Goal: Task Accomplishment & Management: Manage account settings

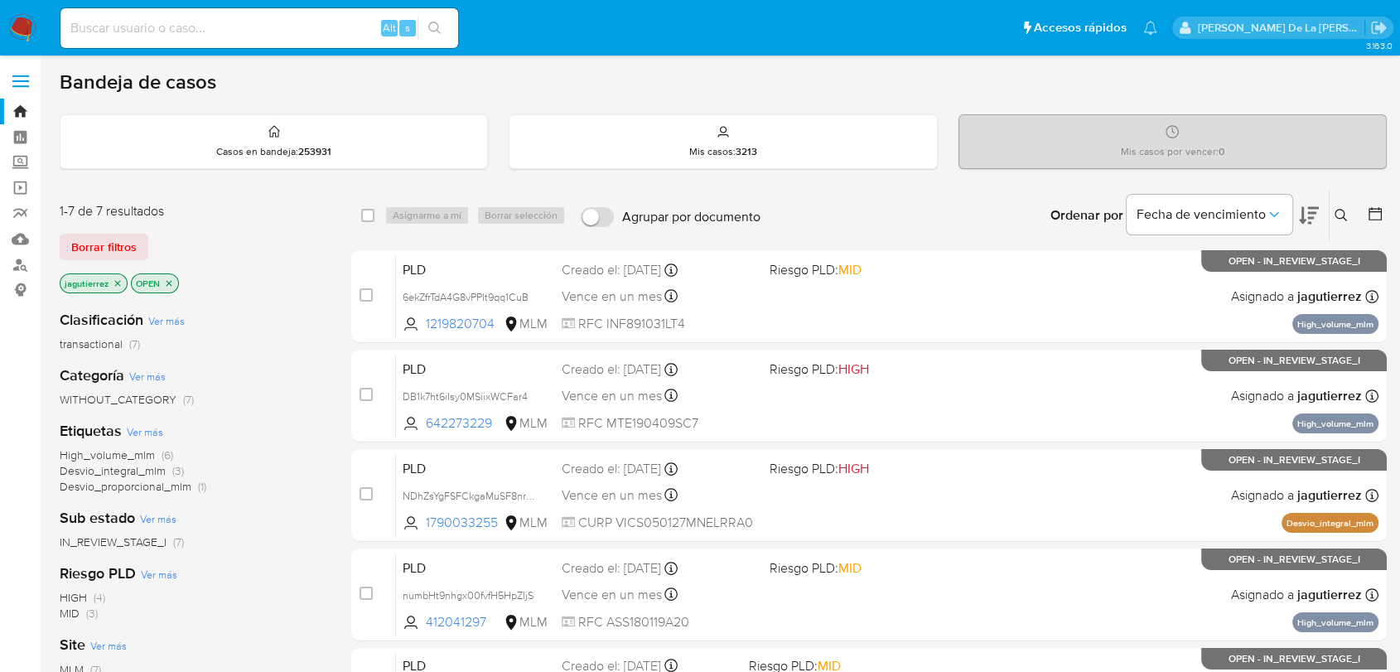
click at [119, 283] on icon "close-filter" at bounding box center [118, 283] width 10 height 10
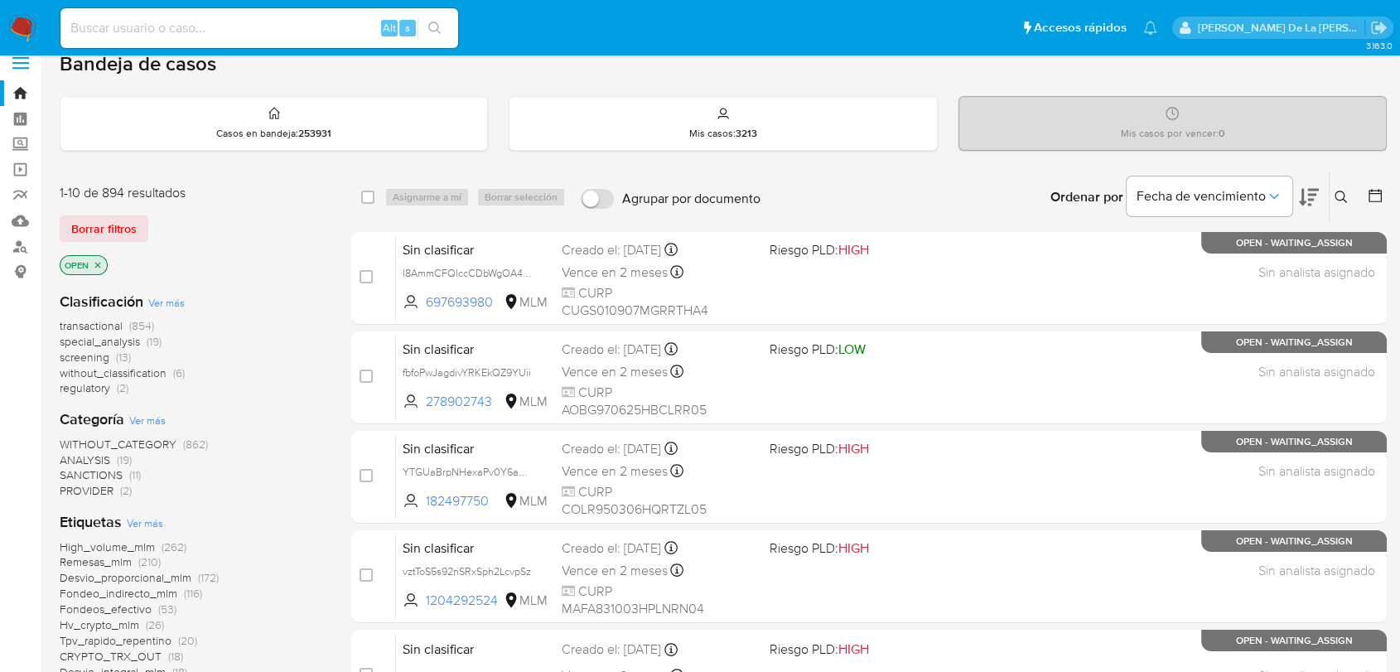
scroll to position [26, 0]
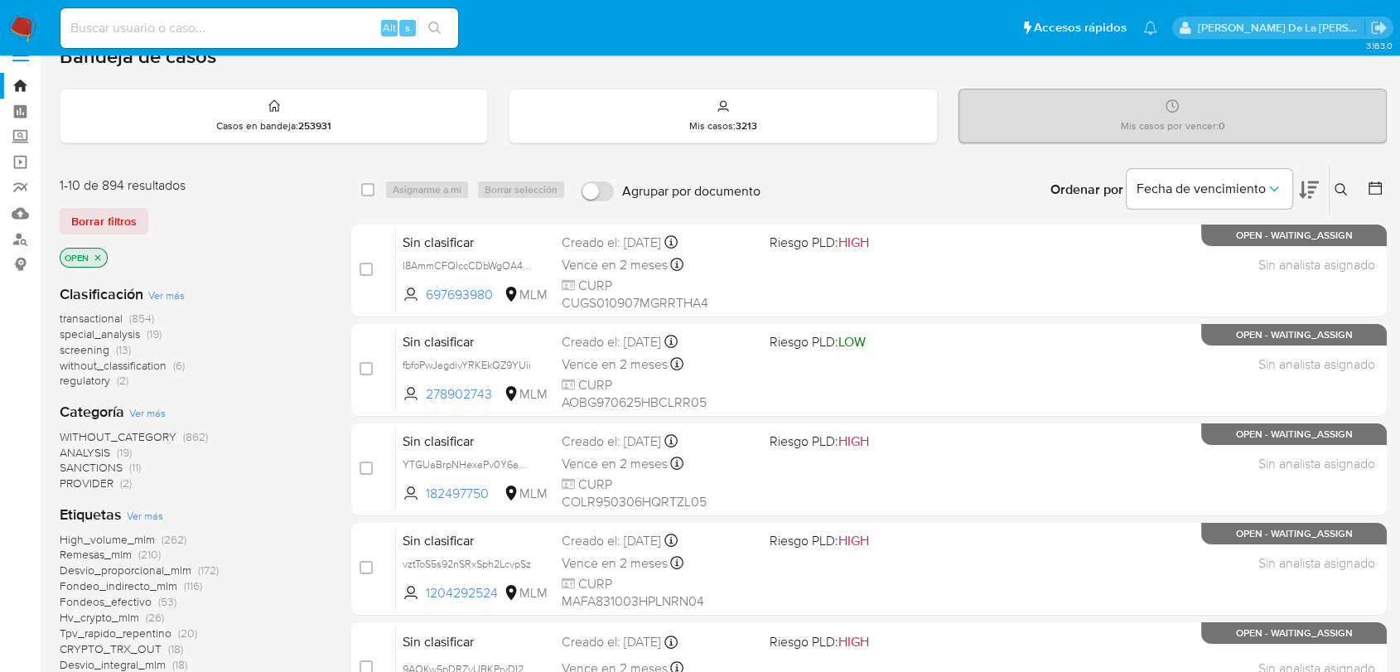
click at [109, 349] on span "screening (13)" at bounding box center [95, 350] width 71 height 16
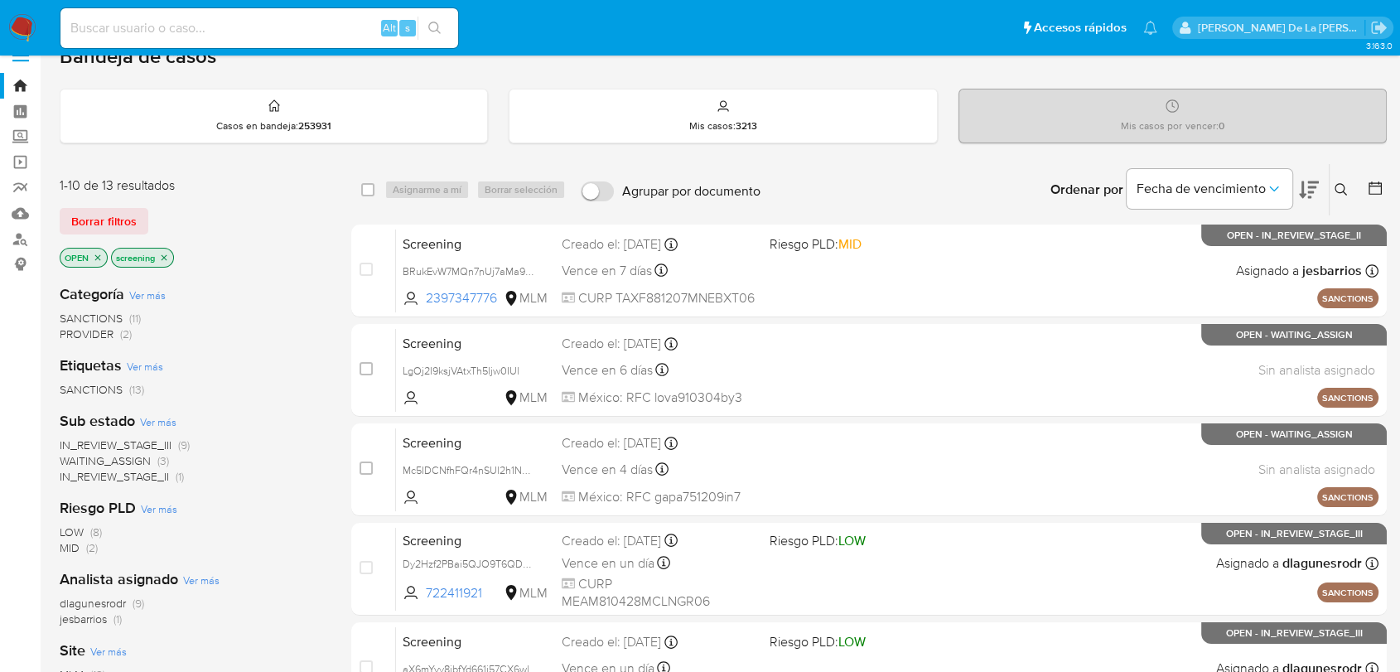
scroll to position [695, 0]
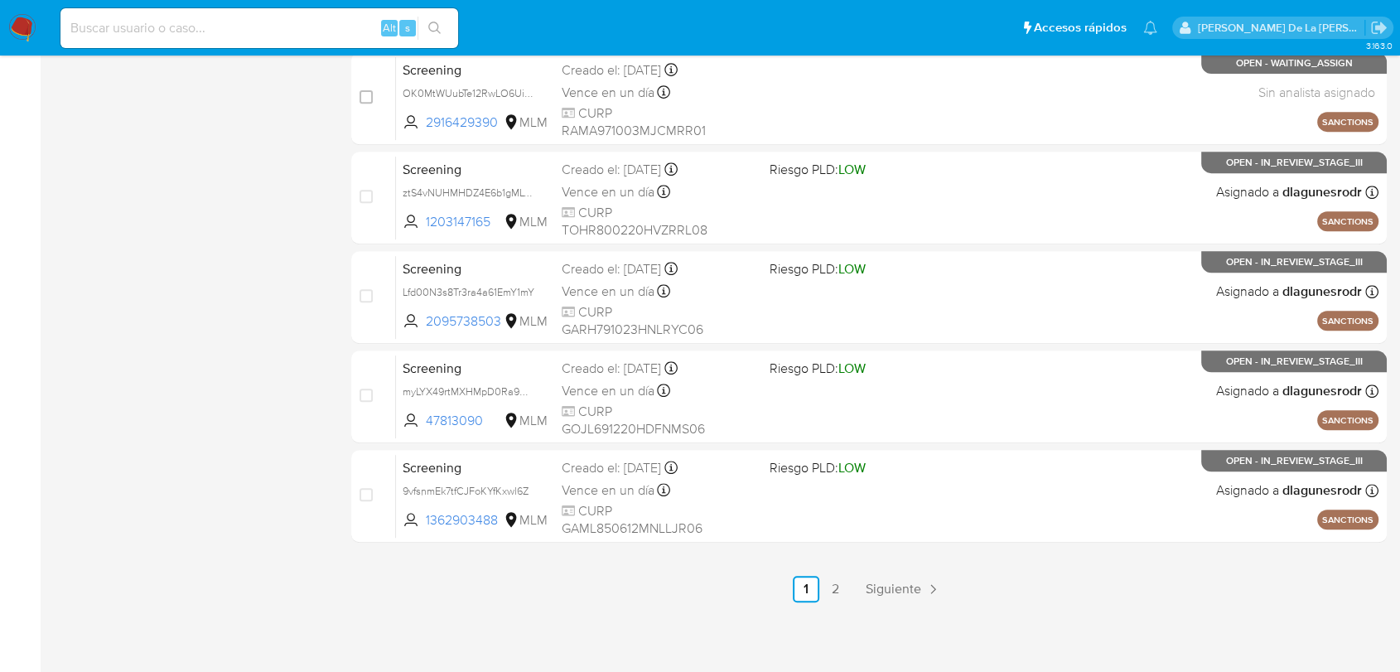
click at [908, 573] on div "select-all-cases-checkbox Asignarme a mí Borrar selección Agrupar por documento…" at bounding box center [869, 48] width 1036 height 1109
click at [902, 583] on span "Siguiente" at bounding box center [894, 589] width 56 height 13
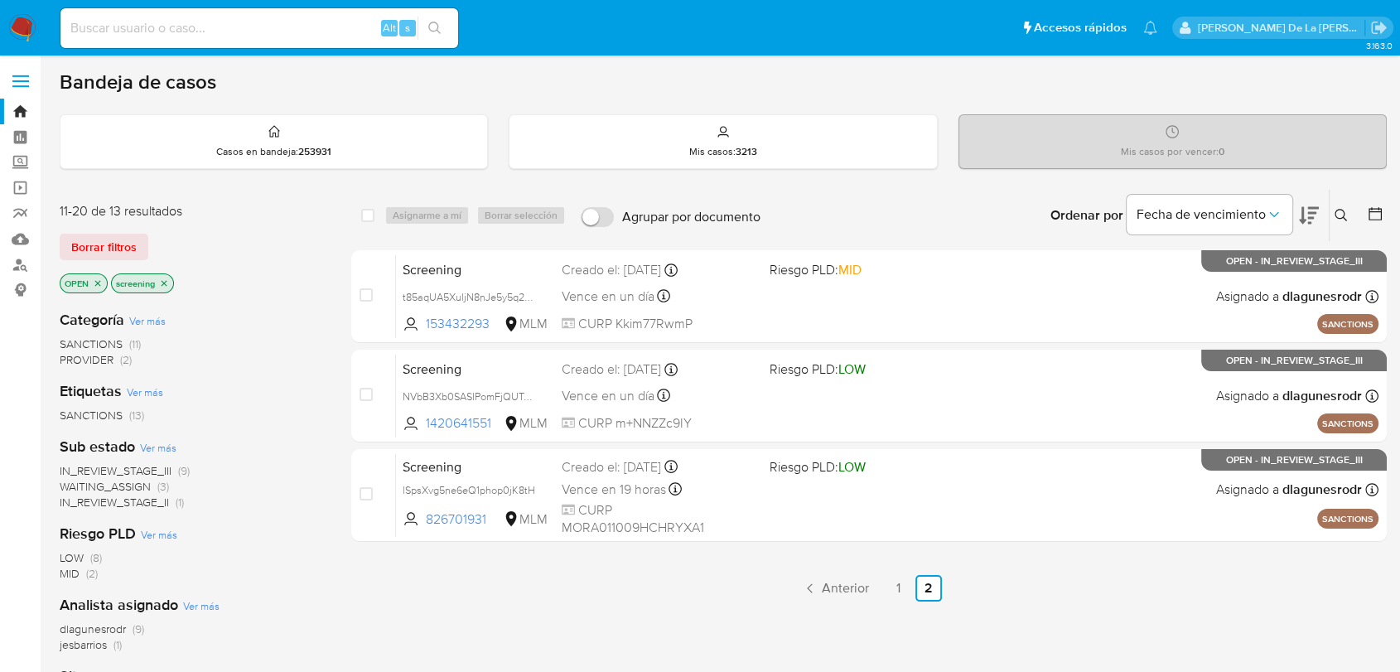
scroll to position [46, 0]
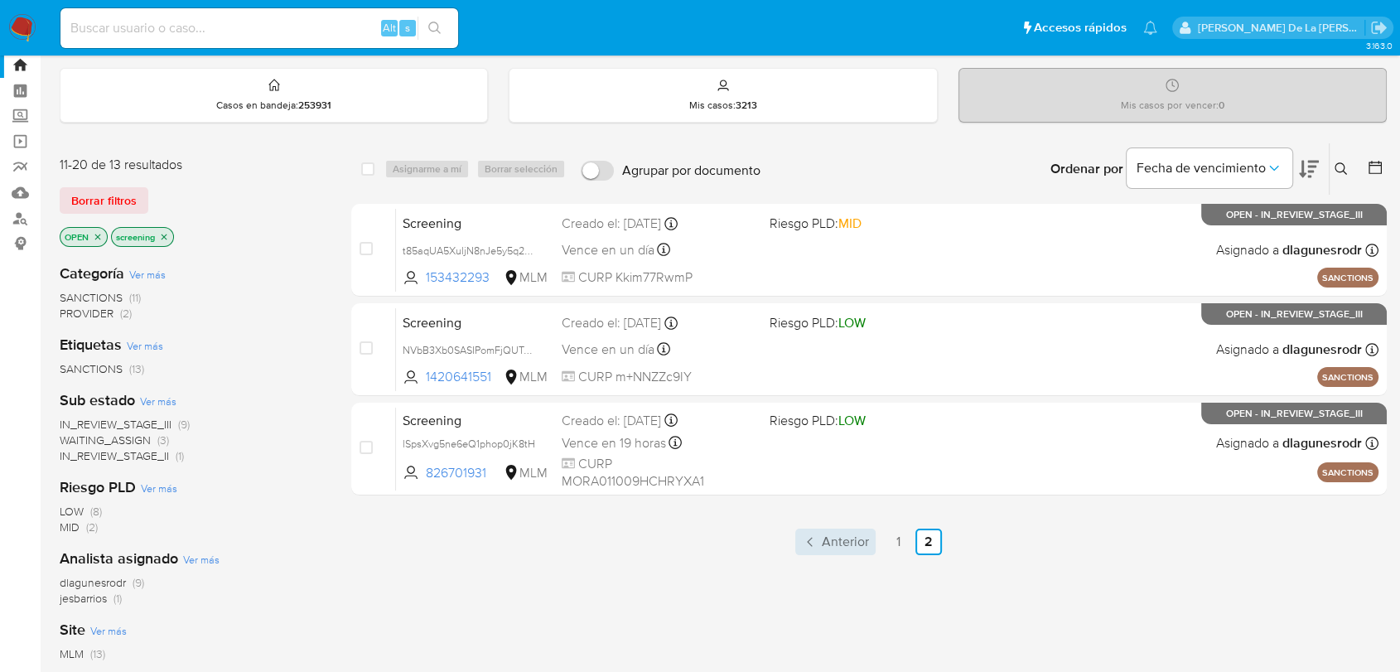
click at [835, 544] on span "Anterior" at bounding box center [845, 541] width 47 height 13
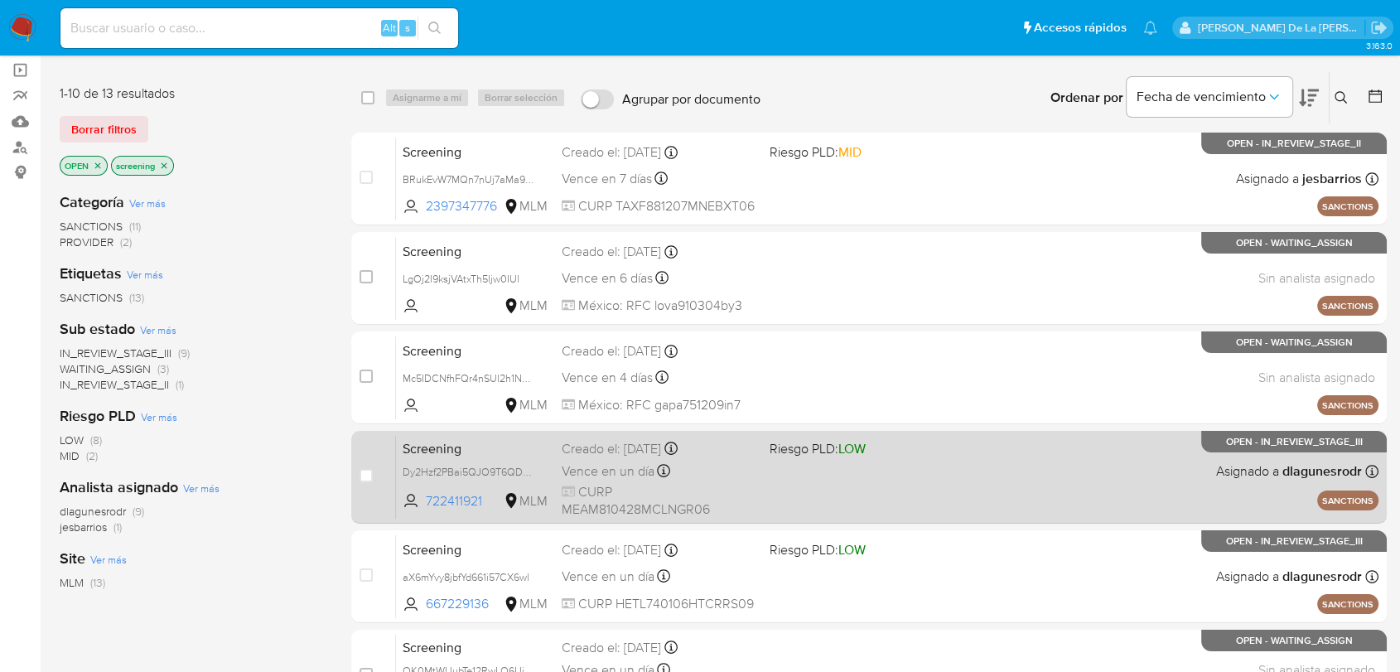
scroll to position [84, 0]
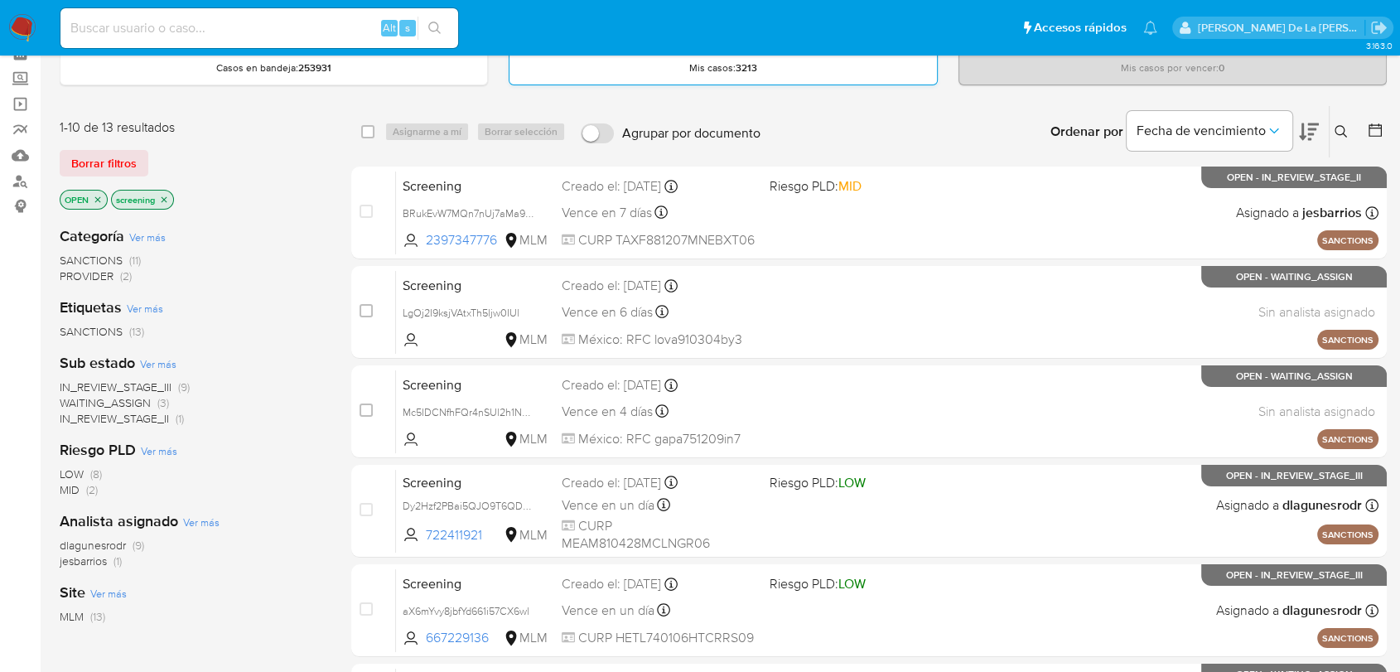
drag, startPoint x: 807, startPoint y: 386, endPoint x: 824, endPoint y: 65, distance: 322.0
click at [824, 65] on div "Bandeja de casos Casos en bandeja : 253931 Mis casos : 3213 Mis casos por vence…" at bounding box center [723, 600] width 1327 height 1228
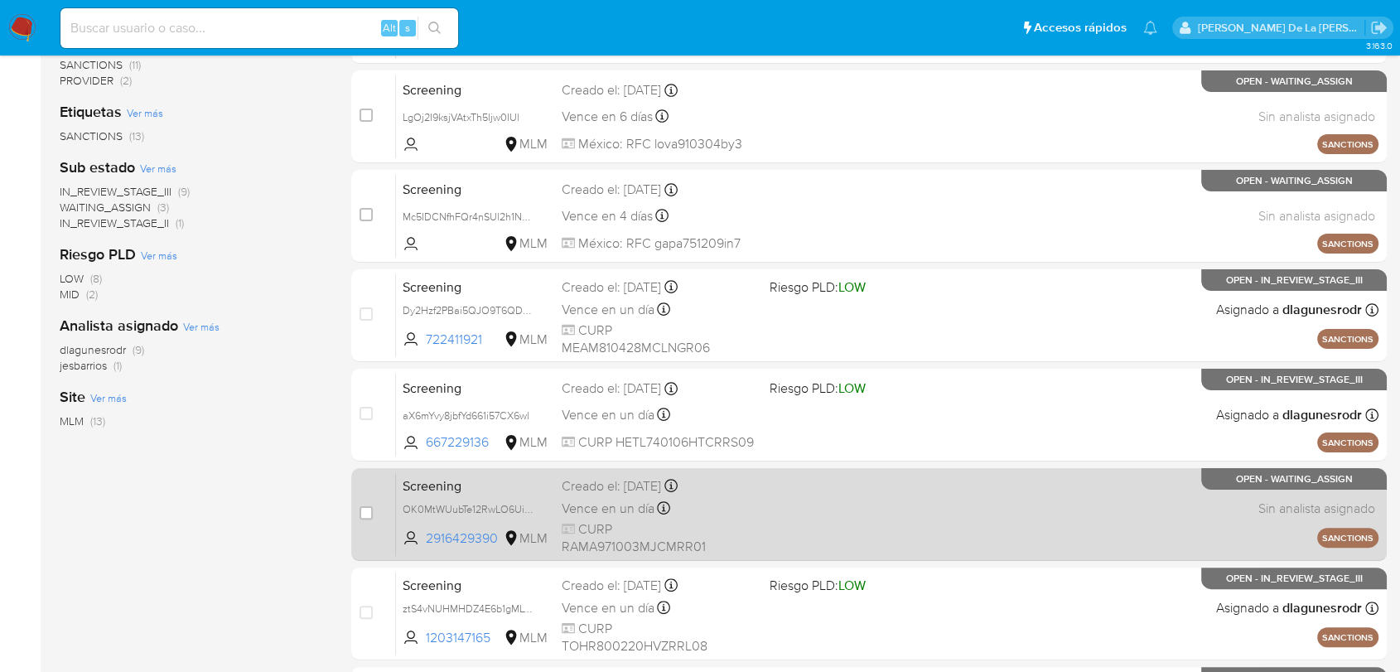
scroll to position [278, 0]
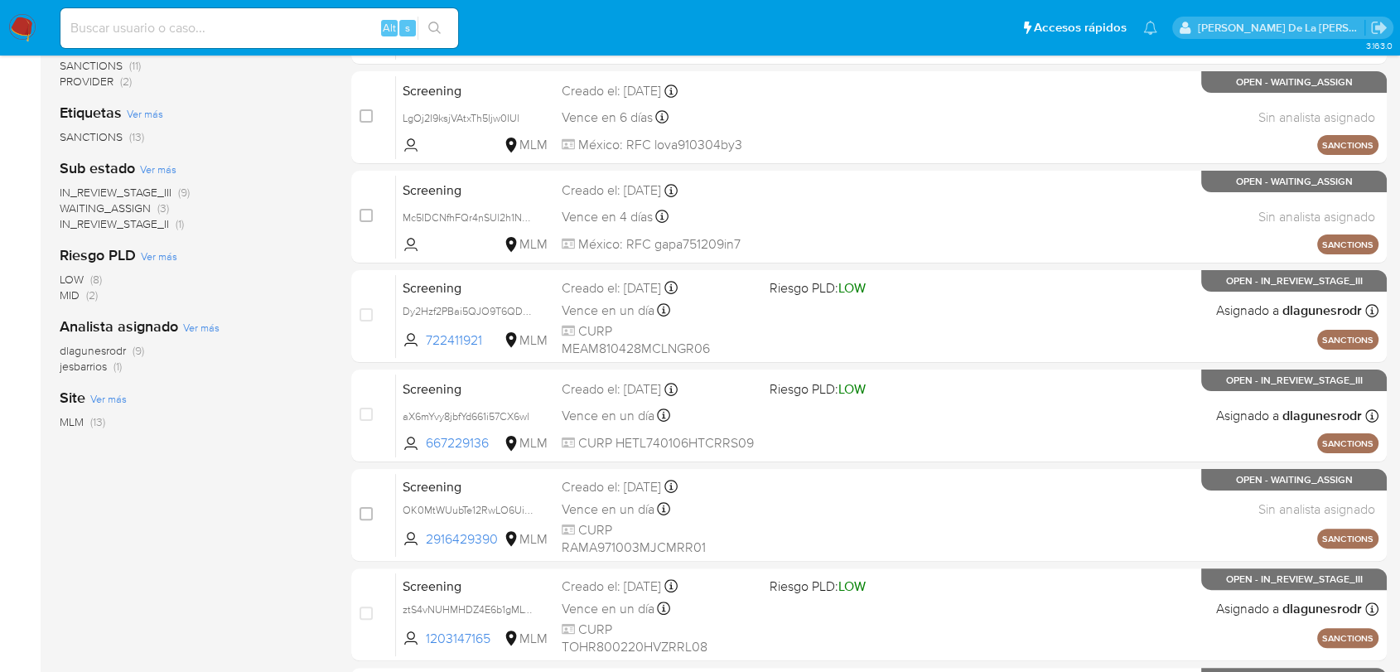
click at [184, 624] on div "1-10 de 13 resultados Borrar filtros OPEN screening Categoría Ver más SANCTIONS…" at bounding box center [192, 465] width 265 height 1109
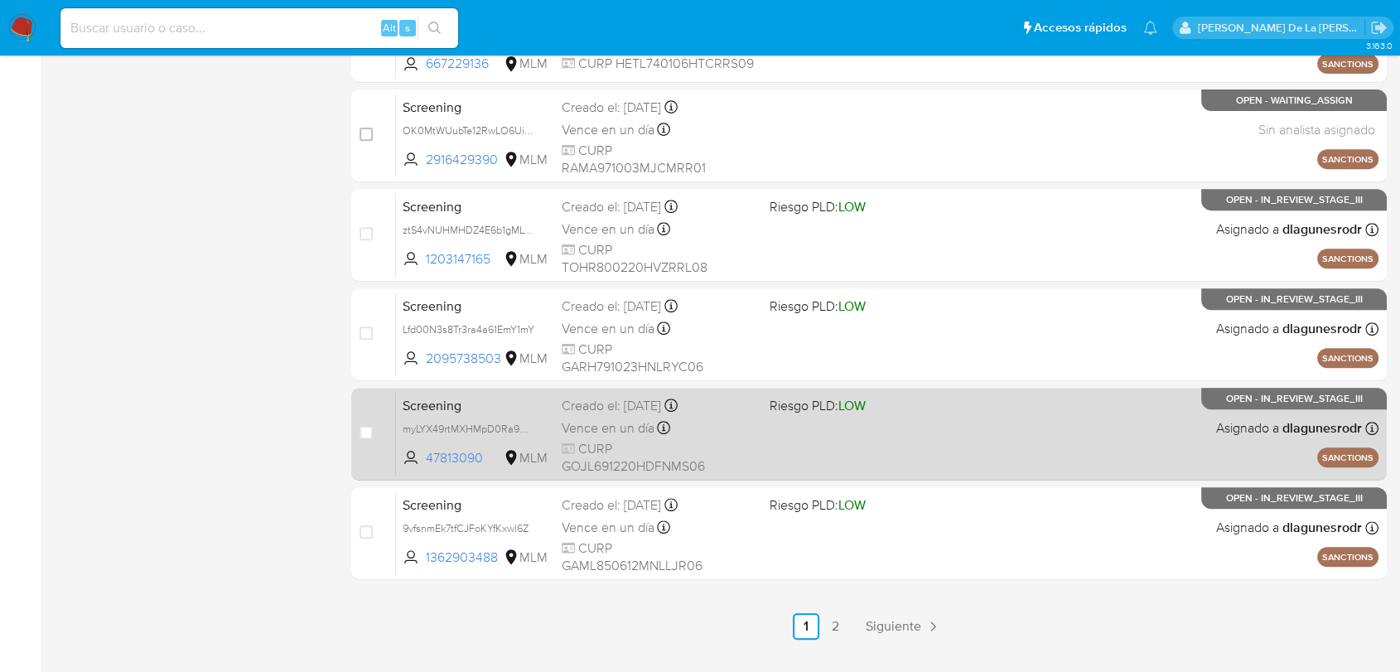
scroll to position [660, 0]
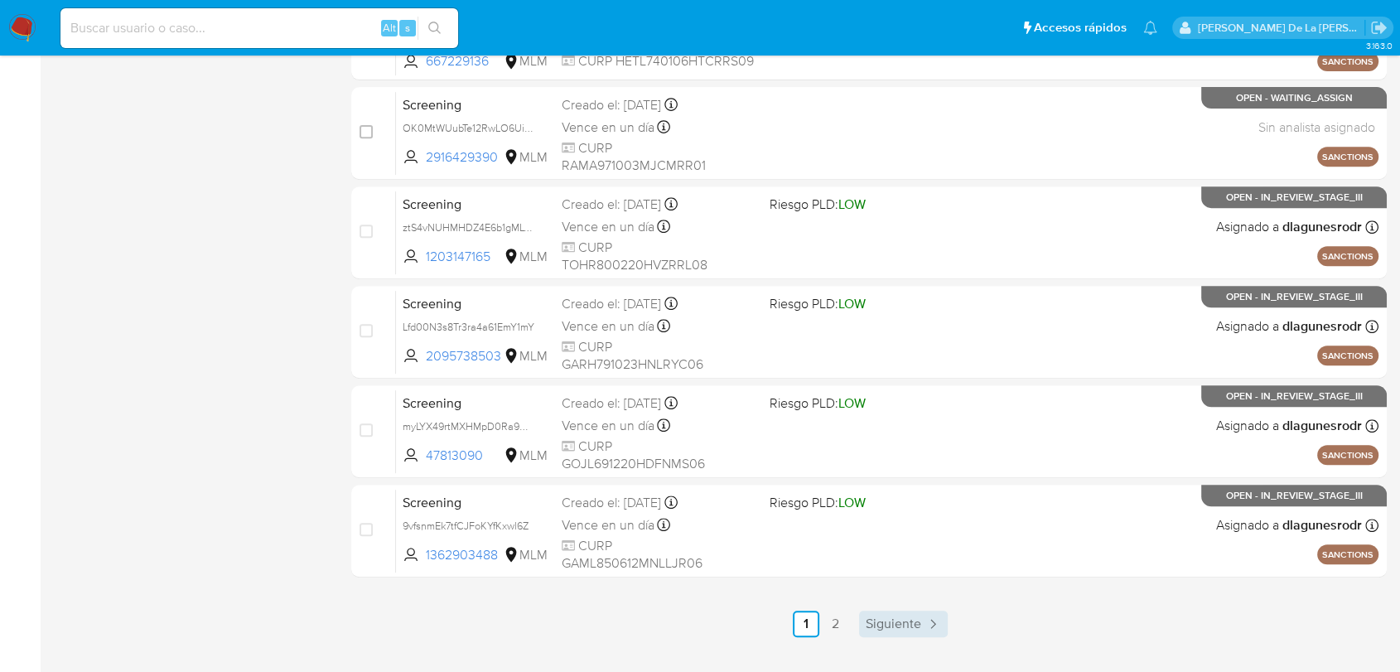
click at [892, 618] on span "Siguiente" at bounding box center [894, 623] width 56 height 13
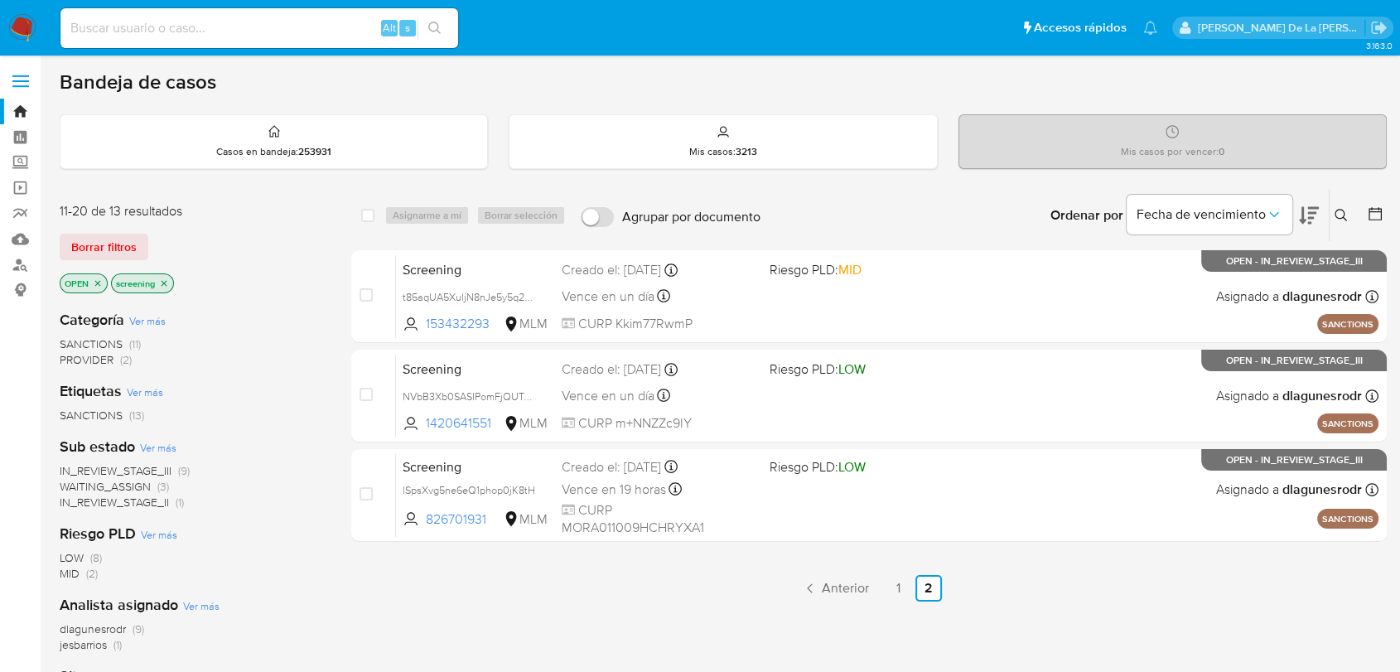
click at [103, 337] on span "SANCTIONS" at bounding box center [91, 344] width 63 height 17
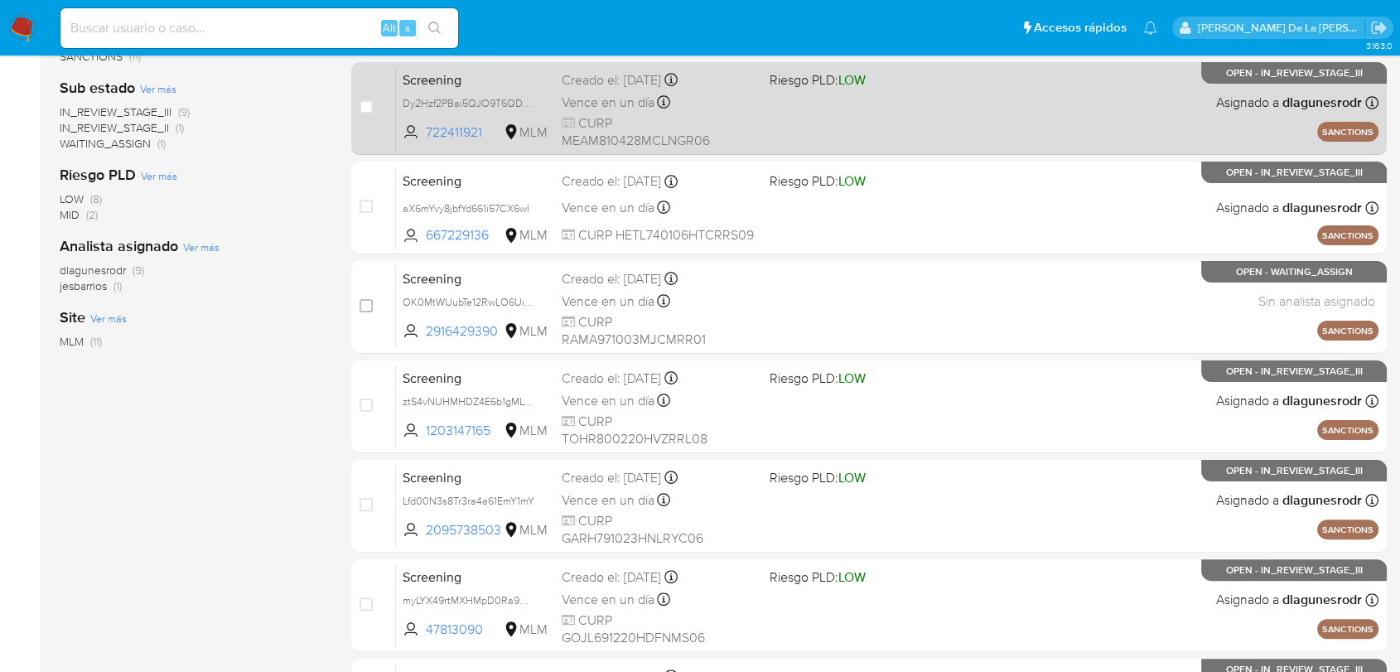
scroll to position [289, 0]
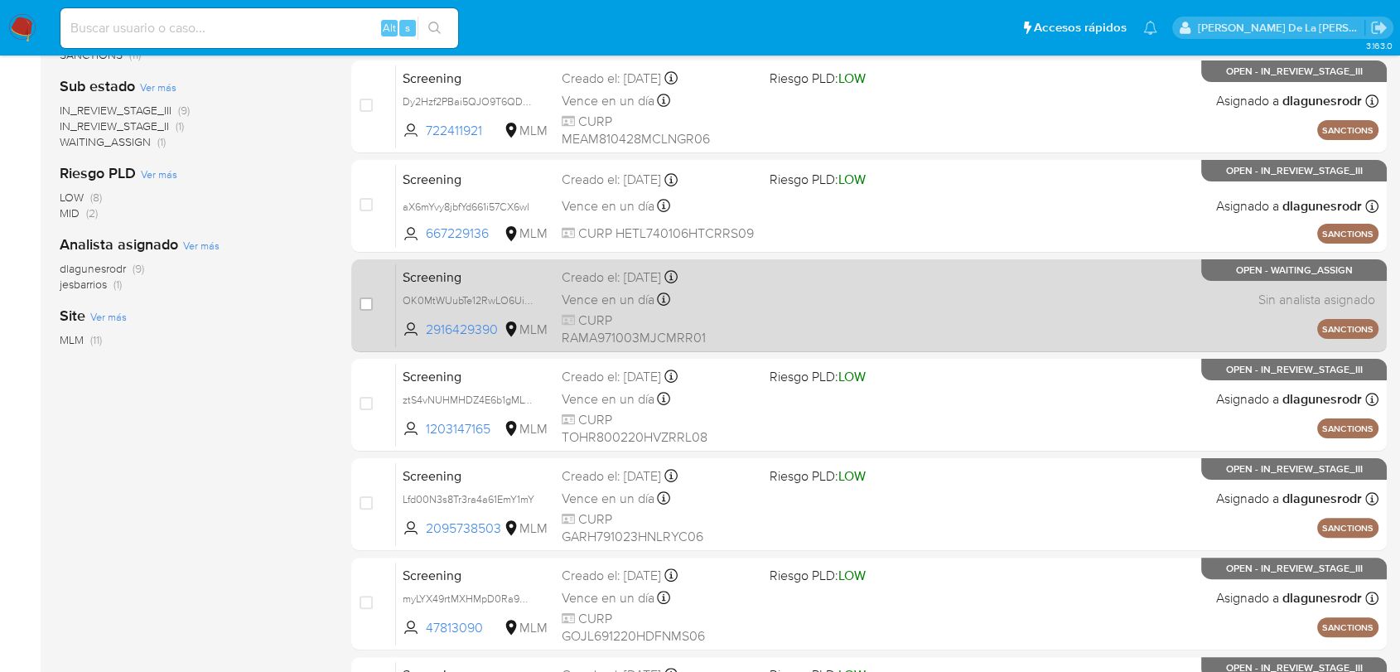
click at [781, 297] on span at bounding box center [867, 298] width 194 height 3
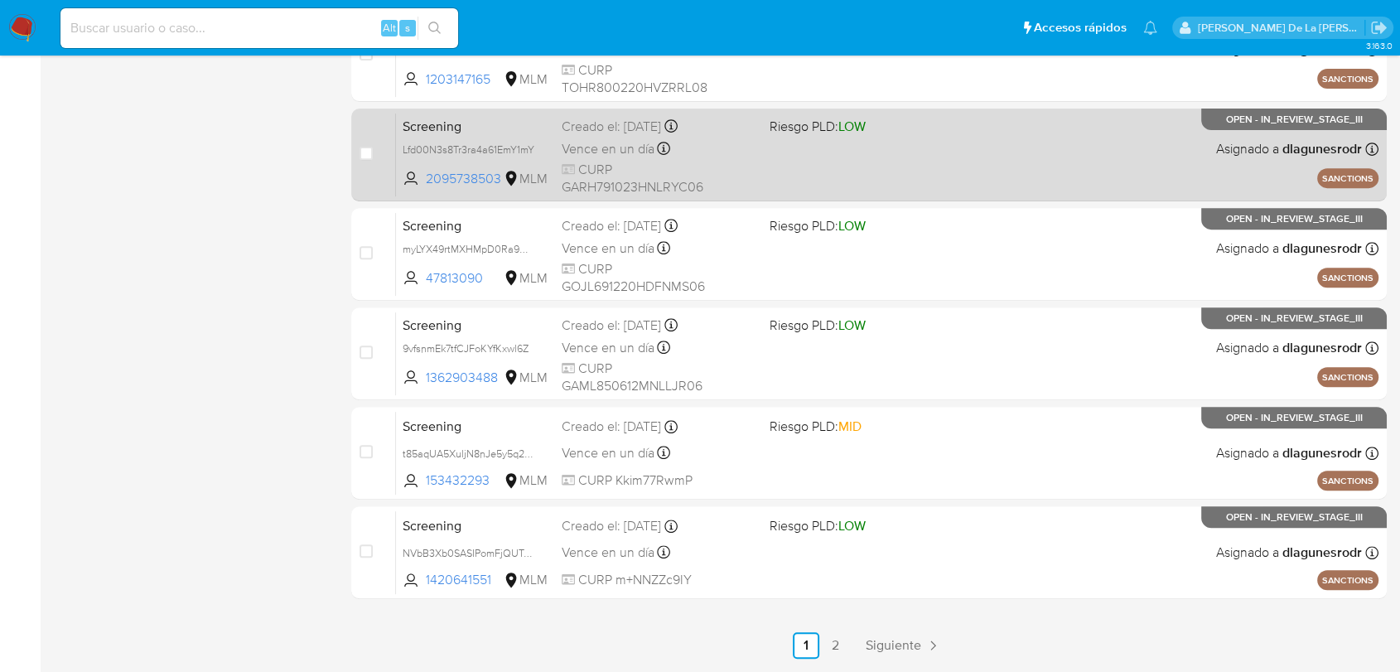
scroll to position [655, 0]
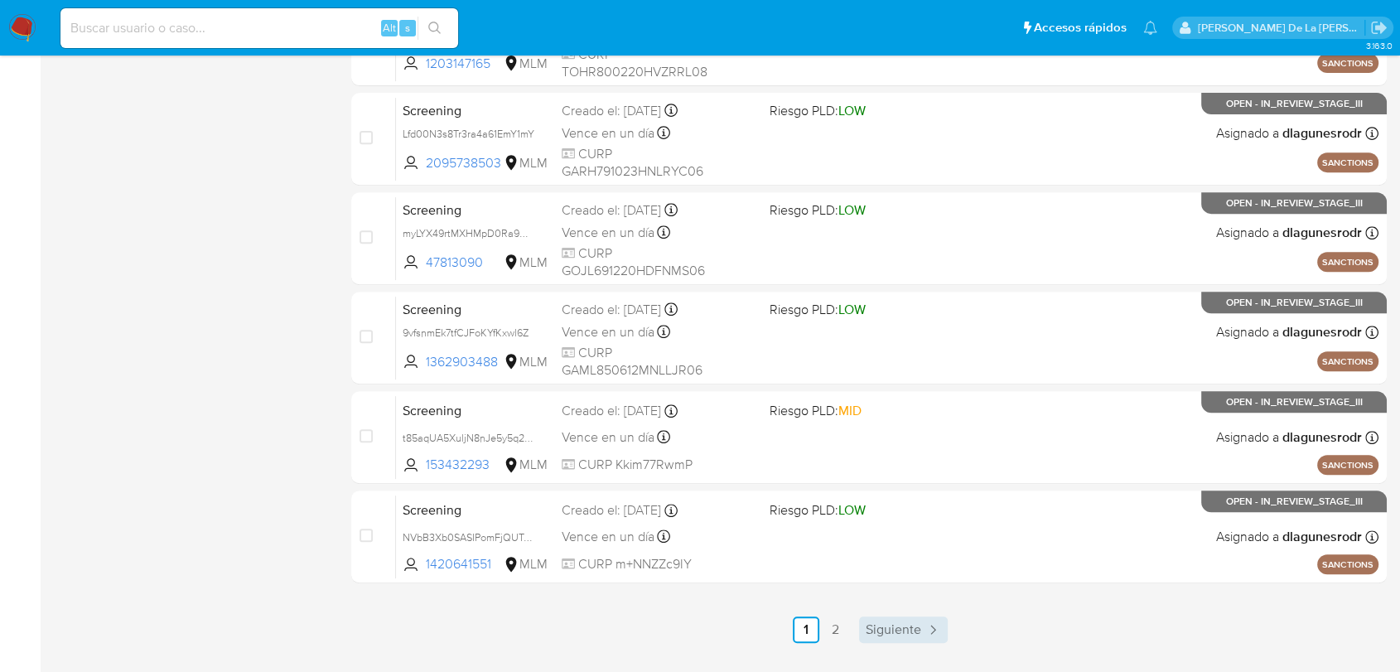
click at [915, 634] on span "Siguiente" at bounding box center [894, 629] width 56 height 13
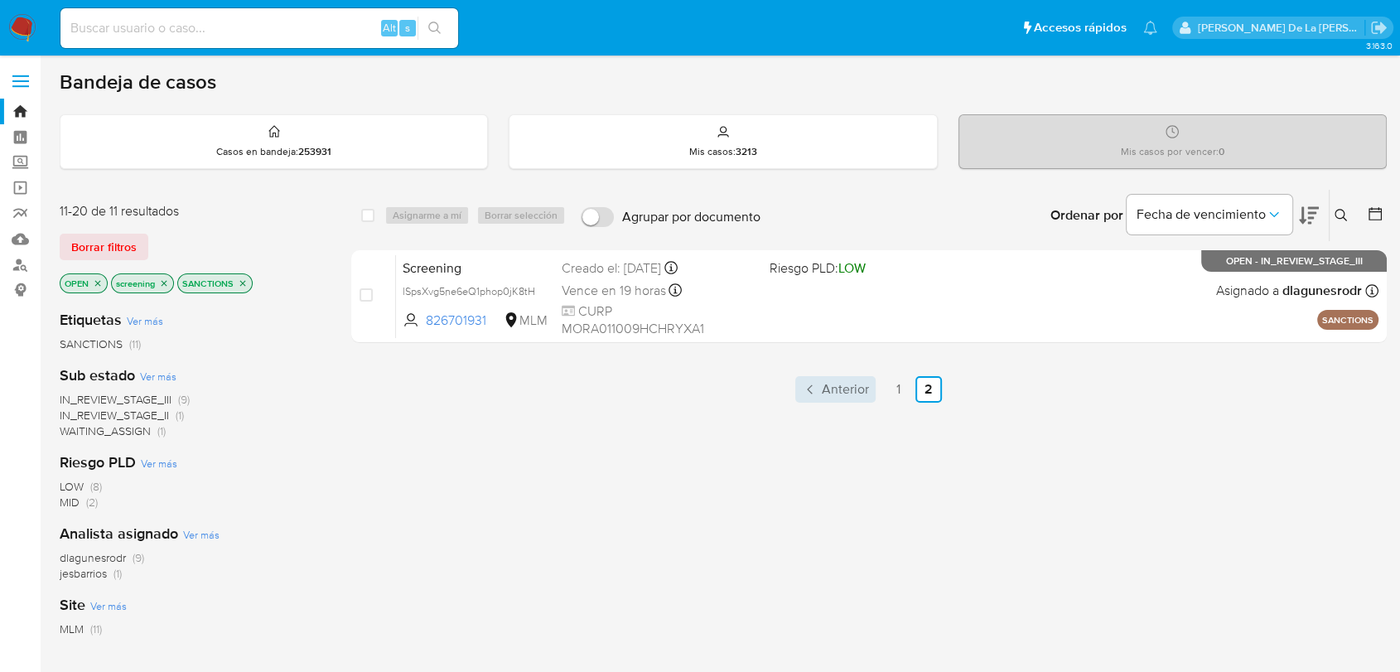
click at [842, 389] on span "Anterior" at bounding box center [845, 389] width 47 height 13
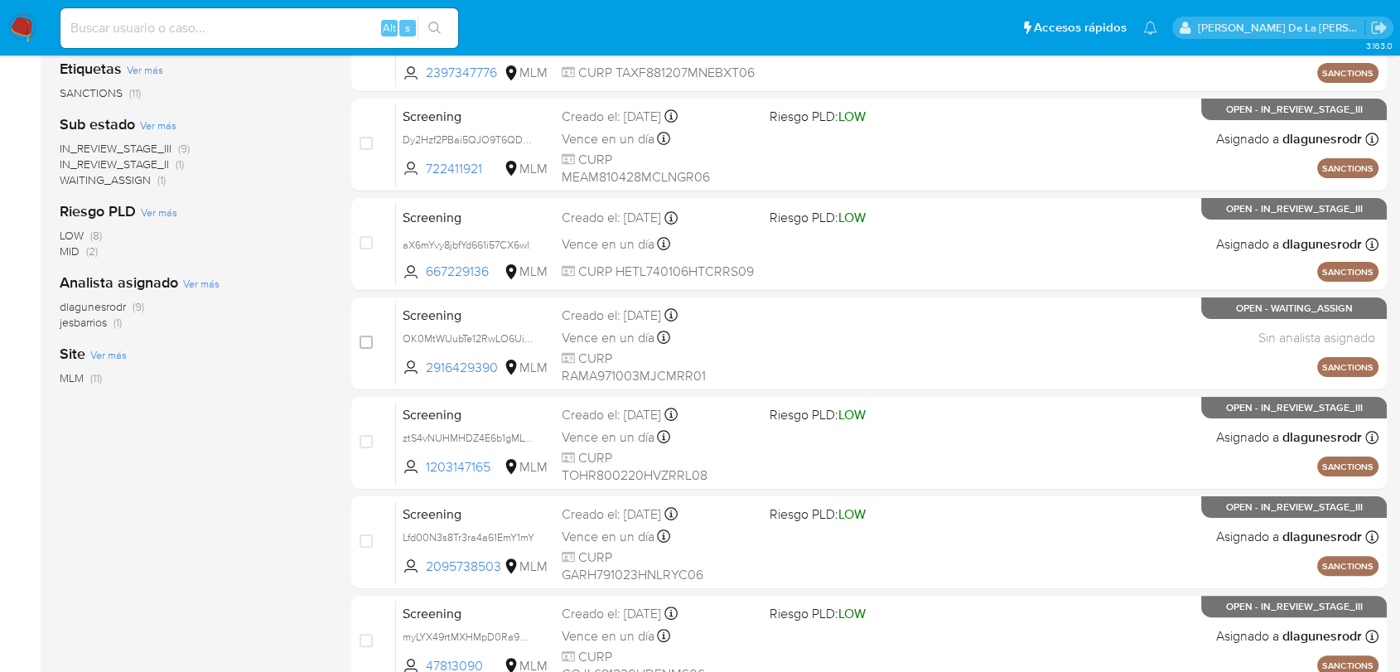
scroll to position [250, 0]
click at [22, 22] on img at bounding box center [22, 28] width 28 height 28
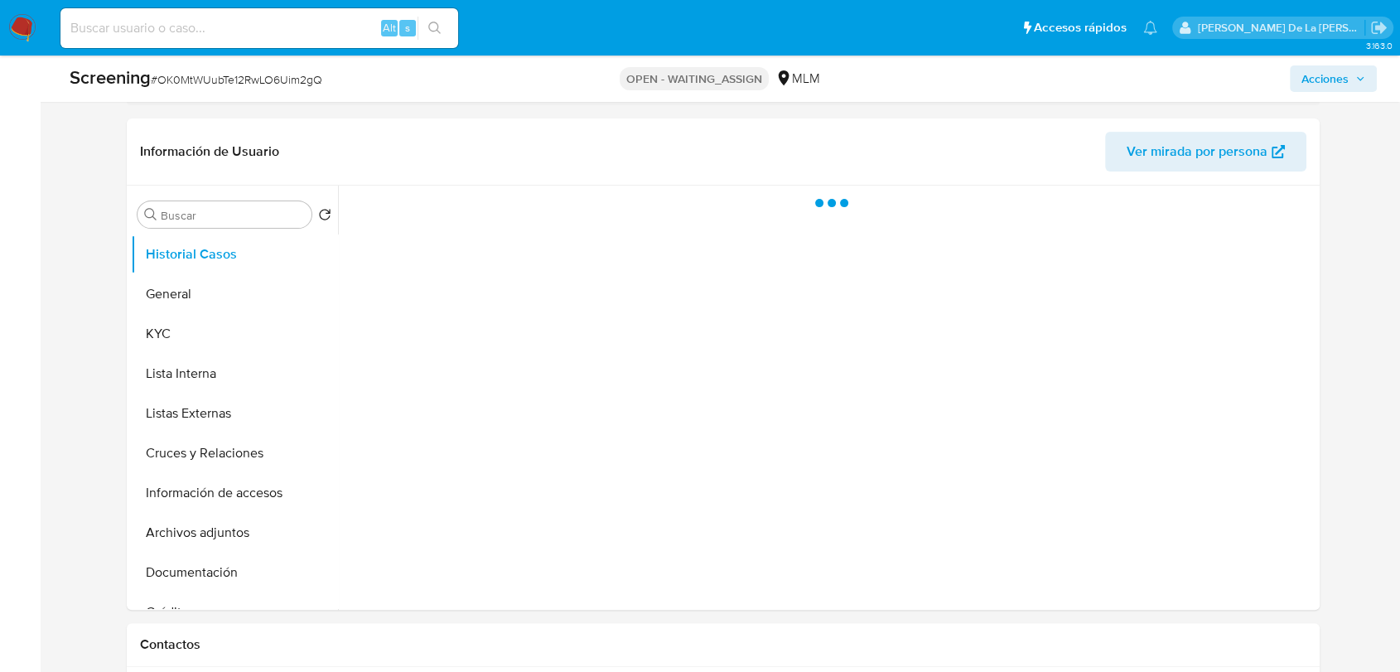
select select "10"
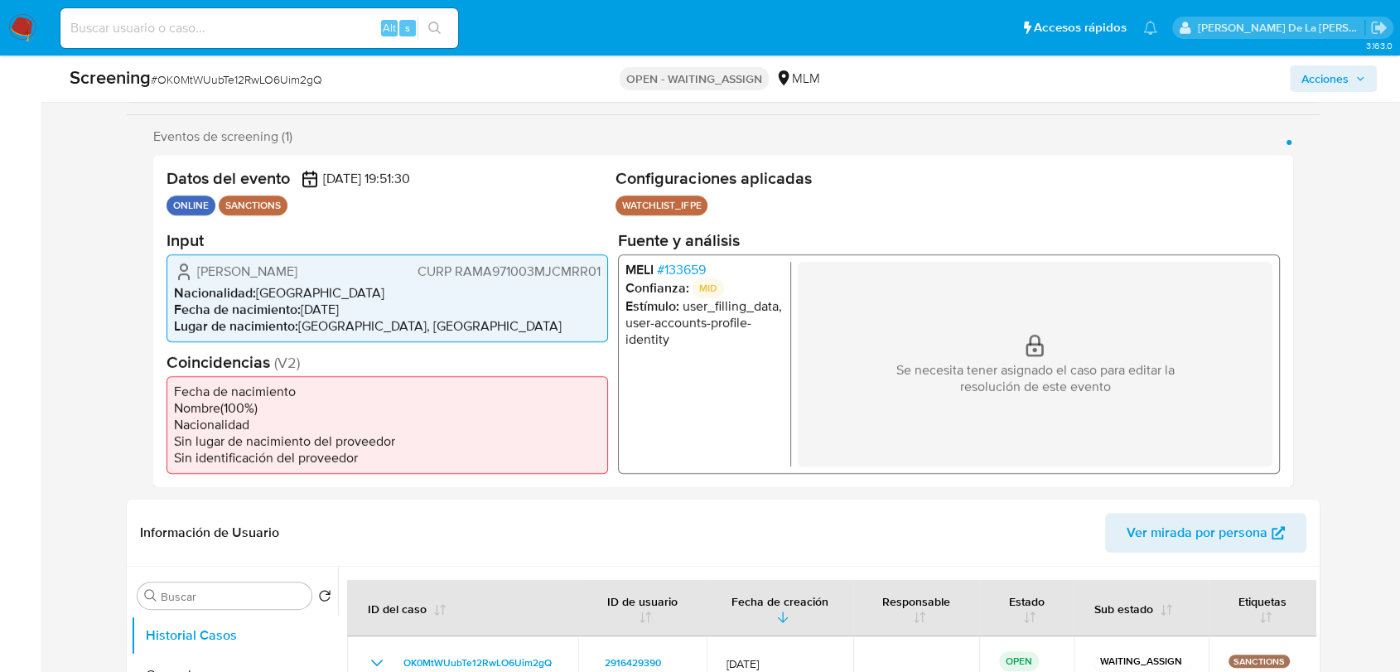
scroll to position [256, 0]
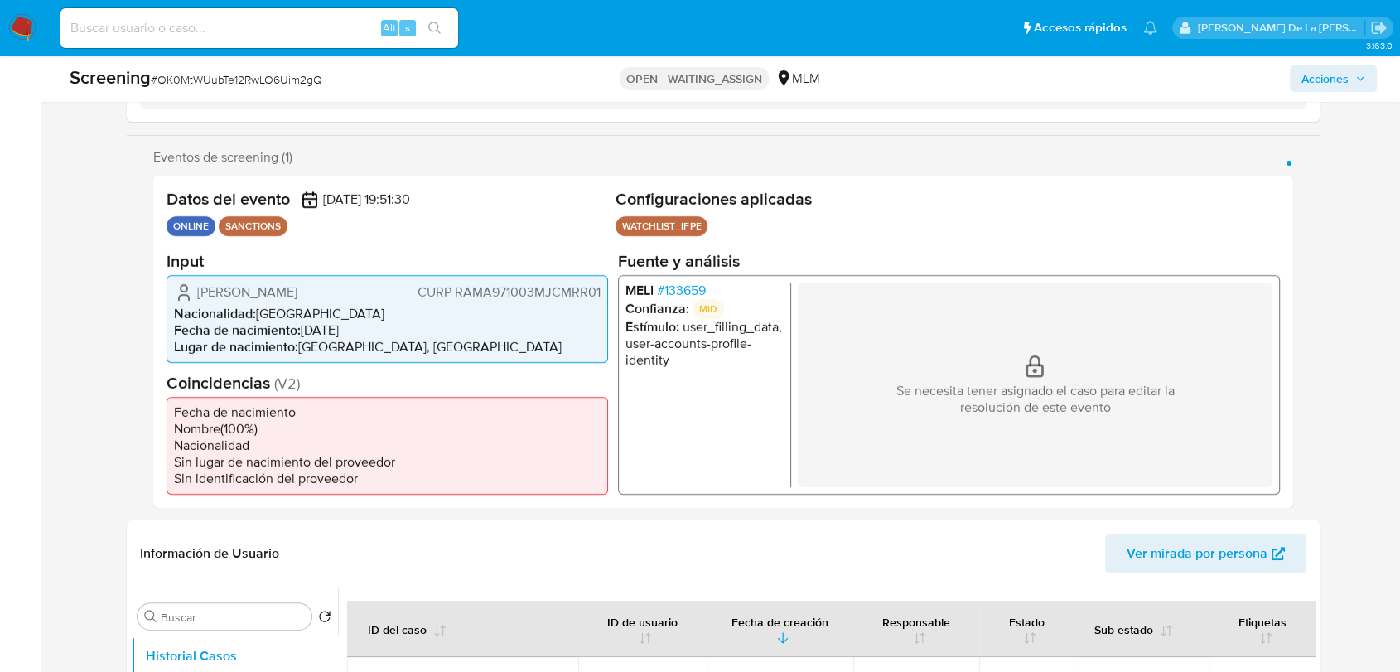
click at [677, 287] on span "# 133659" at bounding box center [681, 290] width 49 height 17
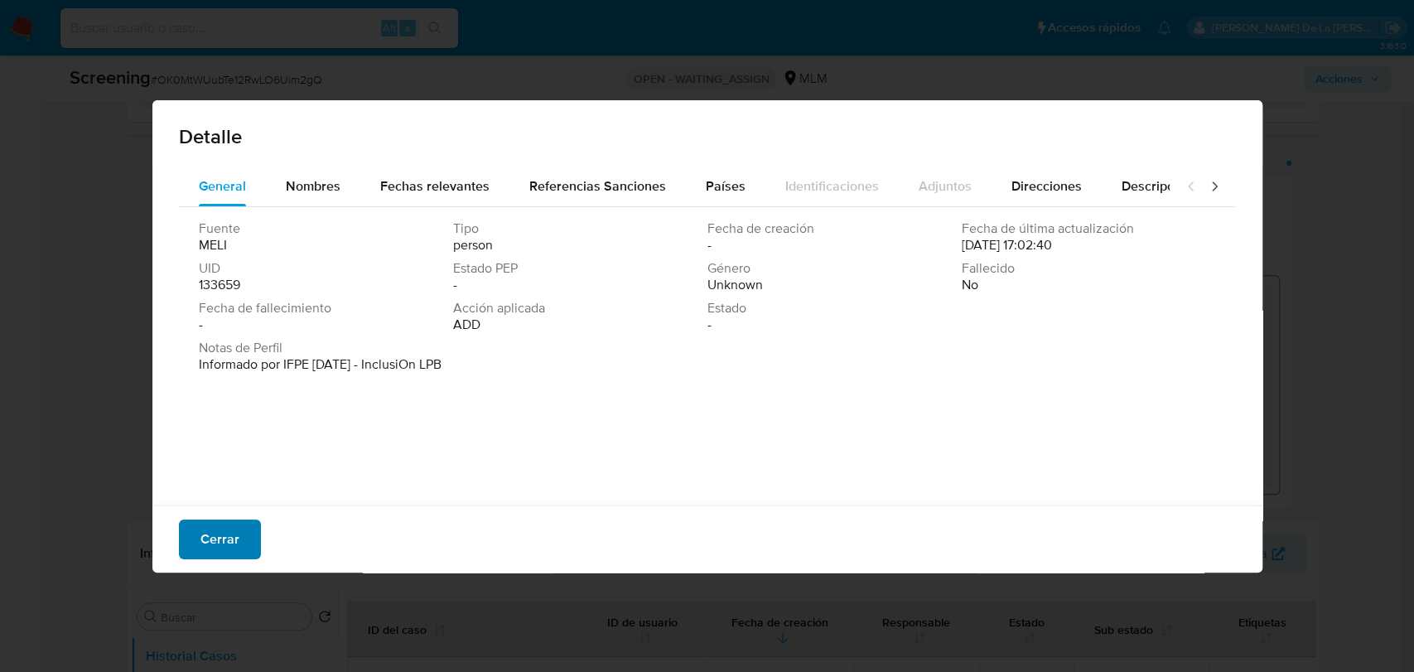
click at [220, 554] on span "Cerrar" at bounding box center [220, 539] width 39 height 36
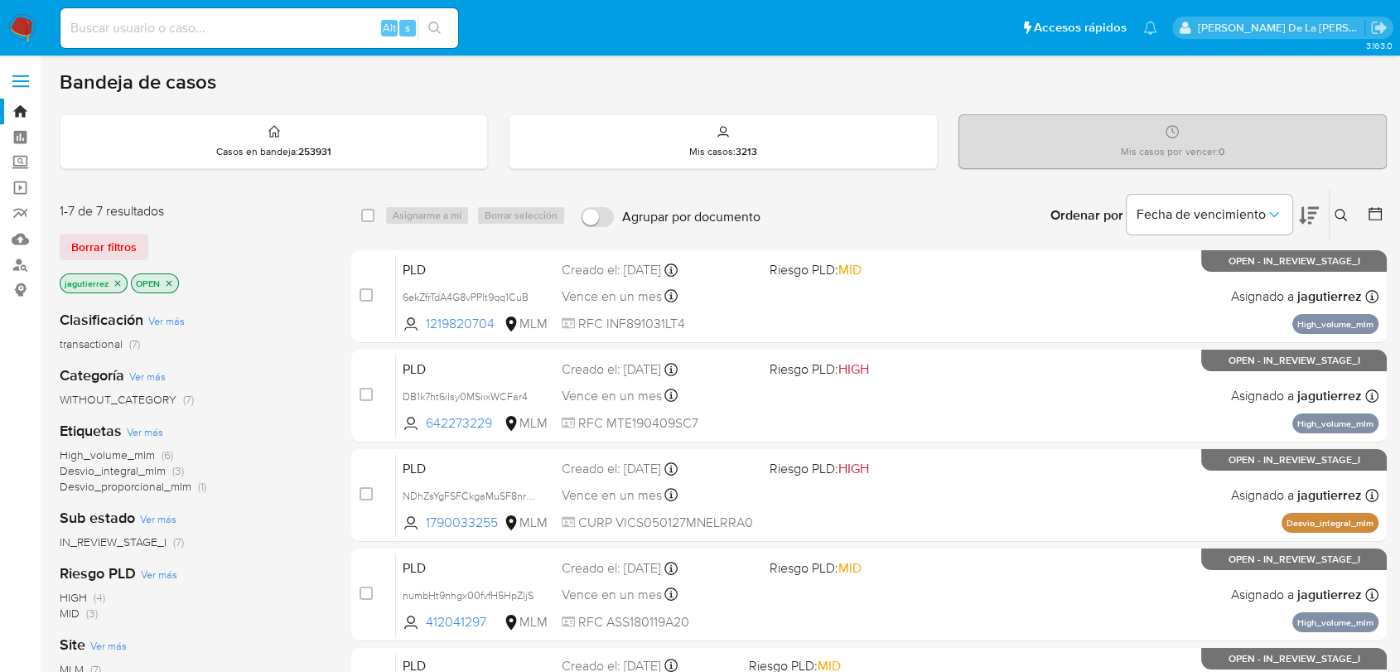
click at [99, 449] on span "High_volume_mlm" at bounding box center [107, 455] width 95 height 17
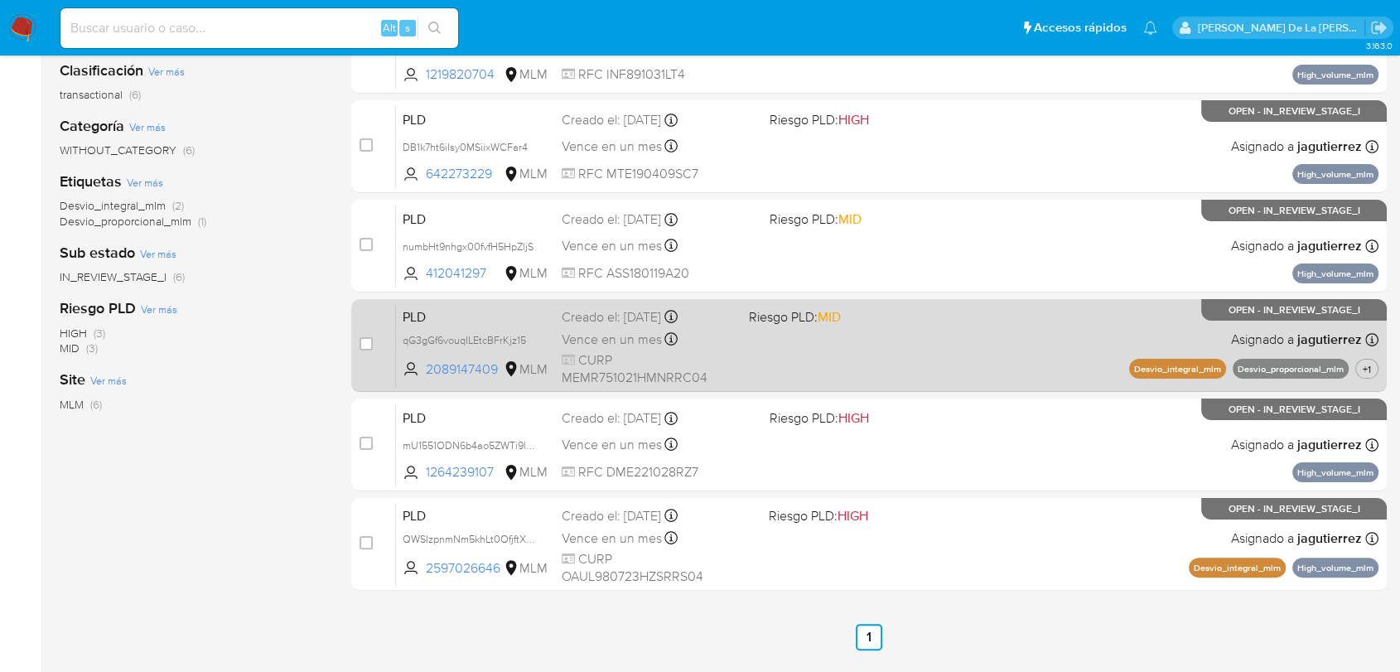
scroll to position [257, 0]
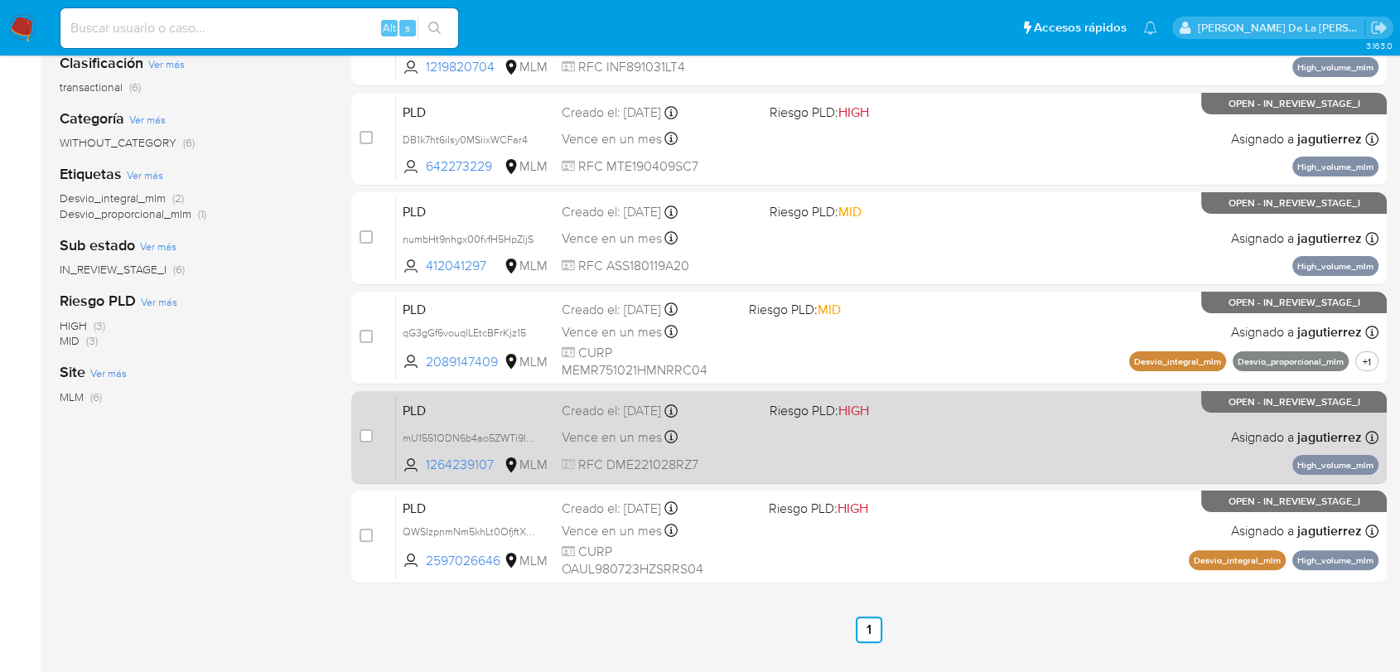
click at [934, 435] on span at bounding box center [867, 436] width 194 height 3
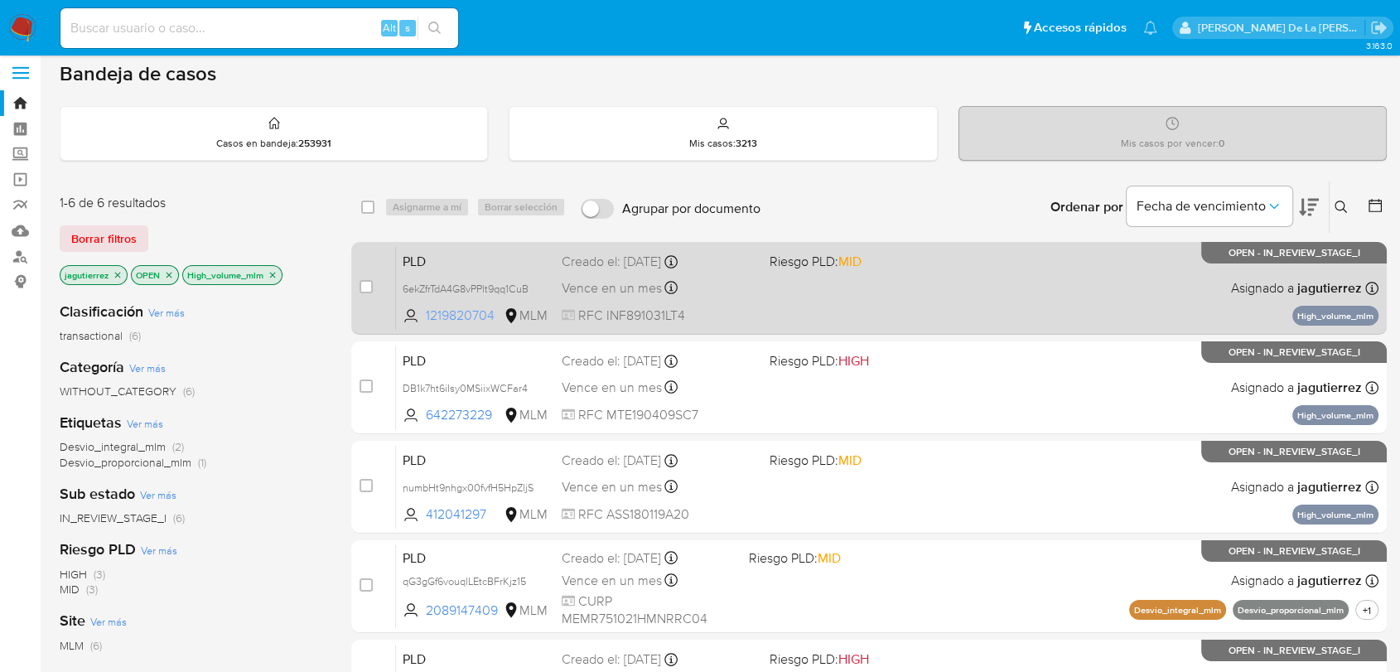
scroll to position [0, 0]
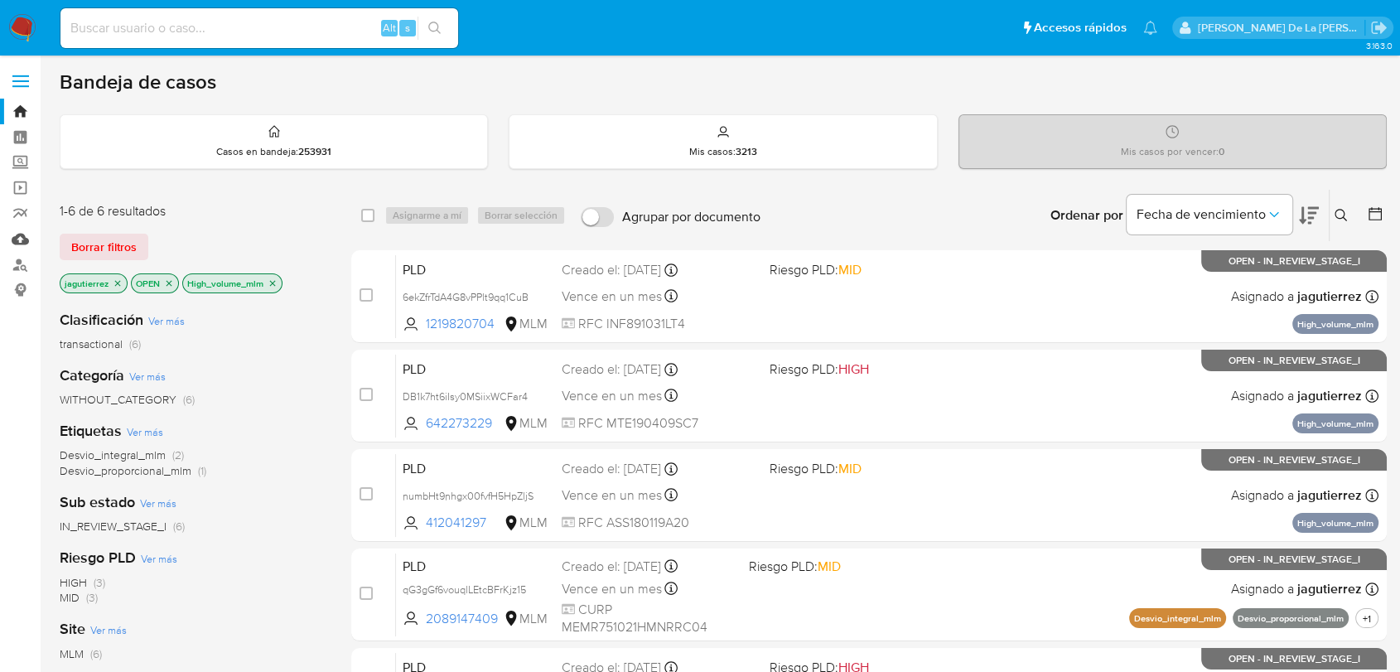
click at [22, 230] on link "Mulan" at bounding box center [98, 239] width 197 height 26
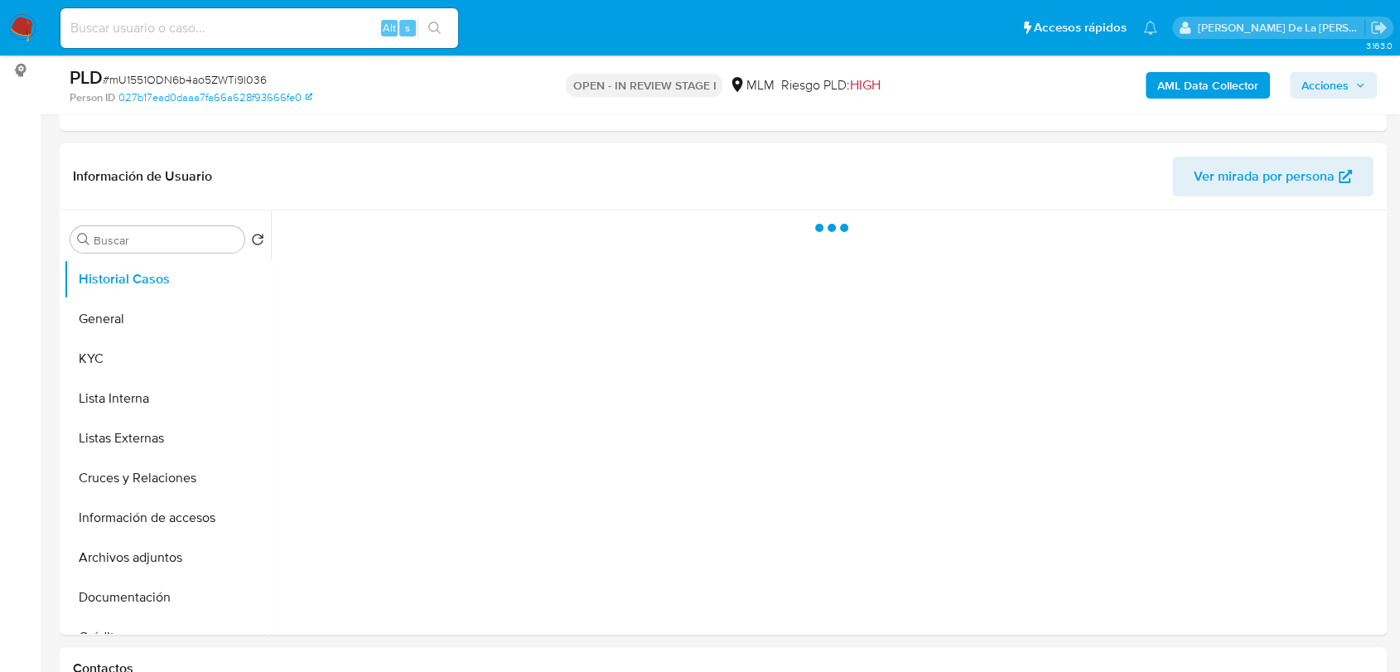
scroll to position [220, 0]
select select "10"
click at [146, 294] on button "Historial Casos" at bounding box center [161, 279] width 194 height 40
click at [133, 306] on button "General" at bounding box center [161, 318] width 194 height 40
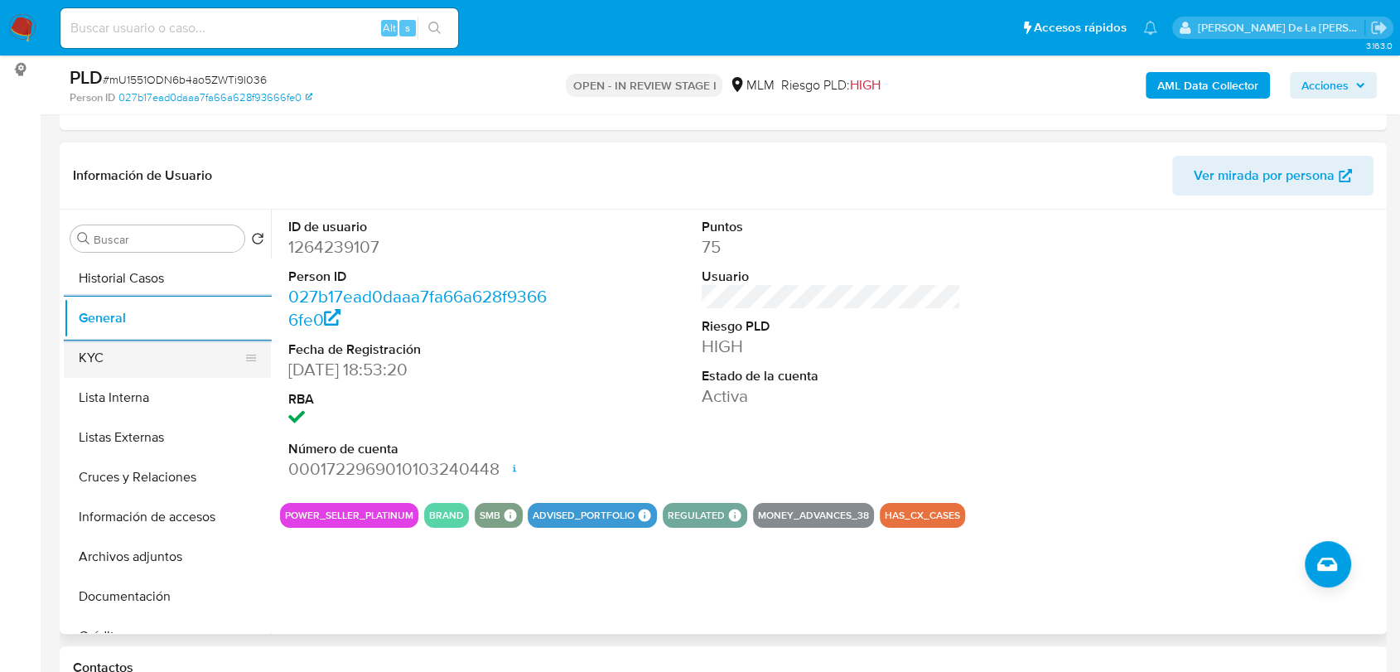
click at [114, 348] on button "KYC" at bounding box center [161, 358] width 194 height 40
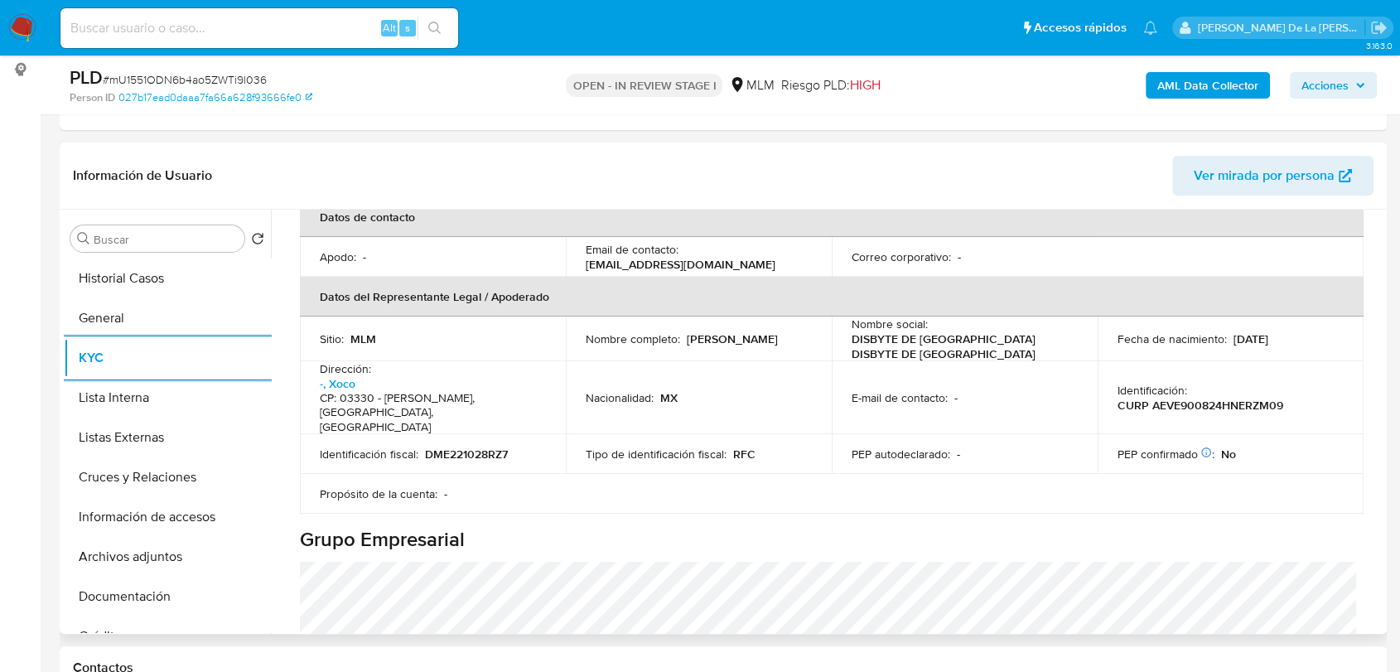
scroll to position [449, 0]
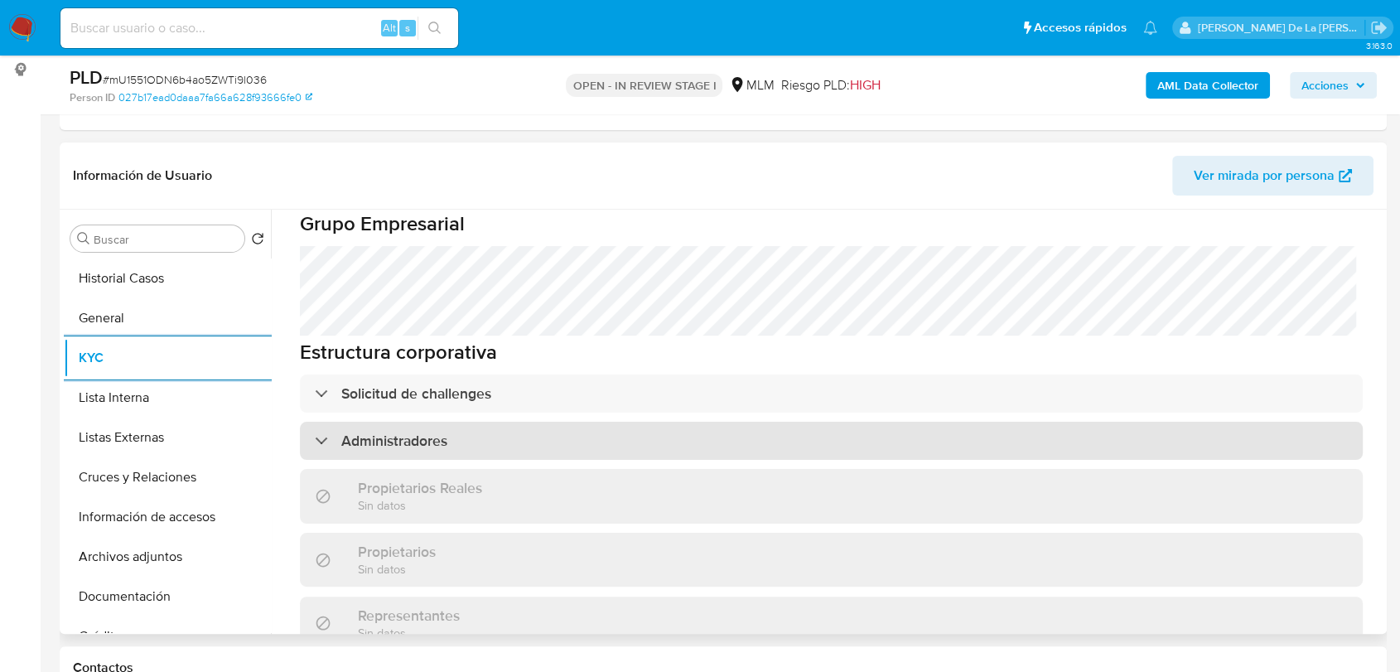
click at [374, 432] on h3 "Administradores" at bounding box center [394, 441] width 106 height 18
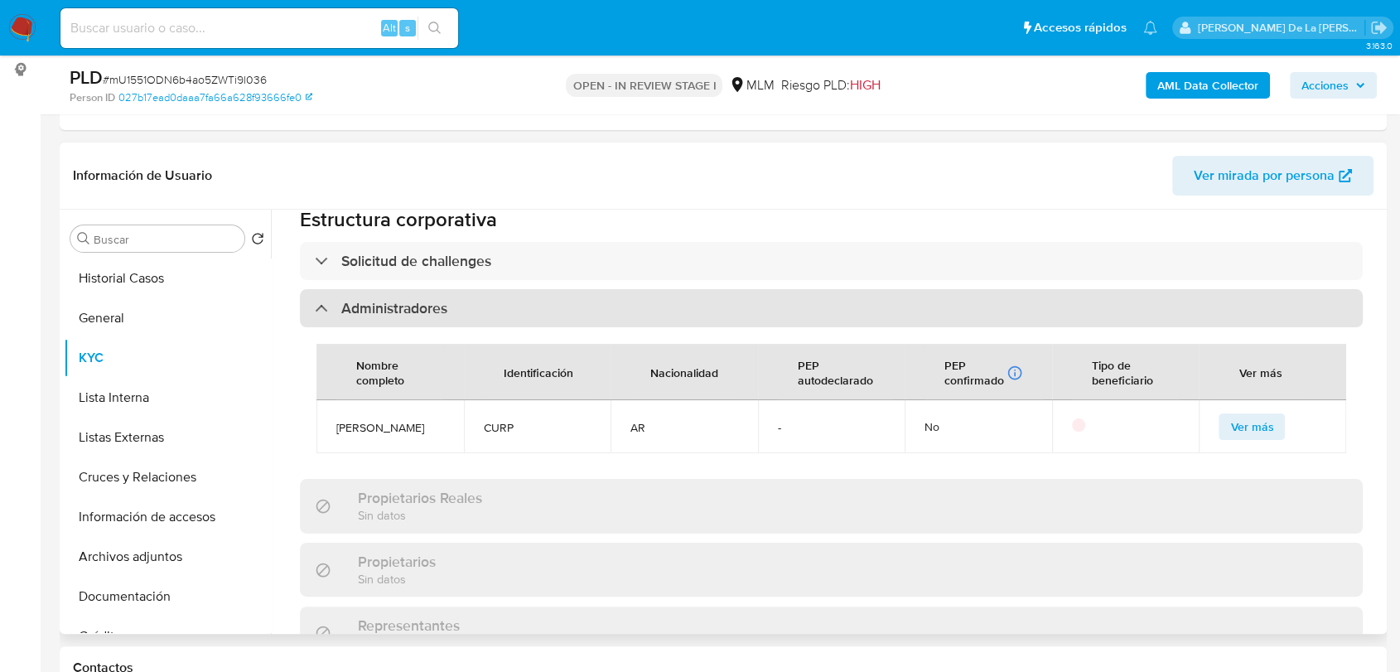
scroll to position [1070, 0]
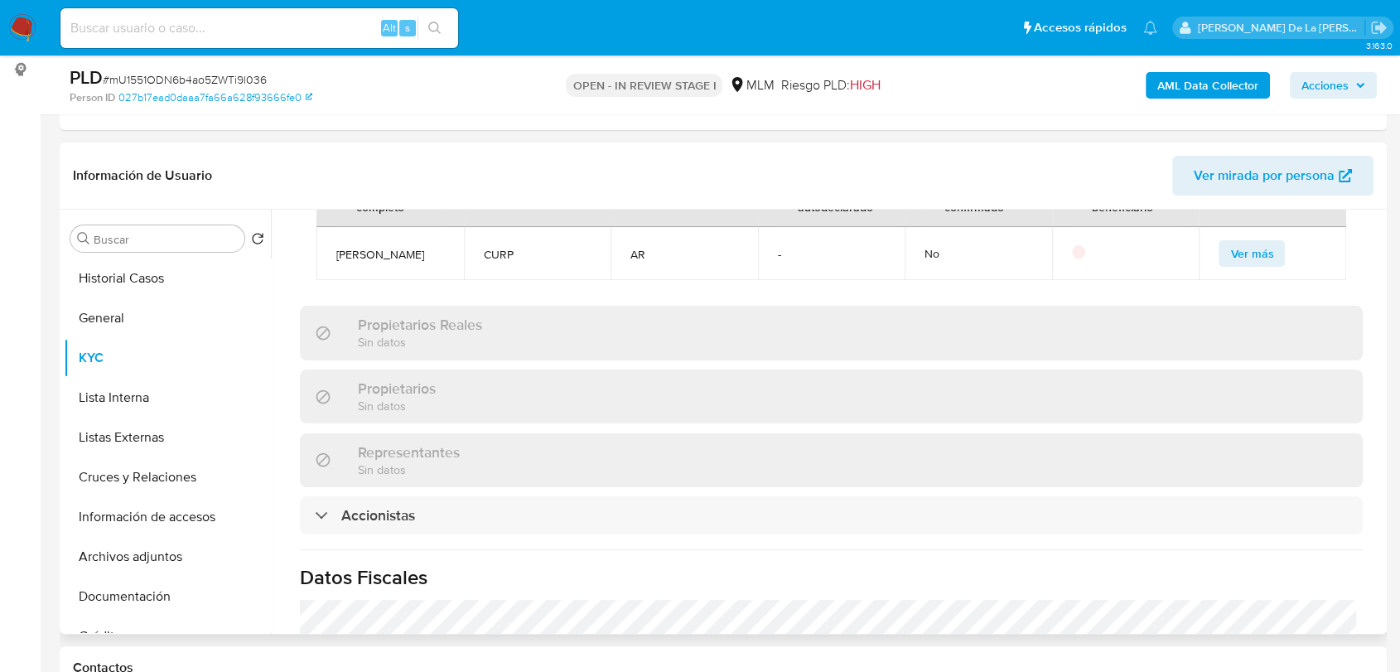
click at [314, 481] on div "Representantes Sin datos" at bounding box center [831, 460] width 1063 height 54
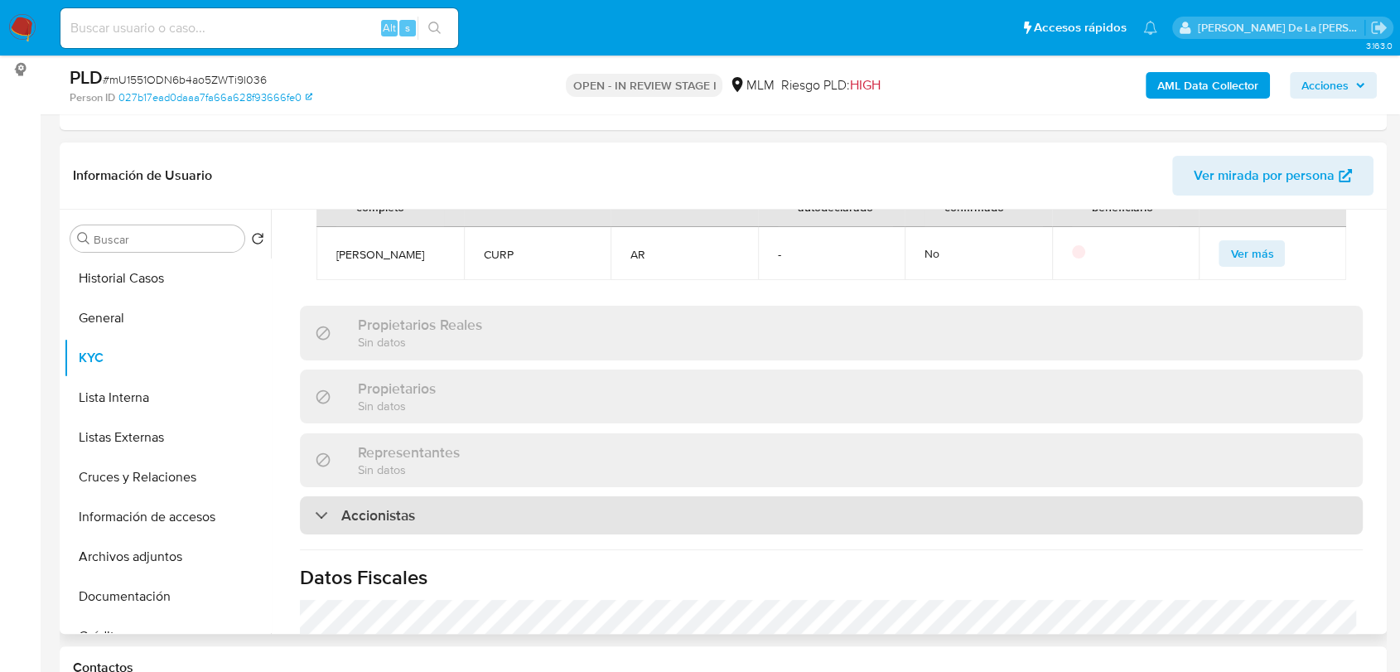
click at [314, 504] on div "Accionistas" at bounding box center [831, 515] width 1063 height 38
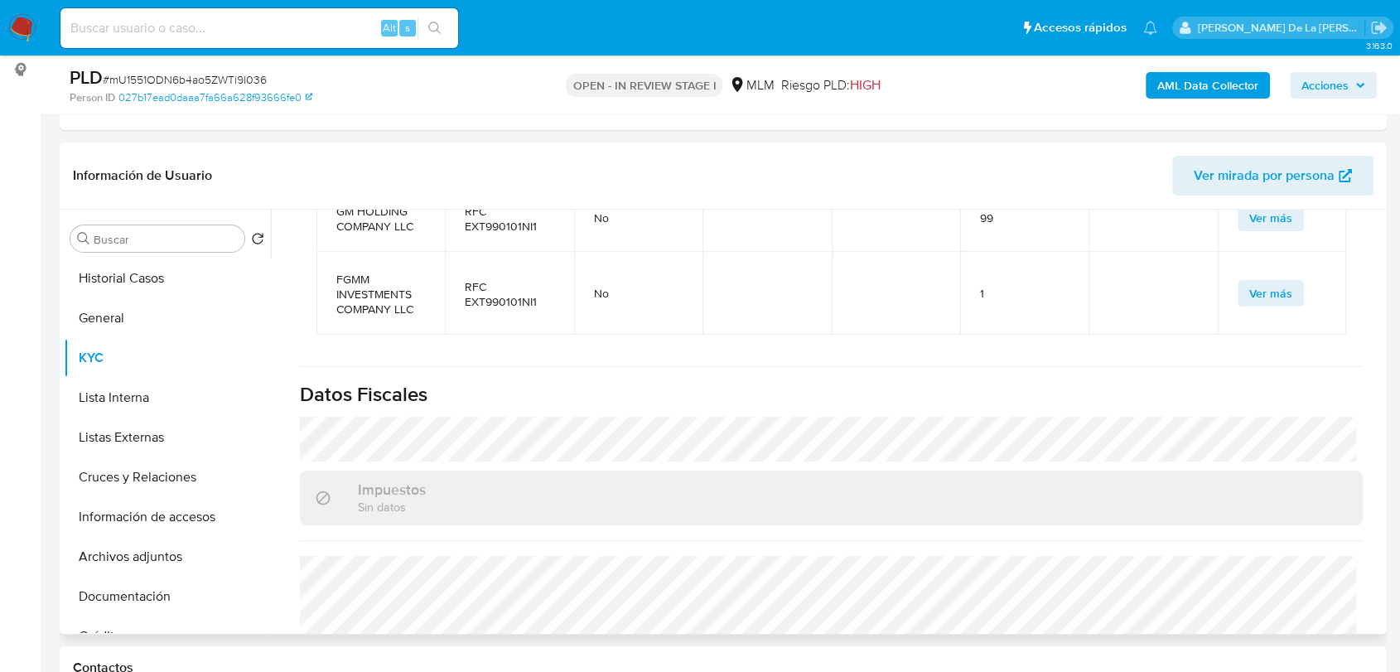
scroll to position [1633, 0]
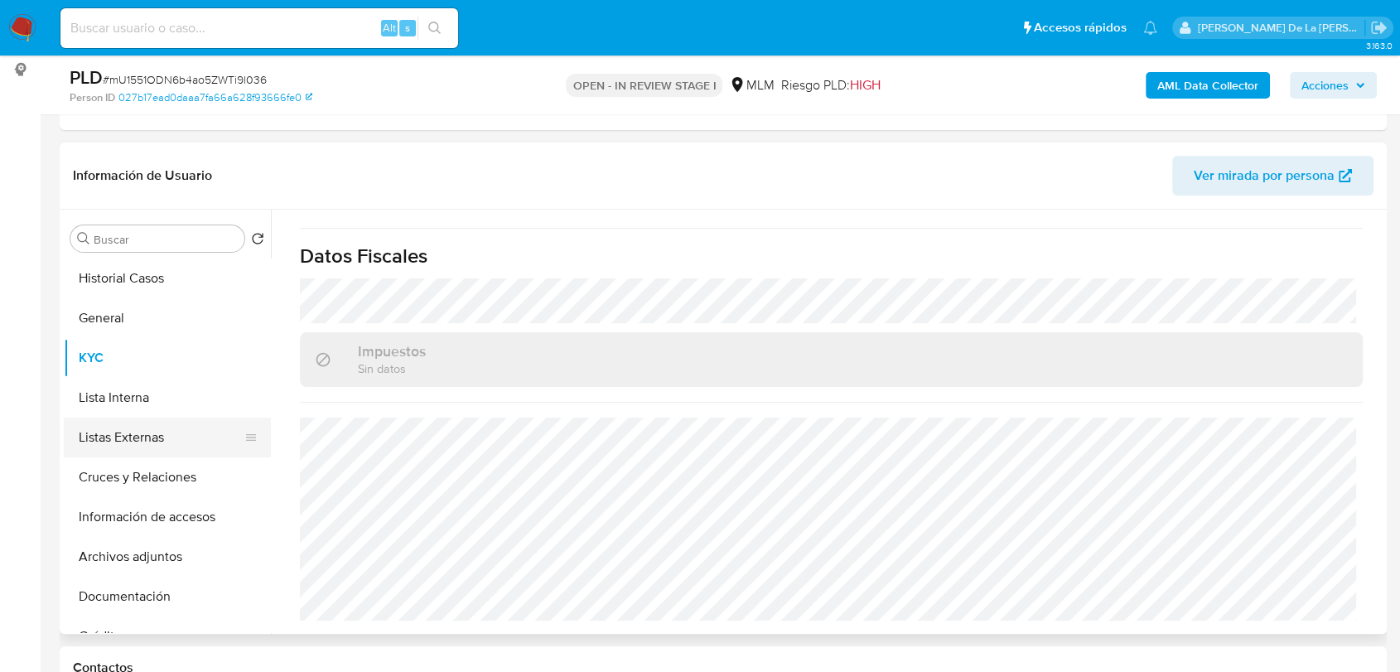
click at [118, 429] on button "Listas Externas" at bounding box center [161, 438] width 194 height 40
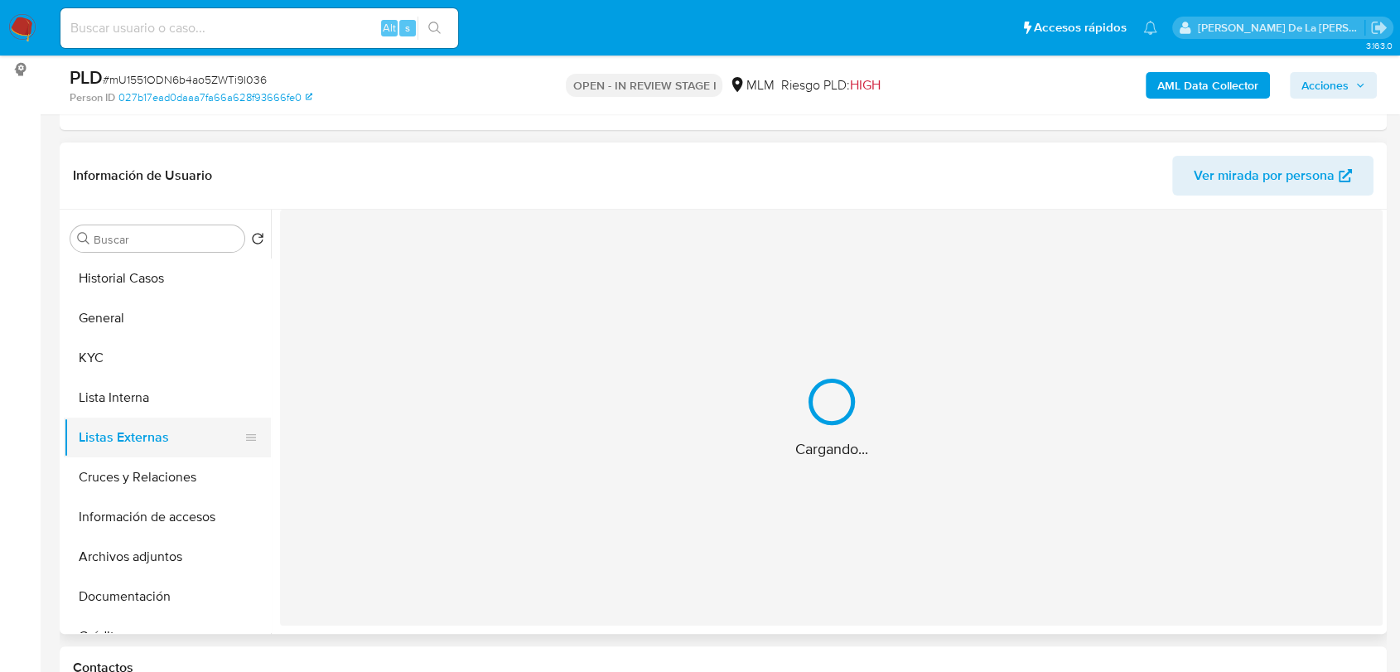
scroll to position [0, 0]
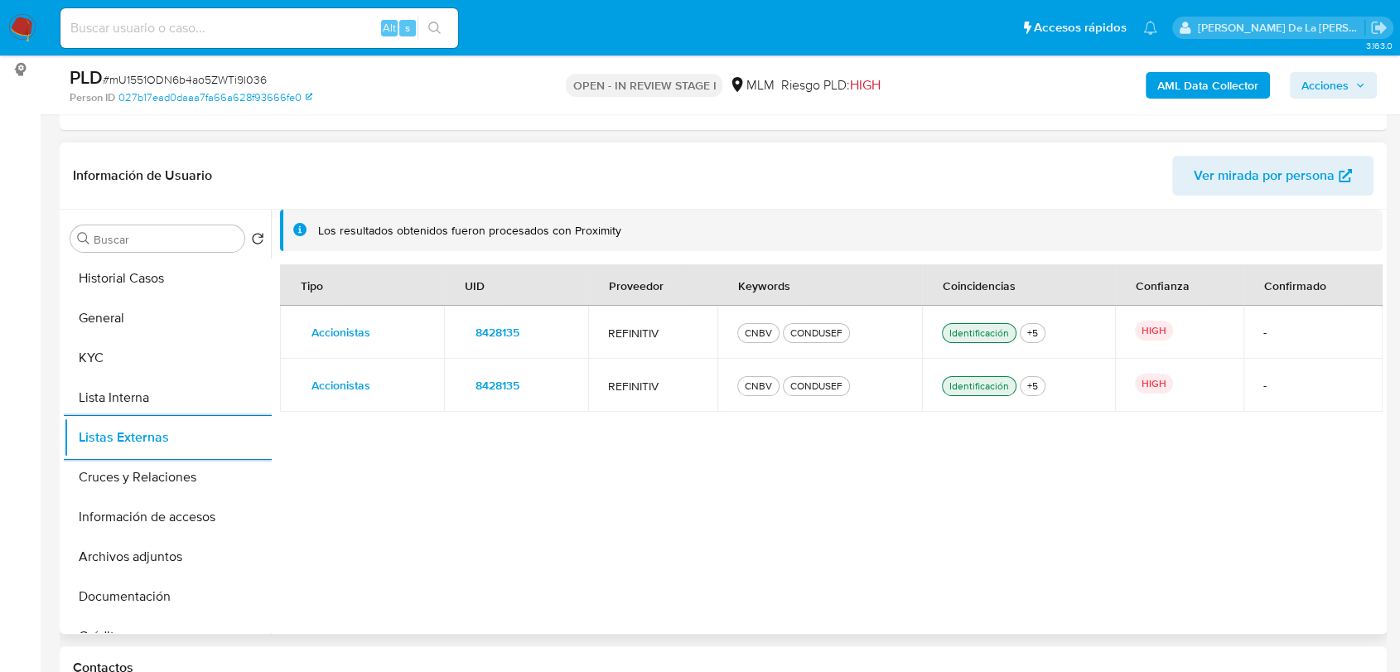
click at [515, 335] on span "8428135" at bounding box center [498, 332] width 44 height 23
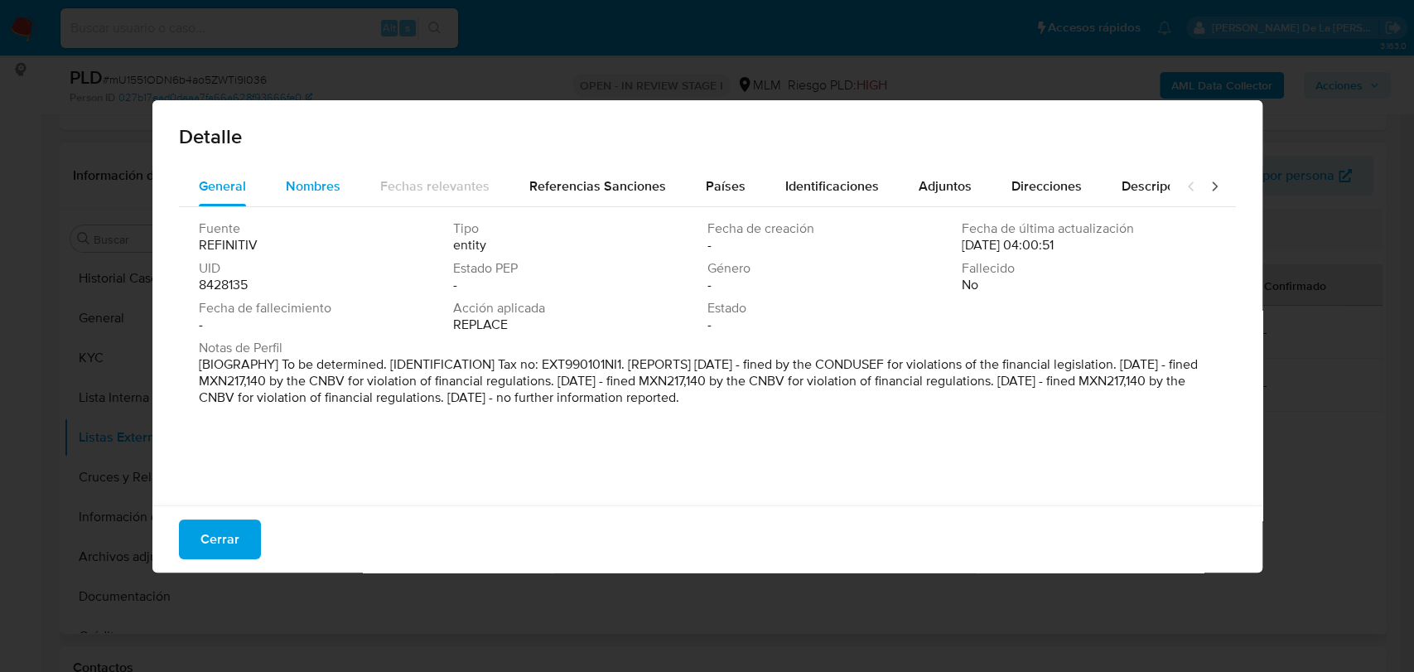
click at [312, 176] on span "Nombres" at bounding box center [313, 185] width 55 height 19
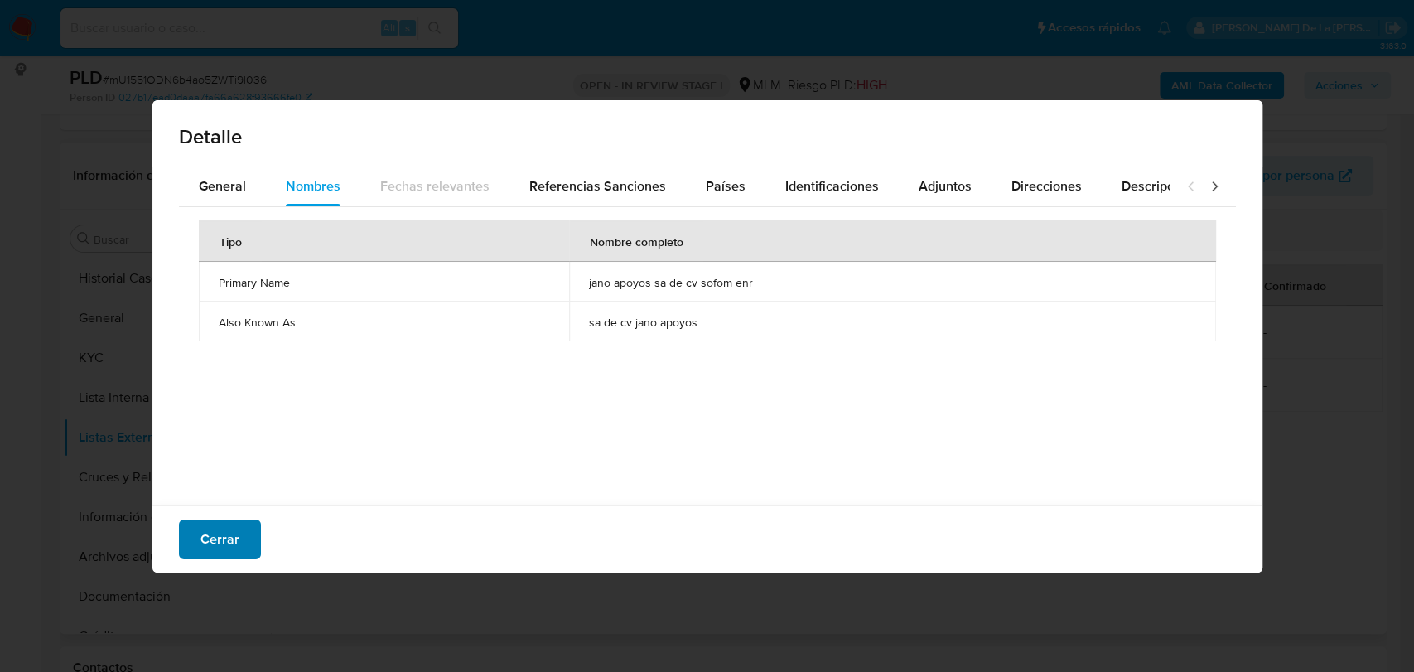
click at [255, 532] on button "Cerrar" at bounding box center [220, 540] width 82 height 40
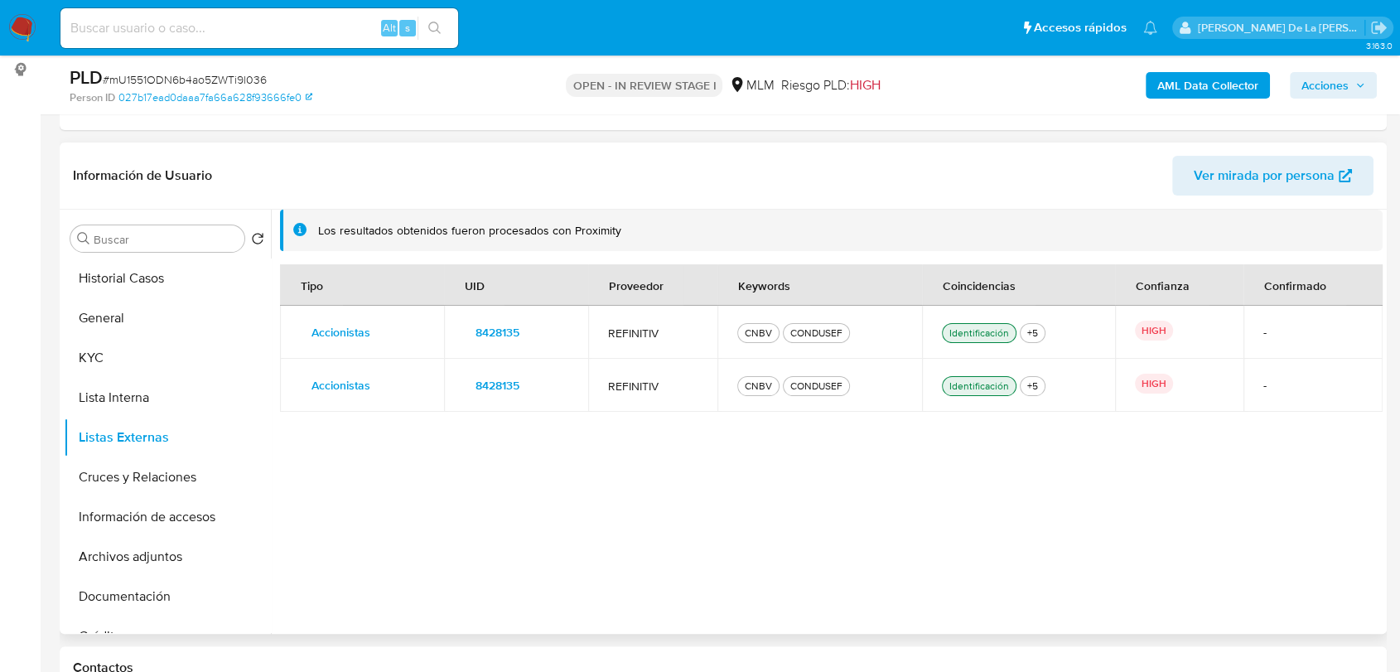
click at [495, 370] on td "8428135" at bounding box center [516, 385] width 144 height 53
click at [492, 375] on span "8428135" at bounding box center [498, 385] width 44 height 23
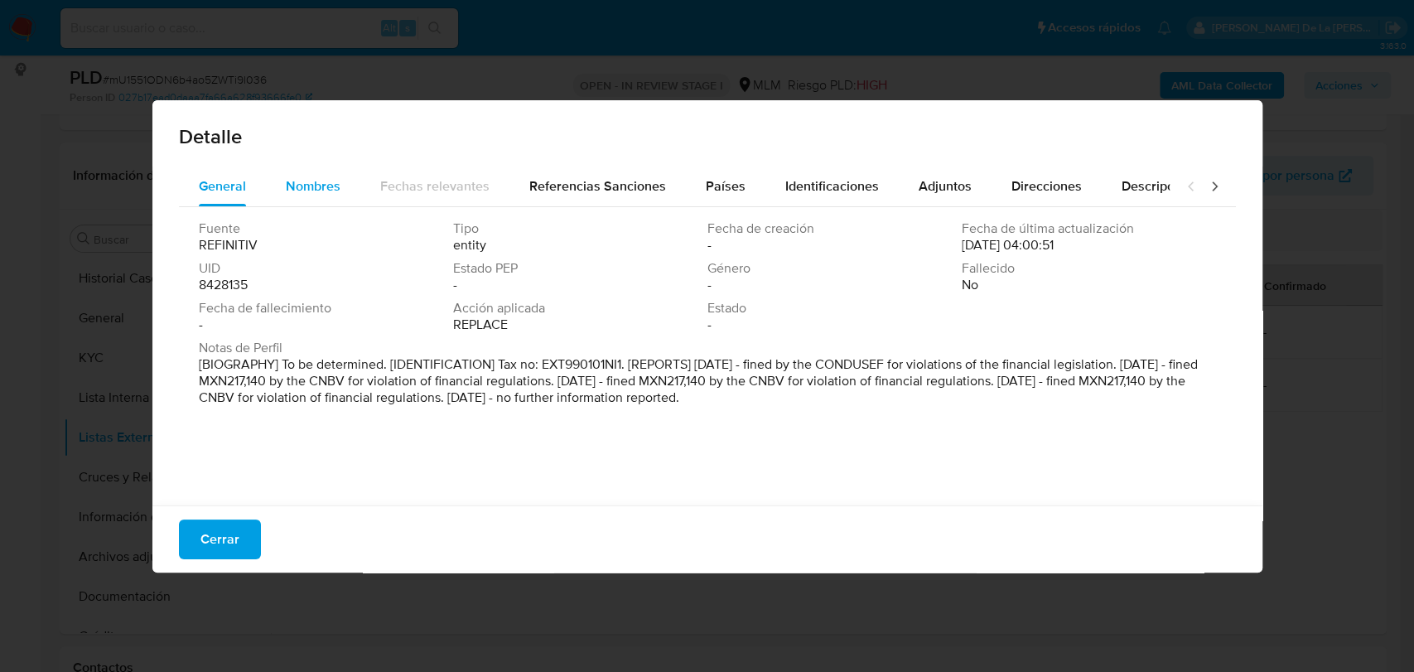
click at [311, 196] on div "Nombres" at bounding box center [313, 187] width 55 height 40
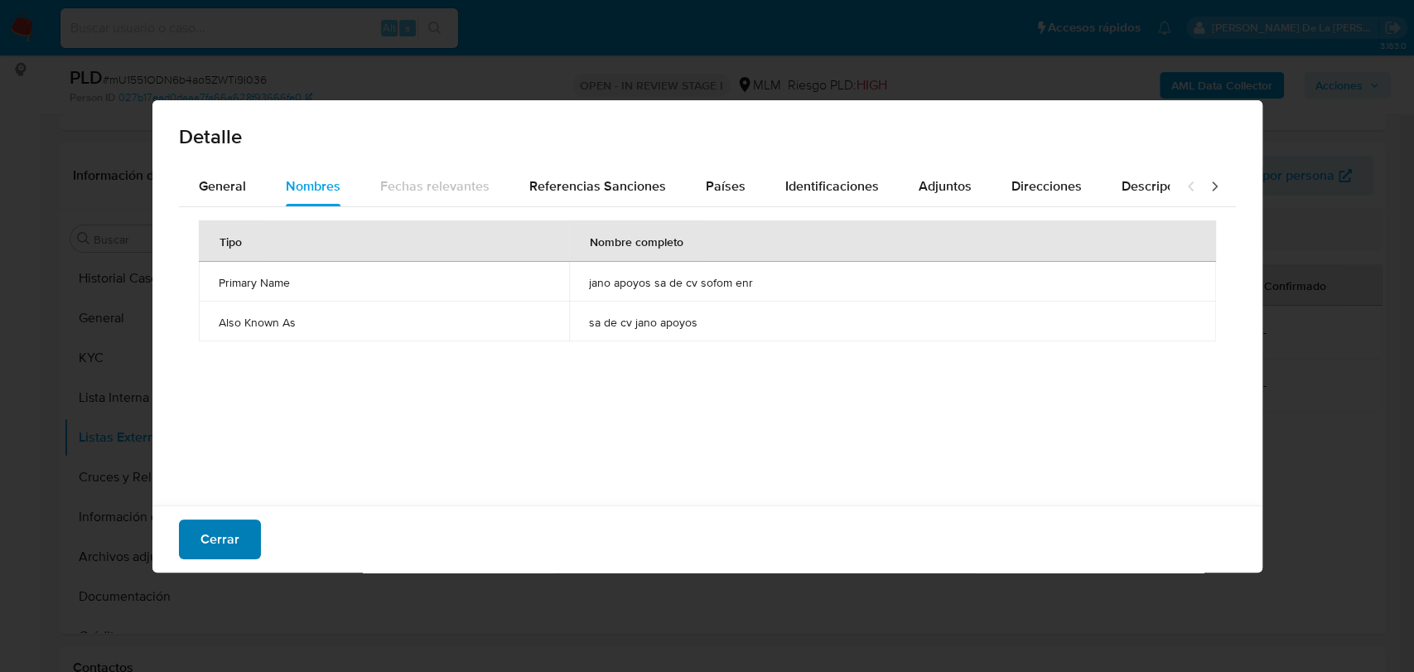
click at [242, 532] on button "Cerrar" at bounding box center [220, 540] width 82 height 40
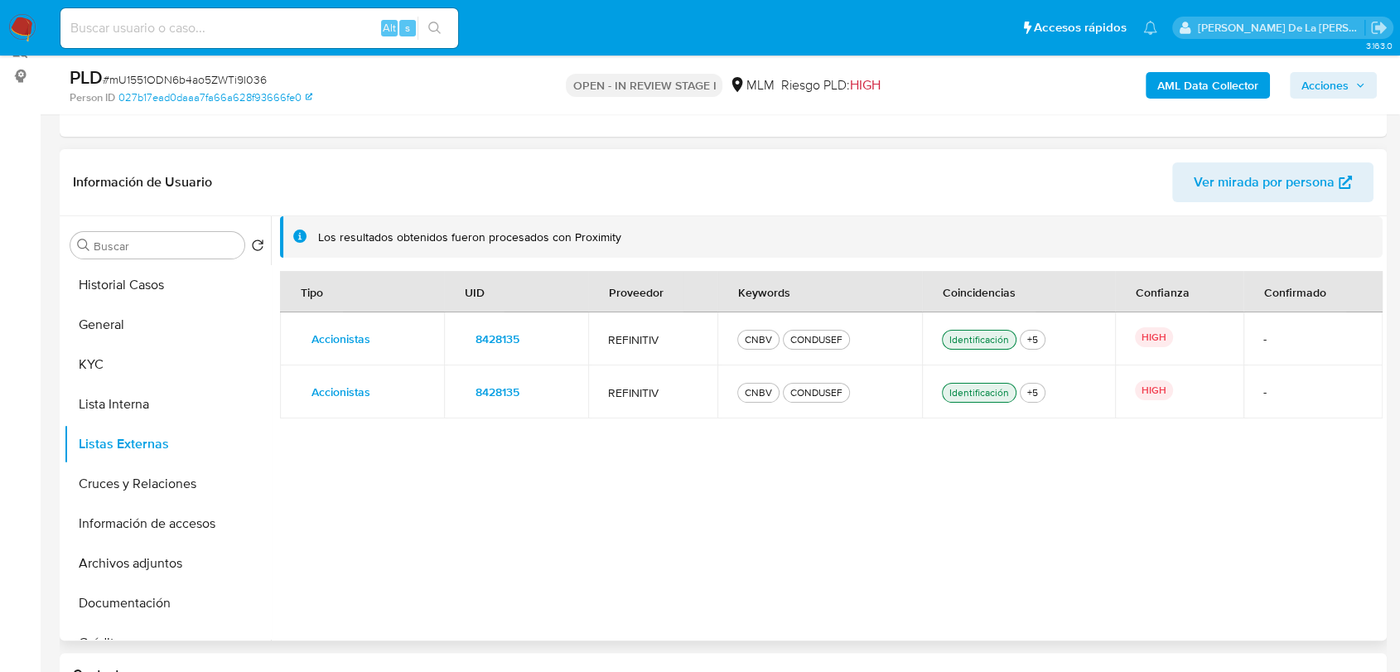
scroll to position [220, 0]
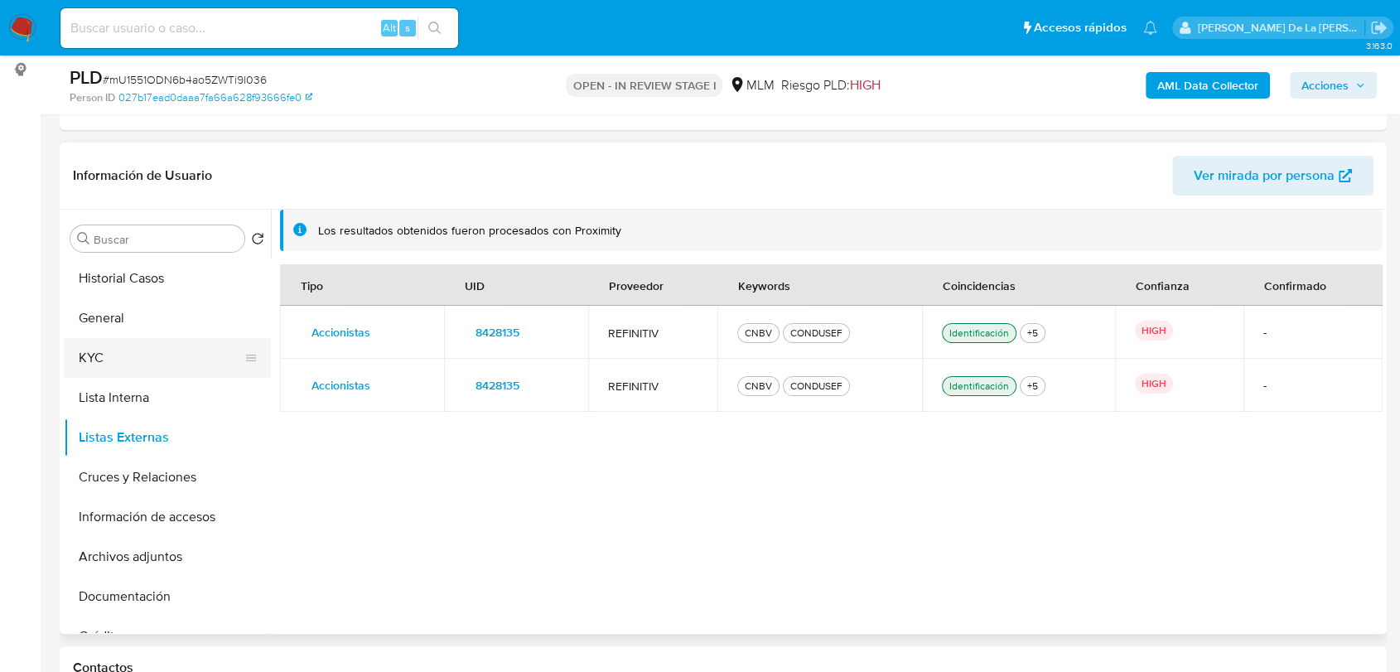
click at [88, 350] on button "KYC" at bounding box center [161, 358] width 194 height 40
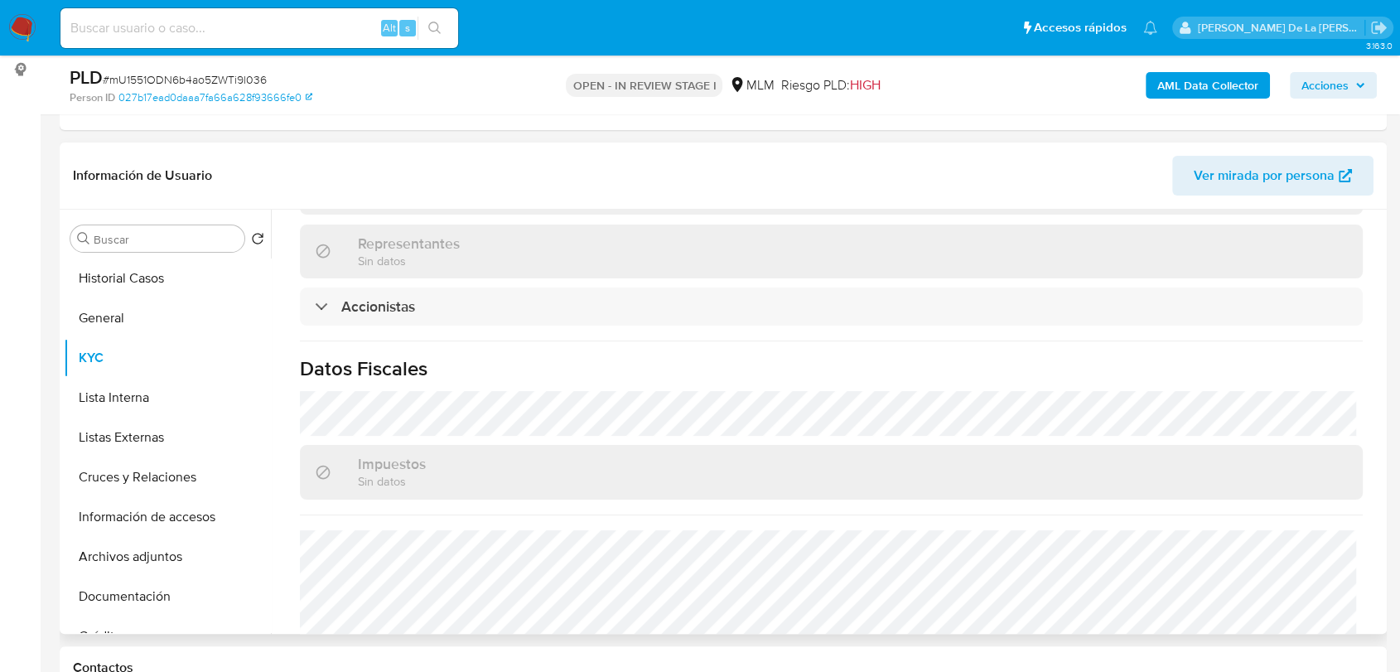
scroll to position [1138, 0]
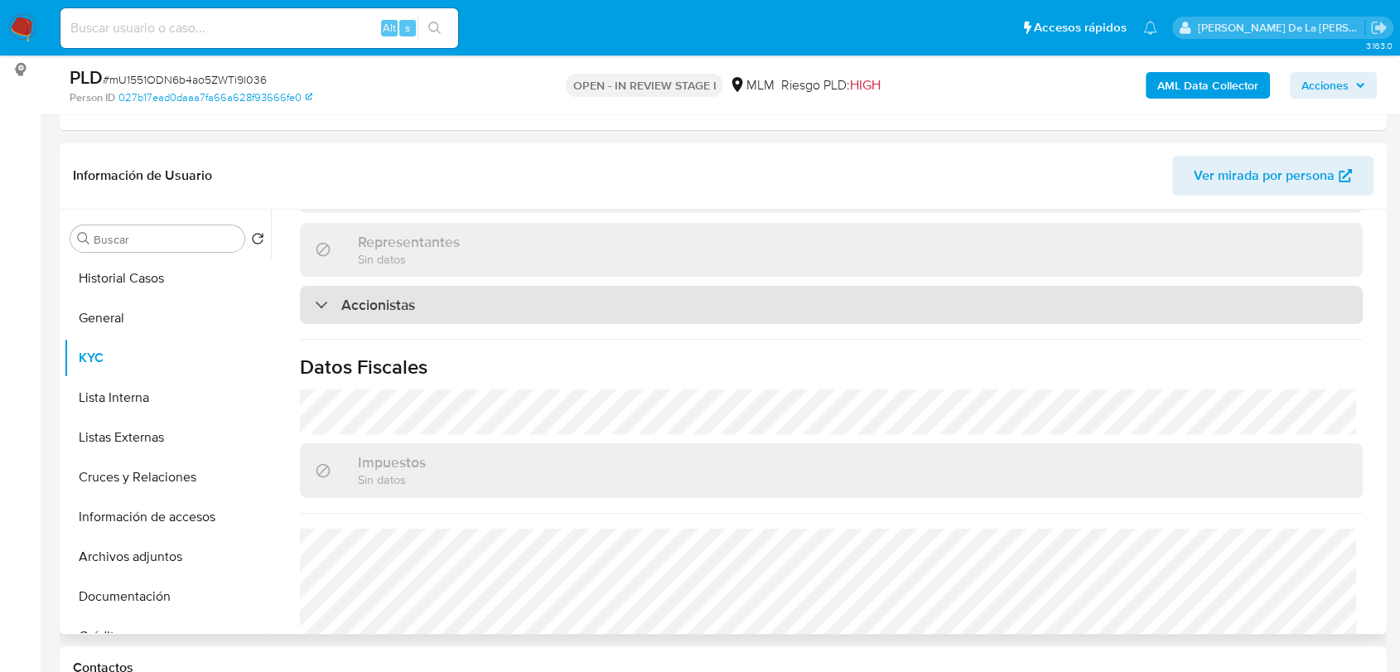
click at [344, 286] on div "Accionistas" at bounding box center [831, 305] width 1063 height 38
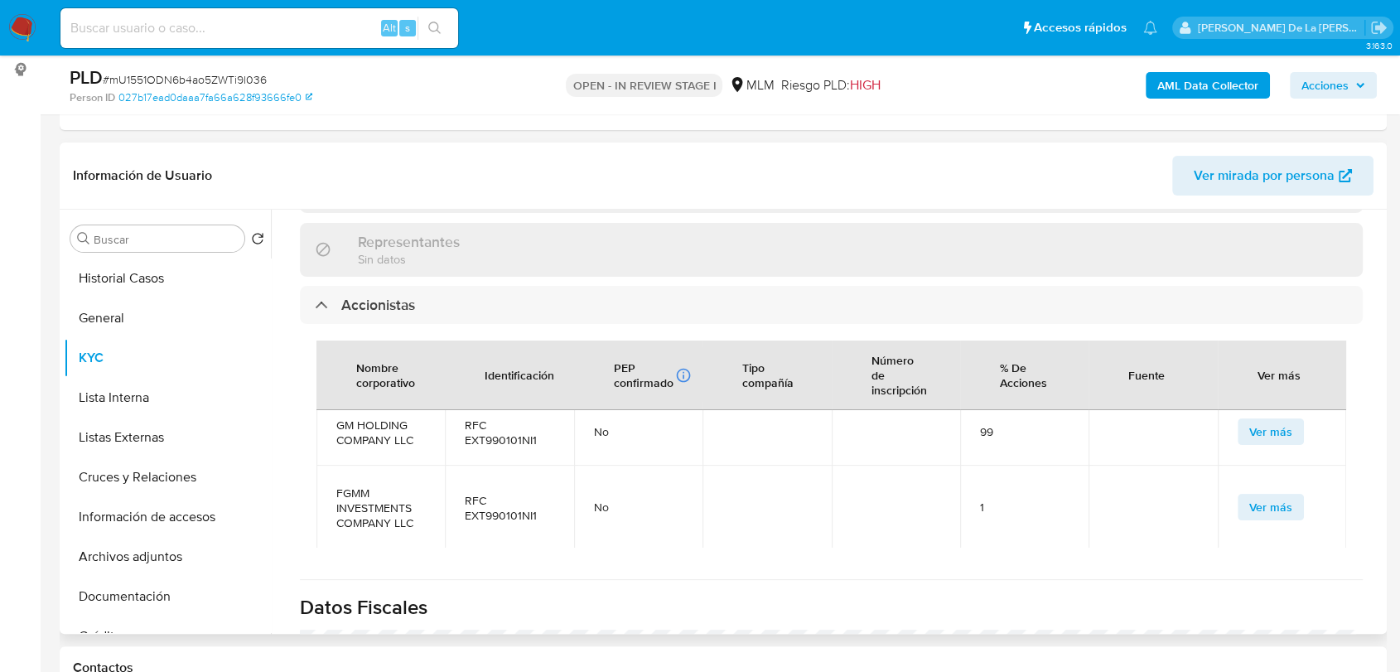
scroll to position [15, 0]
click at [501, 492] on span "RFC EXT990101NI1" at bounding box center [509, 507] width 89 height 30
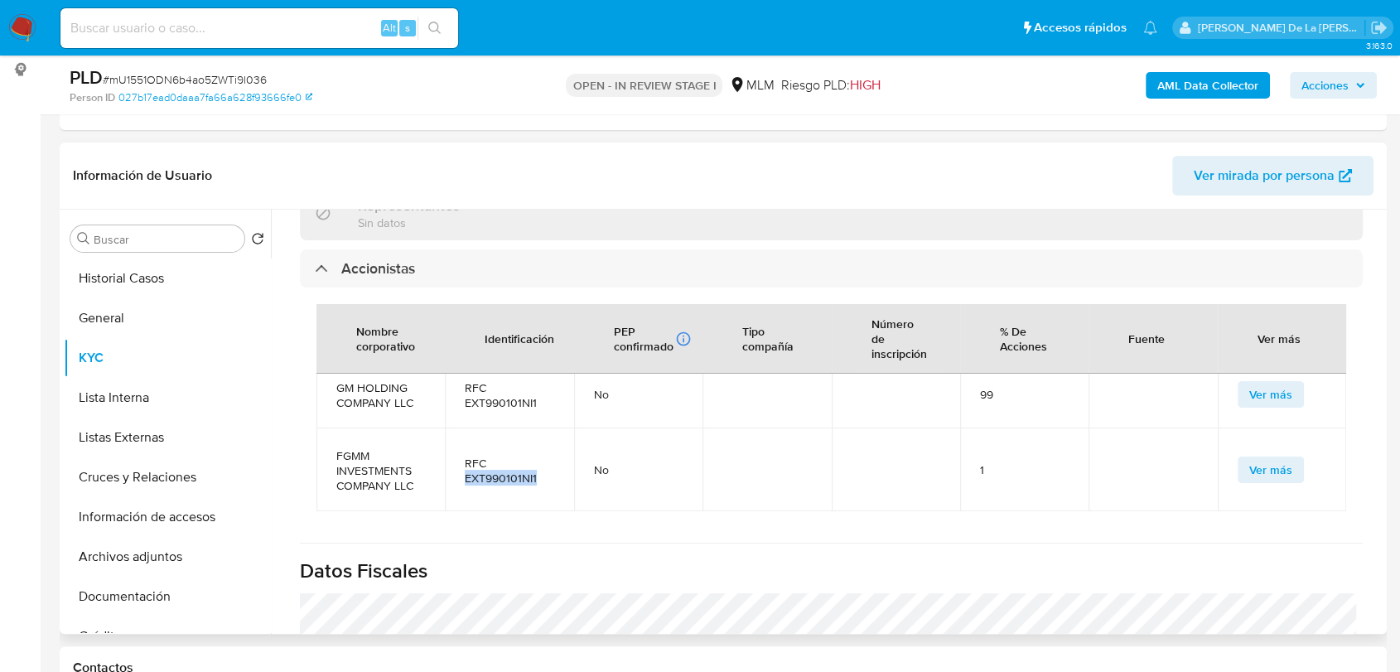
scroll to position [1182, 0]
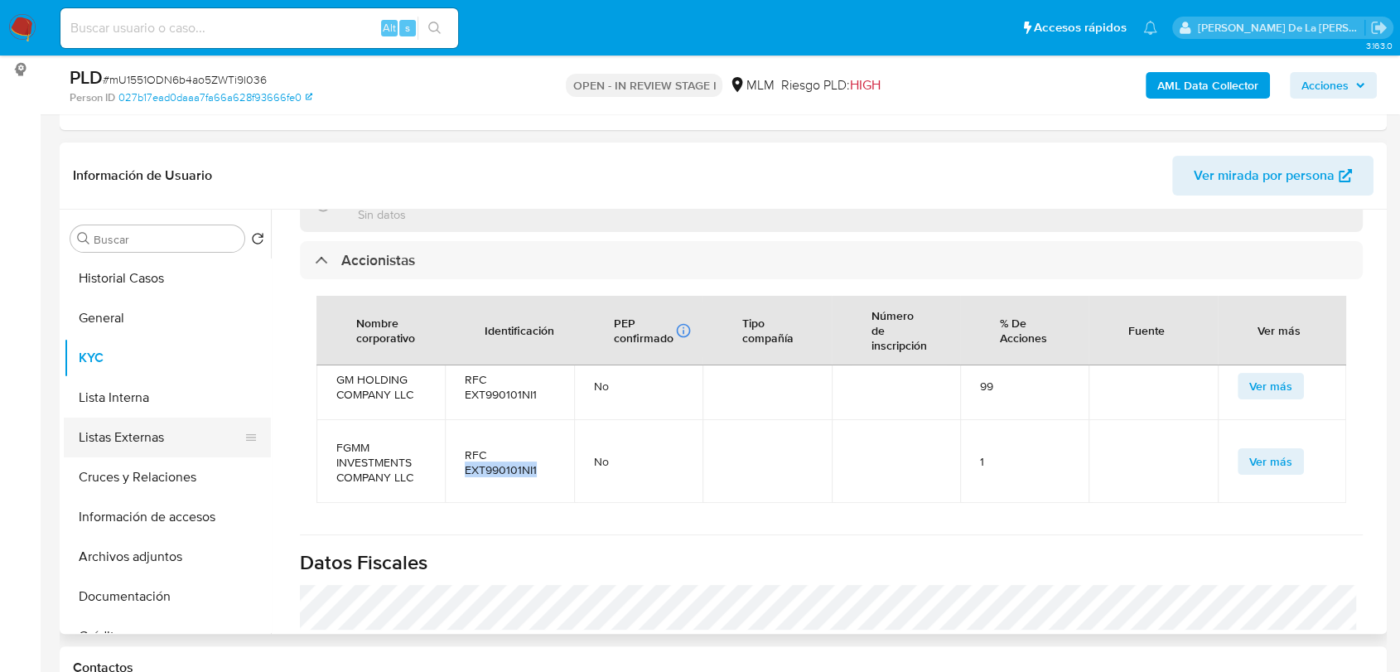
click at [148, 431] on button "Listas Externas" at bounding box center [161, 438] width 194 height 40
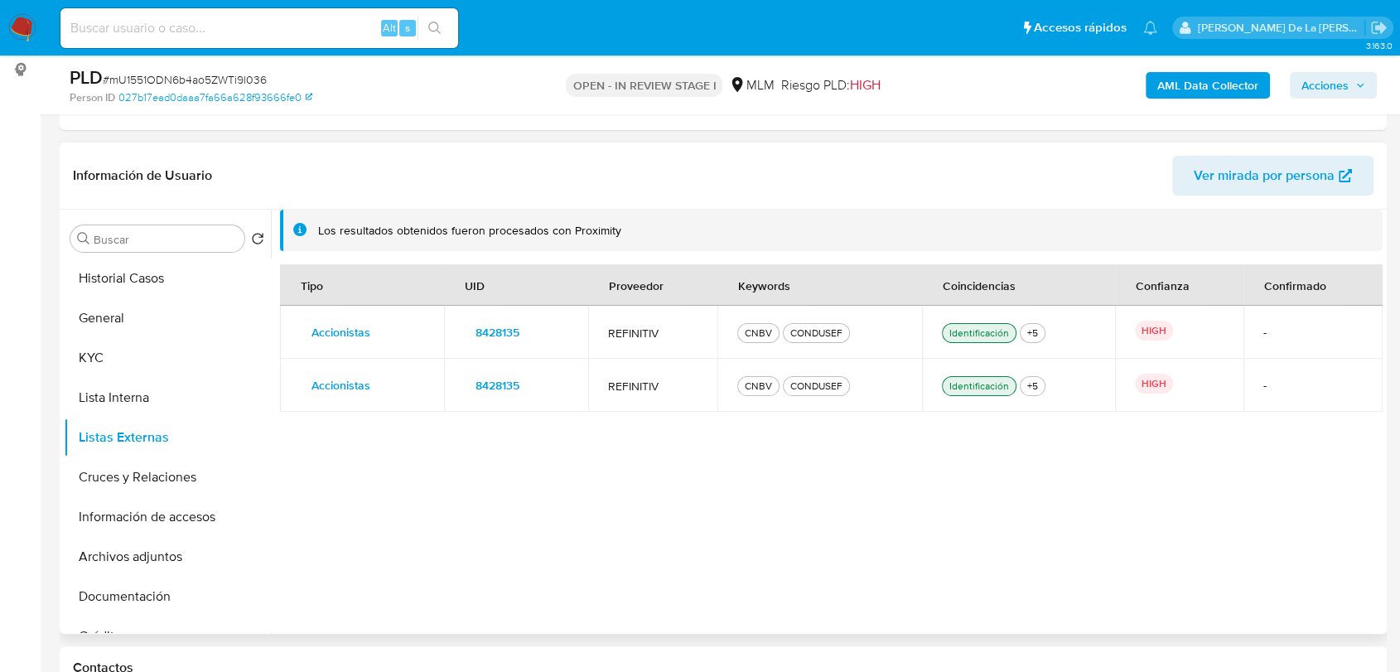
click at [497, 322] on span "8428135" at bounding box center [498, 332] width 44 height 23
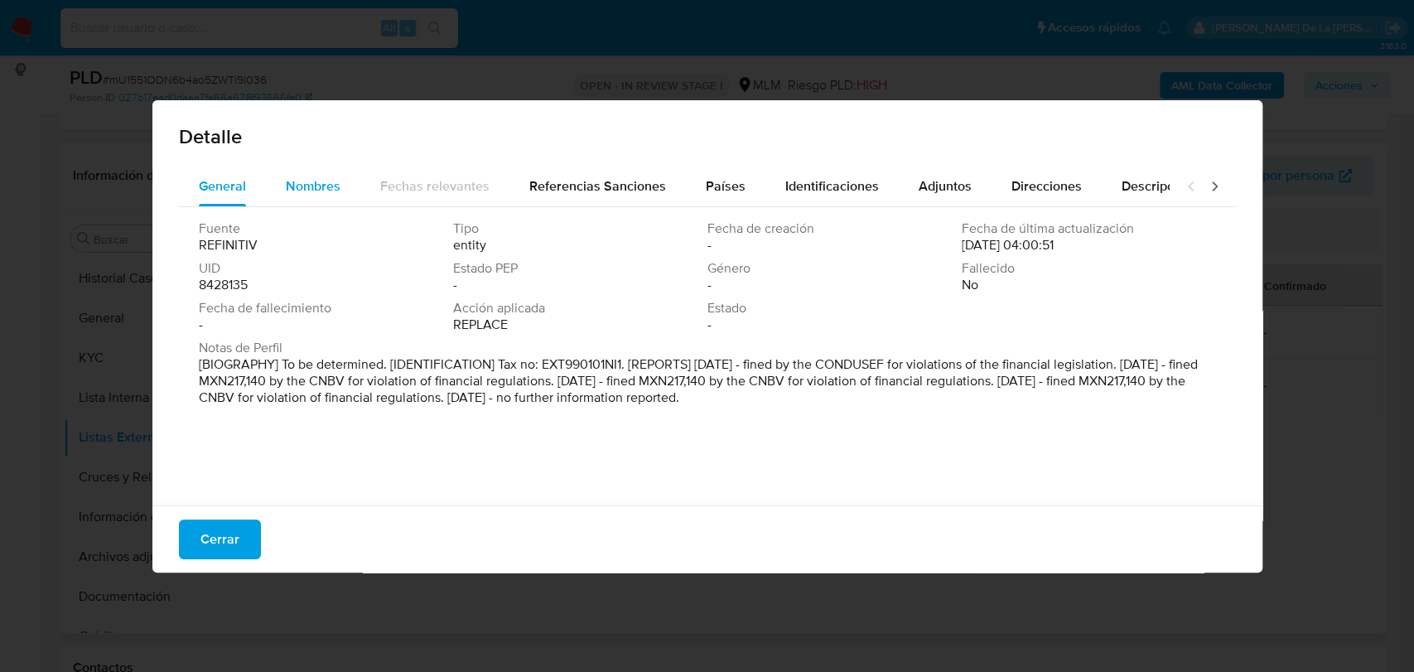
click at [303, 183] on span "Nombres" at bounding box center [313, 185] width 55 height 19
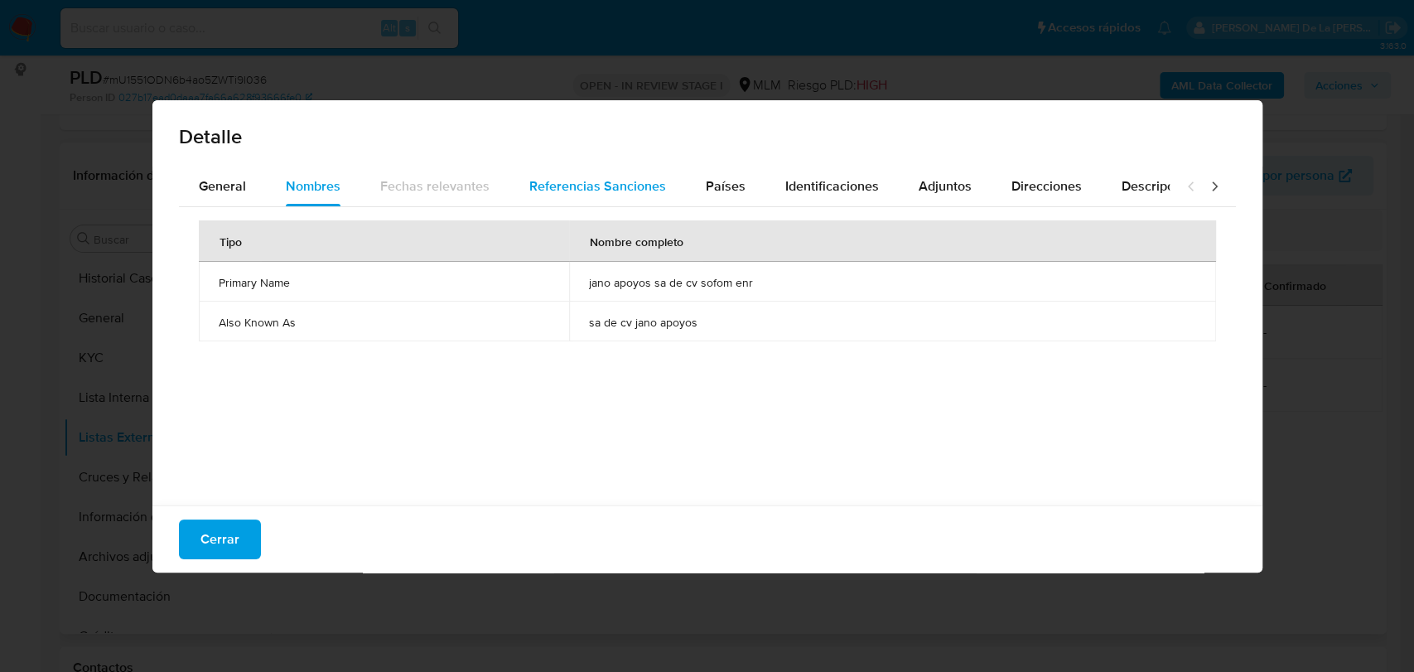
click at [569, 186] on span "Referencias Sanciones" at bounding box center [597, 185] width 137 height 19
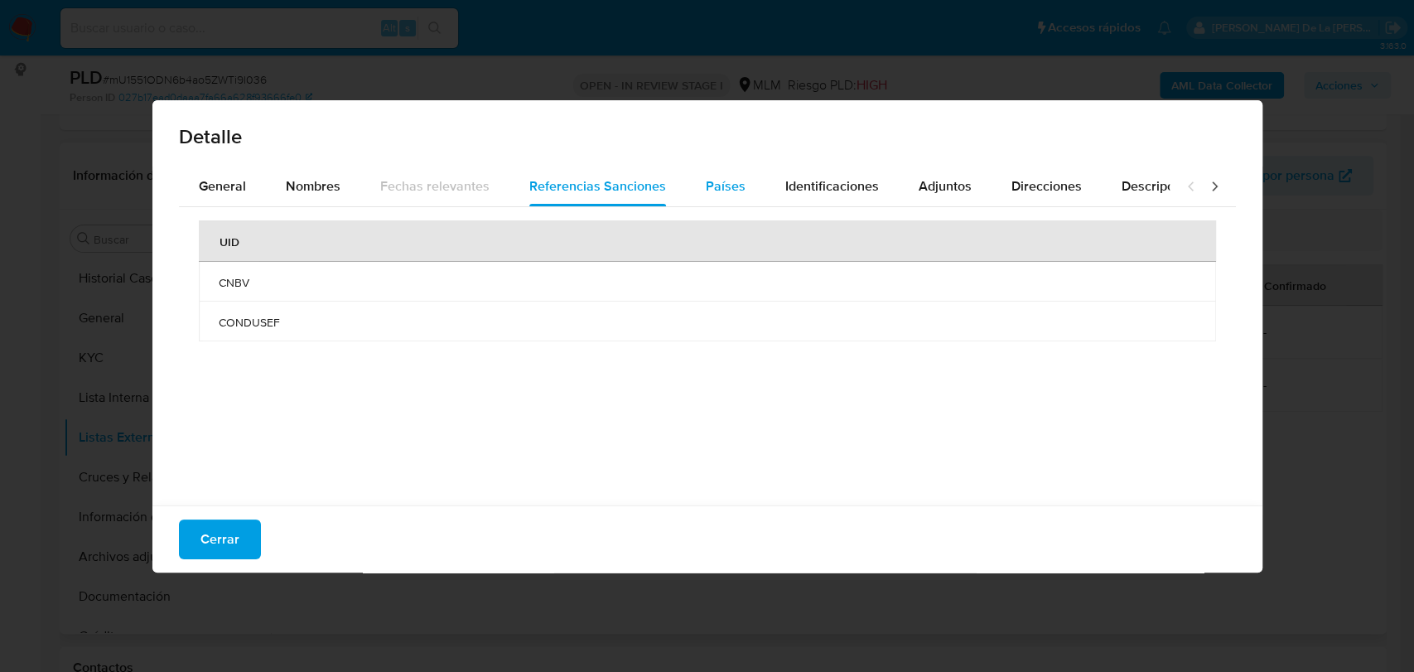
click at [741, 176] on button "Países" at bounding box center [726, 187] width 80 height 40
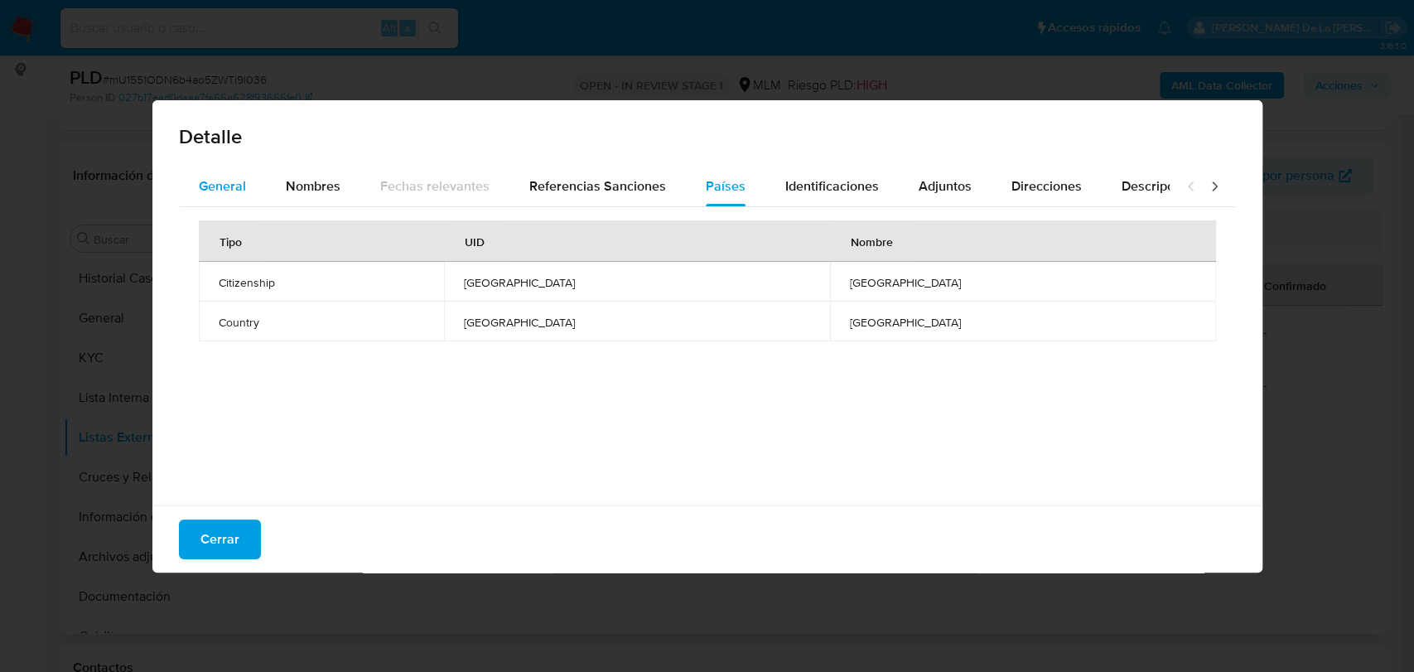
click at [203, 187] on span "General" at bounding box center [222, 185] width 47 height 19
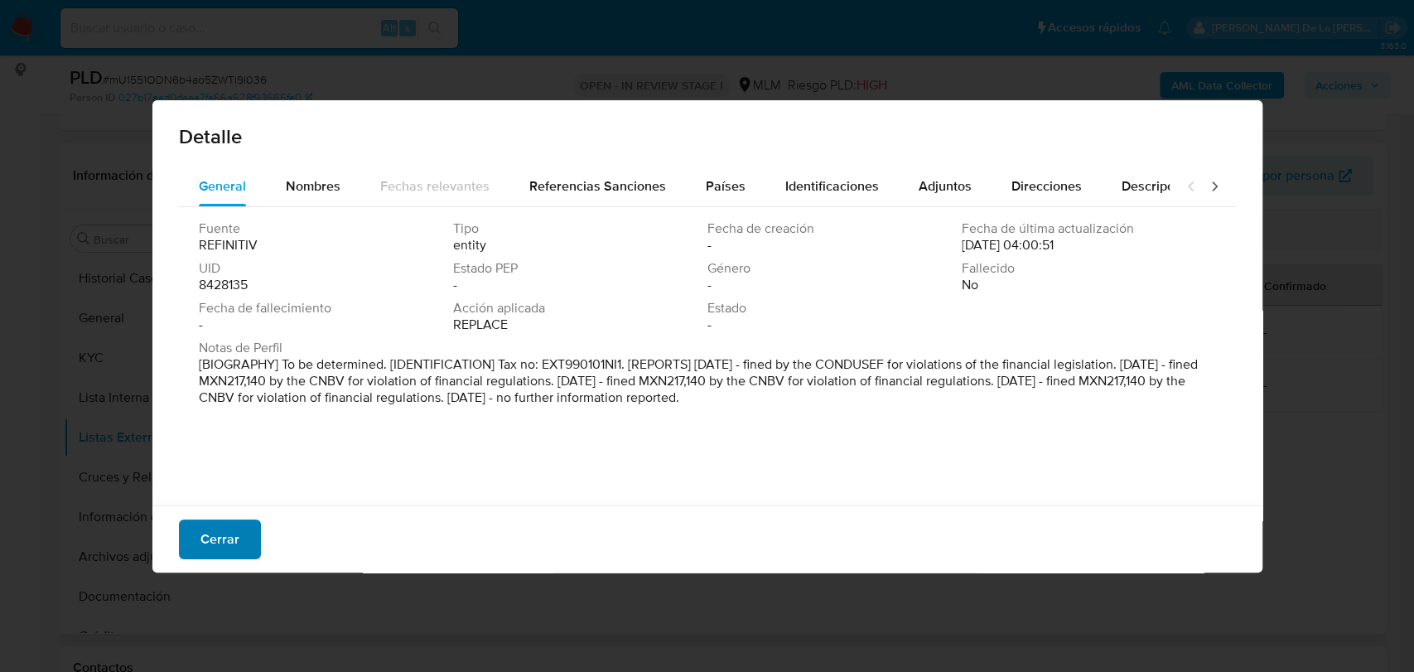
click at [232, 547] on span "Cerrar" at bounding box center [220, 539] width 39 height 36
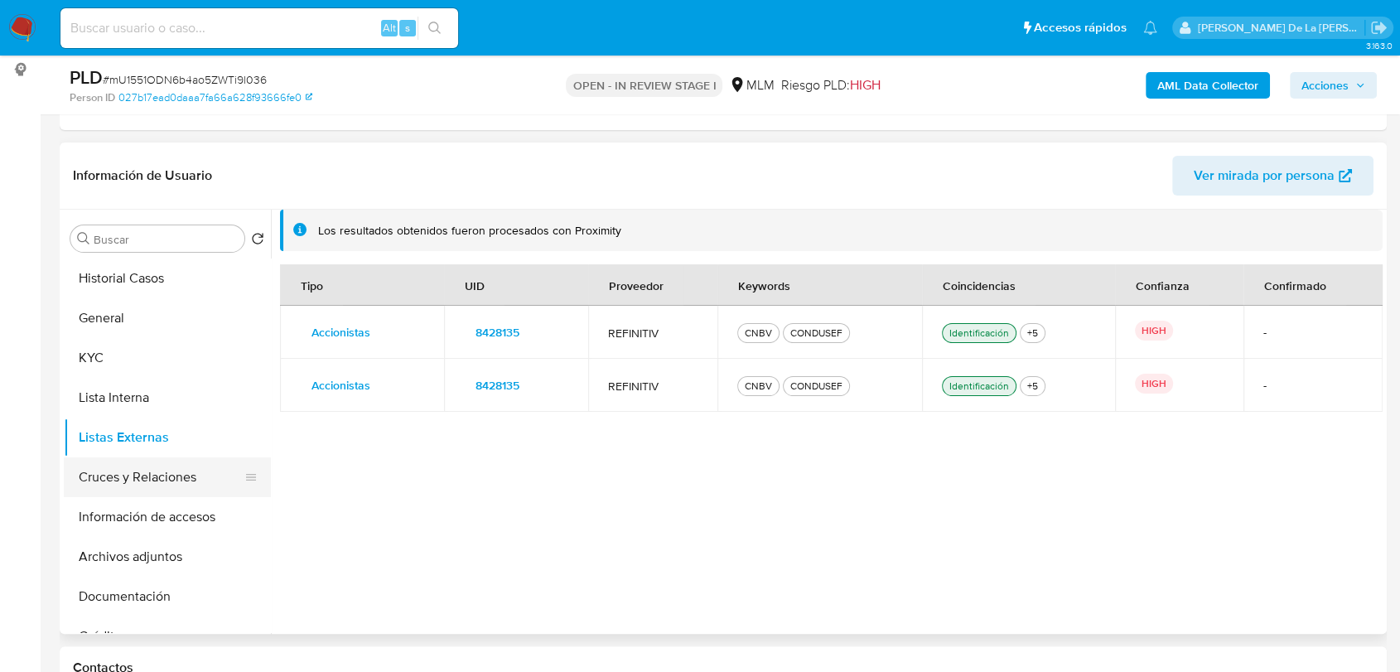
click at [135, 469] on button "Cruces y Relaciones" at bounding box center [161, 477] width 194 height 40
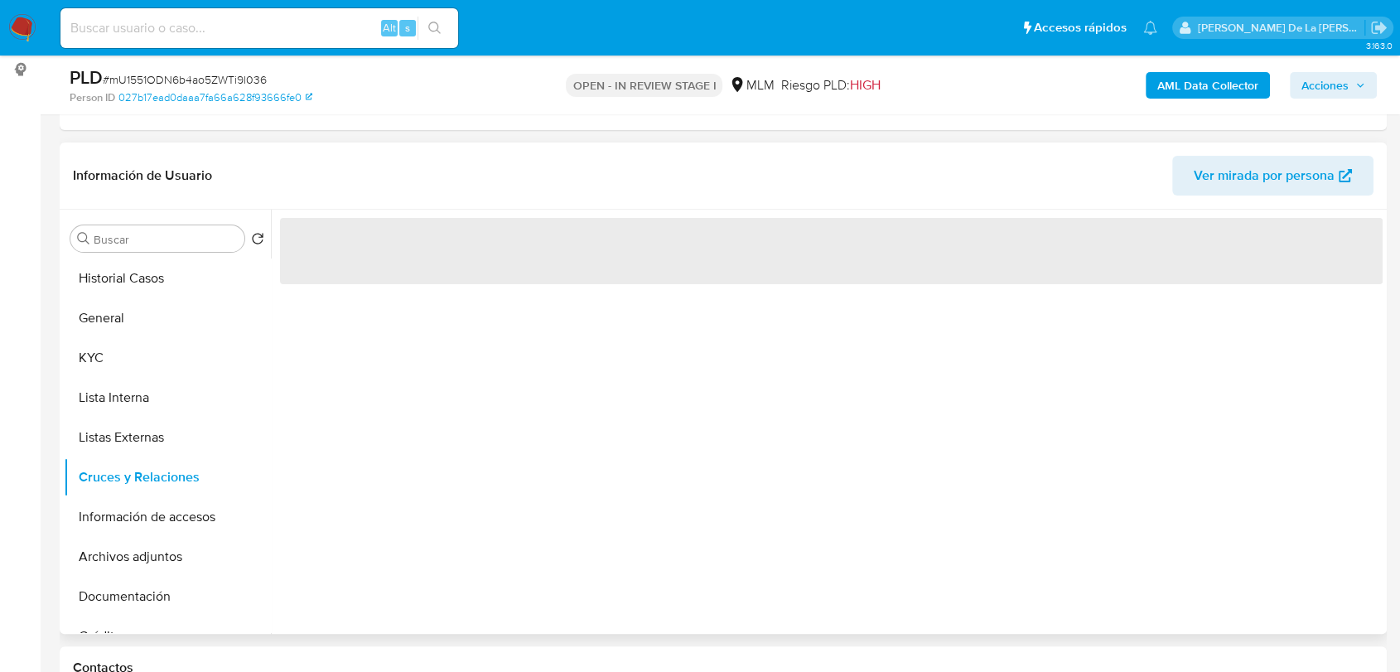
scroll to position [259, 0]
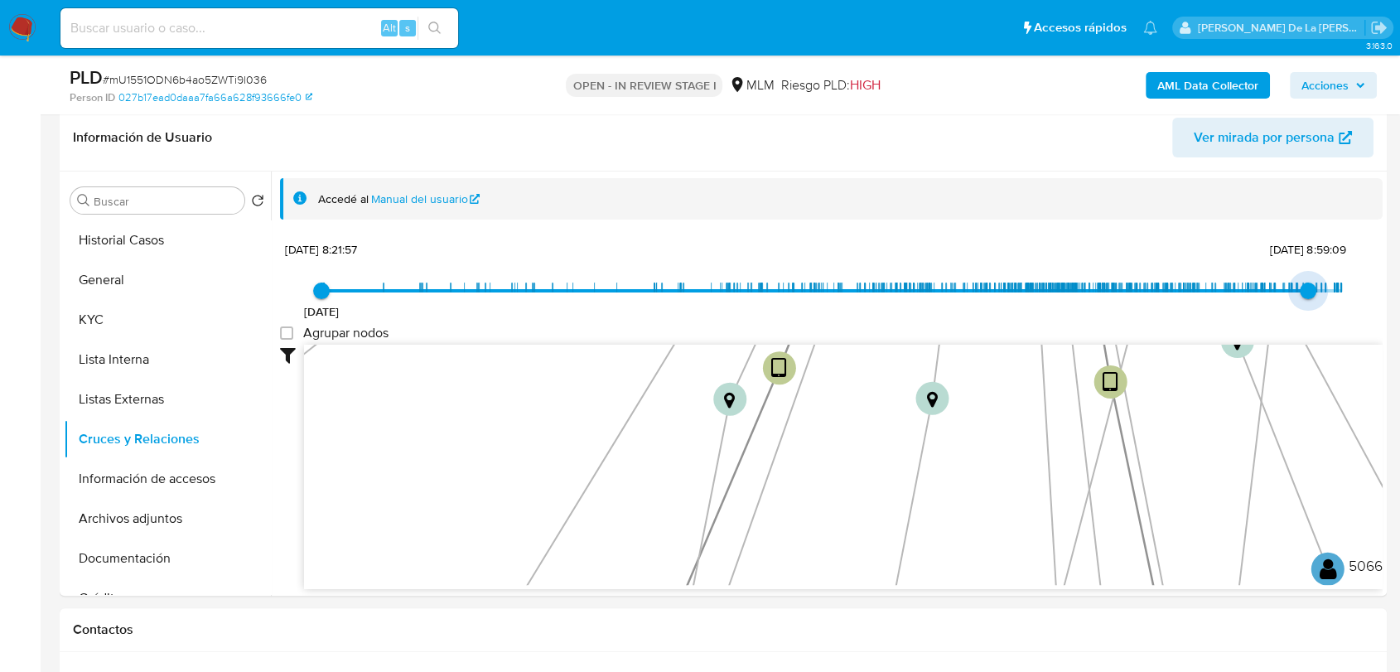
type input "1756422196000"
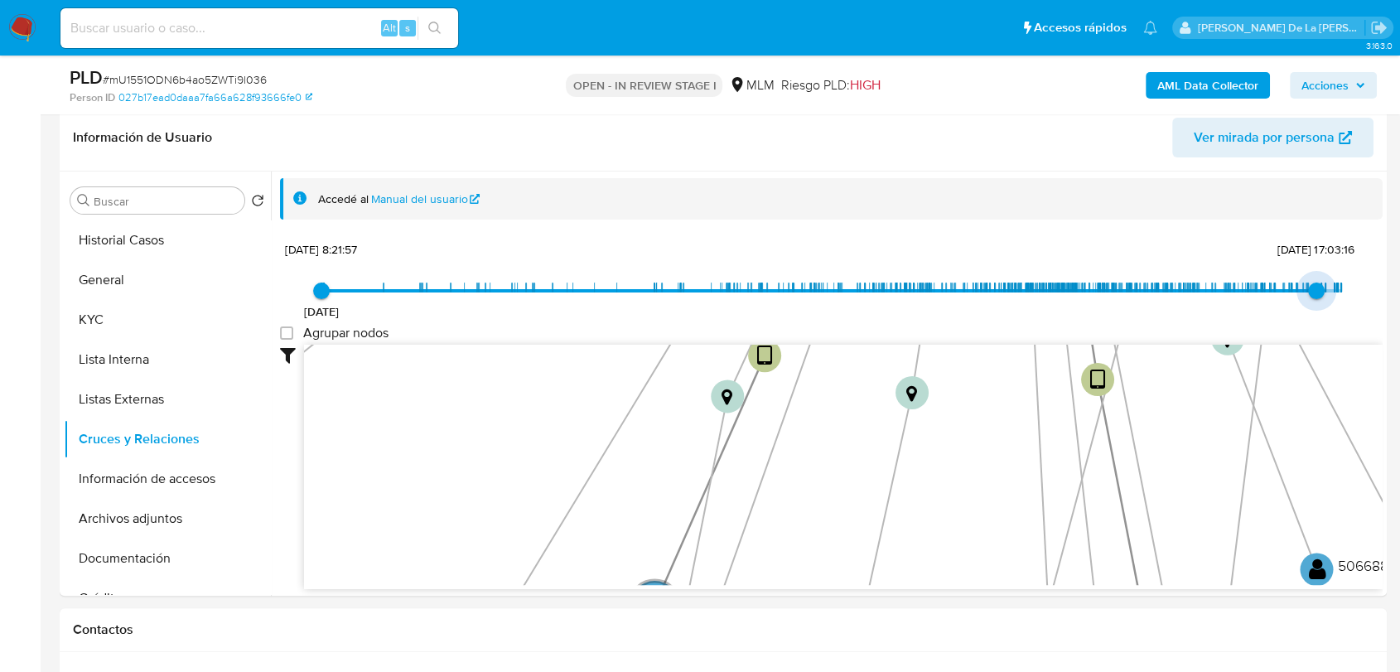
drag, startPoint x: 1339, startPoint y: 295, endPoint x: 1308, endPoint y: 294, distance: 30.7
click at [1308, 294] on span "28/8/2025, 17:03:16" at bounding box center [1316, 291] width 17 height 17
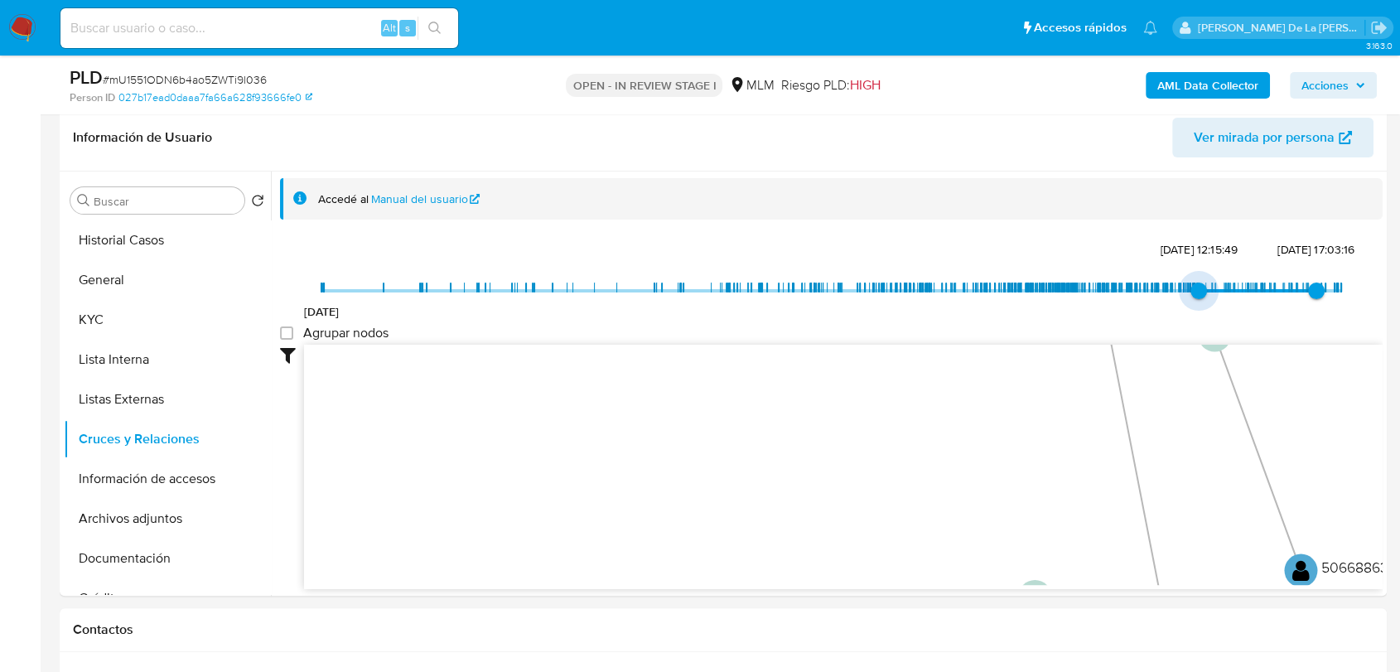
type input "1741645660000"
drag, startPoint x: 317, startPoint y: 284, endPoint x: 1197, endPoint y: 307, distance: 880.3
click at [1198, 299] on span "10/3/2025, 16:27:40" at bounding box center [1206, 291] width 17 height 17
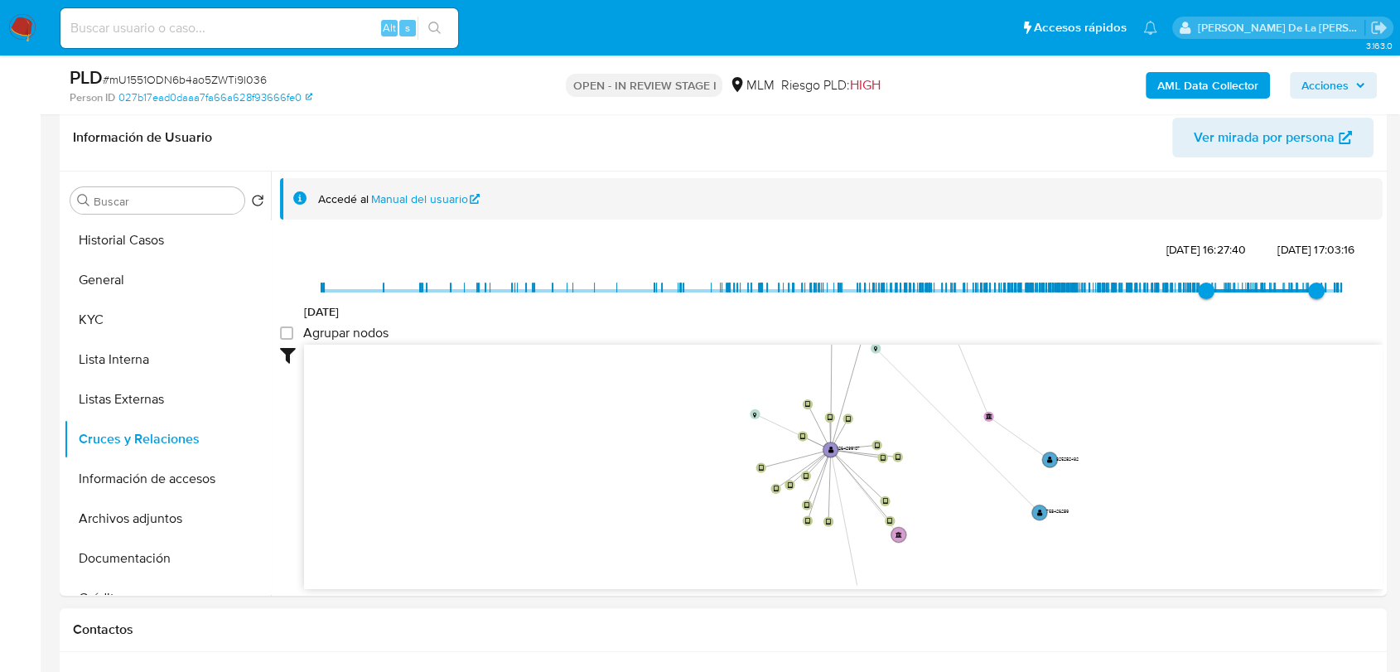
drag, startPoint x: 893, startPoint y: 469, endPoint x: 798, endPoint y: 665, distance: 217.5
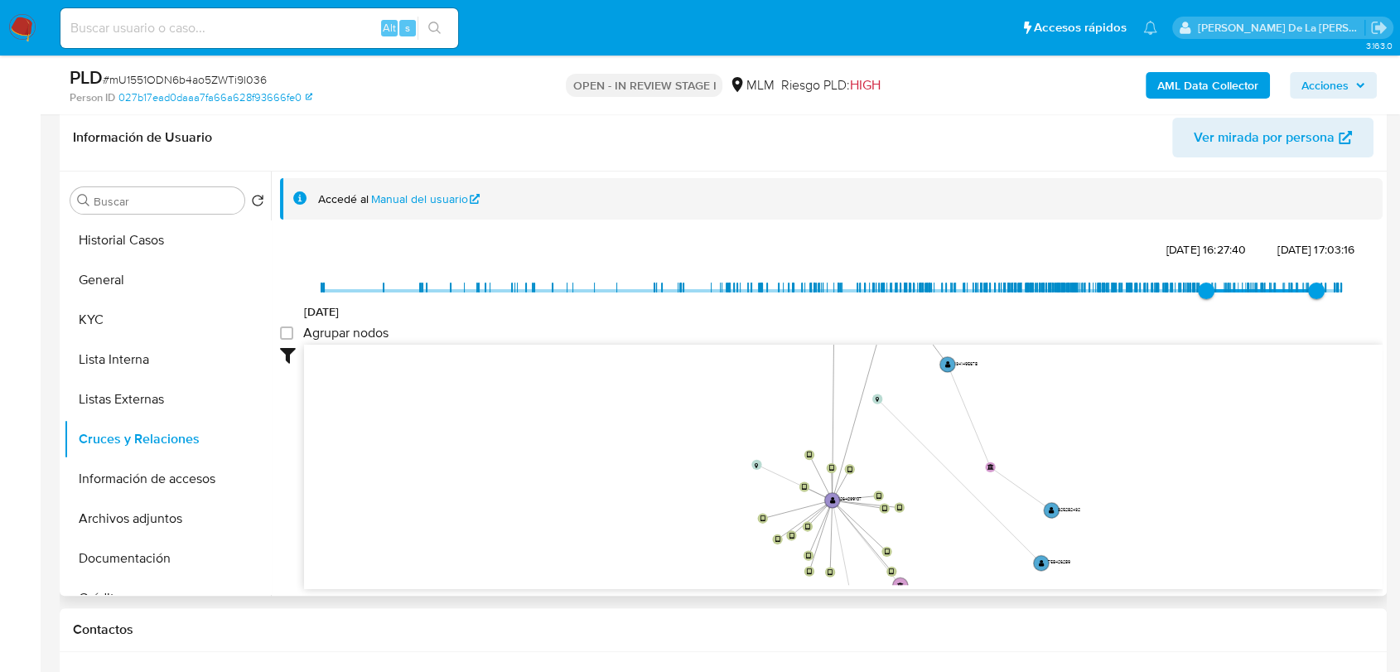
drag, startPoint x: 643, startPoint y: 435, endPoint x: 644, endPoint y: 481, distance: 45.6
click at [644, 481] on icon "device-68dc3fb85b73c4db1d21718c  device-68d6f6969ee9c3c02172de02  device-6835…" at bounding box center [843, 465] width 1079 height 240
click at [123, 467] on button "Información de accesos" at bounding box center [161, 479] width 194 height 40
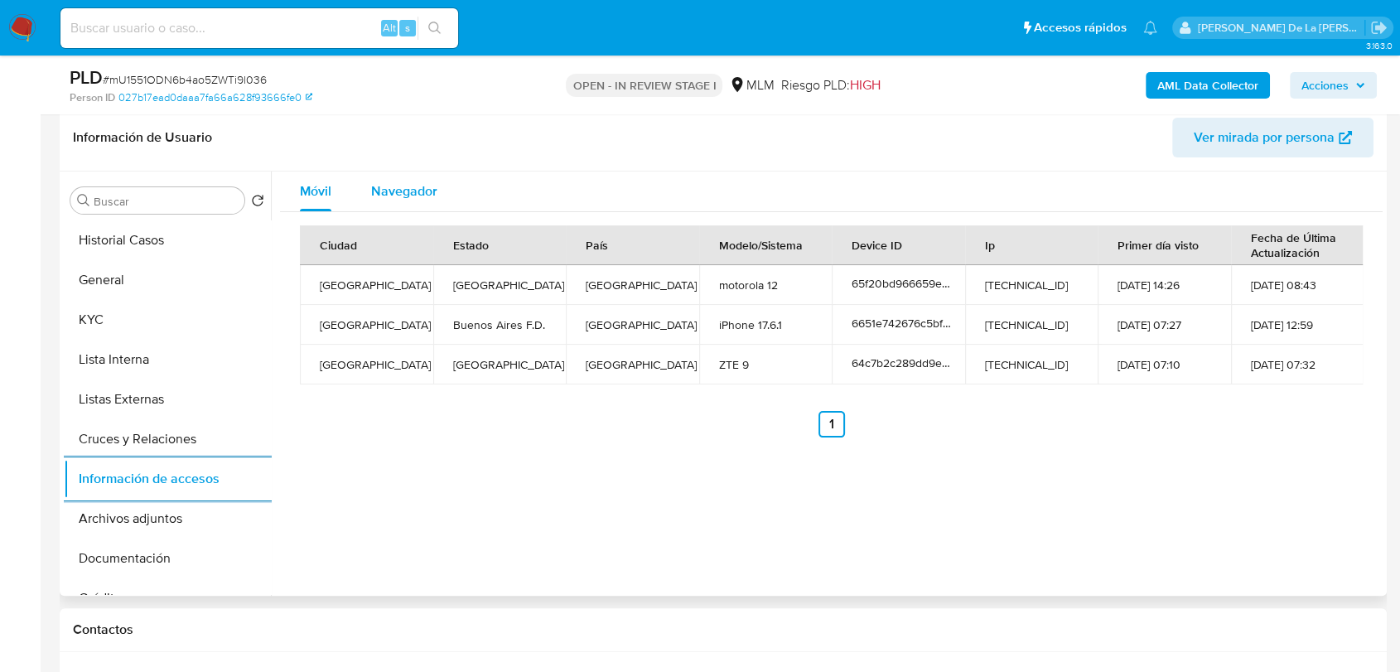
click at [393, 188] on span "Navegador" at bounding box center [404, 190] width 66 height 19
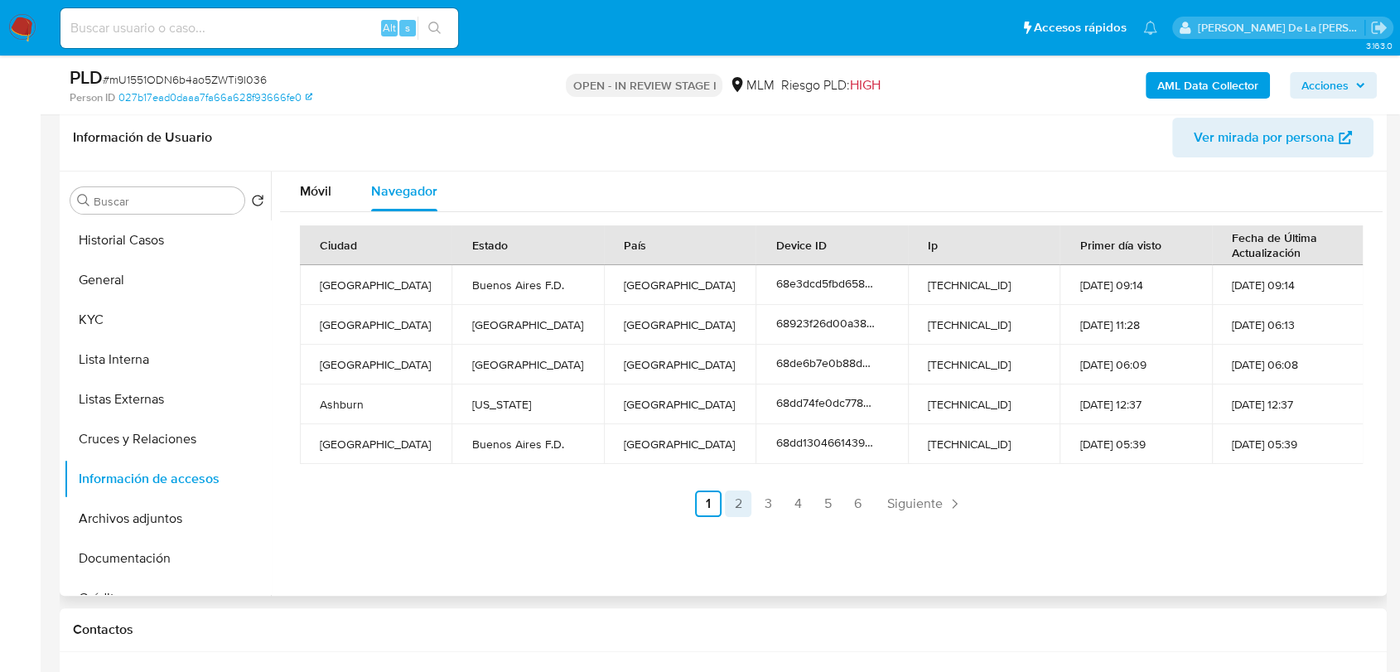
click at [742, 500] on link "2" at bounding box center [738, 504] width 27 height 27
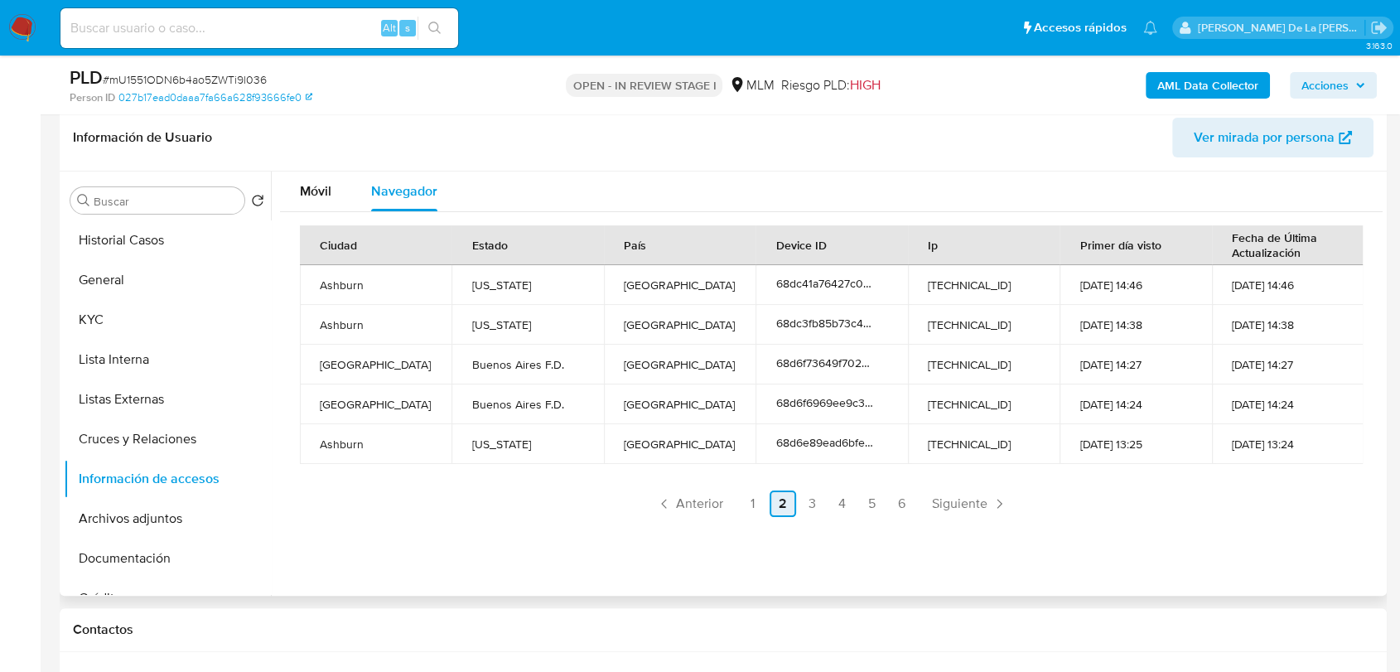
click at [770, 503] on link "2" at bounding box center [783, 504] width 27 height 27
click at [756, 503] on link "1" at bounding box center [753, 504] width 27 height 27
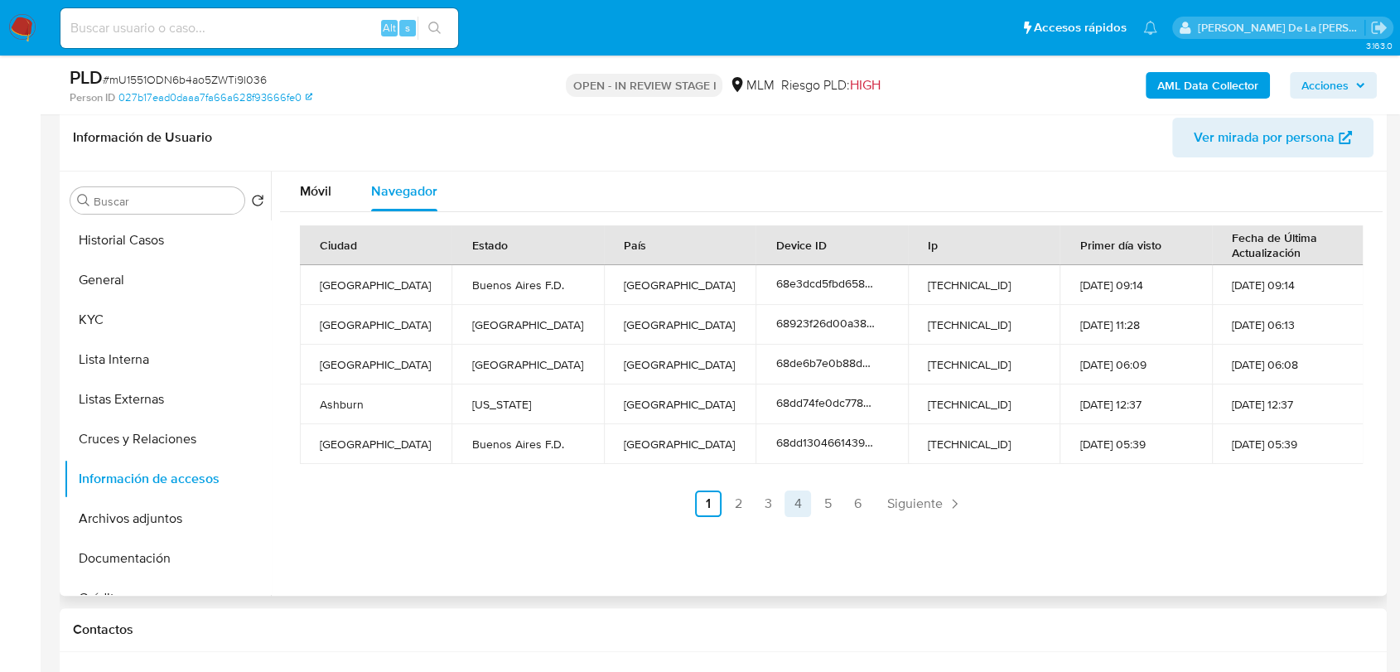
click at [800, 508] on link "4" at bounding box center [798, 504] width 27 height 27
click at [811, 508] on link "3" at bounding box center [813, 504] width 27 height 27
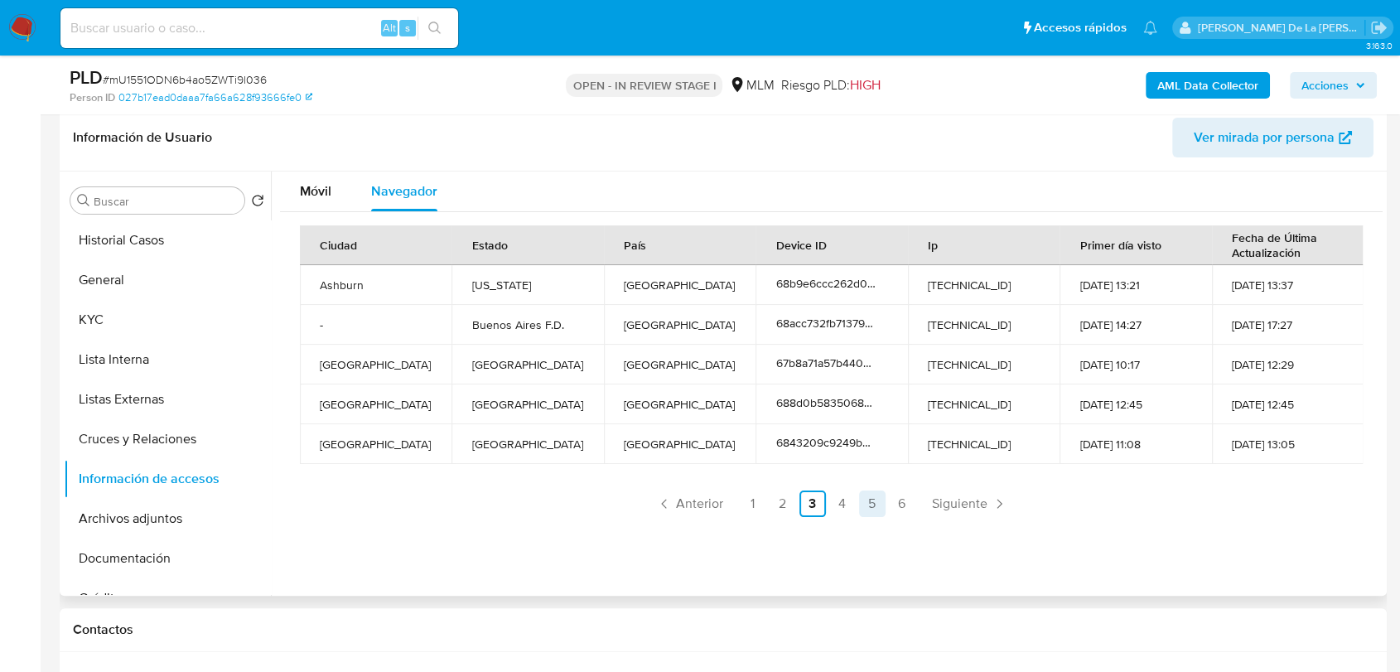
click at [862, 512] on link "5" at bounding box center [872, 504] width 27 height 27
click at [882, 507] on ul "Anterior 1 2 3 4 5 6 Siguiente" at bounding box center [831, 504] width 1063 height 27
click at [895, 507] on link "6" at bounding box center [902, 504] width 27 height 27
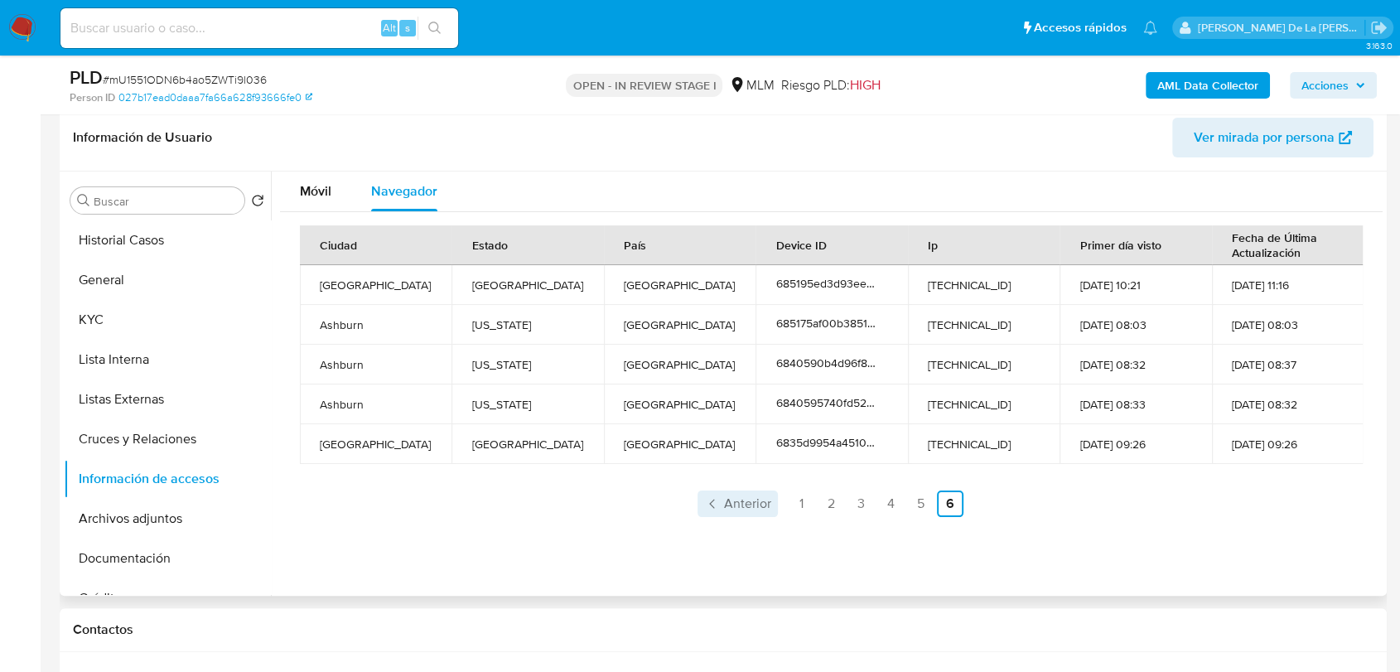
click at [749, 510] on span "Anterior" at bounding box center [747, 503] width 47 height 13
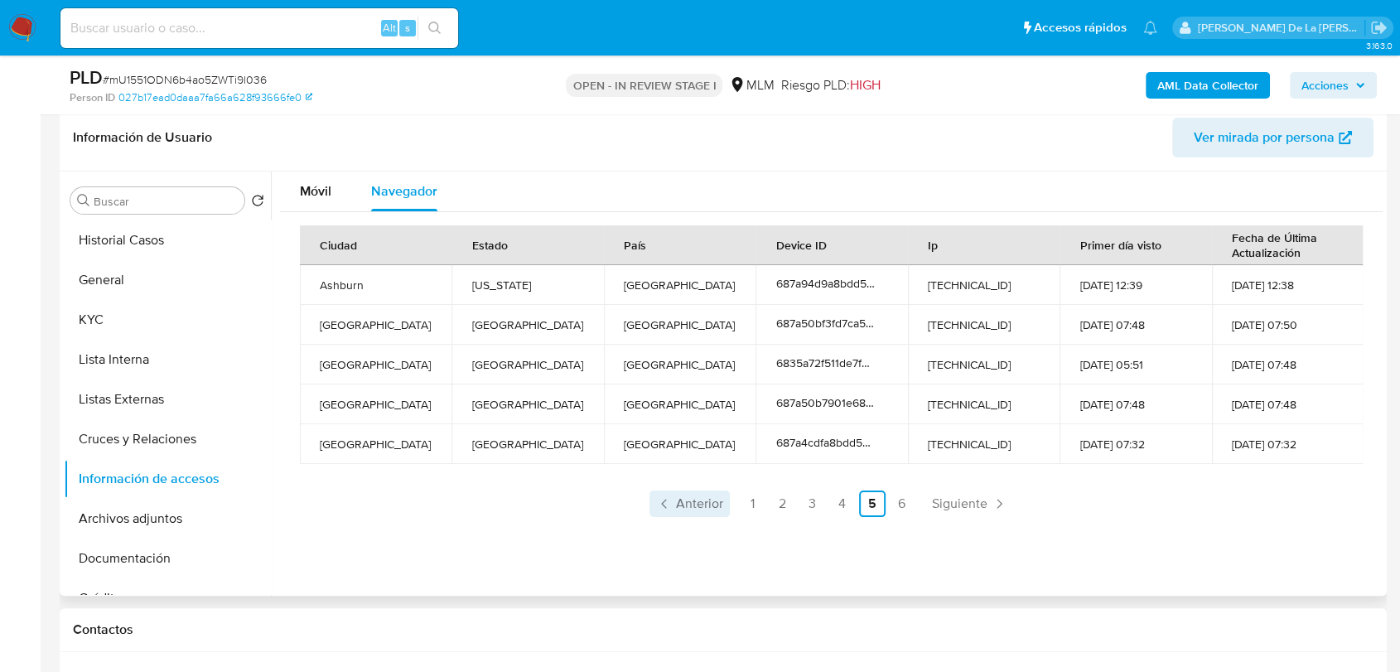
click at [749, 511] on link "1" at bounding box center [753, 504] width 27 height 27
click at [749, 511] on ul "Anterior 1 2 3 4 5 6 Siguiente" at bounding box center [831, 504] width 1063 height 27
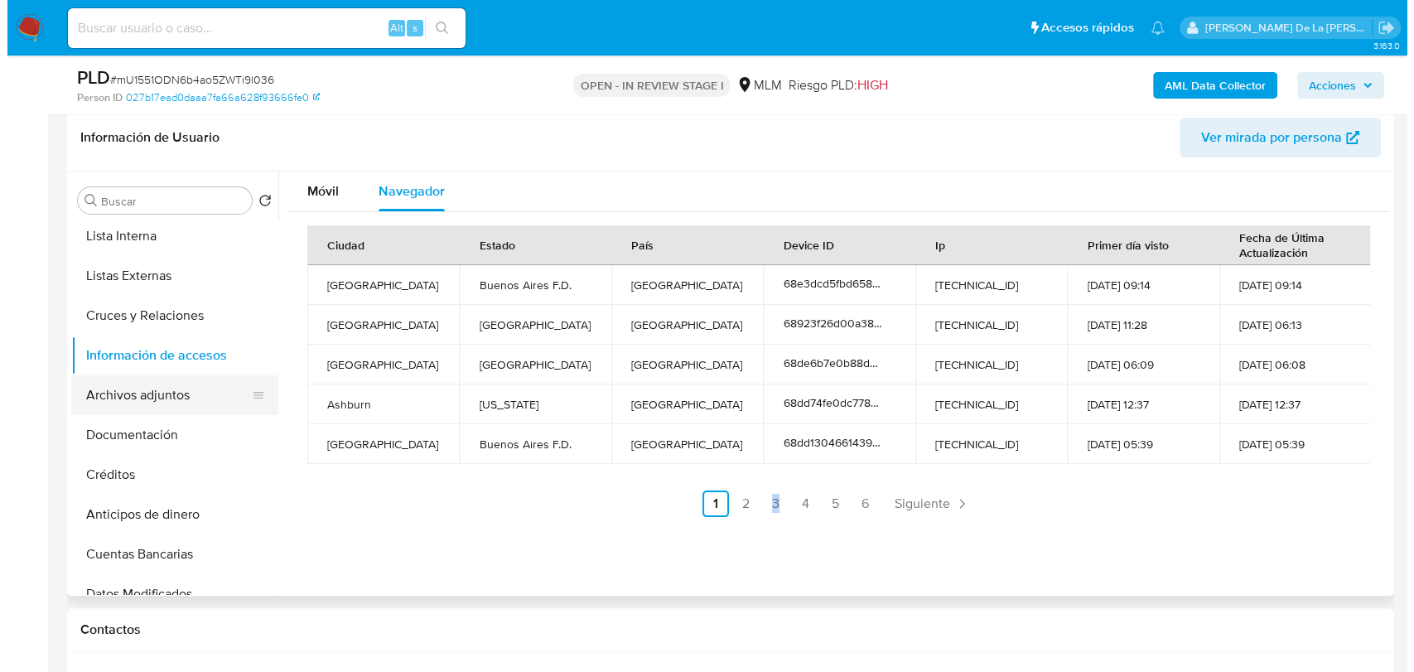
scroll to position [0, 0]
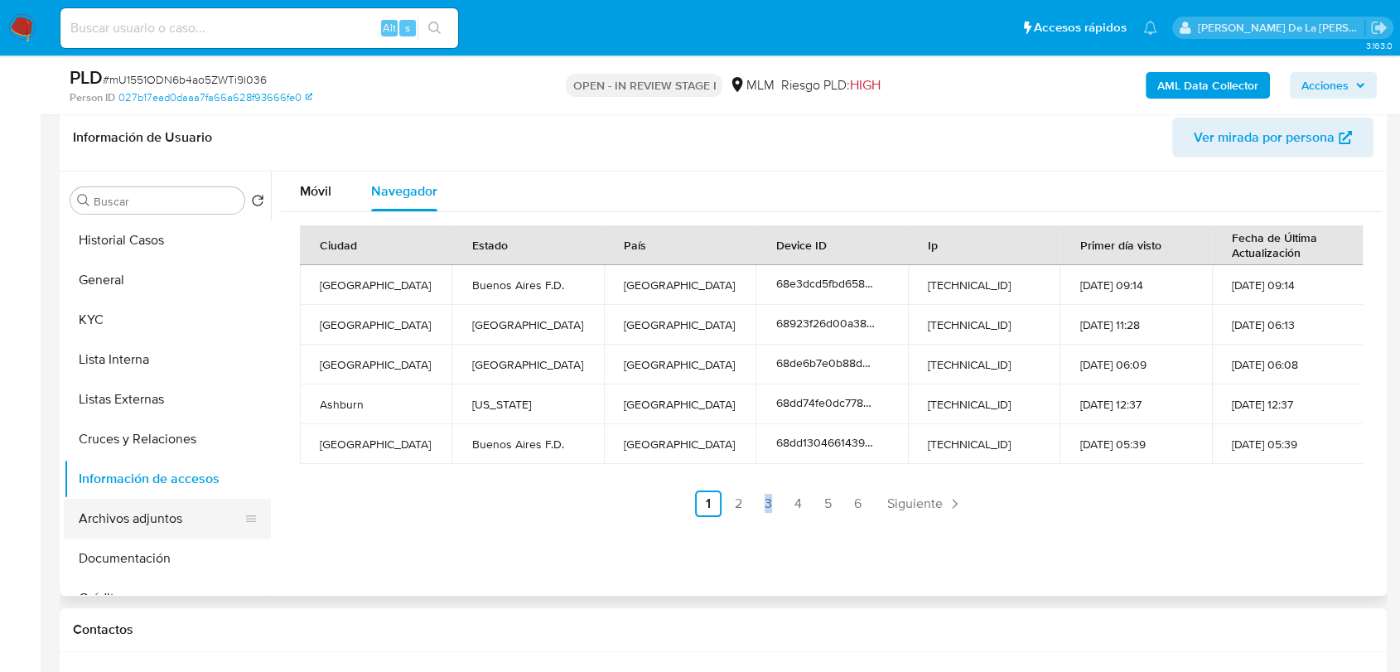
click at [112, 529] on button "Archivos adjuntos" at bounding box center [161, 519] width 194 height 40
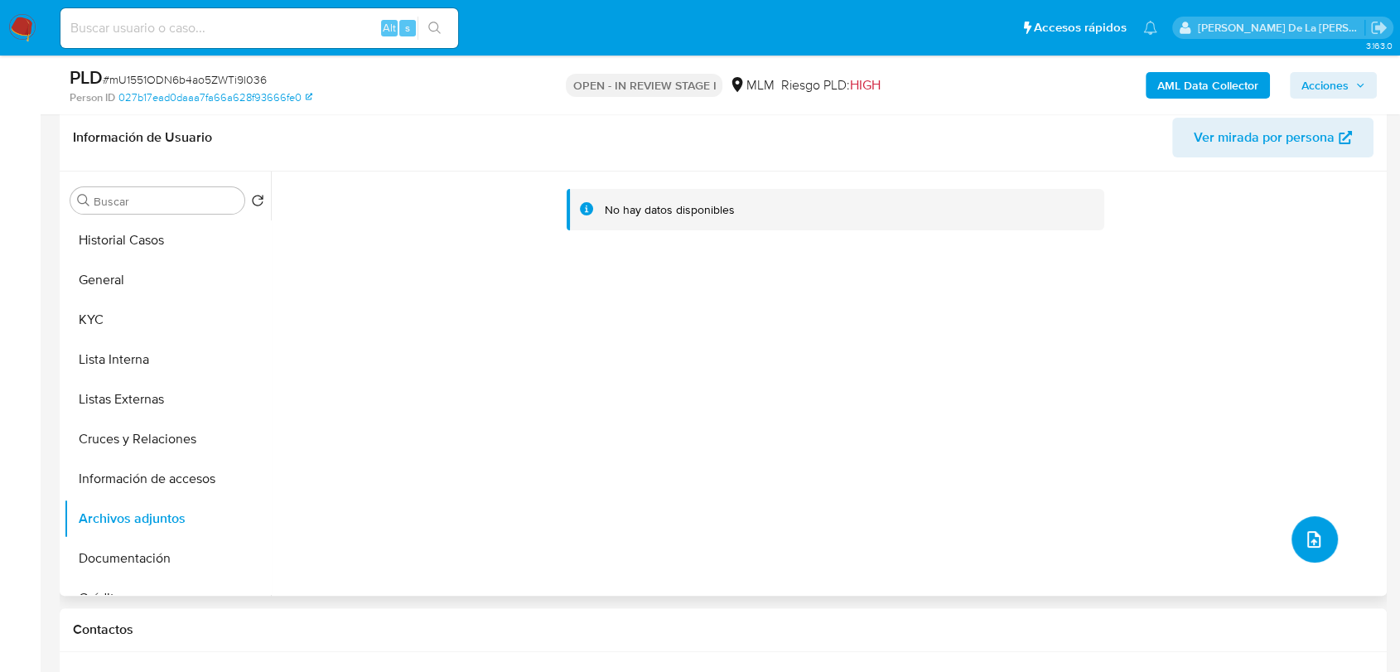
click at [1316, 535] on icon "upload-file" at bounding box center [1314, 539] width 20 height 20
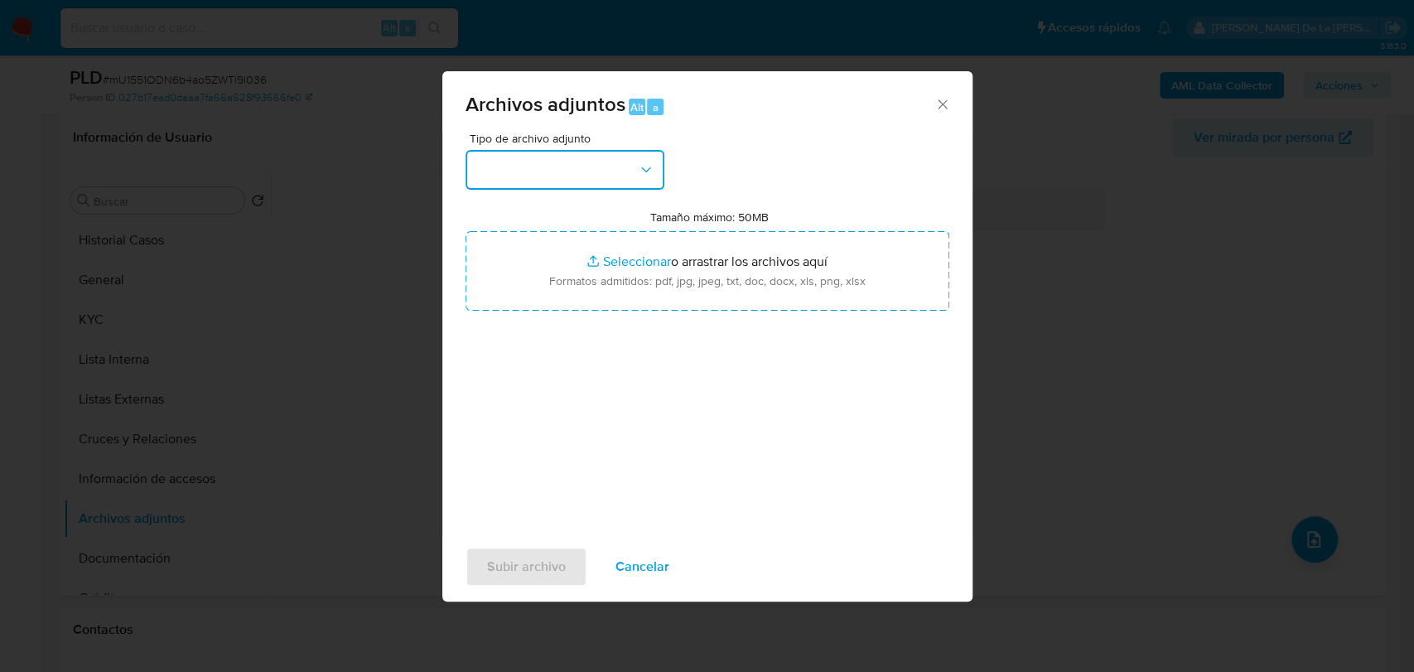
click at [520, 157] on button "button" at bounding box center [565, 170] width 199 height 40
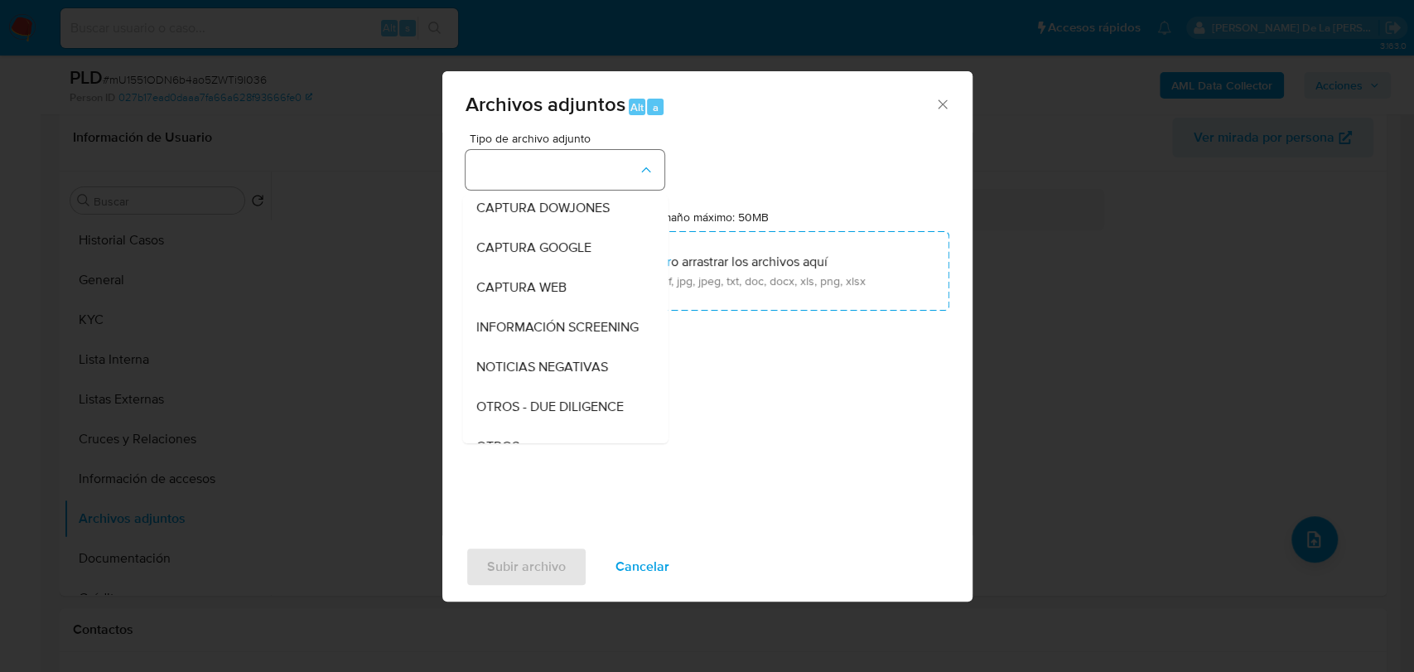
scroll to position [86, 0]
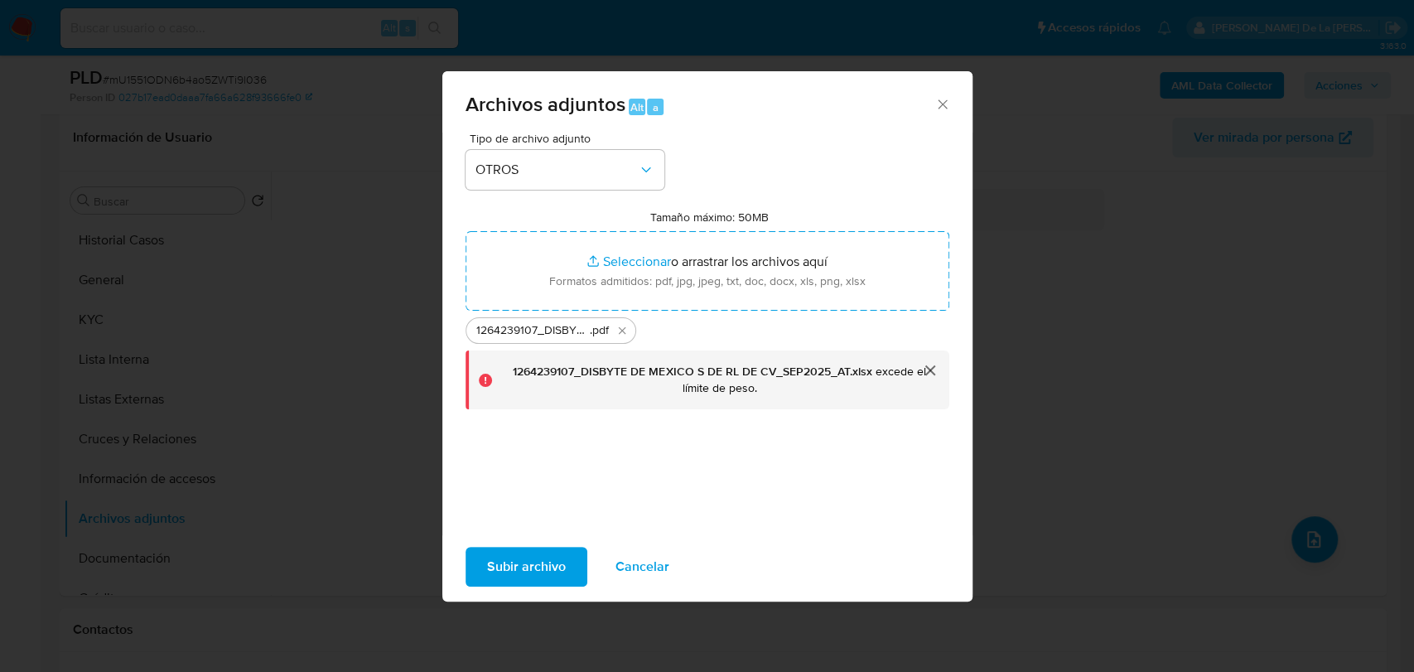
click at [938, 366] on button "cerrar" at bounding box center [930, 371] width 40 height 40
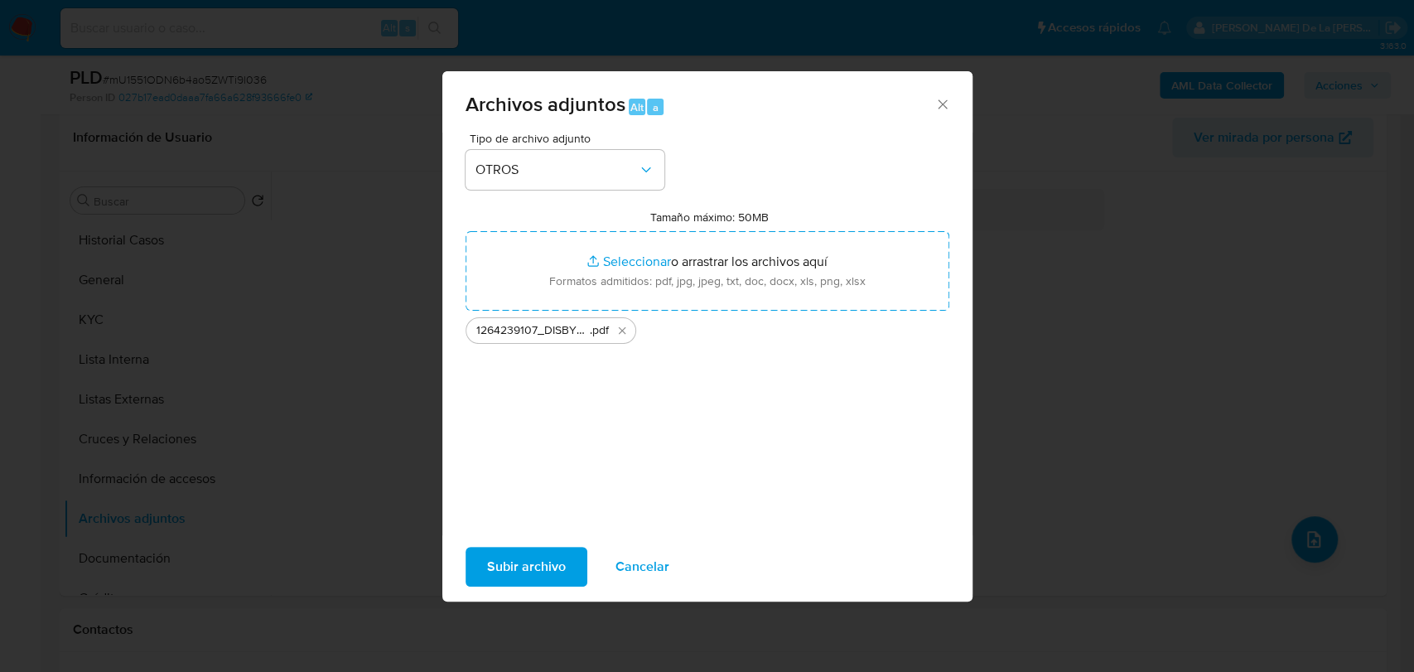
click at [555, 569] on span "Subir archivo" at bounding box center [526, 567] width 79 height 36
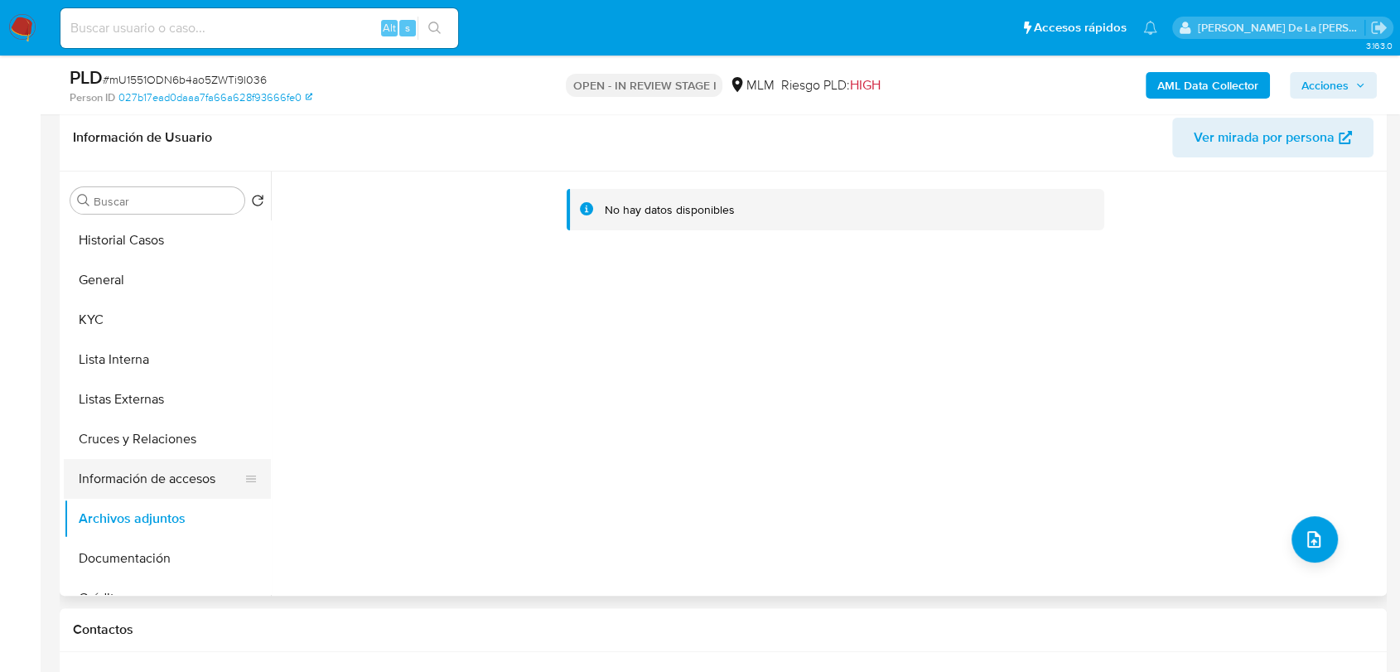
click at [170, 479] on button "Información de accesos" at bounding box center [161, 479] width 194 height 40
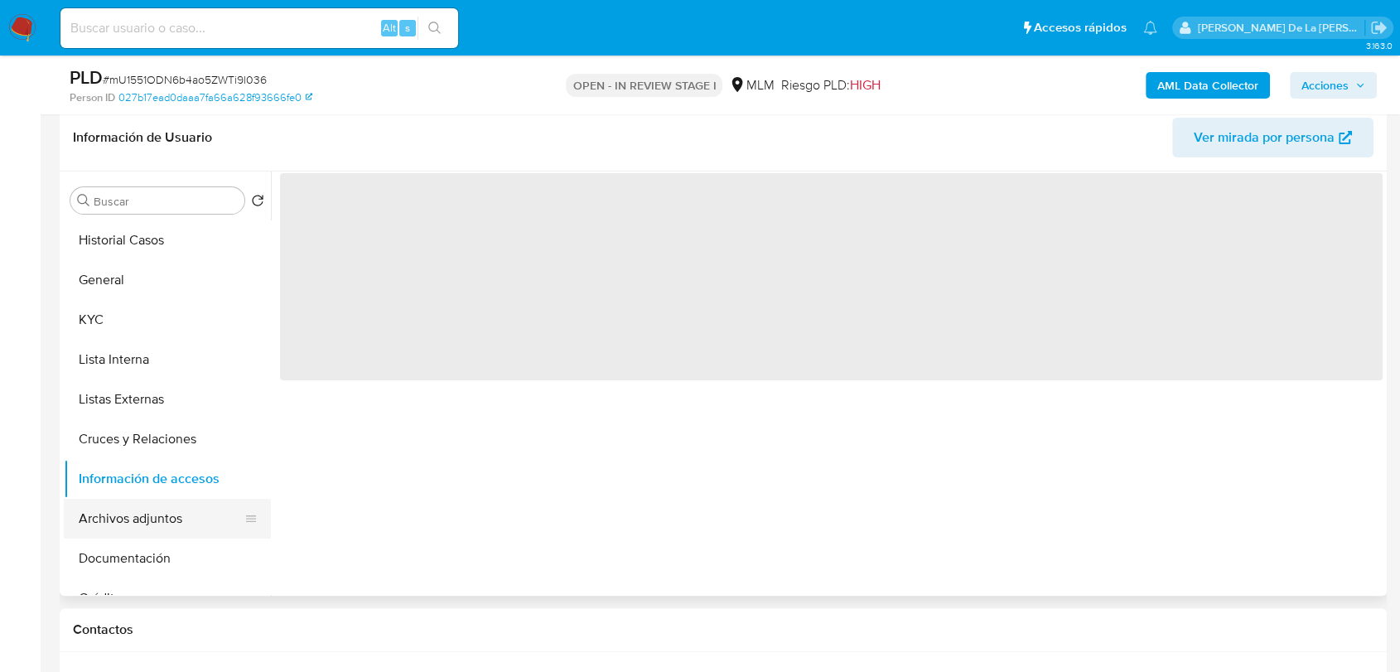
click at [134, 521] on button "Archivos adjuntos" at bounding box center [161, 519] width 194 height 40
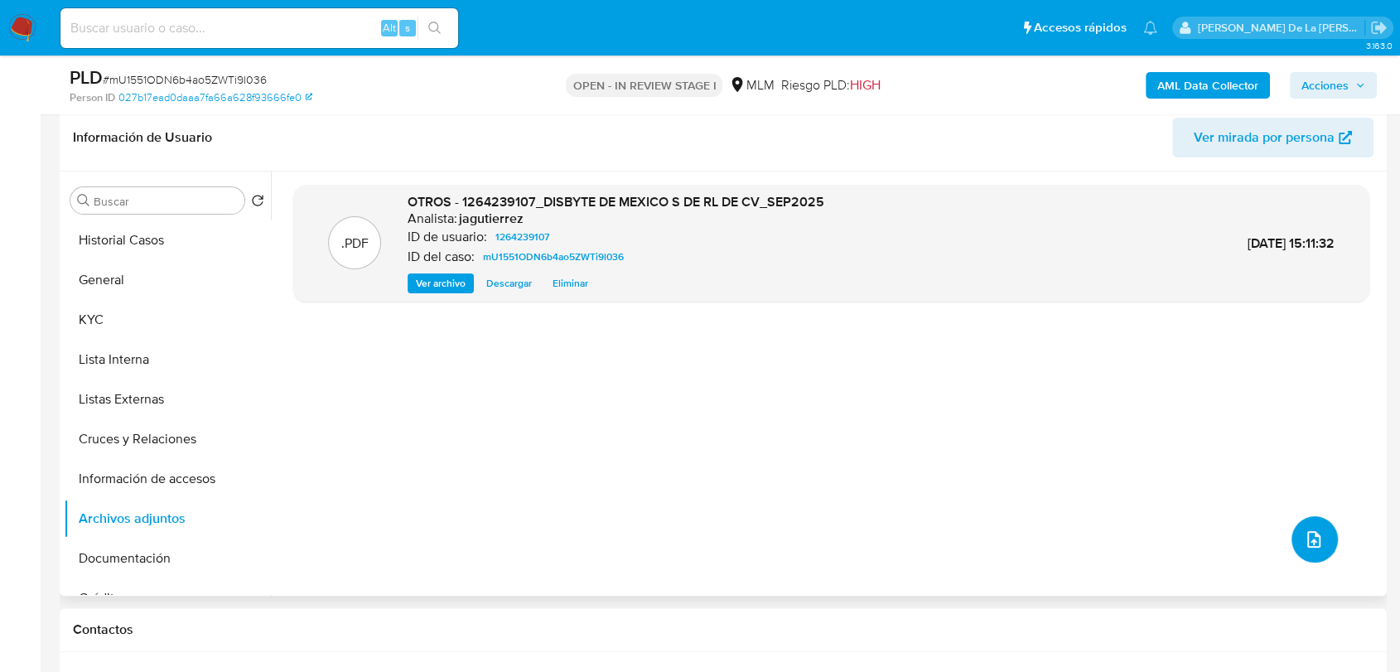
click at [1317, 538] on icon "upload-file" at bounding box center [1314, 539] width 20 height 20
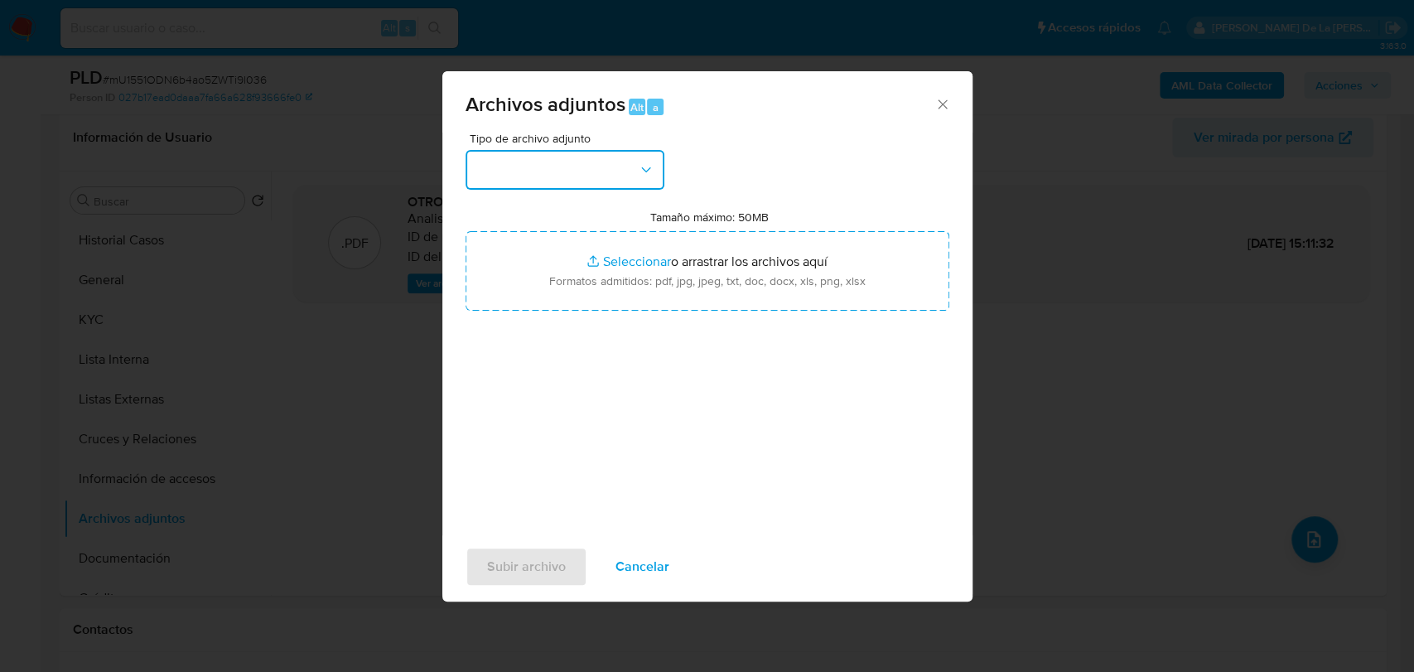
click at [549, 179] on button "button" at bounding box center [565, 170] width 199 height 40
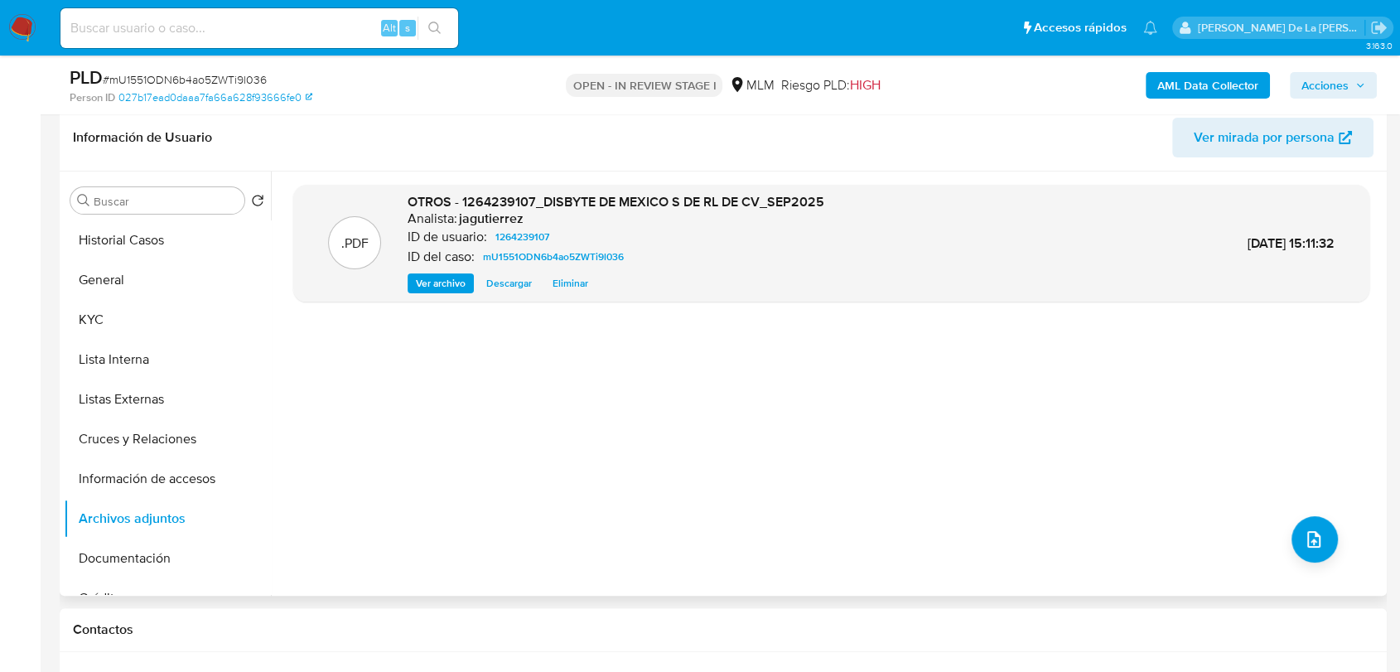
click at [539, 391] on div ".PDF OTROS - 1264239107_DISBYTE DE MEXICO S DE RL DE CV_SEP2025 Analista: jagut…" at bounding box center [831, 384] width 1076 height 398
click at [1292, 533] on button "upload-file" at bounding box center [1315, 539] width 46 height 46
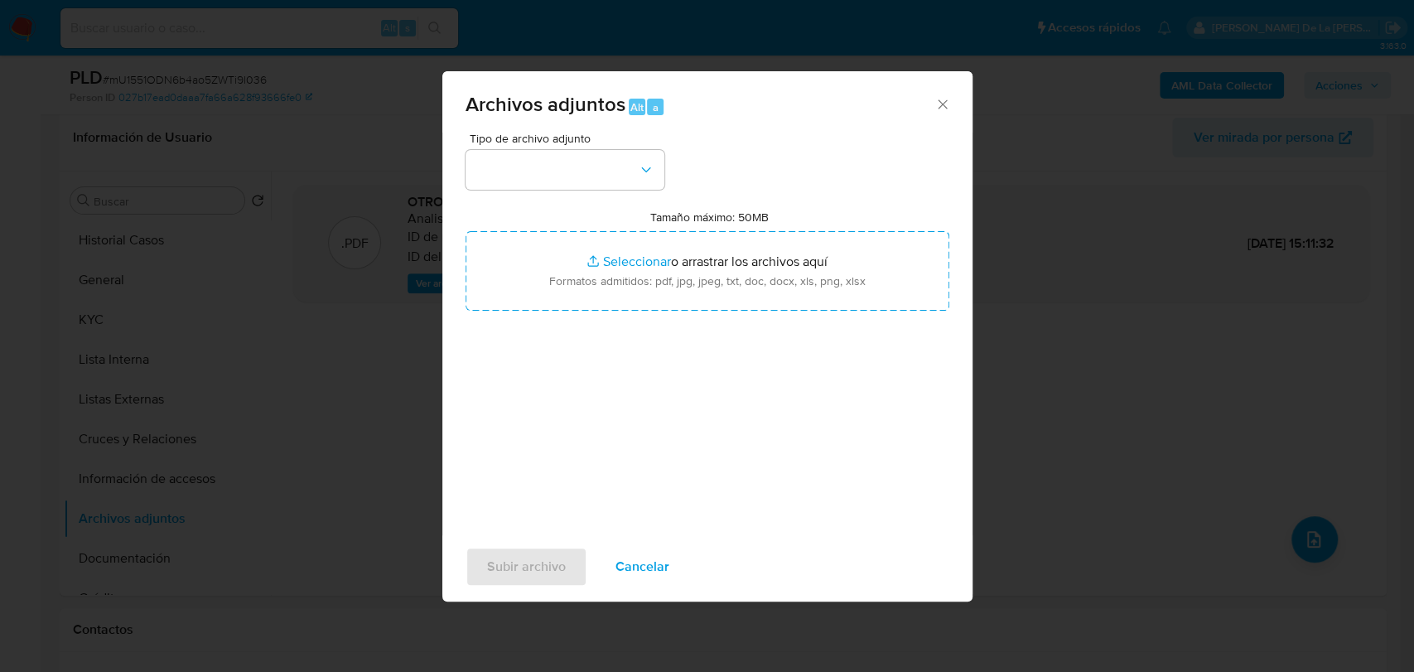
click at [568, 133] on span "Tipo de archivo adjunto" at bounding box center [569, 139] width 199 height 12
click at [571, 155] on button "button" at bounding box center [565, 170] width 199 height 40
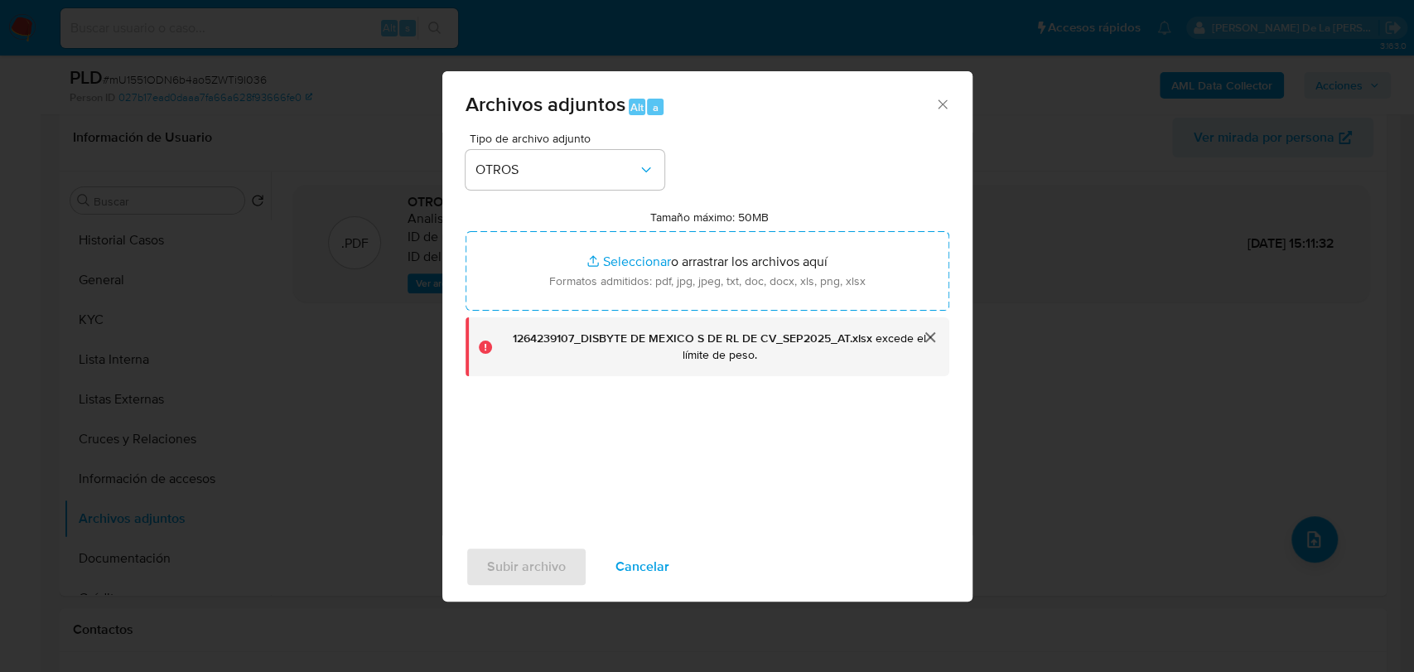
click at [940, 333] on button "cerrar" at bounding box center [930, 337] width 40 height 40
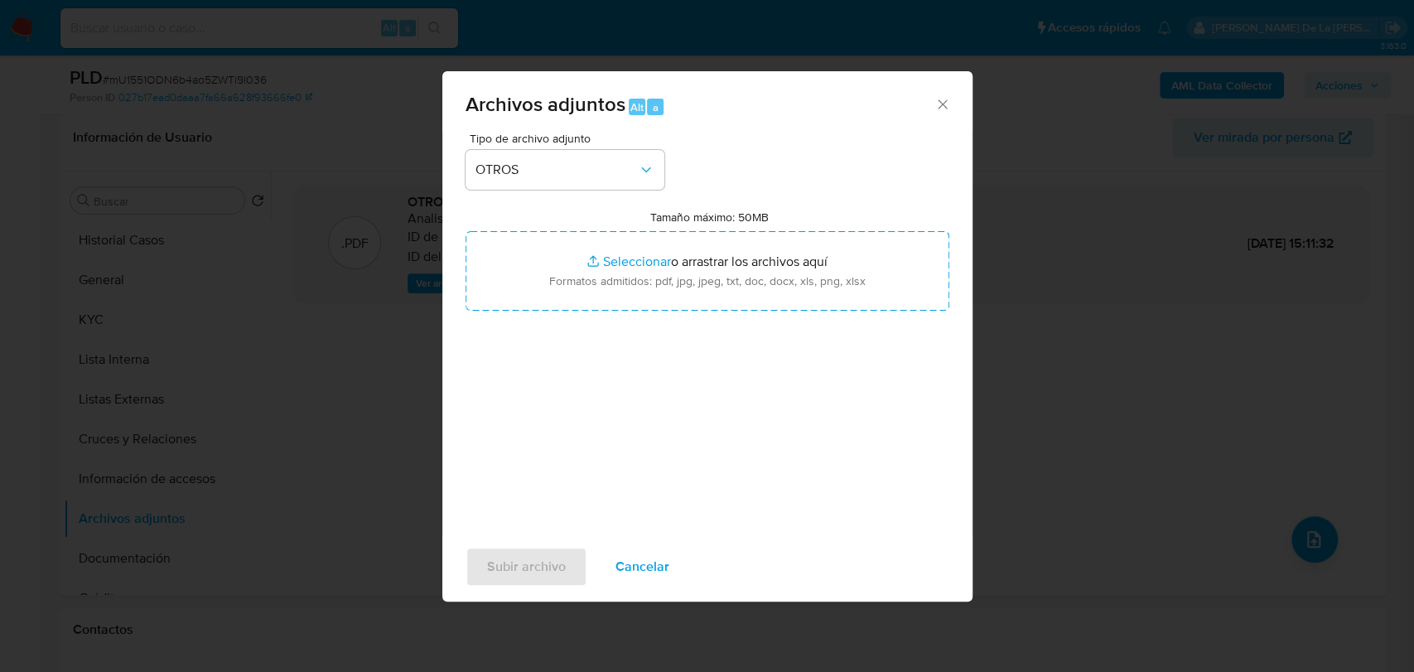
click at [620, 568] on span "Cancelar" at bounding box center [643, 567] width 54 height 36
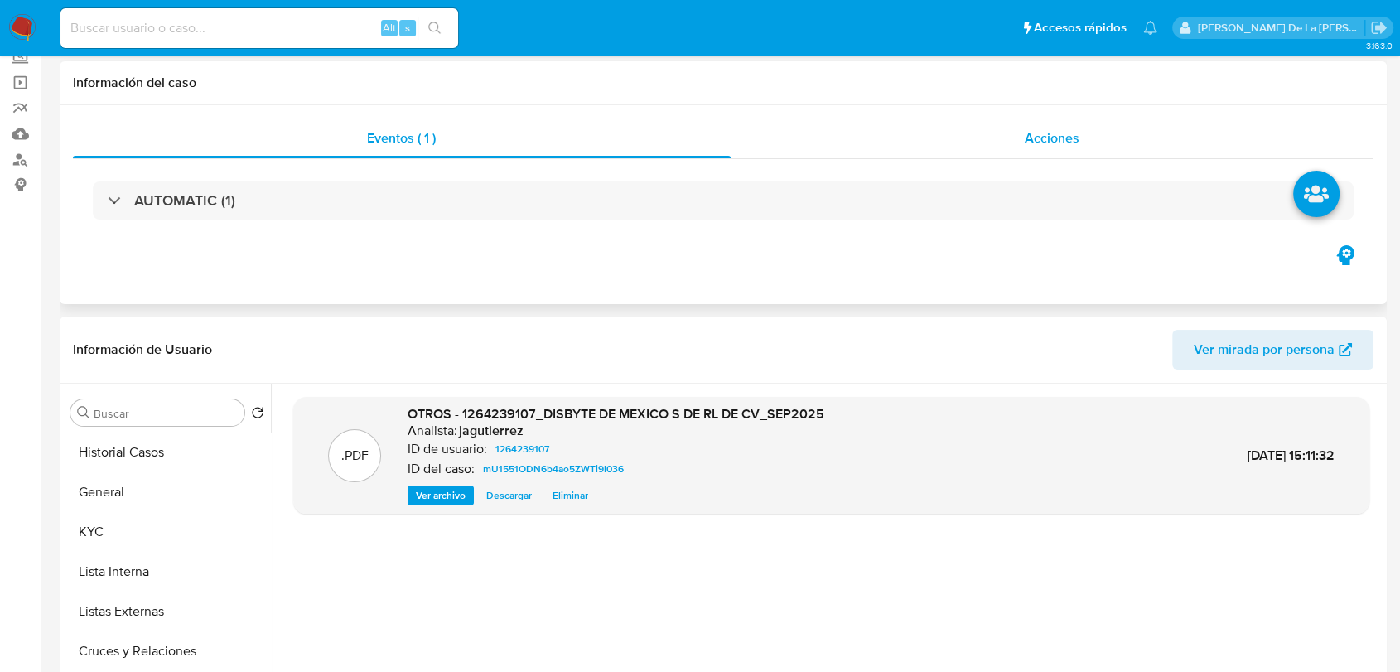
scroll to position [0, 0]
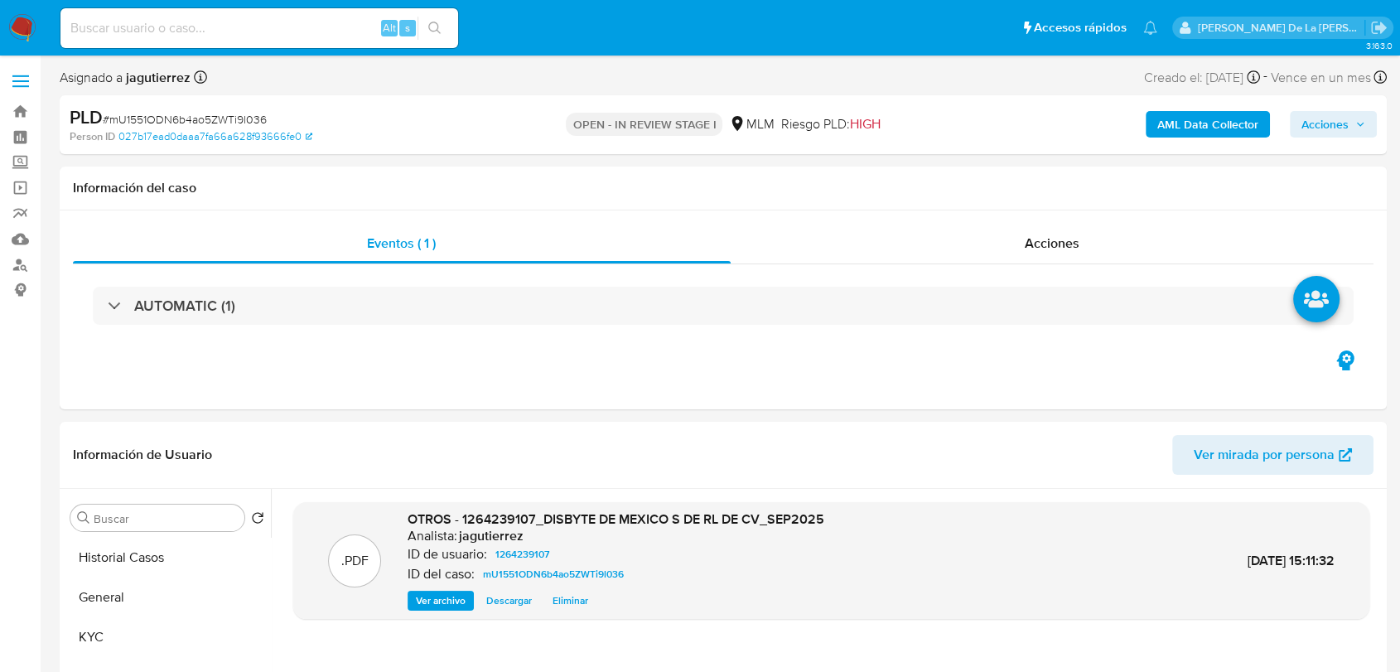
click at [1329, 128] on span "Acciones" at bounding box center [1325, 124] width 47 height 27
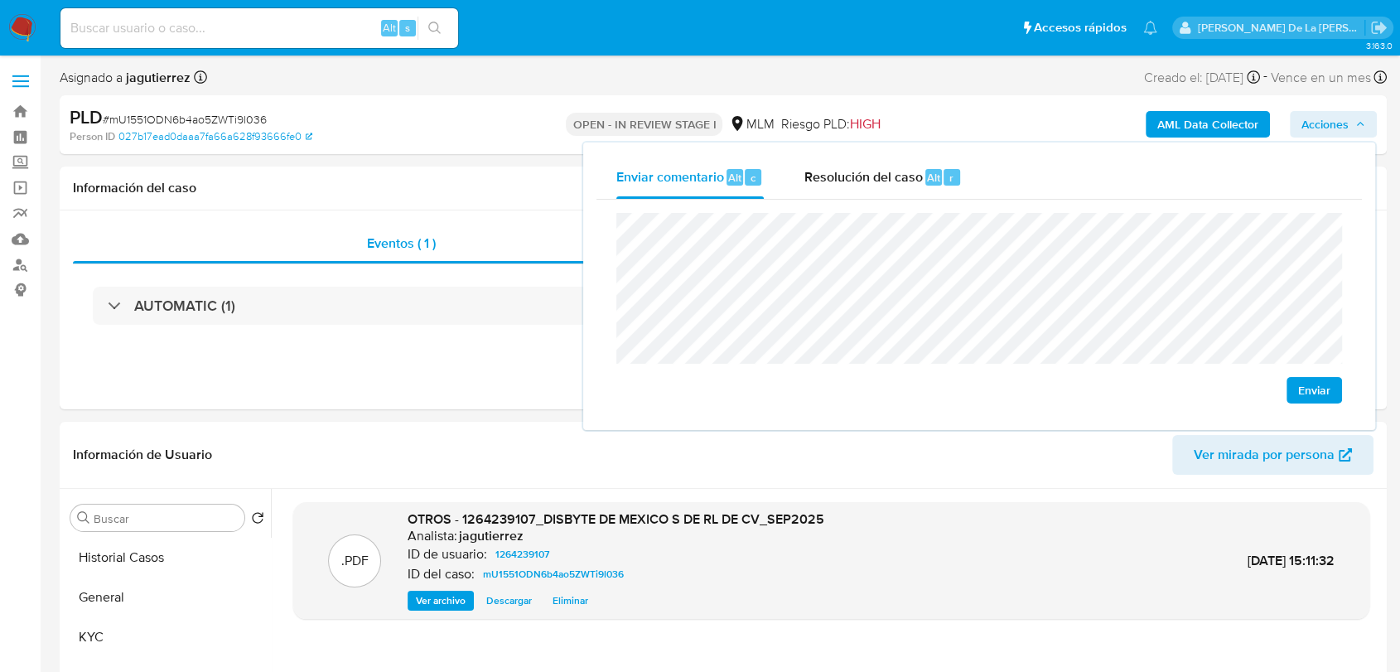
click at [1328, 393] on span "Enviar" at bounding box center [1314, 390] width 32 height 23
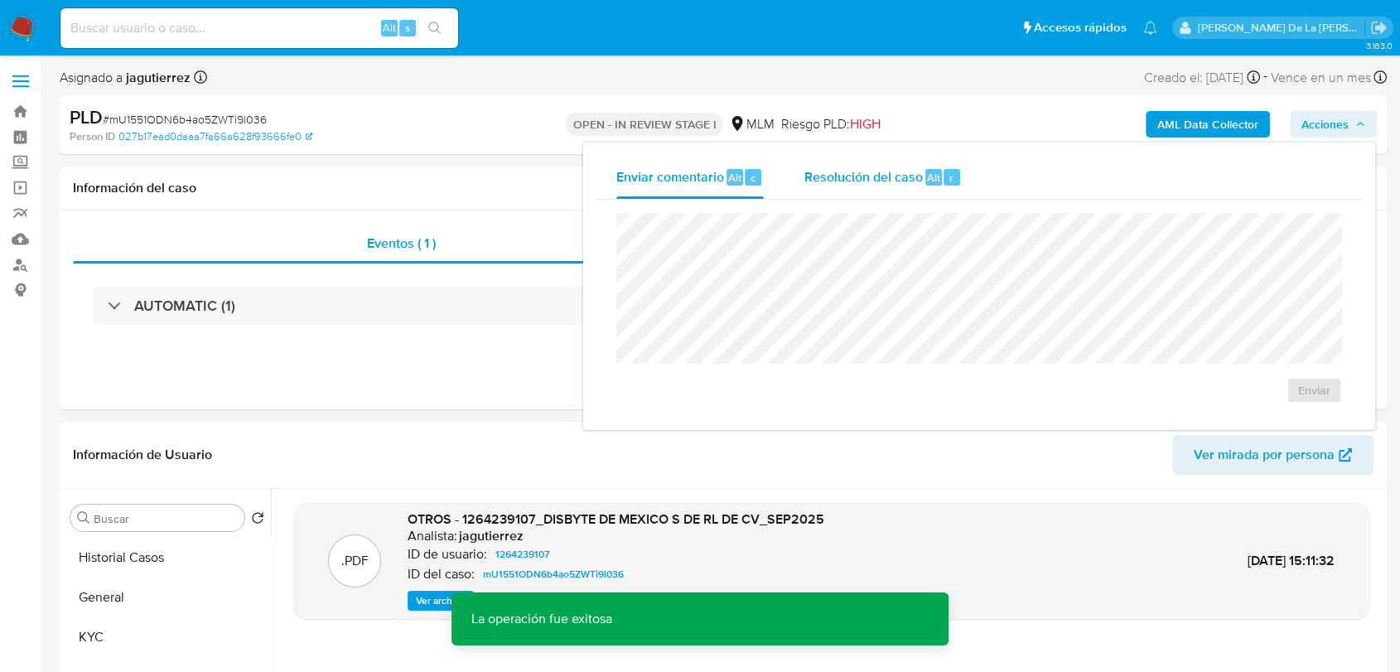
click at [909, 178] on span "Resolución del caso" at bounding box center [863, 176] width 118 height 19
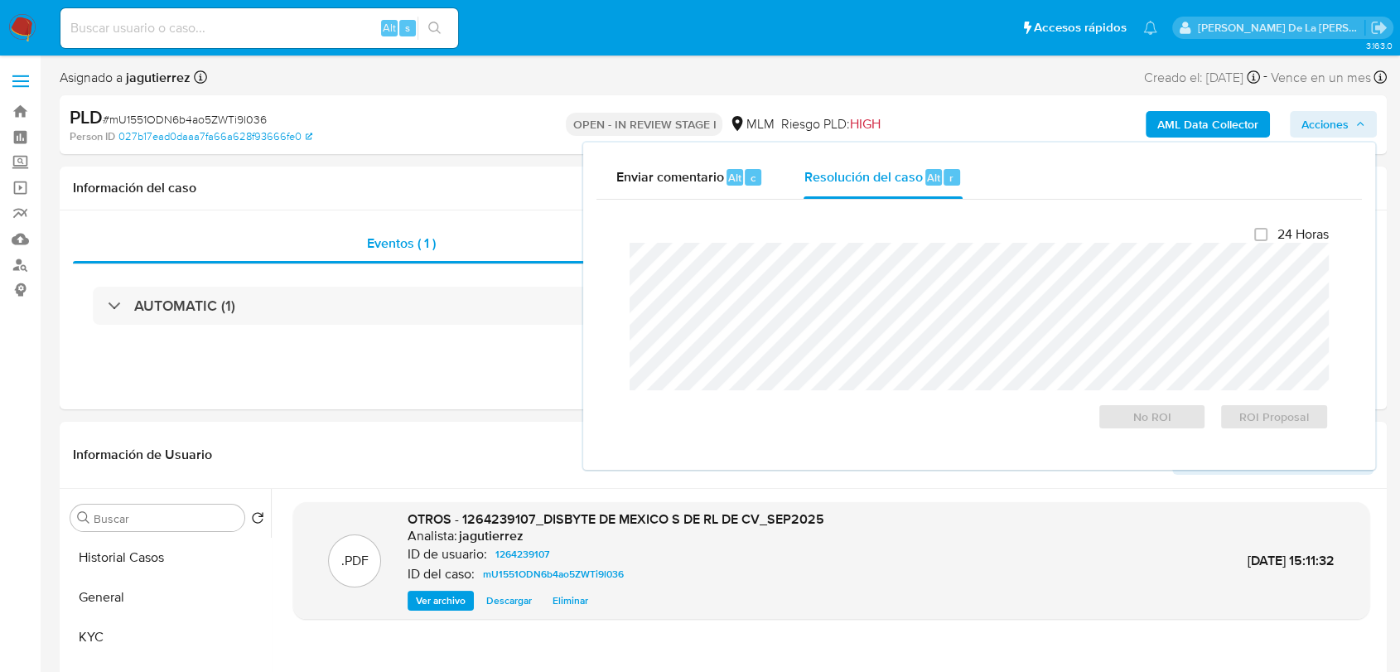
click at [653, 200] on div "Cierre de caso 24 Horas No ROI ROI Proposal" at bounding box center [980, 328] width 766 height 257
drag, startPoint x: 720, startPoint y: 169, endPoint x: 778, endPoint y: 170, distance: 58.0
click at [720, 170] on span "Enviar comentario" at bounding box center [670, 176] width 108 height 19
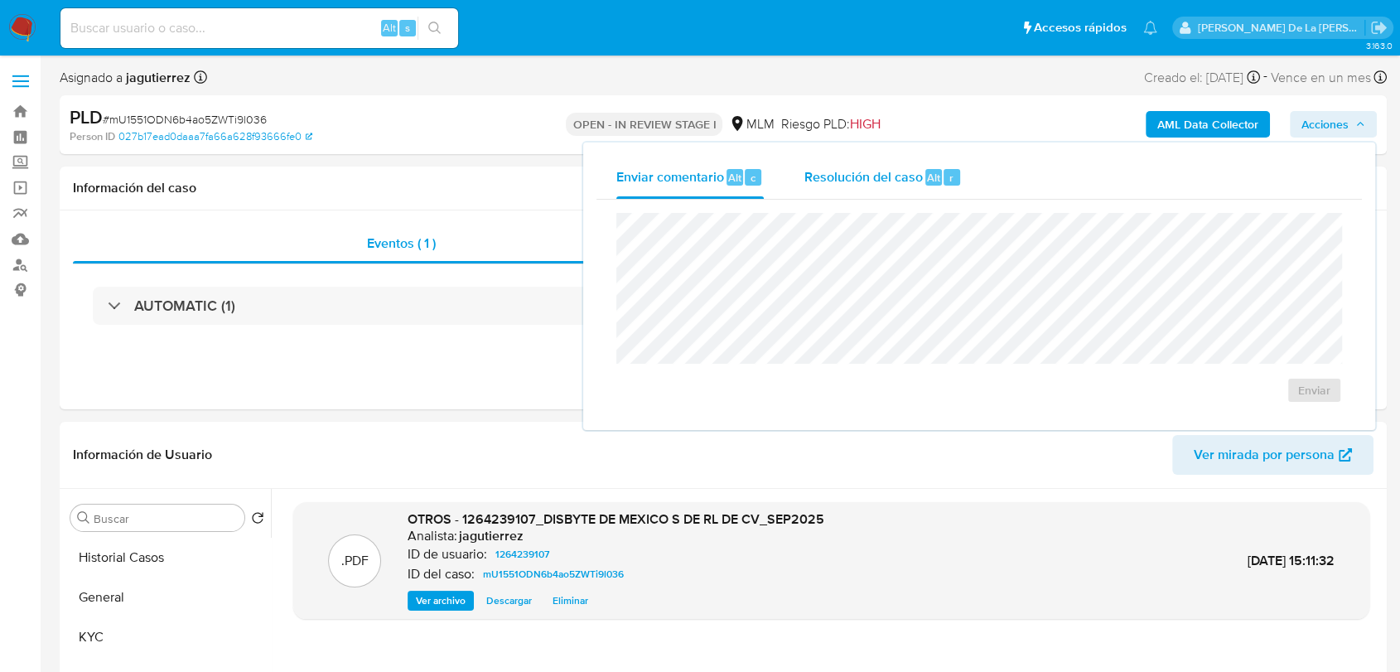
click at [866, 174] on span "Resolución del caso" at bounding box center [863, 176] width 118 height 19
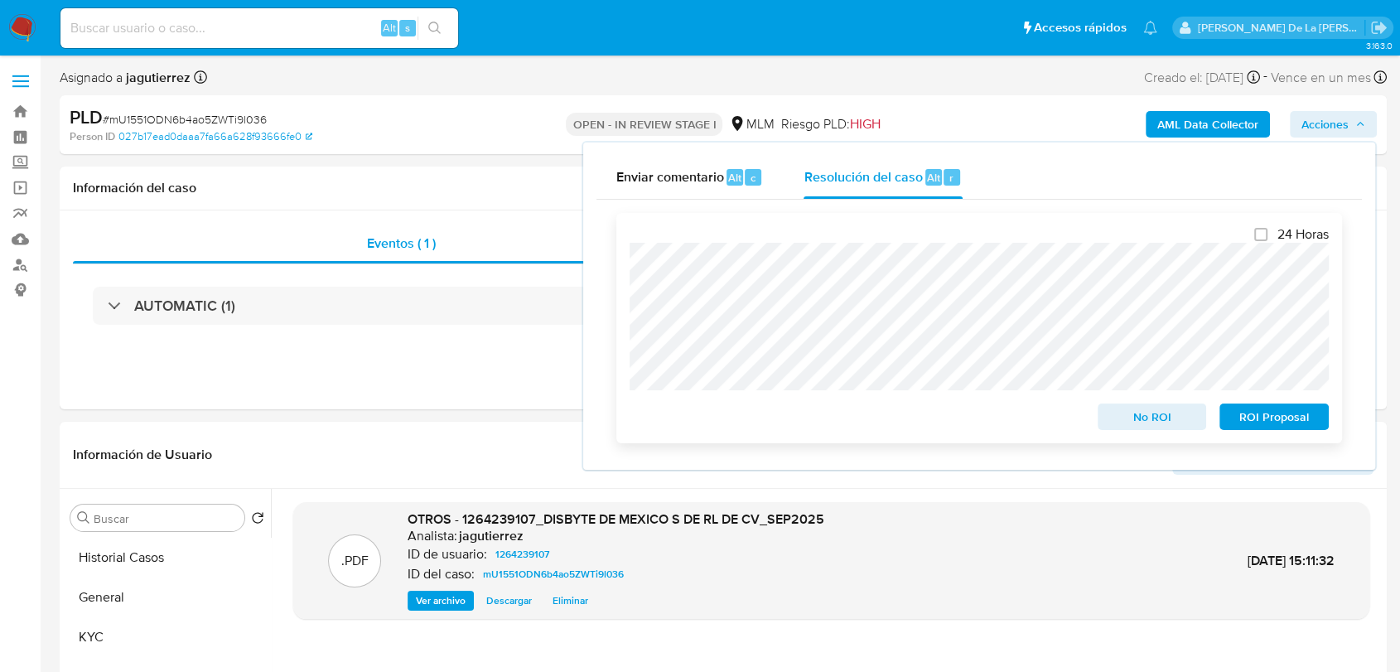
click at [1150, 415] on span "No ROI" at bounding box center [1153, 416] width 86 height 23
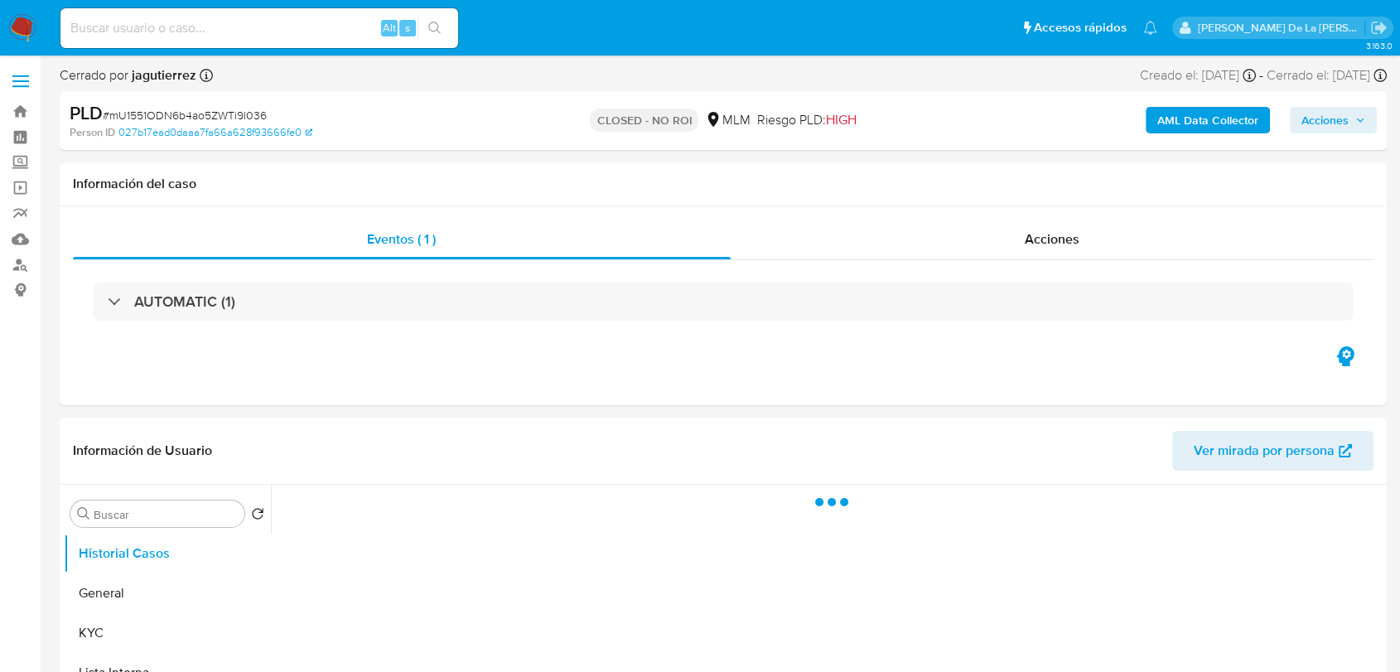
select select "10"
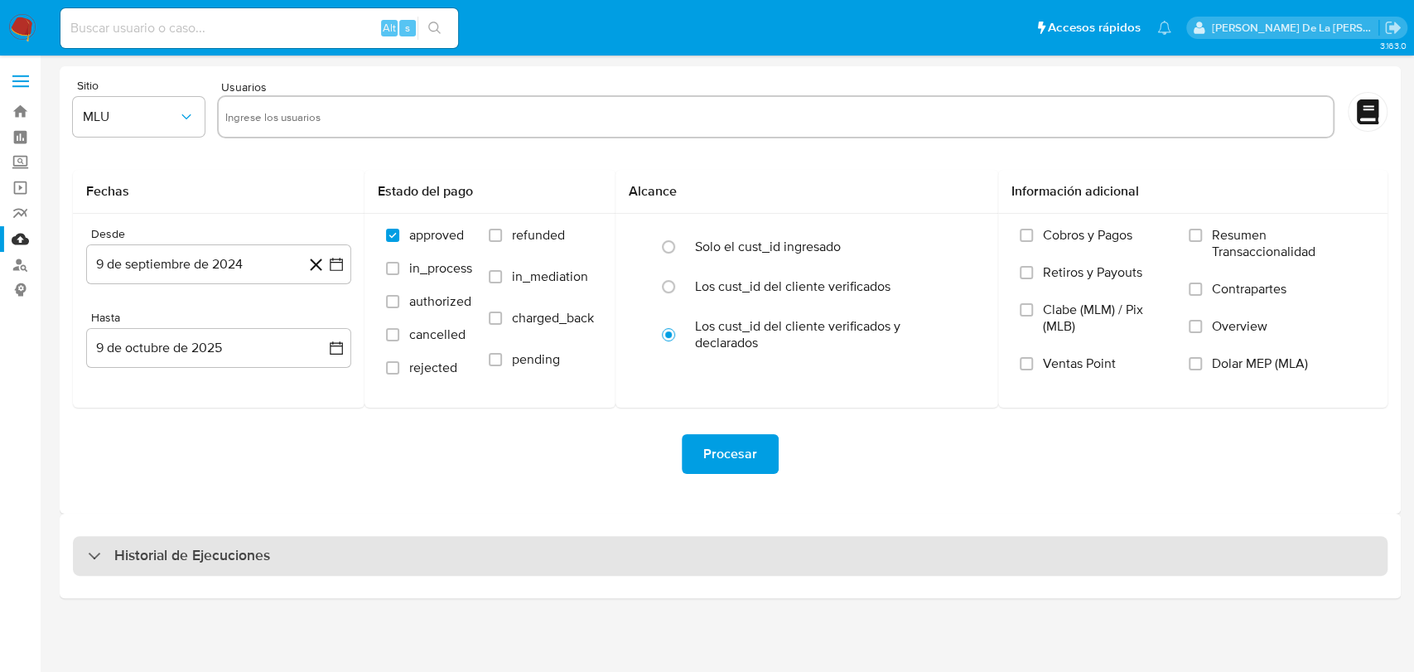
drag, startPoint x: 561, startPoint y: 566, endPoint x: 518, endPoint y: 544, distance: 48.6
click at [559, 568] on div "Historial de Ejecuciones" at bounding box center [730, 556] width 1315 height 40
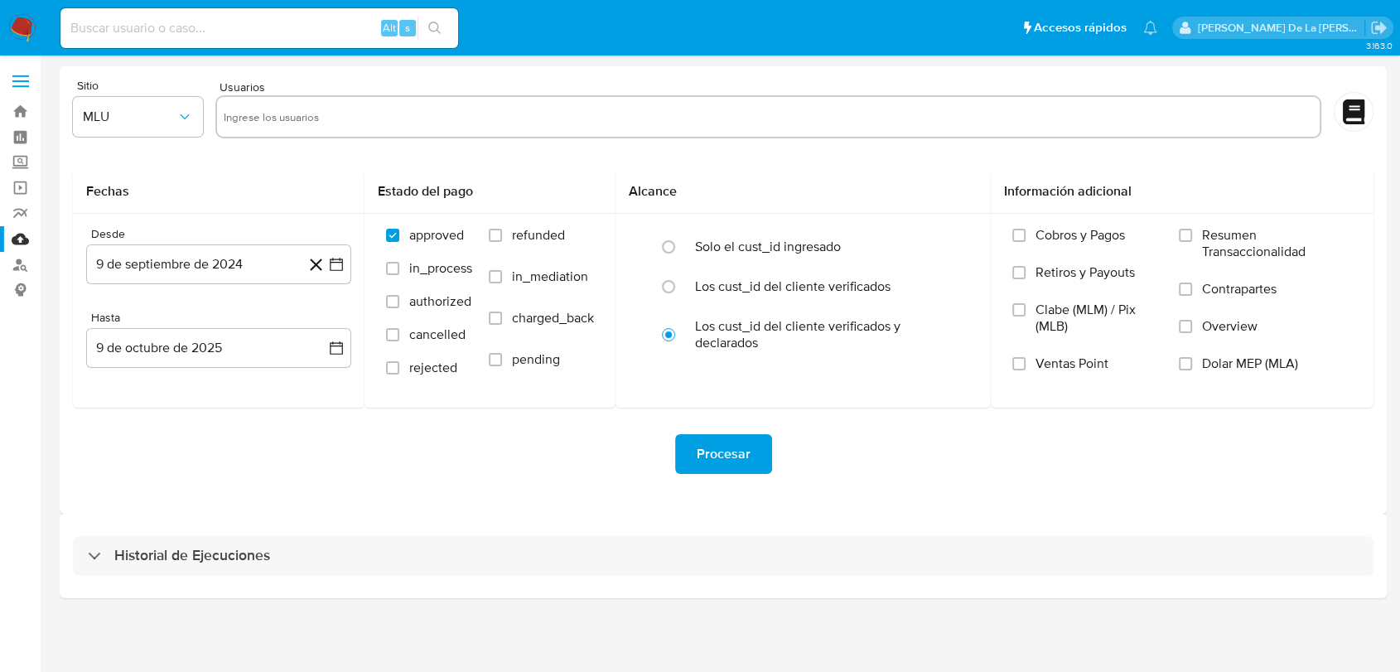
select select "10"
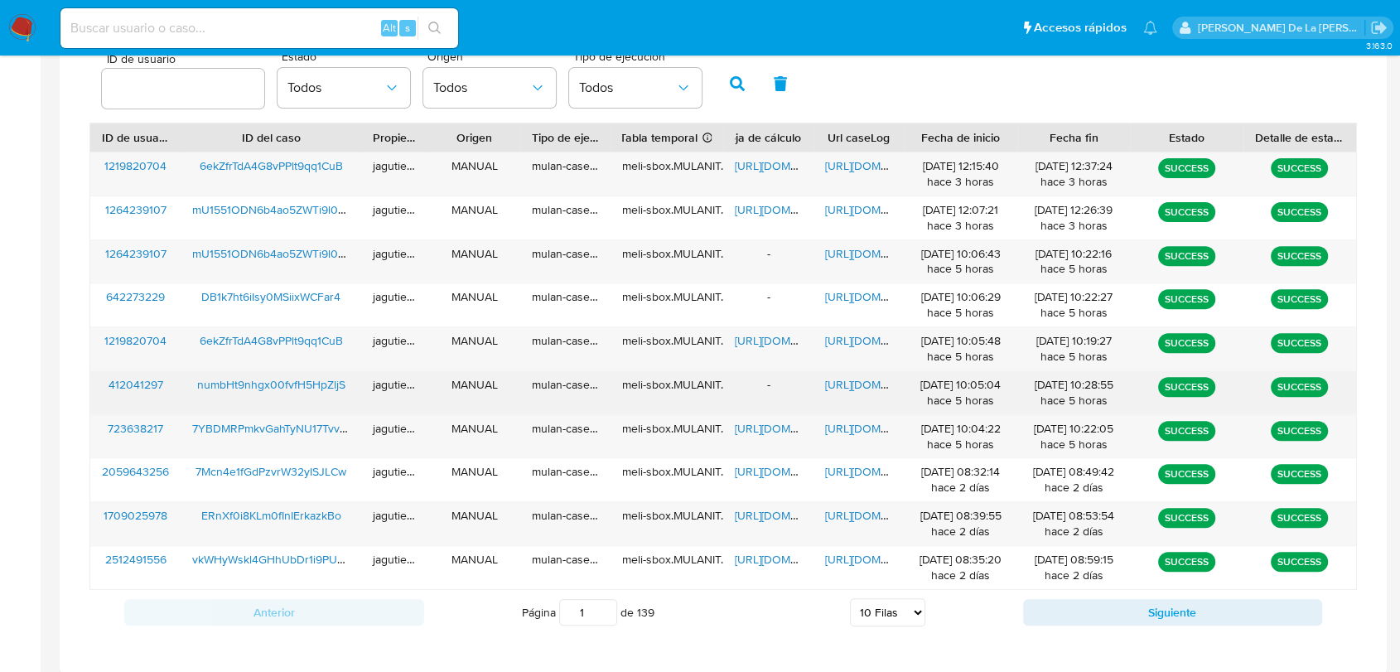
scroll to position [552, 0]
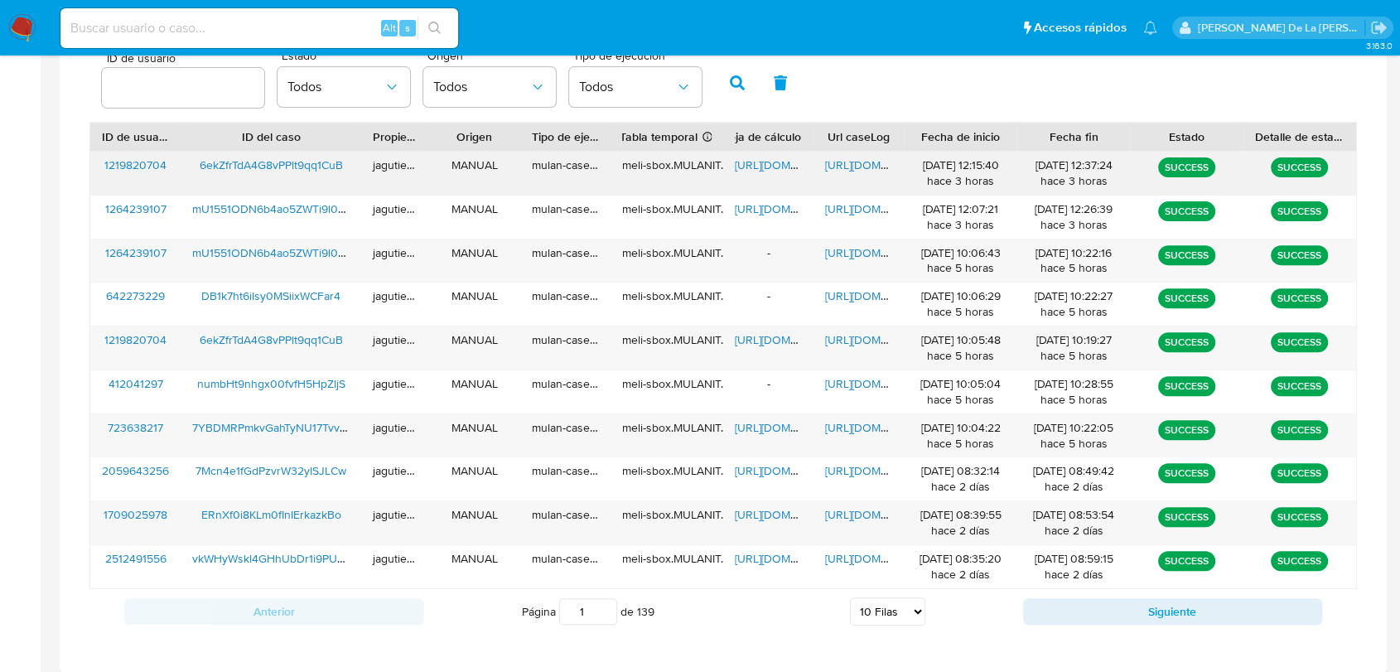
click at [317, 167] on span "6ekZfrTdA4G8vPPlt9qq1CuB" at bounding box center [271, 165] width 143 height 17
click at [849, 160] on span "https://docs.google.com/document/d/1t9xKAkszjR6yszAIwltgb8vASVwKeA-8ka8vuKoXN14…" at bounding box center [882, 165] width 114 height 17
click at [856, 173] on span "https://docs.google.com/document/d/1t9xKAkszjR6yszAIwltgb8vASVwKeA-8ka8vuKoXN14…" at bounding box center [882, 165] width 114 height 17
click at [732, 161] on div "https://docs.google.com/spreadsheets/d/1AjWVpSF1CCus4W_FokgZrrWbVXWSaZsDnkfbUmD…" at bounding box center [768, 173] width 90 height 43
click at [747, 161] on span "https://docs.google.com/spreadsheets/d/1AjWVpSF1CCus4W_FokgZrrWbVXWSaZsDnkfbUmD…" at bounding box center [792, 165] width 114 height 17
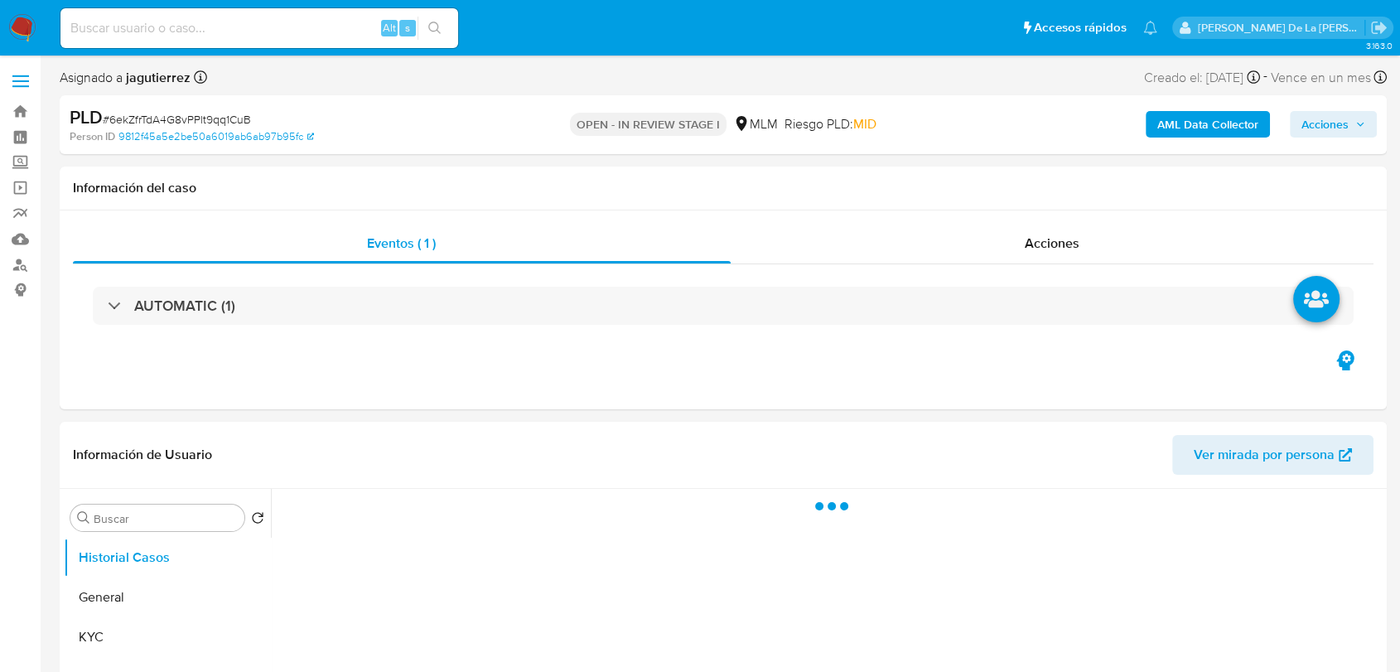
select select "10"
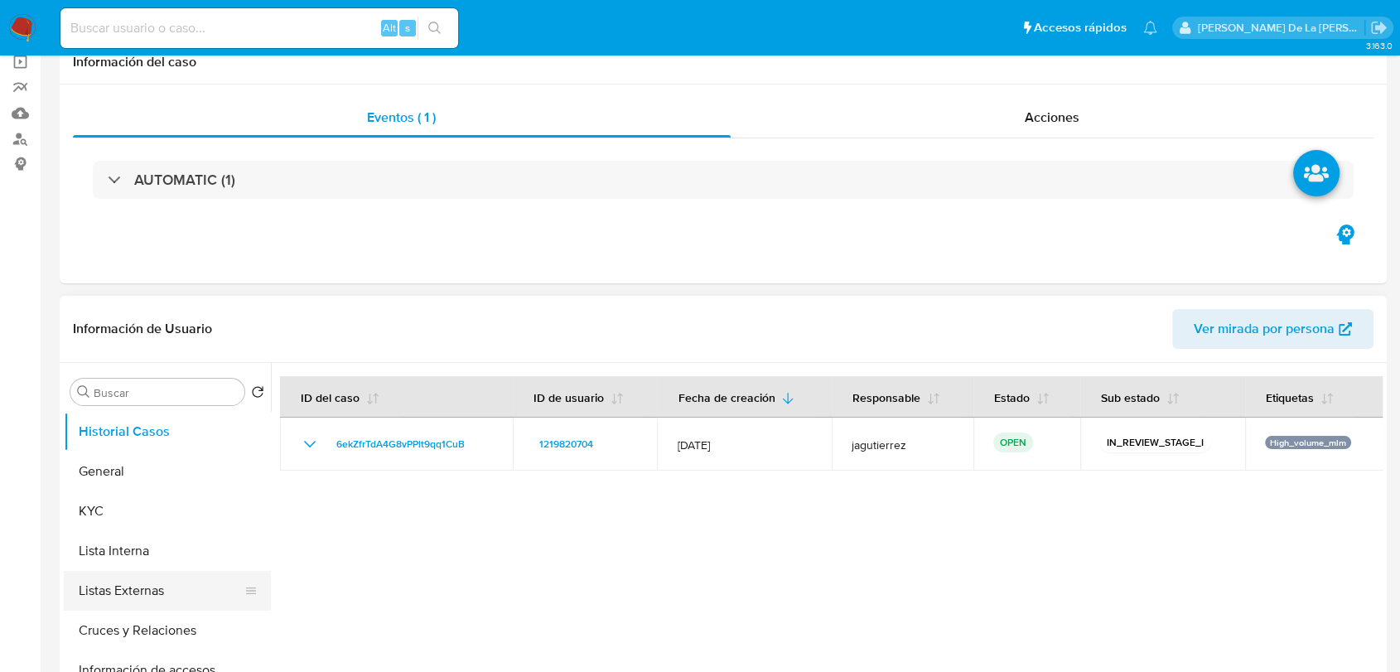
scroll to position [276, 0]
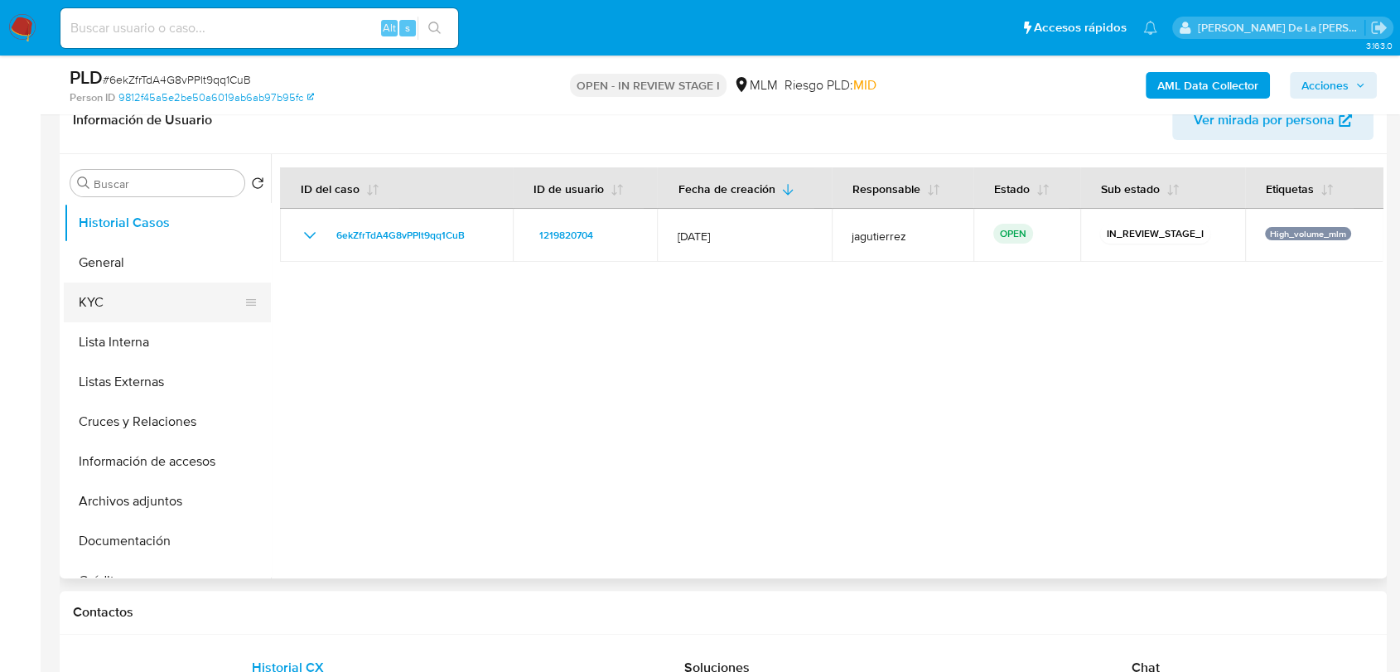
click at [141, 286] on button "KYC" at bounding box center [161, 303] width 194 height 40
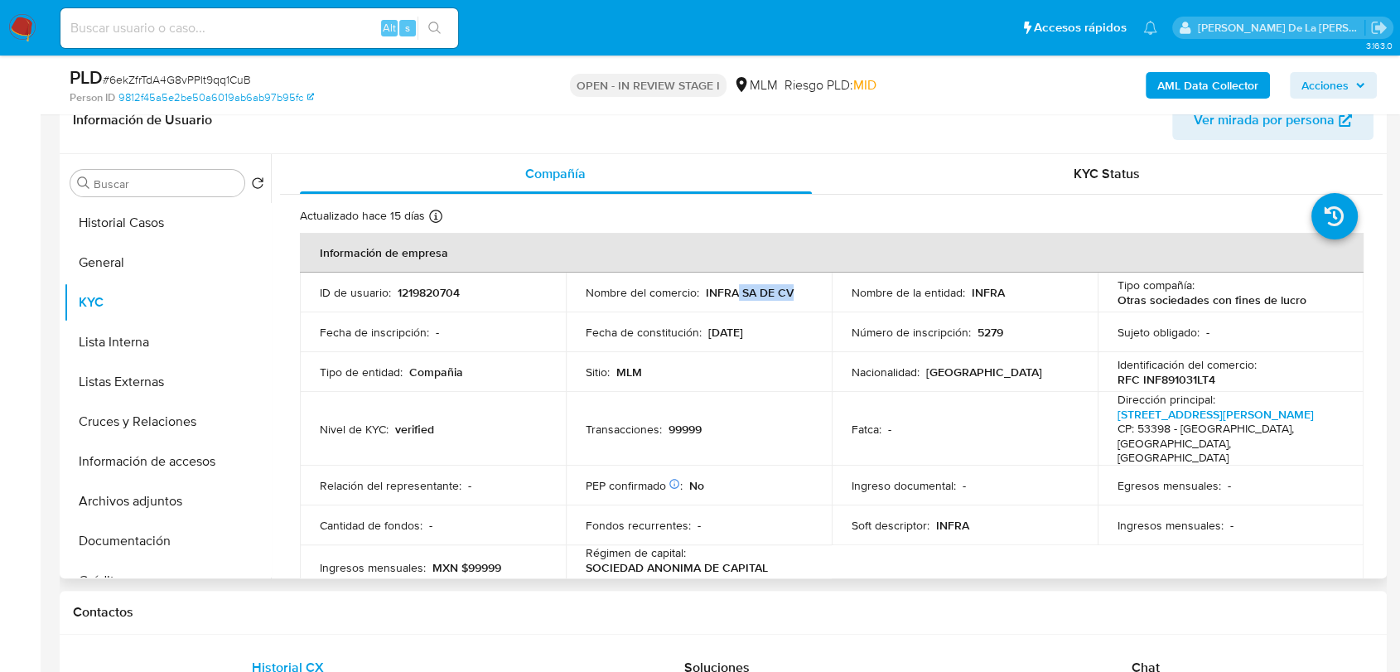
drag, startPoint x: 802, startPoint y: 293, endPoint x: 736, endPoint y: 293, distance: 66.3
click at [736, 293] on div "Nombre del comercio : INFRA SA DE CV" at bounding box center [699, 292] width 226 height 15
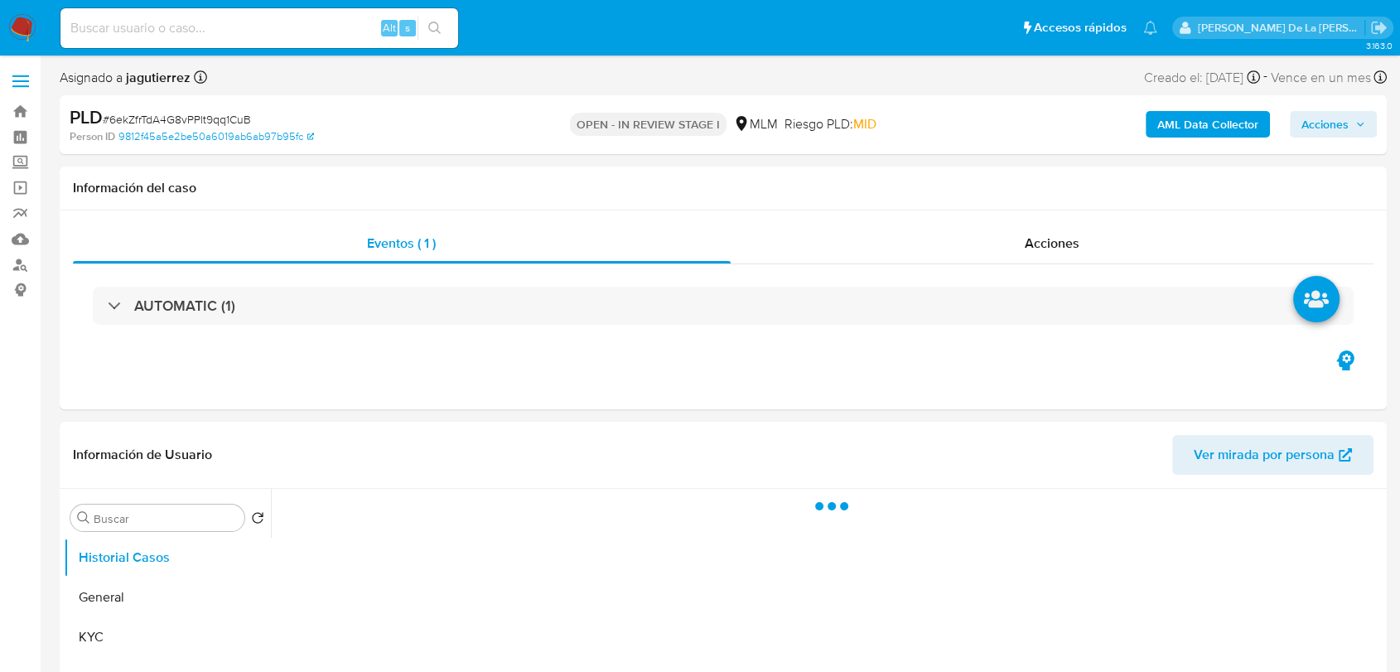
select select "10"
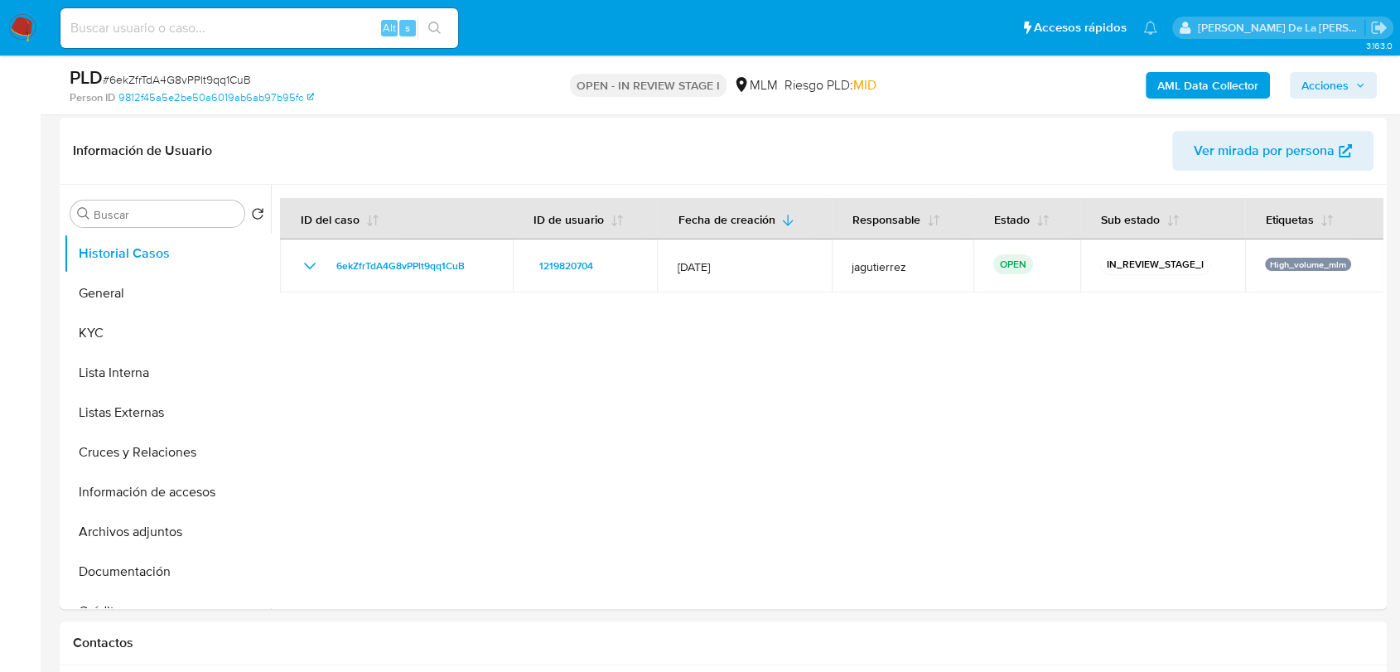
scroll to position [245, 0]
click at [114, 309] on button "General" at bounding box center [161, 293] width 194 height 40
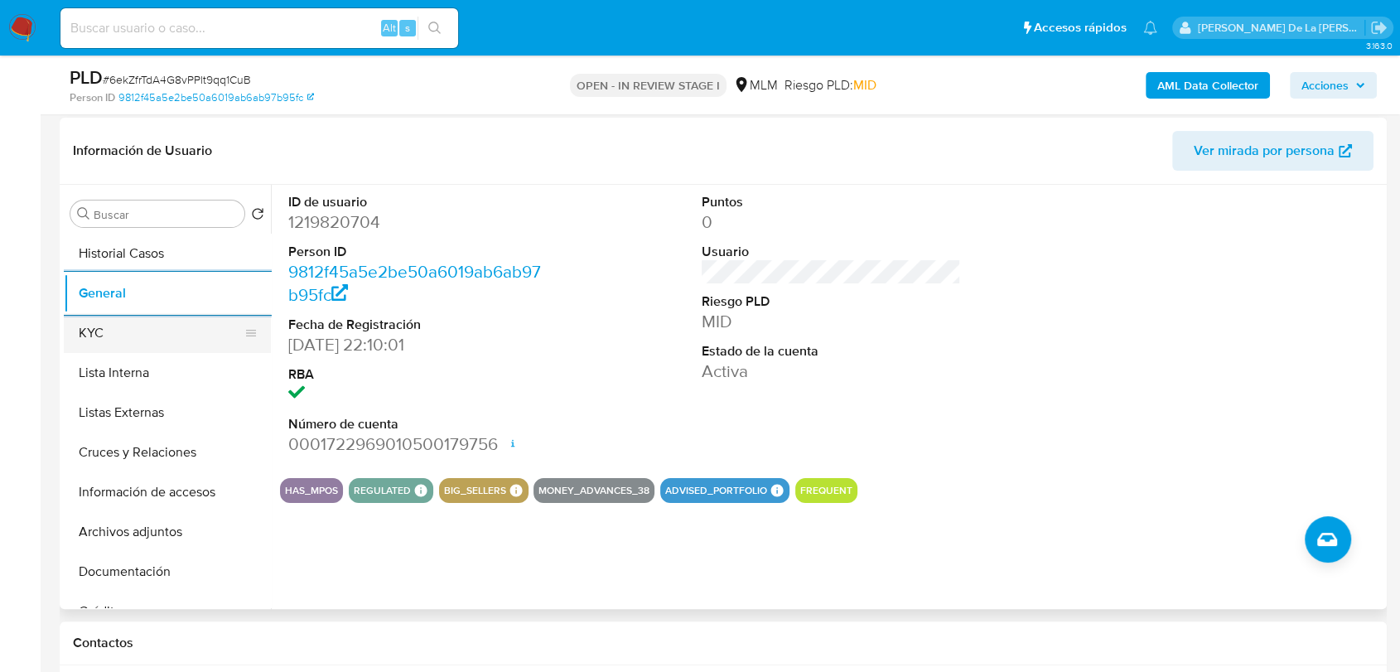
click at [131, 330] on button "KYC" at bounding box center [161, 333] width 194 height 40
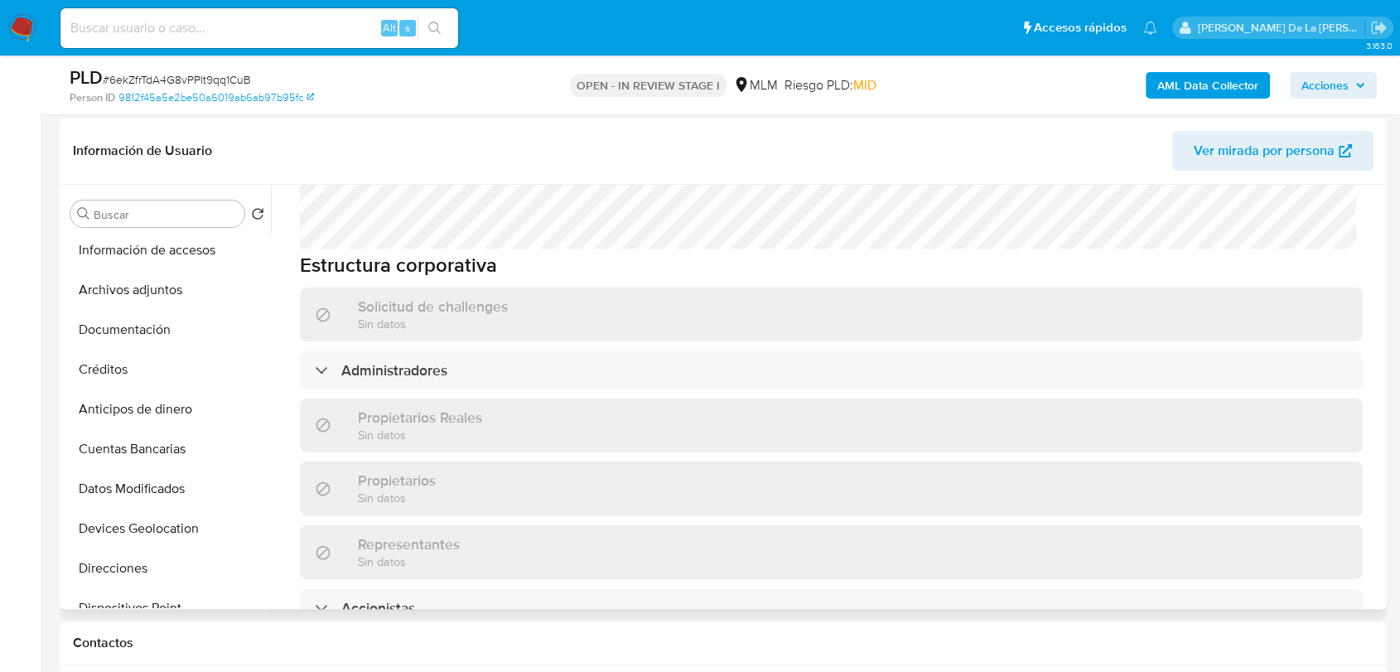
scroll to position [840, 0]
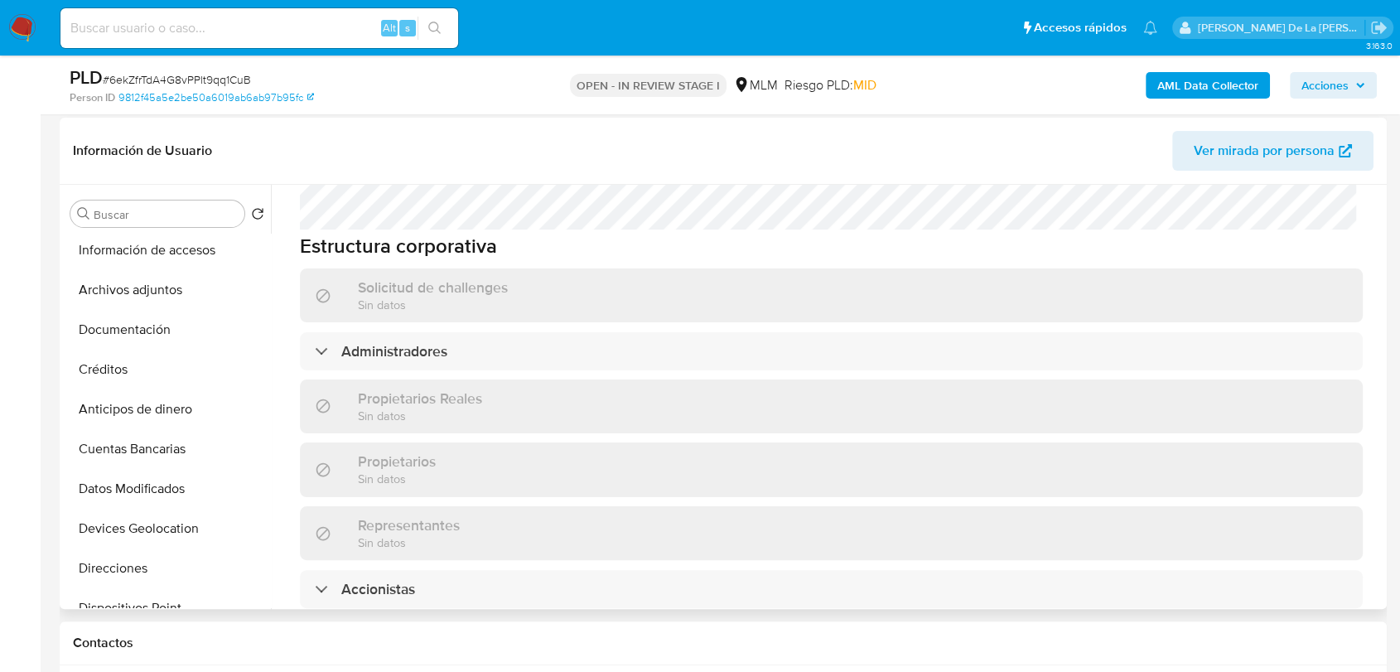
click at [369, 292] on div "Solicitud de challenges Sin datos" at bounding box center [831, 295] width 1063 height 54
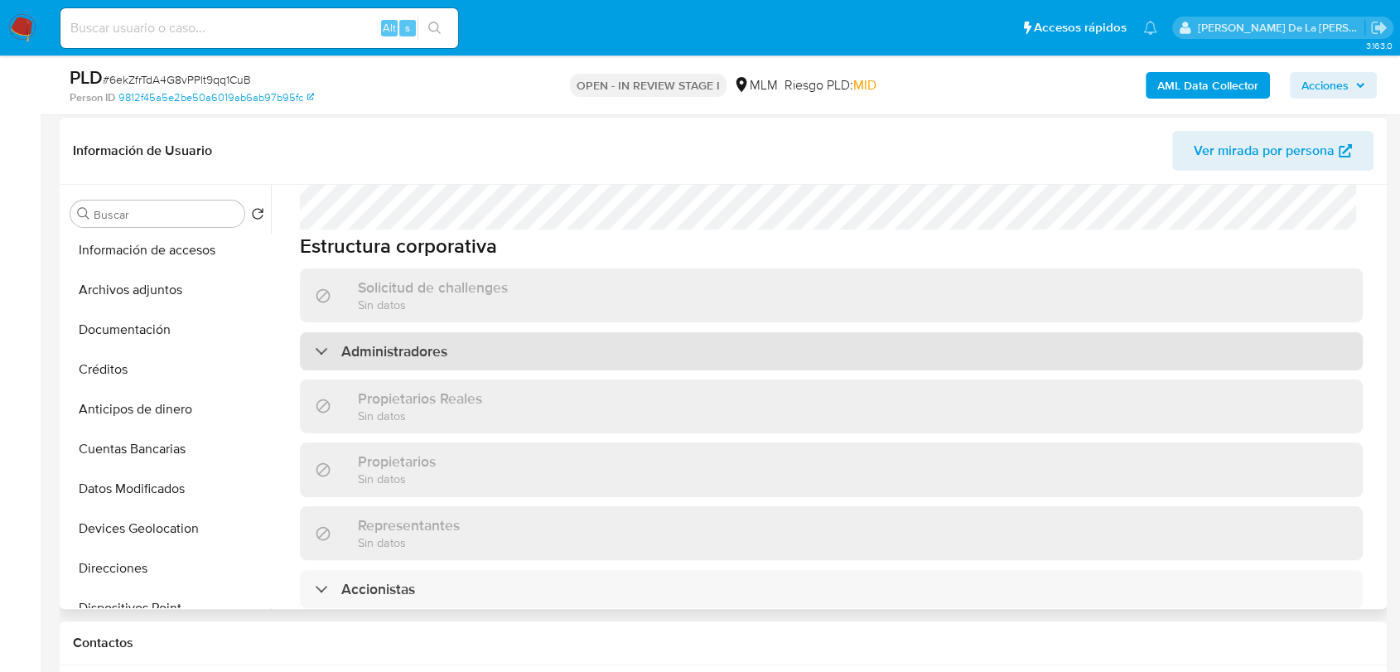
click at [352, 342] on h3 "Administradores" at bounding box center [394, 351] width 106 height 18
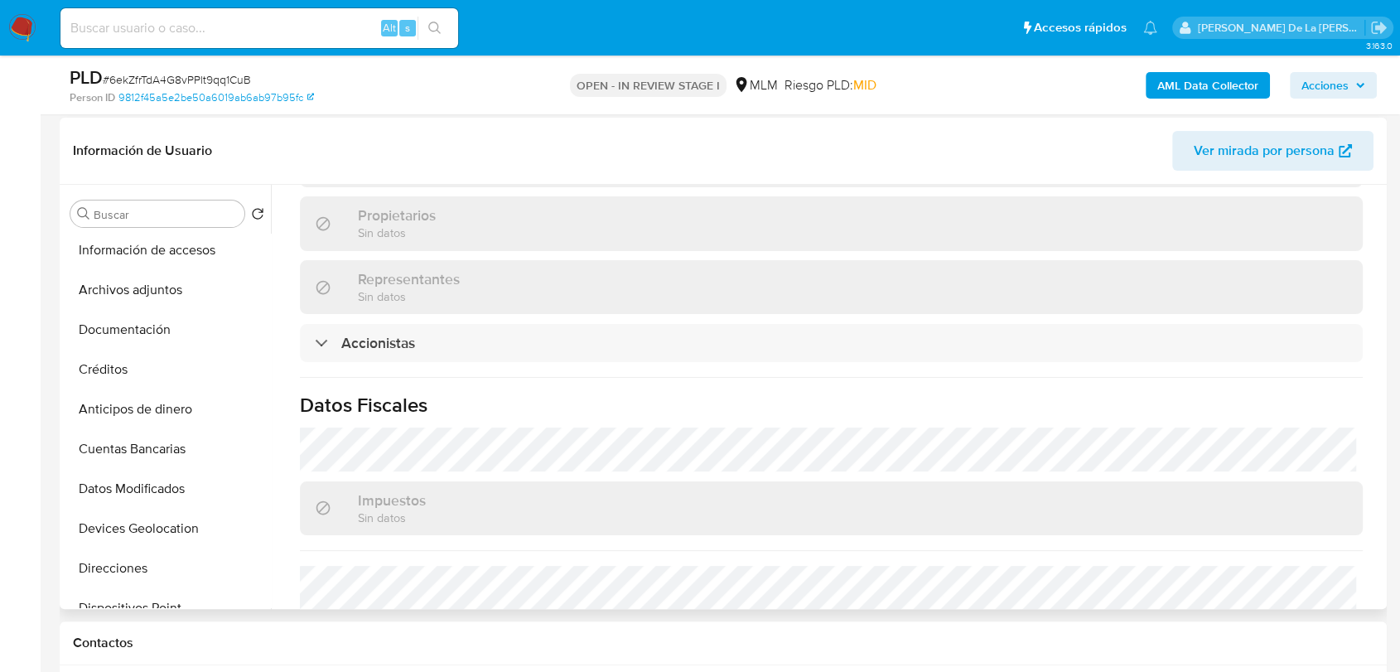
scroll to position [1322, 0]
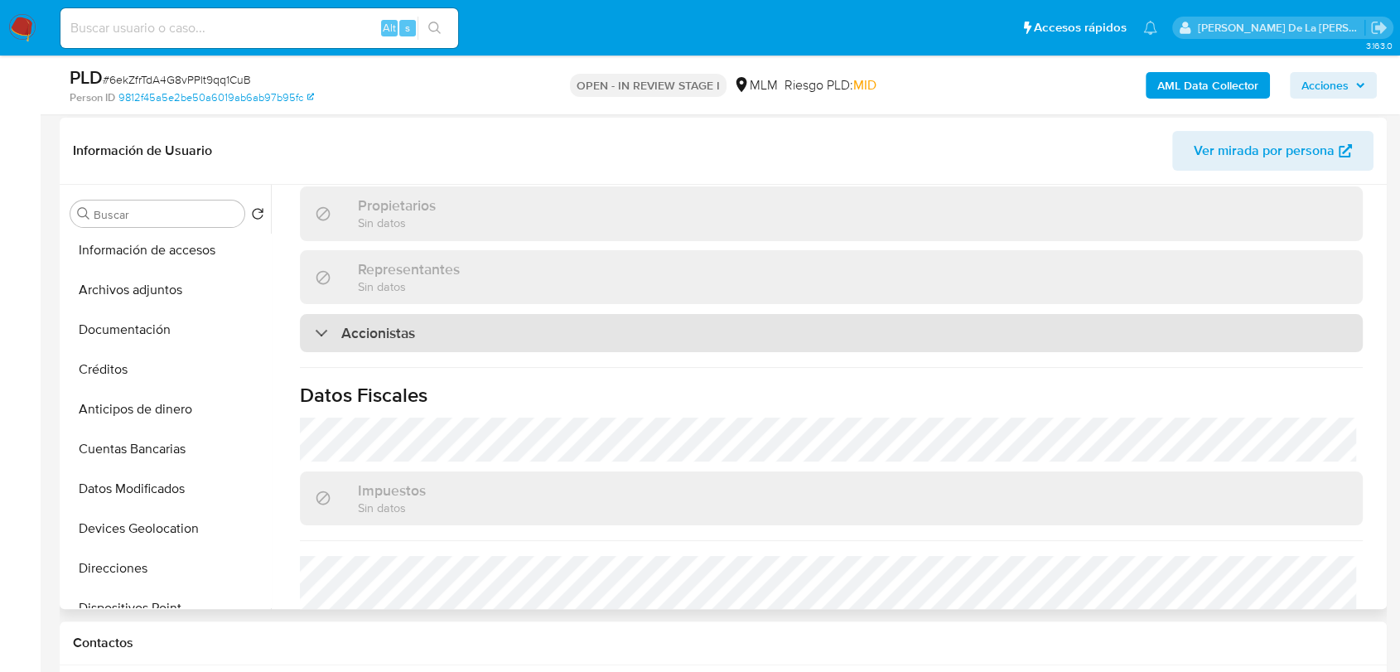
click at [356, 319] on div "Accionistas" at bounding box center [831, 333] width 1063 height 38
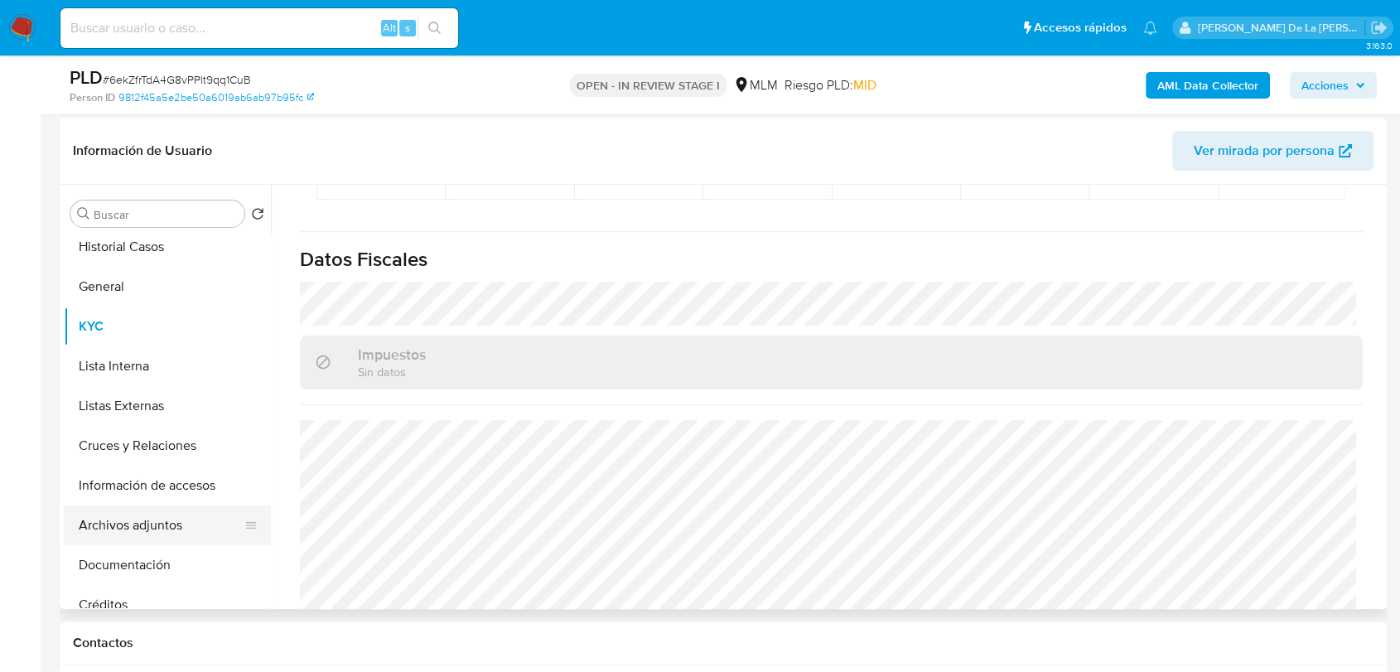
scroll to position [0, 0]
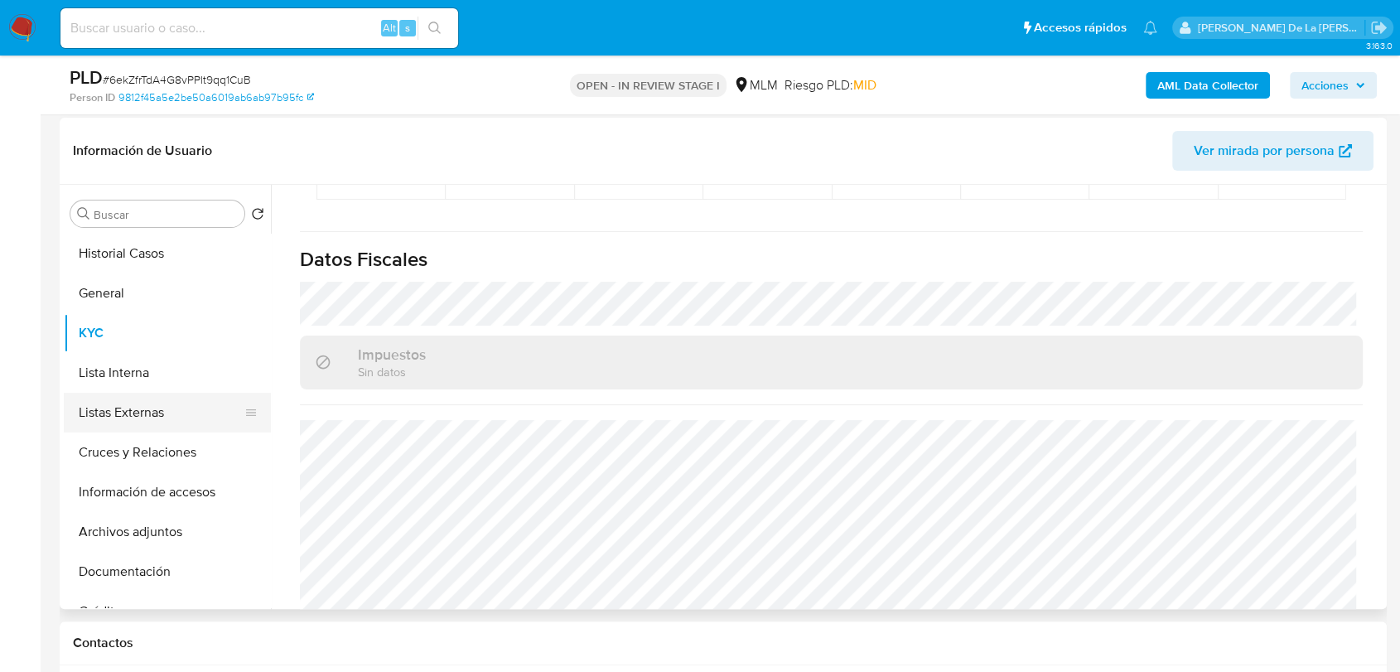
click at [144, 413] on button "Listas Externas" at bounding box center [161, 413] width 194 height 40
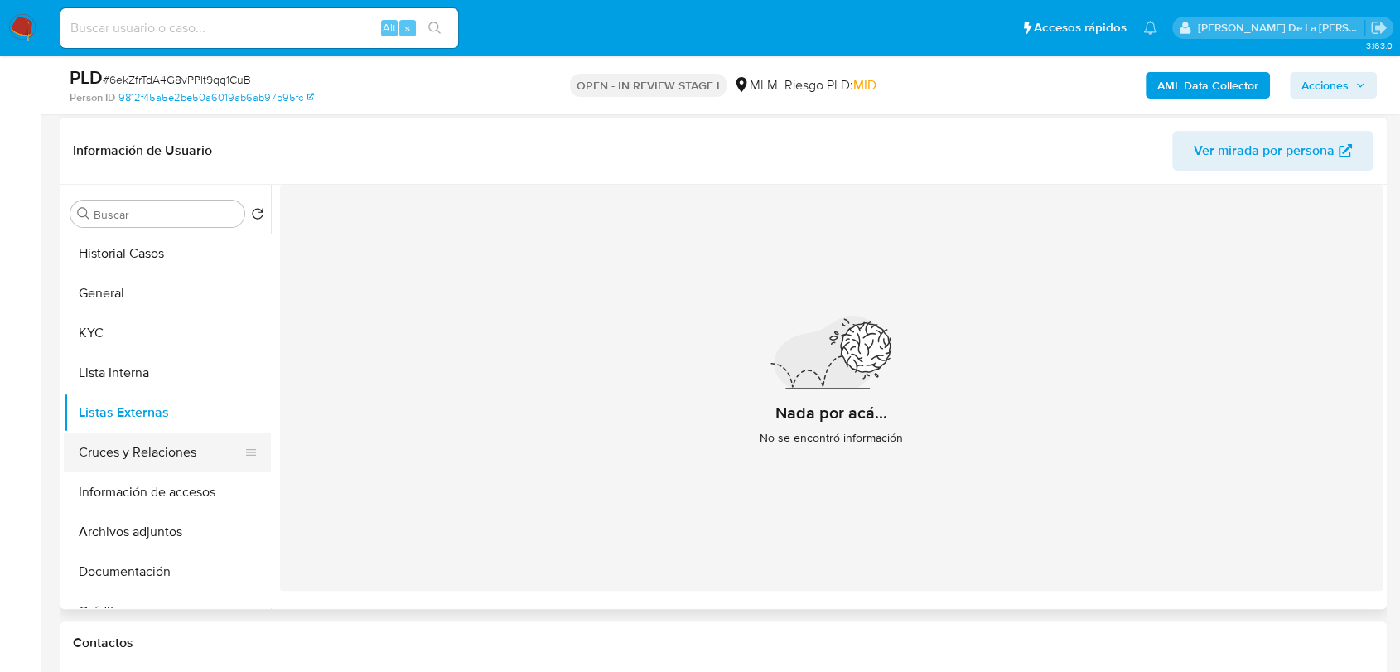
click at [133, 445] on button "Cruces y Relaciones" at bounding box center [161, 453] width 194 height 40
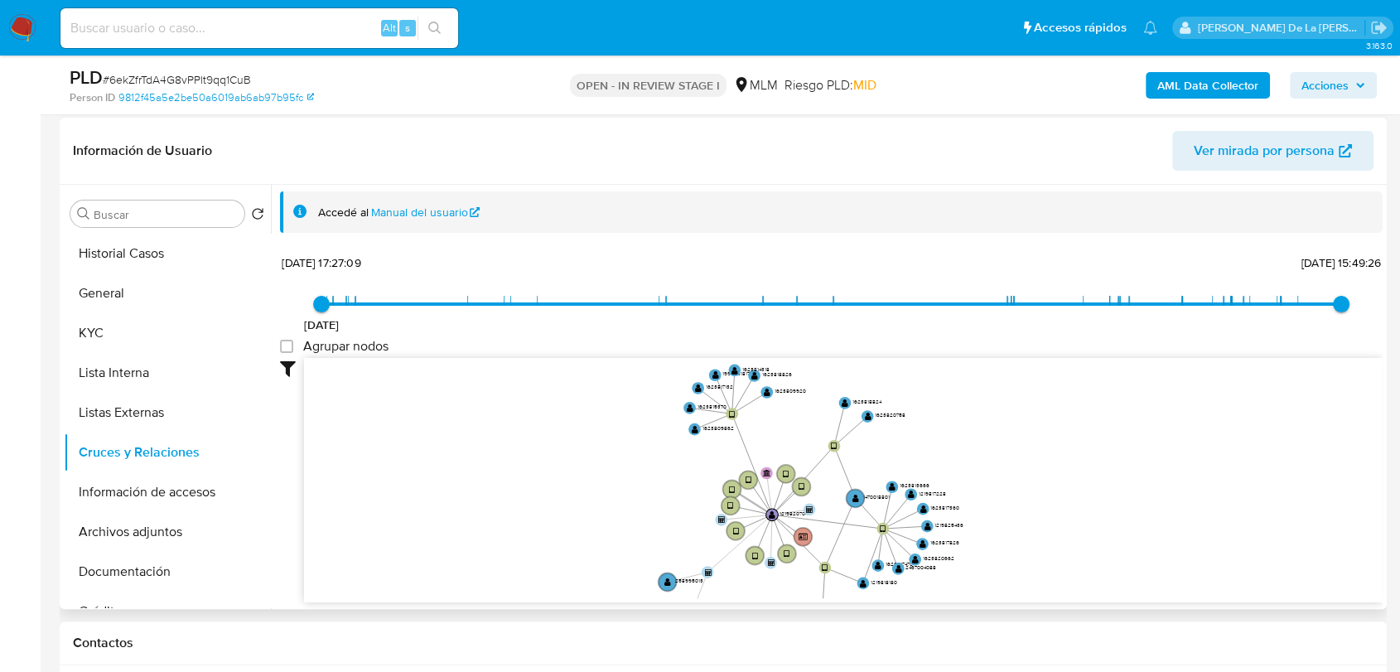
drag, startPoint x: 773, startPoint y: 455, endPoint x: 761, endPoint y: 519, distance: 65.0
click at [761, 515] on icon at bounding box center [752, 502] width 40 height 26
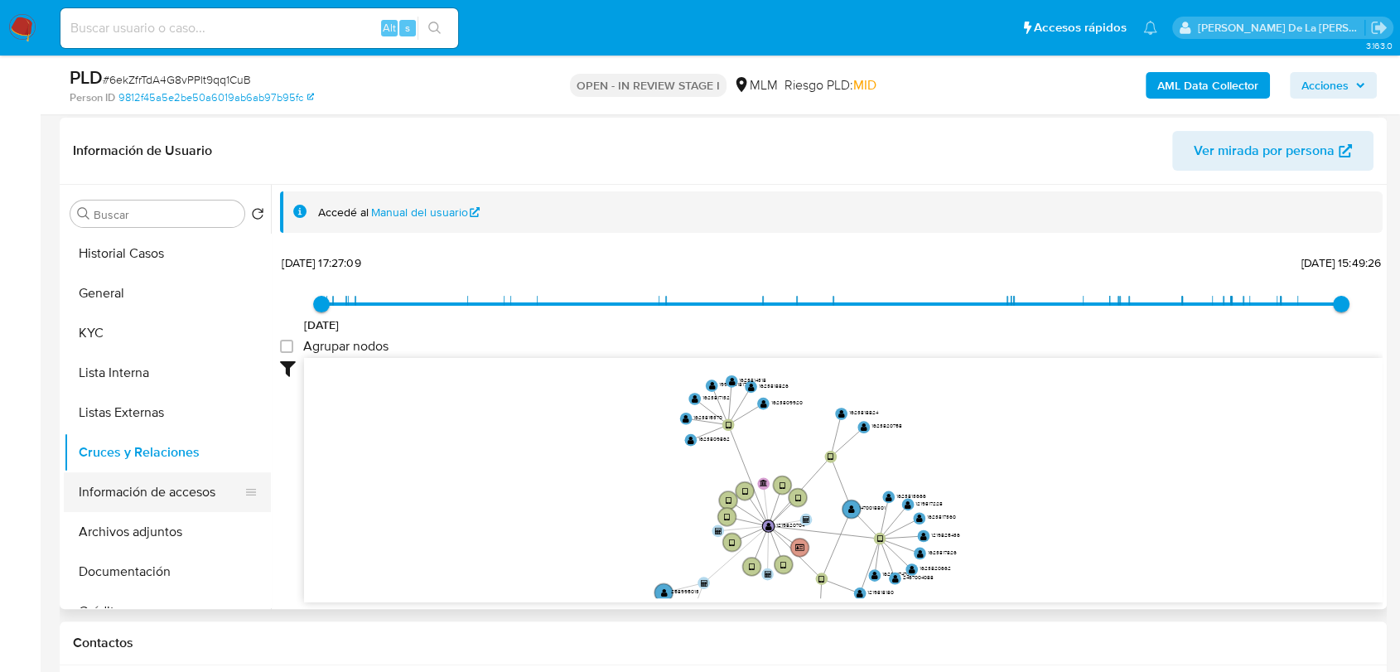
click at [172, 479] on button "Información de accesos" at bounding box center [161, 492] width 194 height 40
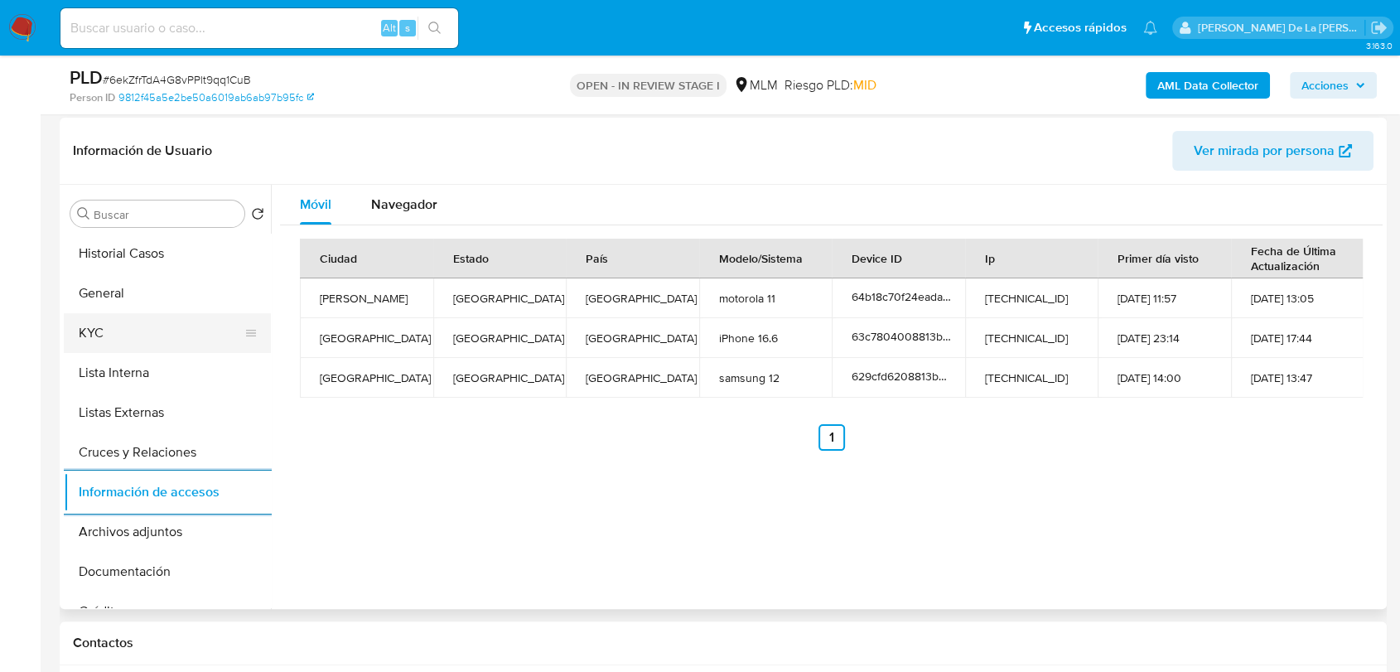
click at [123, 339] on button "KYC" at bounding box center [161, 333] width 194 height 40
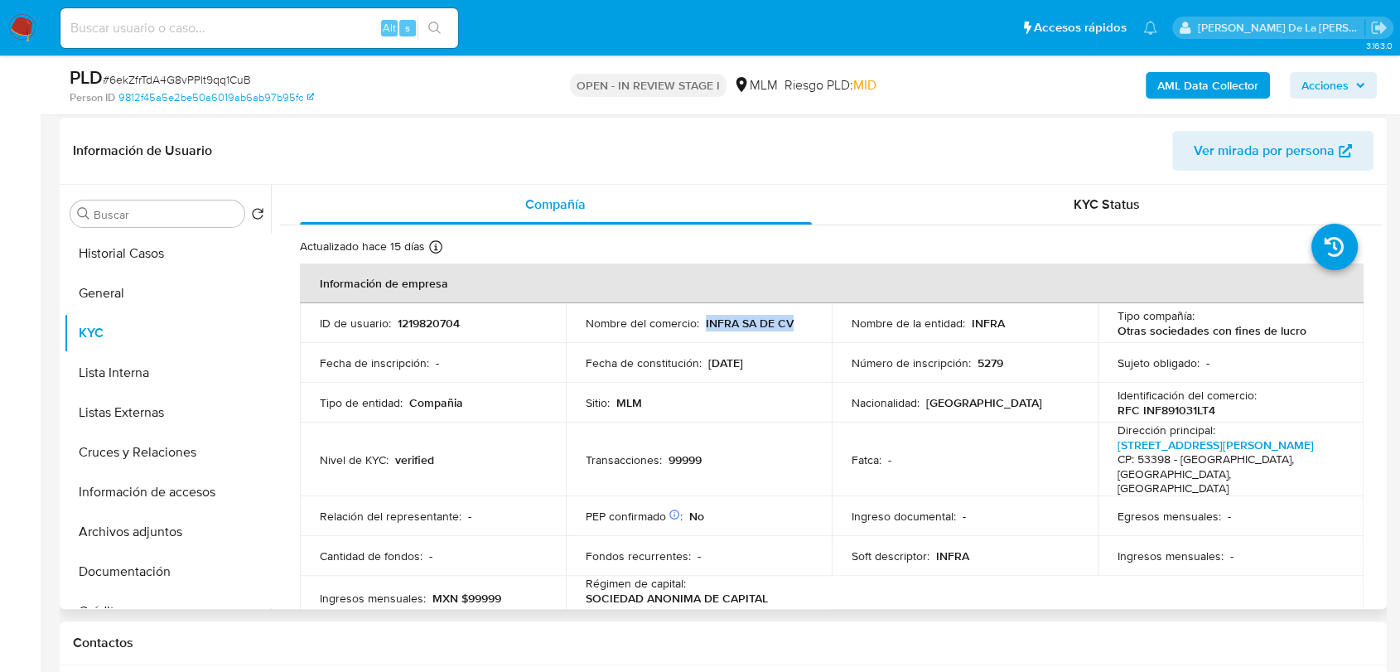
drag, startPoint x: 790, startPoint y: 322, endPoint x: 702, endPoint y: 326, distance: 88.0
click at [702, 326] on div "Nombre del comercio : INFRA SA DE CV" at bounding box center [699, 323] width 226 height 15
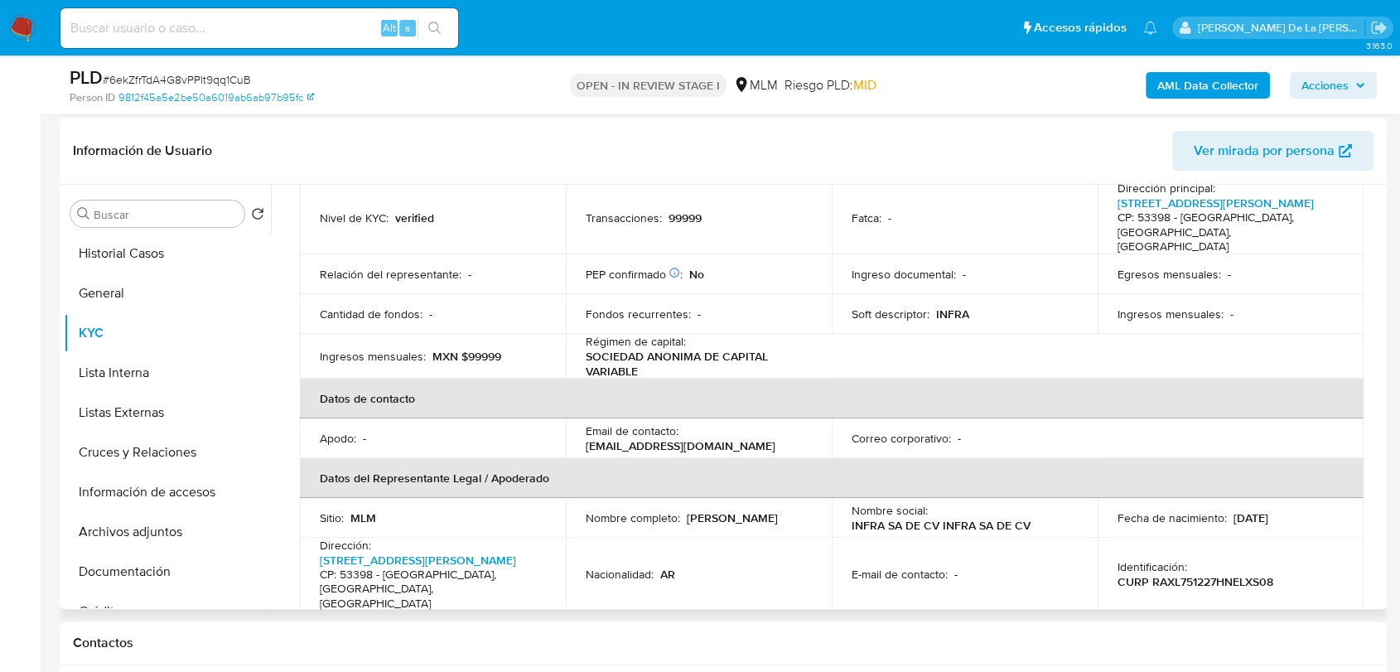
scroll to position [500, 0]
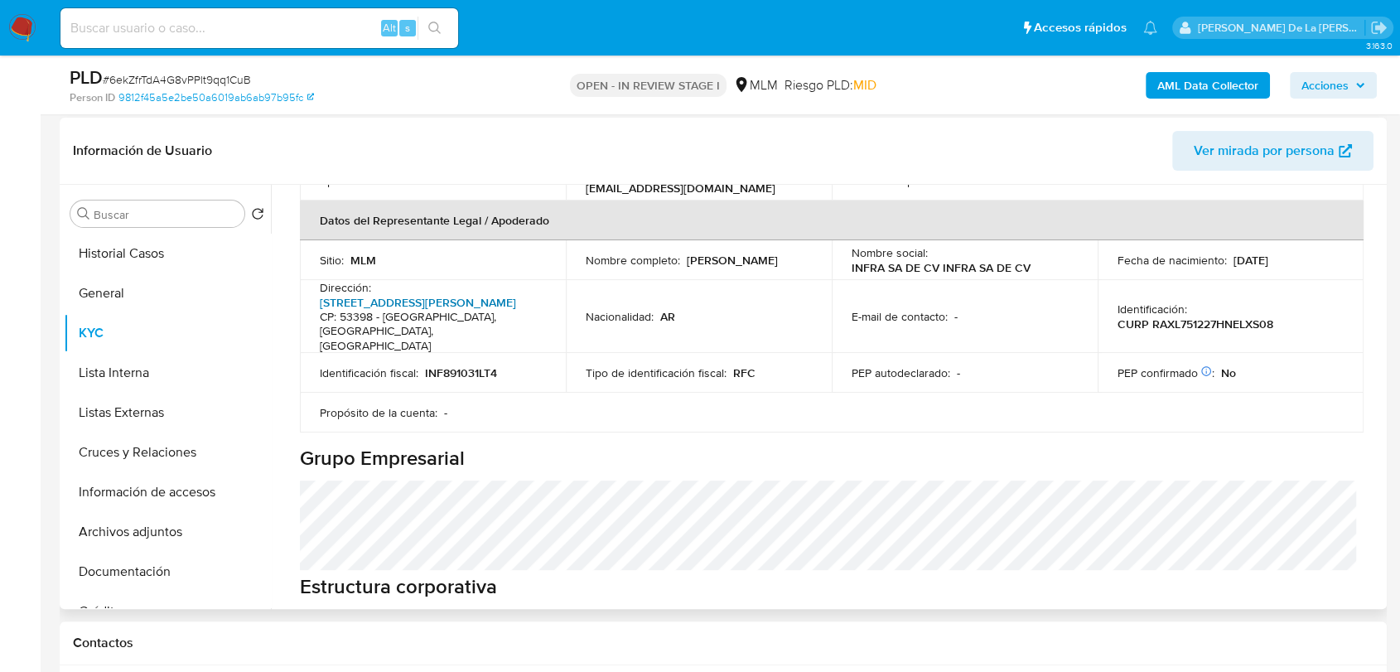
click at [383, 294] on link "Calle Felix Guzman 16, El Parque" at bounding box center [418, 302] width 196 height 17
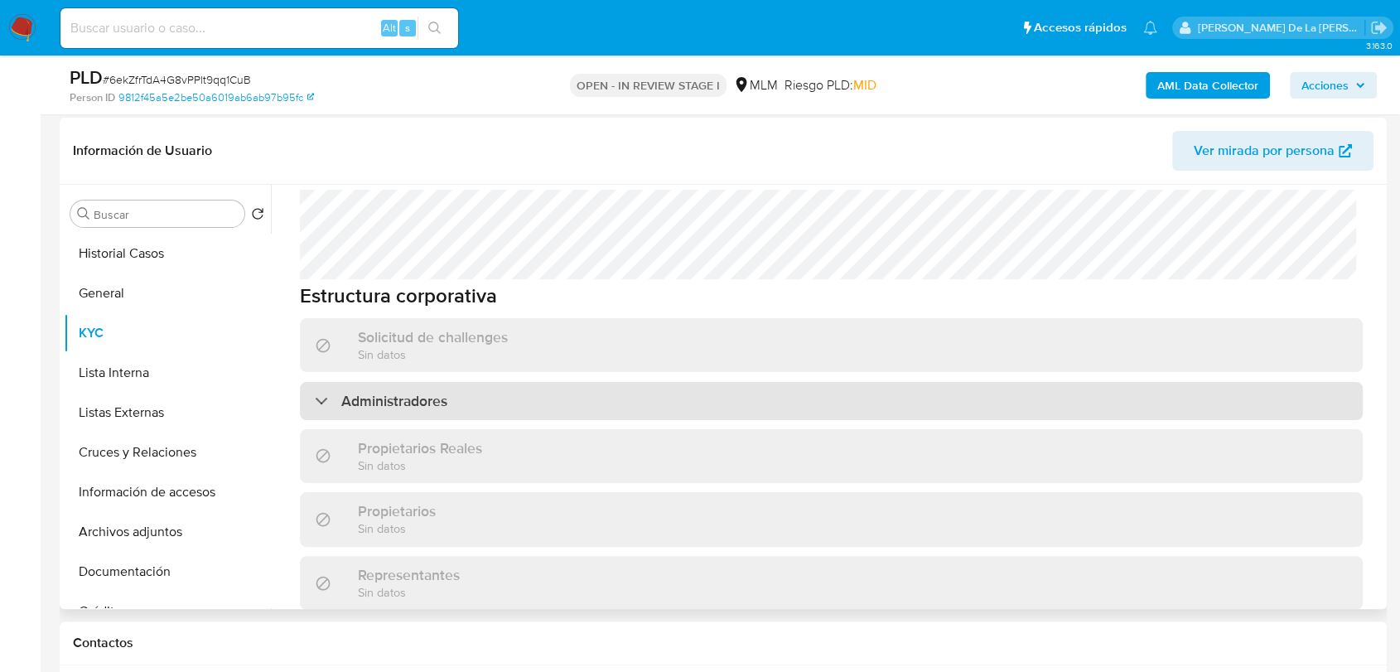
click at [359, 392] on h3 "Administradores" at bounding box center [394, 401] width 106 height 18
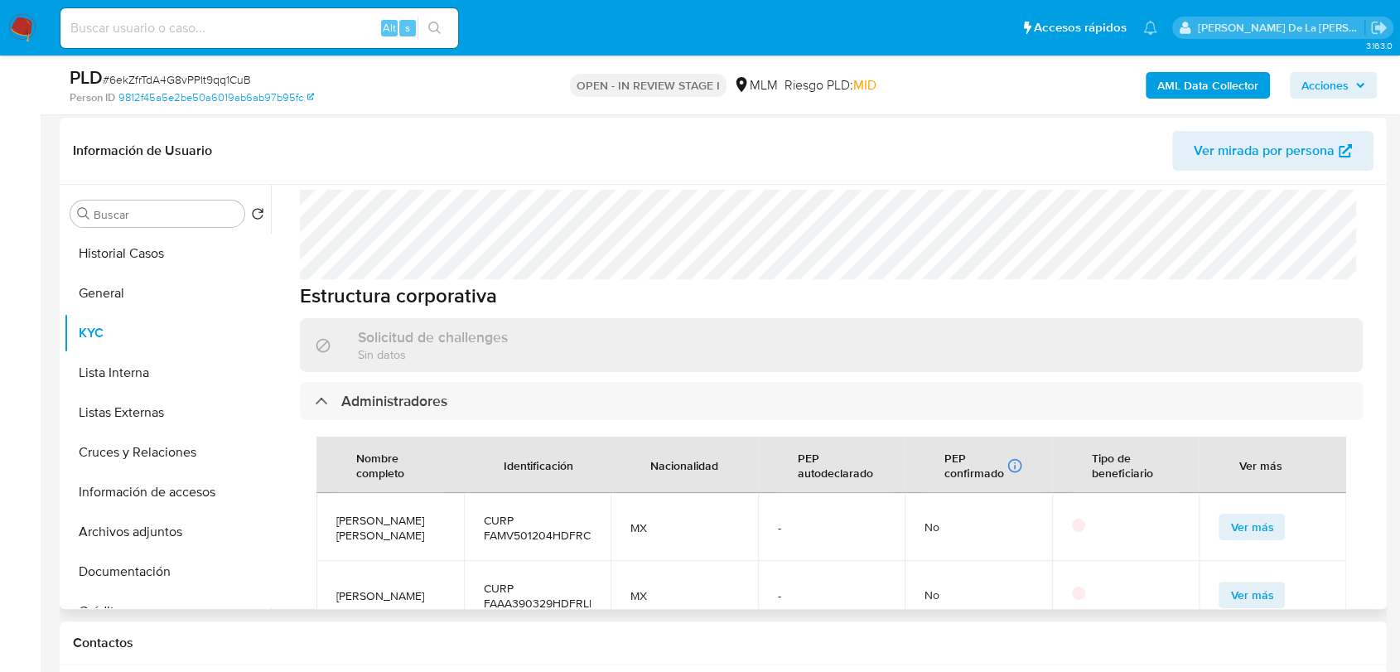
scroll to position [950, 0]
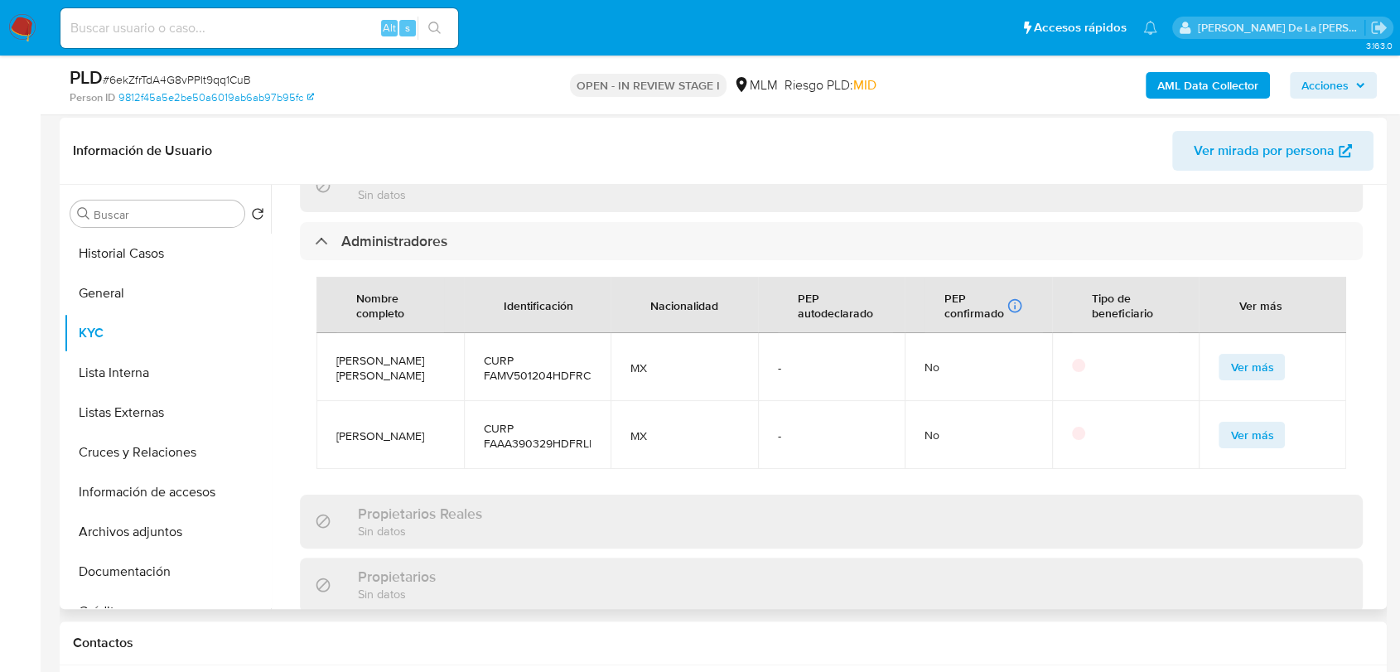
click at [339, 353] on span "JOSE VALDEMAR FRANCO MACIAS" at bounding box center [390, 368] width 108 height 30
click at [380, 428] on span "ALFONSO FRANCO ALVAREZ" at bounding box center [390, 435] width 108 height 15
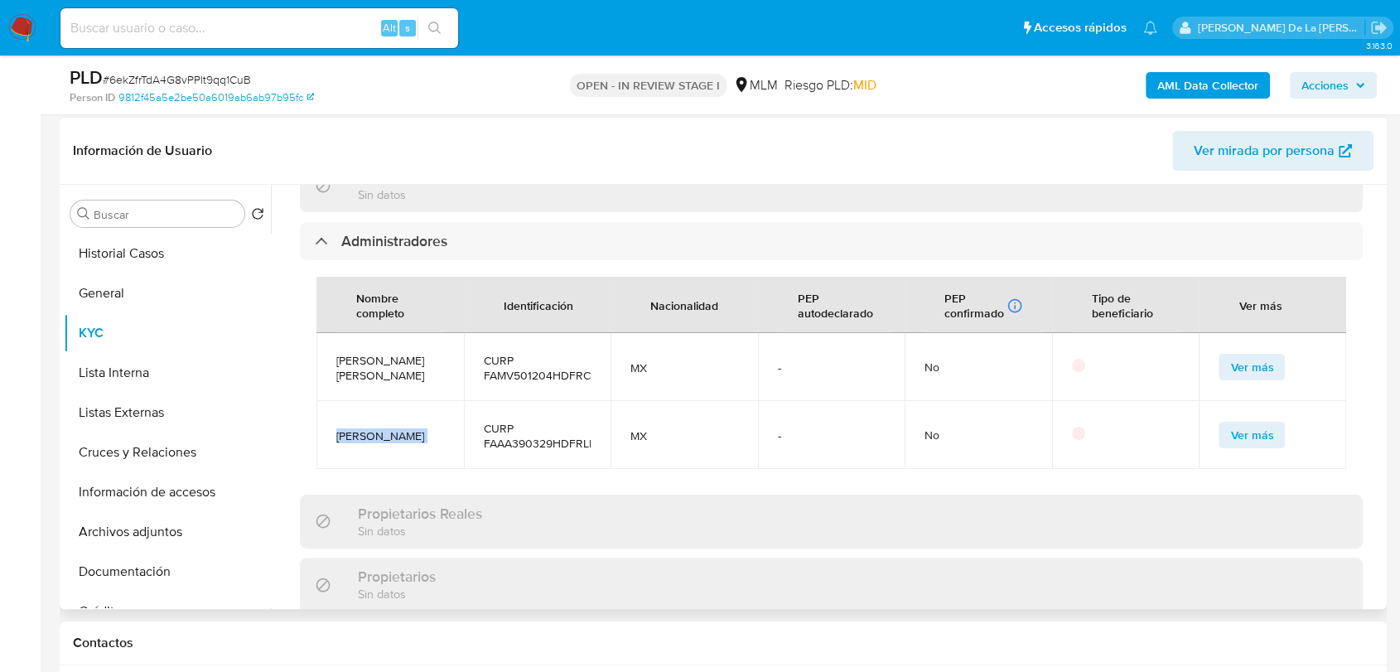
click at [380, 428] on span "ALFONSO FRANCO ALVAREZ" at bounding box center [390, 435] width 108 height 15
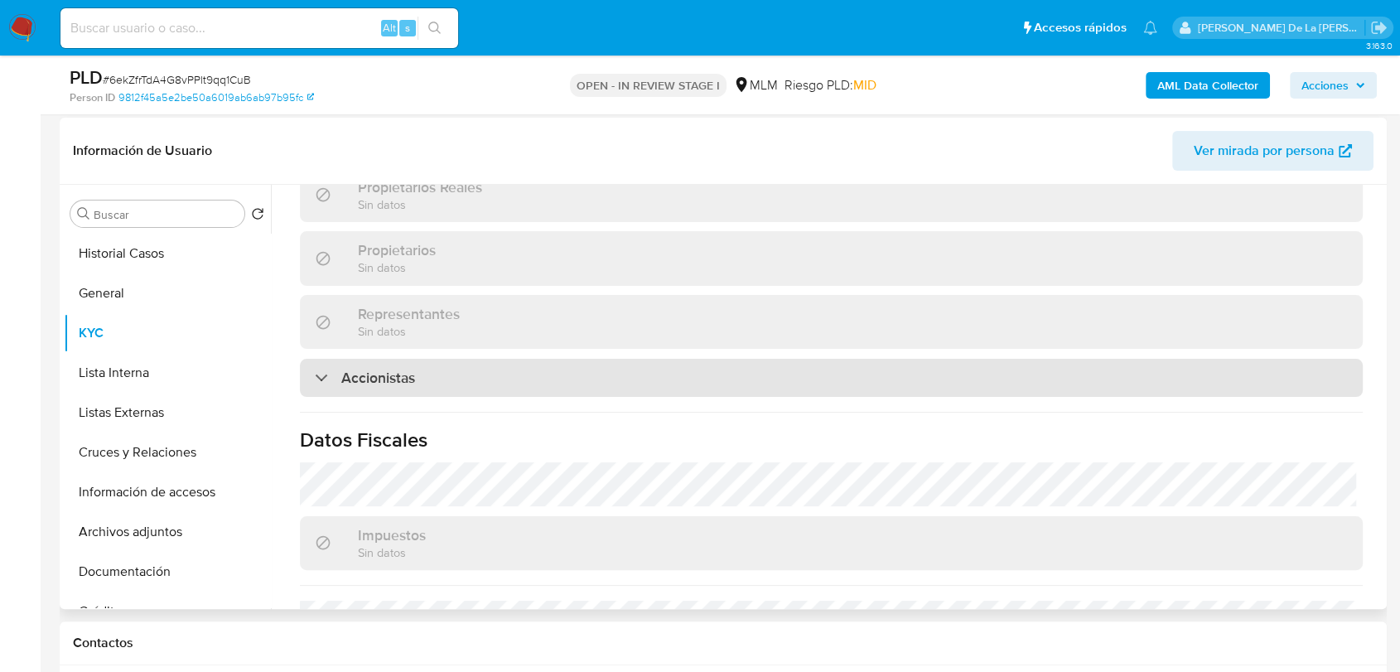
click at [351, 369] on h3 "Accionistas" at bounding box center [378, 378] width 74 height 18
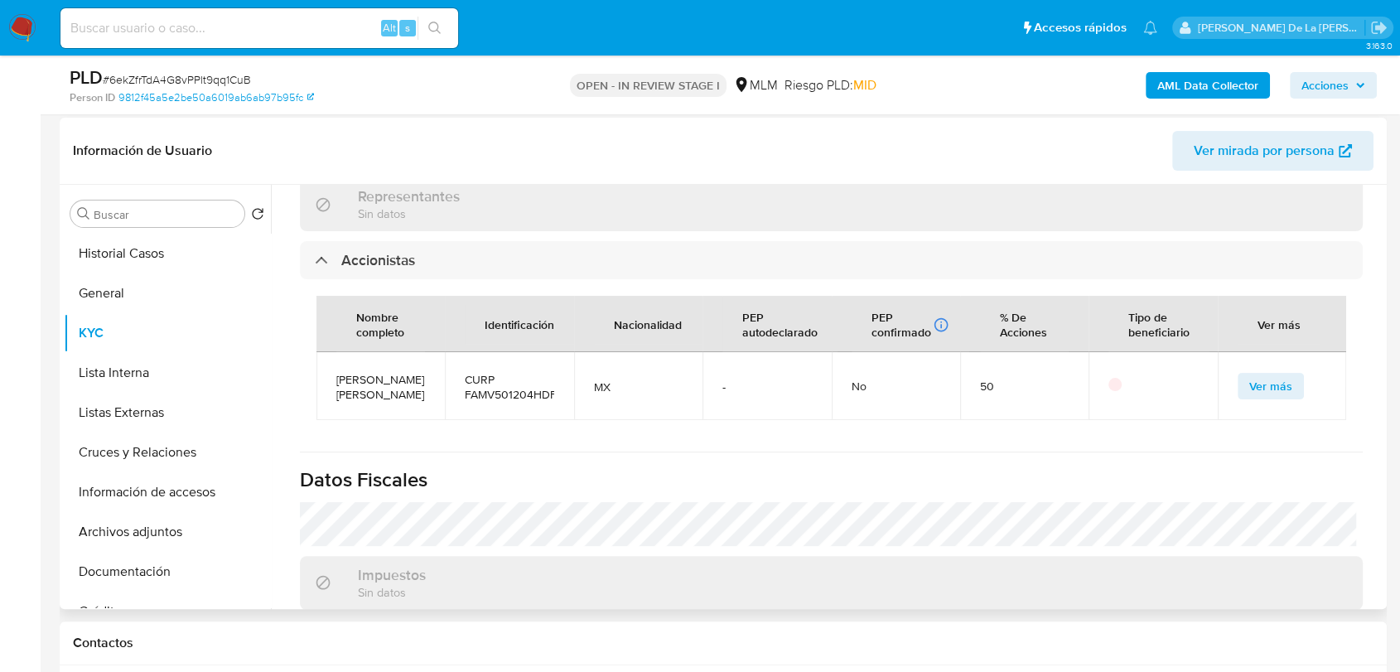
scroll to position [1395, 0]
click at [352, 371] on span "Jose Valdemar Franco Macias" at bounding box center [380, 386] width 89 height 30
click at [163, 478] on button "Información de accesos" at bounding box center [161, 492] width 194 height 40
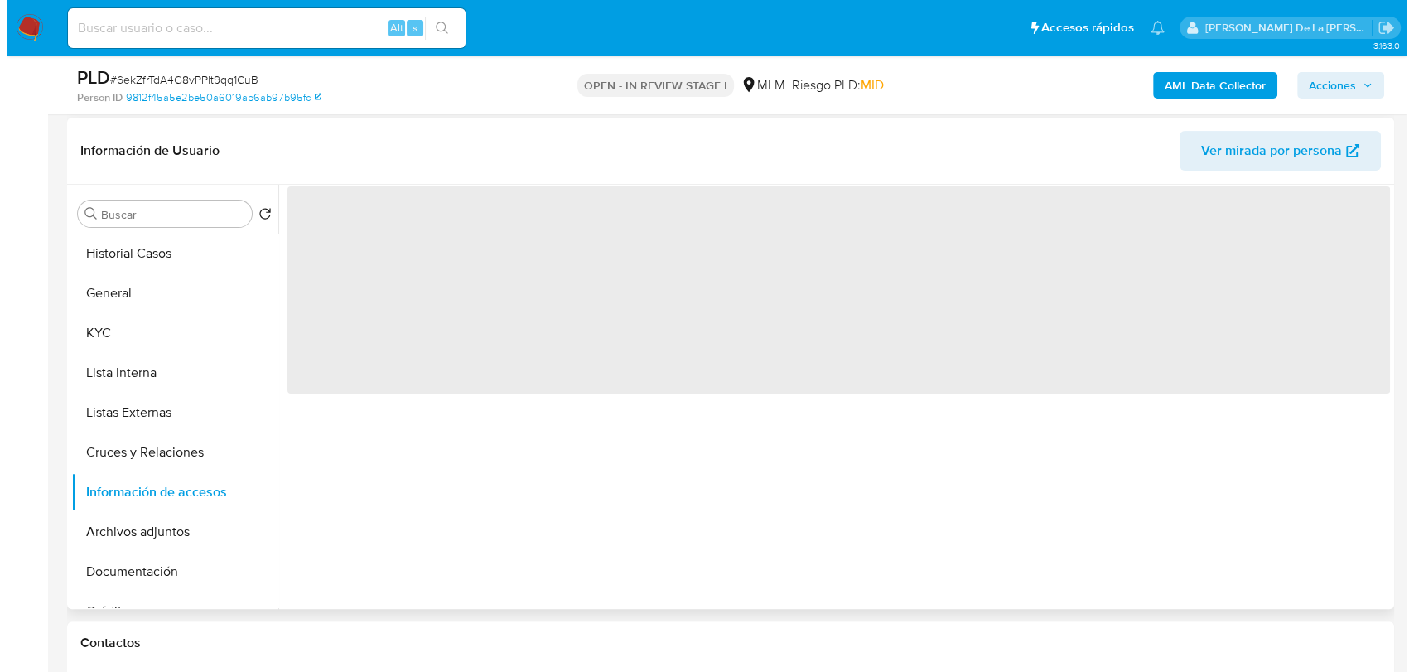
scroll to position [0, 0]
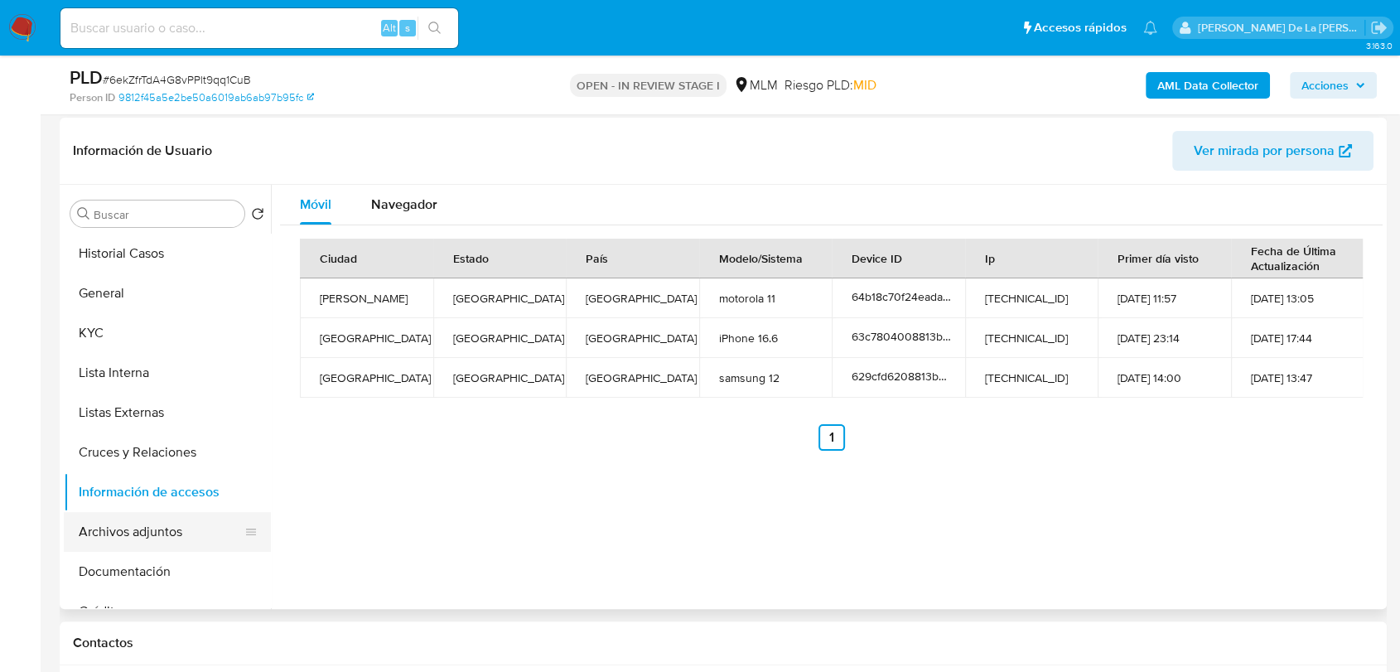
click at [151, 526] on button "Archivos adjuntos" at bounding box center [161, 532] width 194 height 40
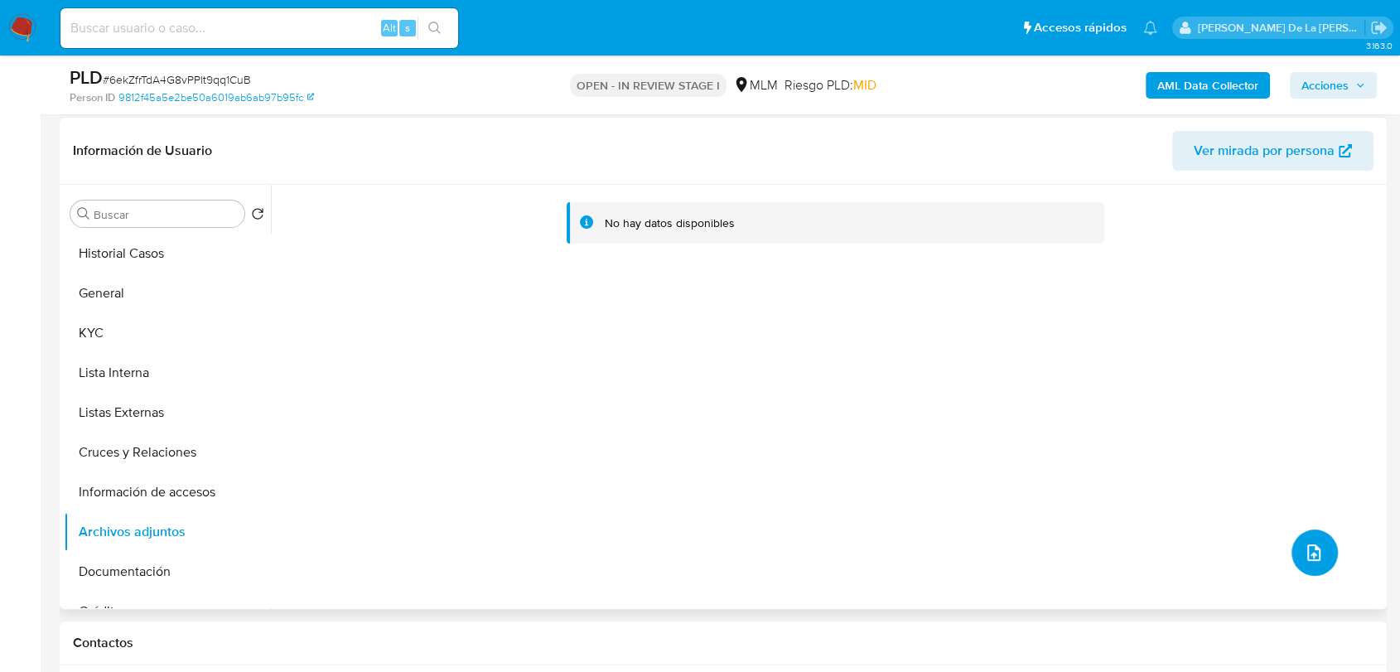
click at [1308, 554] on icon "upload-file" at bounding box center [1314, 552] width 13 height 17
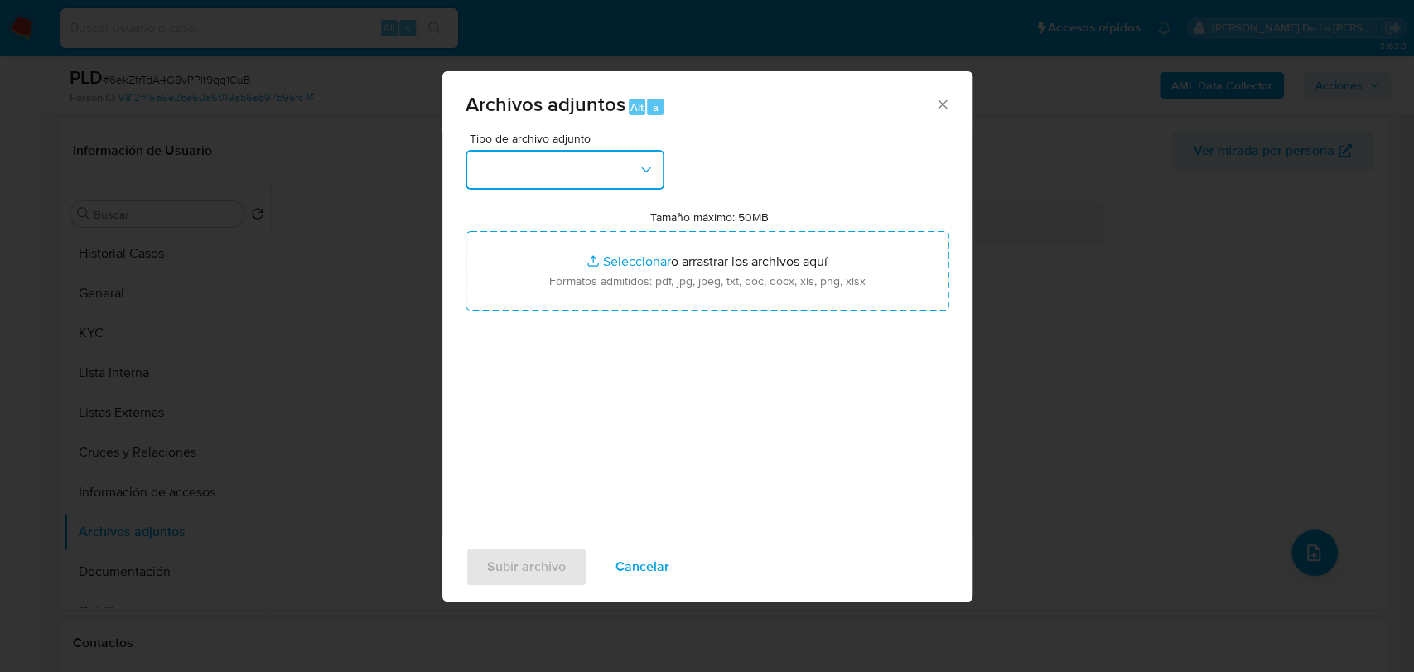
click at [591, 176] on button "button" at bounding box center [565, 170] width 199 height 40
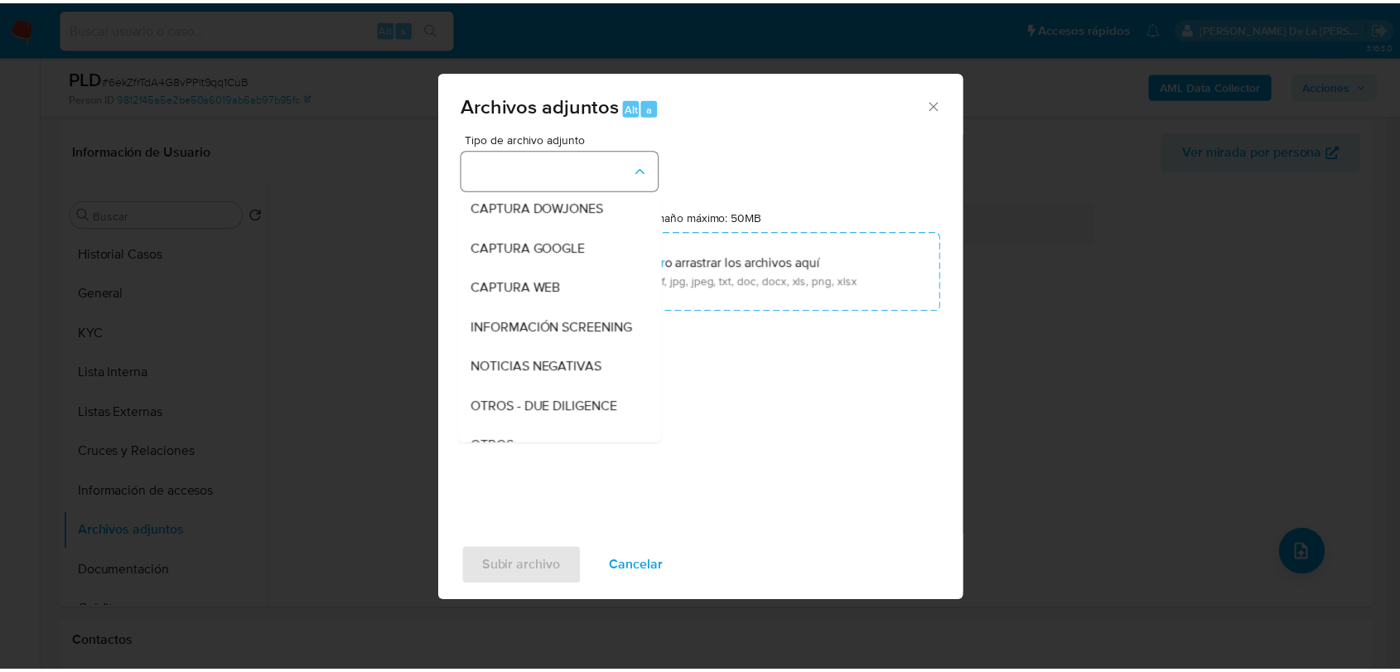
scroll to position [86, 0]
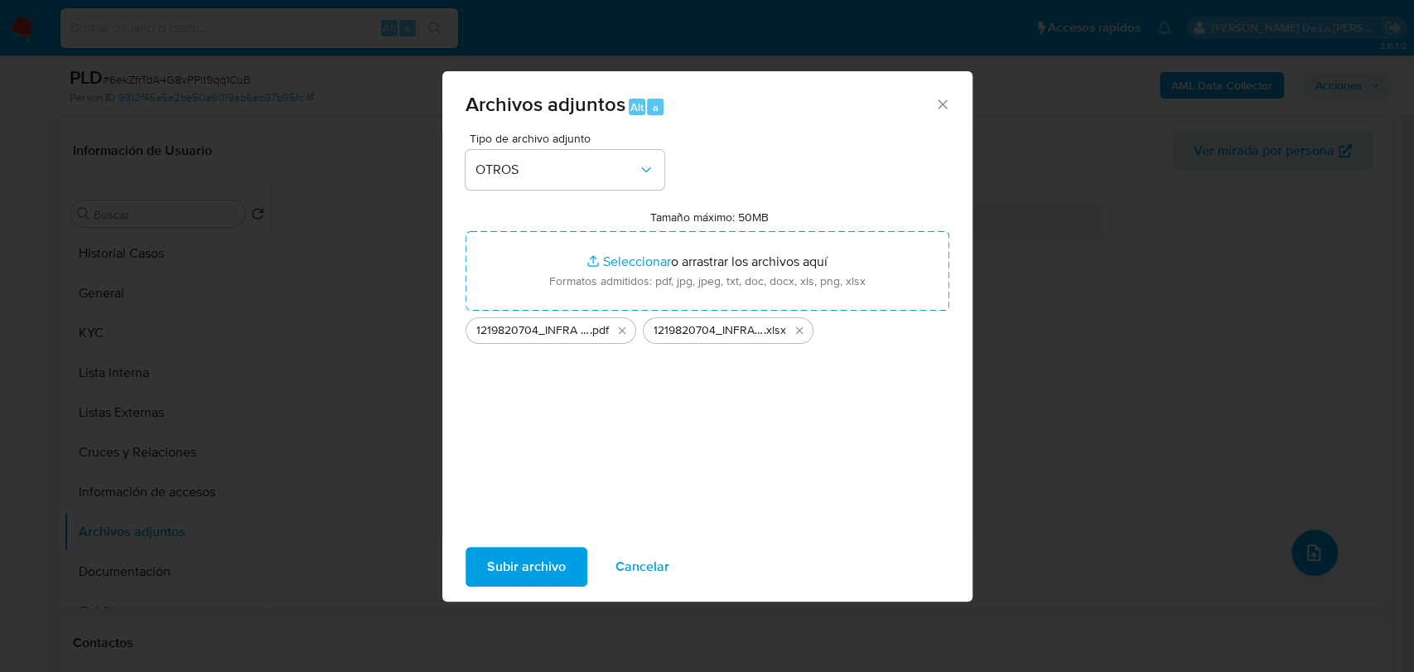
click at [510, 577] on span "Subir archivo" at bounding box center [526, 567] width 79 height 36
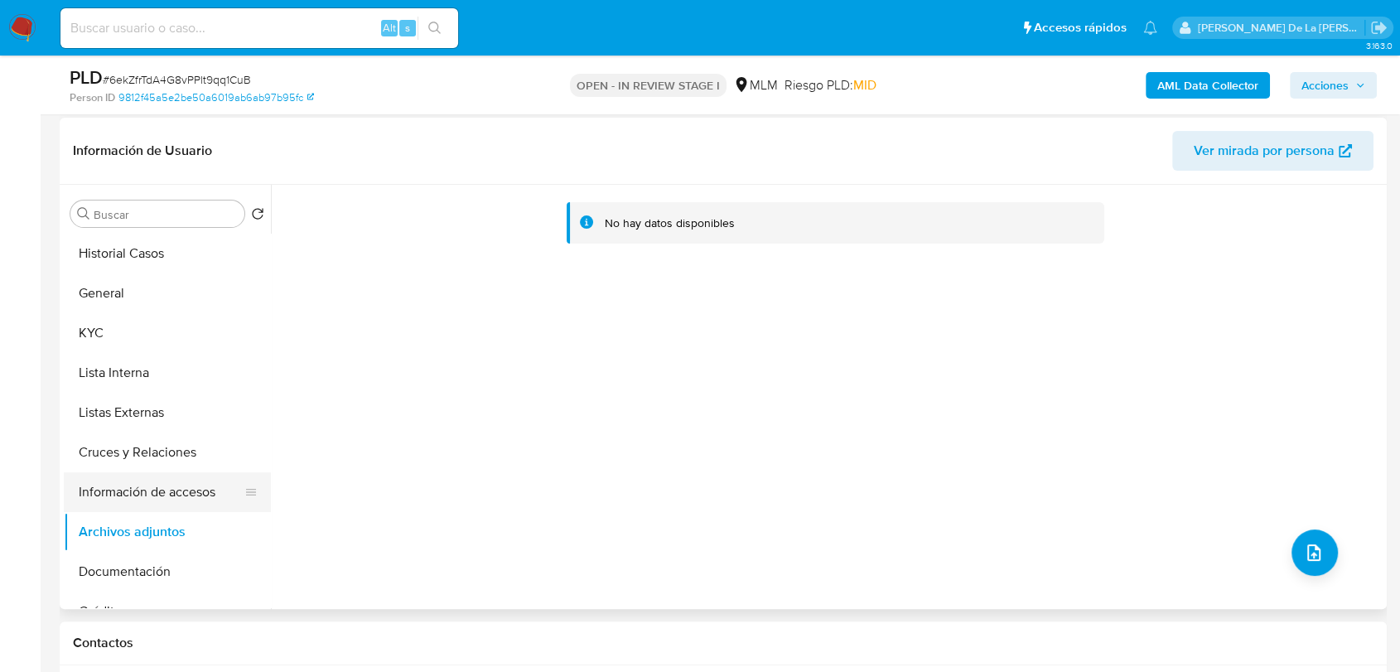
click at [170, 492] on button "Información de accesos" at bounding box center [161, 492] width 194 height 40
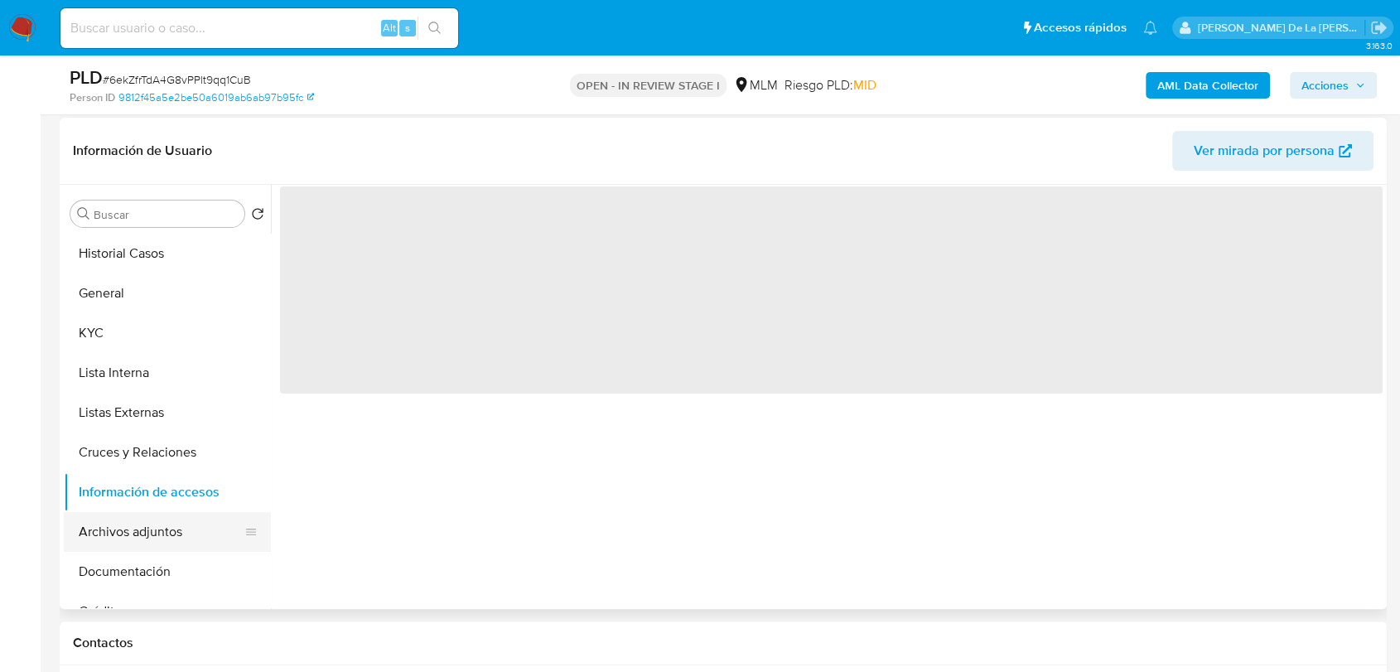
click at [147, 539] on button "Archivos adjuntos" at bounding box center [161, 532] width 194 height 40
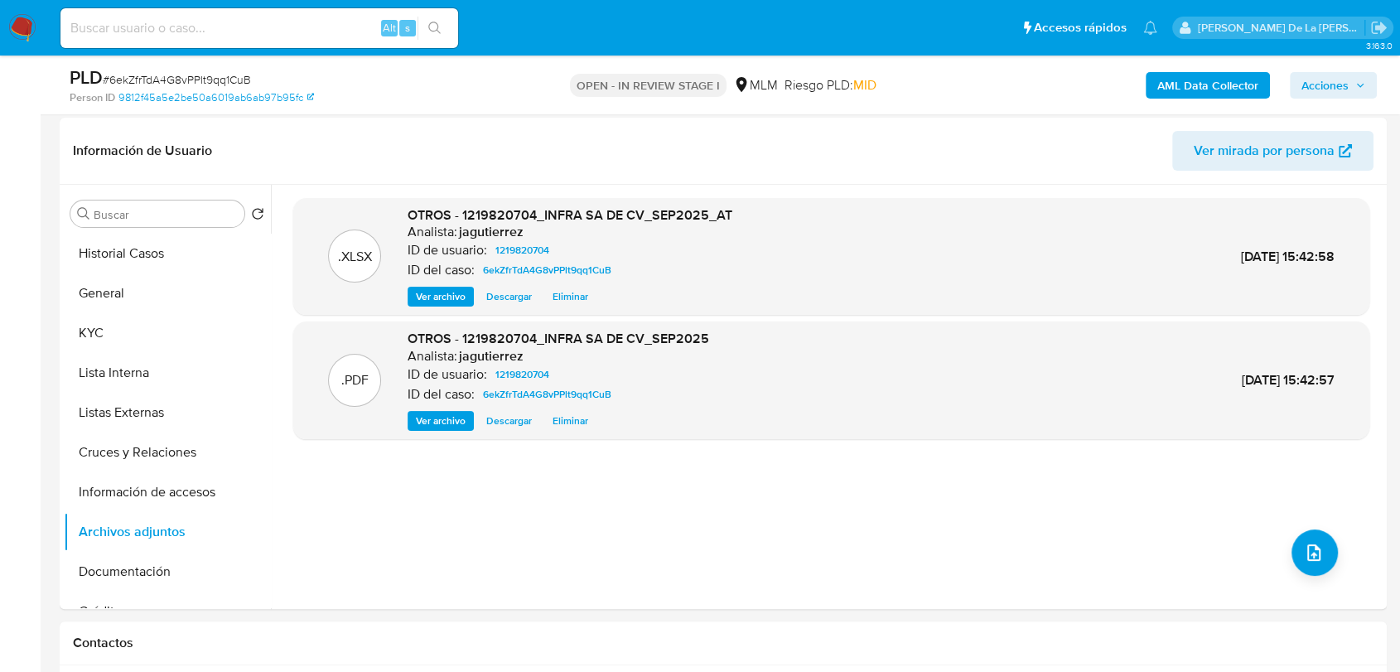
click at [1337, 85] on span "Acciones" at bounding box center [1325, 85] width 47 height 27
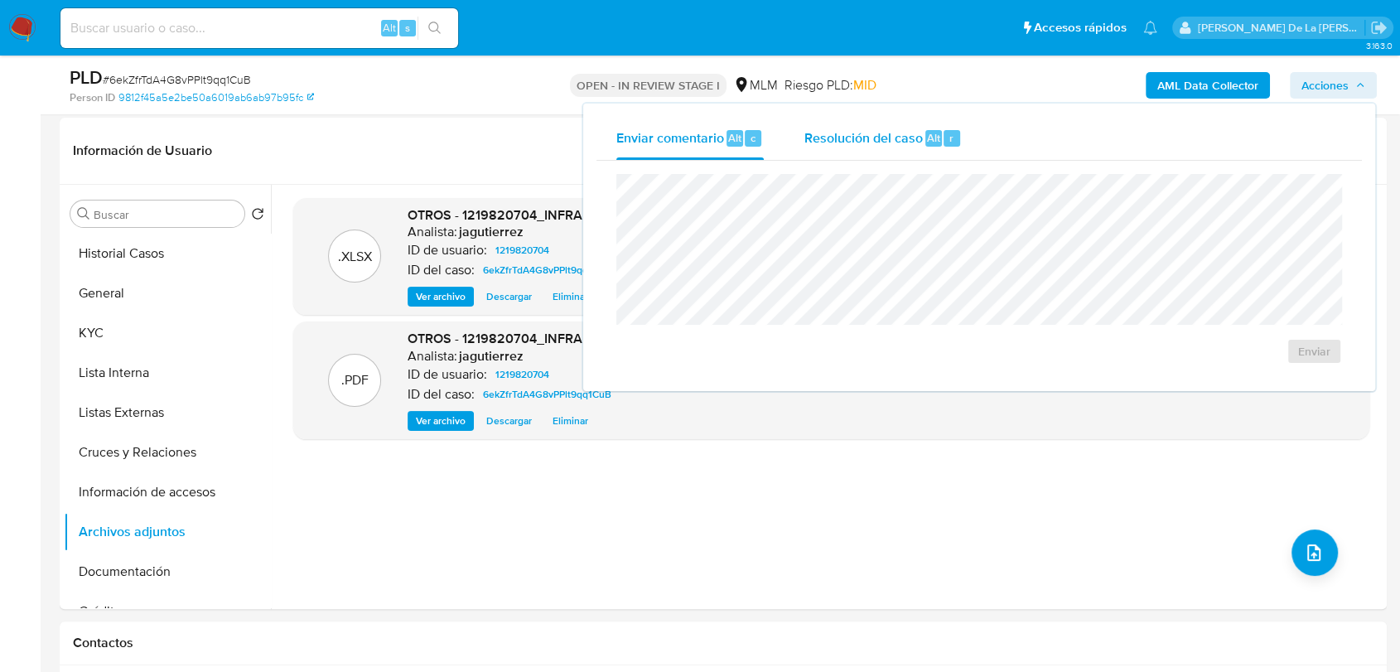
drag, startPoint x: 908, startPoint y: 117, endPoint x: 901, endPoint y: 126, distance: 11.8
click at [907, 119] on div "Resolución del caso Alt r" at bounding box center [883, 138] width 158 height 43
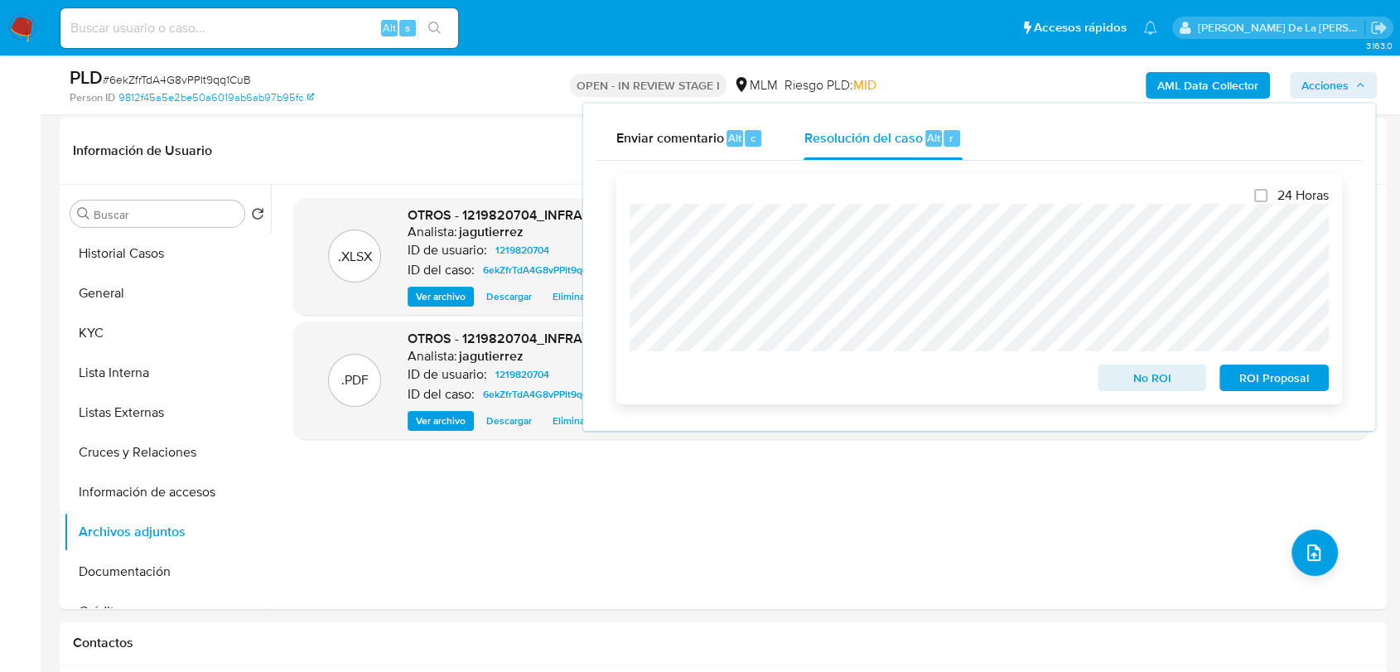
click at [1144, 377] on span "No ROI" at bounding box center [1153, 377] width 86 height 23
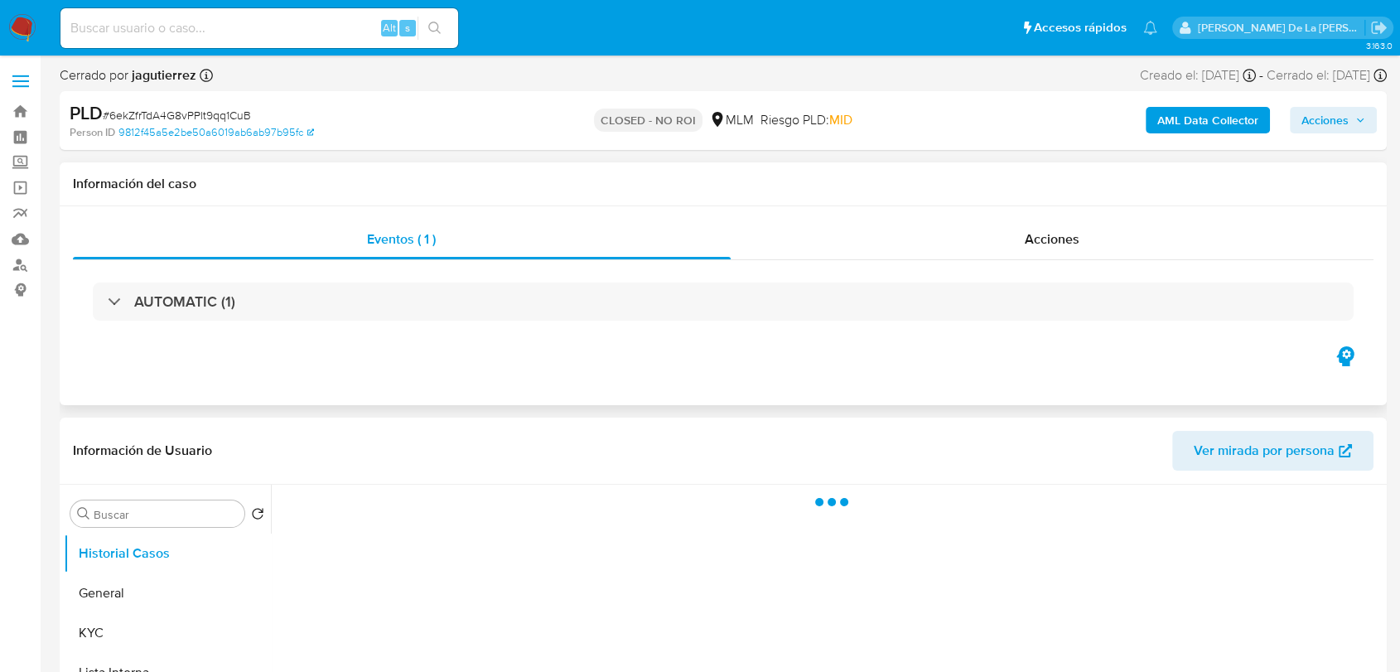
select select "10"
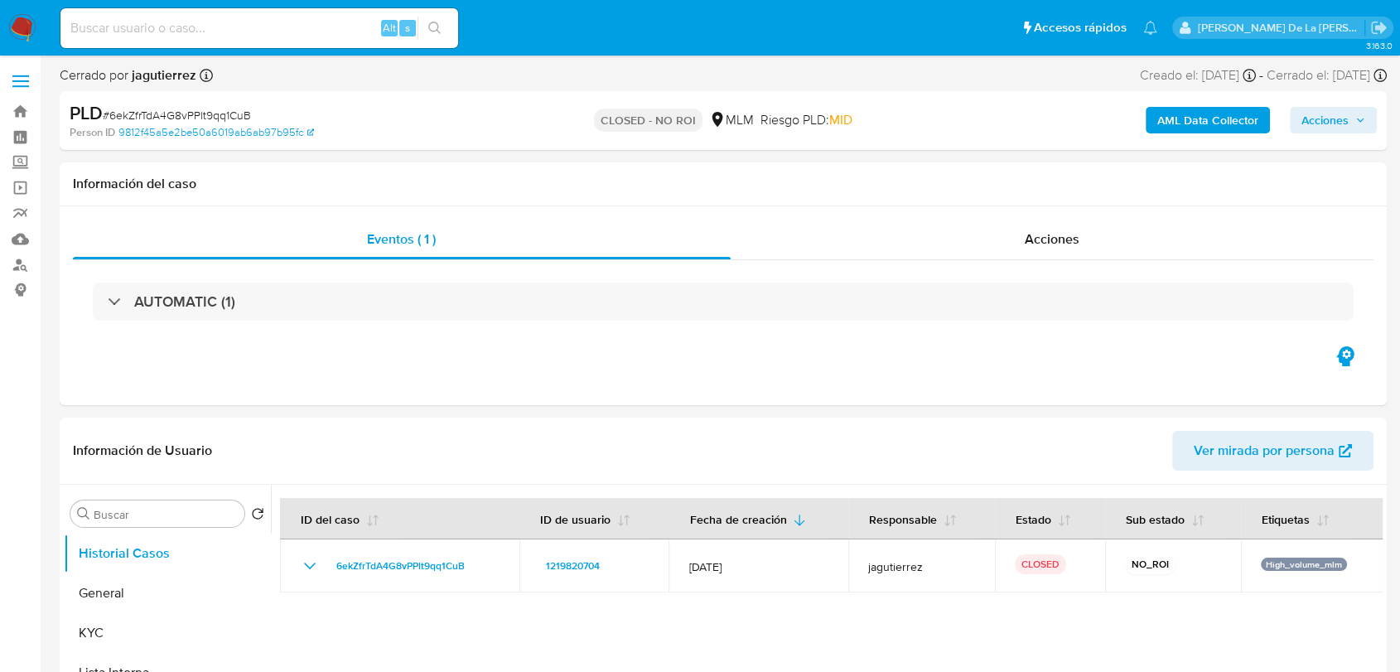
drag, startPoint x: 13, startPoint y: 22, endPoint x: 38, endPoint y: 16, distance: 25.5
click at [13, 22] on img at bounding box center [22, 28] width 28 height 28
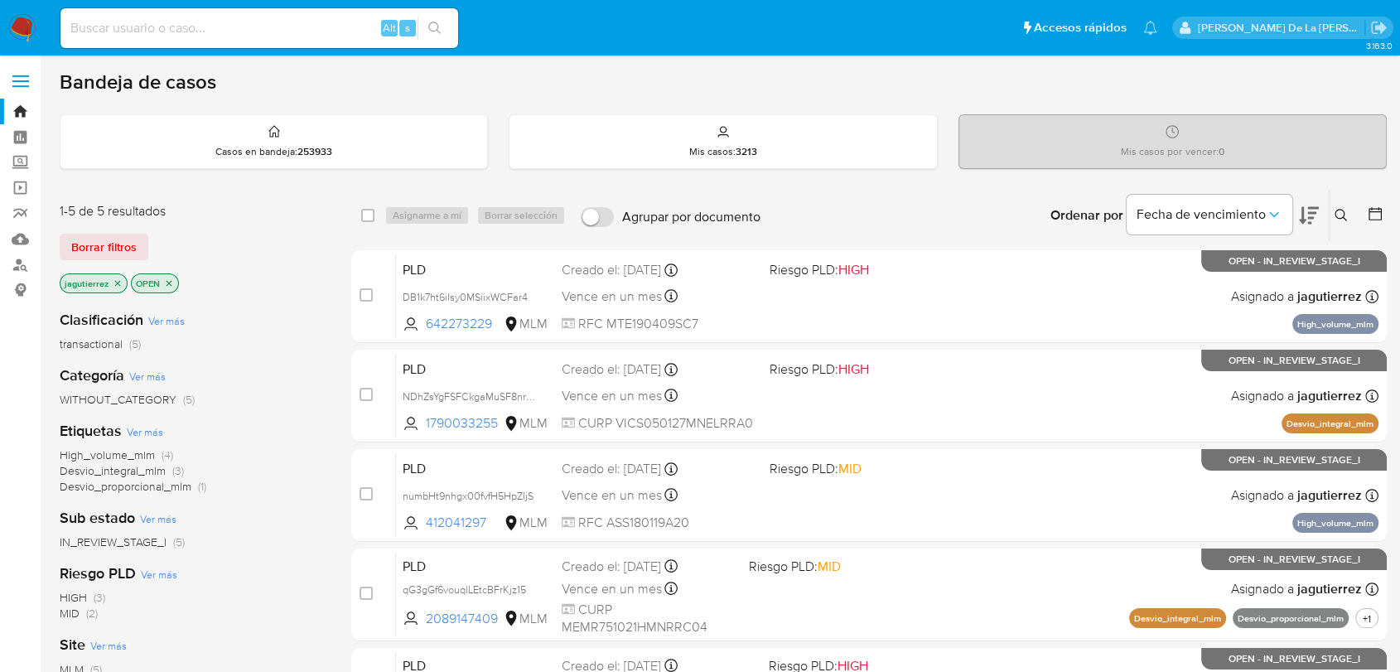
click at [127, 447] on span "High_volume_mlm" at bounding box center [107, 455] width 95 height 17
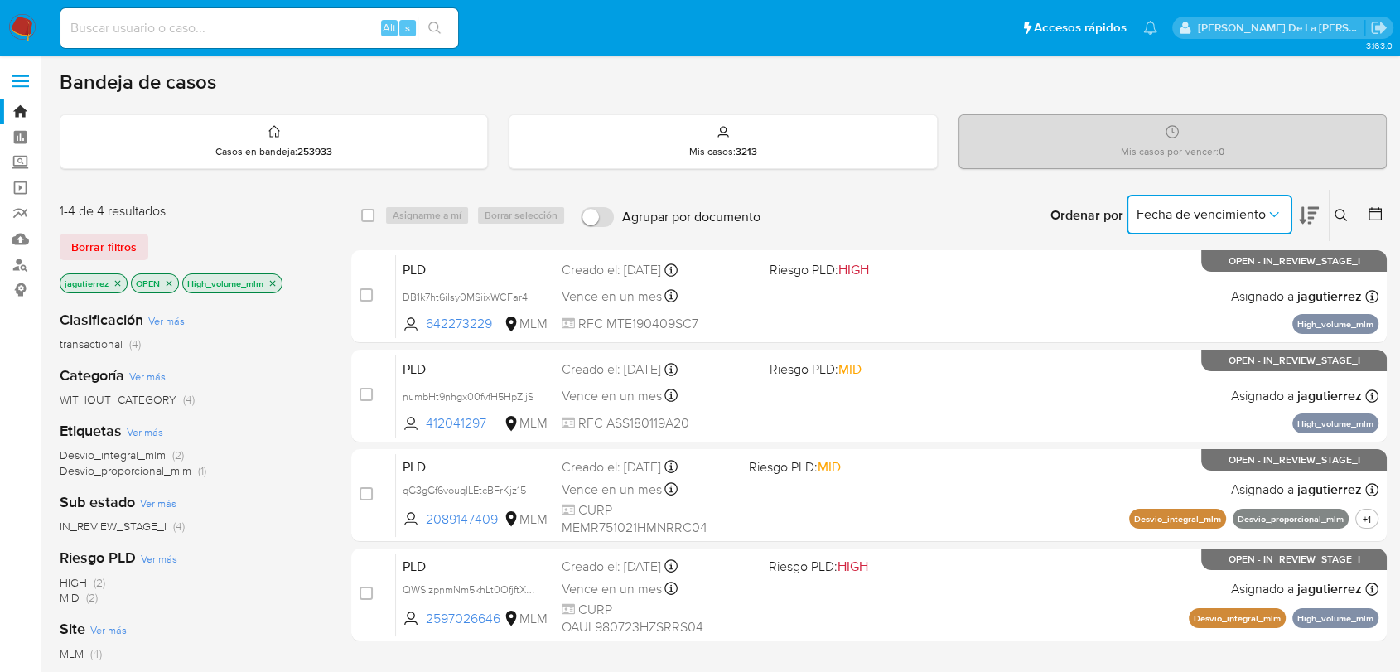
click at [1229, 203] on button "Fecha de vencimiento" at bounding box center [1210, 215] width 166 height 40
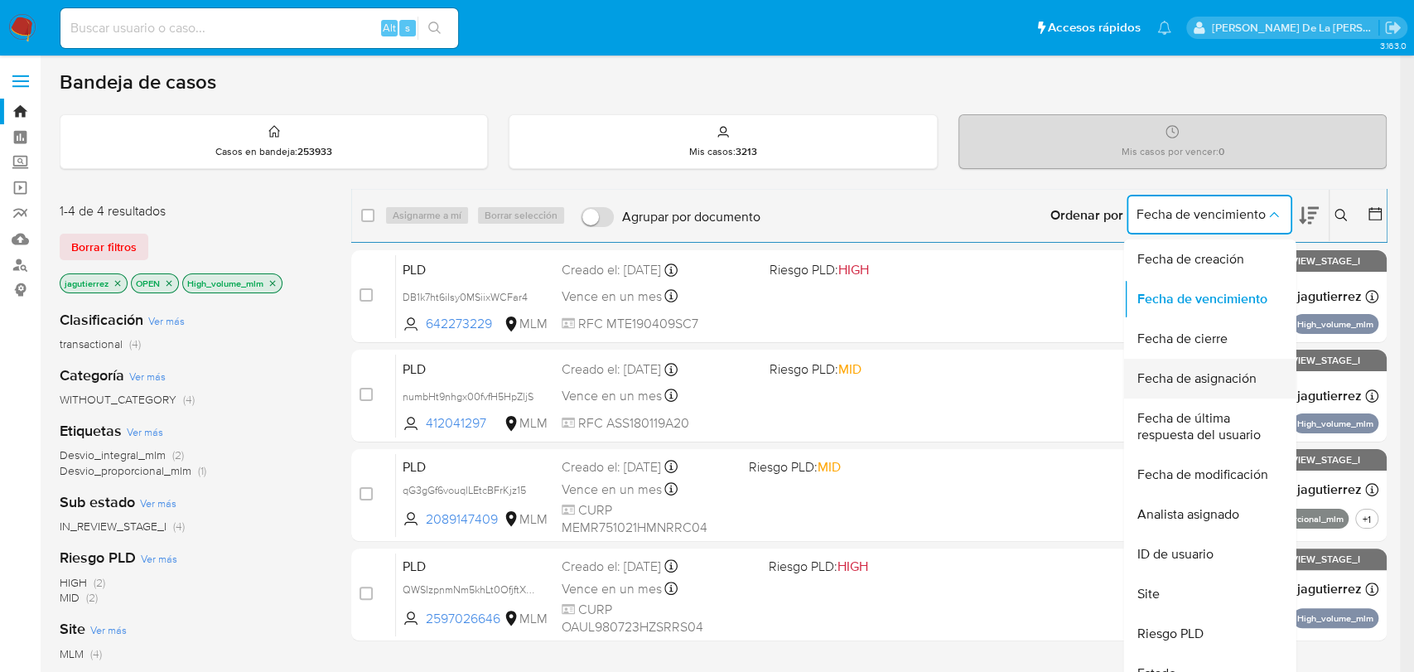
drag, startPoint x: 1203, startPoint y: 346, endPoint x: 1195, endPoint y: 373, distance: 28.6
click at [1195, 373] on ul "Fecha de creación Fecha de vencimiento Fecha de cierre Fecha de asignación Fech…" at bounding box center [1210, 486] width 172 height 494
click at [1195, 373] on span "Fecha de asignación" at bounding box center [1196, 378] width 119 height 17
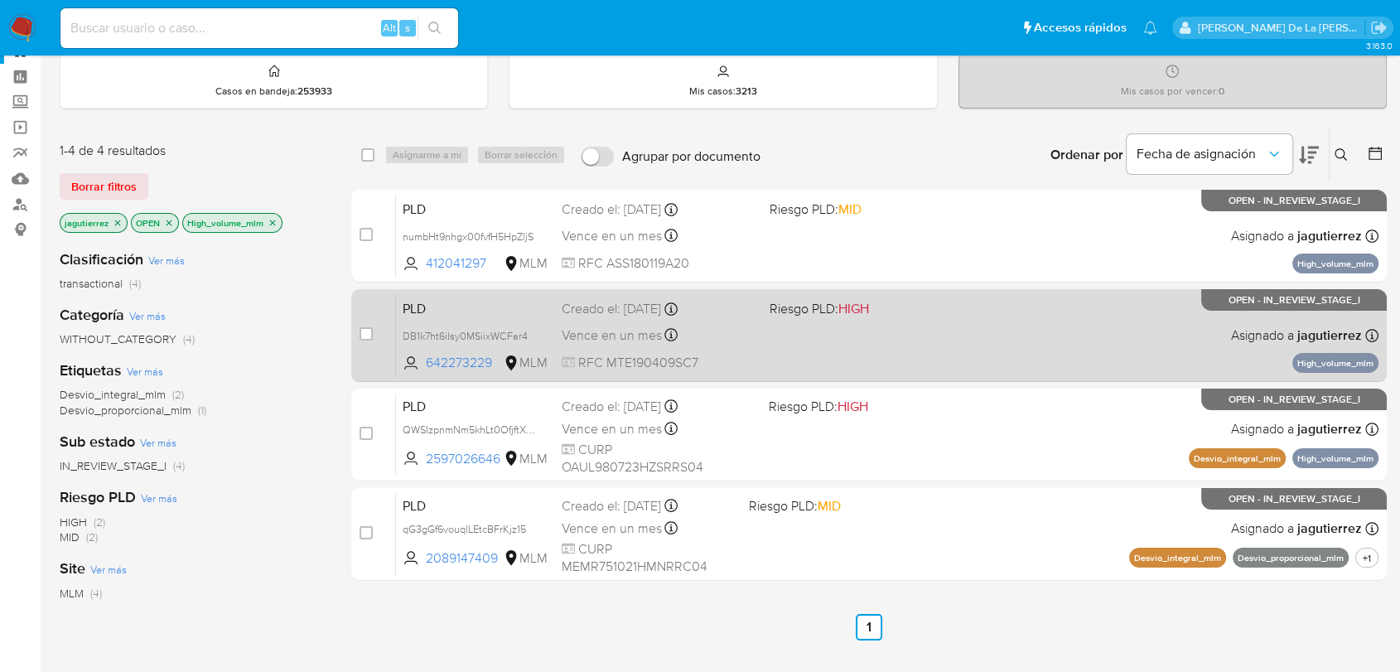
scroll to position [92, 0]
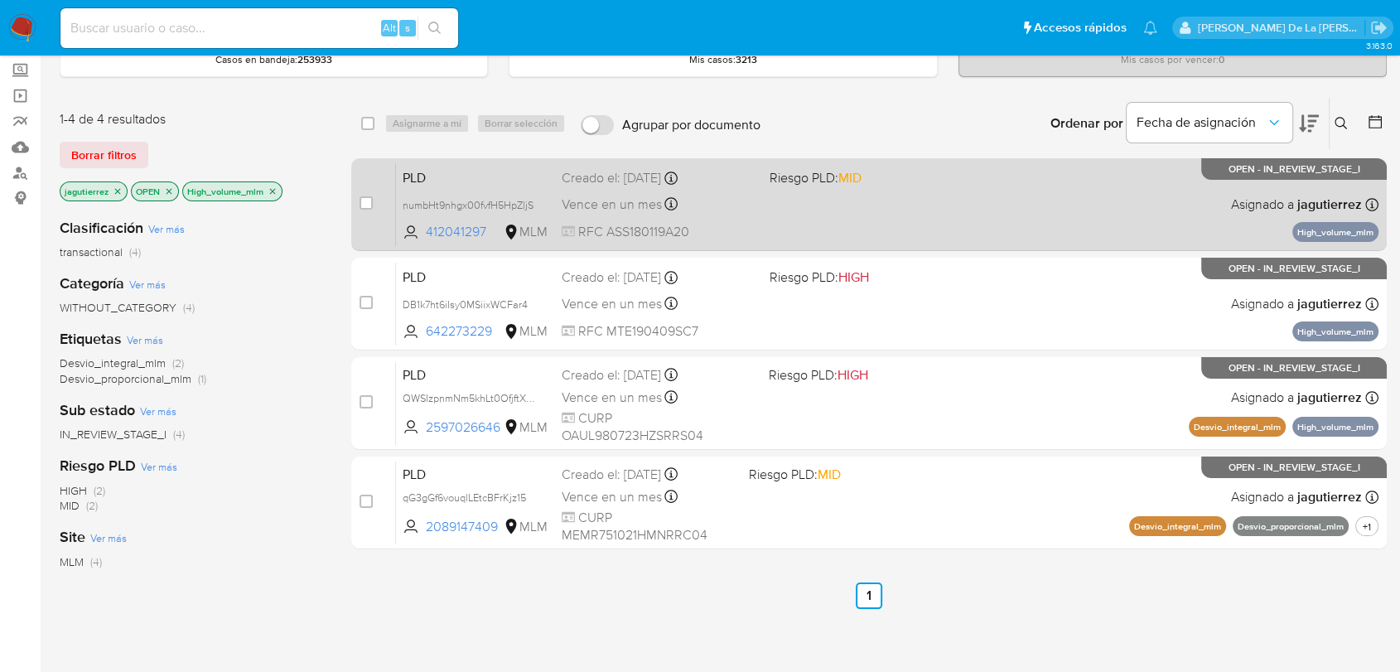
click at [1009, 225] on div "PLD numbHt9nhgx00fvfH5HpZljS 412041297 MLM Riesgo PLD: MID Creado el: 12/09/202…" at bounding box center [887, 204] width 983 height 84
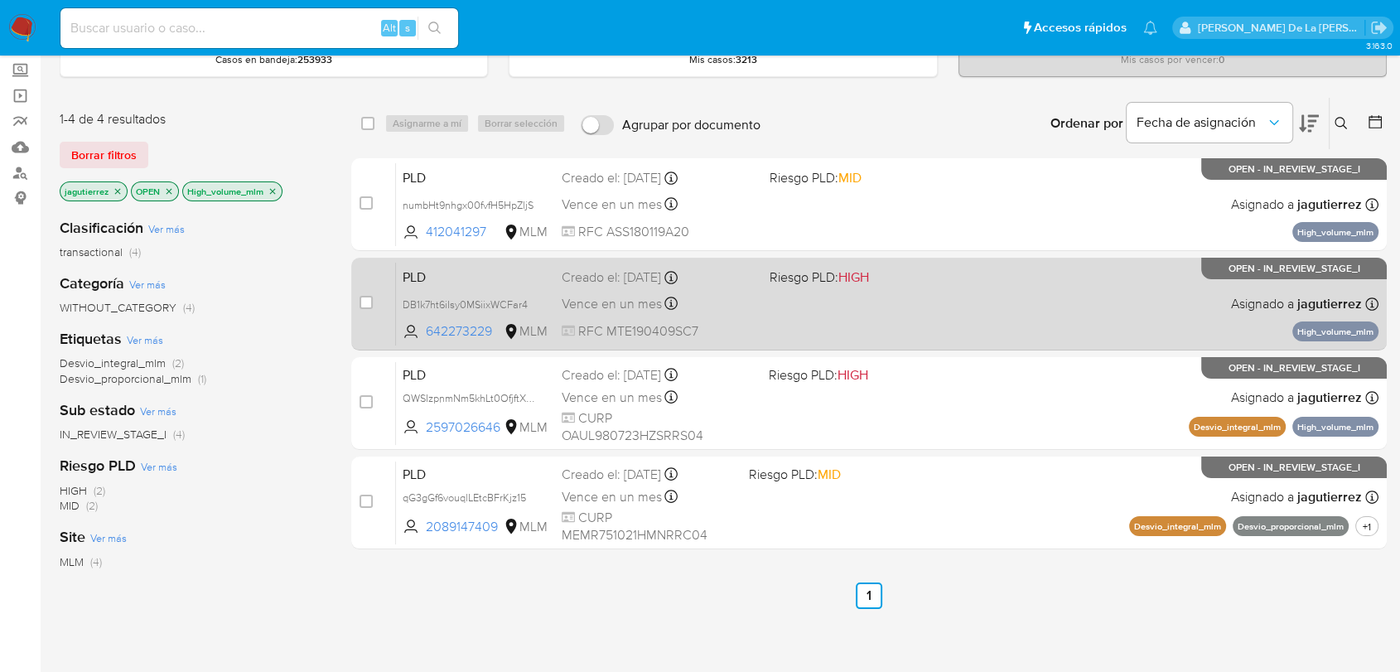
click at [994, 294] on div "PLD DB1k7ht6iIsy0MSiixWCFar4 642273229 MLM Riesgo PLD: HIGH Creado el: 12/09/20…" at bounding box center [887, 304] width 983 height 84
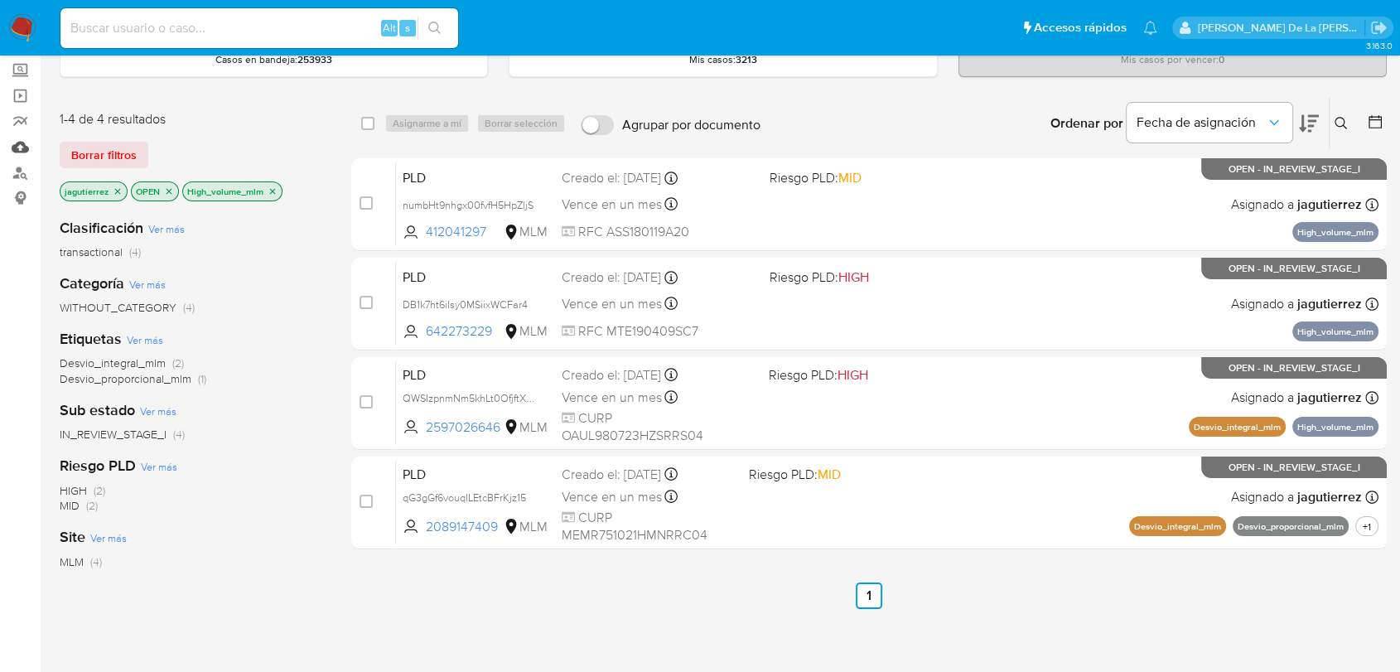
click at [13, 150] on link "Mulan" at bounding box center [98, 147] width 197 height 26
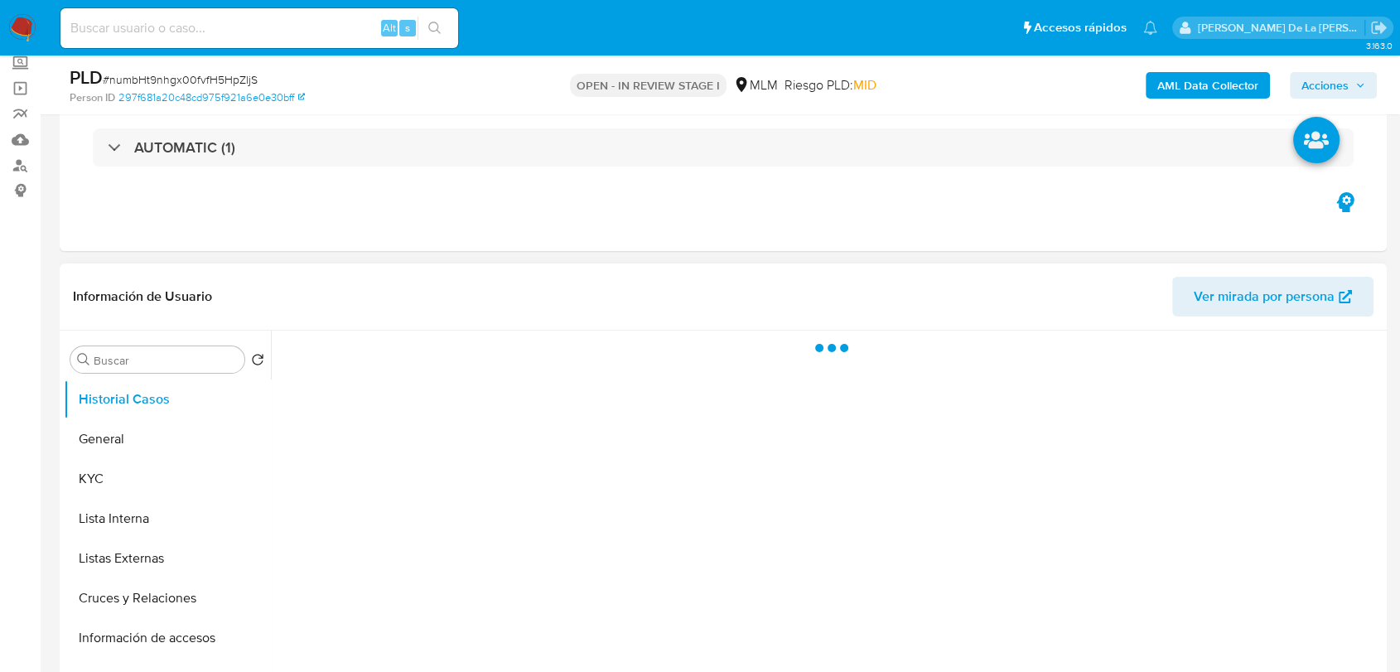
scroll to position [276, 0]
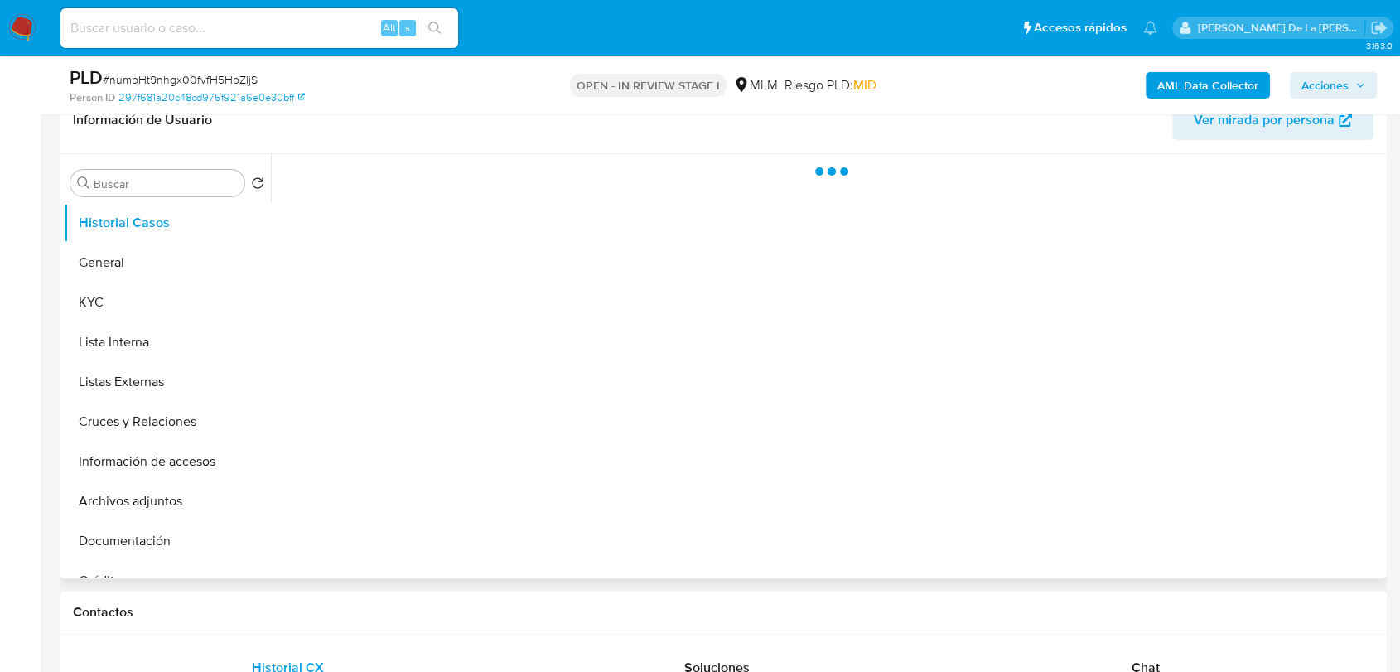
select select "10"
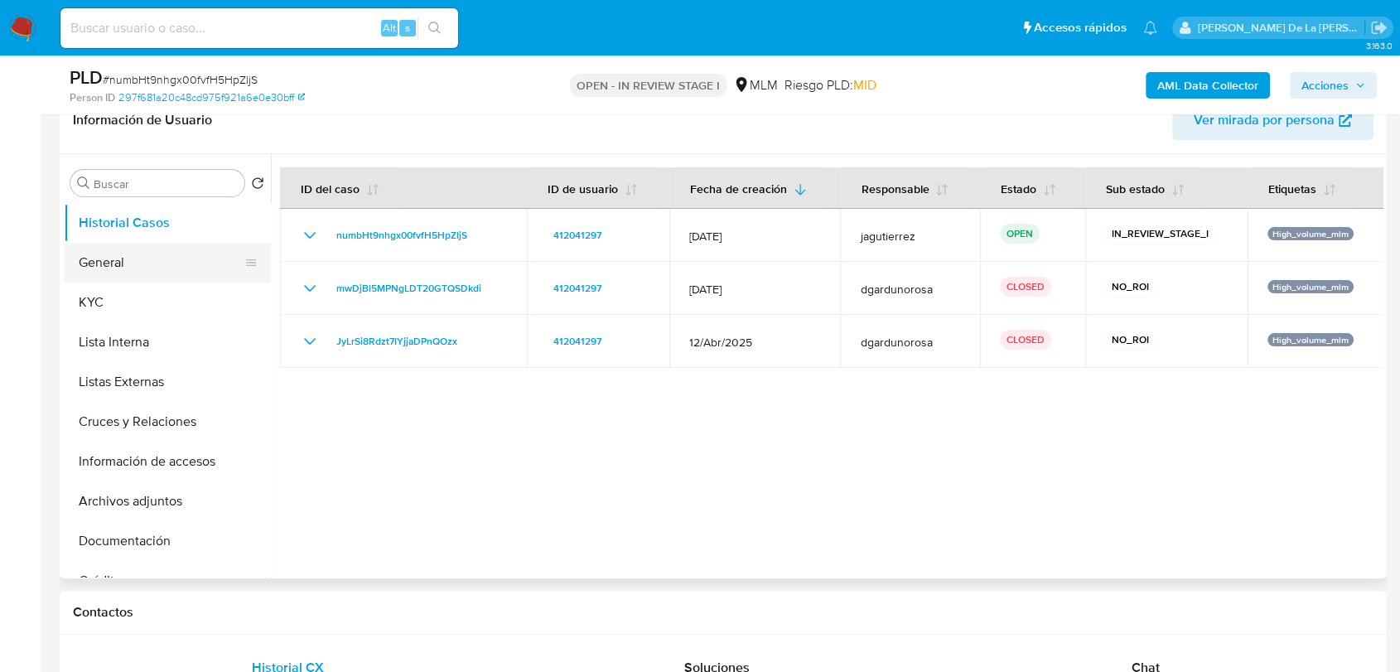
click at [133, 256] on button "General" at bounding box center [161, 263] width 194 height 40
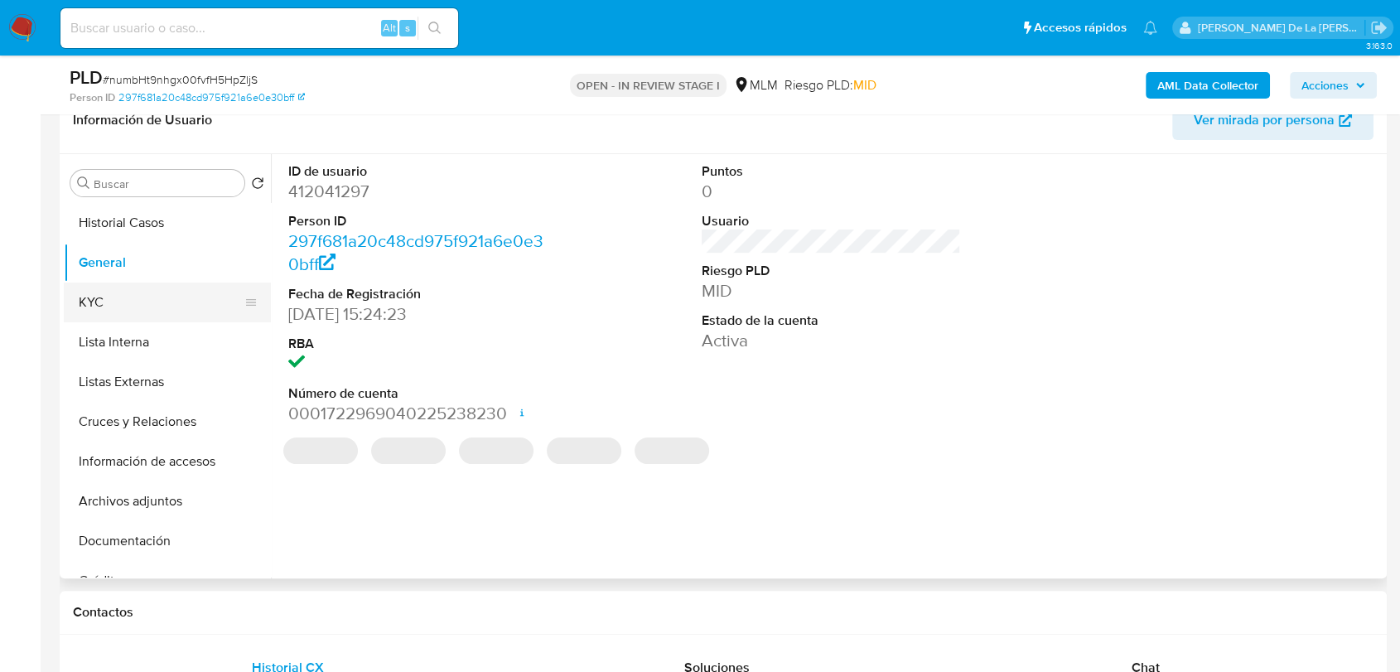
click at [118, 294] on button "KYC" at bounding box center [161, 303] width 194 height 40
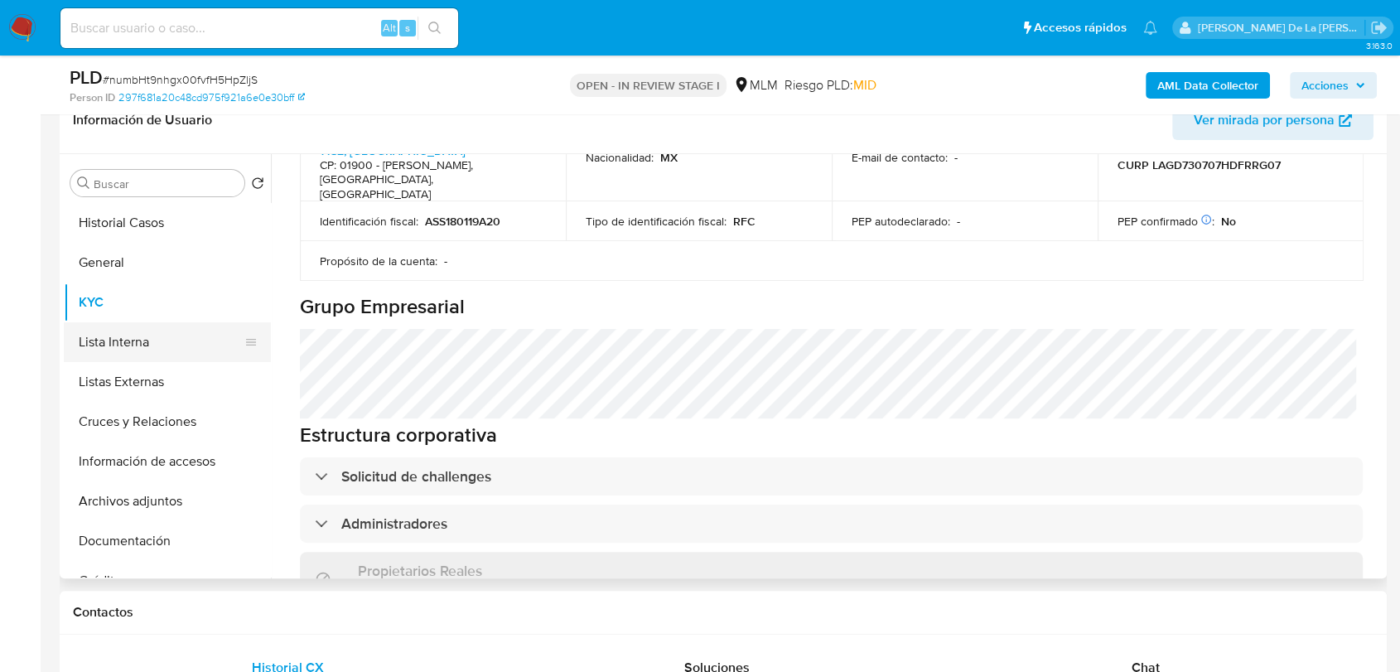
scroll to position [368, 0]
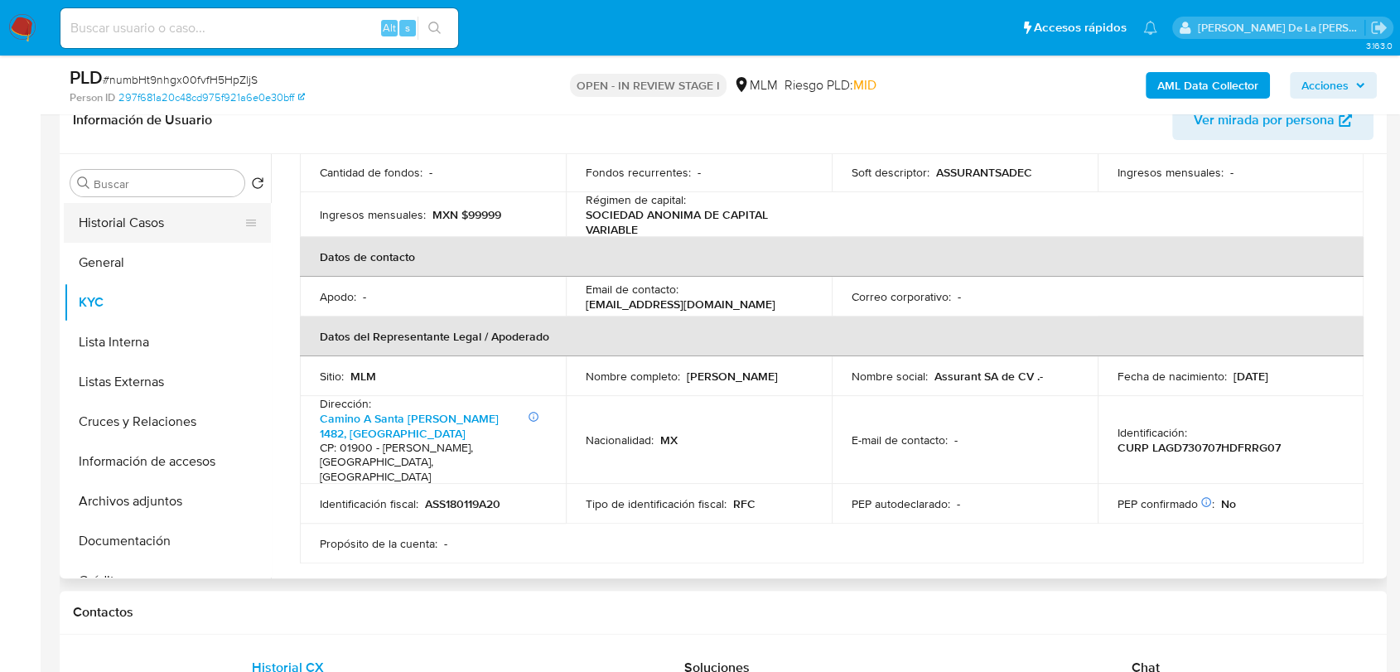
click at [156, 227] on button "Historial Casos" at bounding box center [161, 223] width 194 height 40
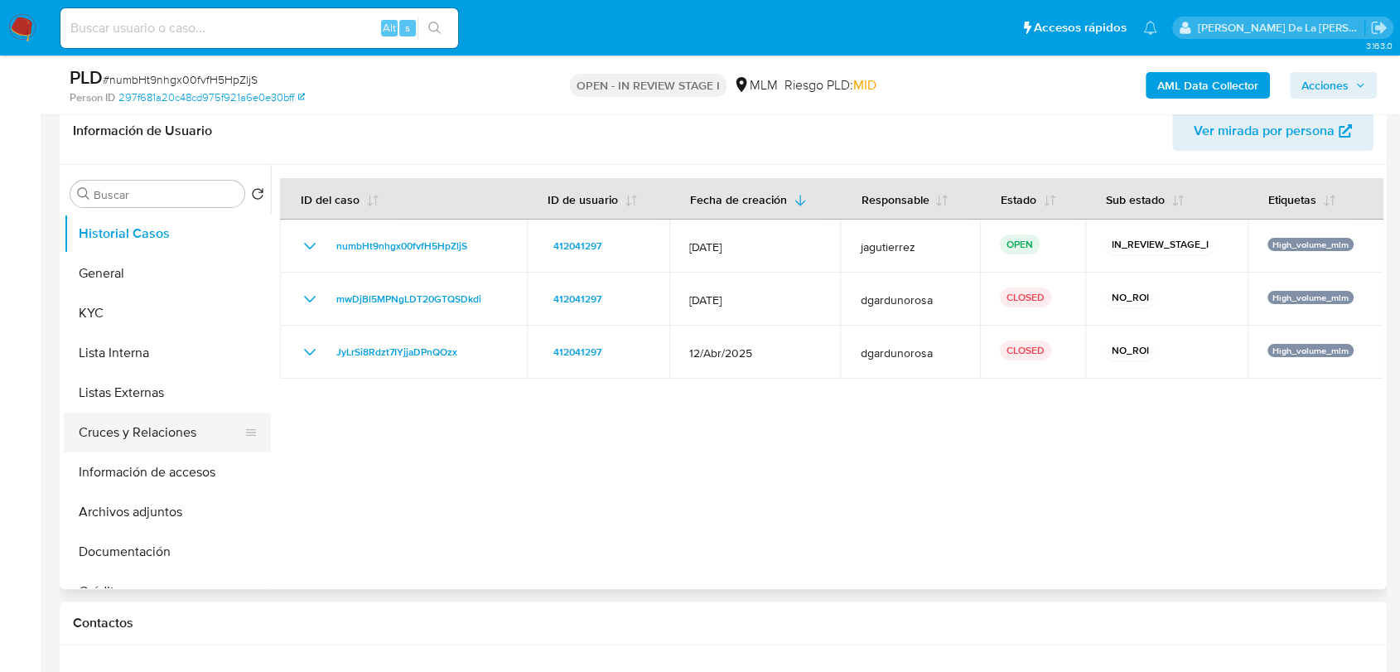
scroll to position [276, 0]
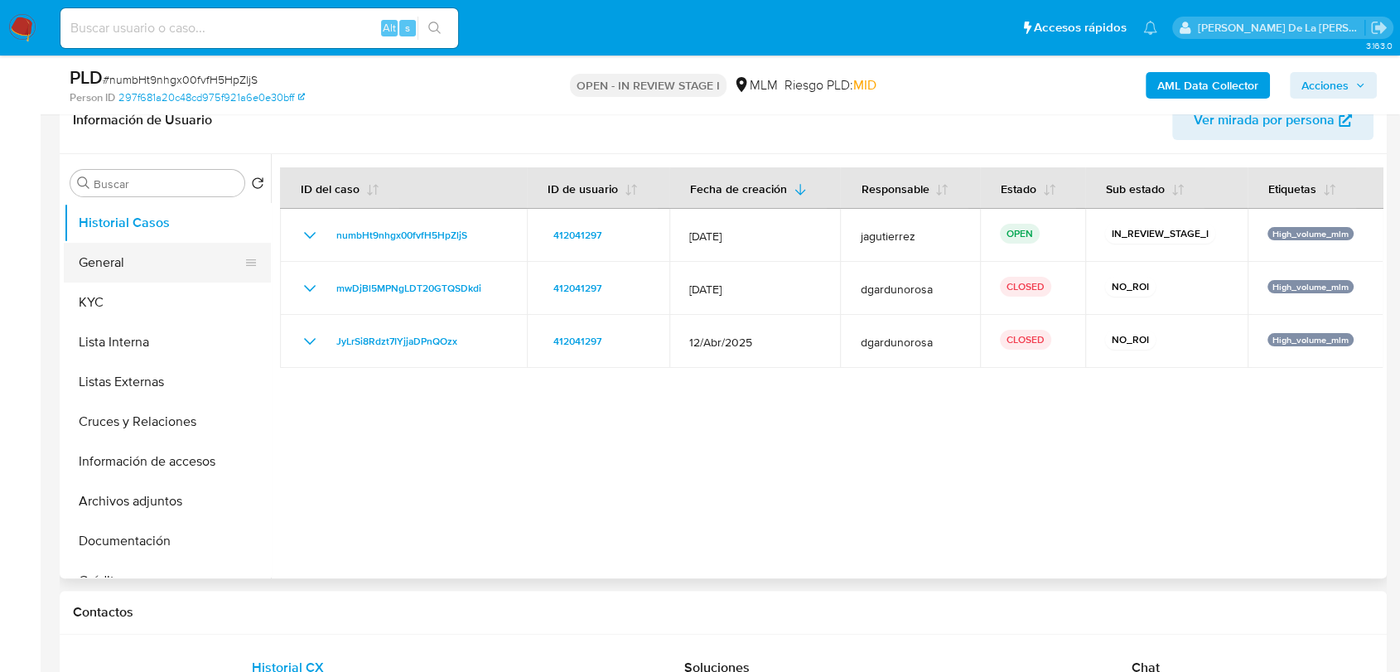
click at [119, 280] on button "General" at bounding box center [161, 263] width 194 height 40
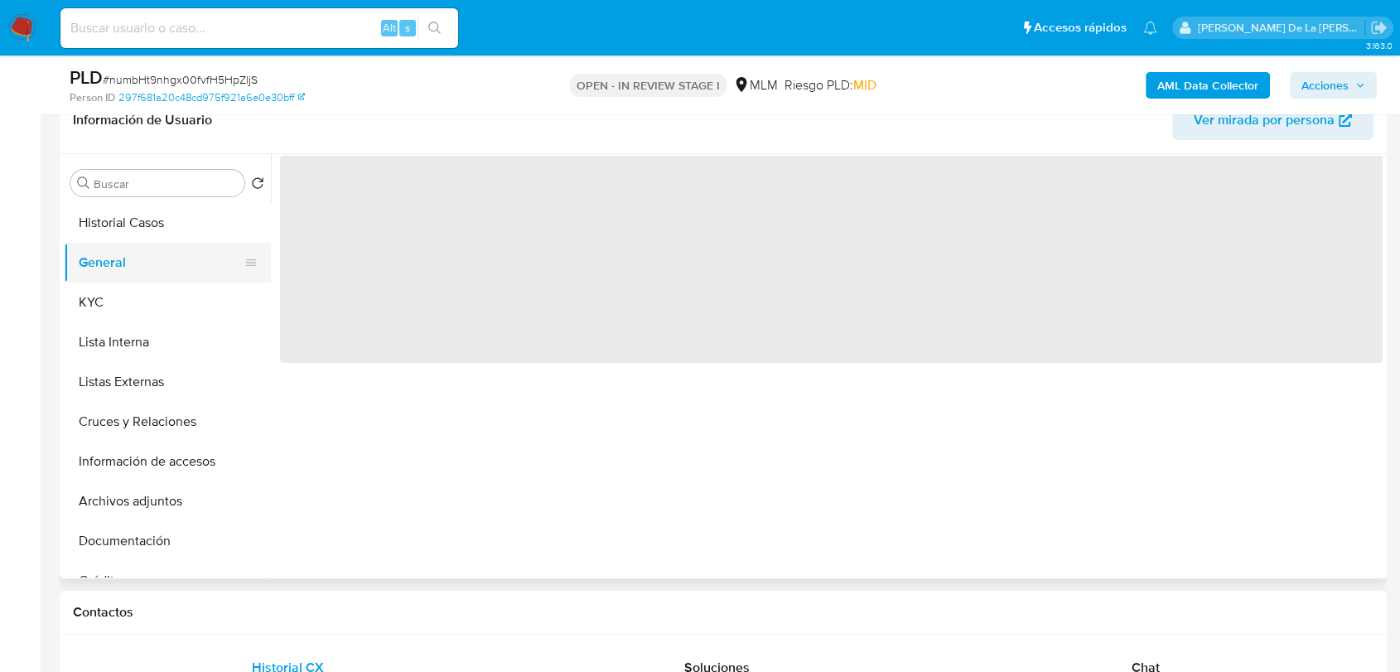
click at [131, 267] on button "General" at bounding box center [161, 263] width 194 height 40
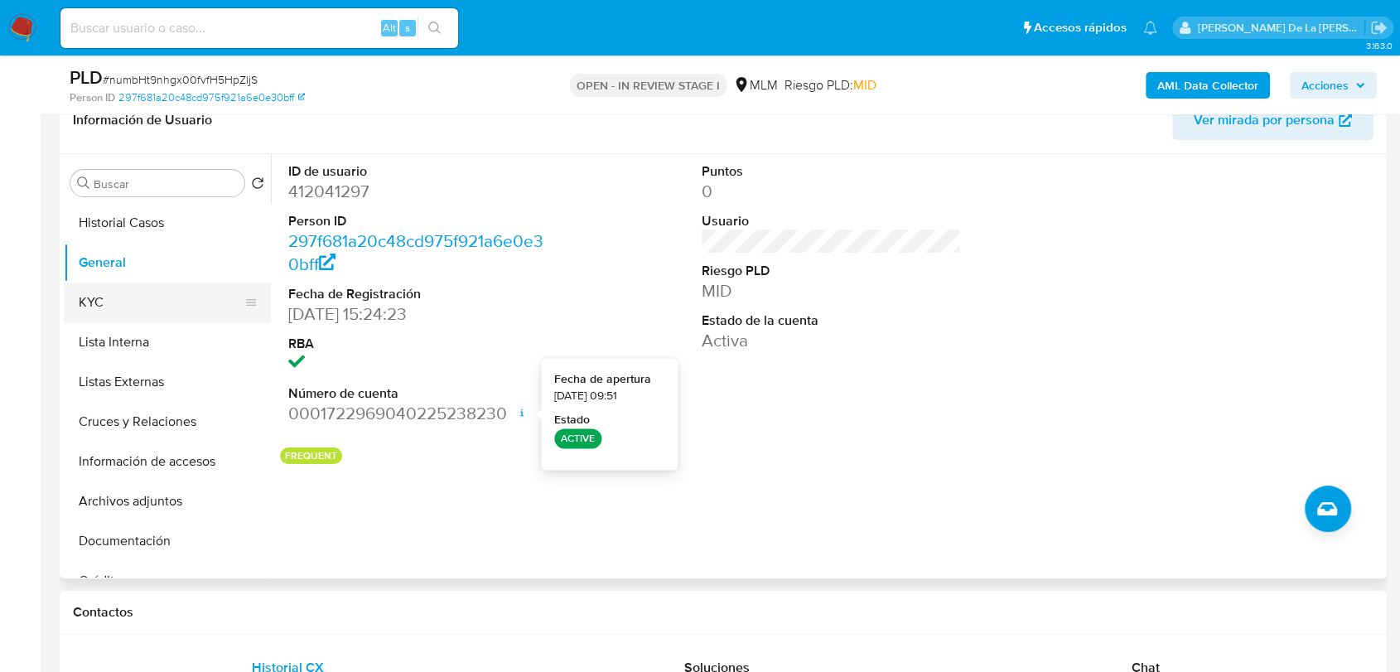
click at [175, 297] on button "KYC" at bounding box center [161, 303] width 194 height 40
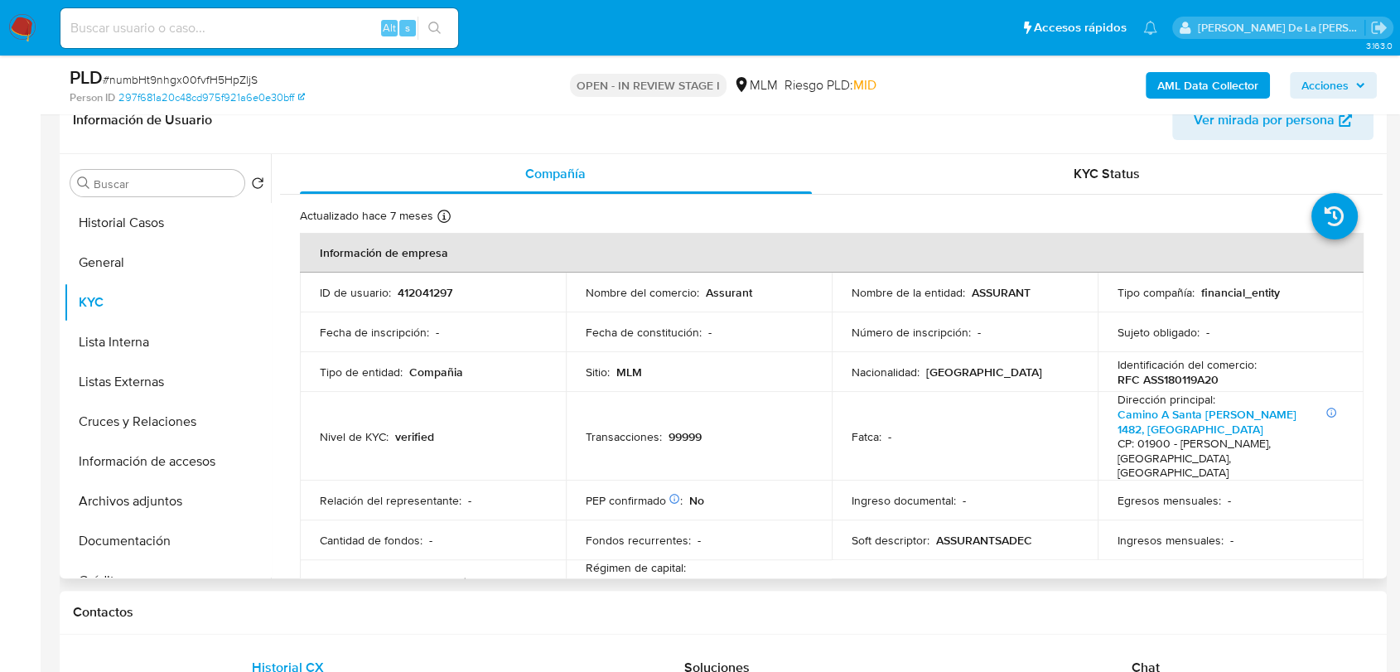
click at [740, 289] on p "Assurant" at bounding box center [729, 292] width 46 height 15
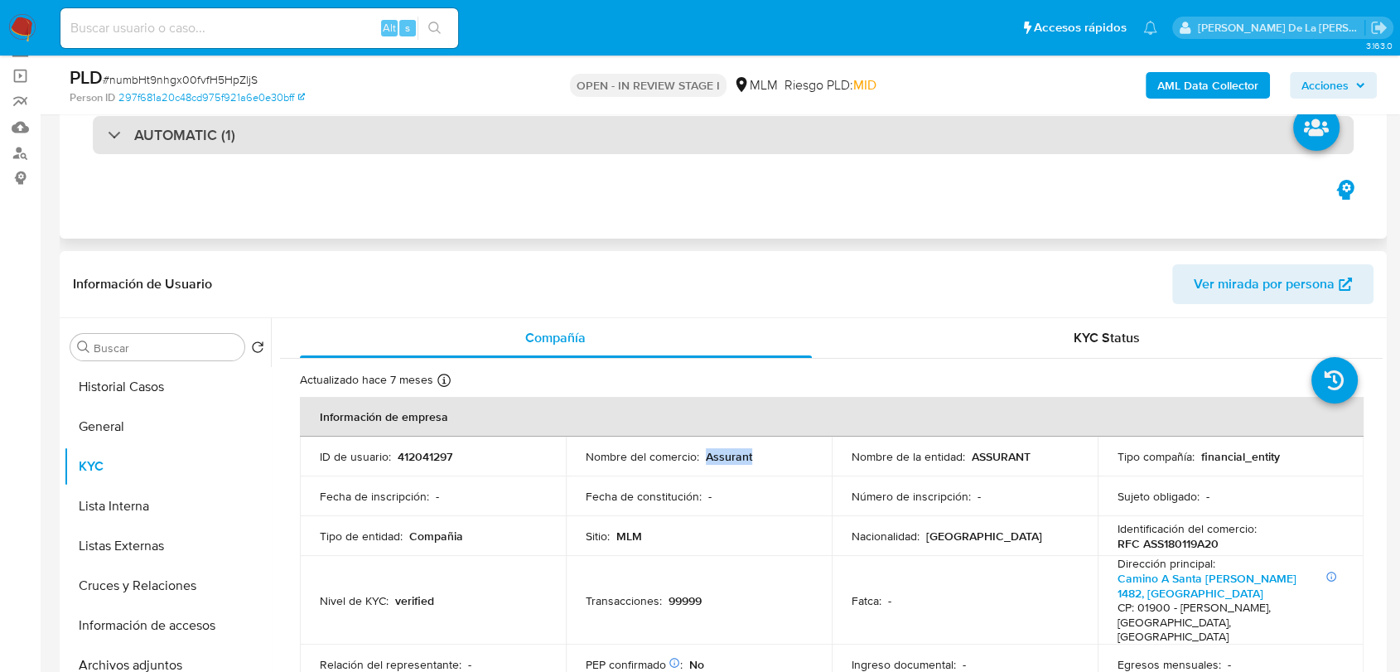
scroll to position [92, 0]
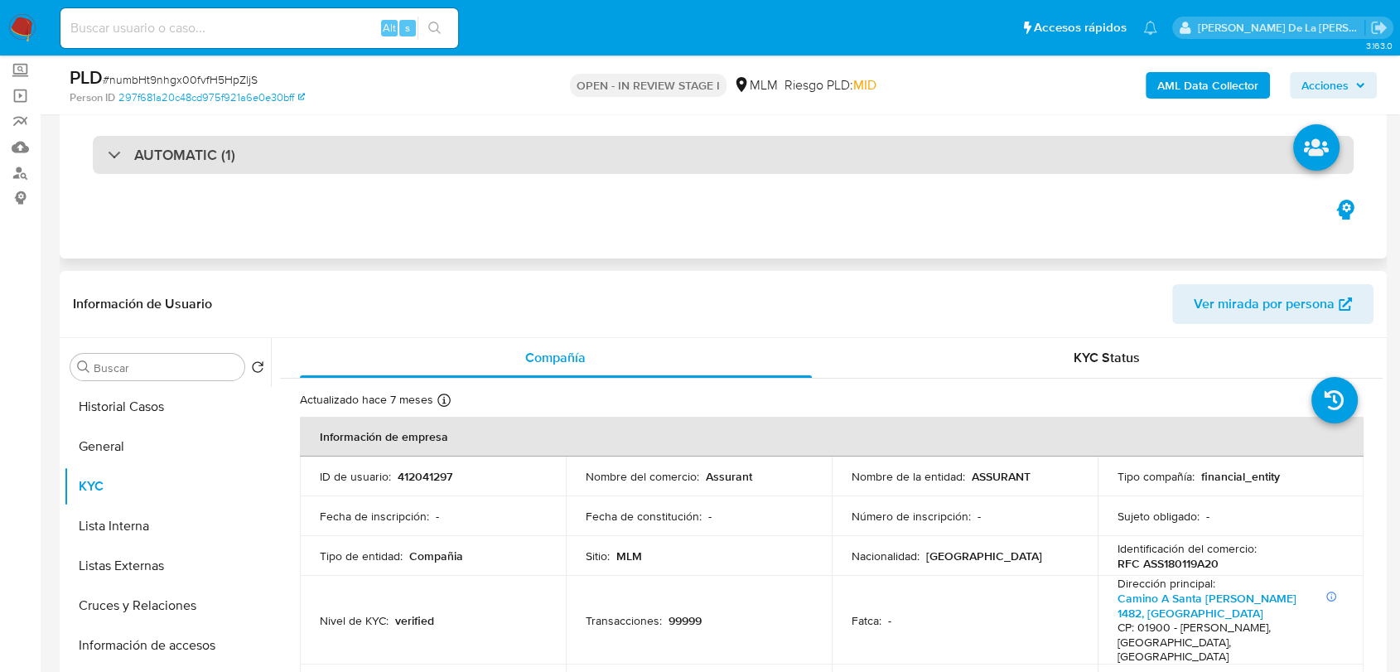
click at [146, 164] on h3 "AUTOMATIC (1)" at bounding box center [184, 155] width 101 height 18
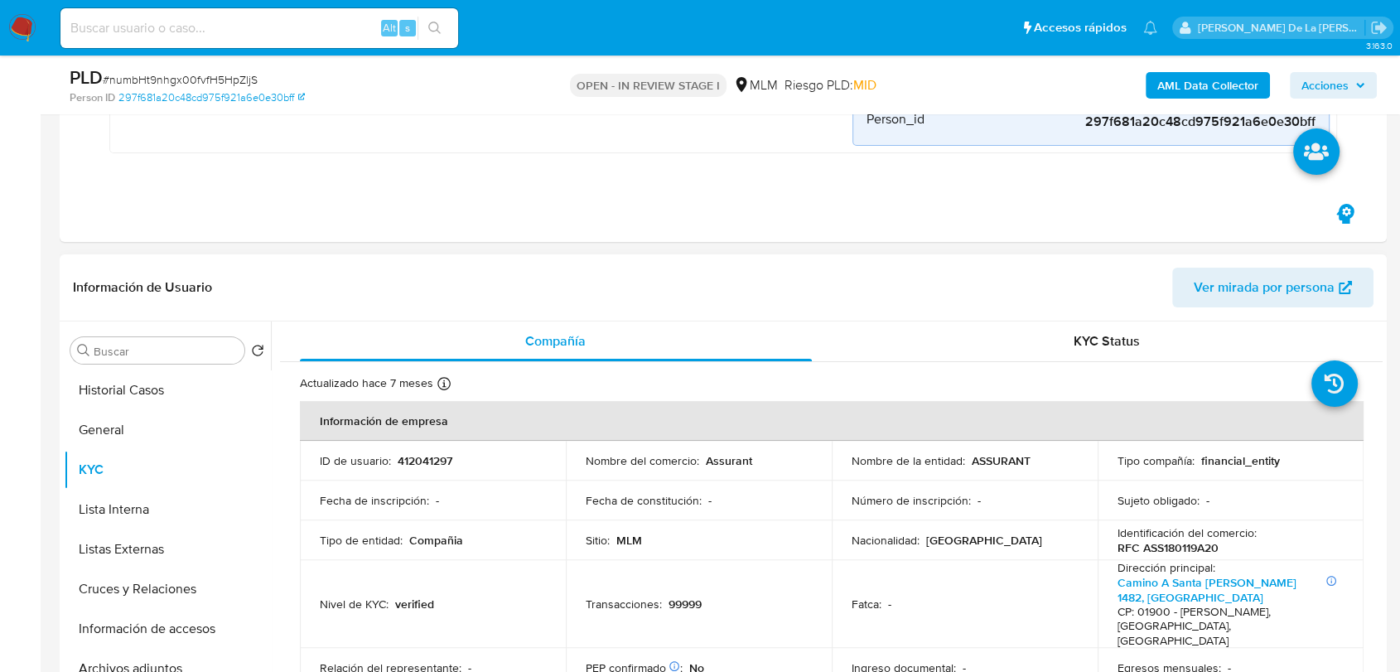
scroll to position [644, 0]
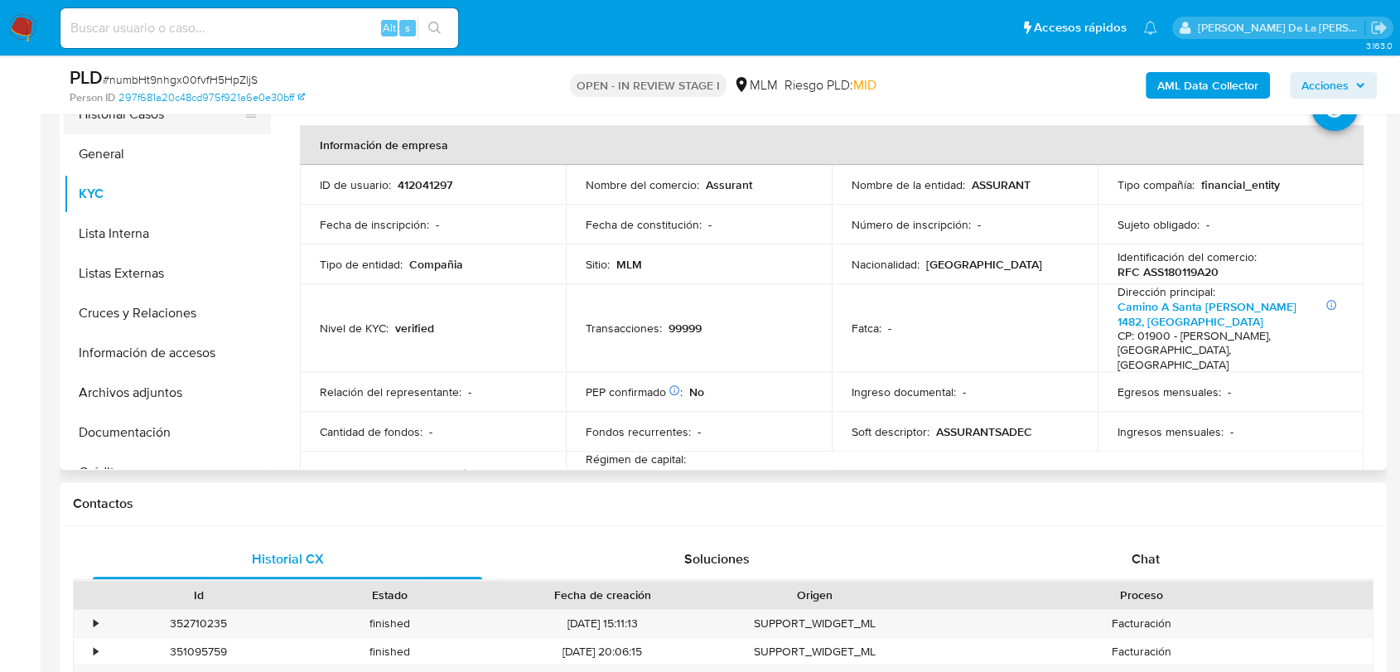
click at [142, 128] on button "Historial Casos" at bounding box center [161, 114] width 194 height 40
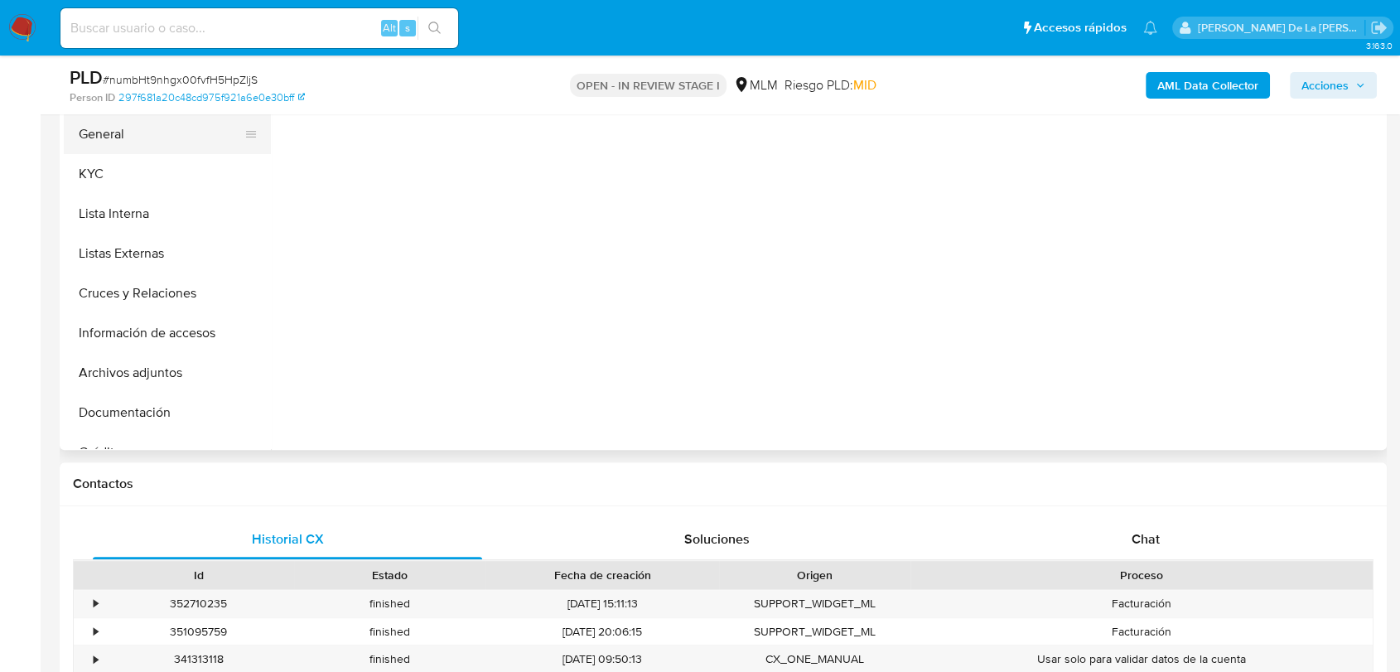
click at [137, 150] on button "General" at bounding box center [161, 134] width 194 height 40
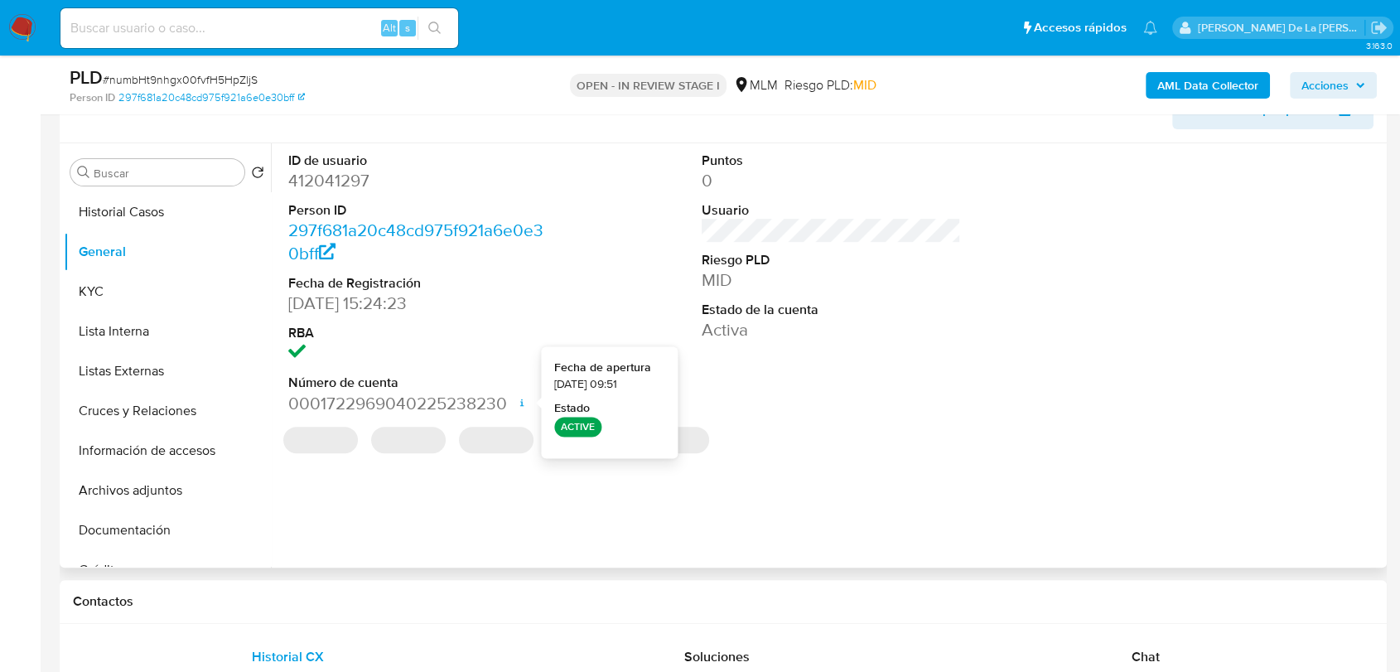
scroll to position [460, 0]
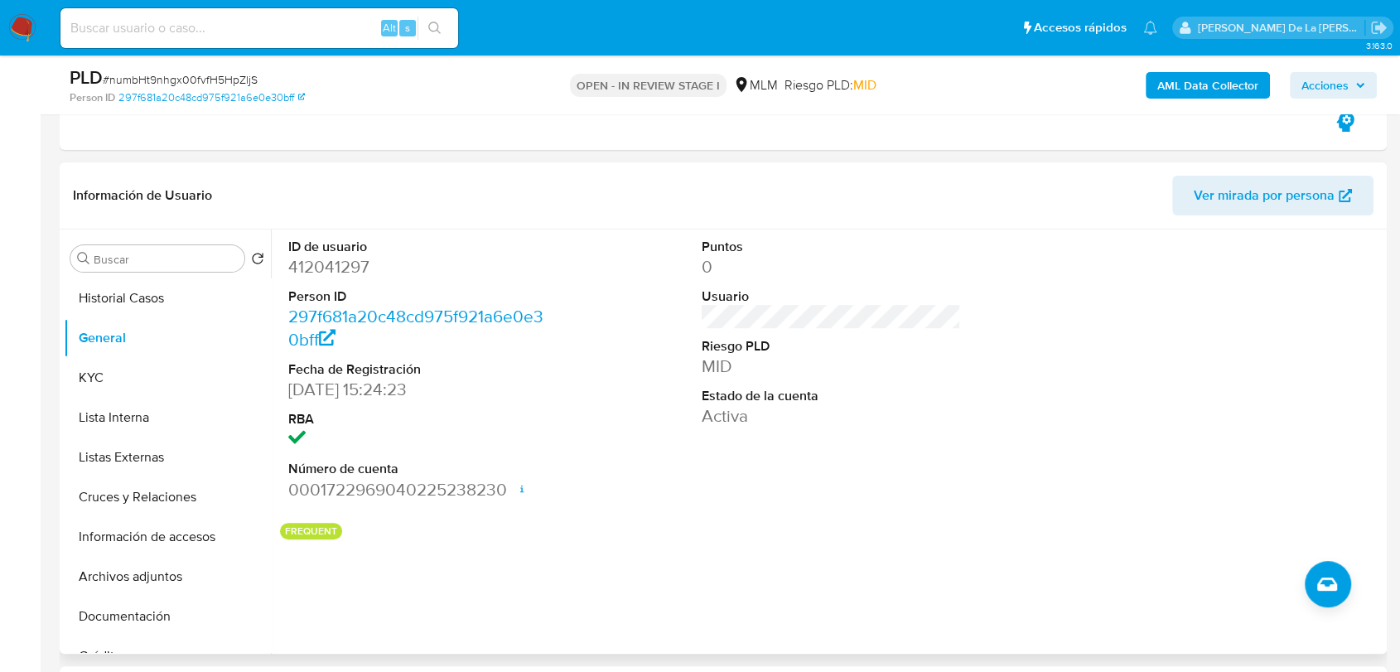
click at [365, 489] on dd "0001722969040225238230 Fecha de apertura 30/10/2024 09:51 Estado ACTIVE" at bounding box center [417, 489] width 259 height 23
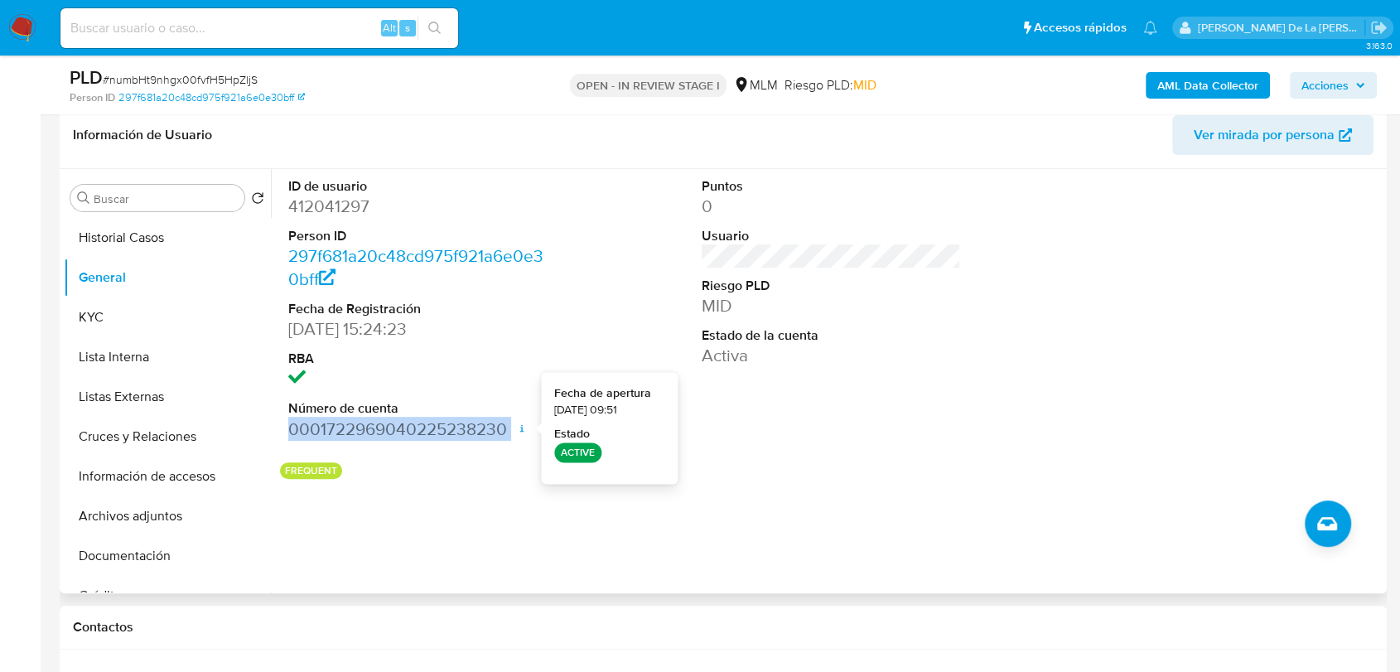
scroll to position [552, 0]
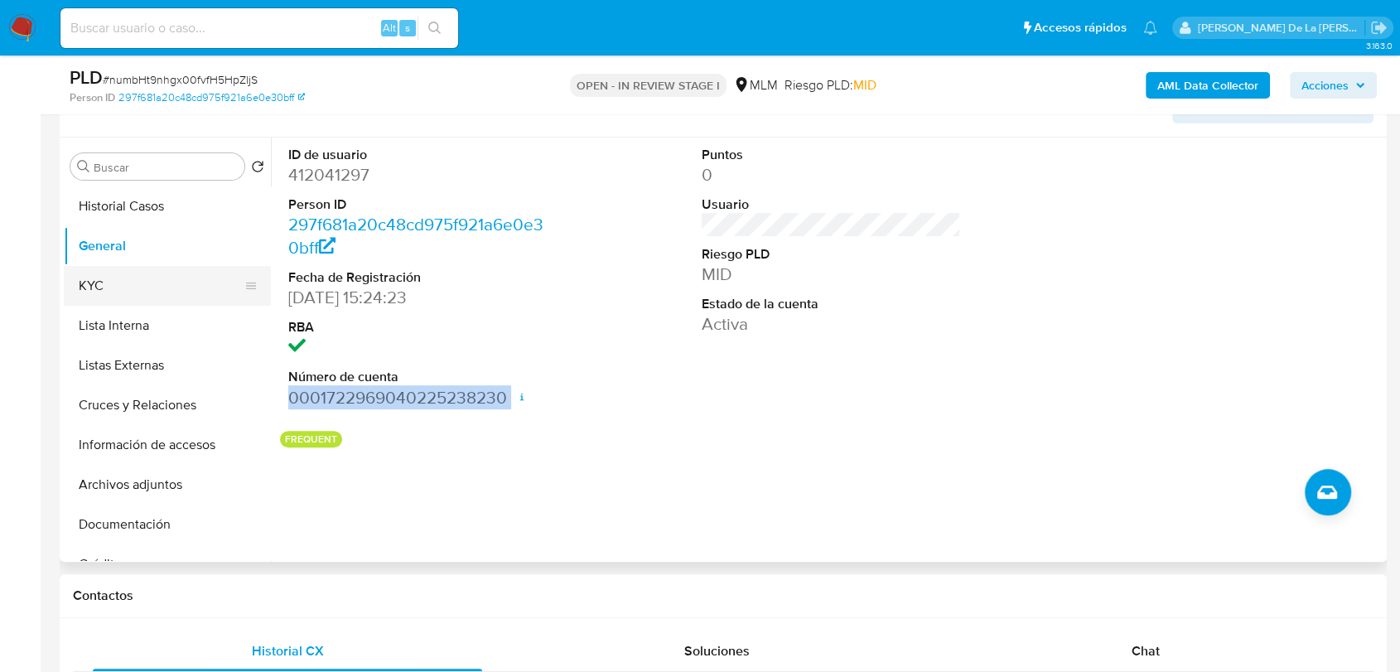
click at [109, 296] on button "KYC" at bounding box center [161, 286] width 194 height 40
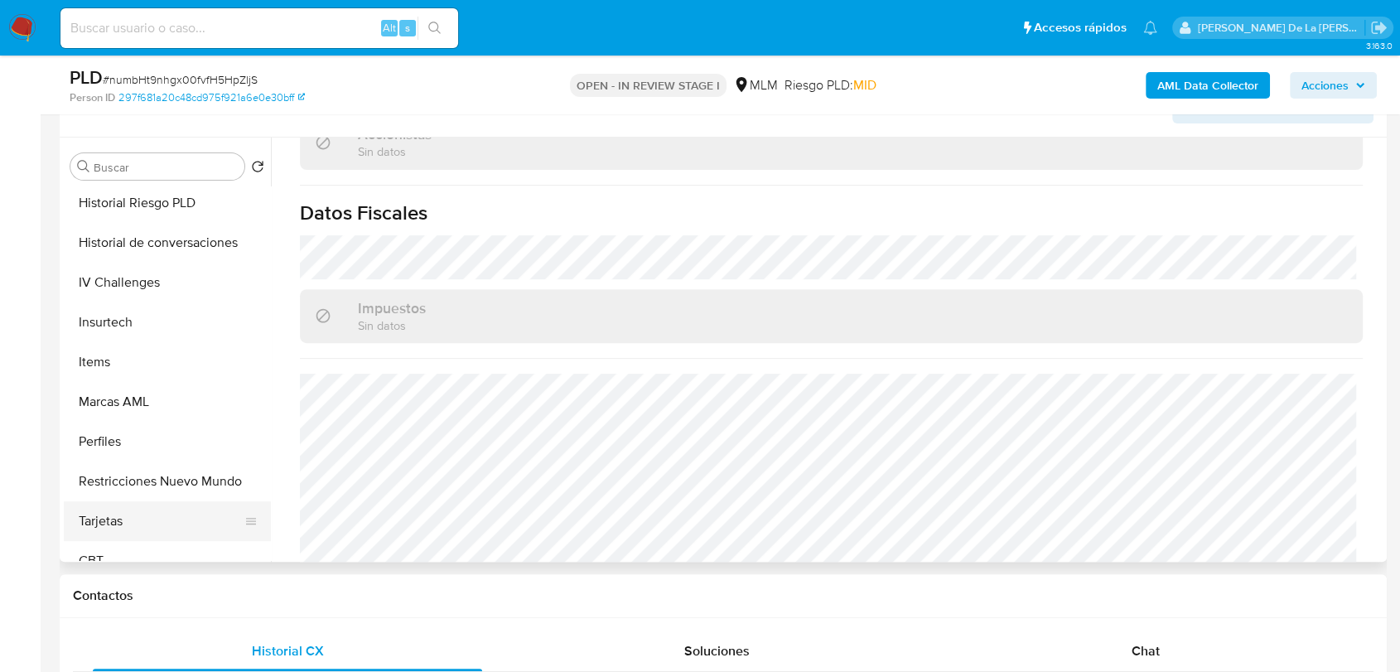
scroll to position [636, 0]
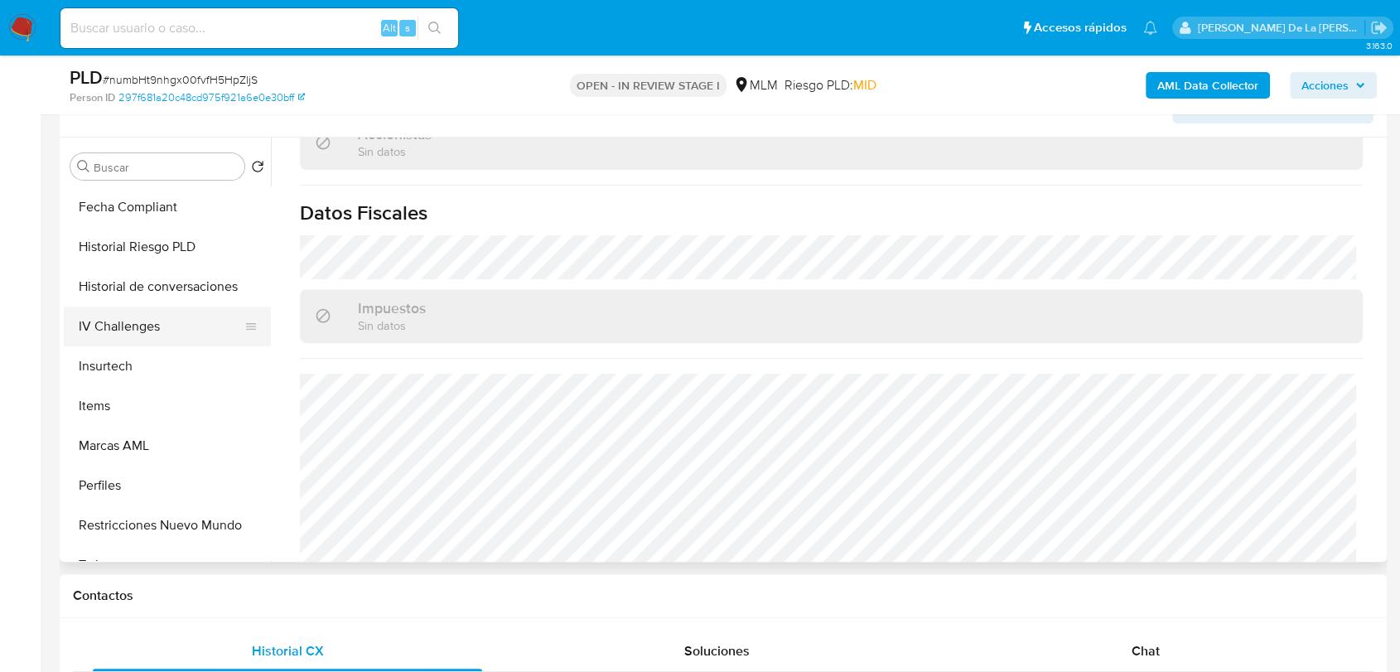
drag, startPoint x: 161, startPoint y: 322, endPoint x: 171, endPoint y: 321, distance: 10.0
click at [161, 320] on button "IV Challenges" at bounding box center [161, 327] width 194 height 40
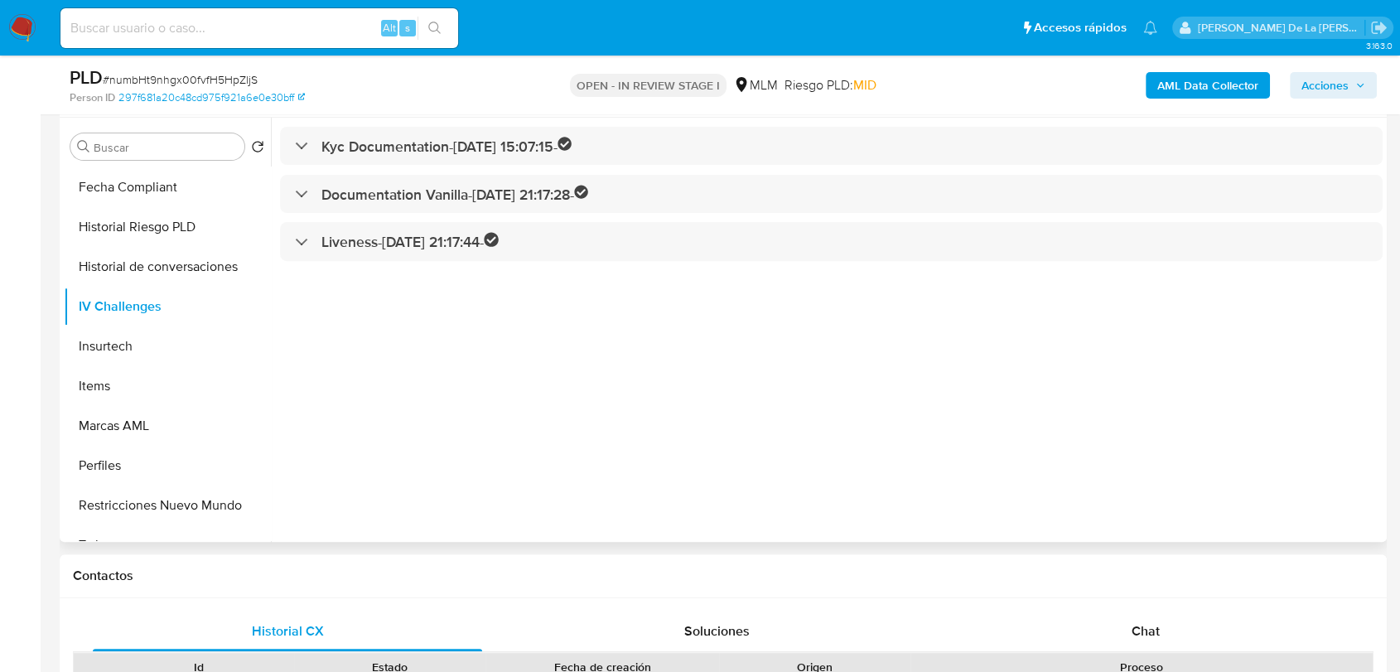
scroll to position [460, 0]
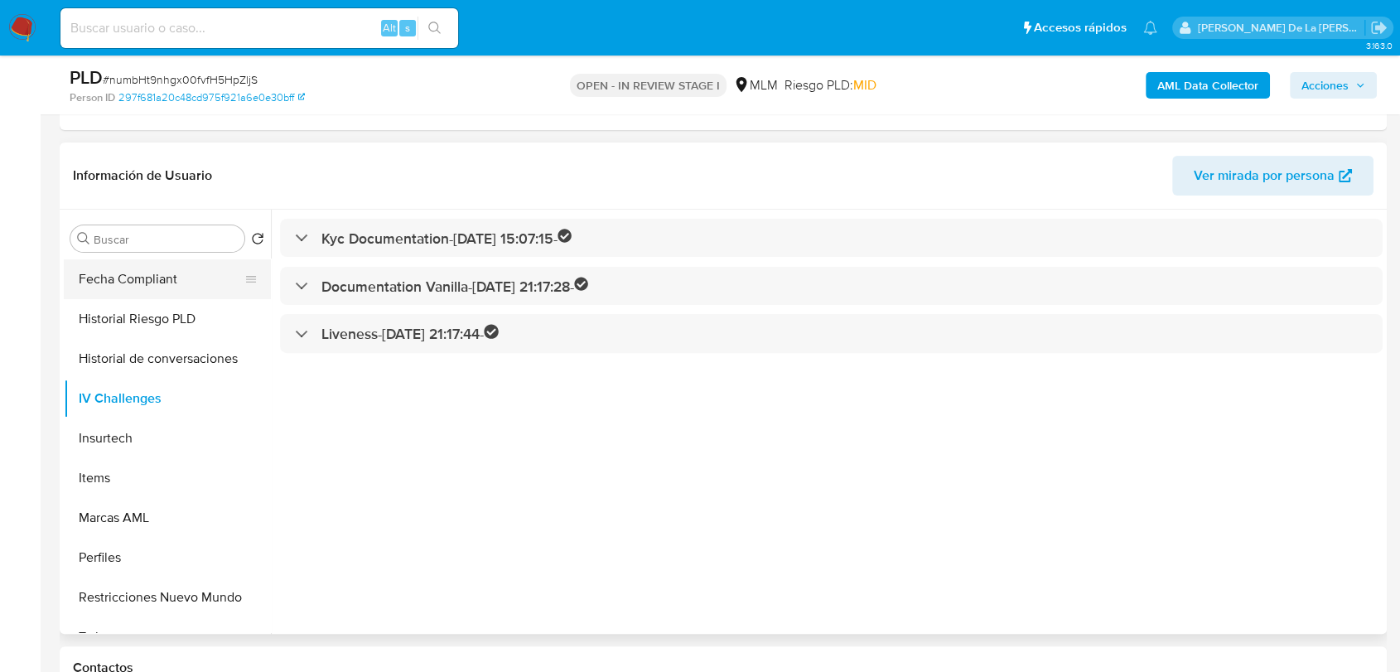
click at [167, 287] on button "Fecha Compliant" at bounding box center [161, 279] width 194 height 40
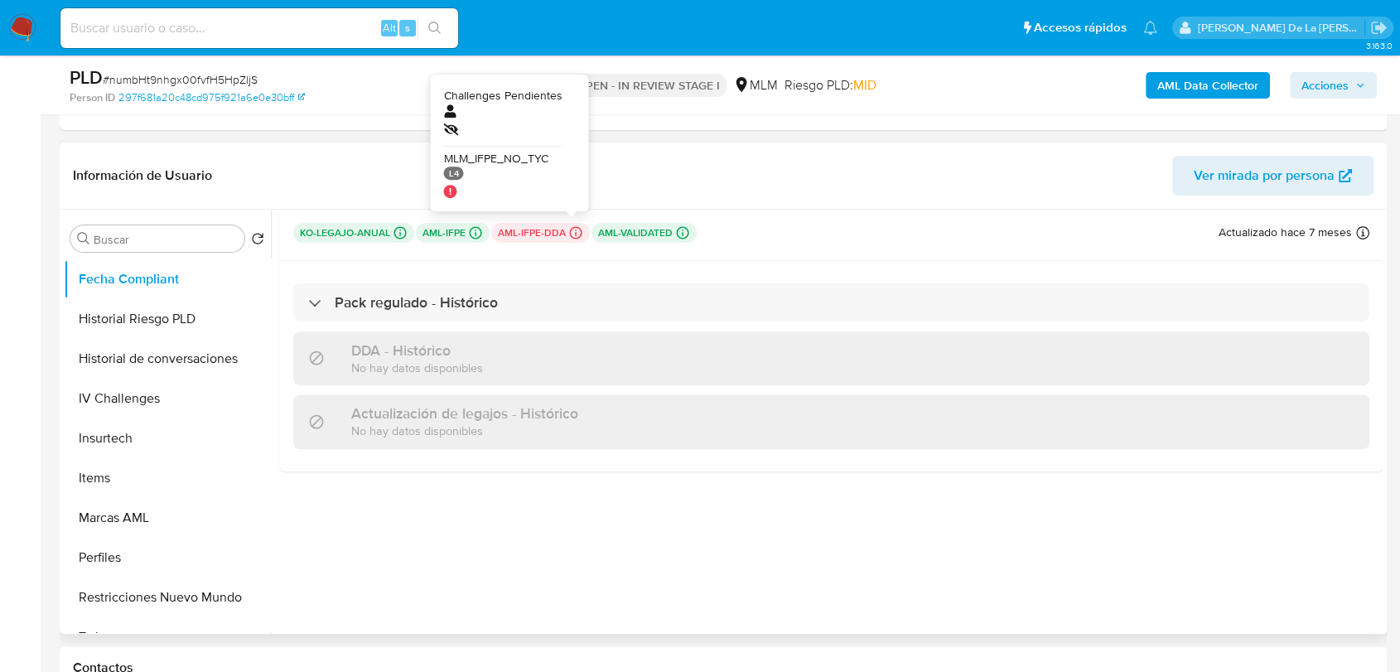
click at [570, 228] on icon at bounding box center [575, 232] width 15 height 15
drag, startPoint x: 470, startPoint y: 157, endPoint x: 549, endPoint y: 160, distance: 79.6
click at [292, 301] on div "Pack regulado - Histórico DDA - Histórico No hay datos disponibles Actualizació…" at bounding box center [831, 366] width 1103 height 210
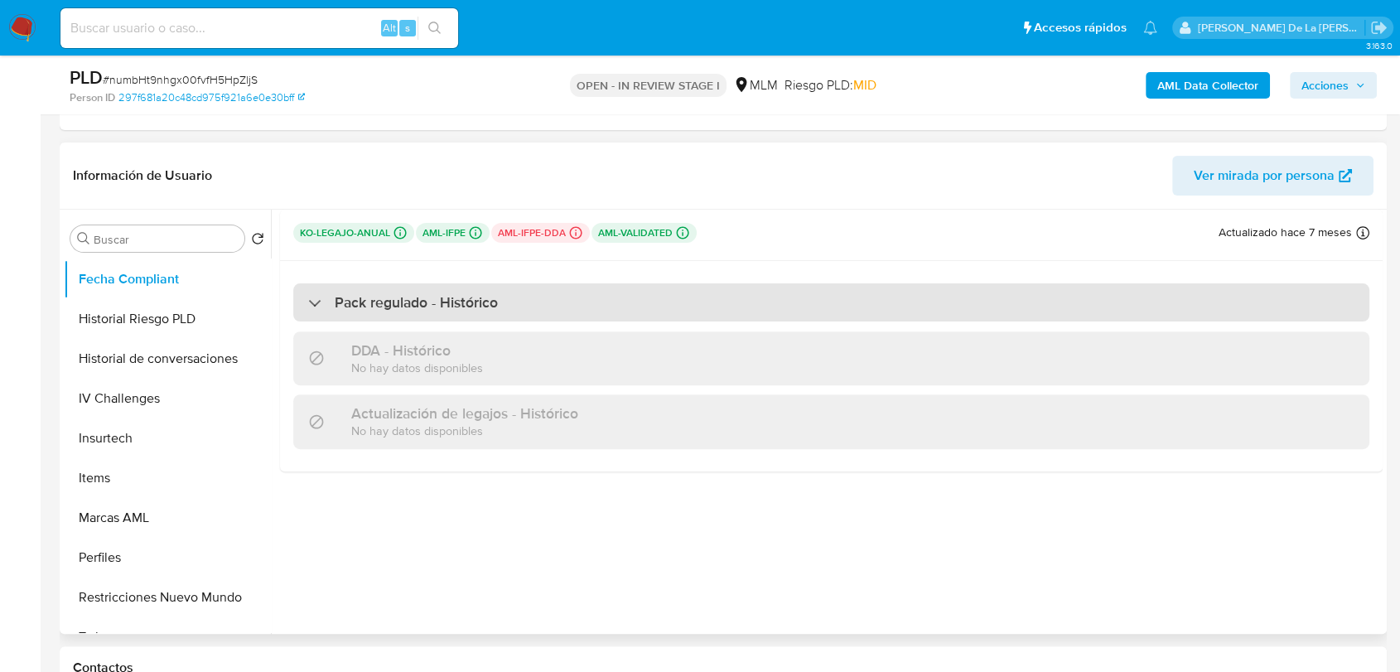
click at [306, 301] on div "Pack regulado - Histórico" at bounding box center [831, 302] width 1076 height 38
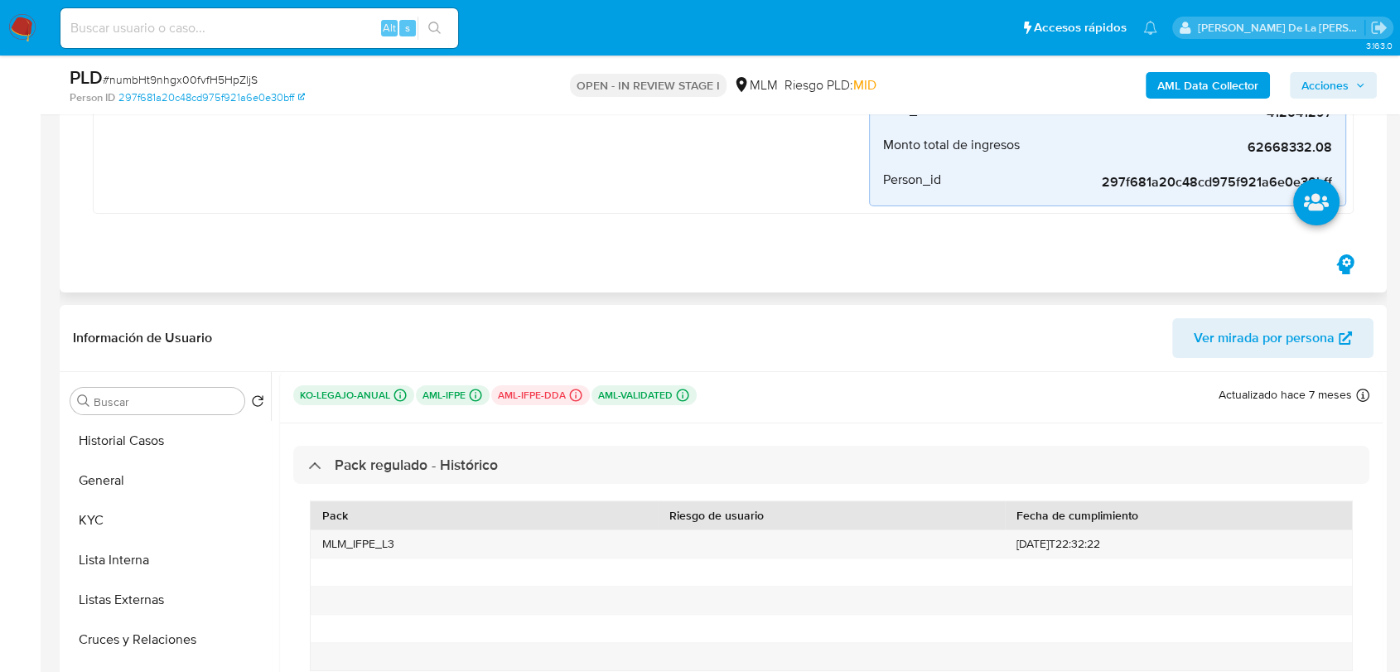
scroll to position [368, 0]
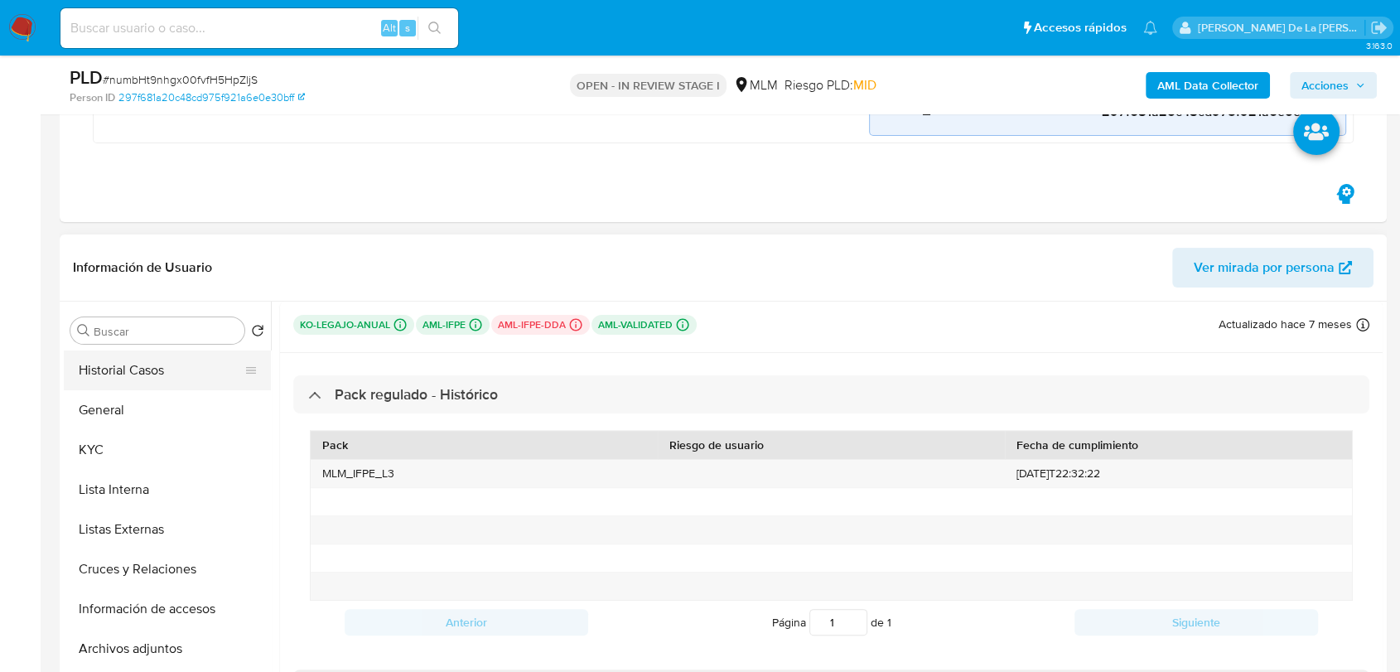
click at [134, 364] on button "Historial Casos" at bounding box center [161, 371] width 194 height 40
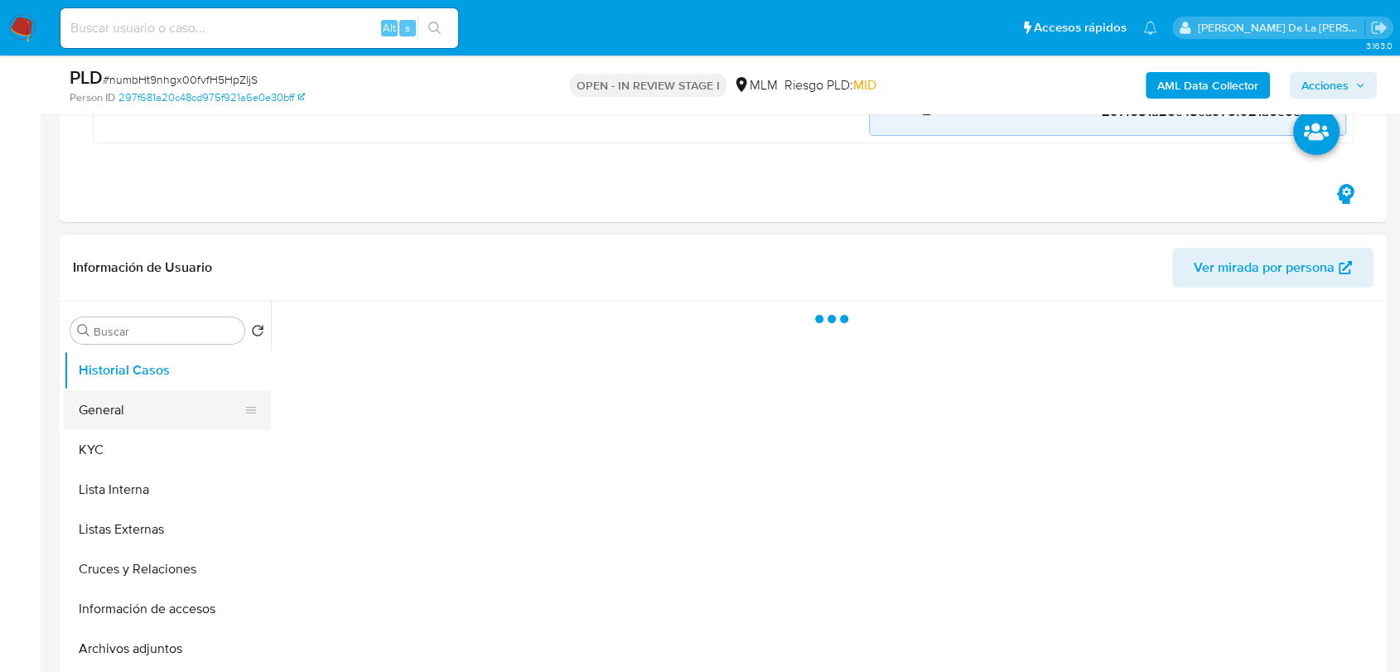
click at [162, 399] on button "General" at bounding box center [161, 410] width 194 height 40
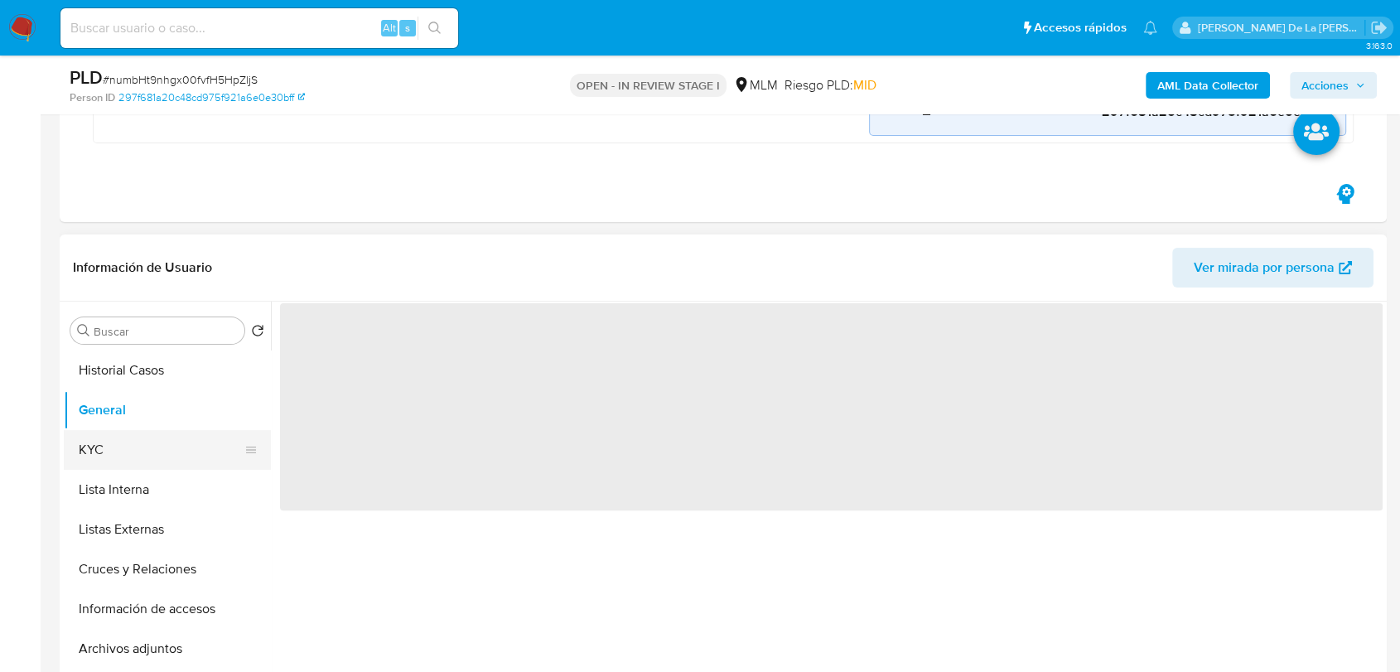
click at [133, 451] on button "KYC" at bounding box center [161, 450] width 194 height 40
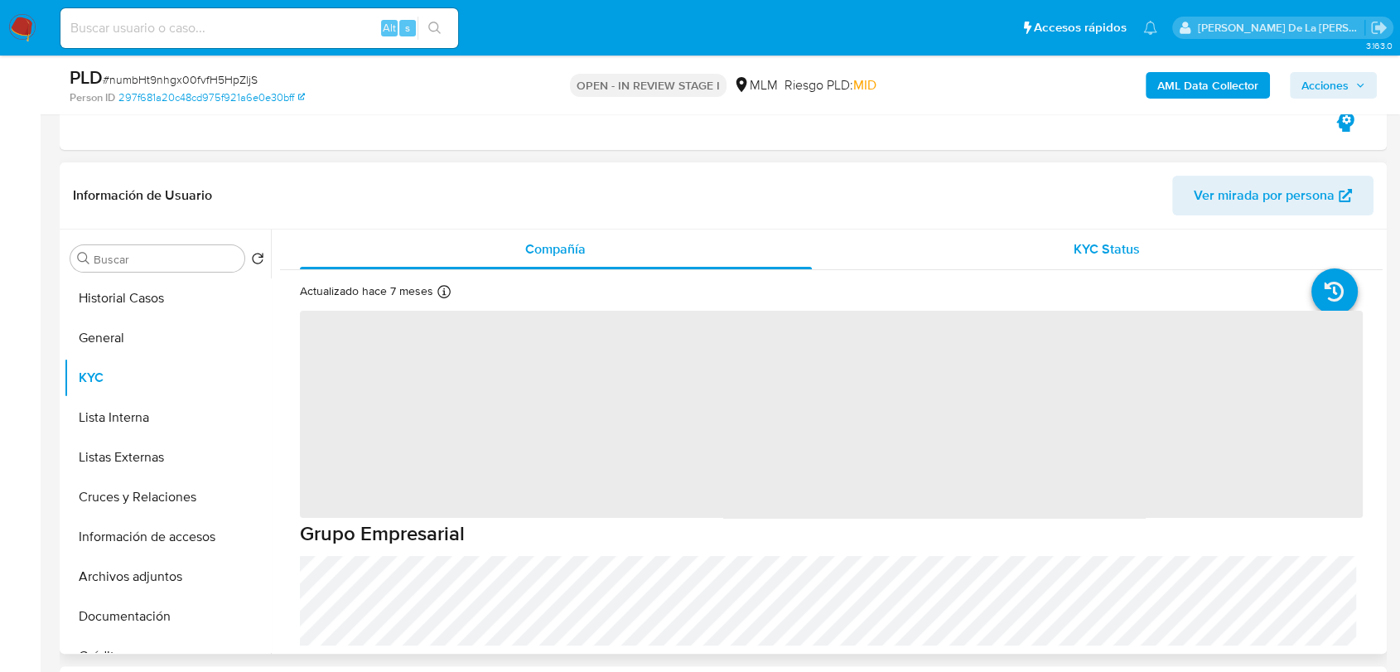
scroll to position [460, 0]
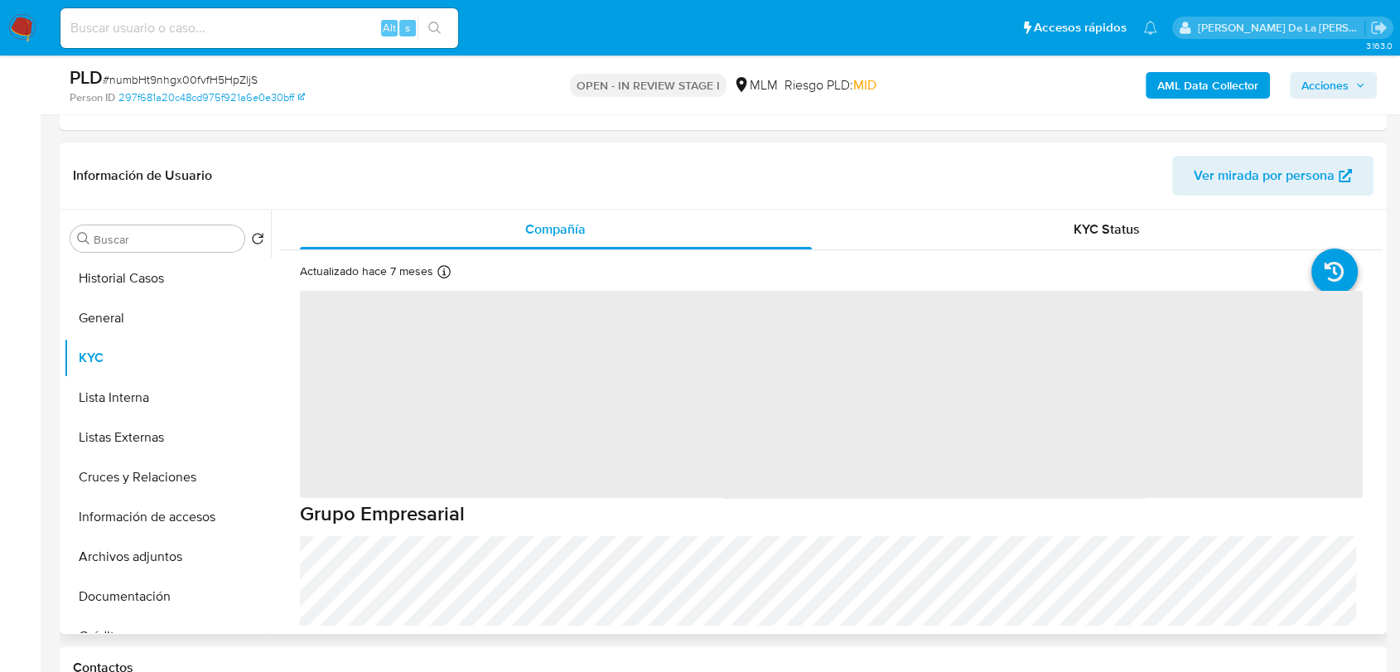
click at [1118, 234] on span "KYC Status" at bounding box center [1107, 229] width 66 height 19
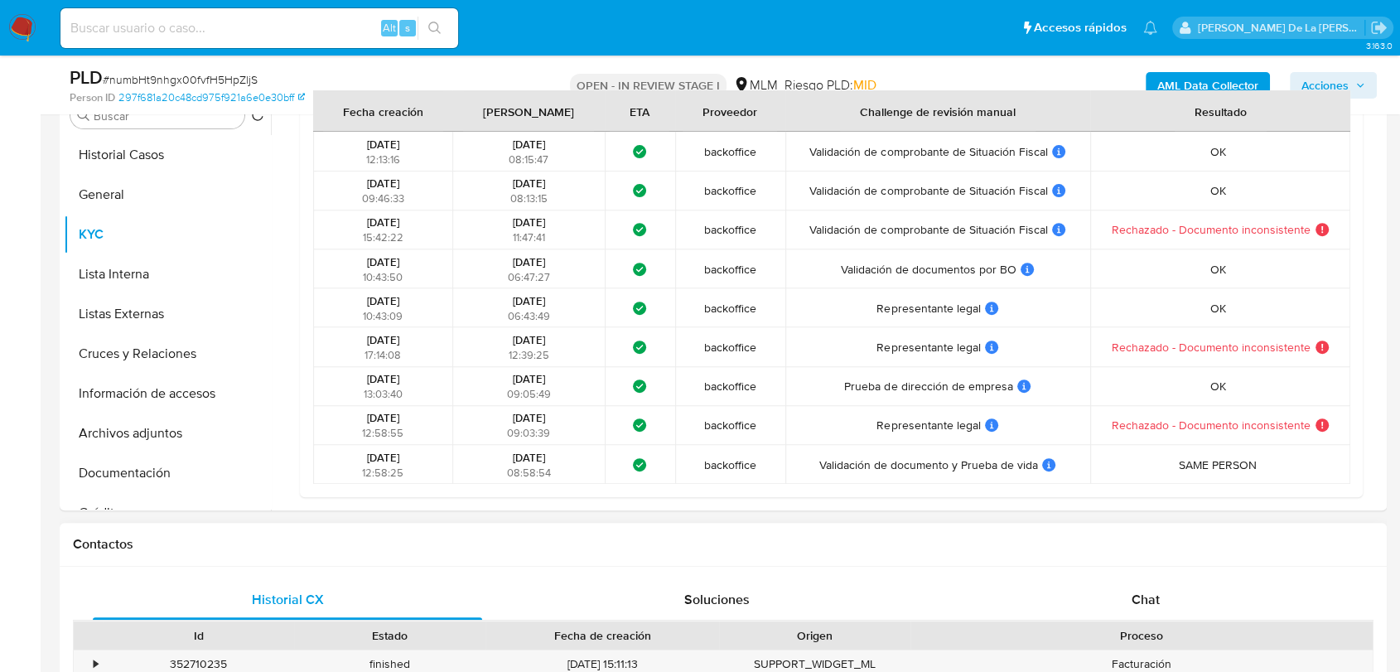
scroll to position [552, 0]
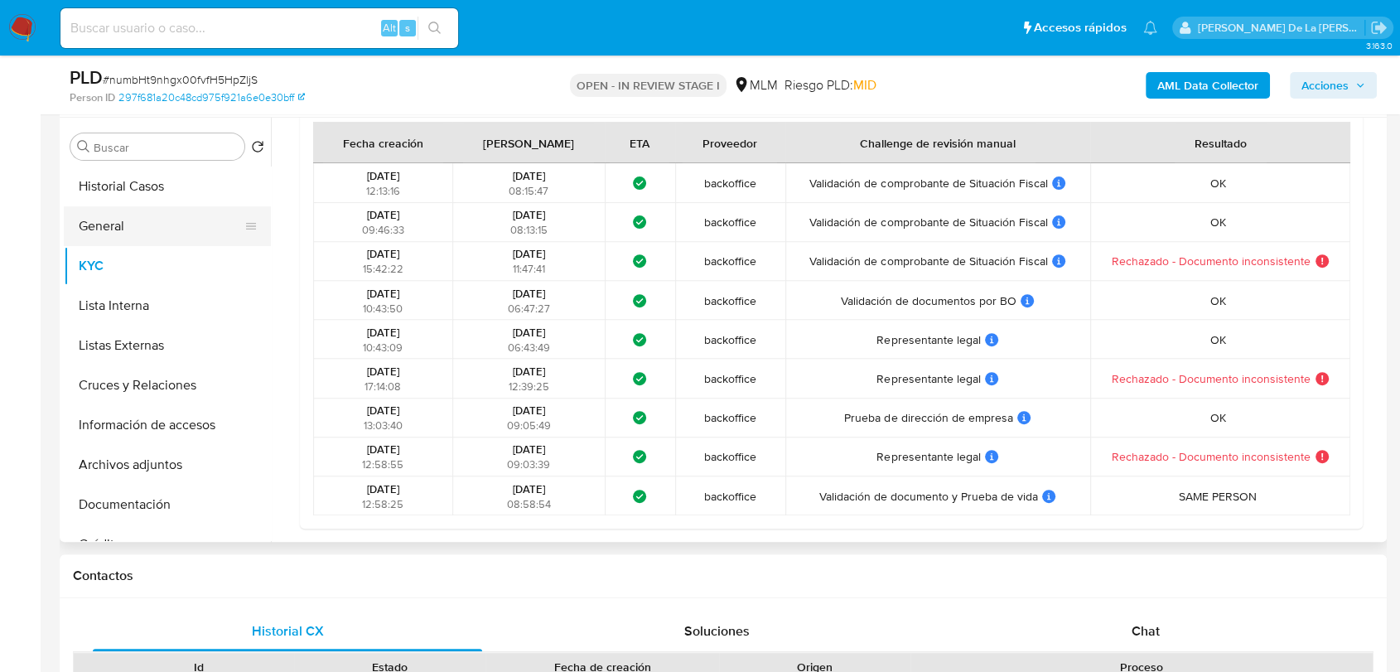
click at [162, 223] on button "General" at bounding box center [161, 226] width 194 height 40
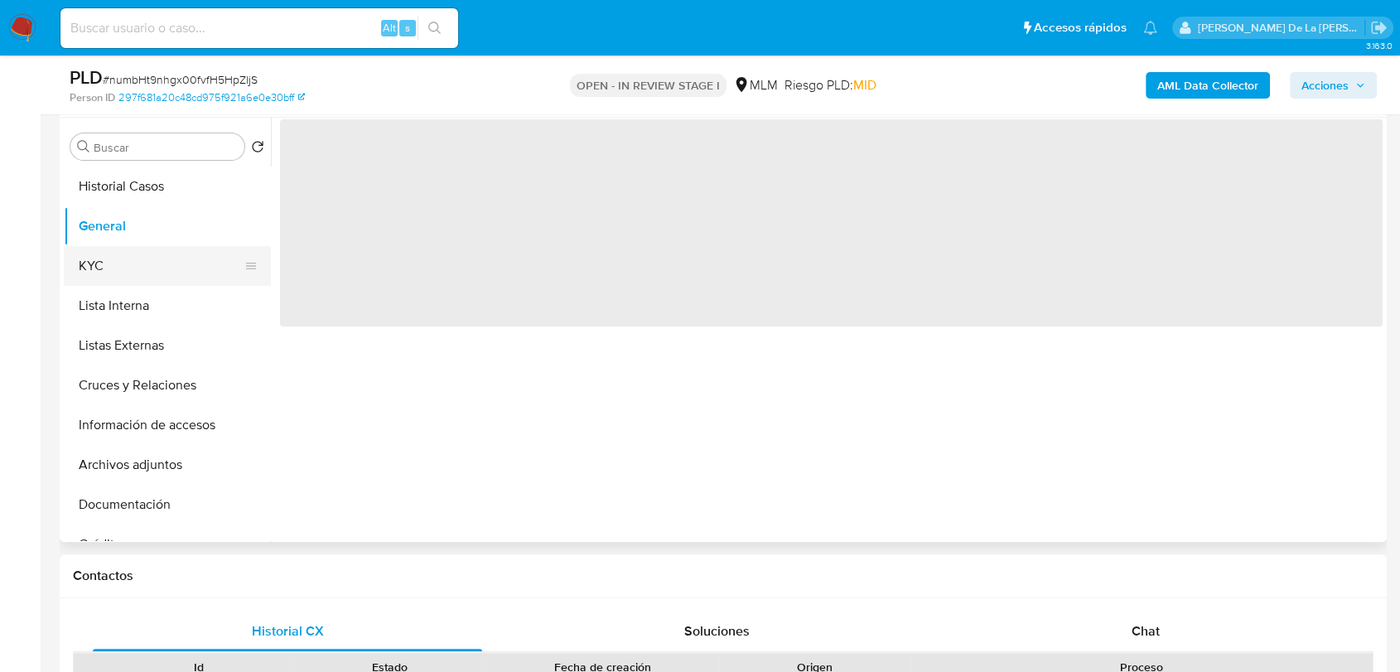
click at [114, 283] on button "KYC" at bounding box center [161, 266] width 194 height 40
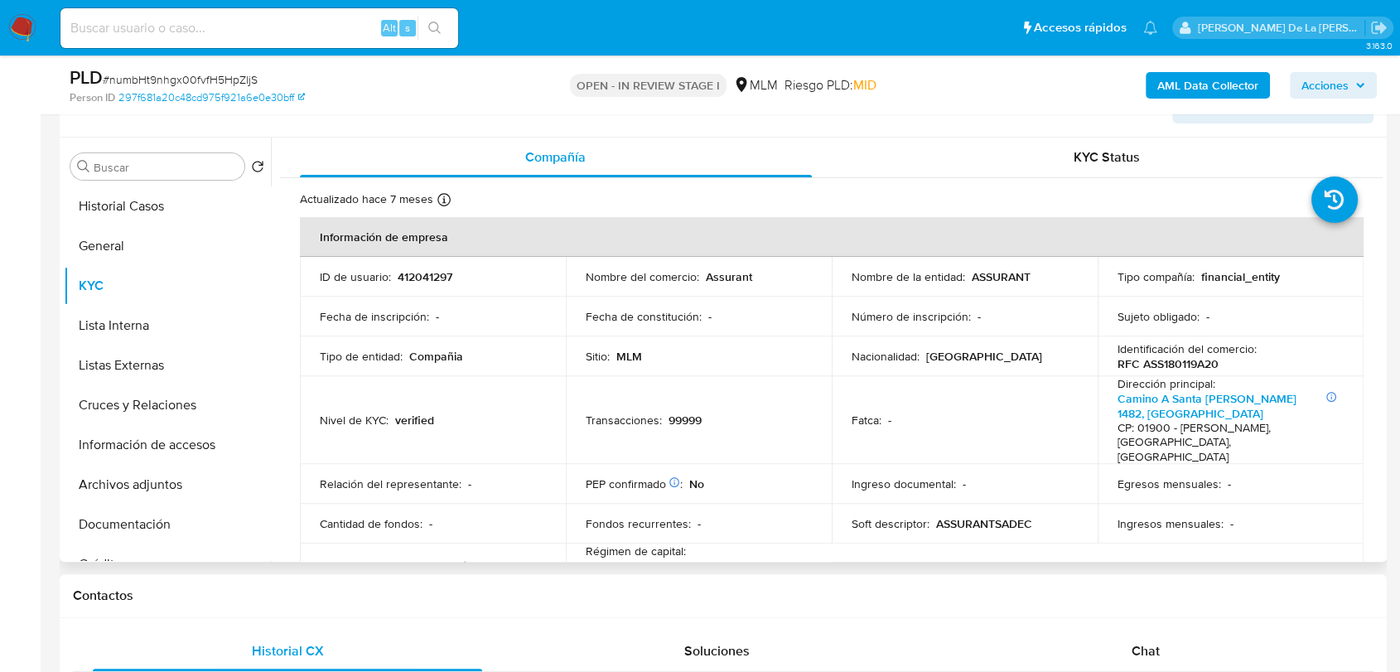
click at [743, 273] on p "Assurant" at bounding box center [729, 276] width 46 height 15
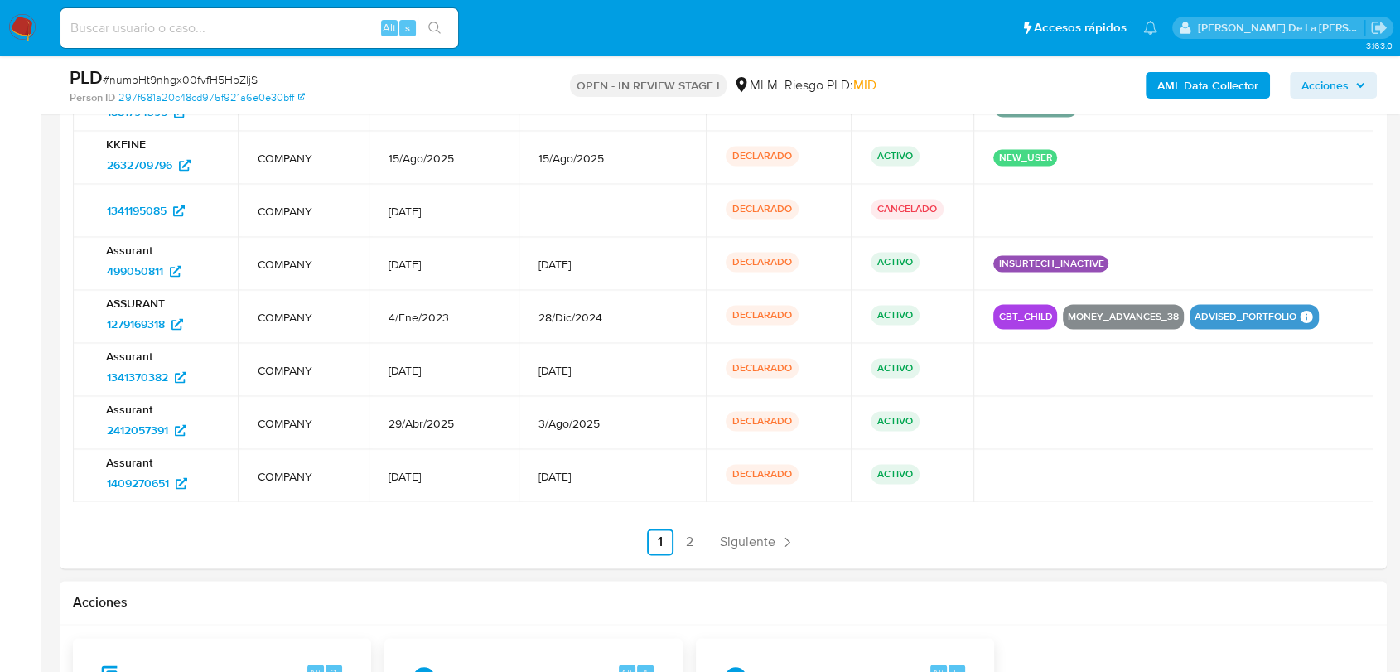
scroll to position [2209, 0]
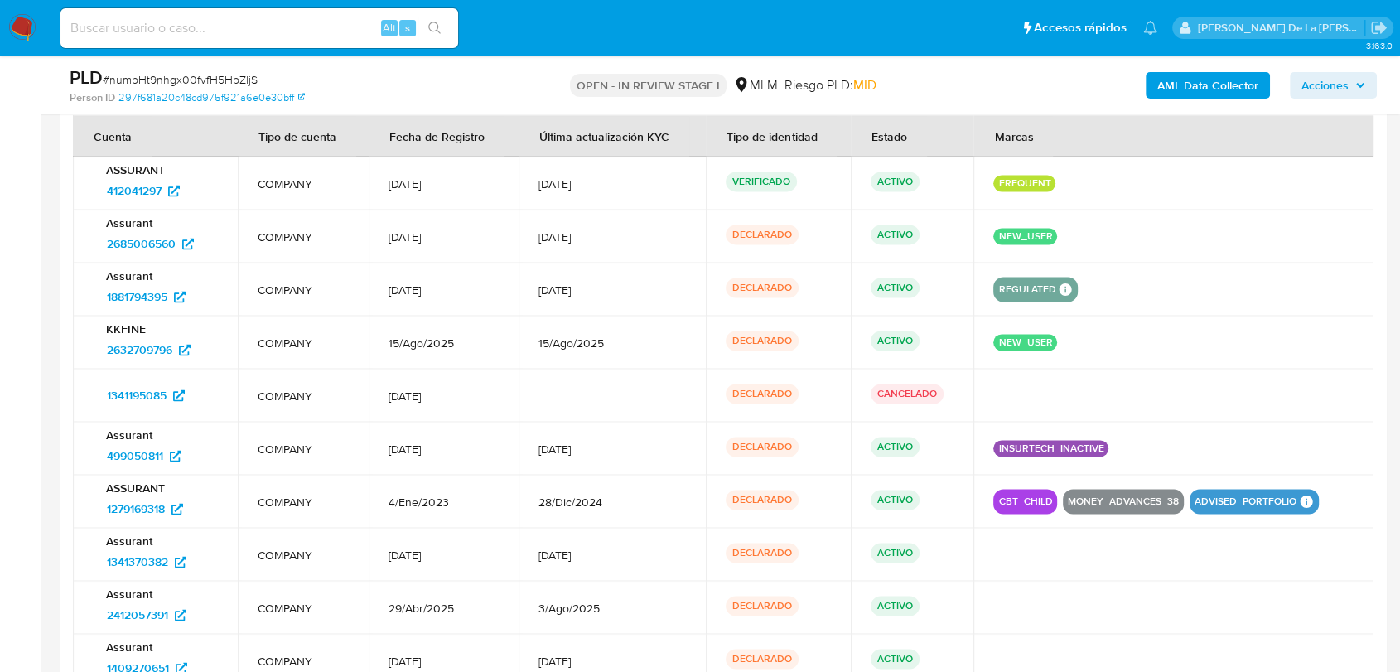
drag, startPoint x: 666, startPoint y: 178, endPoint x: 1193, endPoint y: 177, distance: 527.0
click at [1193, 177] on tr "ASSURANT 412041297 COMPANY 1/Mar/2019 18/Mar/2025 VERIFICADO ACTIVO" at bounding box center [723, 183] width 1301 height 53
click at [1193, 177] on div "FREQUENT" at bounding box center [1174, 183] width 360 height 17
click at [1094, 228] on div "NEW_USER" at bounding box center [1174, 236] width 360 height 17
click at [131, 293] on span "1881794395" at bounding box center [137, 296] width 60 height 27
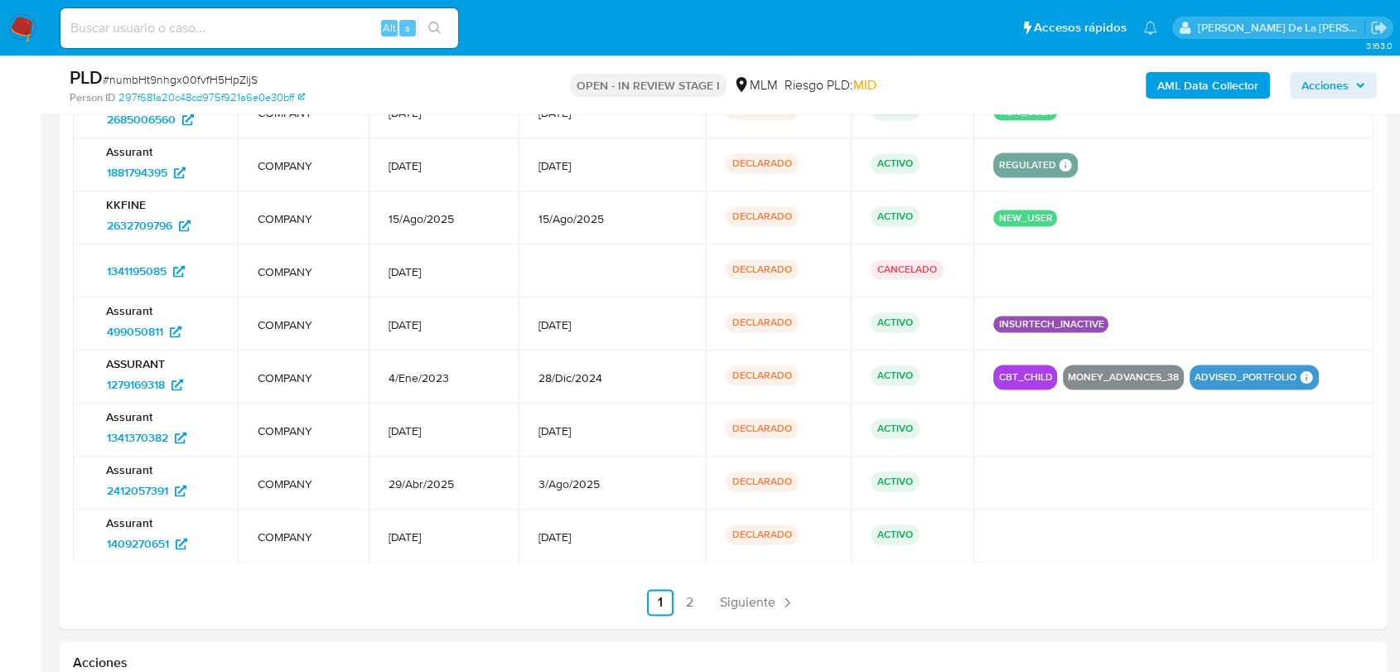
scroll to position [2301, 0]
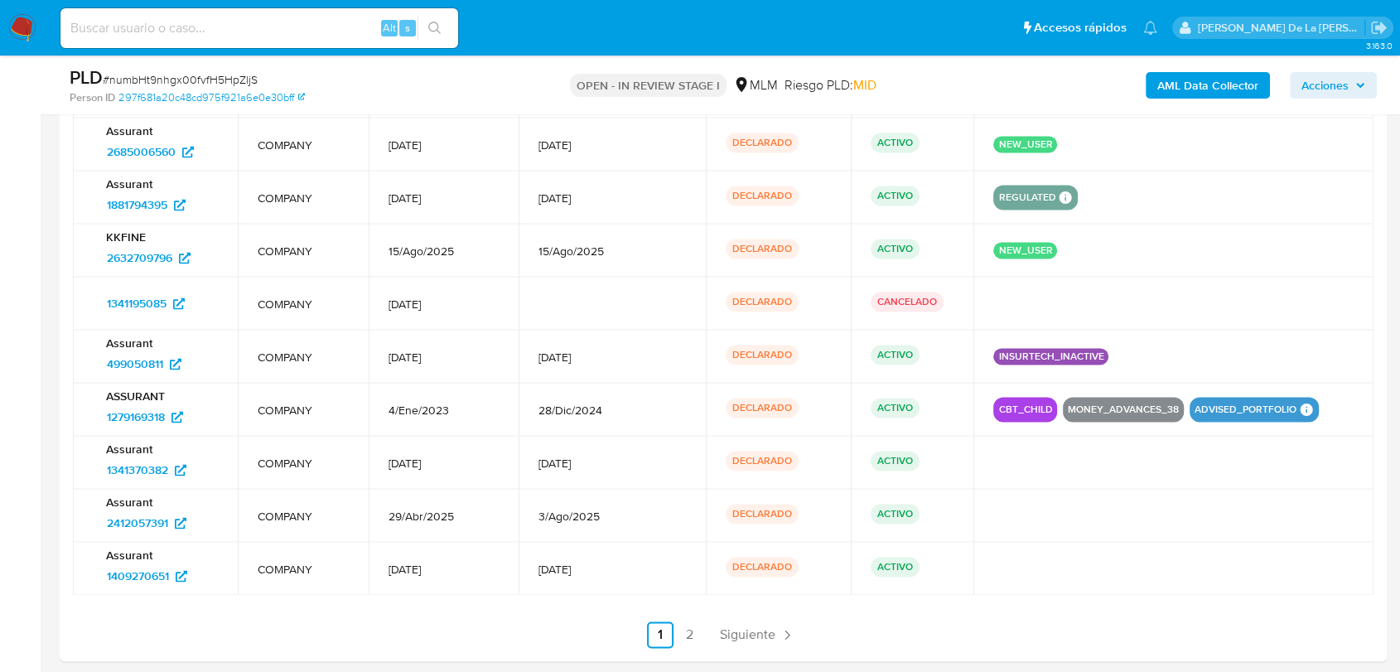
click at [1014, 413] on button "CBT_CHILD" at bounding box center [1025, 409] width 54 height 7
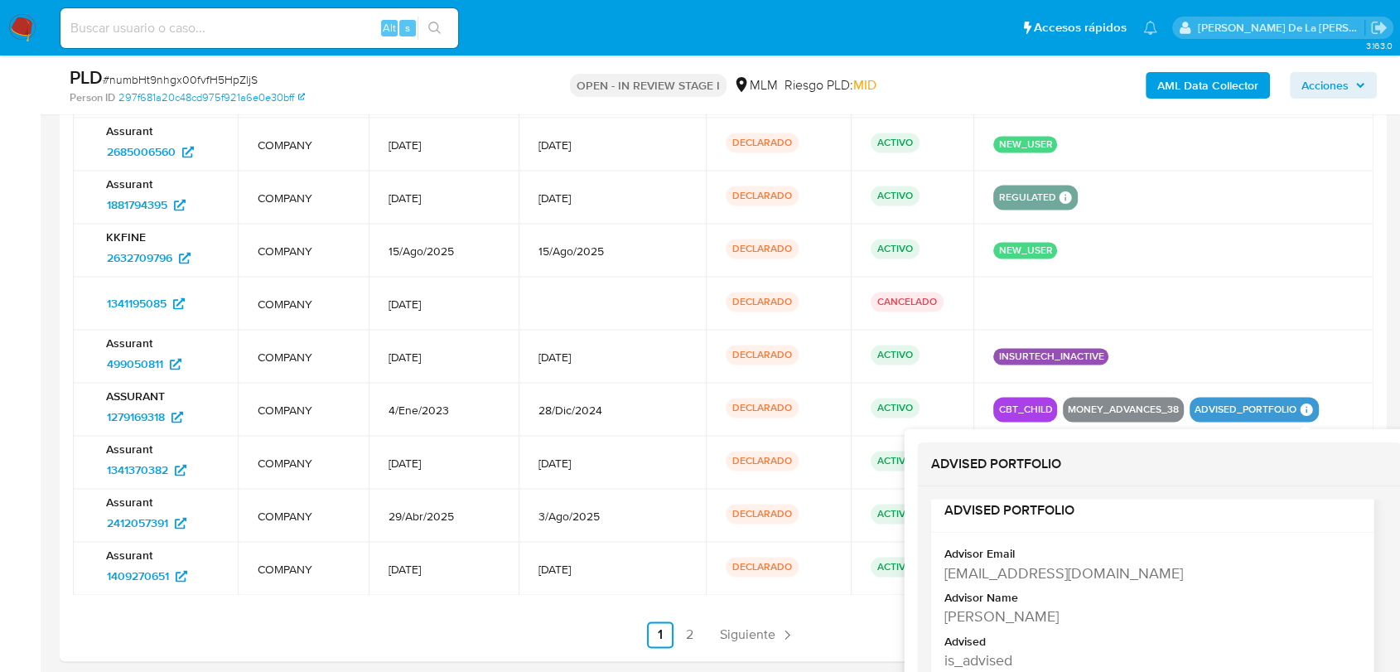
scroll to position [2393, 0]
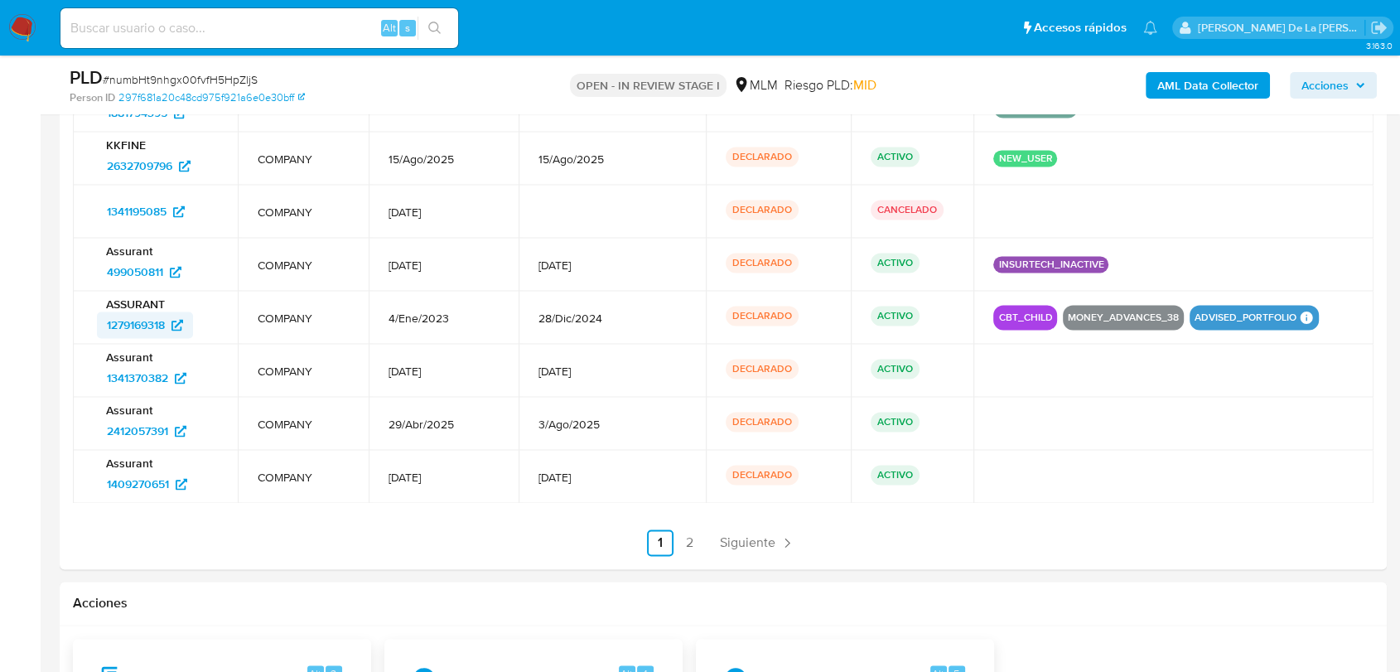
click at [123, 319] on span "1279169318" at bounding box center [136, 325] width 58 height 27
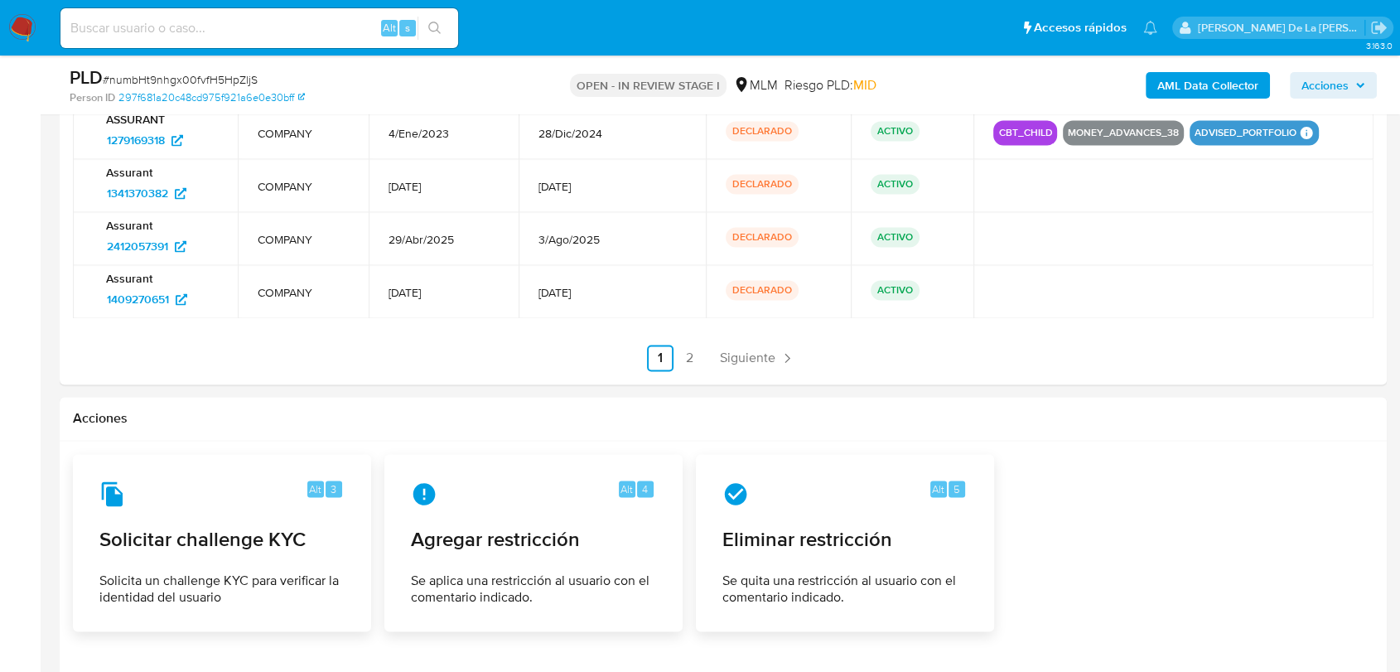
scroll to position [2486, 0]
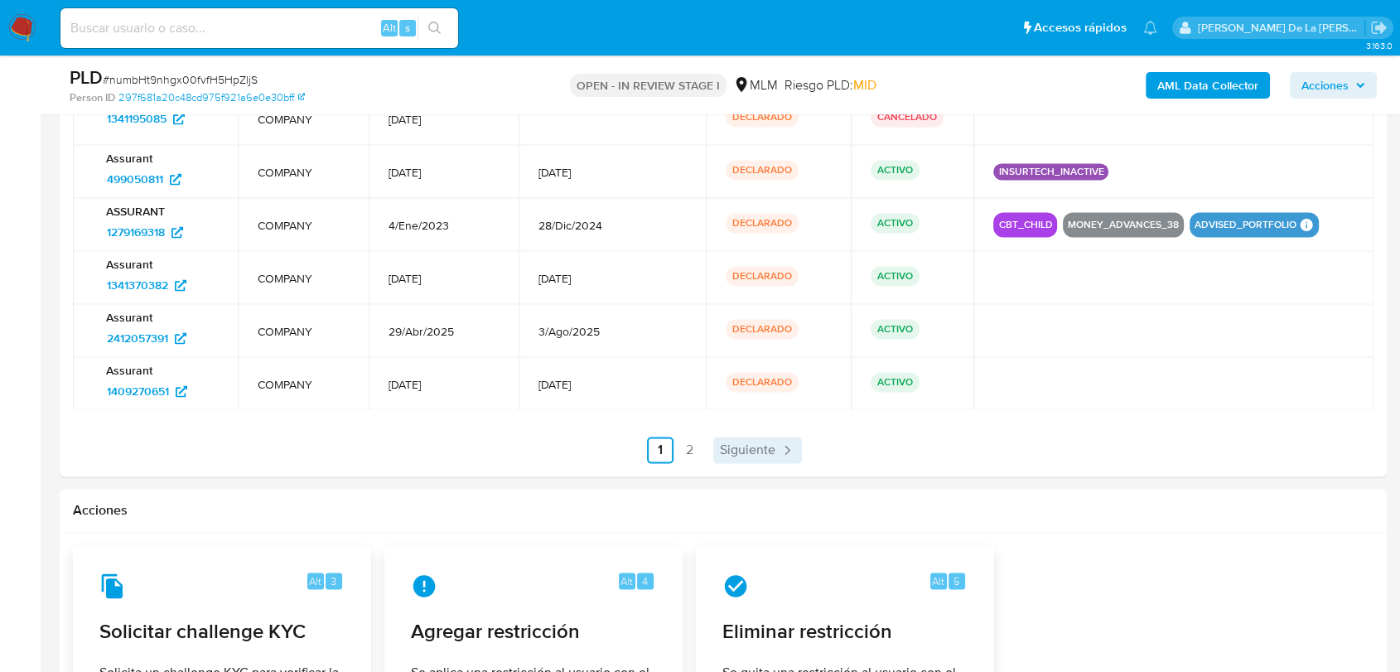
click at [740, 459] on link "Siguiente" at bounding box center [757, 450] width 89 height 27
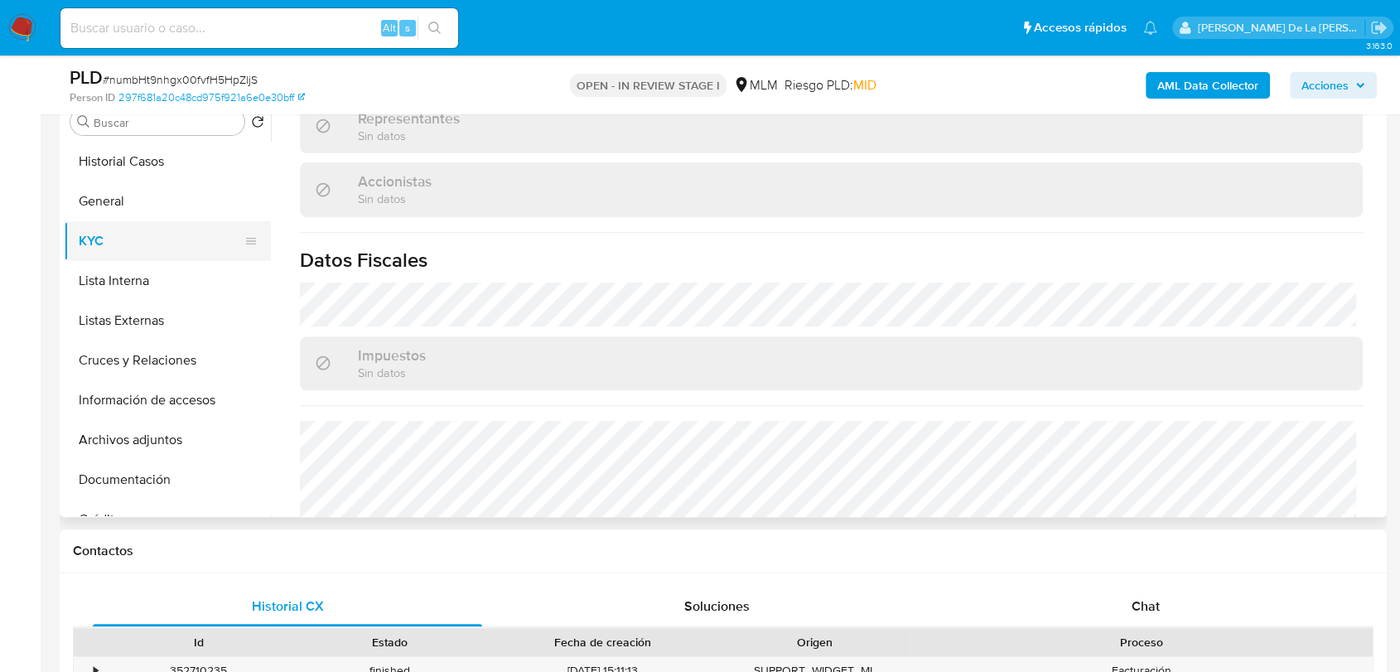
scroll to position [552, 0]
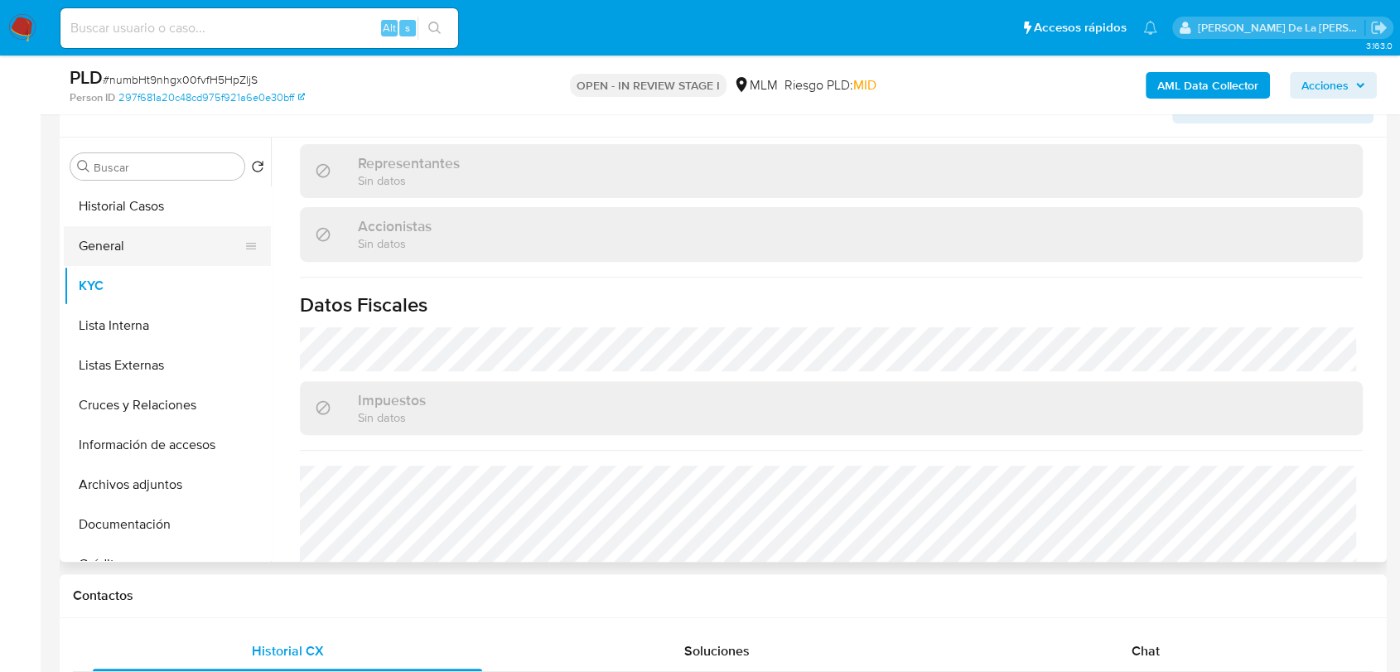
click at [128, 240] on button "General" at bounding box center [161, 246] width 194 height 40
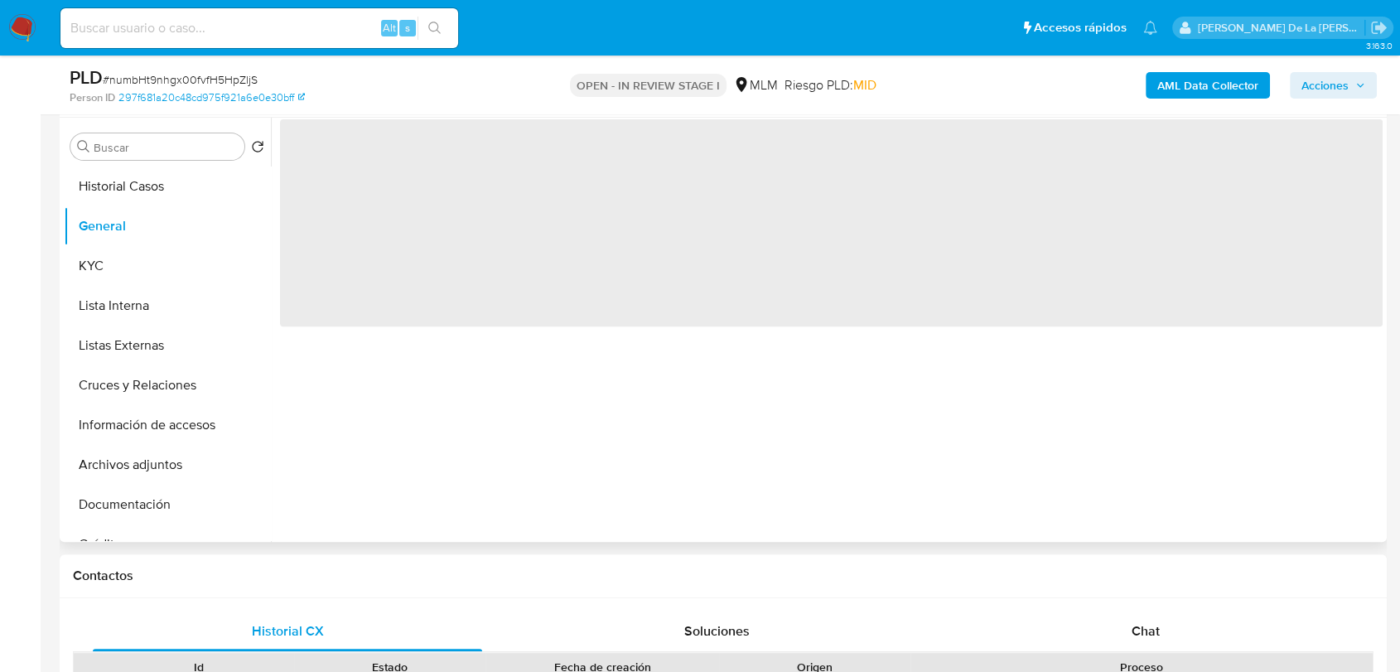
scroll to position [0, 0]
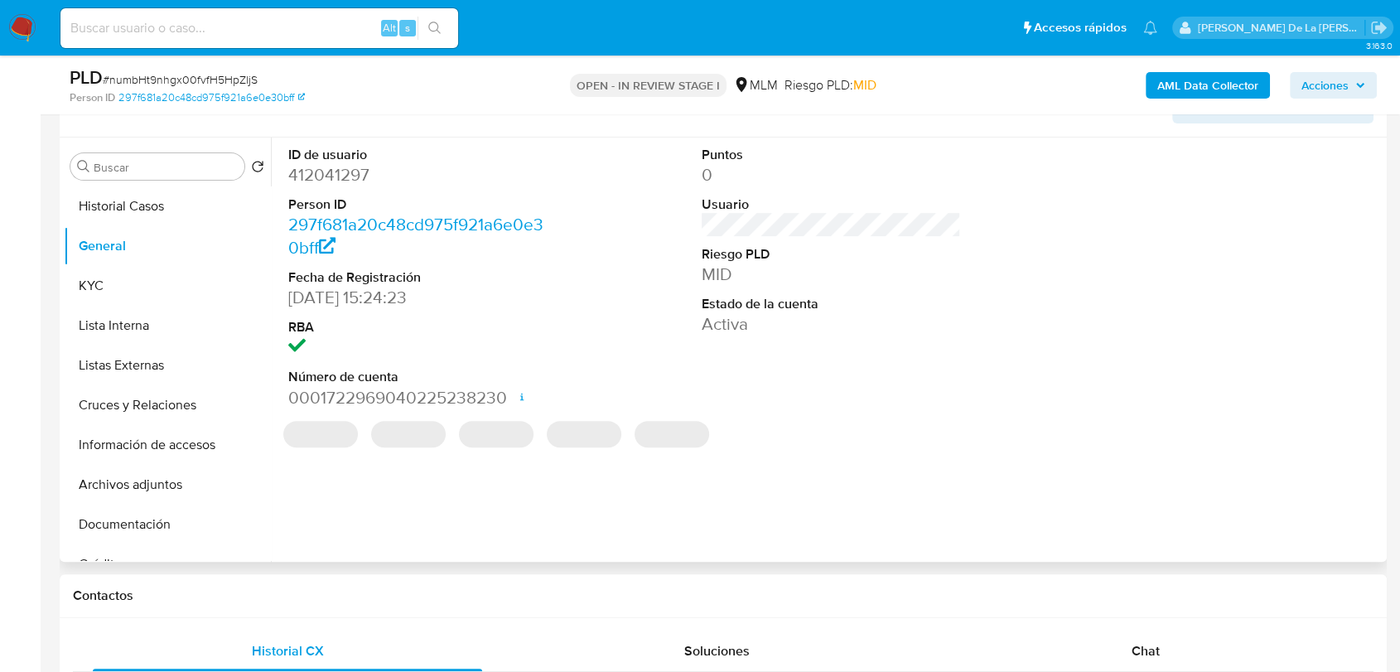
click at [353, 187] on dl "ID de usuario 412041297 Person ID 297f681a20c48cd975f921a6e0e30bff Fecha de Reg…" at bounding box center [417, 278] width 259 height 264
click at [346, 182] on dd "412041297" at bounding box center [417, 174] width 259 height 23
click at [346, 180] on dd "412041297" at bounding box center [417, 174] width 259 height 23
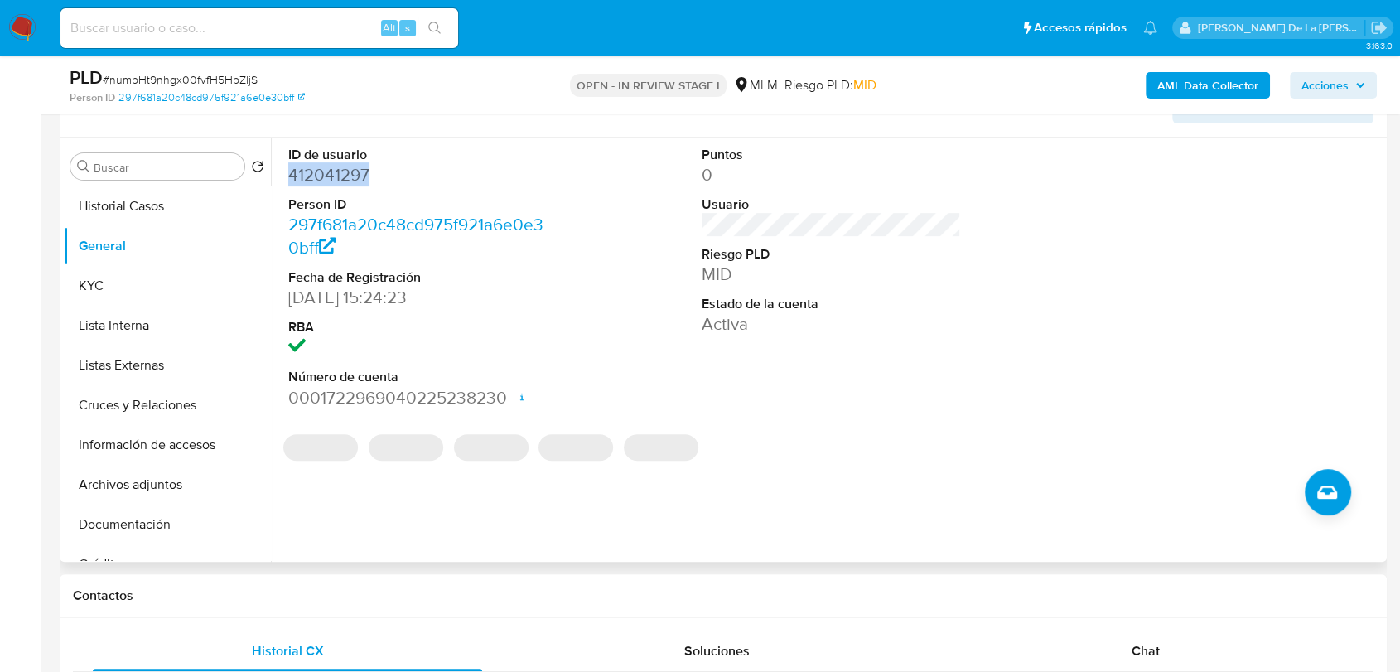
click at [346, 180] on dd "412041297" at bounding box center [417, 174] width 259 height 23
copy dd "412041297"
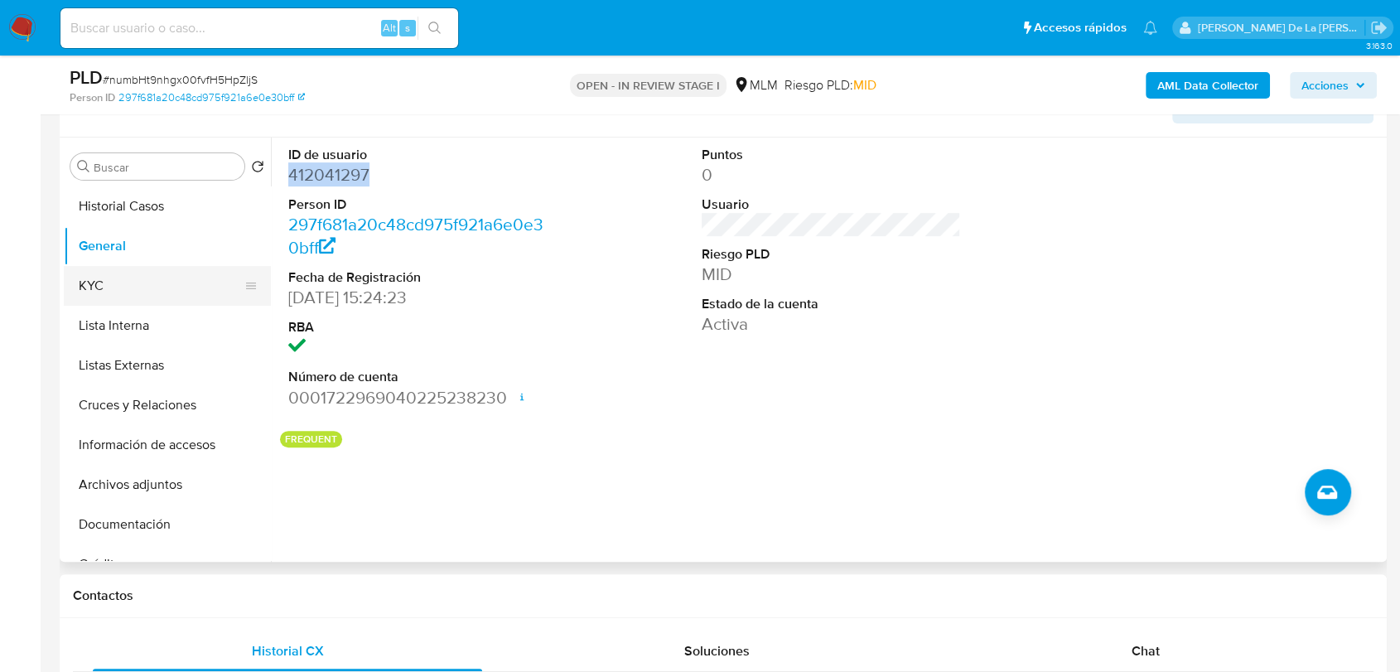
click at [119, 276] on button "KYC" at bounding box center [161, 286] width 194 height 40
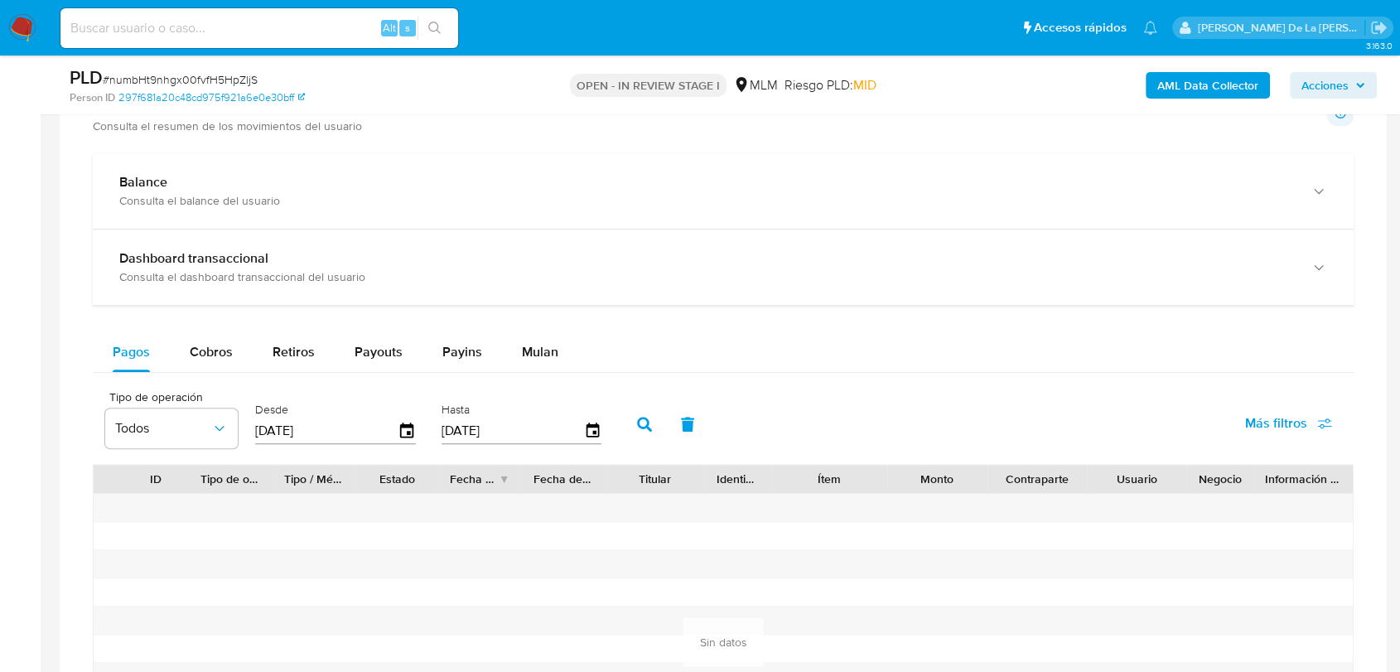
scroll to position [1564, 0]
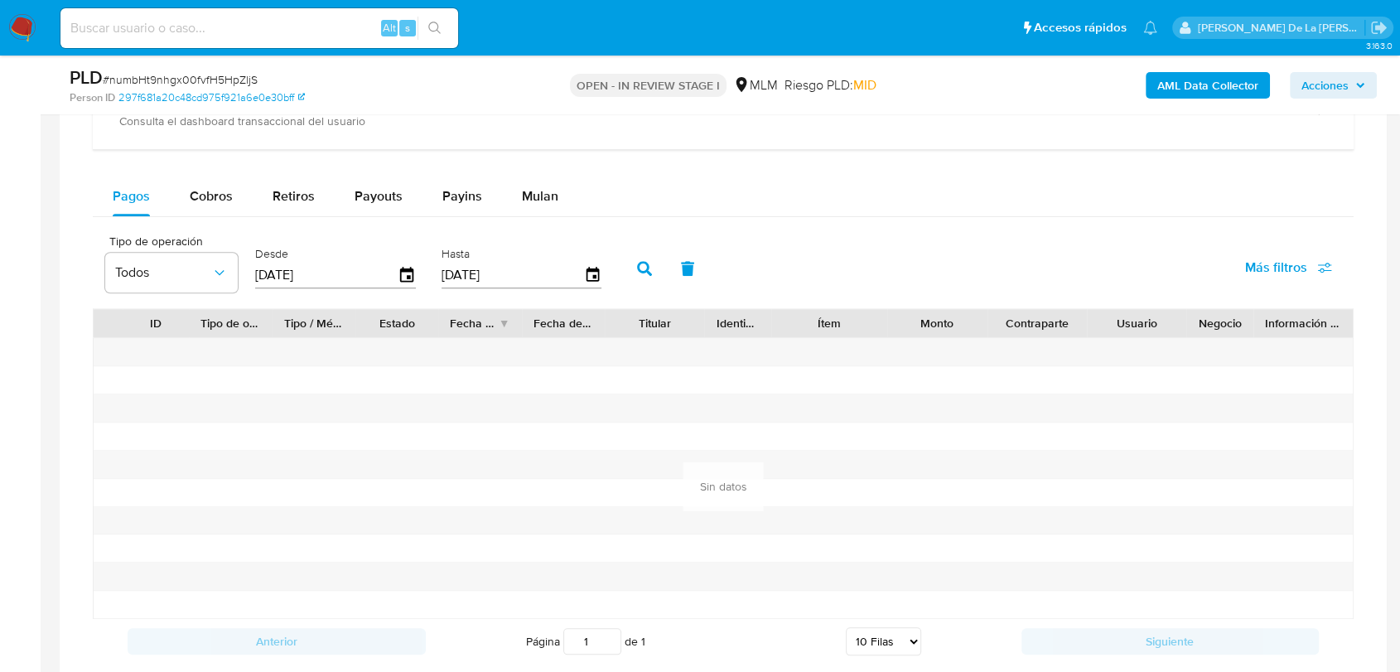
click at [206, 172] on div "Balance Consulta el balance del usuario Dashboard transaccional Consulta el das…" at bounding box center [723, 331] width 1261 height 666
drag, startPoint x: 209, startPoint y: 192, endPoint x: 233, endPoint y: 212, distance: 31.2
click at [210, 192] on span "Cobros" at bounding box center [211, 195] width 43 height 19
select select "10"
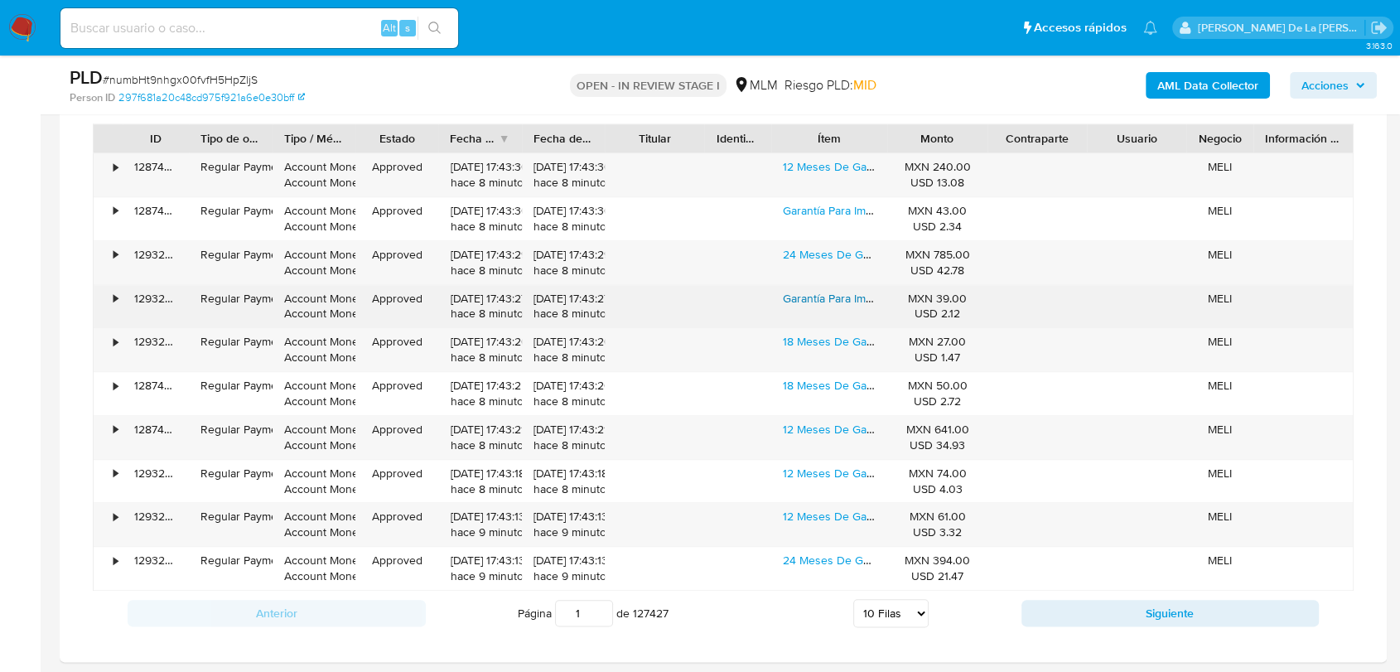
scroll to position [1657, 0]
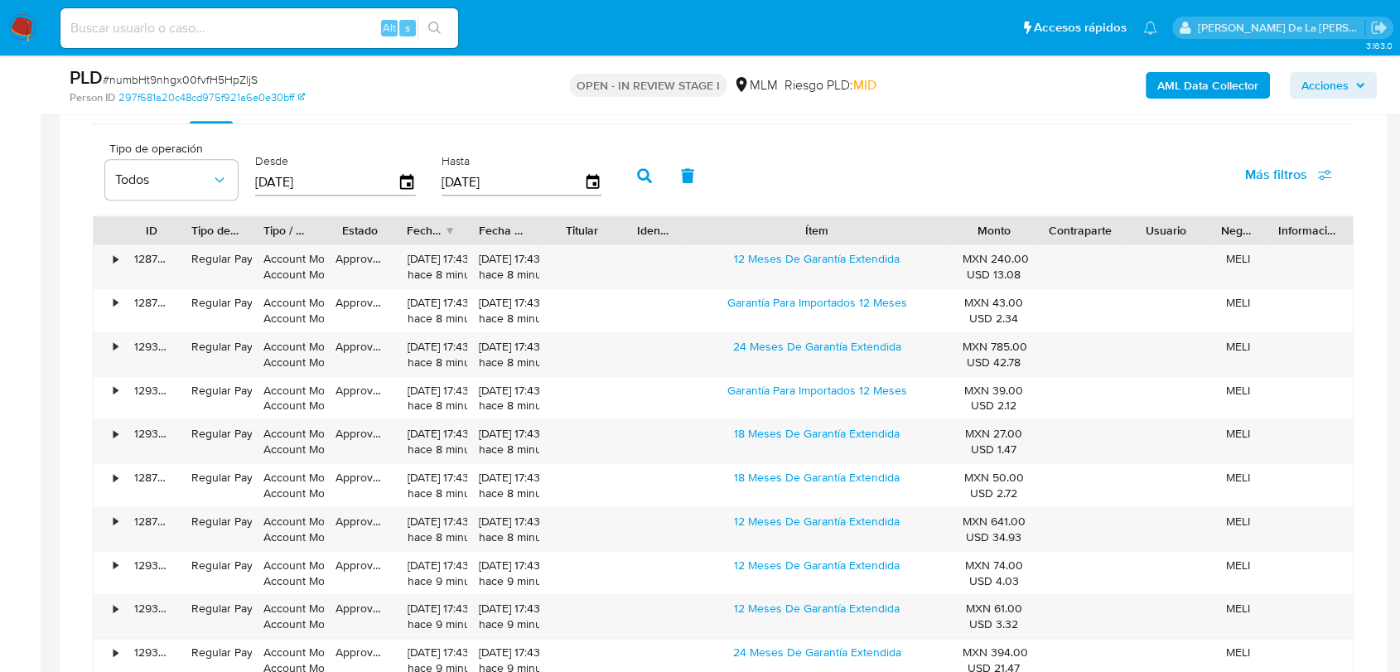
drag, startPoint x: 890, startPoint y: 228, endPoint x: 1041, endPoint y: 227, distance: 150.8
click at [1041, 227] on div "ID Tipo de operación Tipo / Método Estado Fecha de creación Fecha de aprobación…" at bounding box center [724, 230] width 1260 height 28
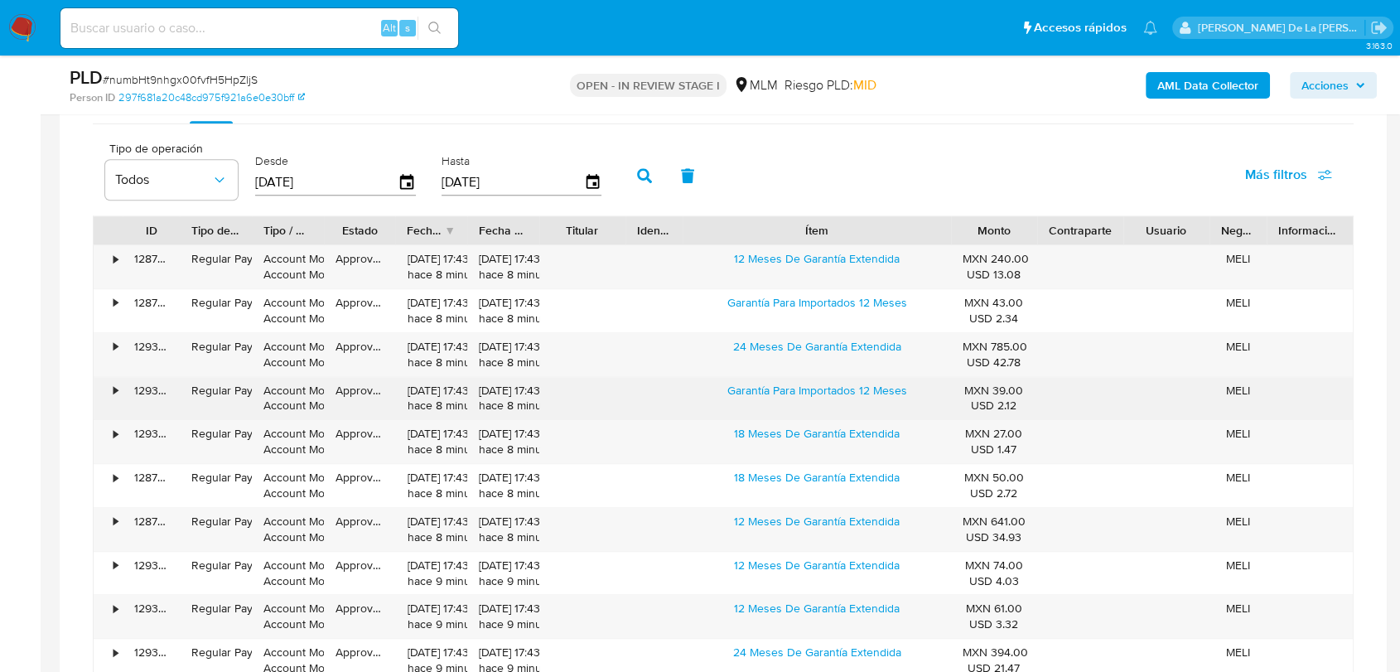
scroll to position [1749, 0]
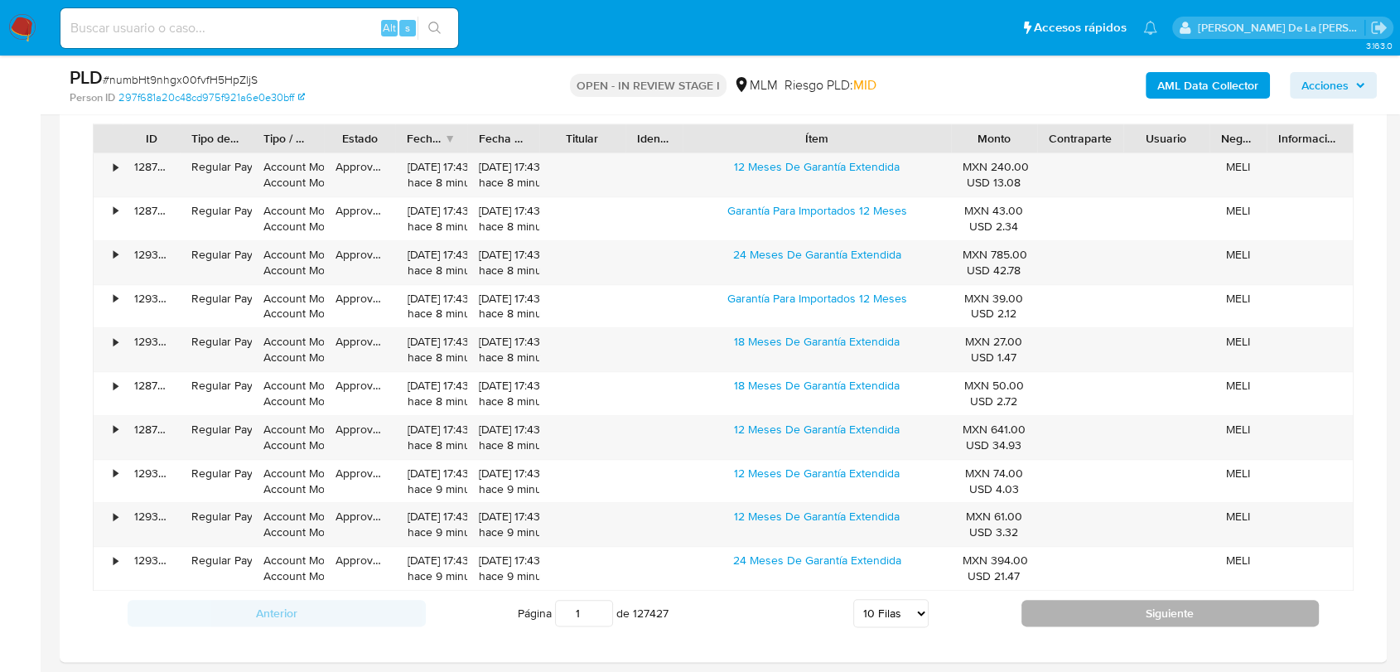
click at [1124, 618] on button "Siguiente" at bounding box center [1171, 613] width 298 height 27
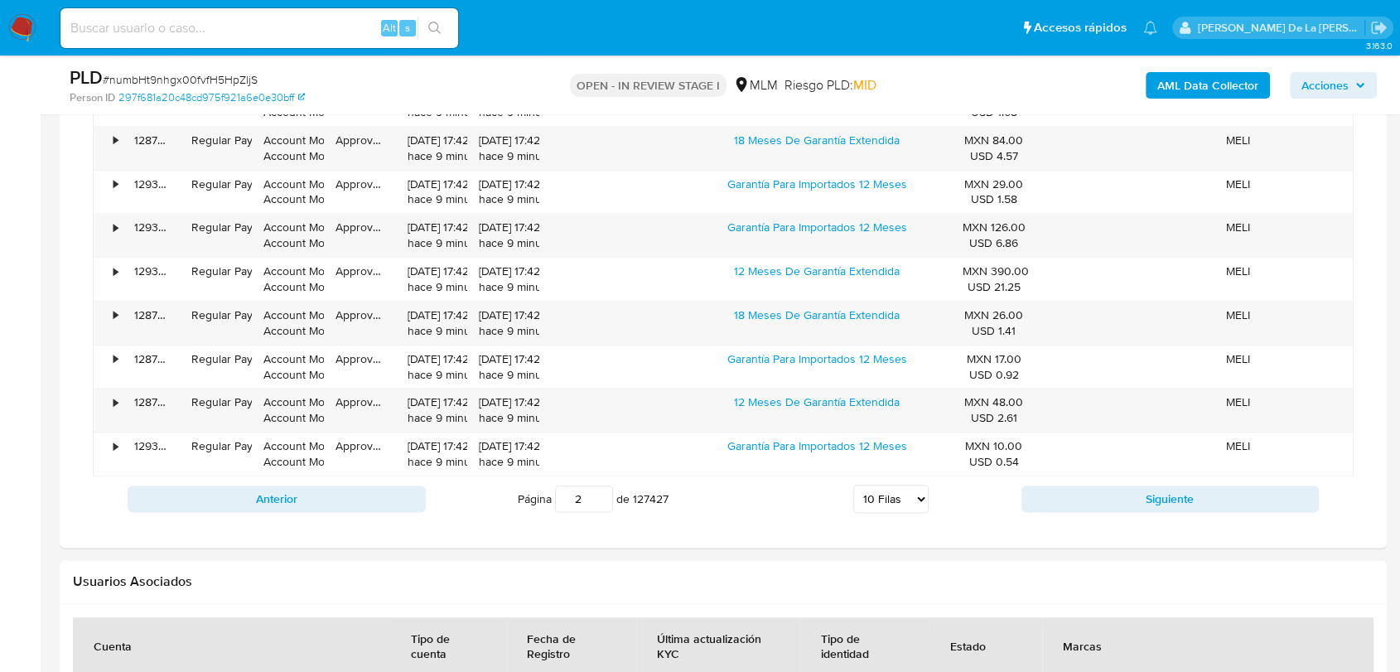
scroll to position [1933, 0]
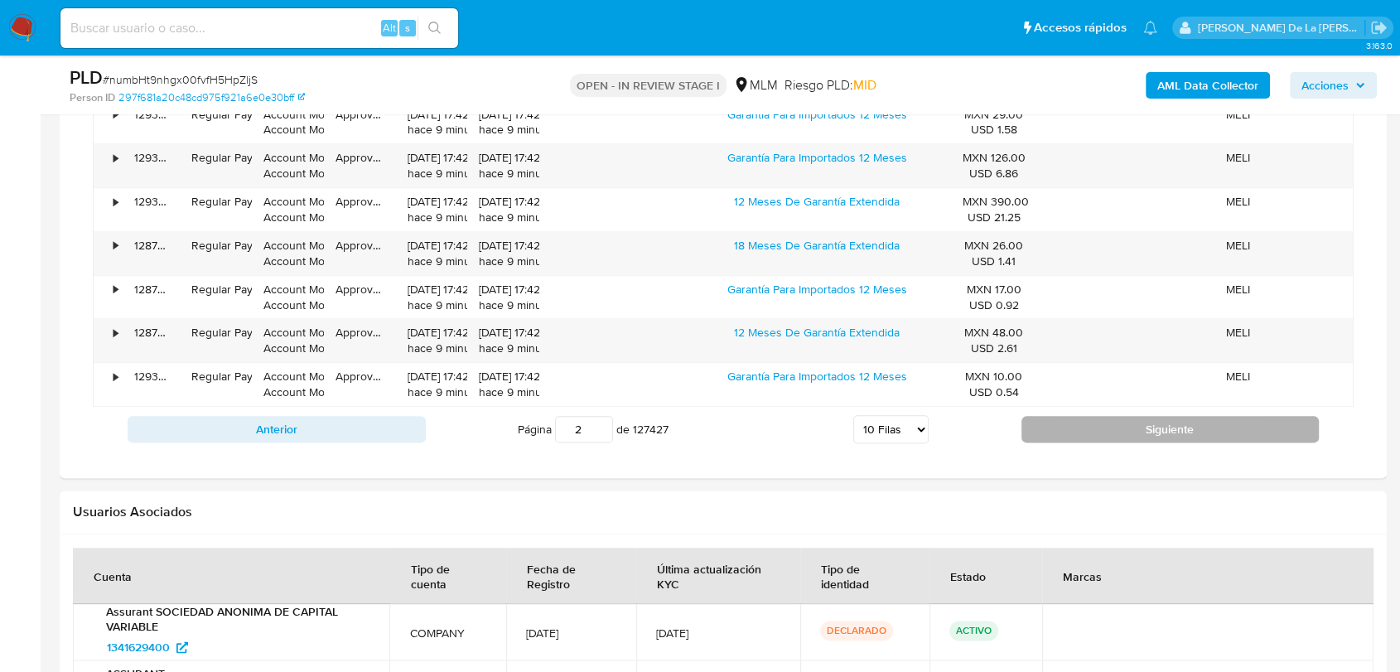
click at [1148, 416] on button "Siguiente" at bounding box center [1171, 429] width 298 height 27
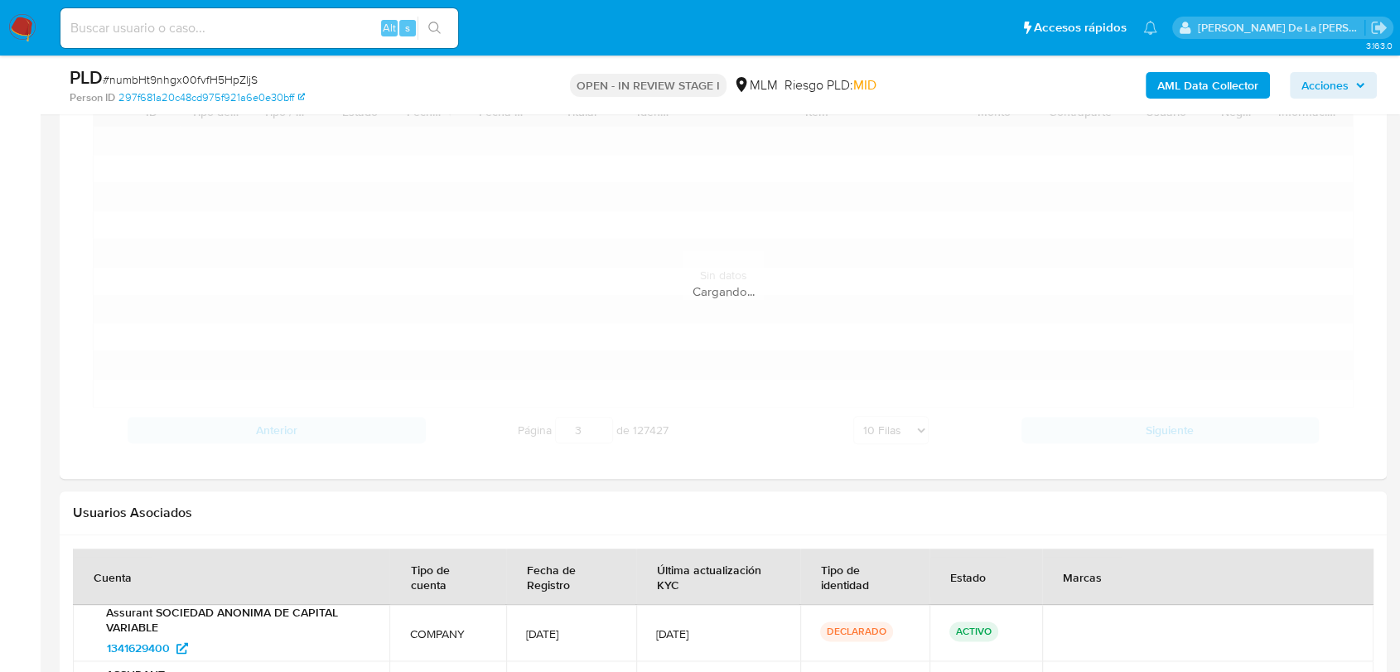
scroll to position [1749, 0]
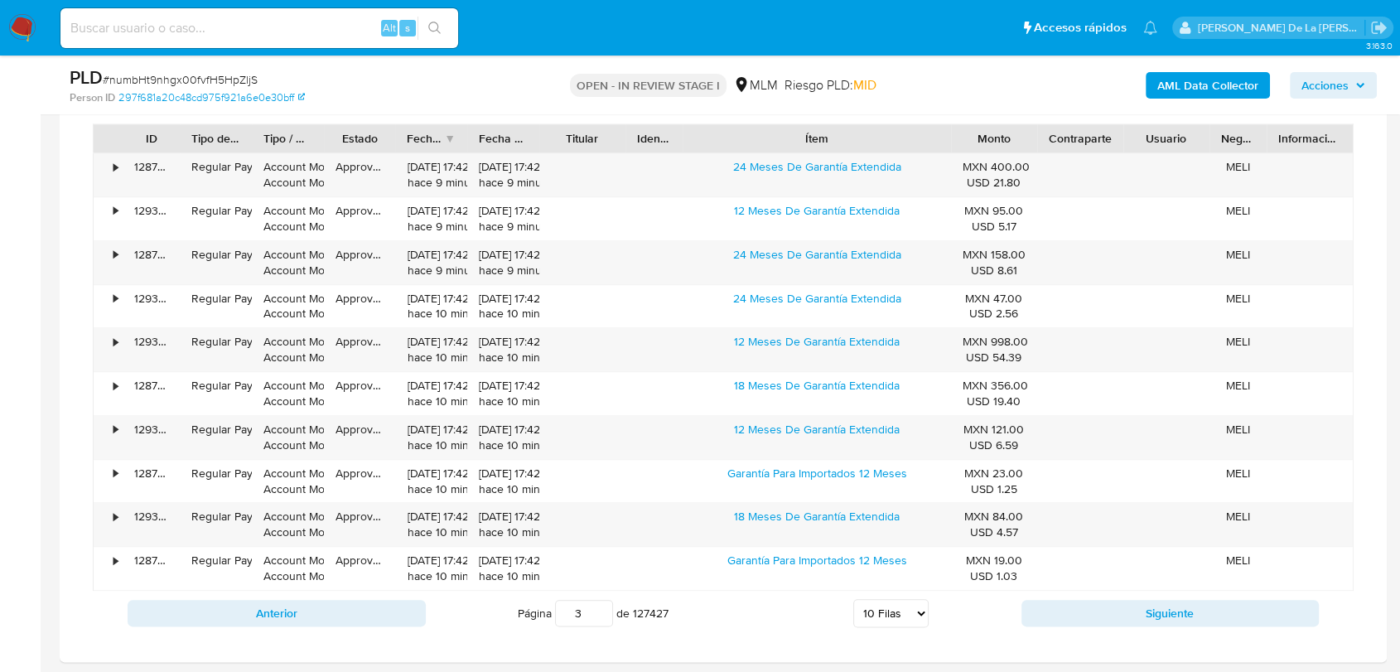
click at [1083, 597] on div "Anterior Página 3 de 127427 5 Filas 10 Filas 20 Filas 25 Filas 50 Filas 100 Fil…" at bounding box center [723, 613] width 1261 height 45
click at [1106, 618] on button "Siguiente" at bounding box center [1171, 613] width 298 height 27
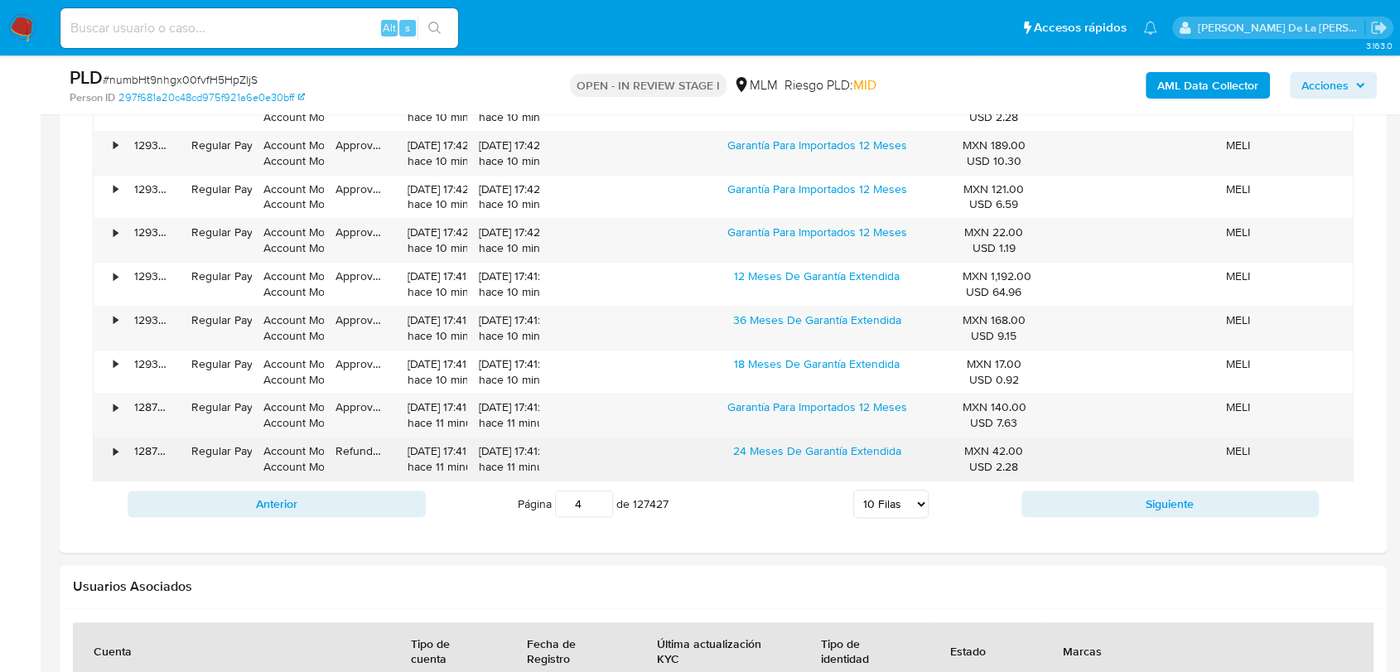
scroll to position [1933, 0]
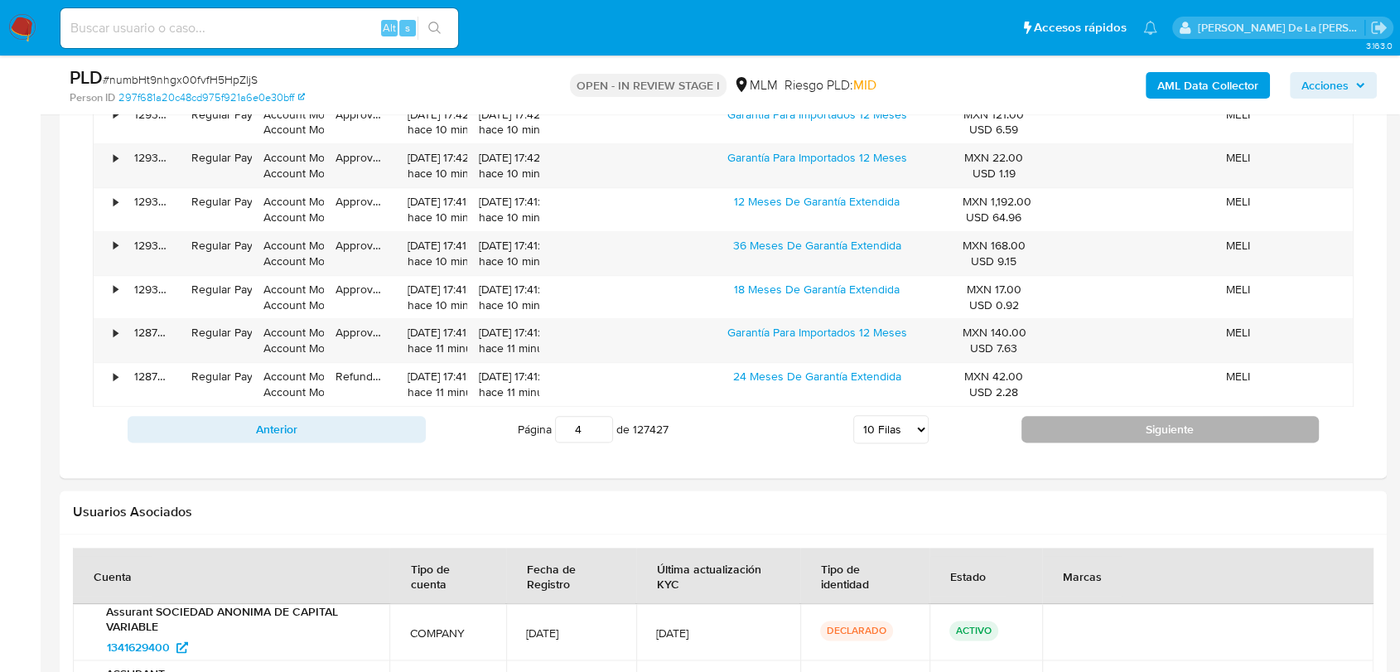
click at [1094, 438] on button "Siguiente" at bounding box center [1171, 429] width 298 height 27
type input "5"
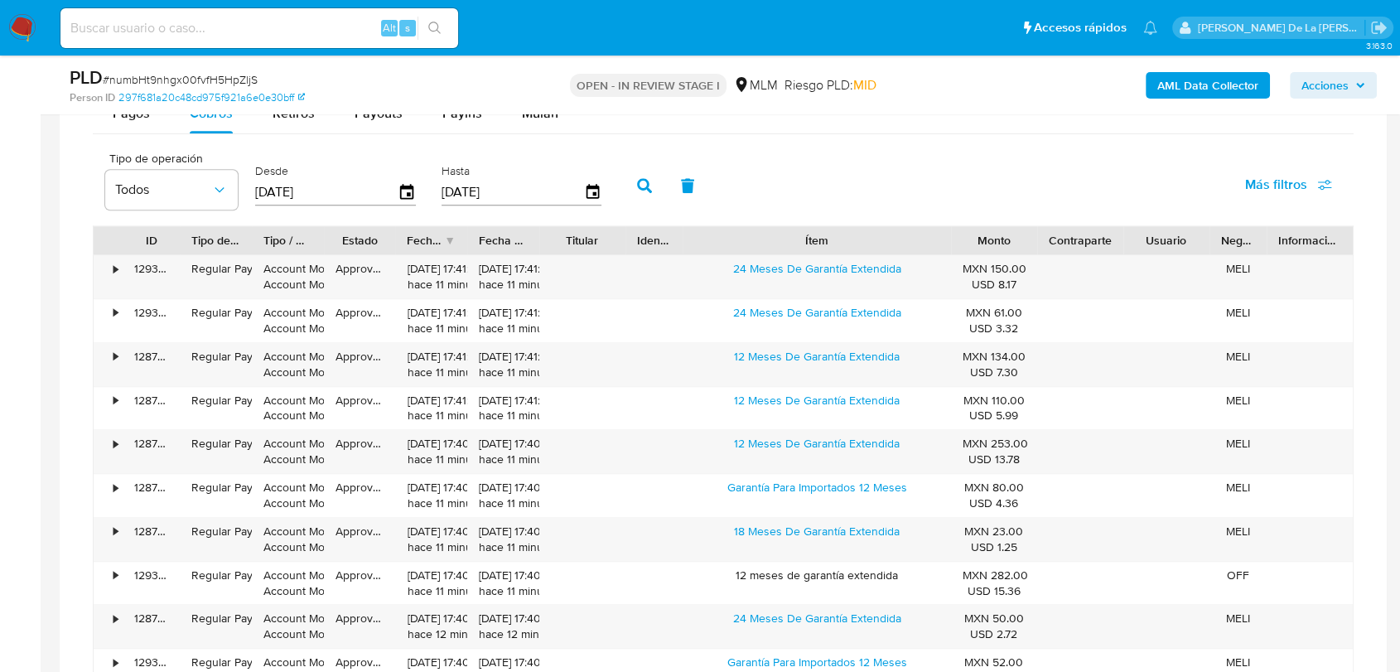
scroll to position [1564, 0]
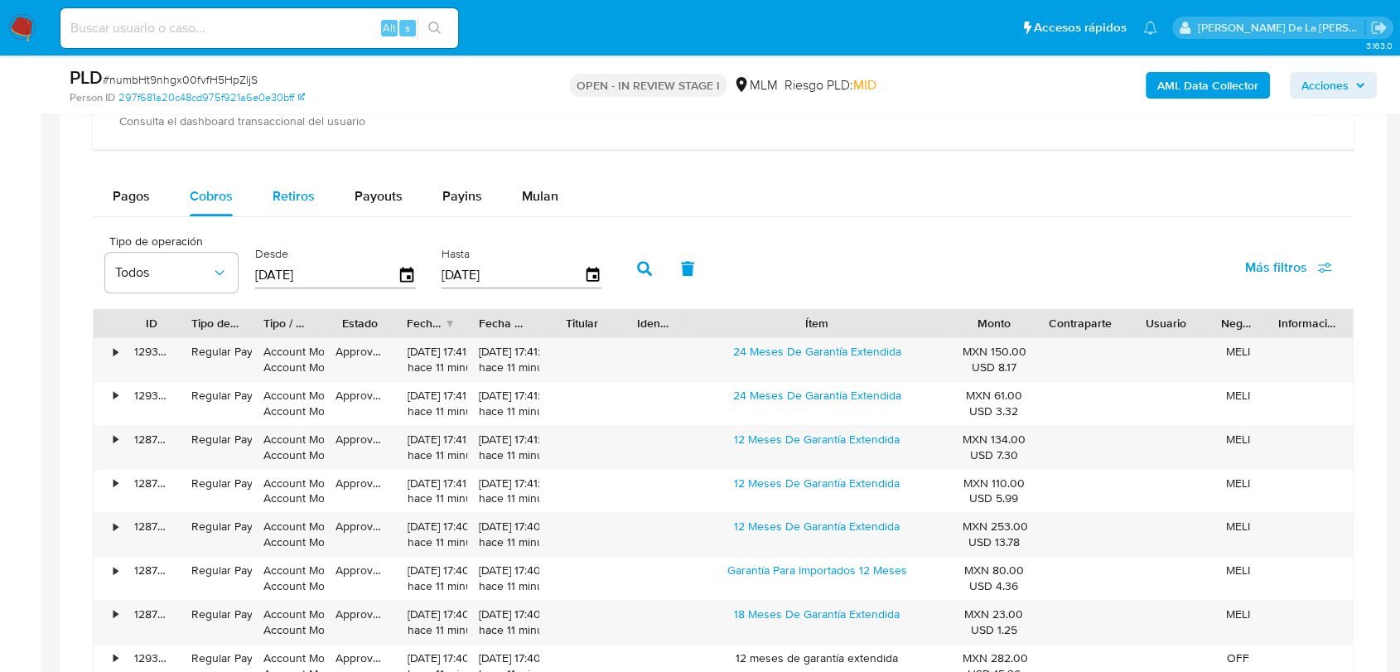
click at [279, 197] on span "Retiros" at bounding box center [294, 195] width 42 height 19
select select "10"
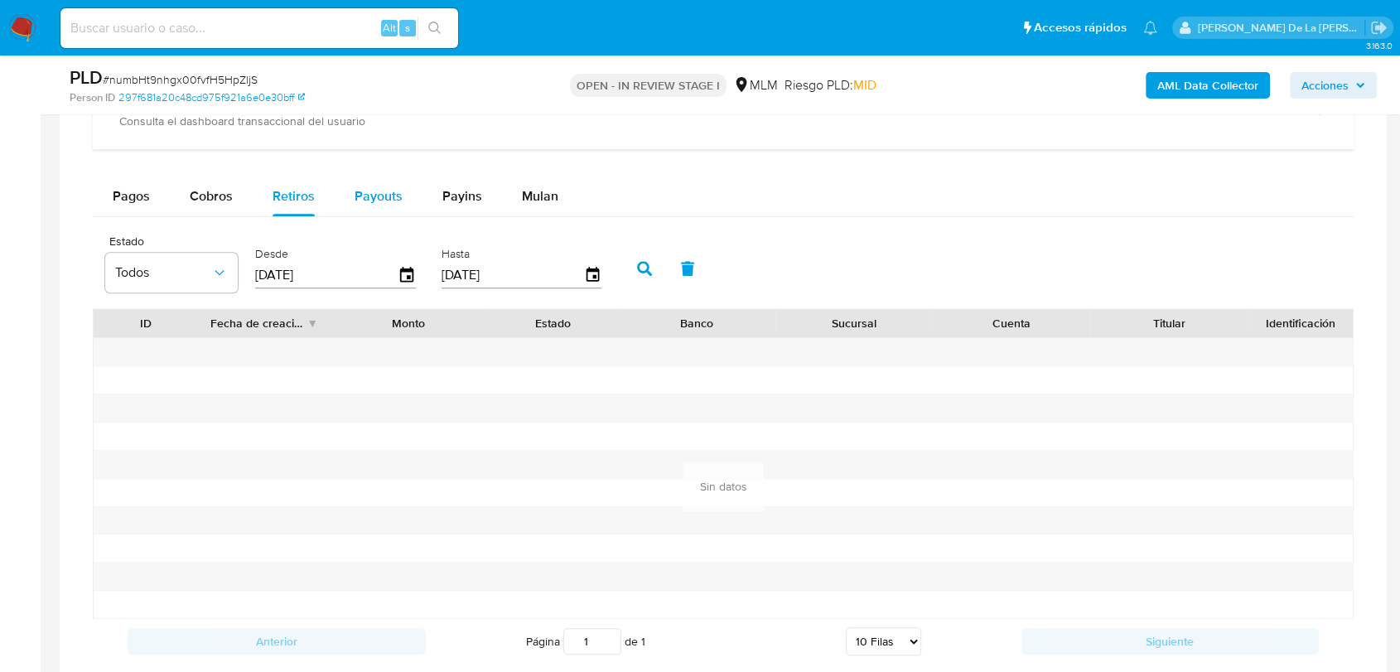
click at [358, 194] on span "Payouts" at bounding box center [379, 195] width 48 height 19
select select "10"
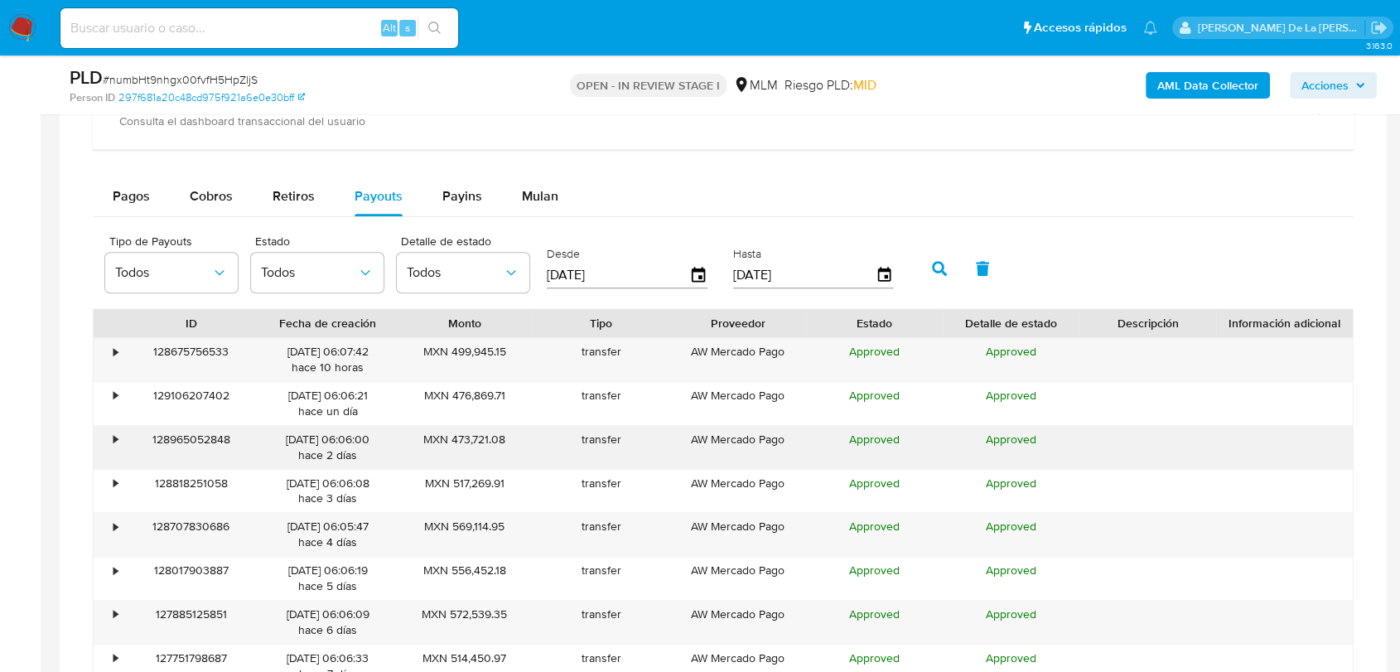
scroll to position [1657, 0]
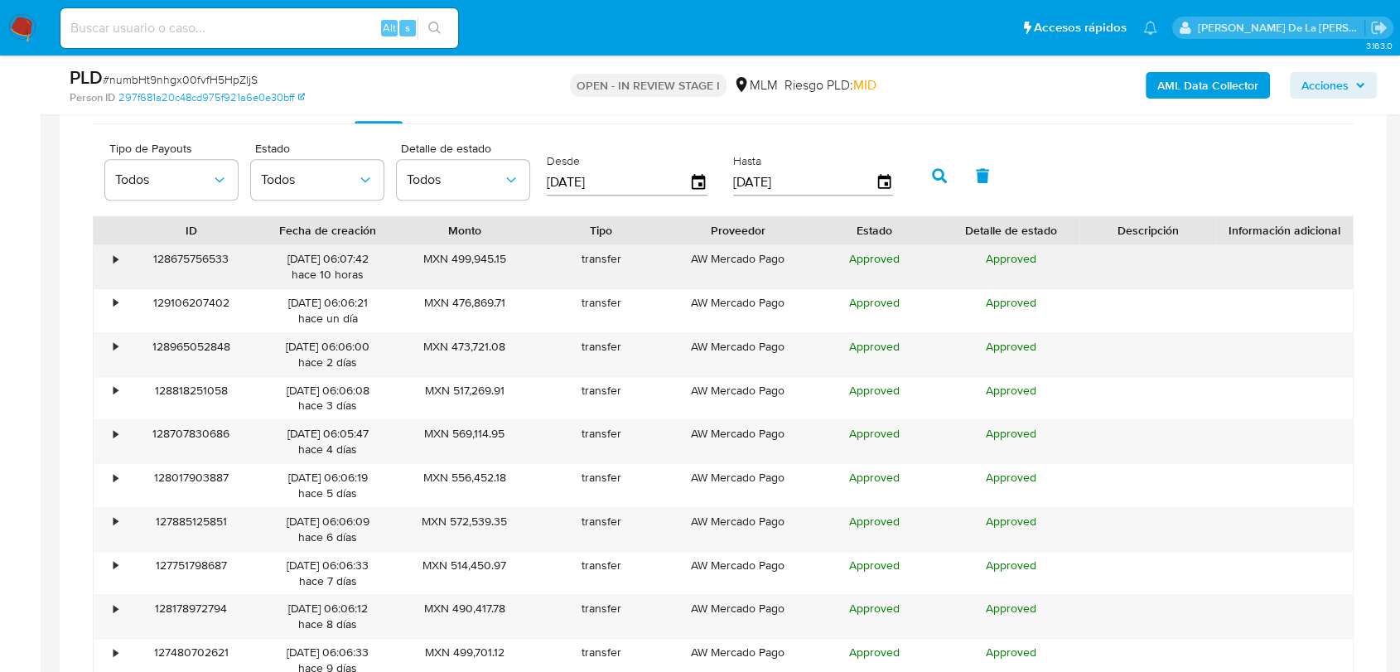
click at [115, 256] on div "•" at bounding box center [116, 259] width 4 height 16
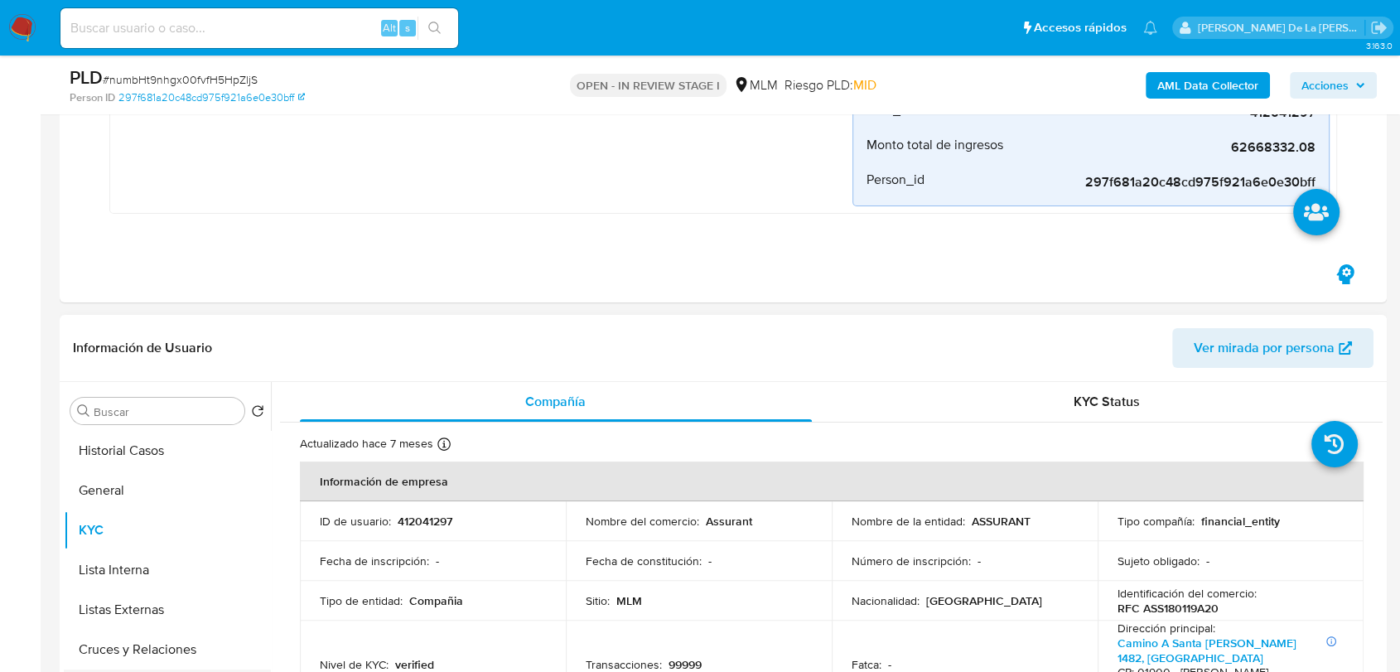
scroll to position [460, 0]
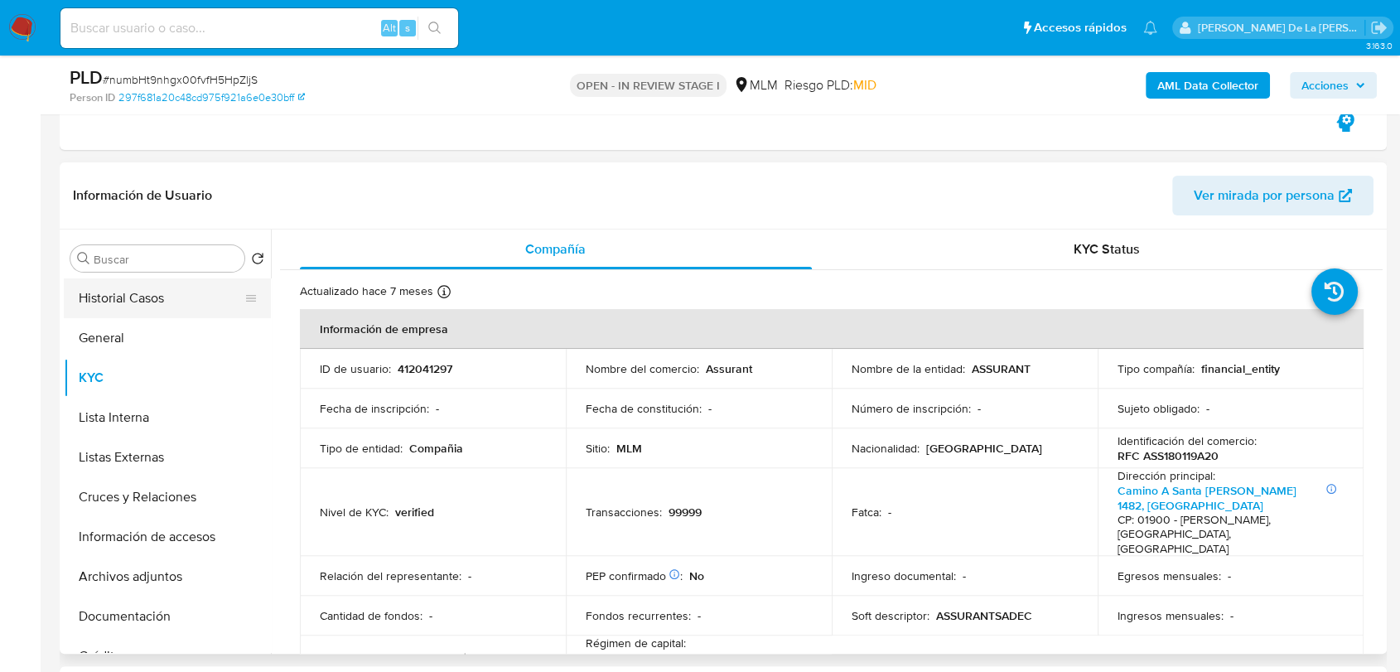
click at [172, 294] on button "Historial Casos" at bounding box center [161, 298] width 194 height 40
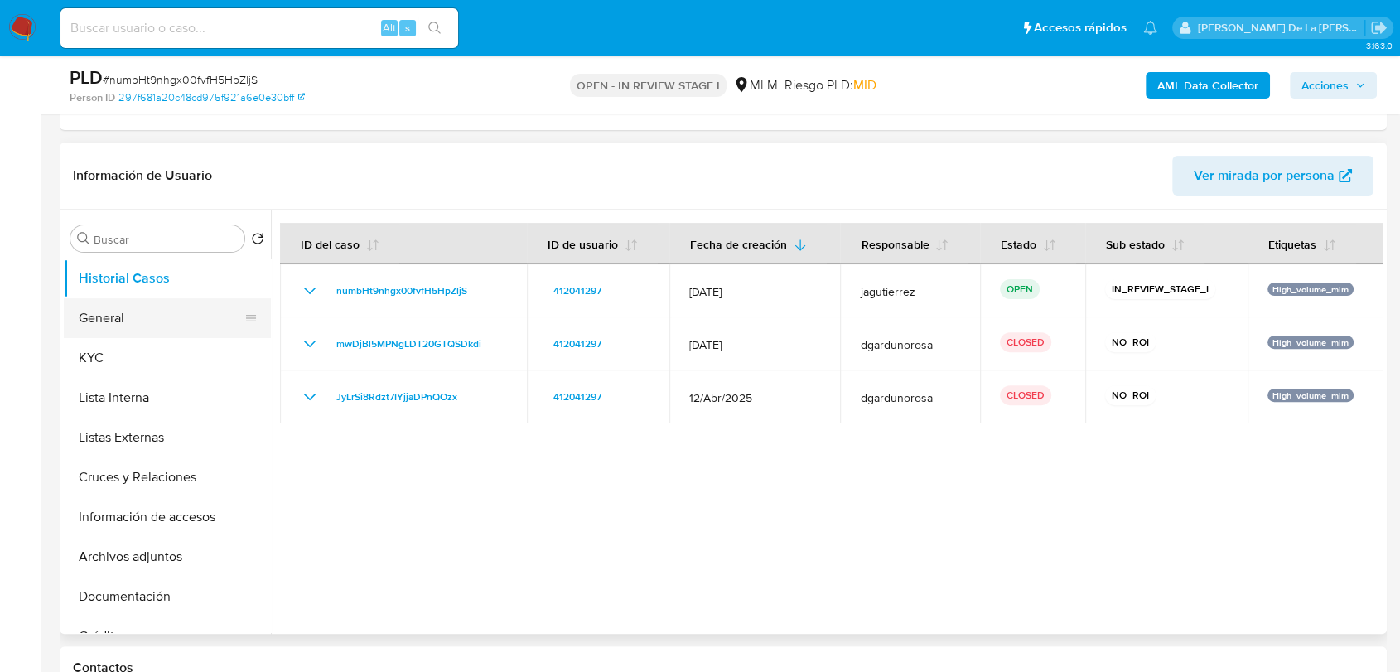
click at [128, 319] on button "General" at bounding box center [161, 318] width 194 height 40
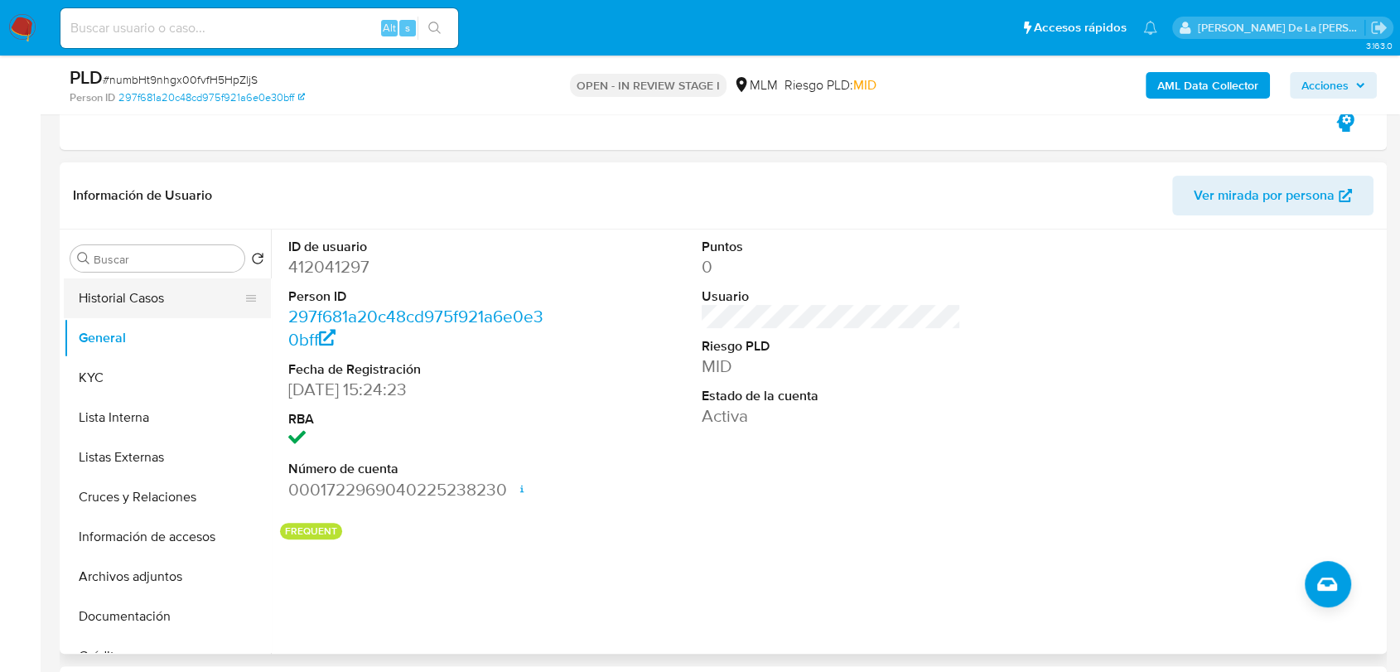
click at [121, 301] on button "Historial Casos" at bounding box center [161, 298] width 194 height 40
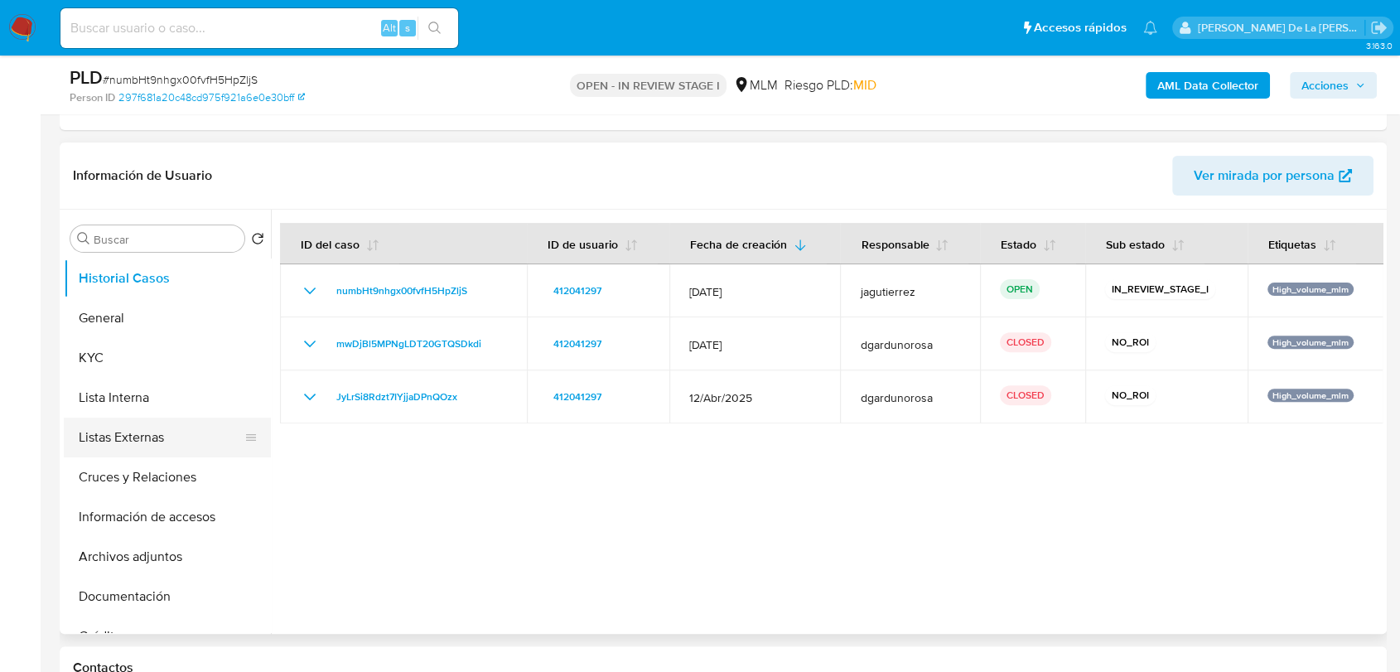
click at [143, 445] on button "Listas Externas" at bounding box center [161, 438] width 194 height 40
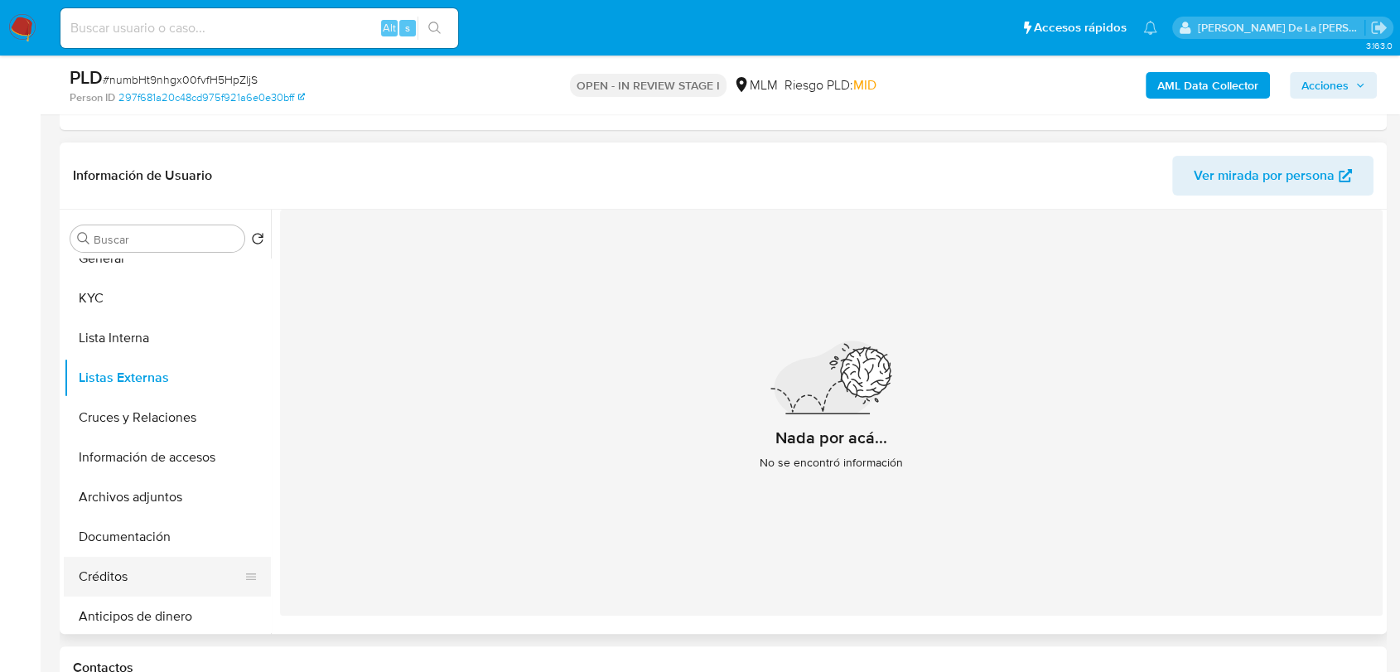
scroll to position [92, 0]
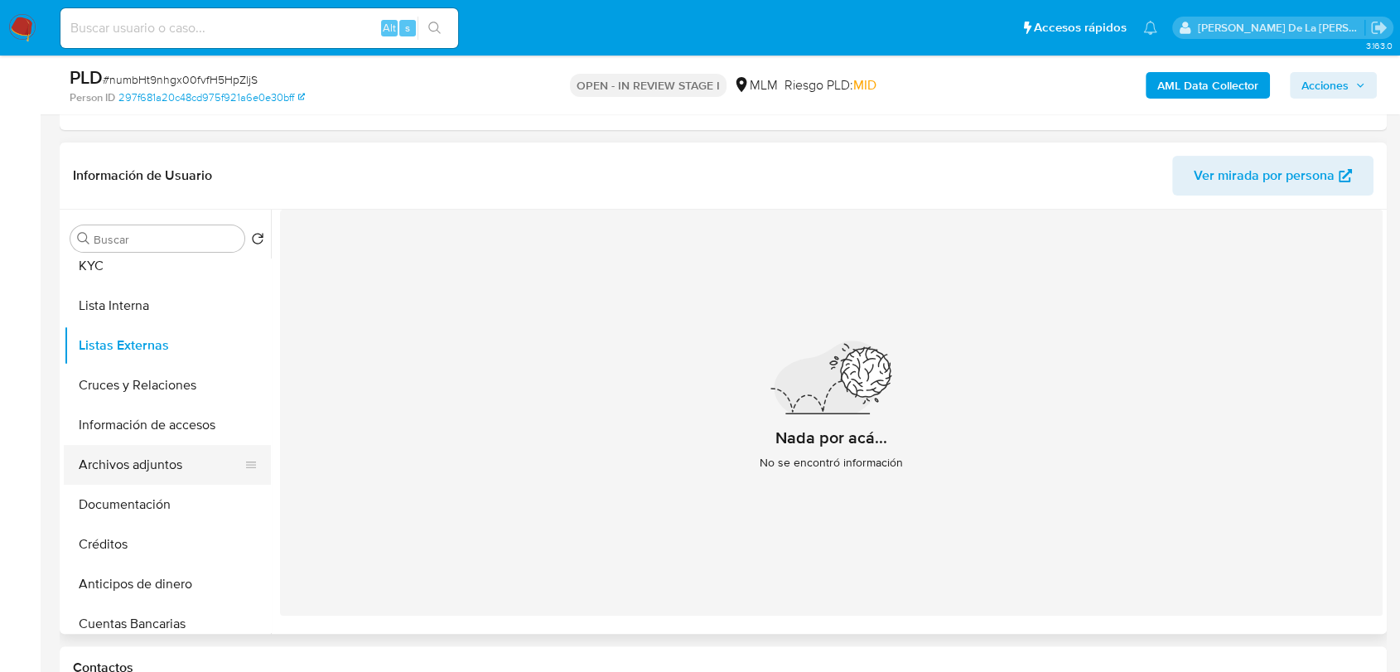
click at [147, 466] on button "Archivos adjuntos" at bounding box center [161, 465] width 194 height 40
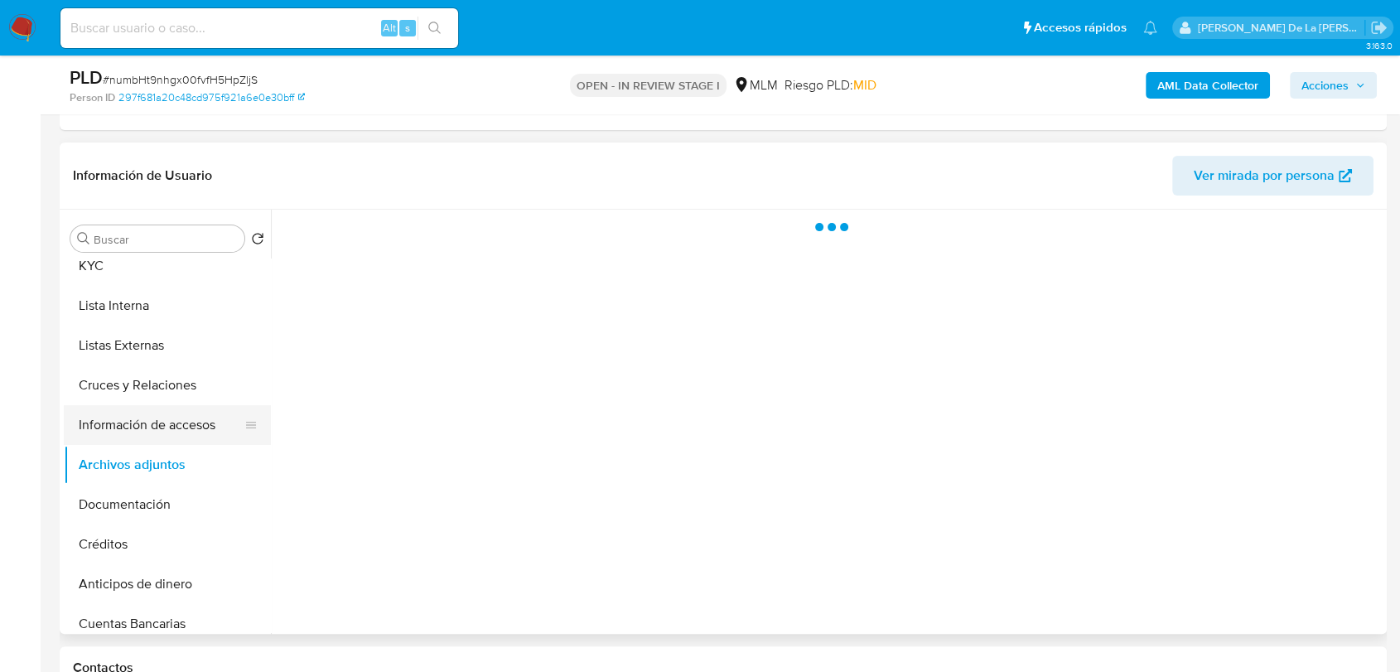
click at [211, 418] on button "Información de accesos" at bounding box center [161, 425] width 194 height 40
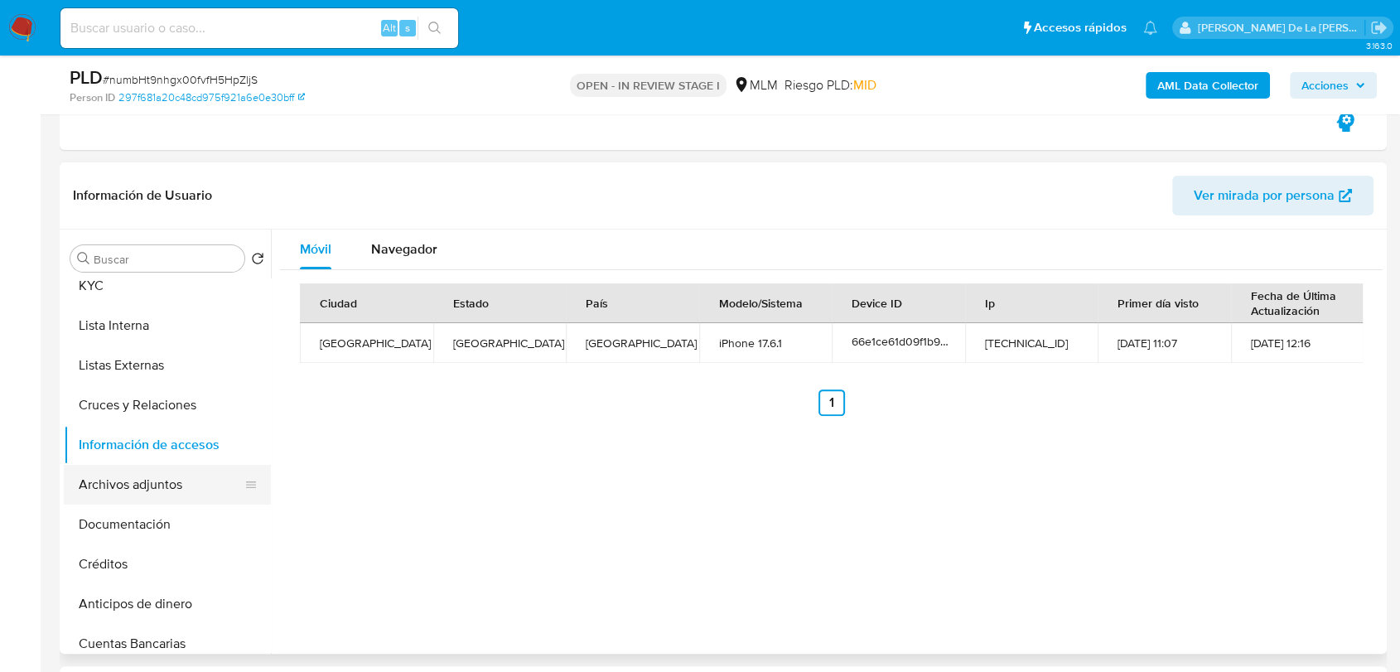
click at [145, 478] on button "Archivos adjuntos" at bounding box center [161, 485] width 194 height 40
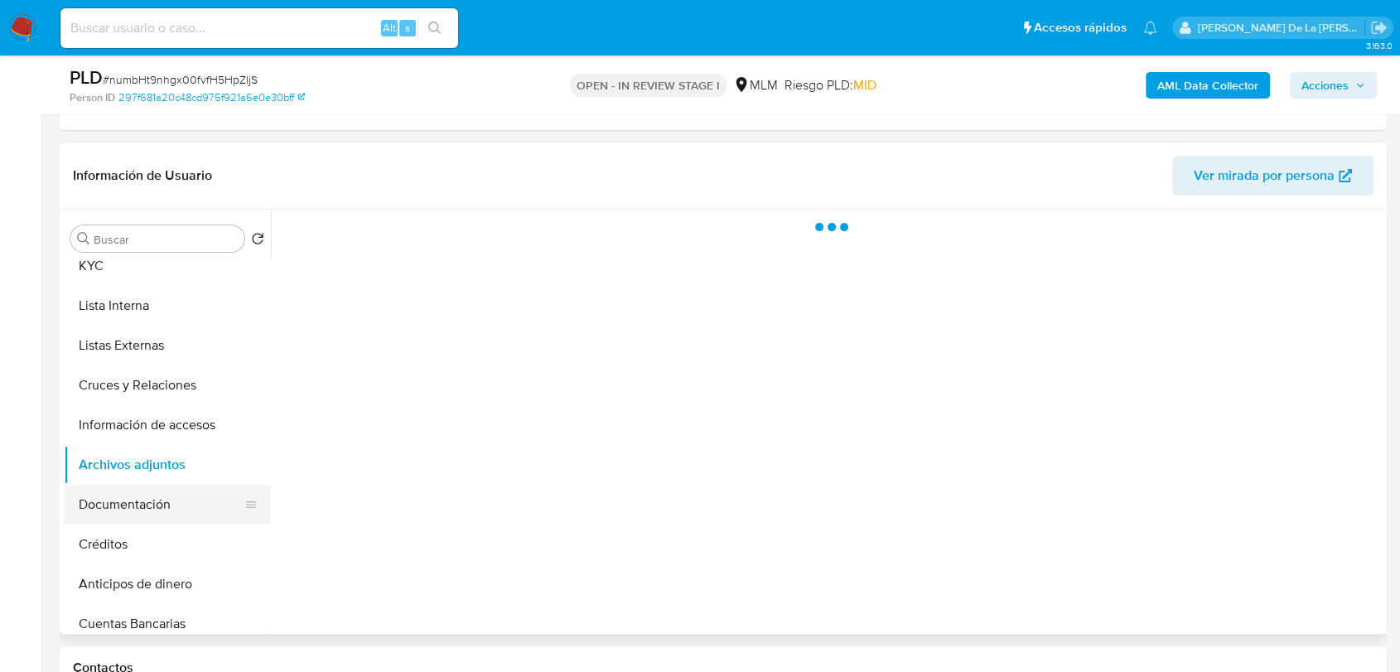
click at [162, 500] on button "Documentación" at bounding box center [161, 505] width 194 height 40
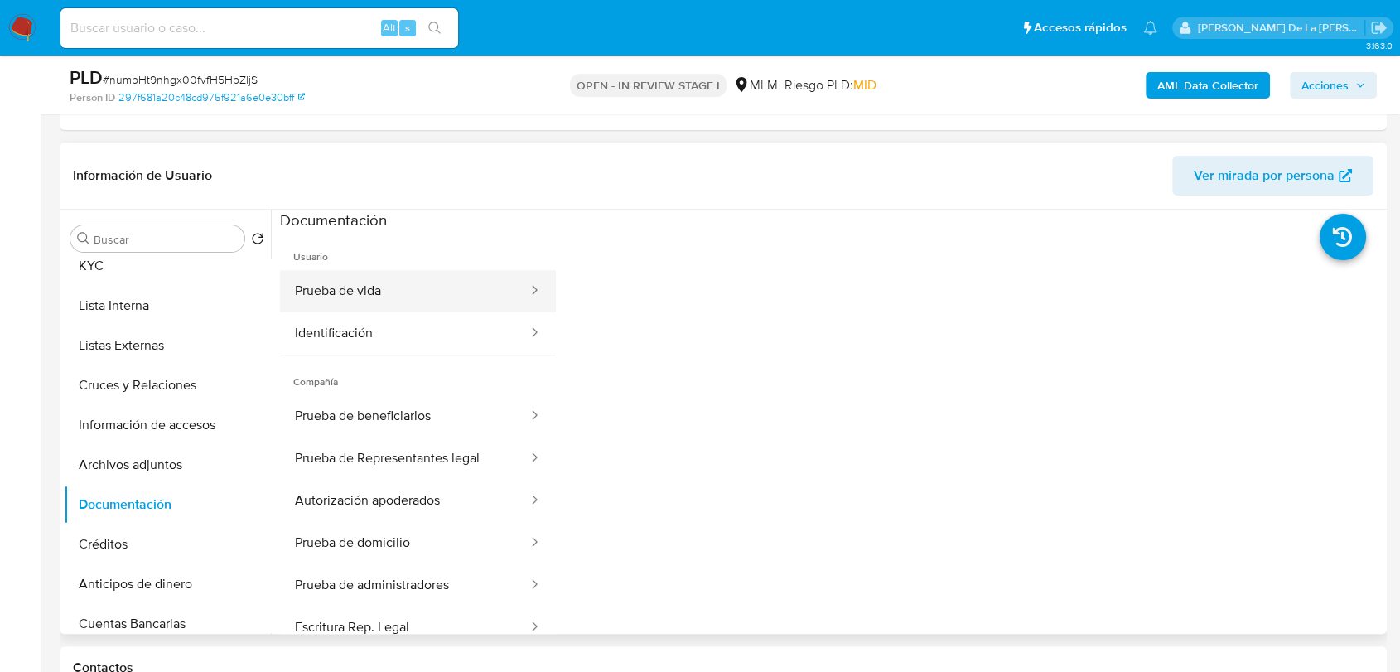
click at [416, 293] on button "Prueba de vida" at bounding box center [404, 291] width 249 height 42
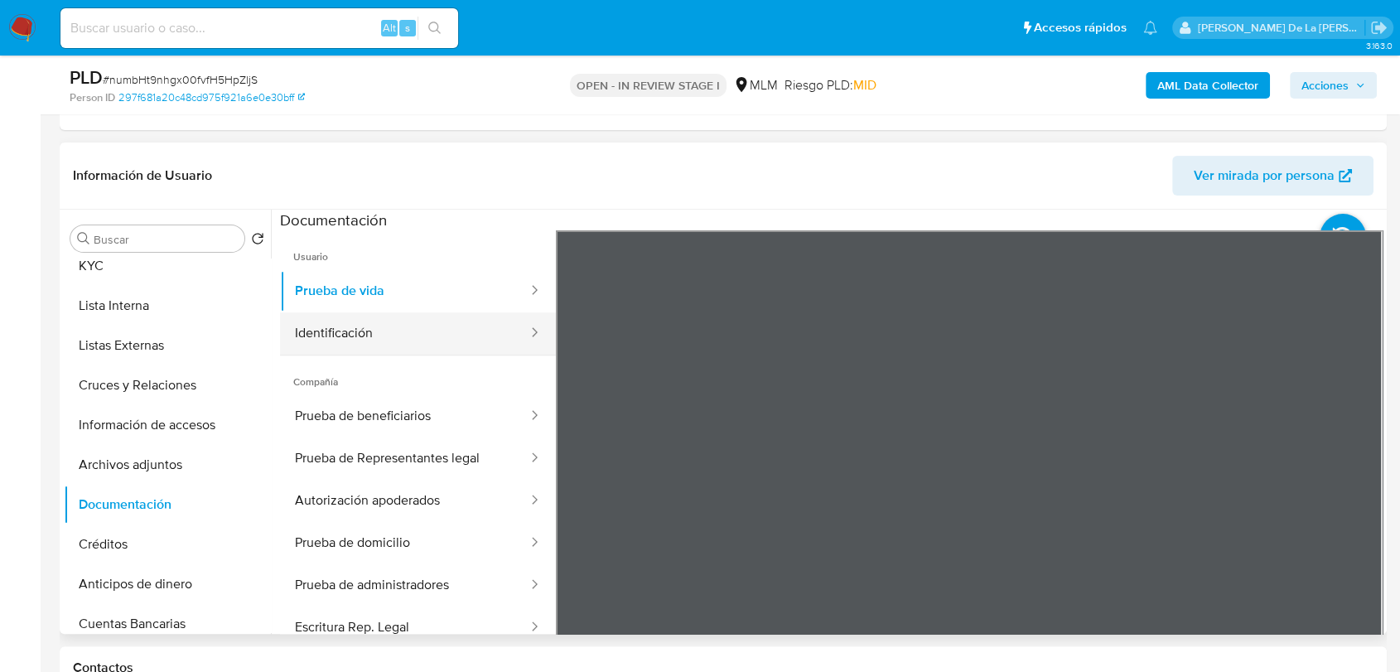
click at [405, 330] on button "Identificación" at bounding box center [404, 333] width 249 height 42
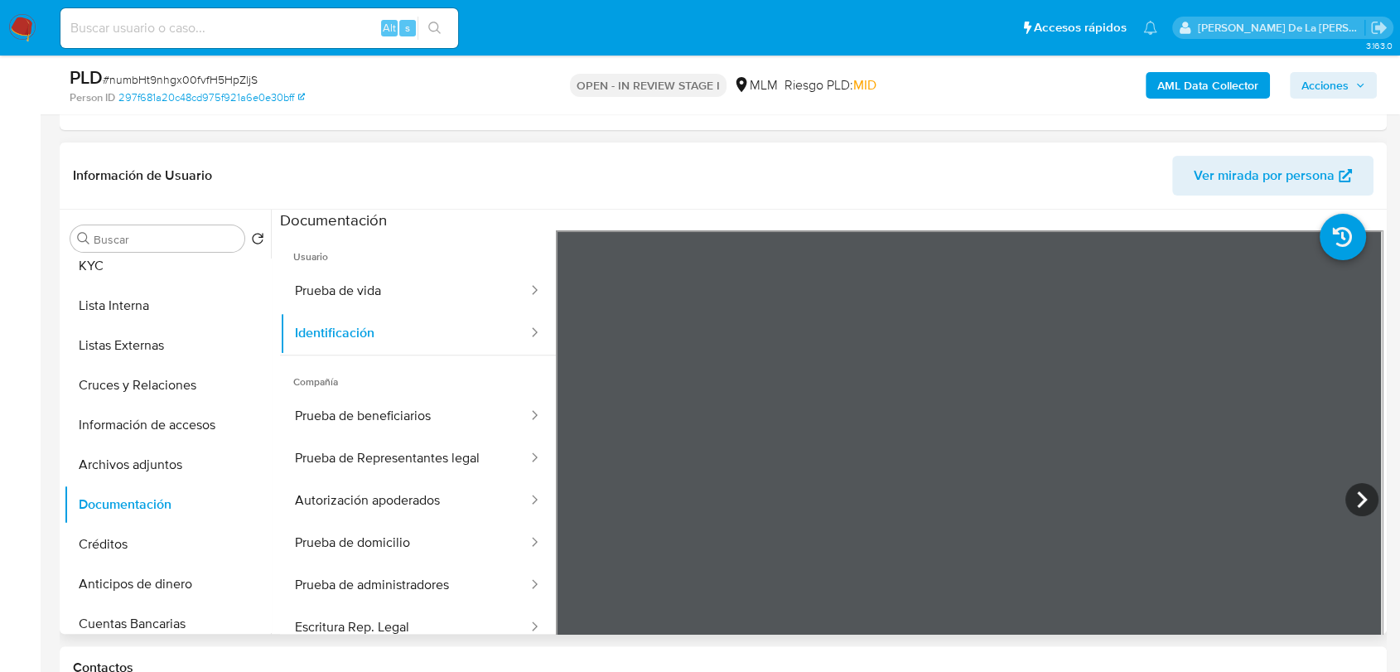
click at [868, 227] on section at bounding box center [831, 485] width 1103 height 551
click at [361, 401] on button "Prueba de beneficiarios" at bounding box center [404, 416] width 249 height 42
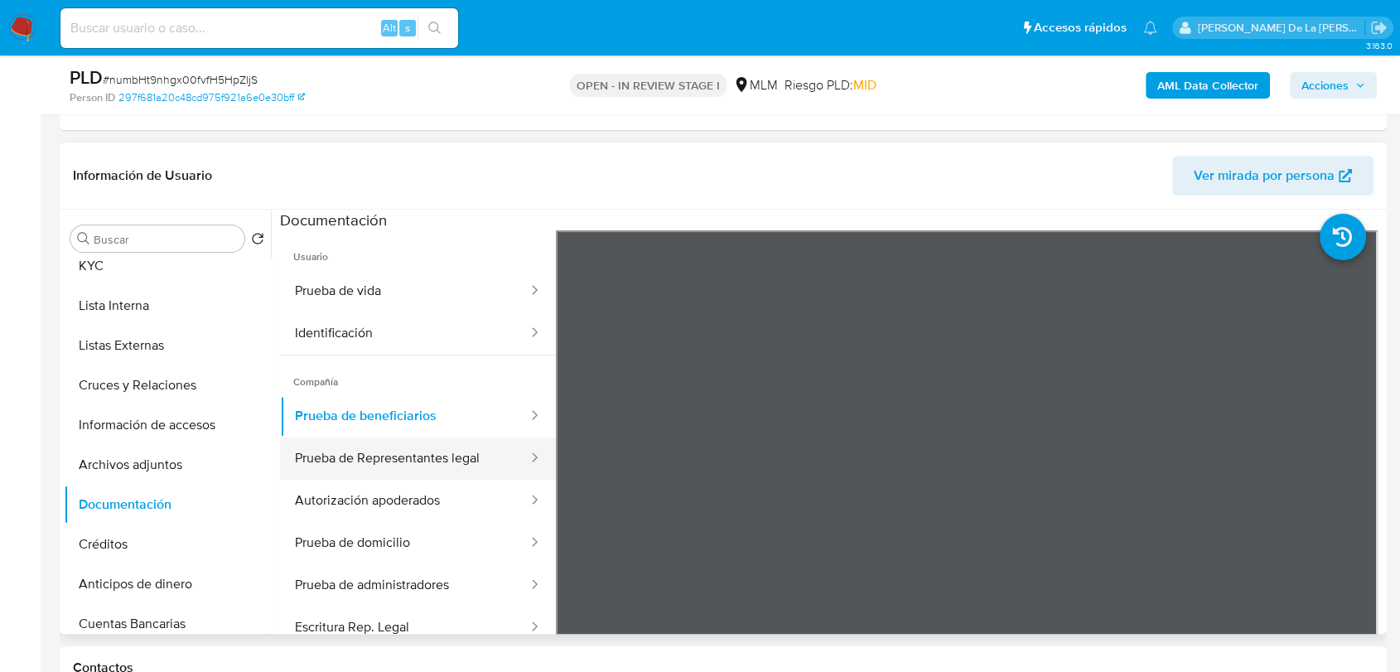
click at [318, 452] on button "Prueba de Representantes legal" at bounding box center [404, 459] width 249 height 42
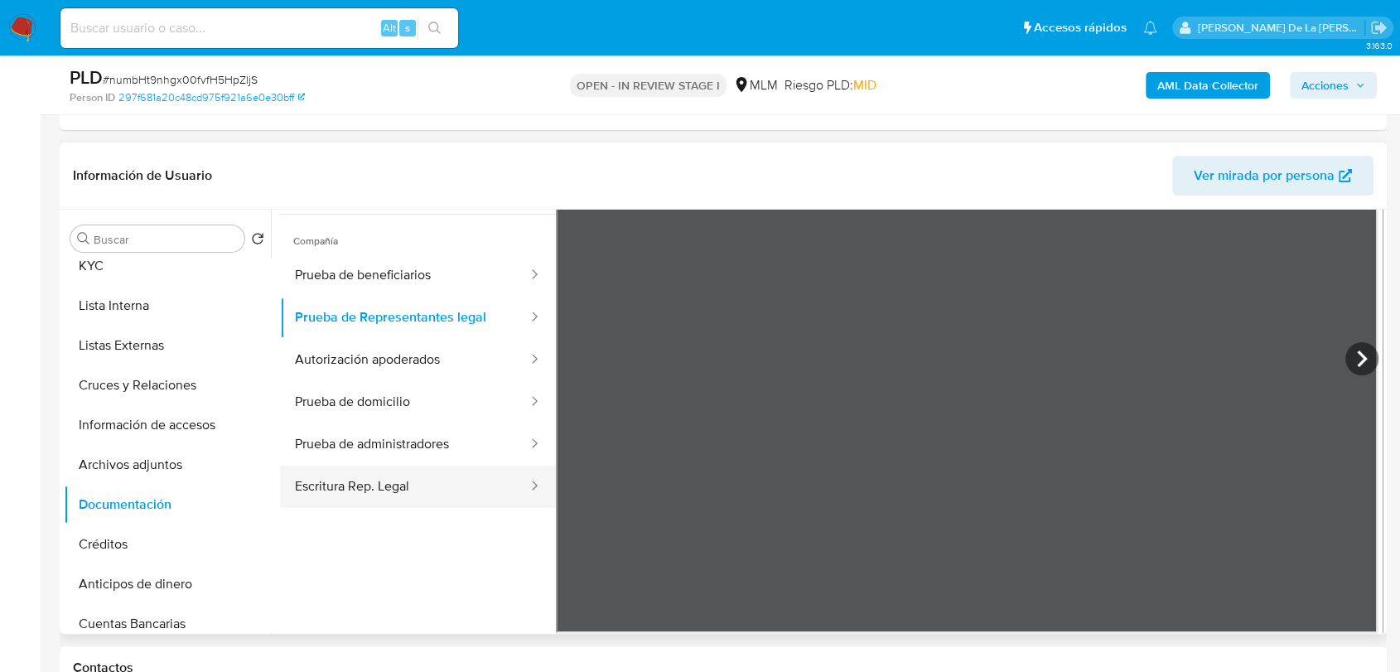
scroll to position [144, 0]
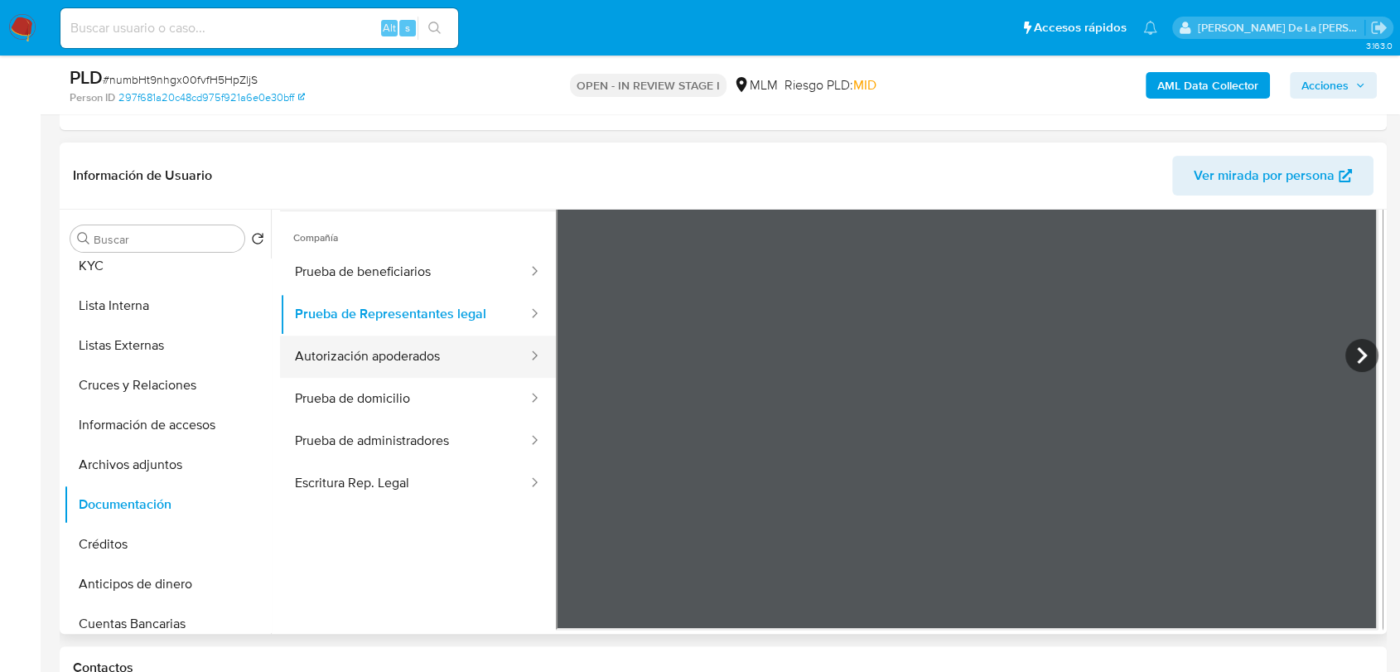
click at [399, 349] on button "Autorización apoderados" at bounding box center [404, 357] width 249 height 42
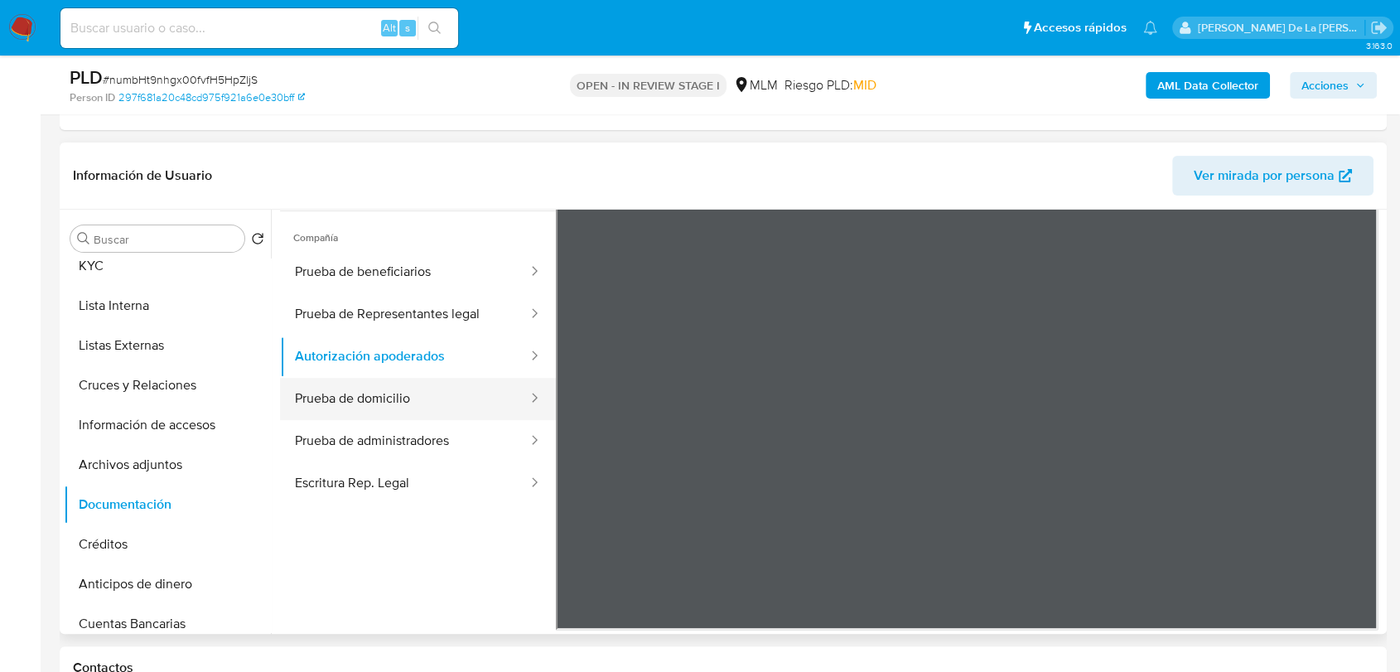
click at [362, 403] on button "Prueba de domicilio" at bounding box center [404, 399] width 249 height 42
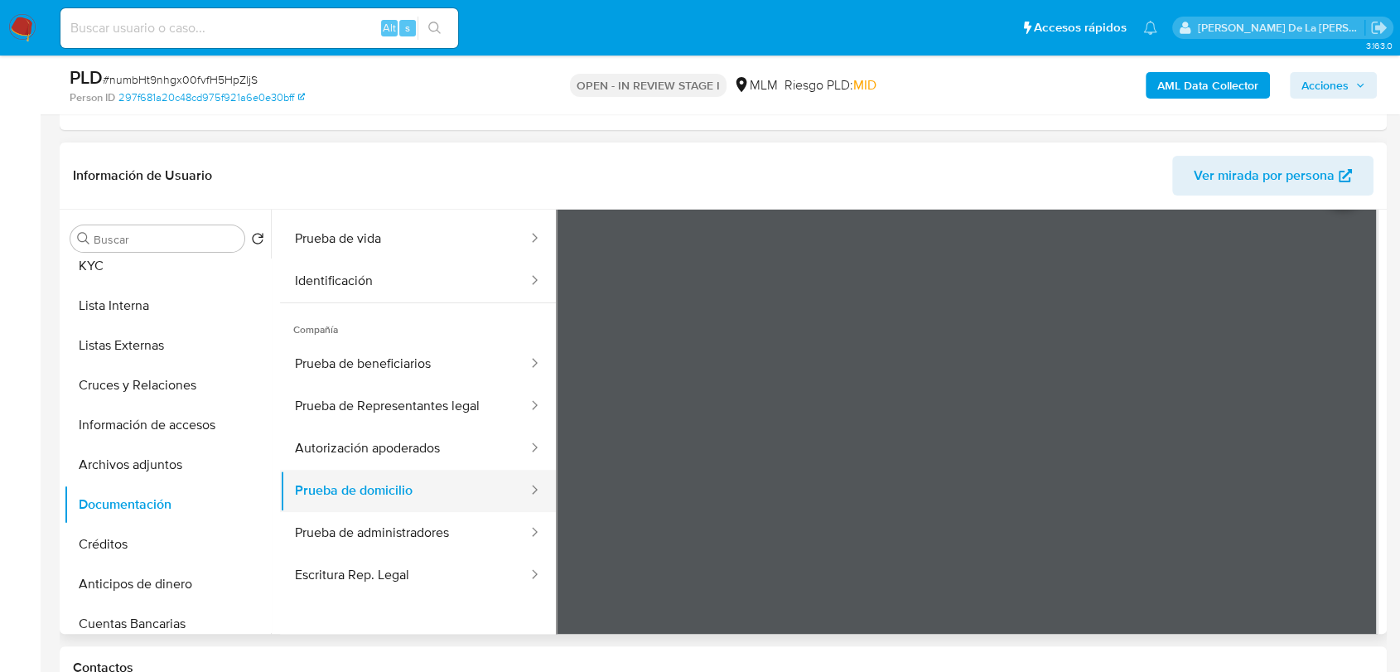
scroll to position [0, 0]
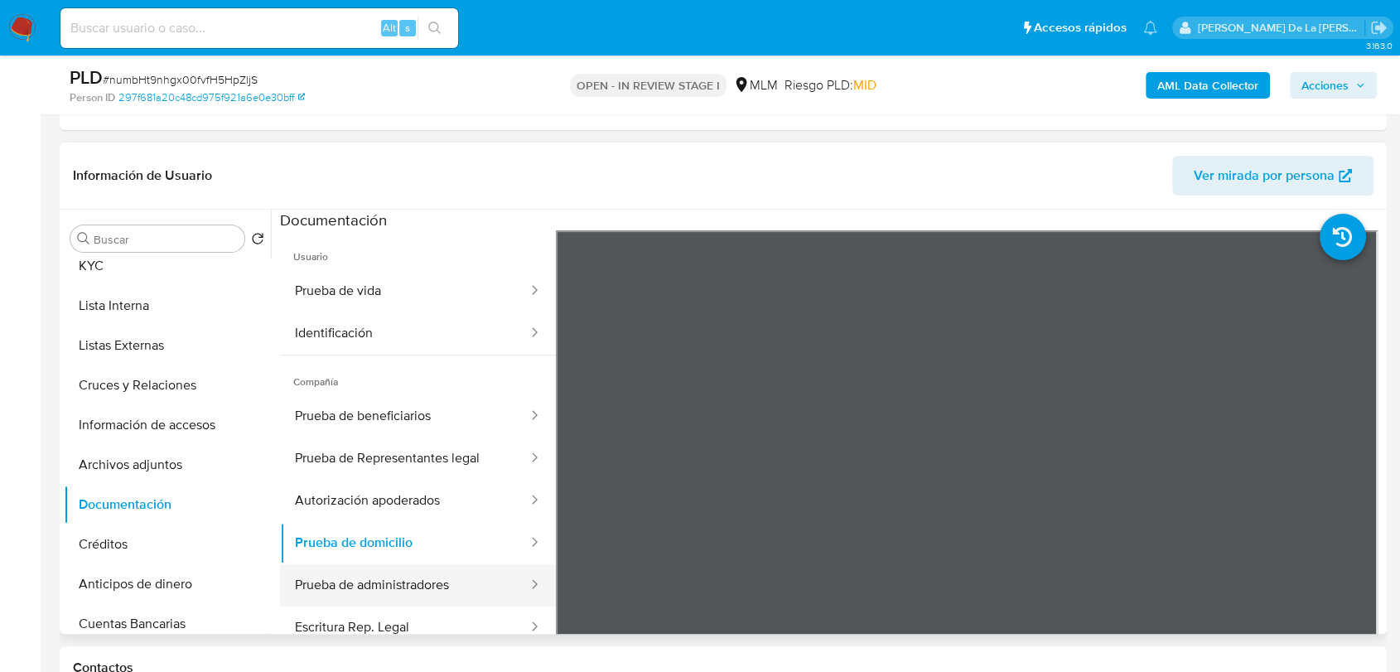
click at [384, 587] on button "Prueba de administradores" at bounding box center [404, 585] width 249 height 42
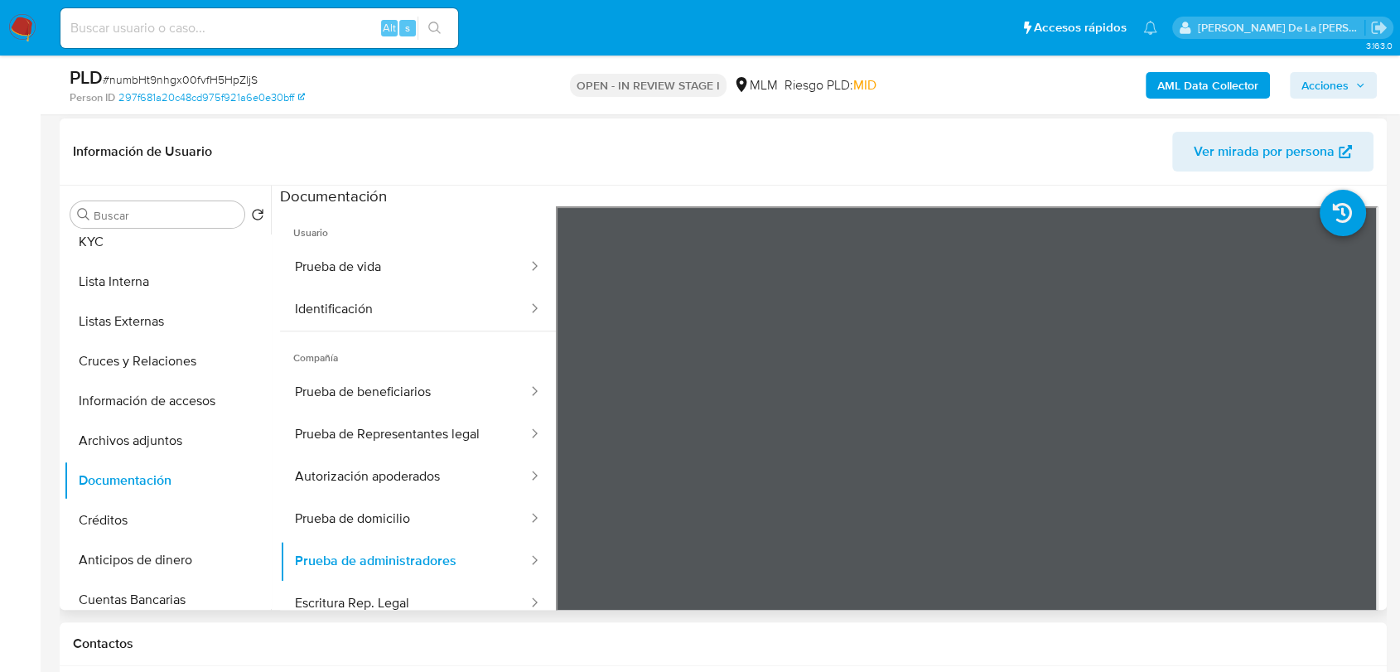
scroll to position [552, 0]
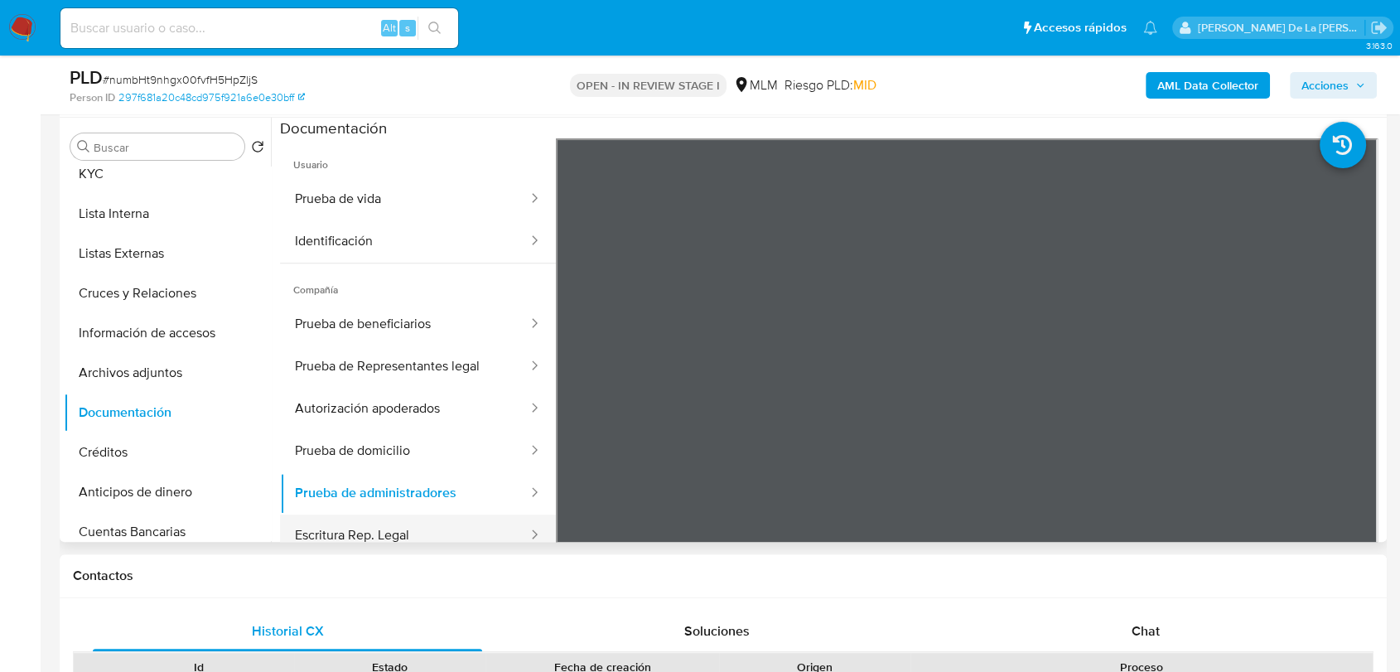
click at [327, 532] on button "Escritura Rep. Legal" at bounding box center [404, 536] width 249 height 42
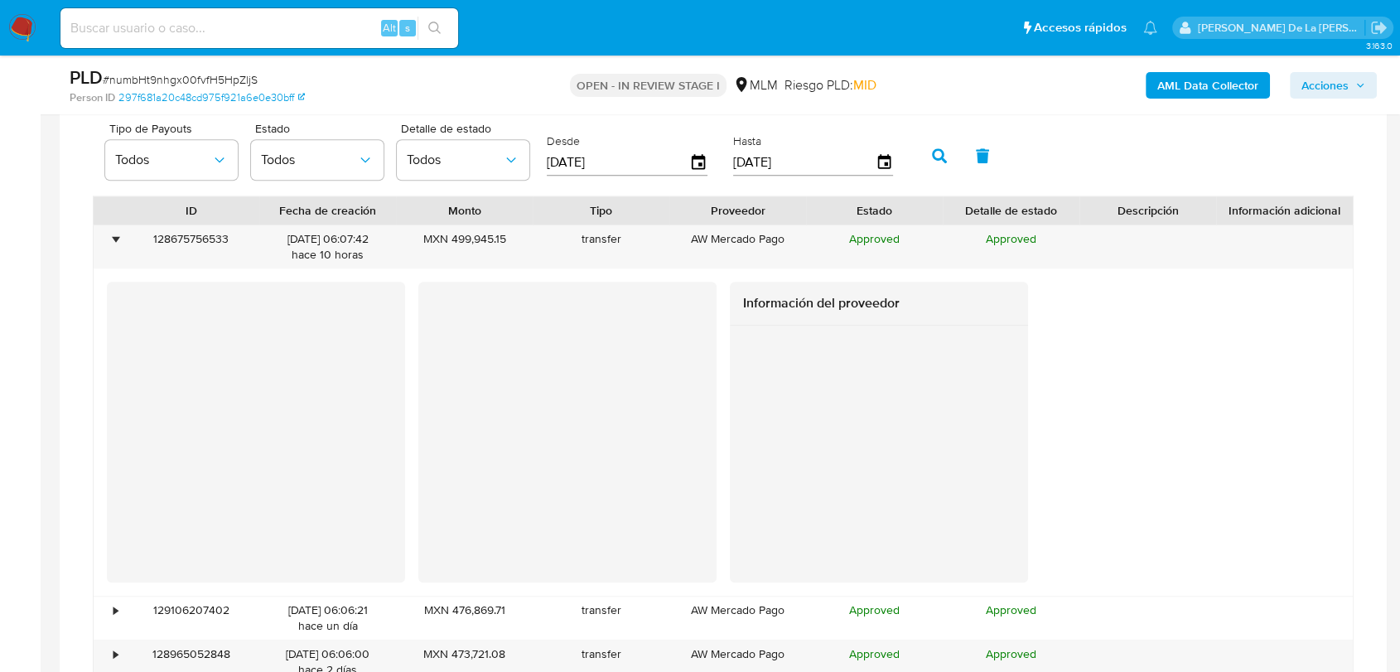
scroll to position [1380, 0]
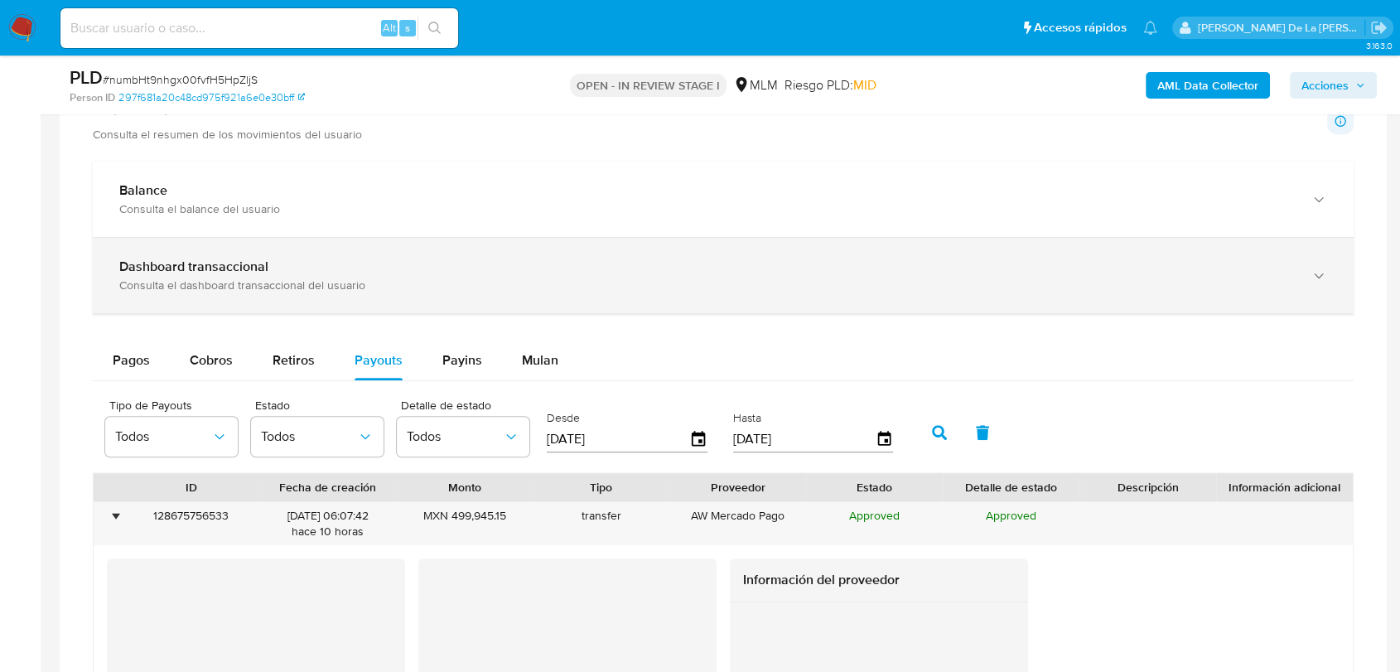
click at [379, 265] on div "Dashboard transaccional" at bounding box center [706, 267] width 1175 height 17
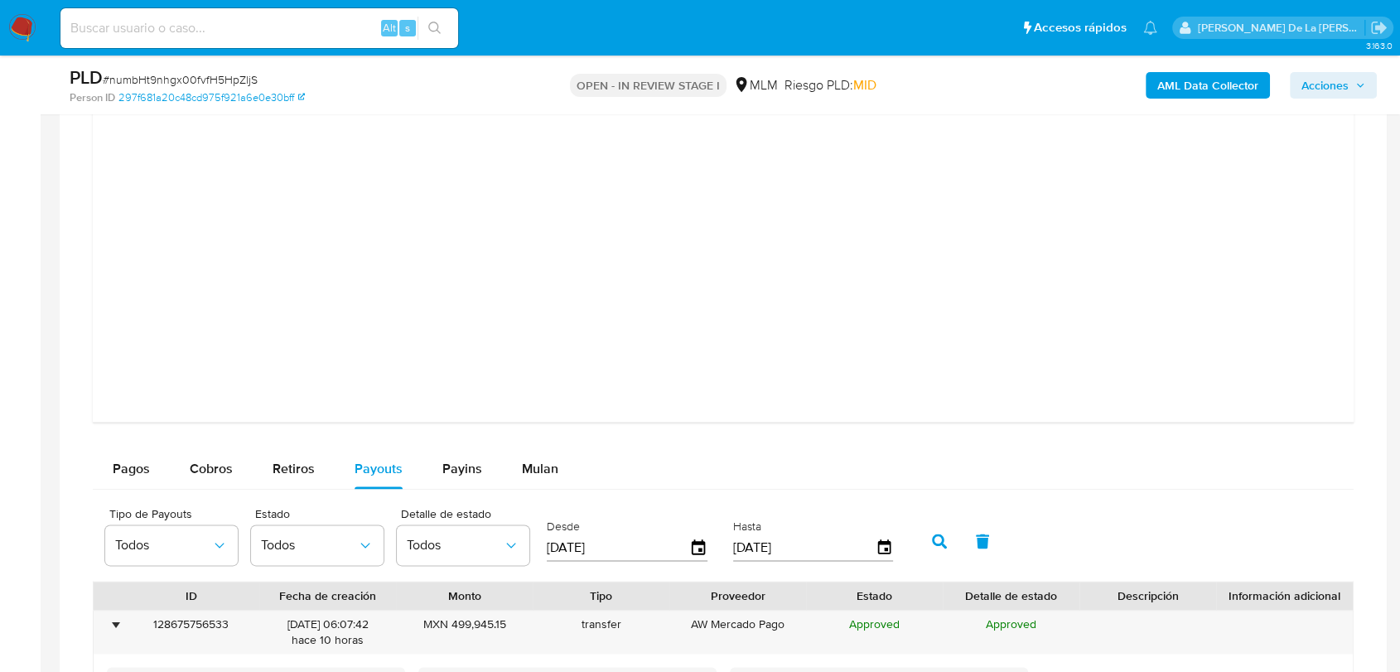
scroll to position [2209, 0]
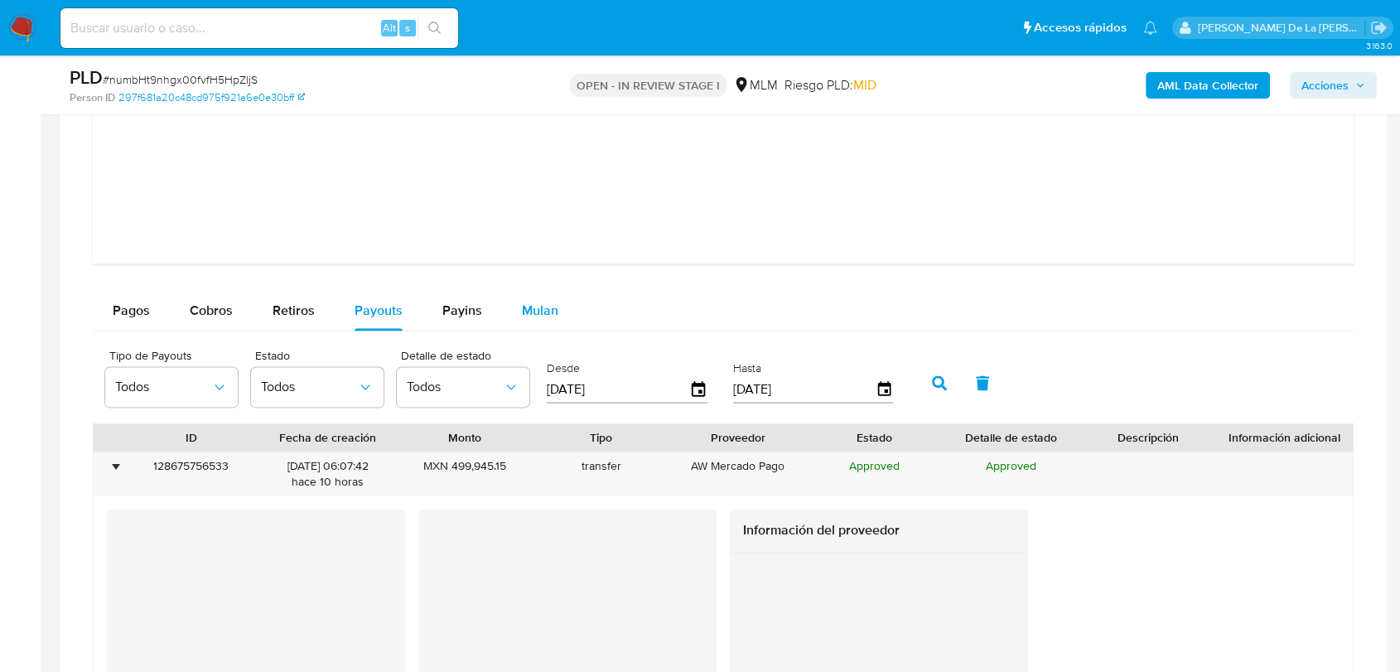
click at [544, 302] on span "Mulan" at bounding box center [540, 310] width 36 height 19
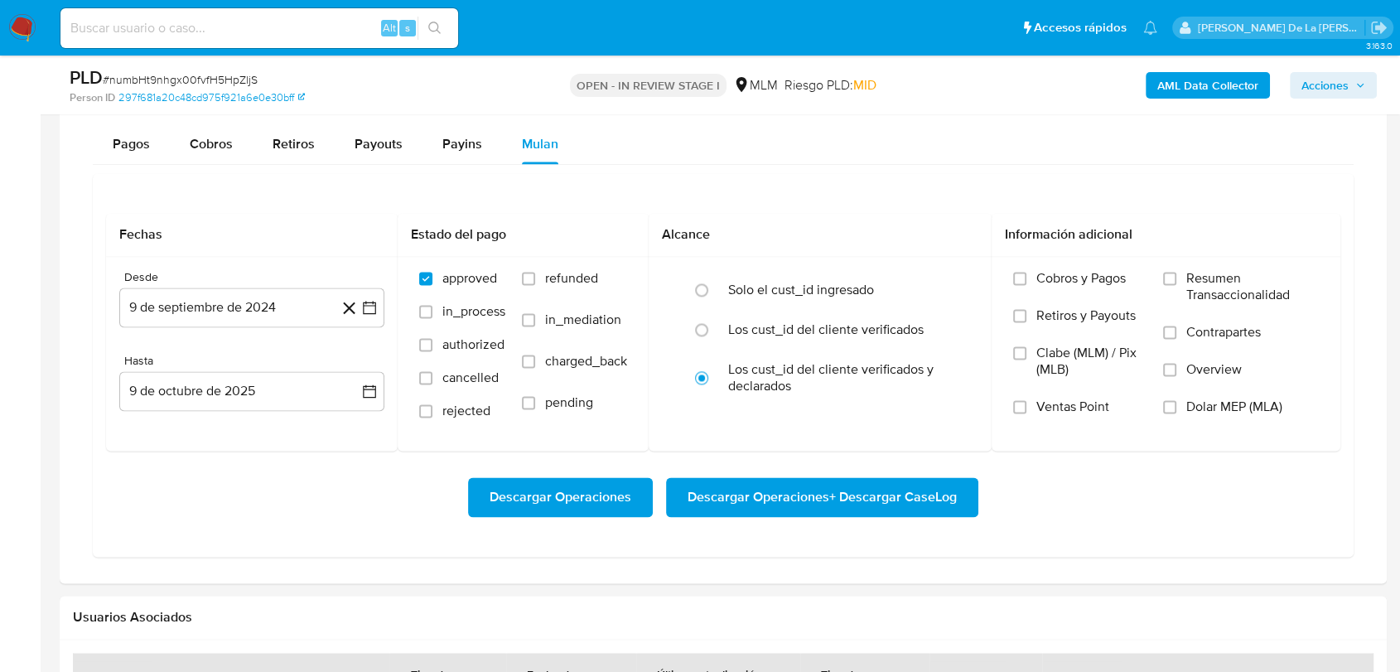
scroll to position [2393, 0]
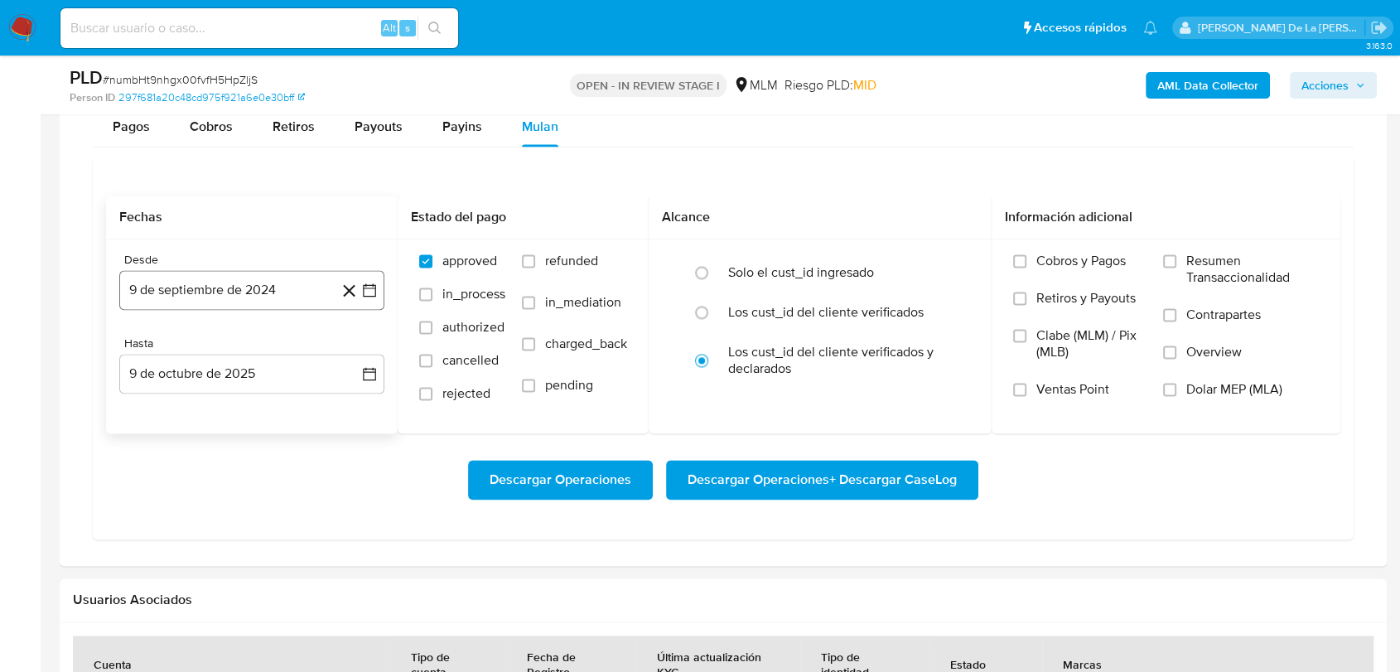
click at [378, 285] on button "9 de septiembre de 2024" at bounding box center [251, 290] width 265 height 40
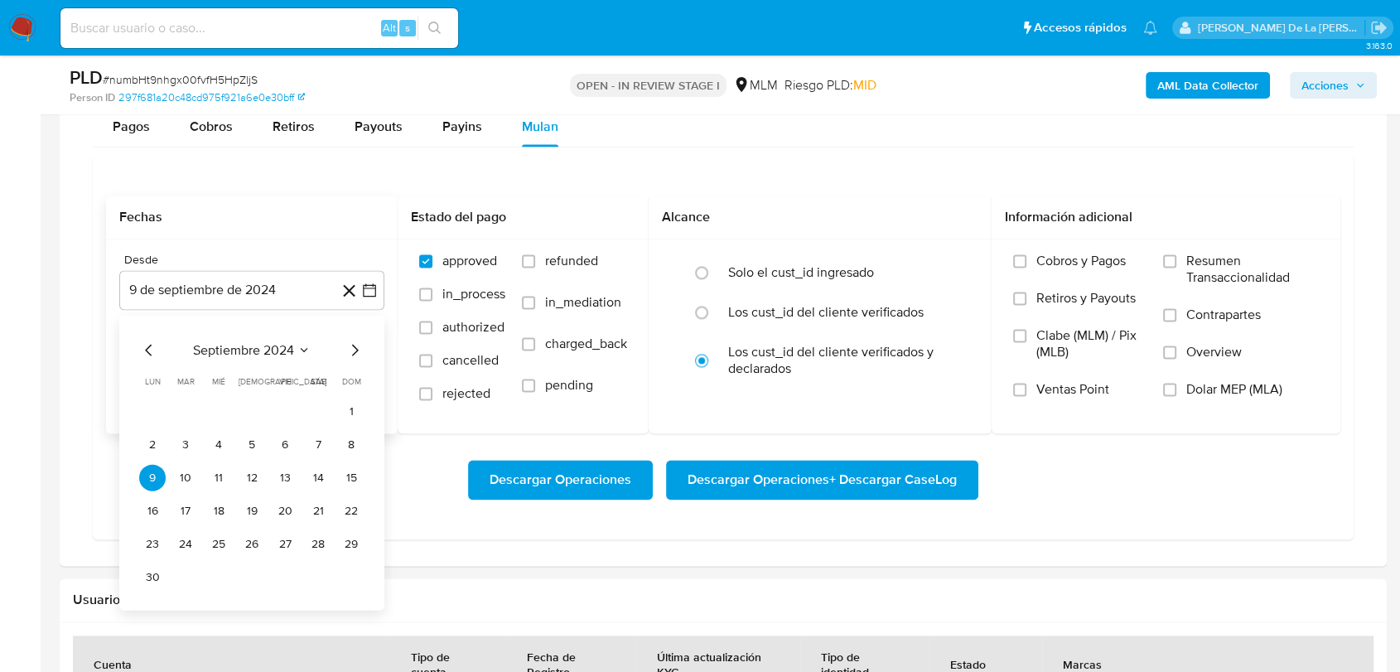
click at [353, 341] on icon "Mes siguiente" at bounding box center [355, 350] width 20 height 20
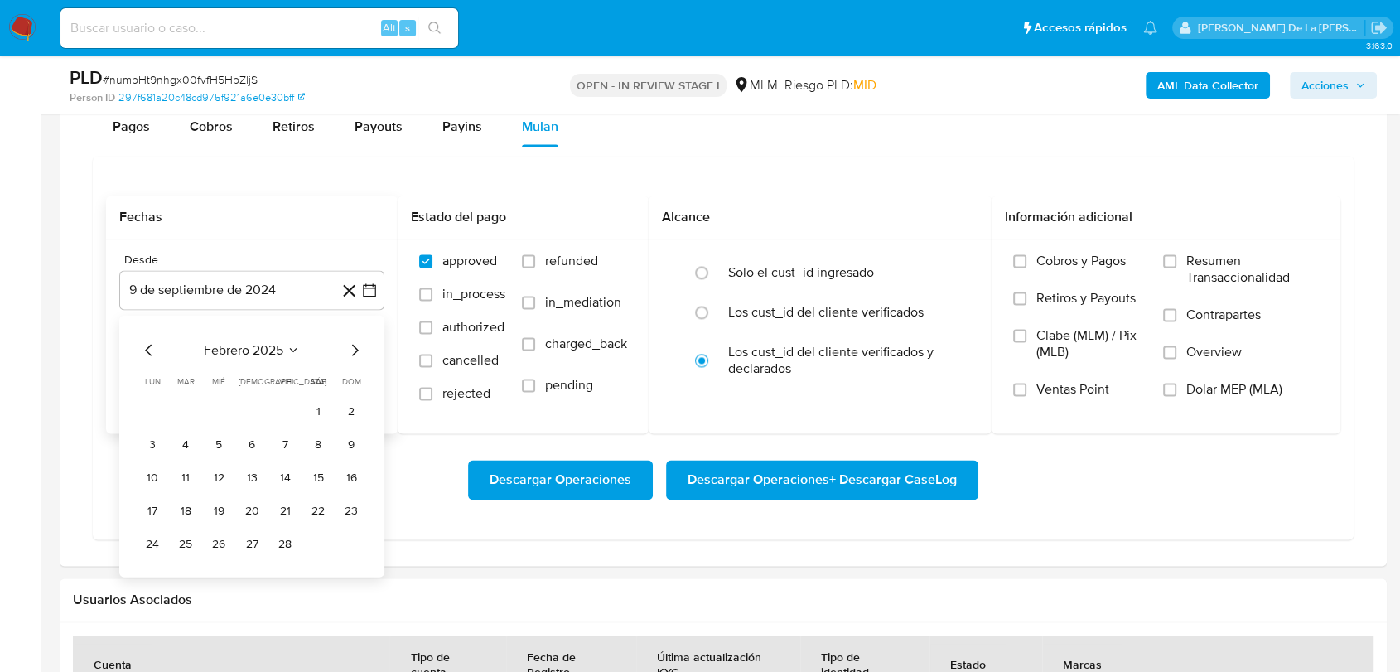
click at [355, 345] on icon "Mes siguiente" at bounding box center [355, 350] width 20 height 20
click at [312, 406] on button "1" at bounding box center [318, 411] width 27 height 27
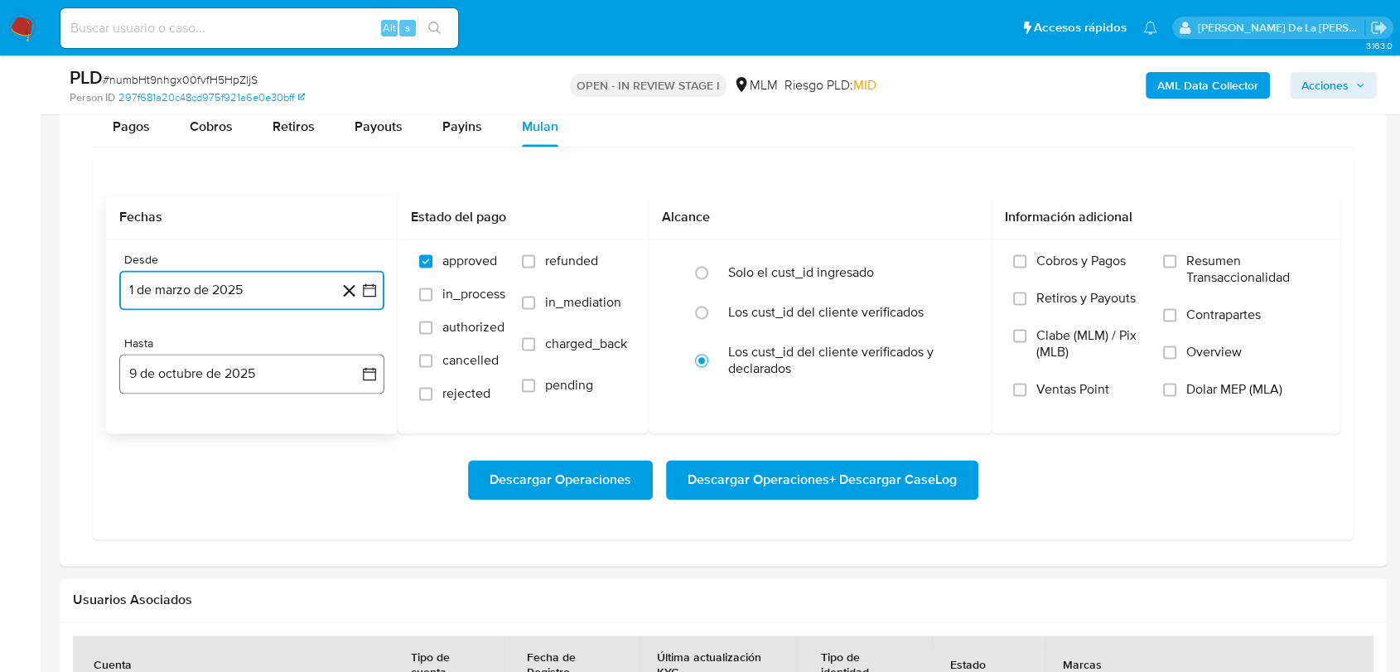
click at [299, 372] on button "9 de octubre de 2025" at bounding box center [251, 374] width 265 height 40
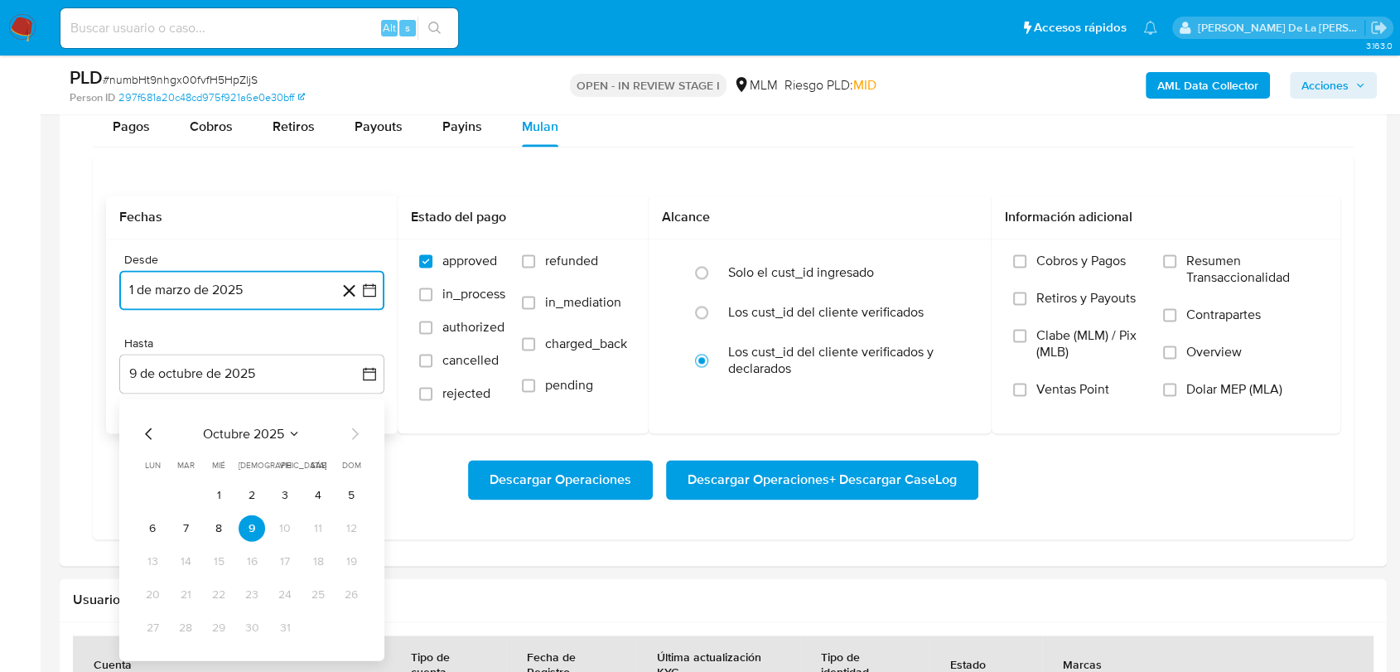
click at [147, 428] on icon "Mes anterior" at bounding box center [149, 433] width 20 height 20
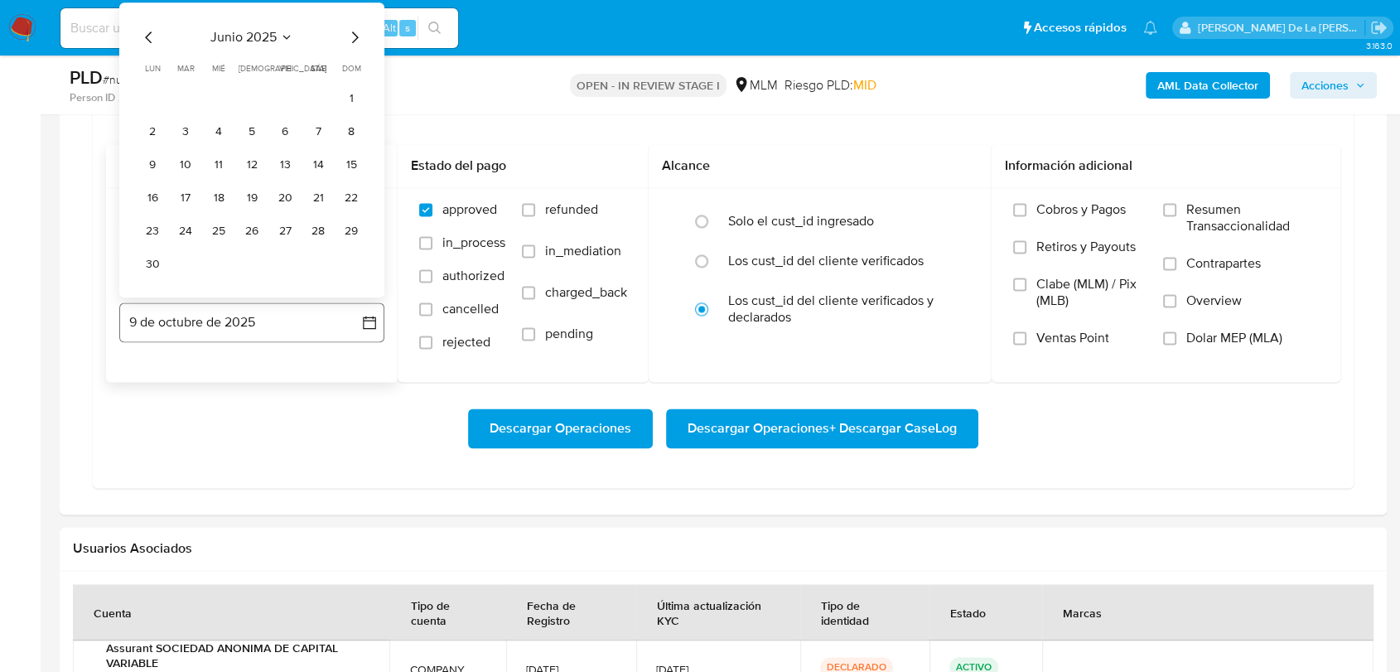
scroll to position [2486, 0]
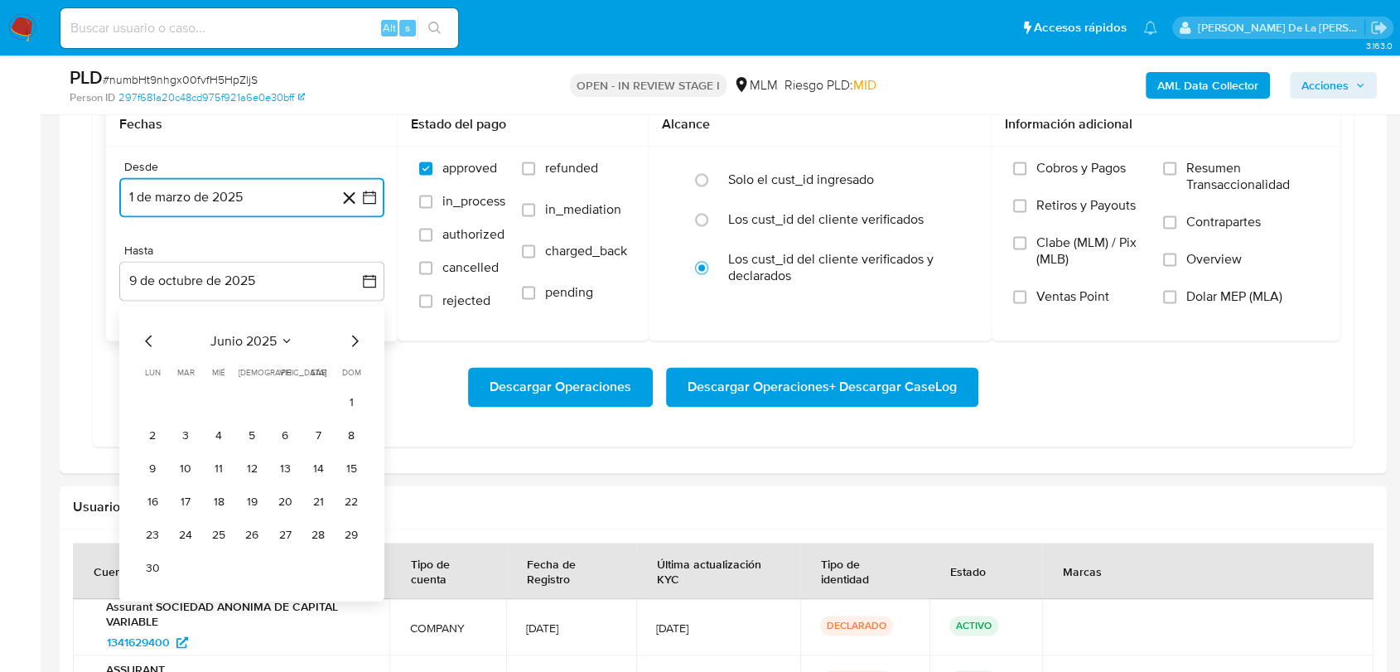
click at [147, 346] on icon "Mes anterior" at bounding box center [149, 341] width 20 height 20
click at [319, 536] on button "31" at bounding box center [318, 534] width 27 height 27
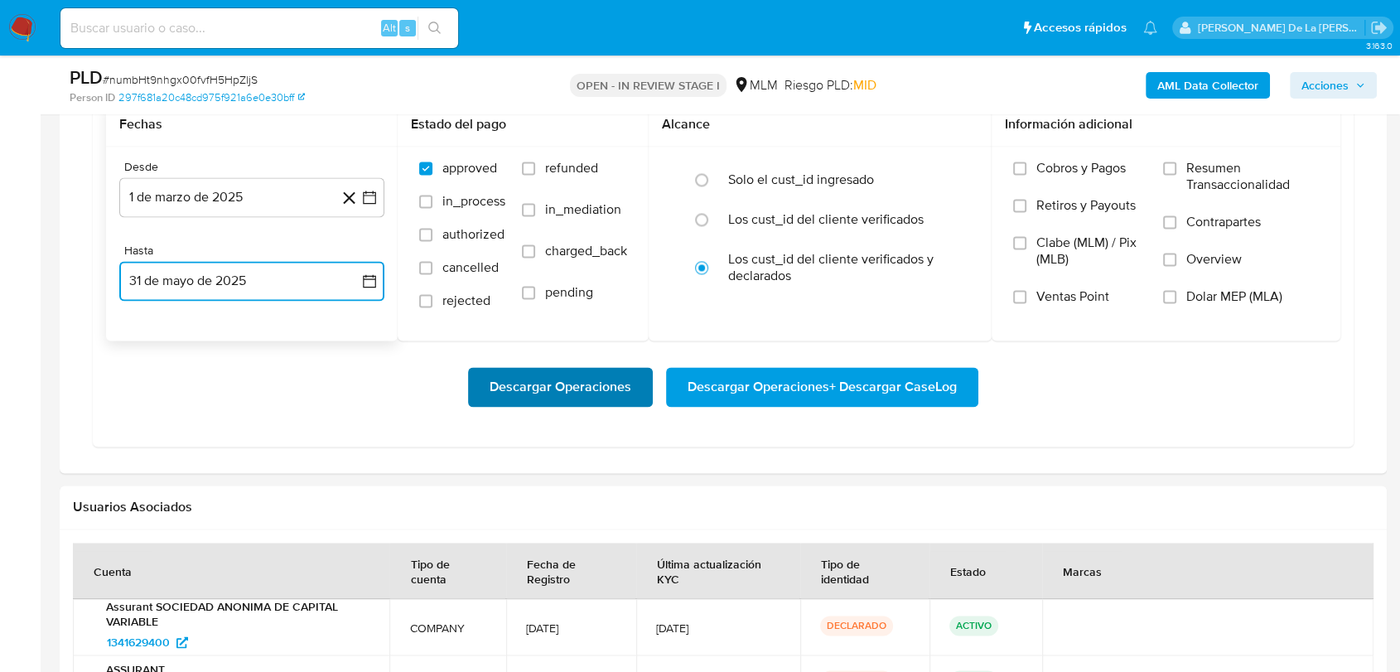
click at [570, 383] on span "Descargar Operaciones" at bounding box center [561, 387] width 142 height 36
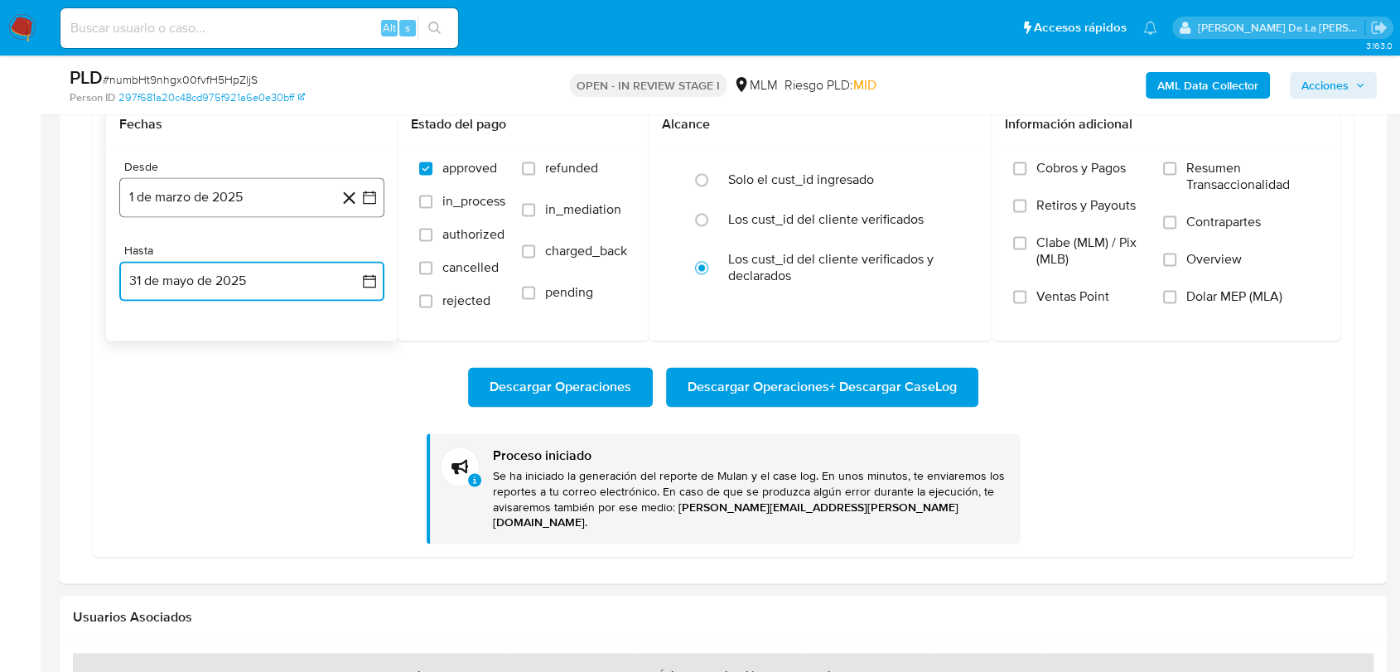
click at [374, 186] on button "1 de marzo de 2025" at bounding box center [251, 197] width 265 height 40
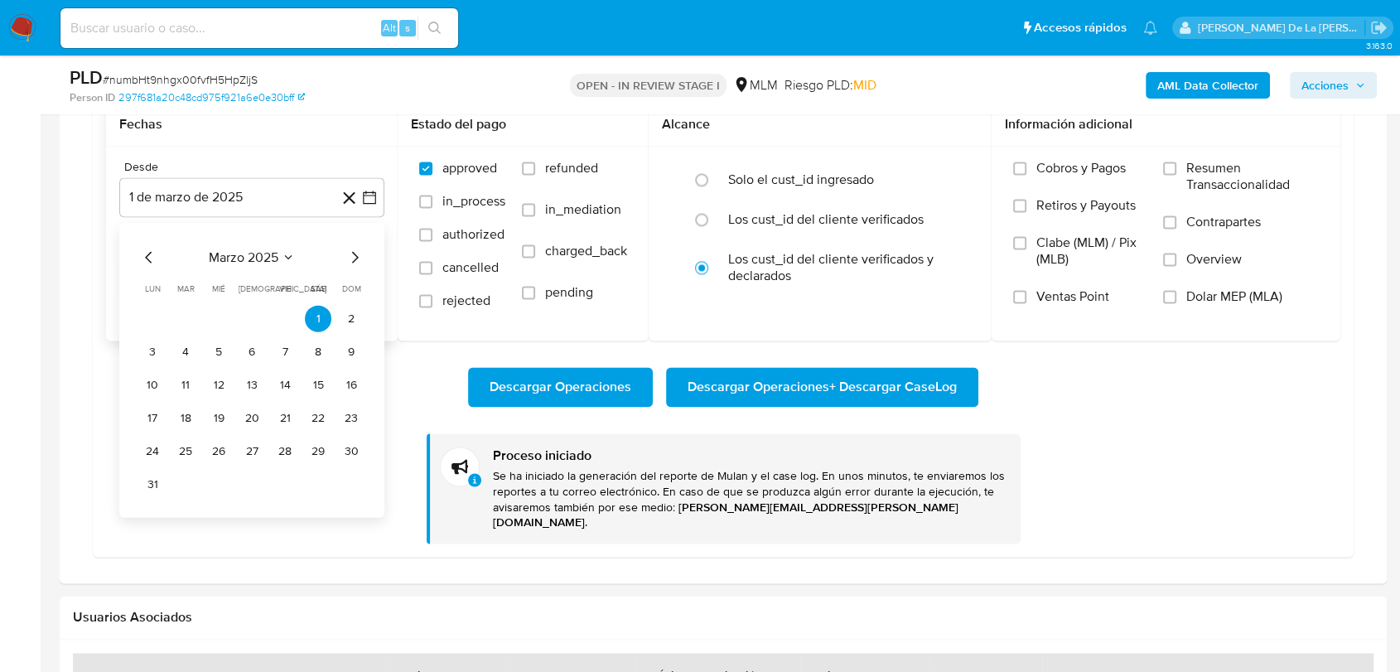
click at [357, 257] on icon "Mes siguiente" at bounding box center [355, 257] width 7 height 12
click at [359, 256] on icon "Mes siguiente" at bounding box center [355, 257] width 20 height 20
click at [348, 320] on button "1" at bounding box center [351, 318] width 27 height 27
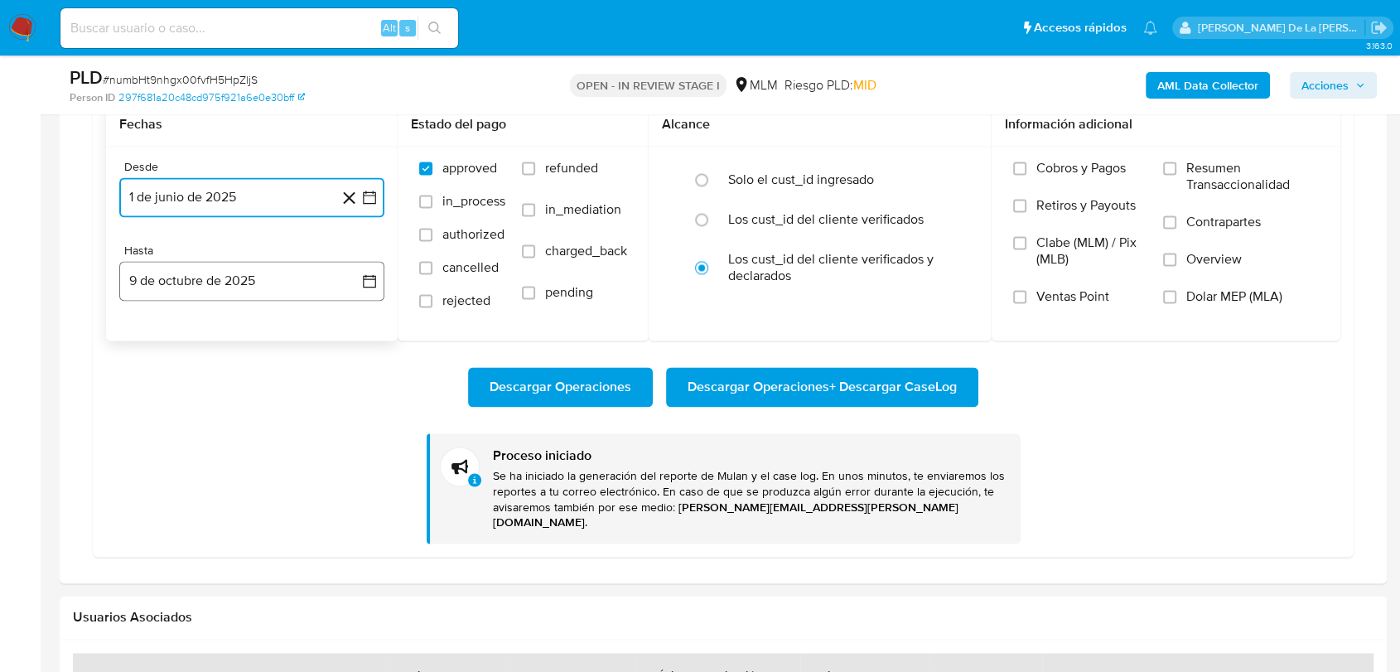
click at [295, 296] on button "9 de octubre de 2025" at bounding box center [251, 281] width 265 height 40
click at [152, 343] on icon "Mes anterior" at bounding box center [149, 341] width 20 height 20
click at [147, 341] on icon "Mes anterior" at bounding box center [148, 341] width 7 height 12
click at [353, 537] on button "31" at bounding box center [351, 534] width 27 height 27
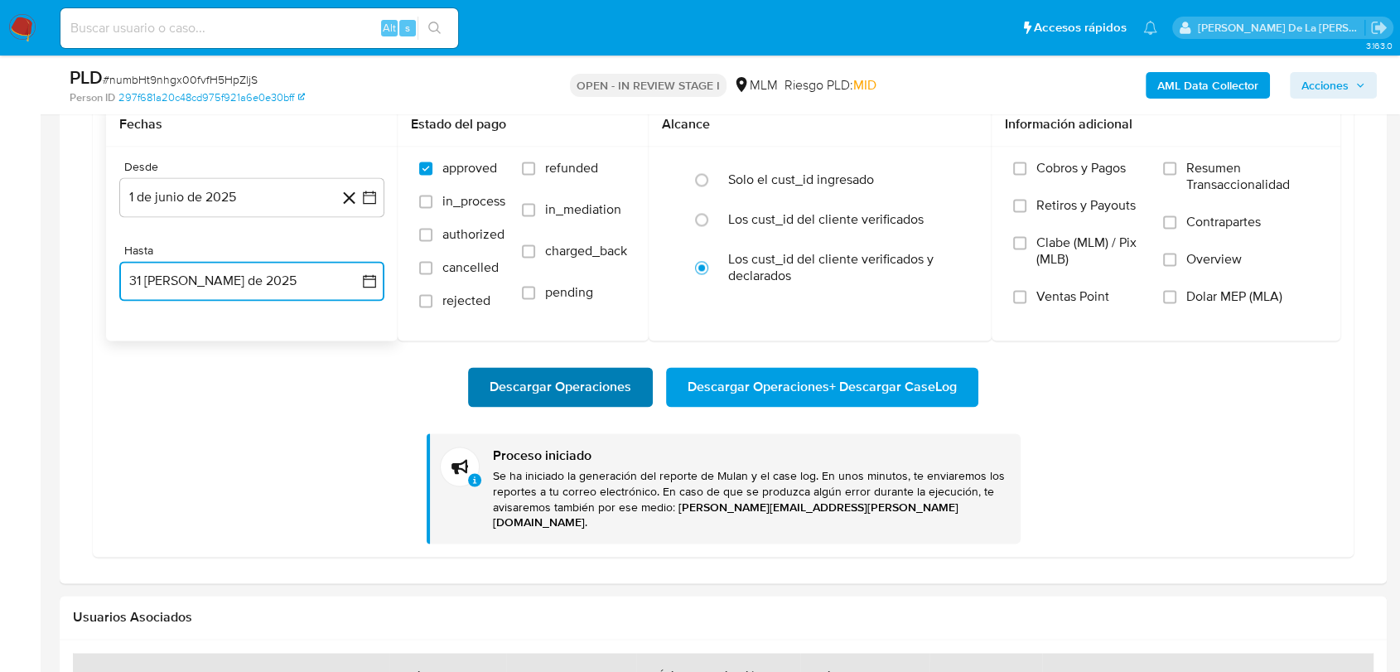
click at [586, 390] on span "Descargar Operaciones" at bounding box center [561, 387] width 142 height 36
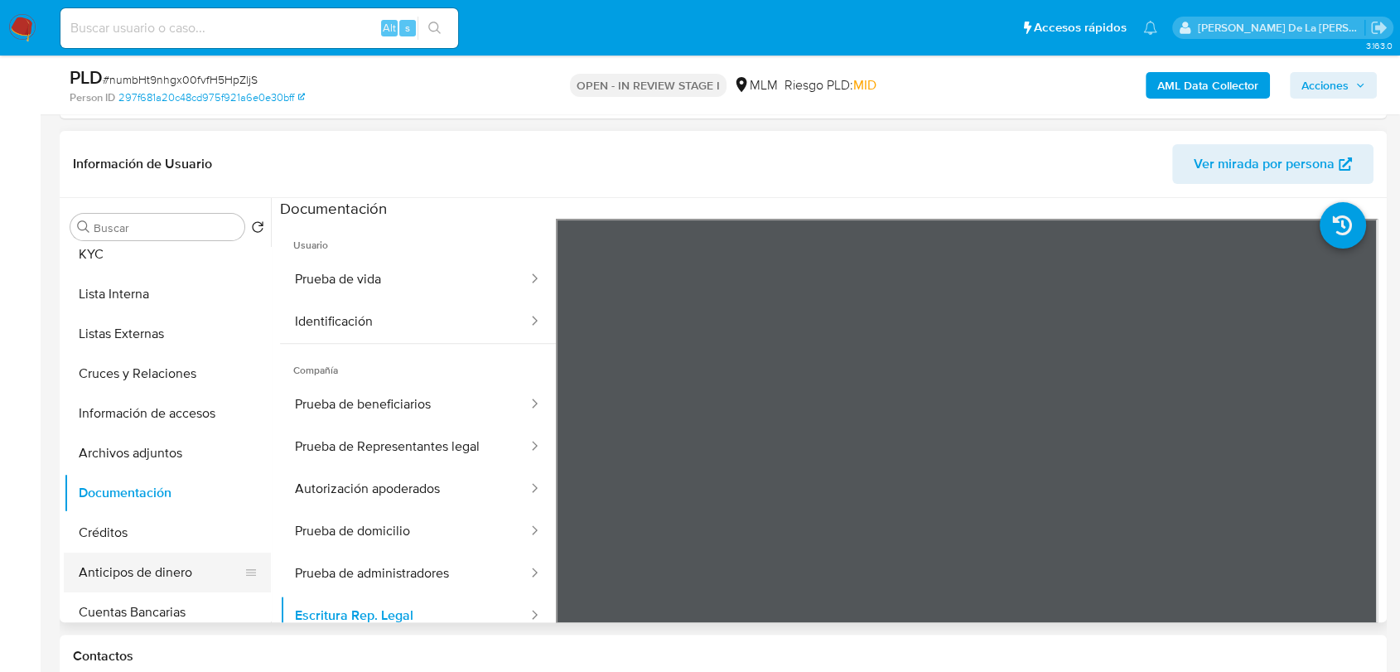
scroll to position [460, 0]
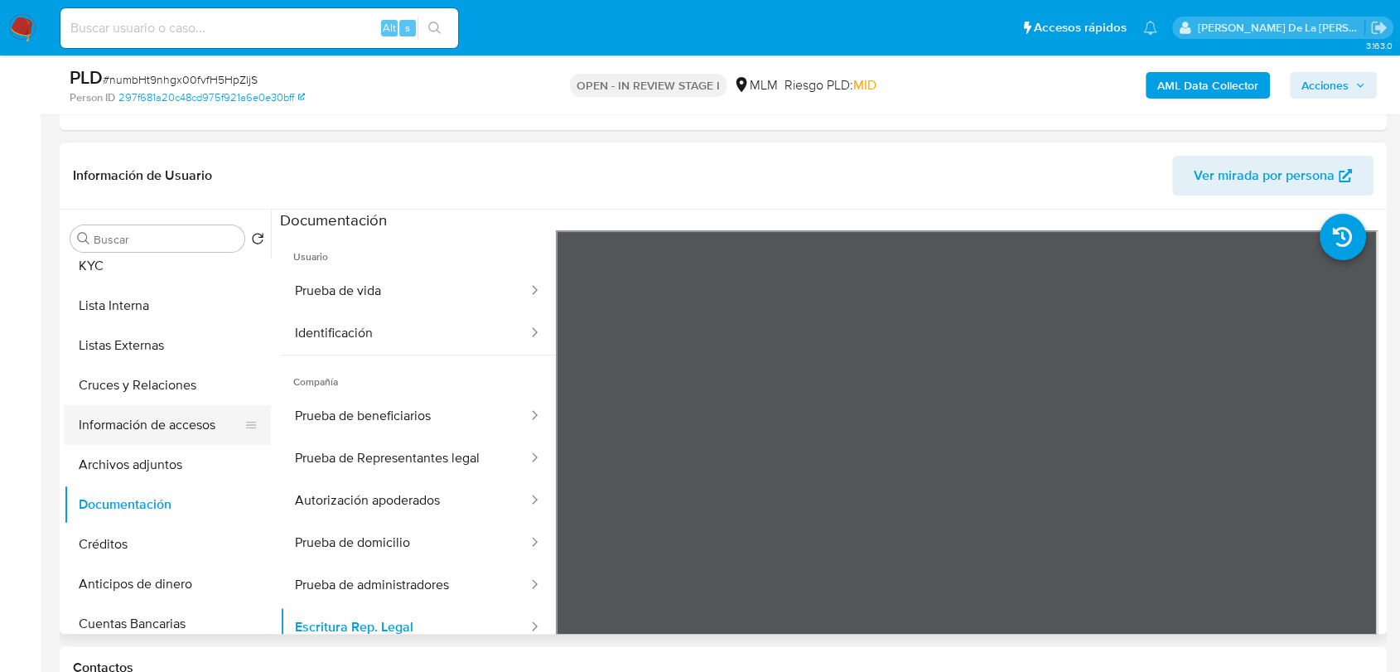
click at [166, 429] on button "Información de accesos" at bounding box center [161, 425] width 194 height 40
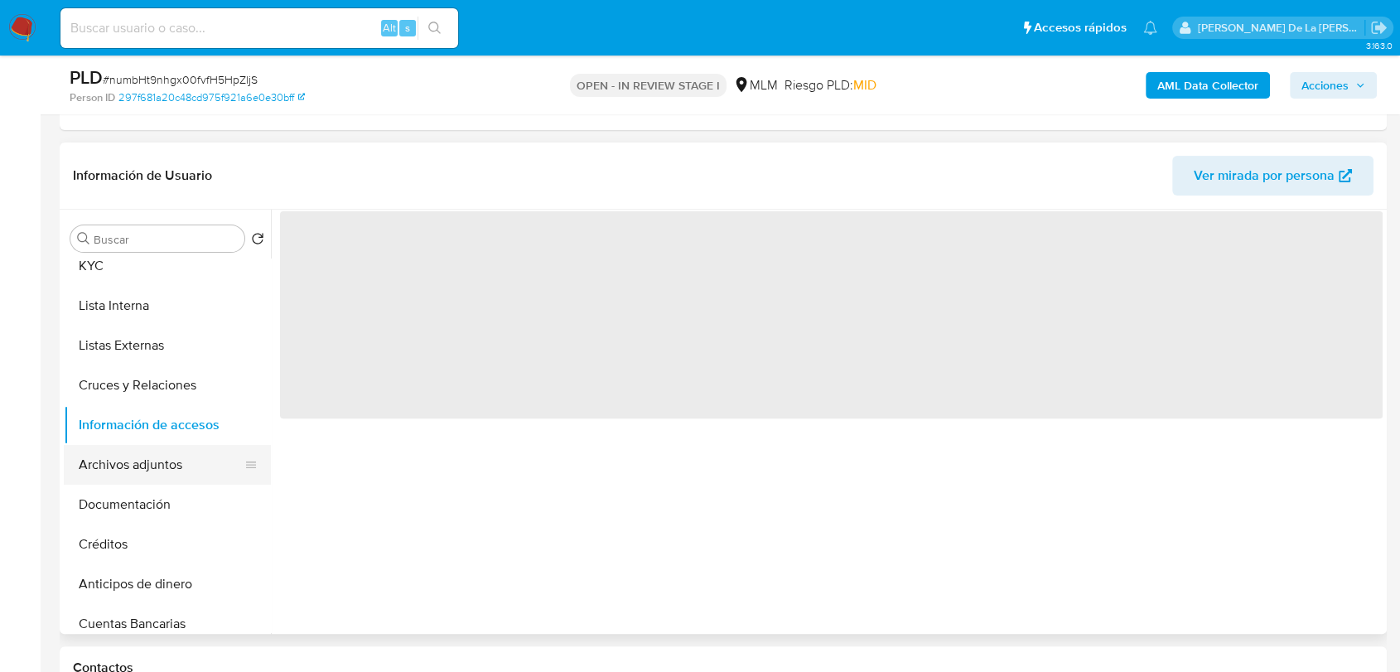
click at [162, 452] on button "Archivos adjuntos" at bounding box center [161, 465] width 194 height 40
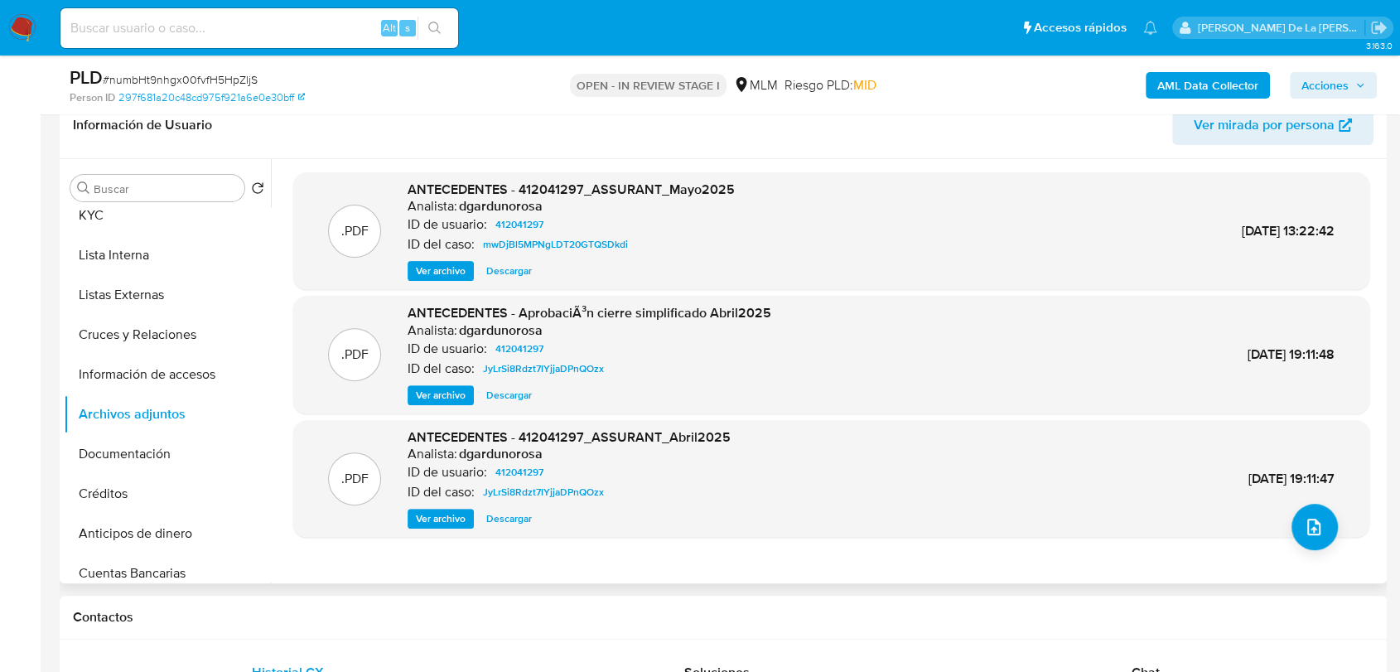
scroll to position [552, 0]
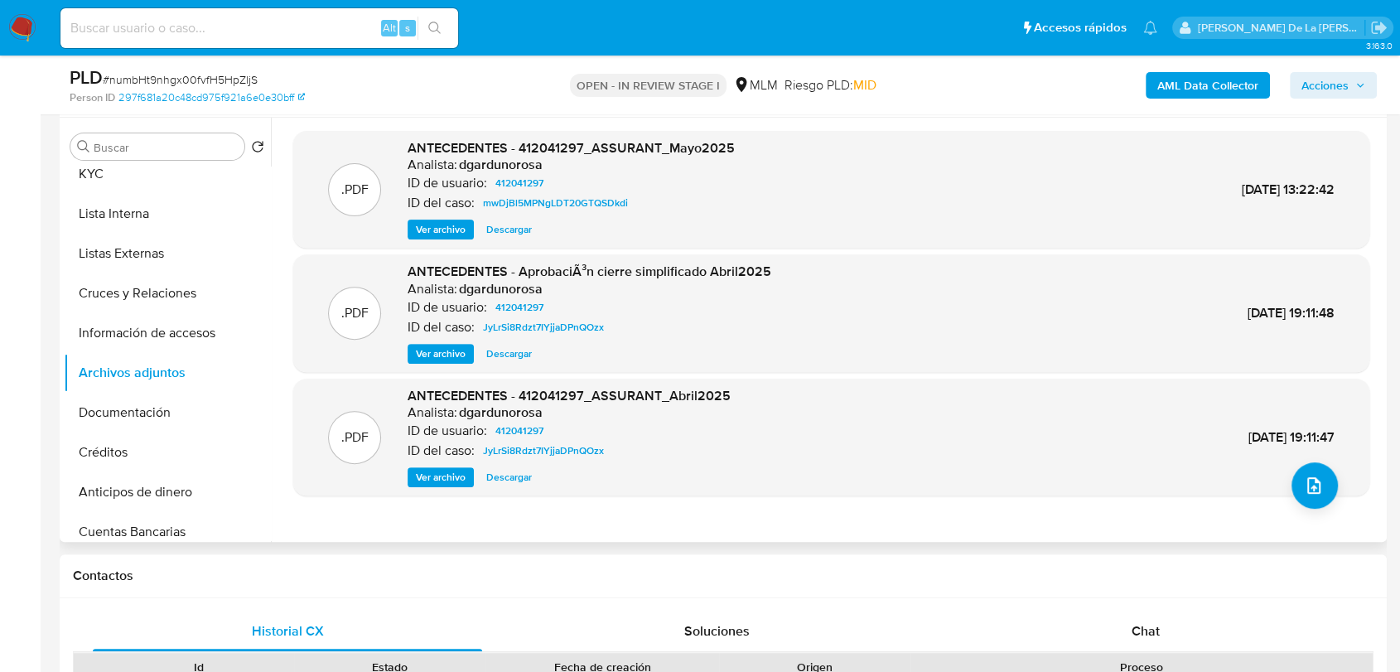
click at [442, 350] on span "Ver archivo" at bounding box center [441, 354] width 50 height 17
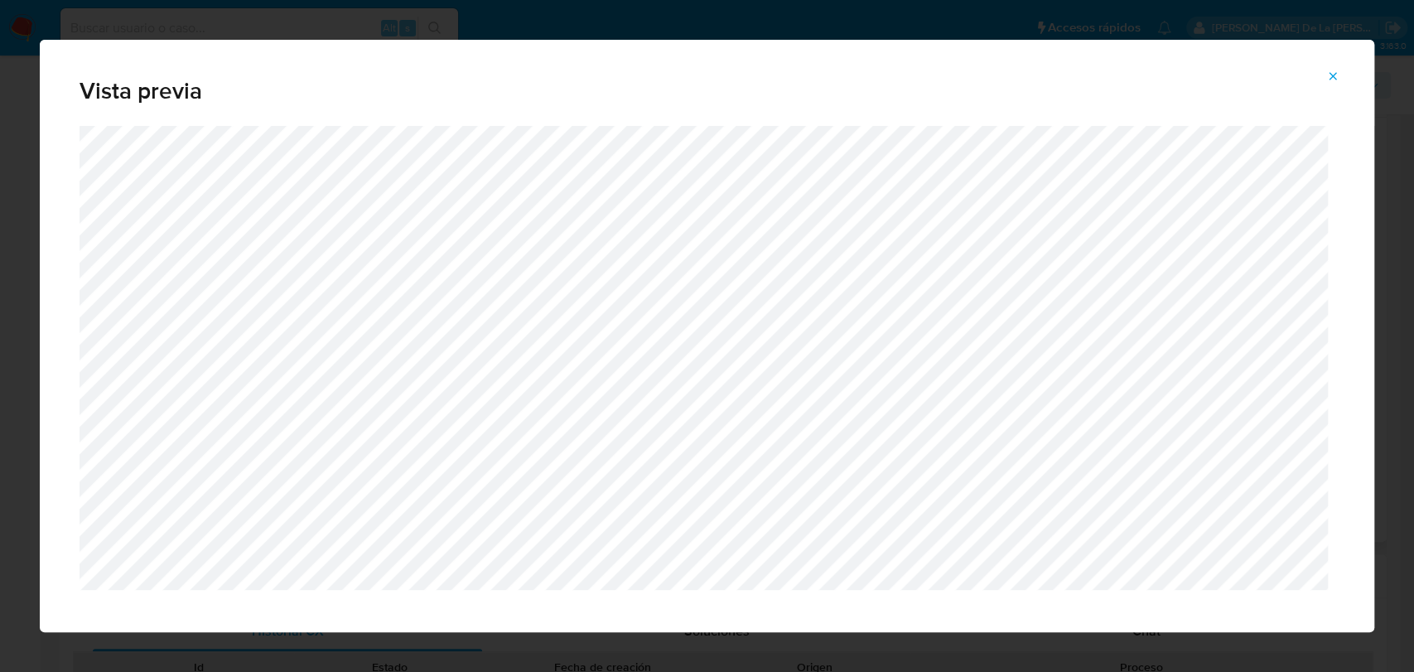
click at [1332, 76] on icon "Attachment preview" at bounding box center [1333, 75] width 7 height 7
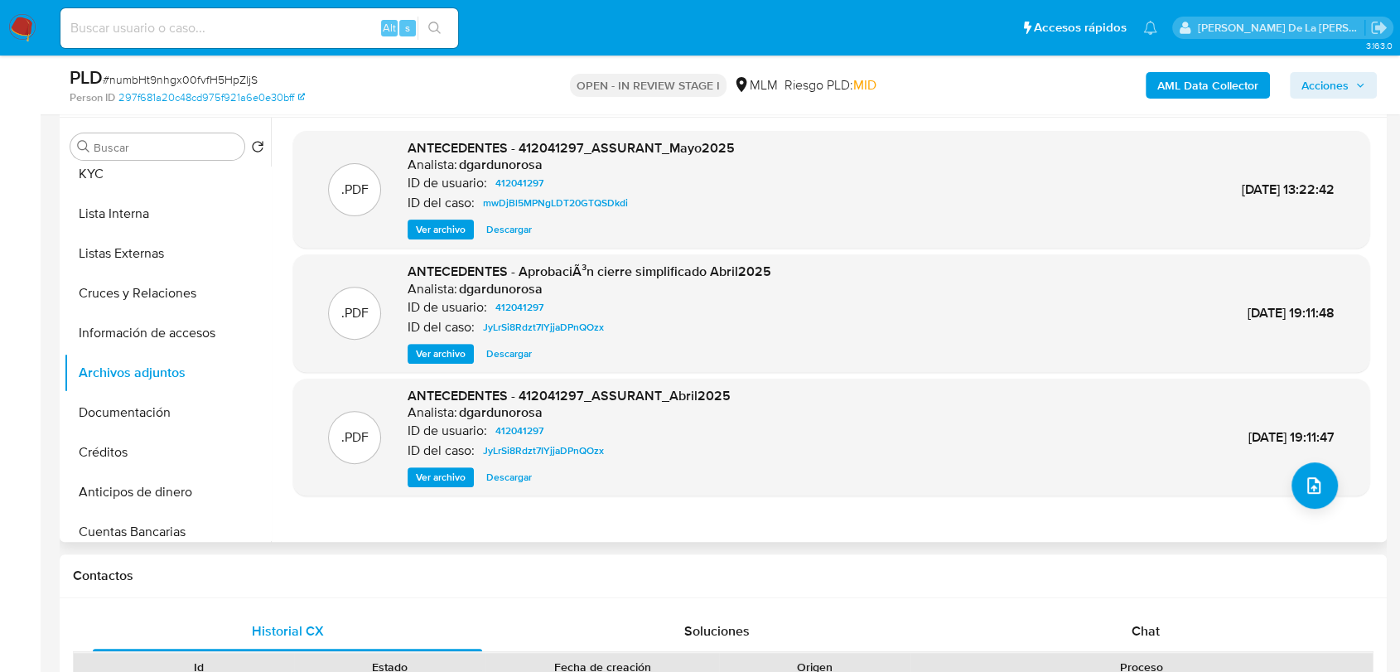
click at [452, 478] on span "Ver archivo" at bounding box center [441, 477] width 50 height 17
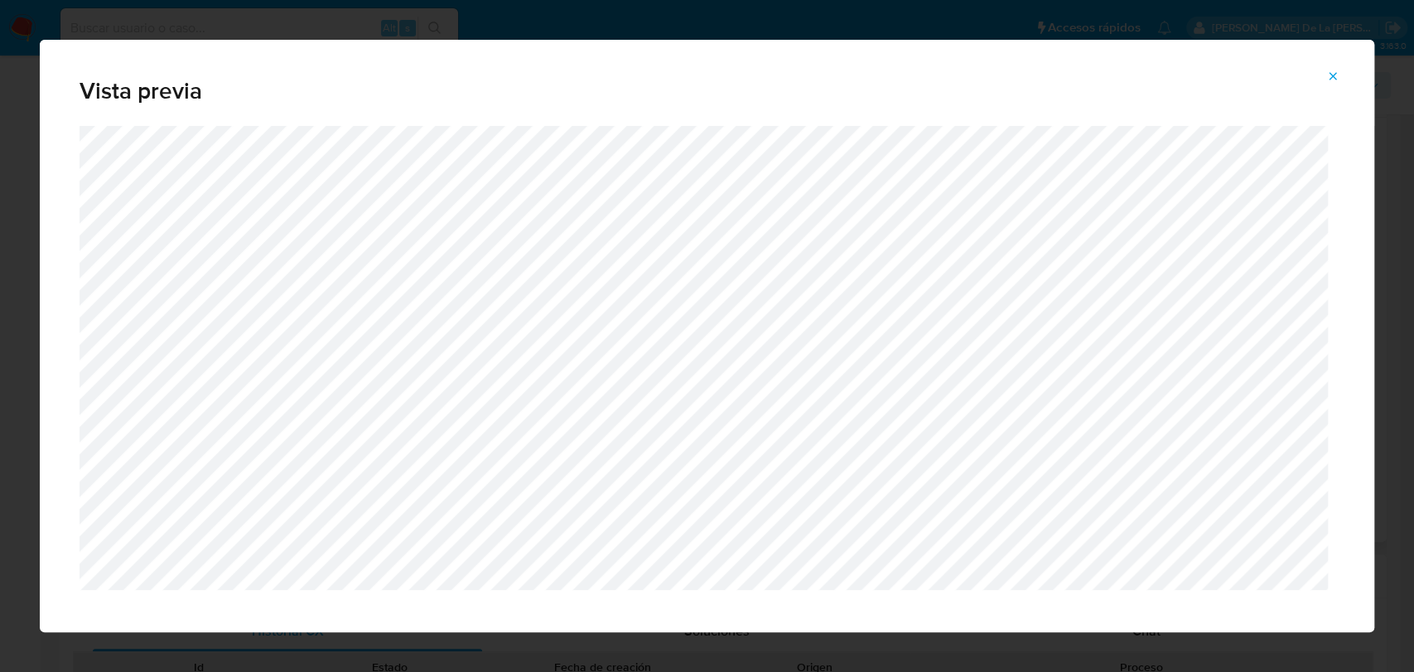
click at [1334, 73] on icon "Attachment preview" at bounding box center [1333, 76] width 13 height 13
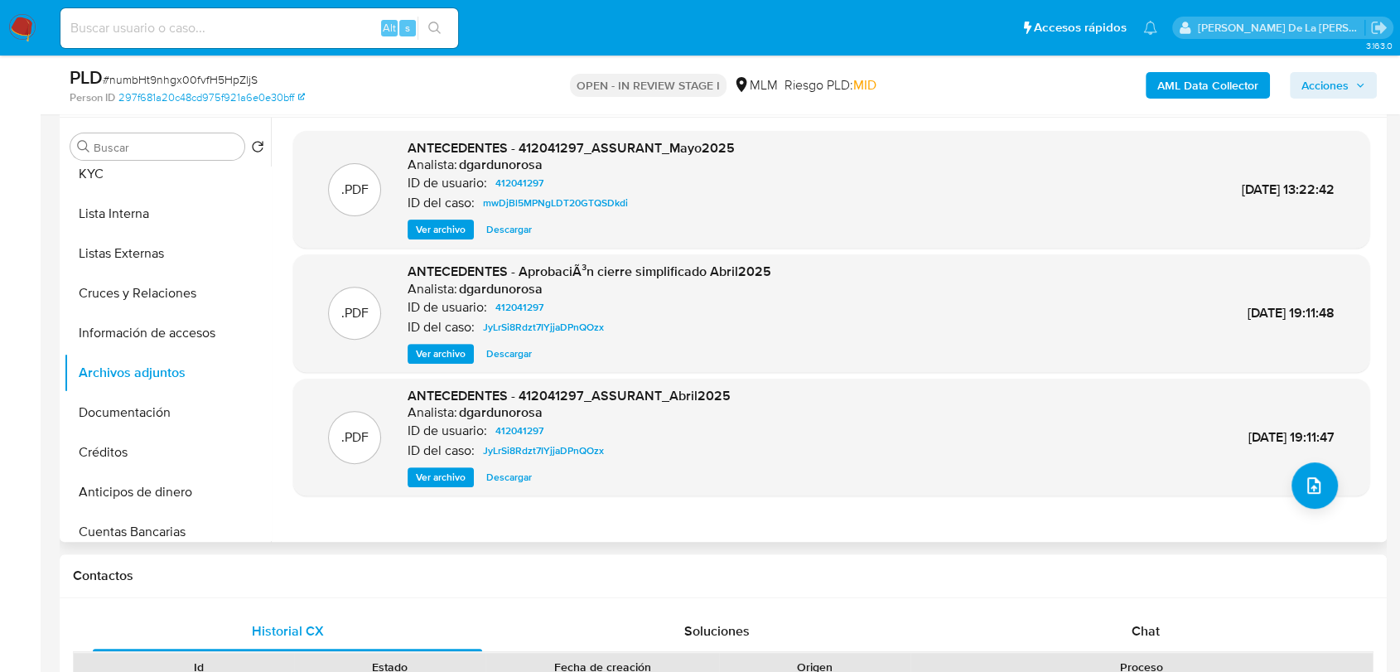
click at [418, 227] on span "Ver archivo" at bounding box center [441, 229] width 50 height 17
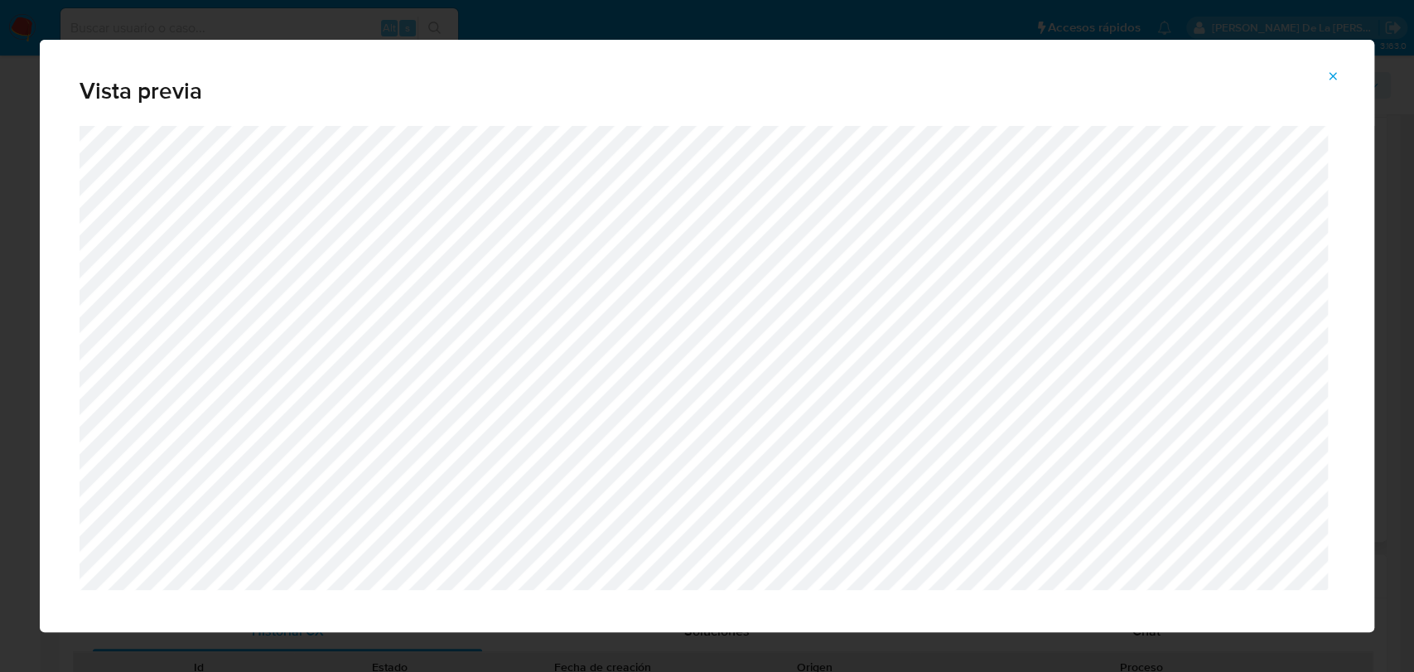
click at [1328, 79] on icon "Attachment preview" at bounding box center [1333, 76] width 13 height 13
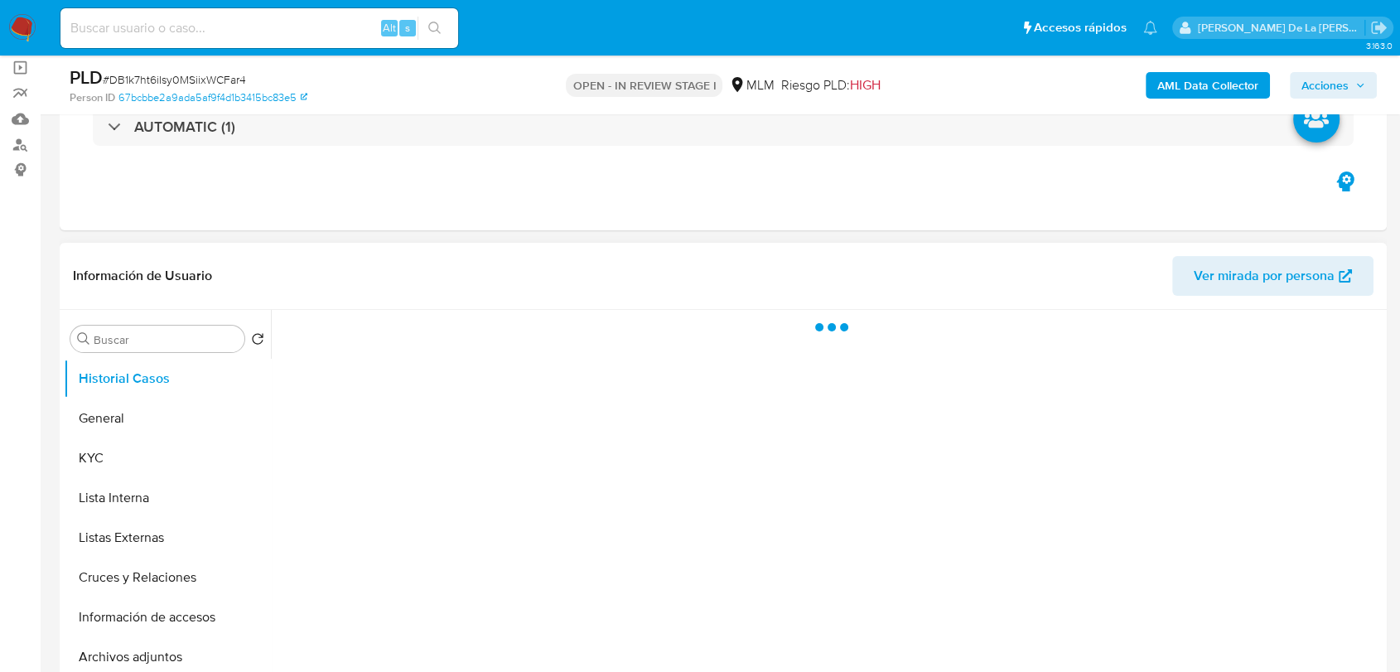
scroll to position [184, 0]
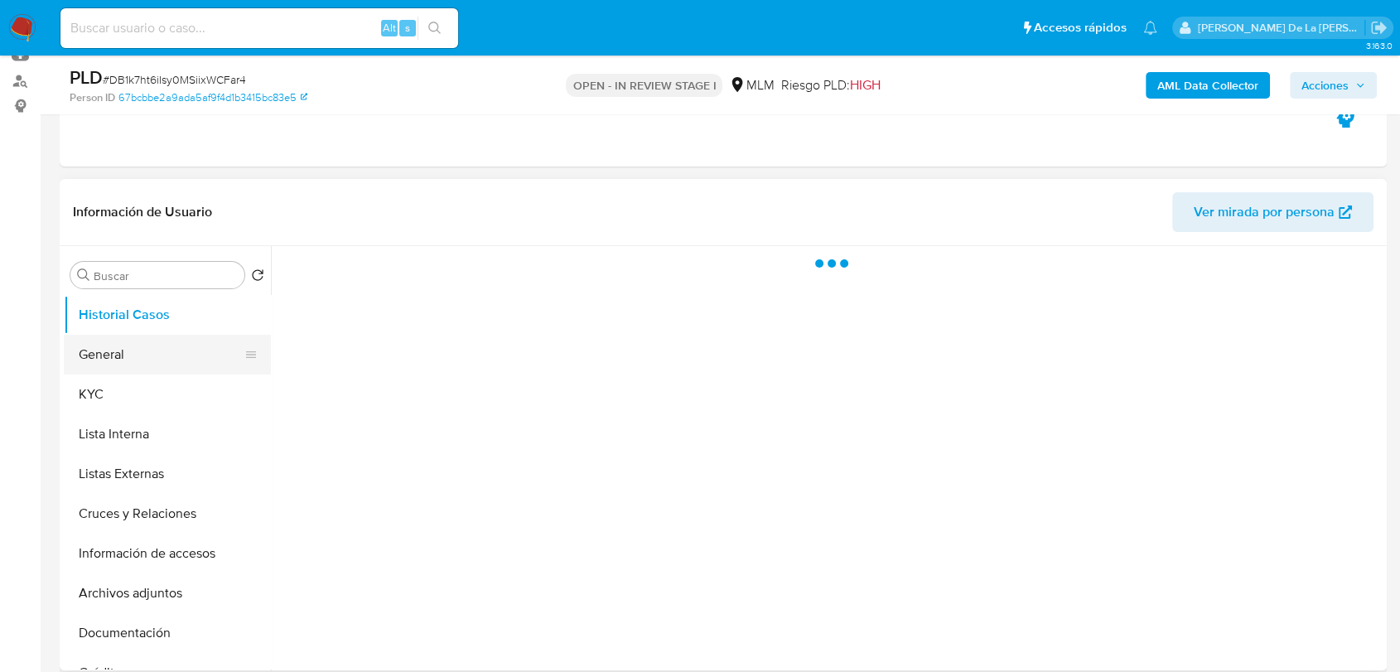
click at [156, 348] on button "General" at bounding box center [161, 355] width 194 height 40
select select "10"
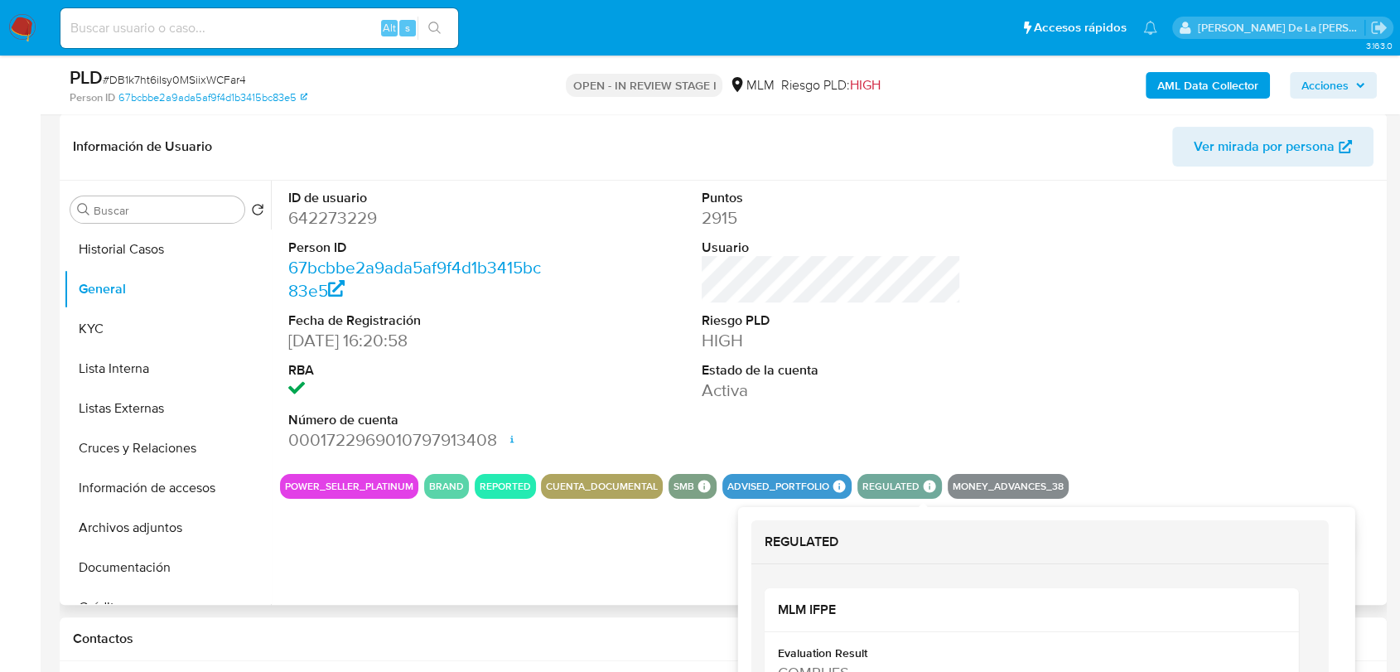
scroll to position [368, 0]
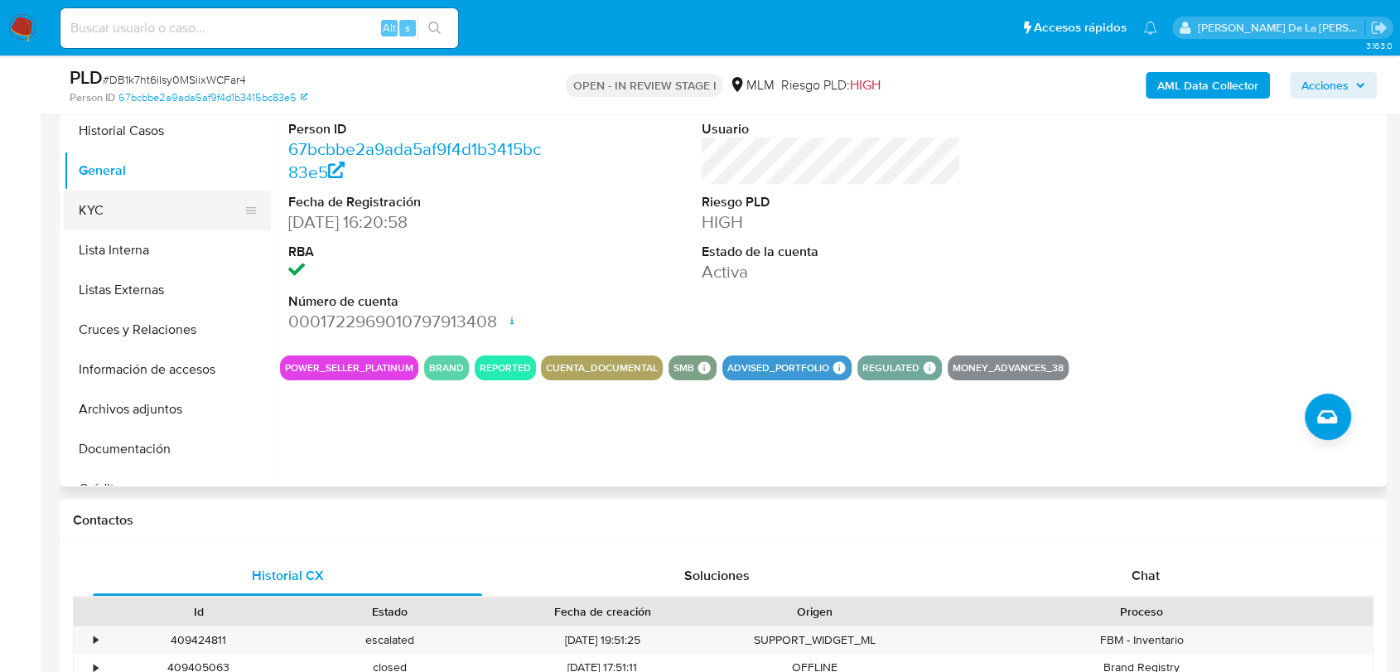
click at [93, 208] on button "KYC" at bounding box center [161, 211] width 194 height 40
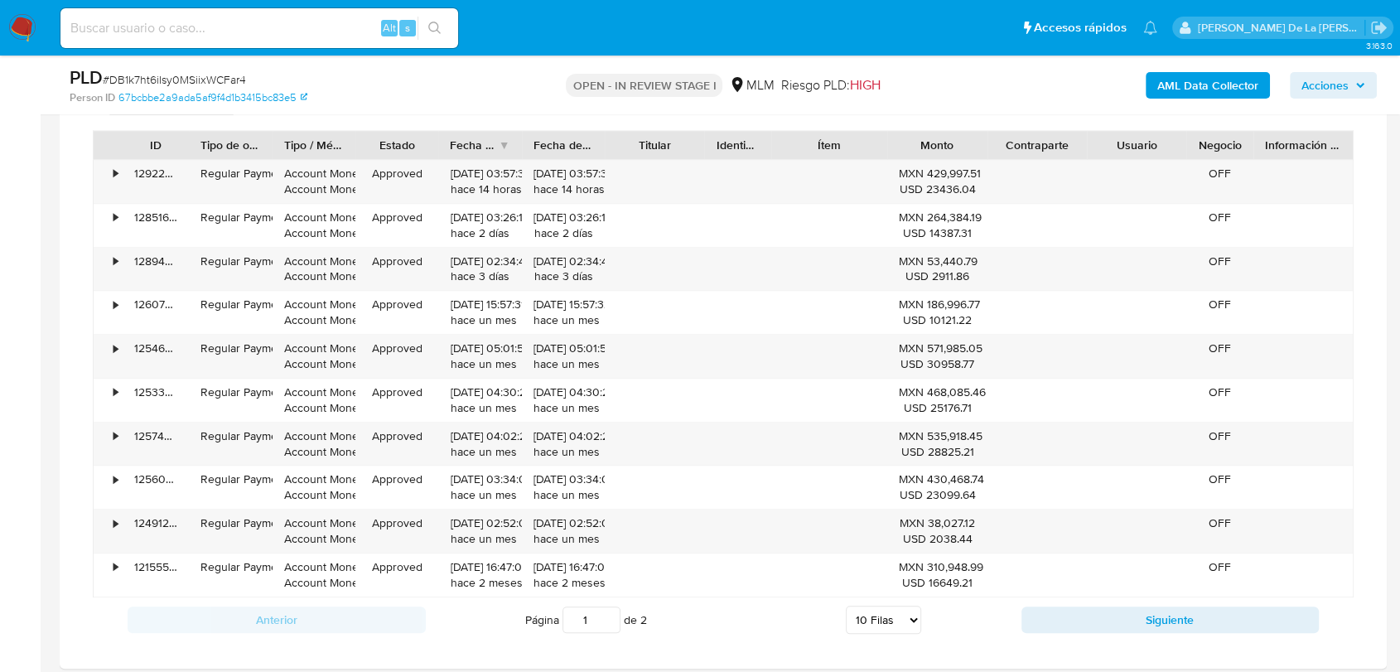
scroll to position [1364, 0]
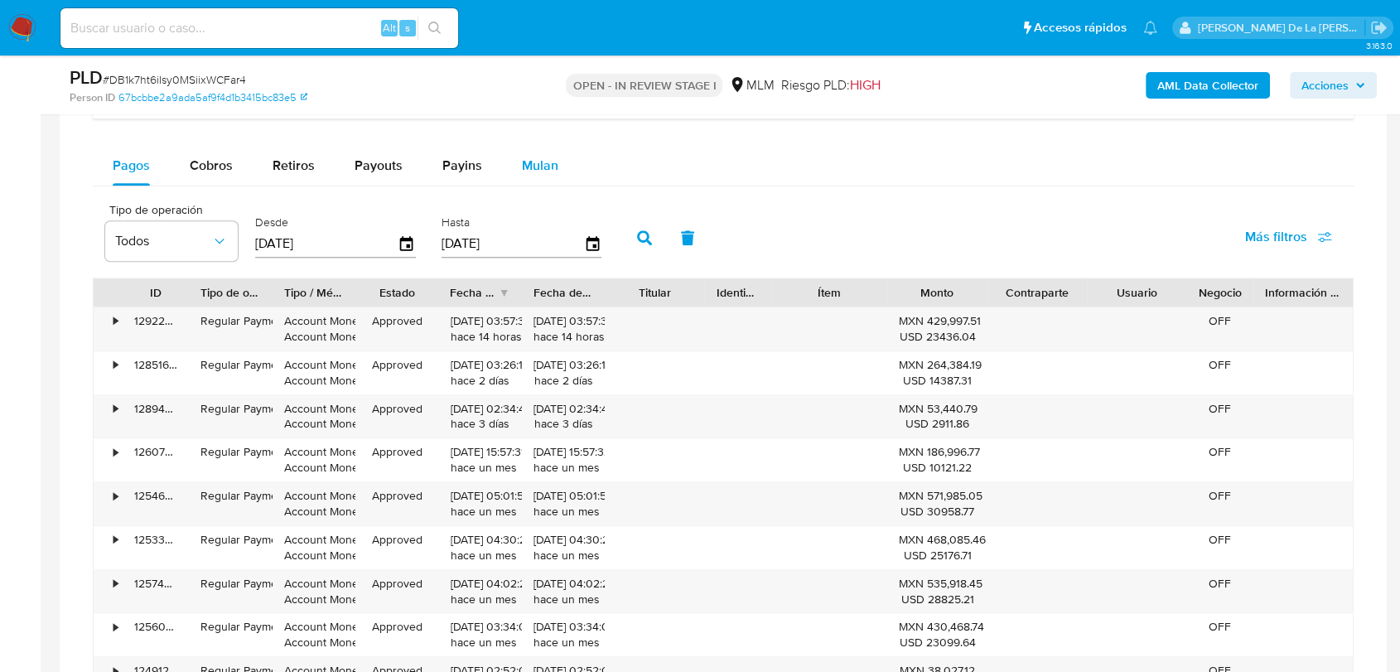
click at [532, 161] on span "Mulan" at bounding box center [540, 165] width 36 height 19
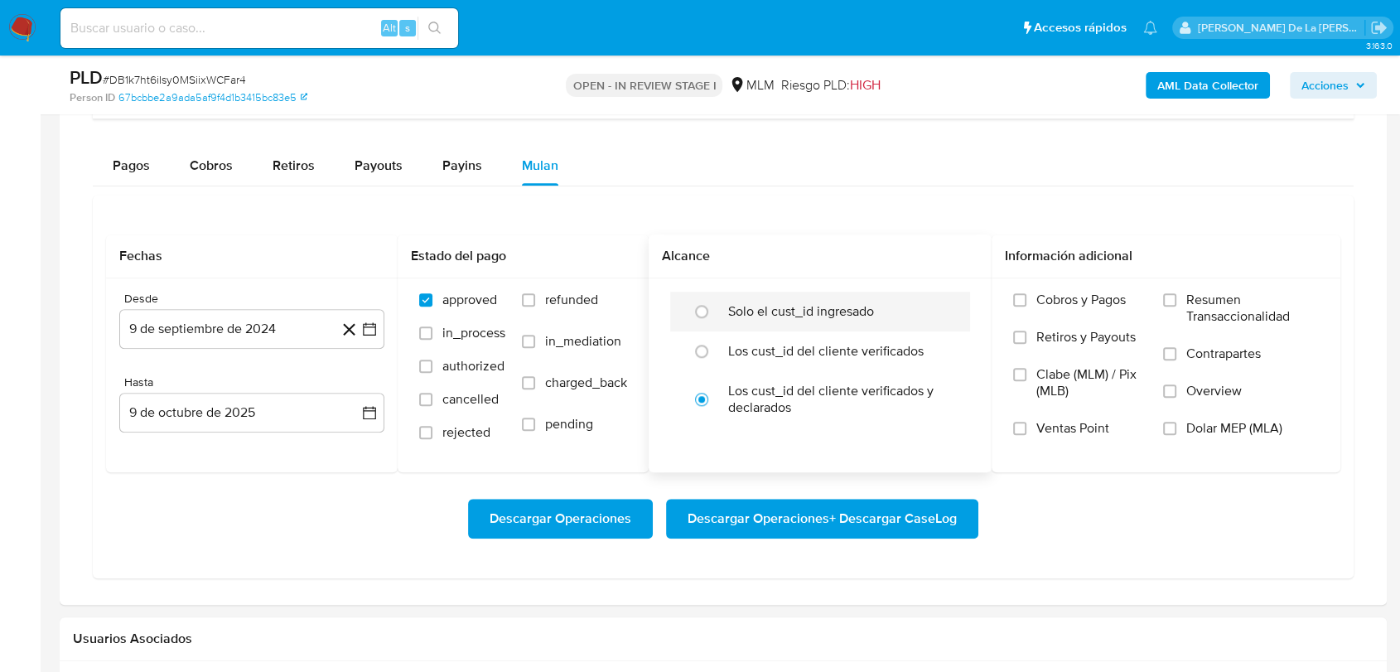
click at [737, 312] on label "Solo el cust_id ingresado" at bounding box center [801, 311] width 146 height 17
click at [715, 312] on input "radio" at bounding box center [702, 311] width 27 height 27
radio input "true"
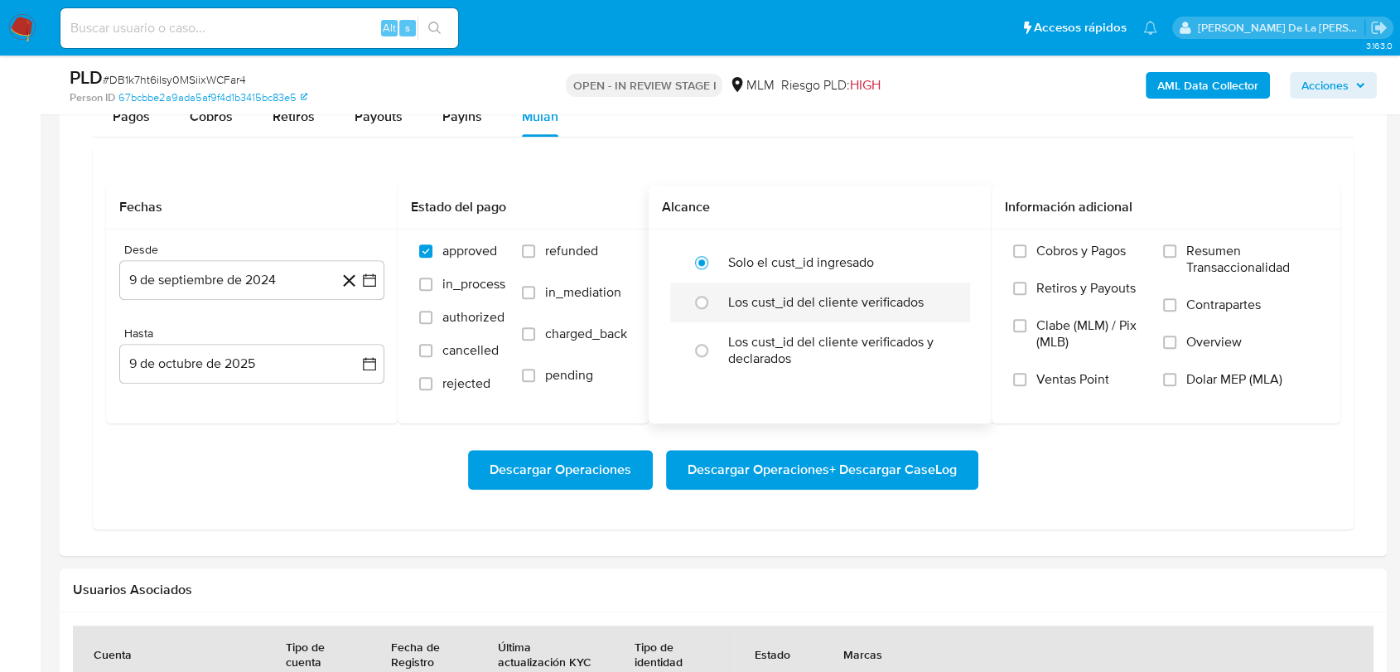
scroll to position [1456, 0]
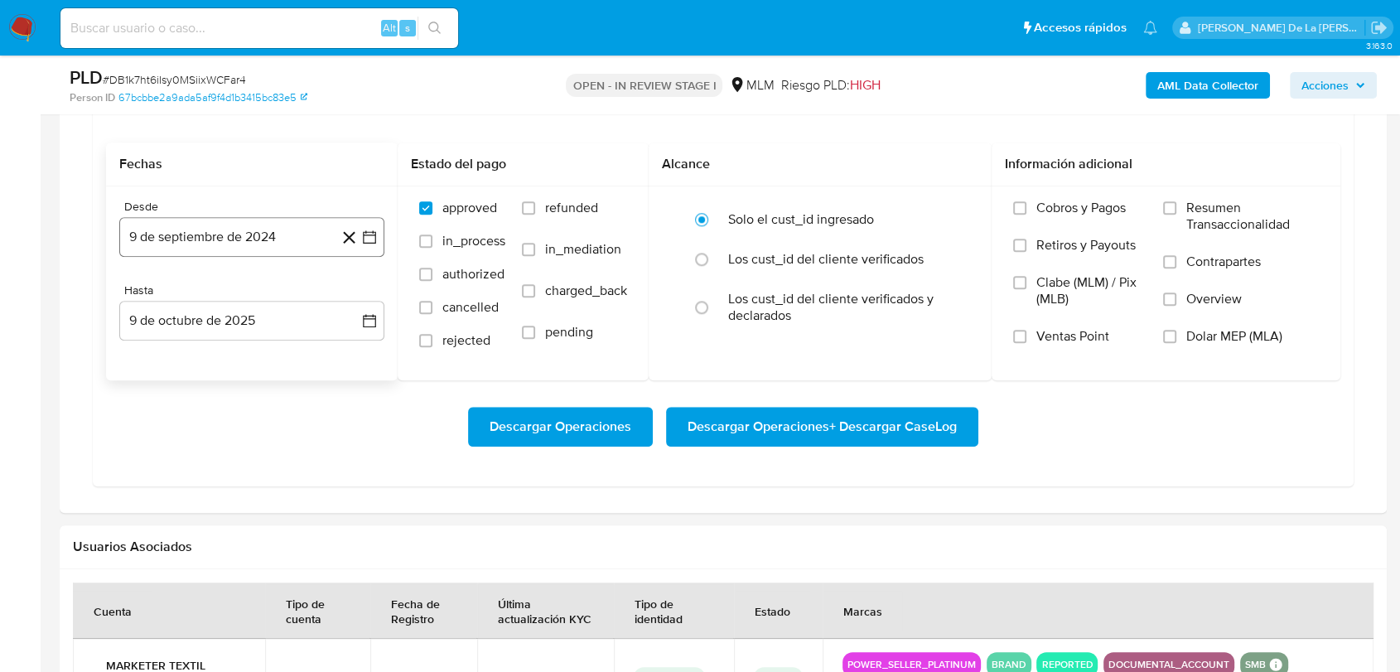
click at [371, 230] on icon "button" at bounding box center [369, 236] width 13 height 13
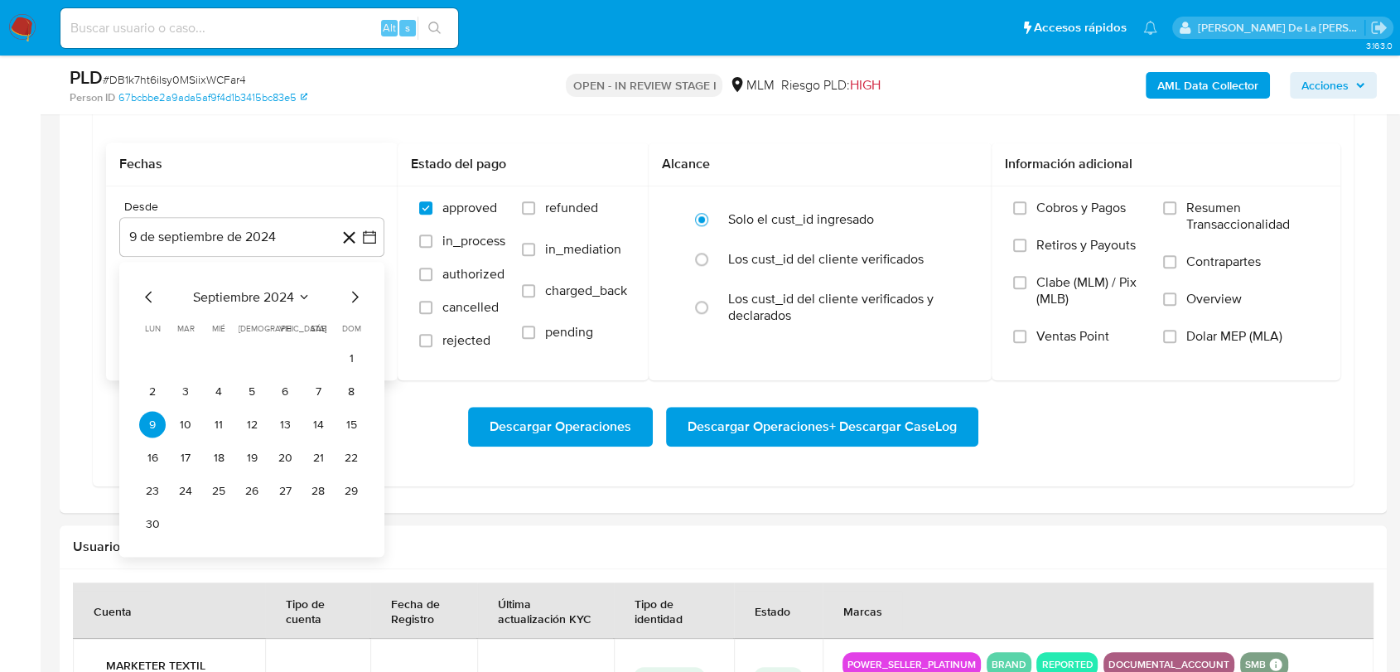
click at [351, 296] on icon "Mes siguiente" at bounding box center [355, 297] width 20 height 20
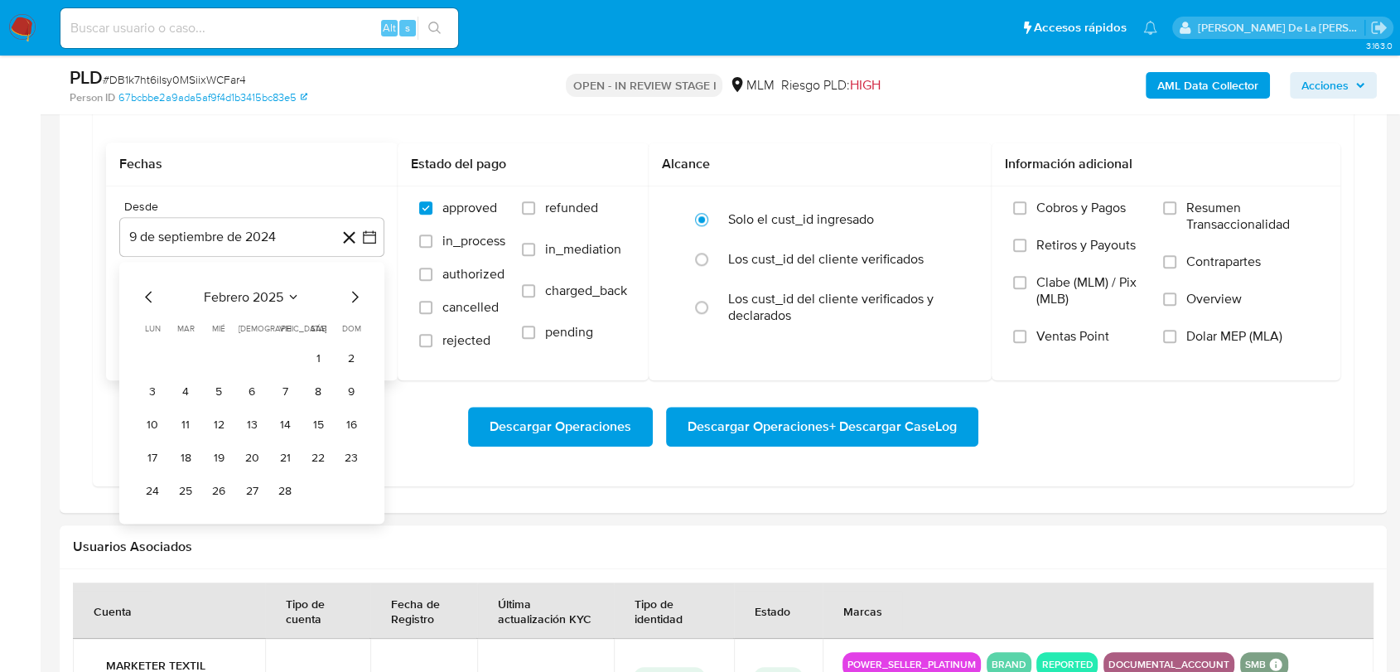
click at [351, 296] on icon "Mes siguiente" at bounding box center [355, 297] width 20 height 20
click at [312, 353] on button "1" at bounding box center [318, 358] width 27 height 27
click at [275, 293] on div "Hasta" at bounding box center [251, 290] width 265 height 15
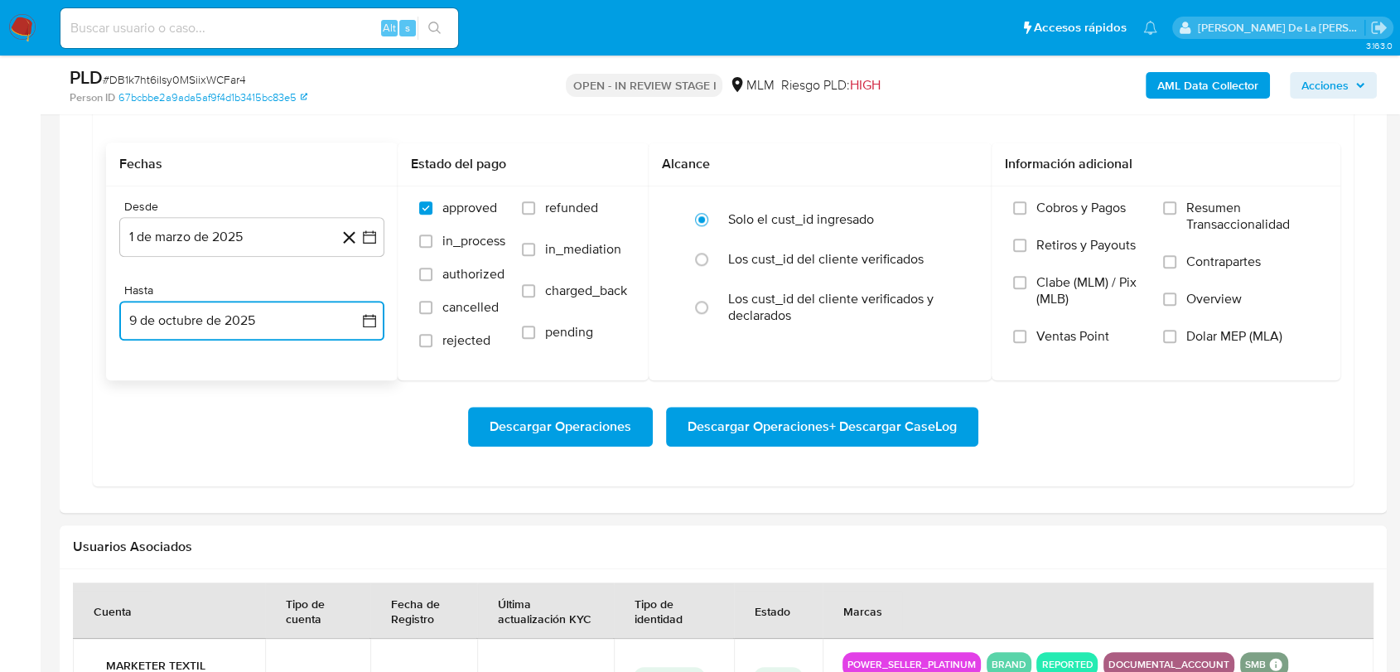
drag, startPoint x: 251, startPoint y: 320, endPoint x: 217, endPoint y: 320, distance: 34.0
click at [250, 320] on button "9 de octubre de 2025" at bounding box center [251, 321] width 265 height 40
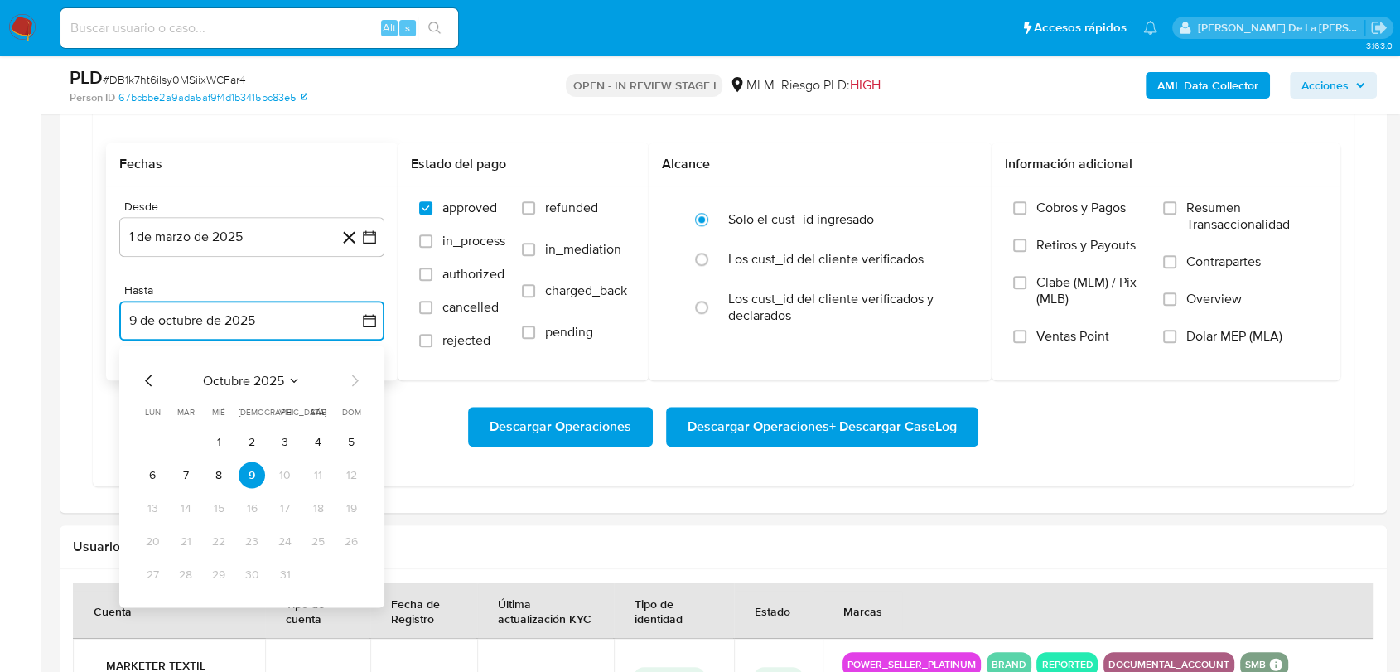
click at [146, 375] on icon "Mes anterior" at bounding box center [149, 380] width 20 height 20
click at [350, 578] on button "31" at bounding box center [351, 574] width 27 height 27
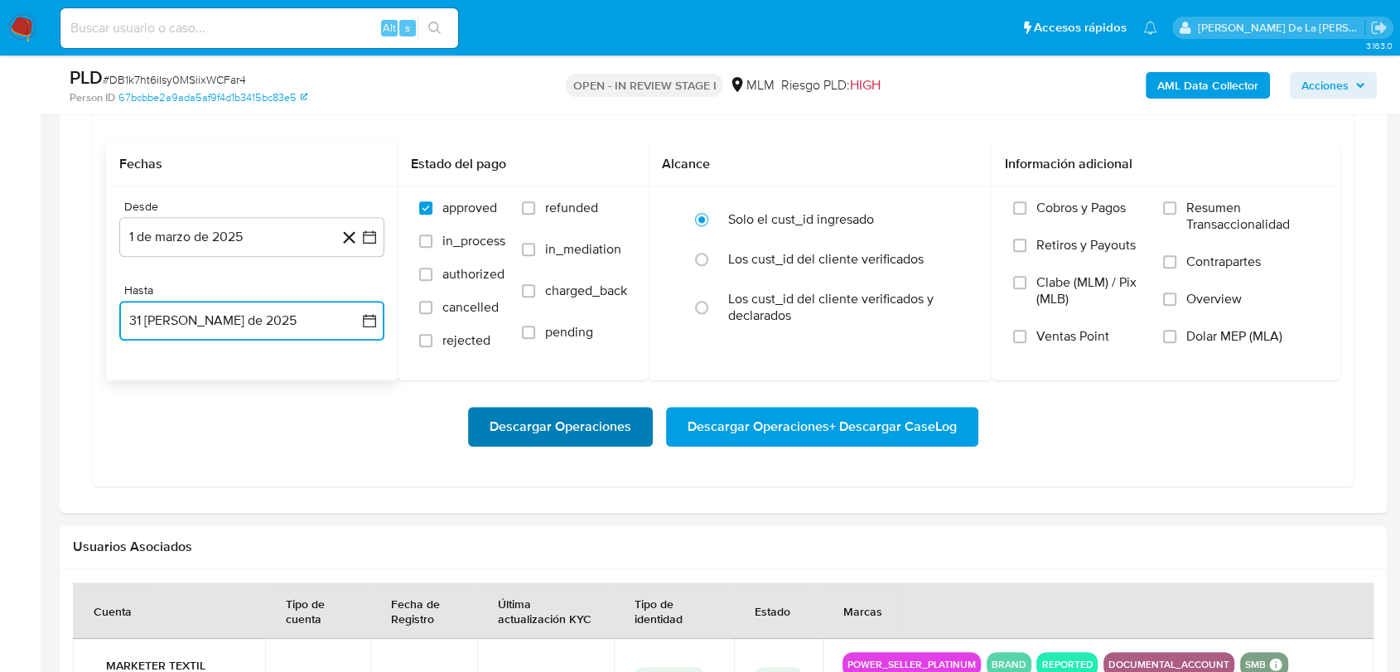
click at [579, 433] on span "Descargar Operaciones" at bounding box center [561, 427] width 142 height 36
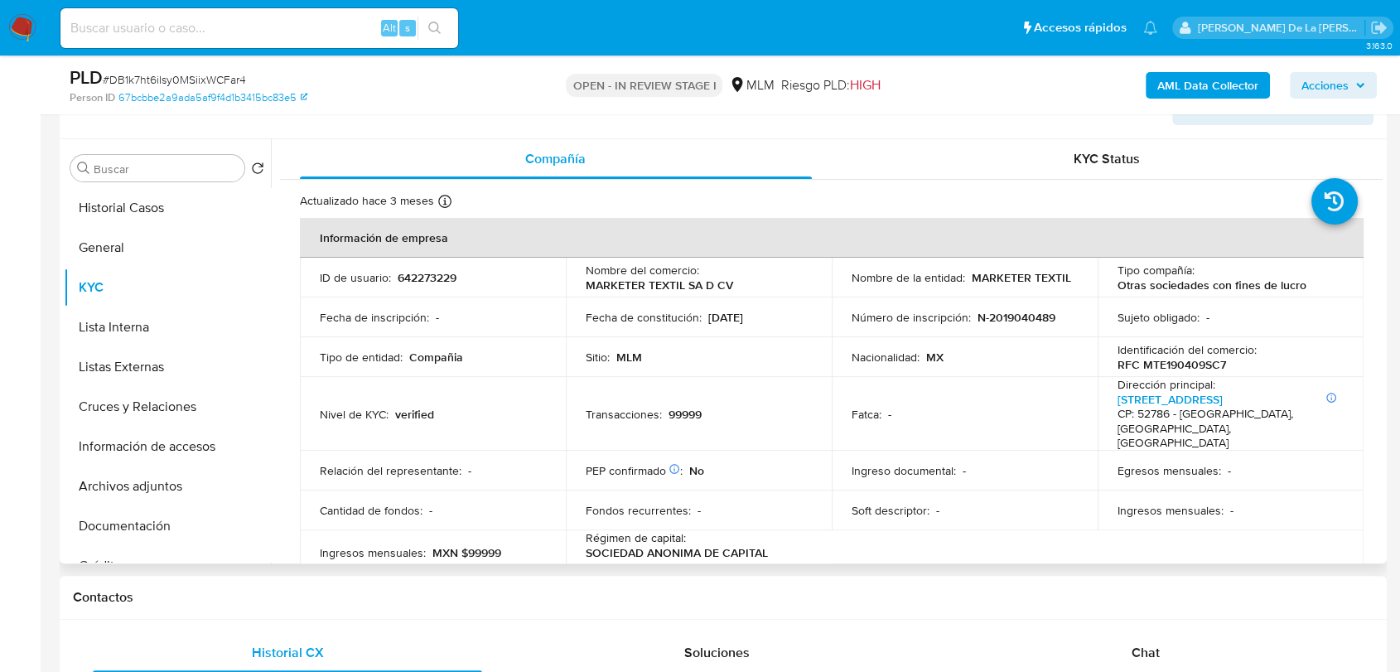
scroll to position [259, 0]
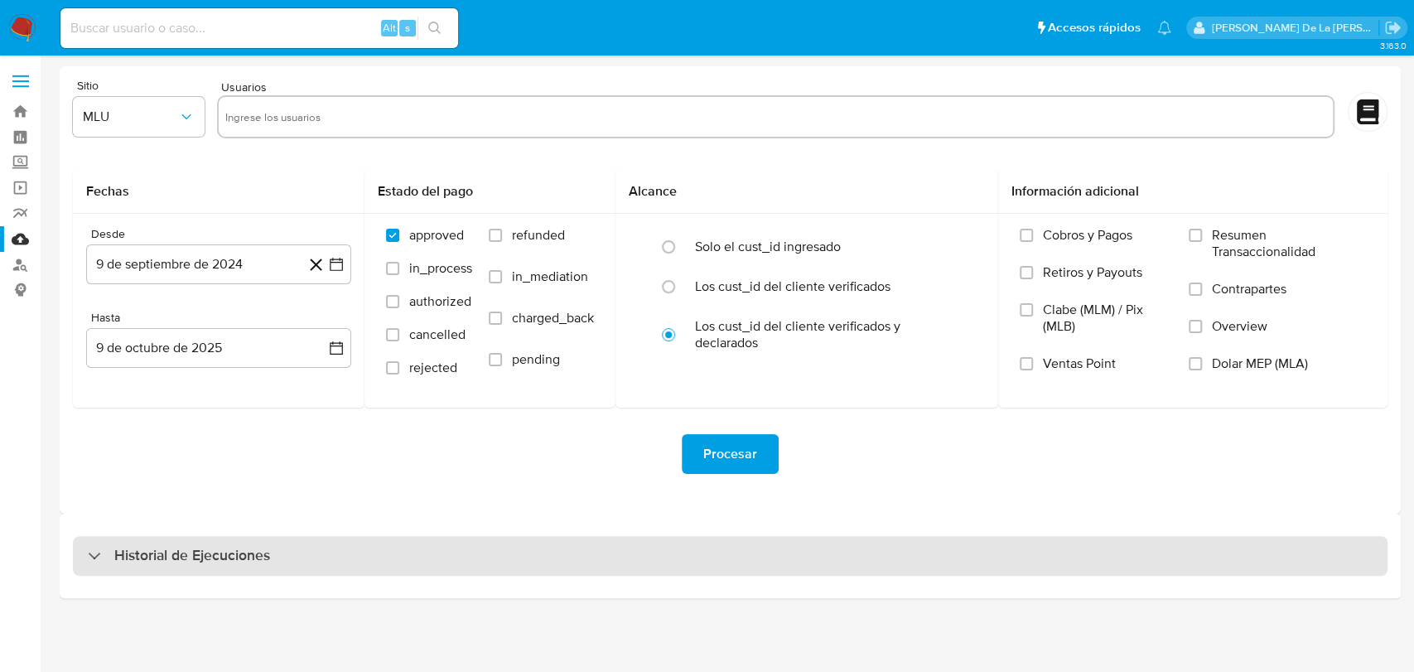
click at [243, 549] on h3 "Historial de Ejecuciones" at bounding box center [192, 556] width 156 height 20
select select "10"
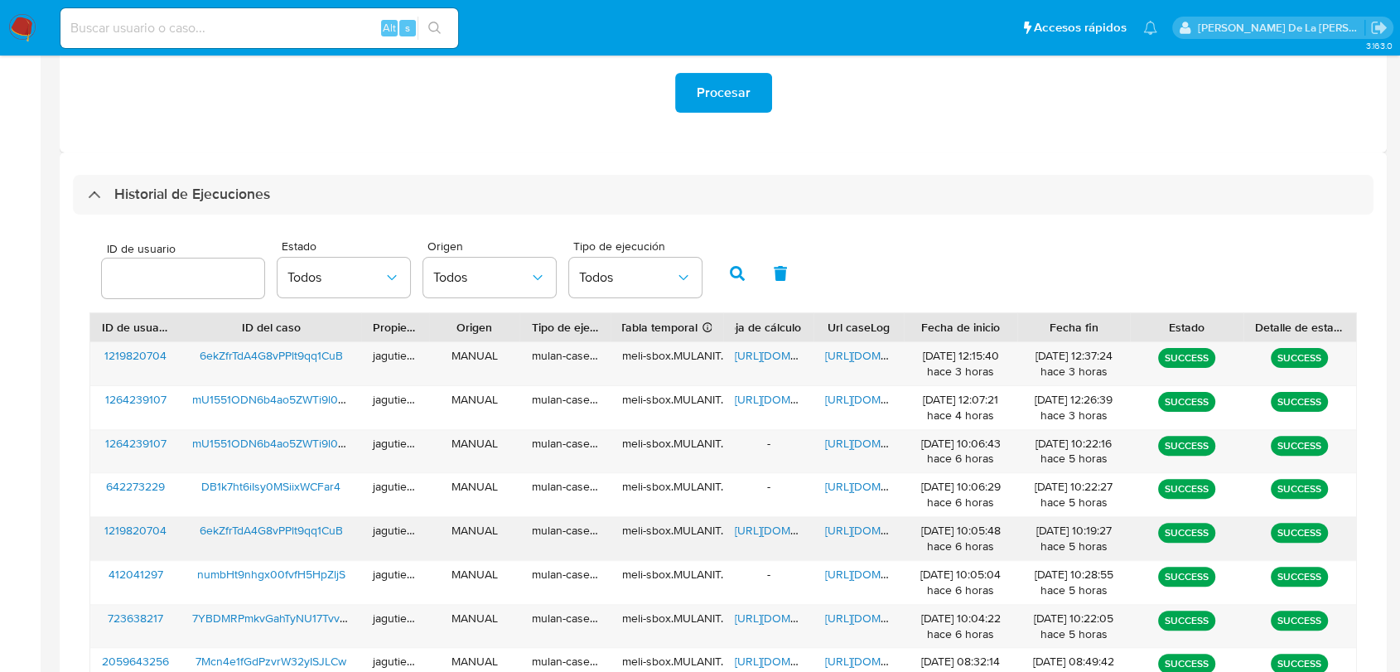
scroll to position [460, 0]
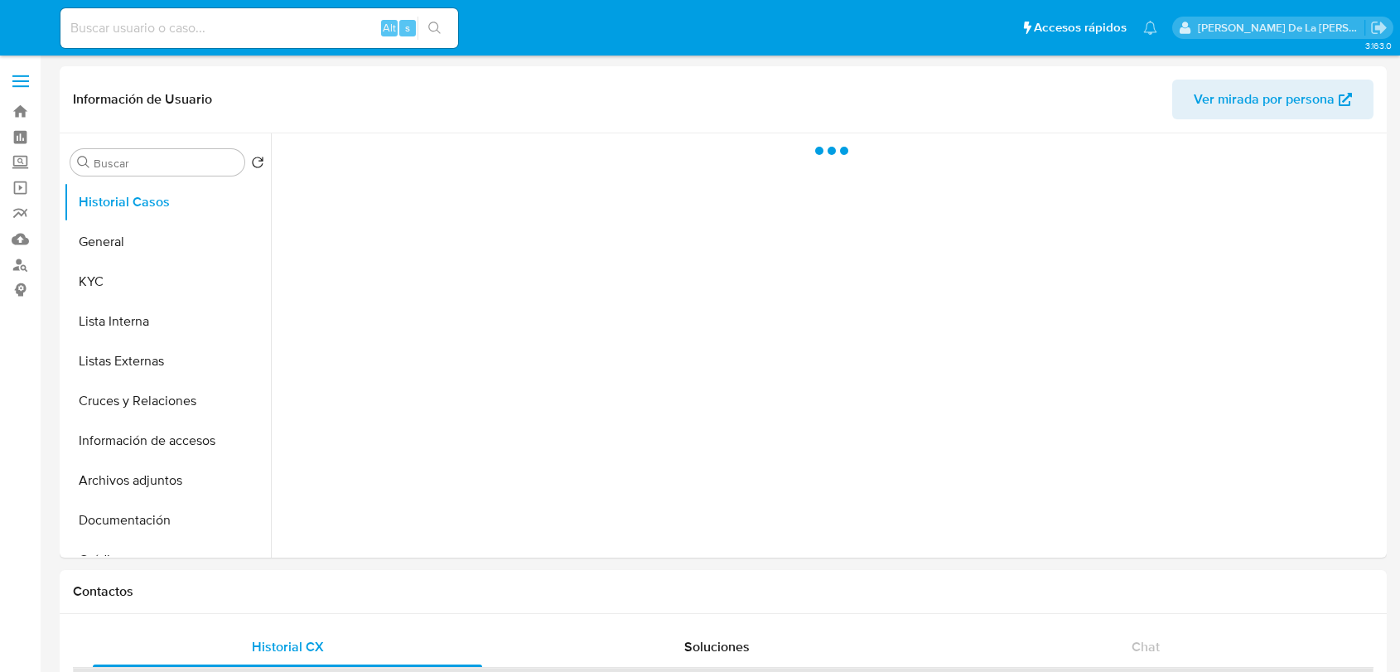
select select "10"
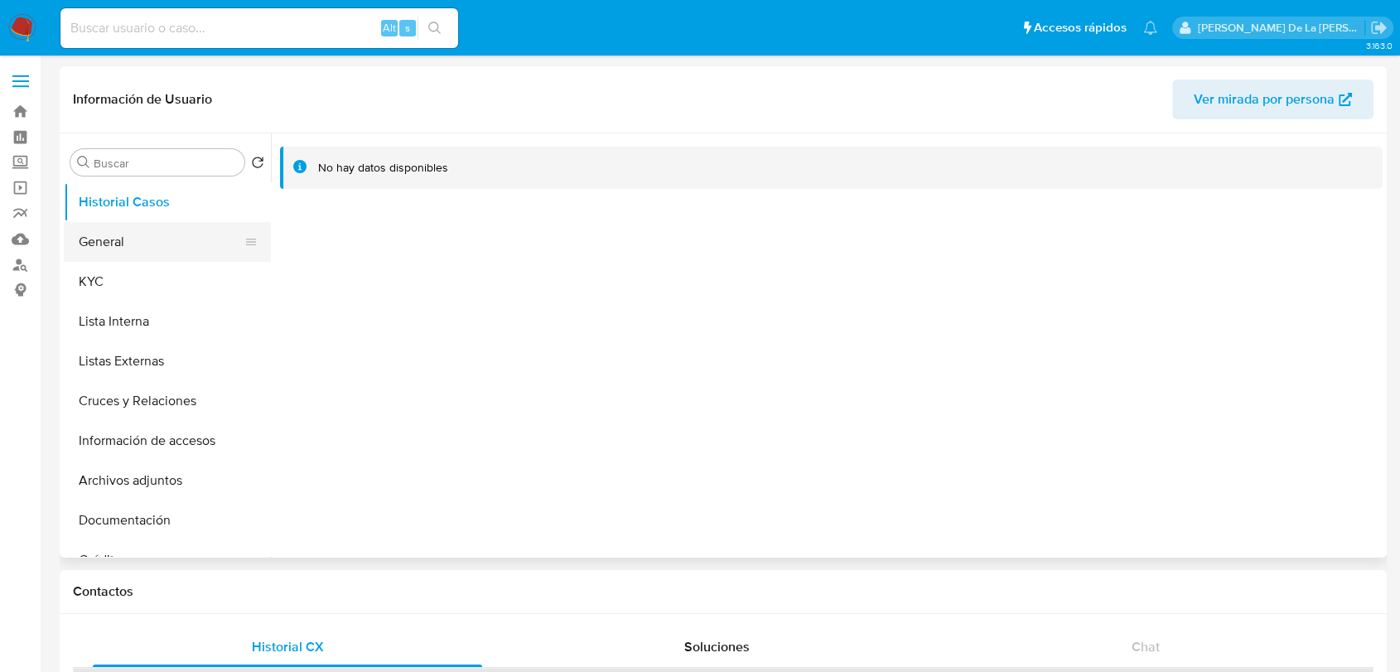
click at [147, 258] on button "General" at bounding box center [161, 242] width 194 height 40
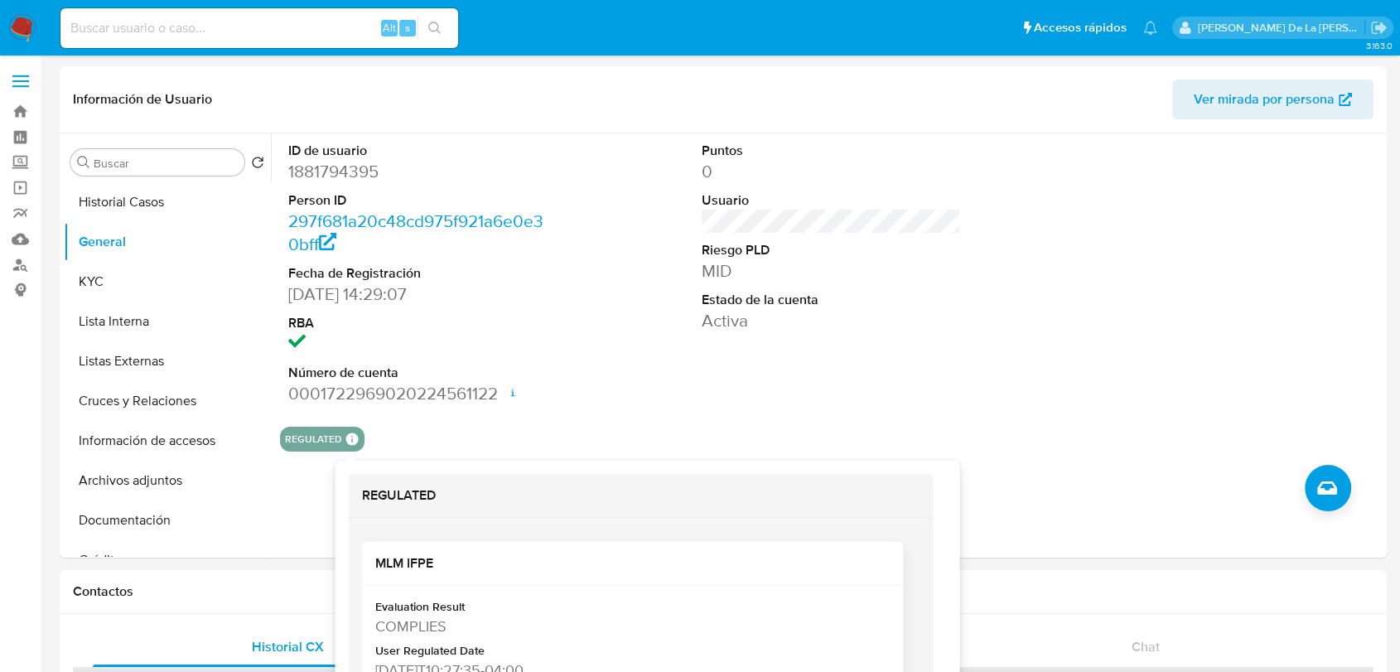
scroll to position [92, 0]
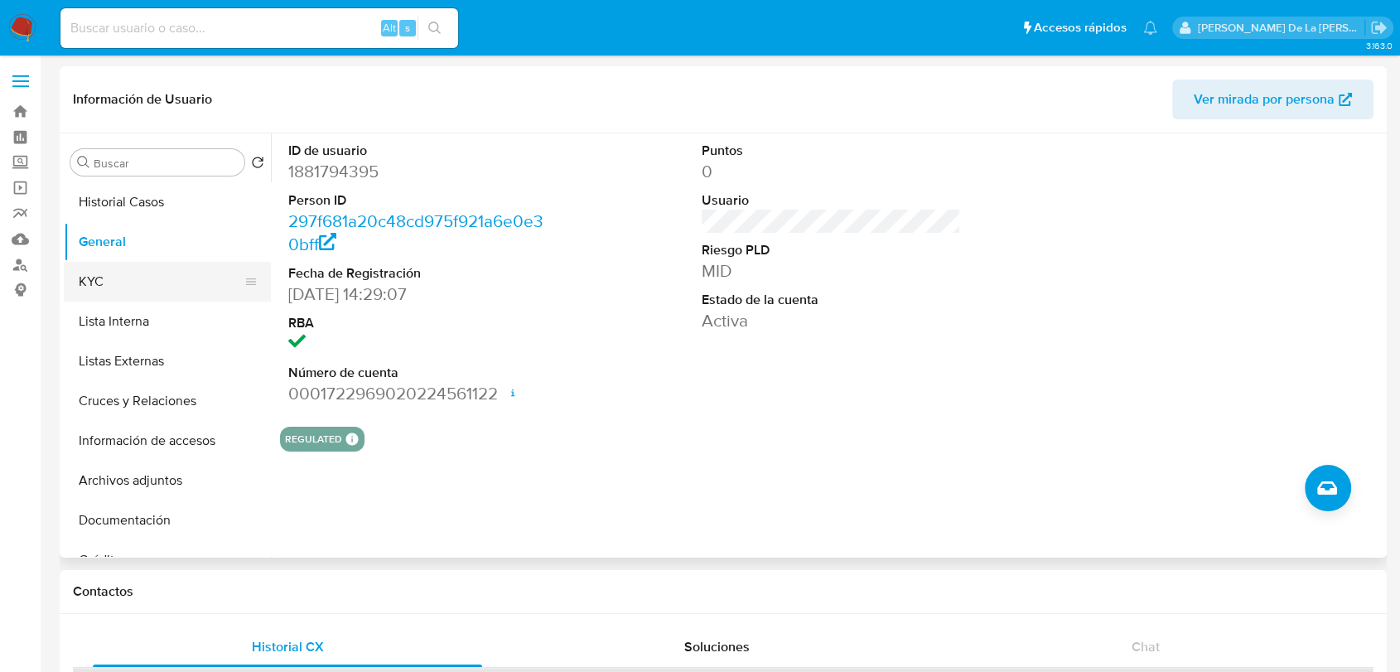
click at [162, 276] on button "KYC" at bounding box center [161, 282] width 194 height 40
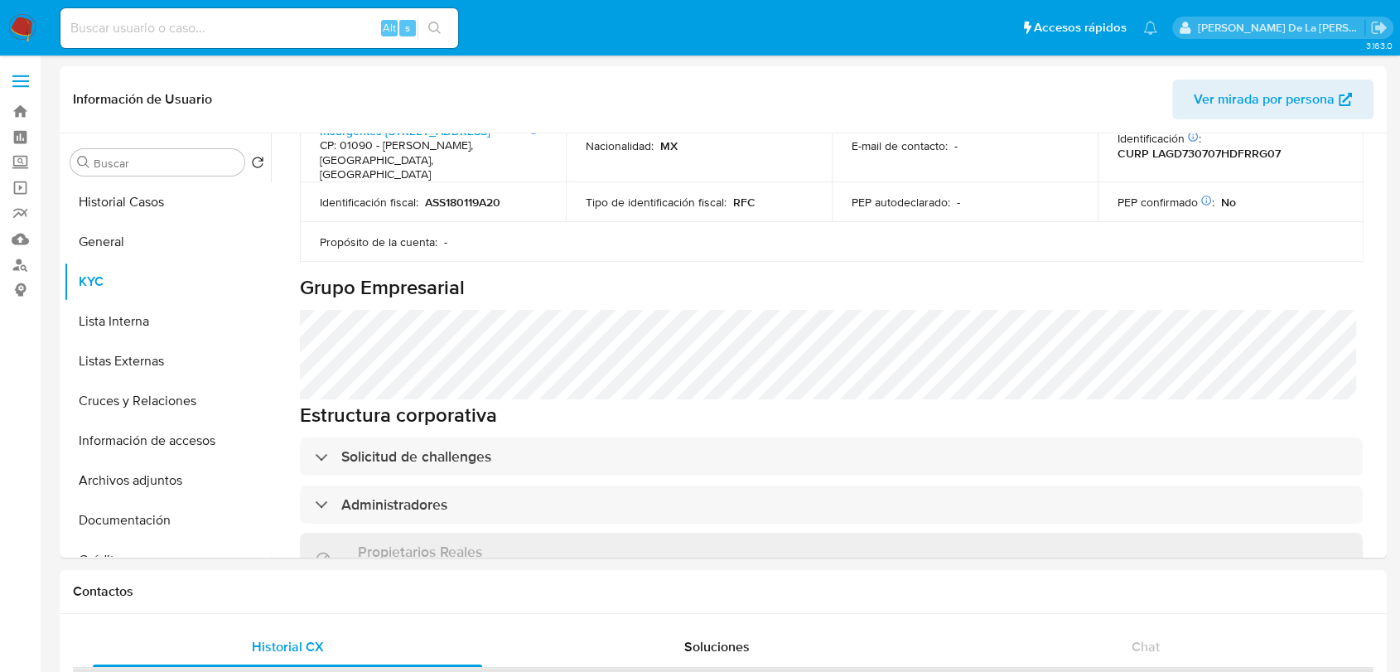
scroll to position [387, 0]
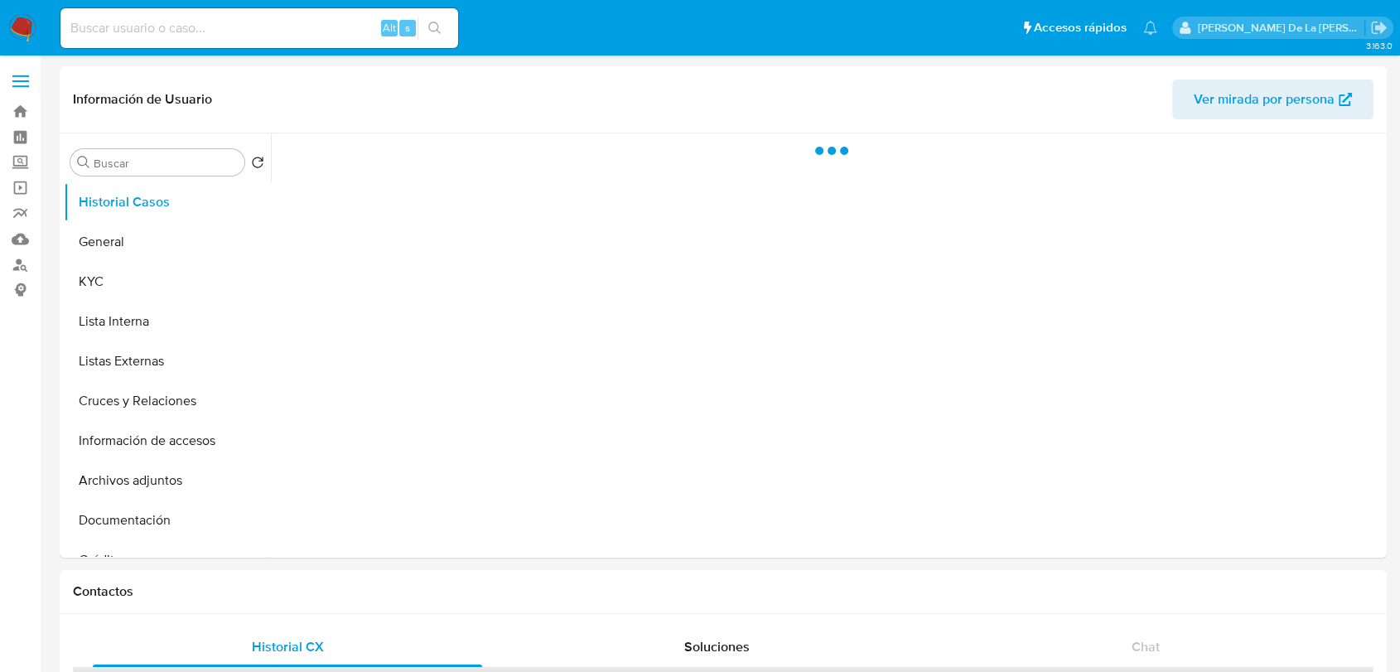
select select "10"
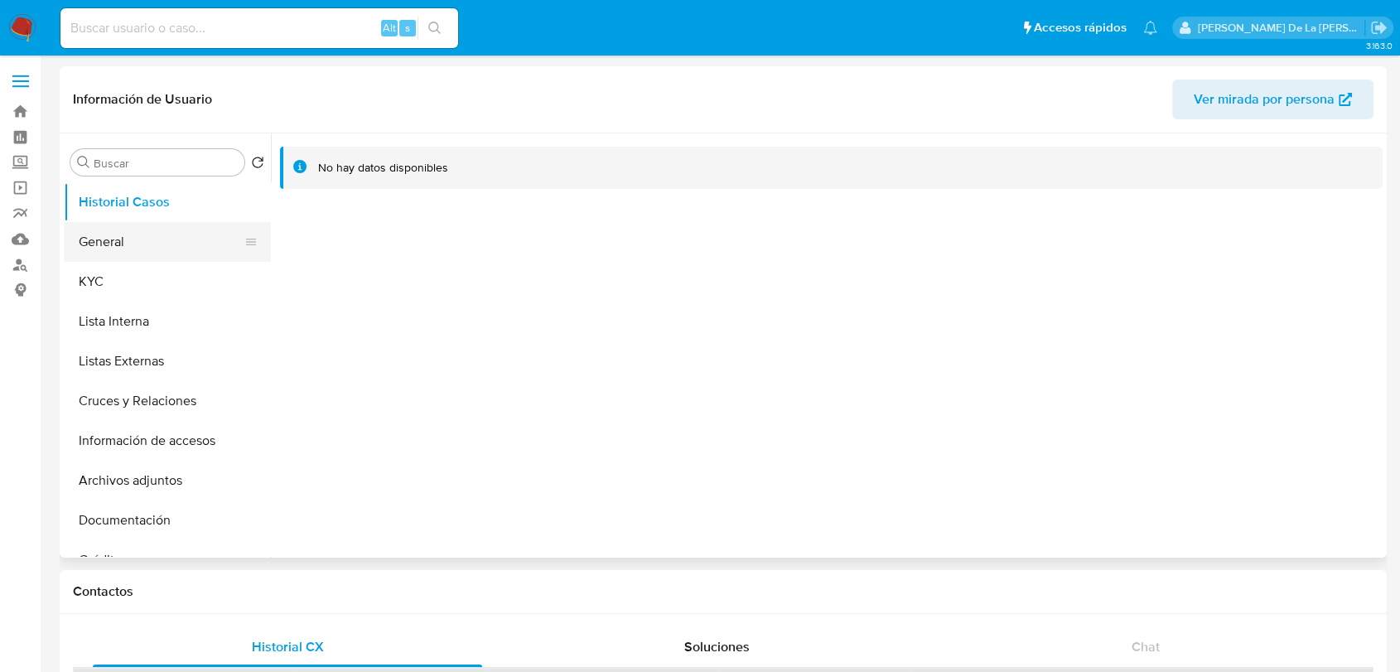
click at [147, 237] on button "General" at bounding box center [161, 242] width 194 height 40
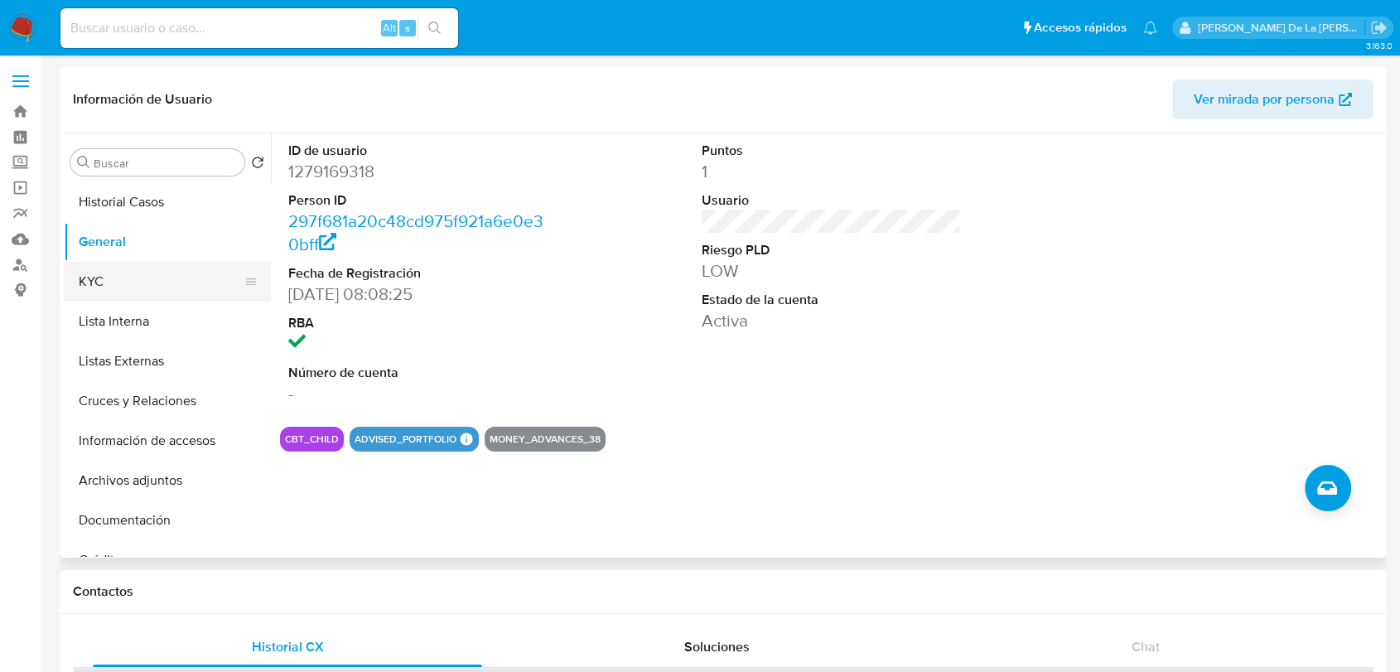
click at [105, 280] on button "KYC" at bounding box center [161, 282] width 194 height 40
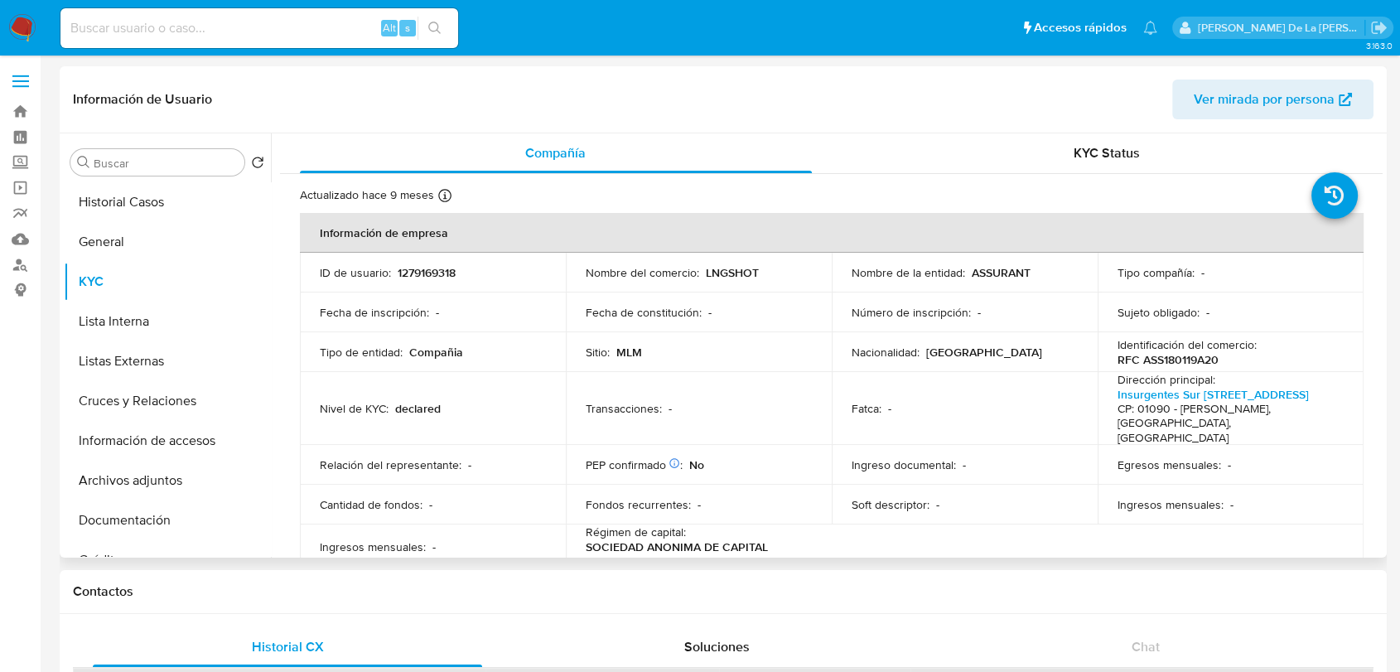
click at [718, 285] on td "Nombre del comercio : LNGSHOT" at bounding box center [699, 273] width 266 height 40
click at [727, 259] on td "Nombre del comercio : LNGSHOT" at bounding box center [699, 273] width 266 height 40
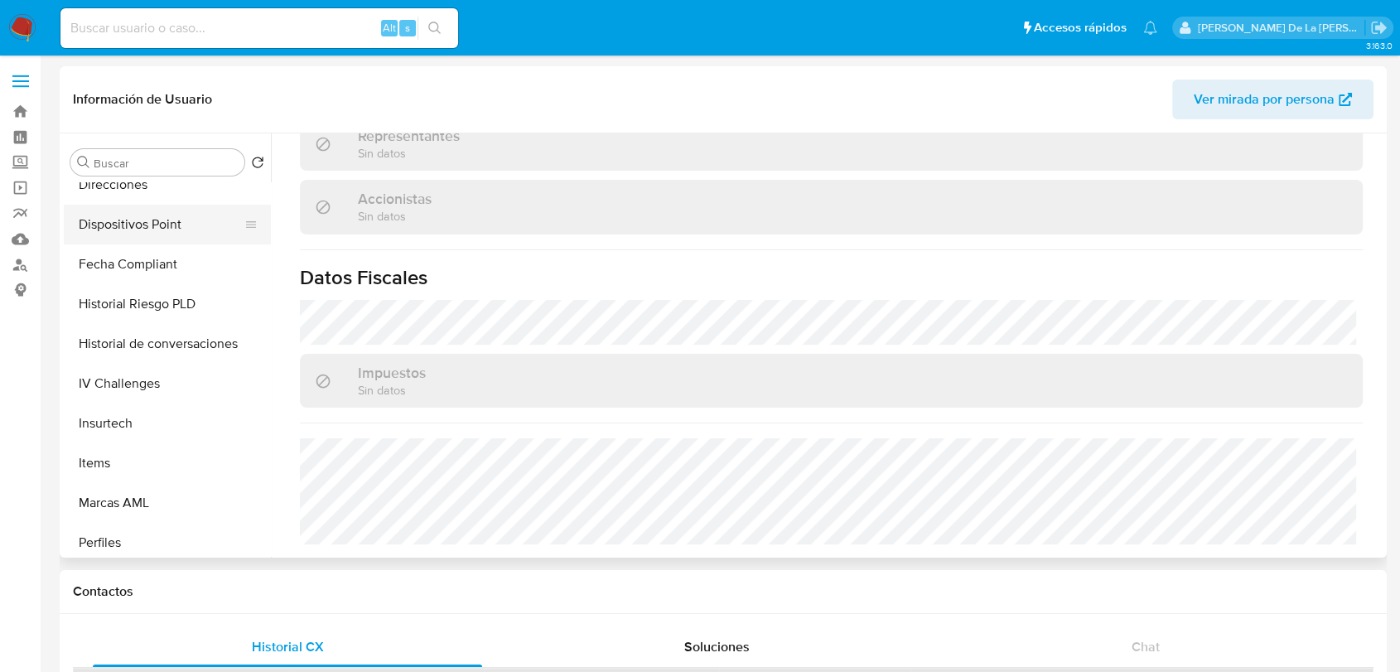
scroll to position [820, 0]
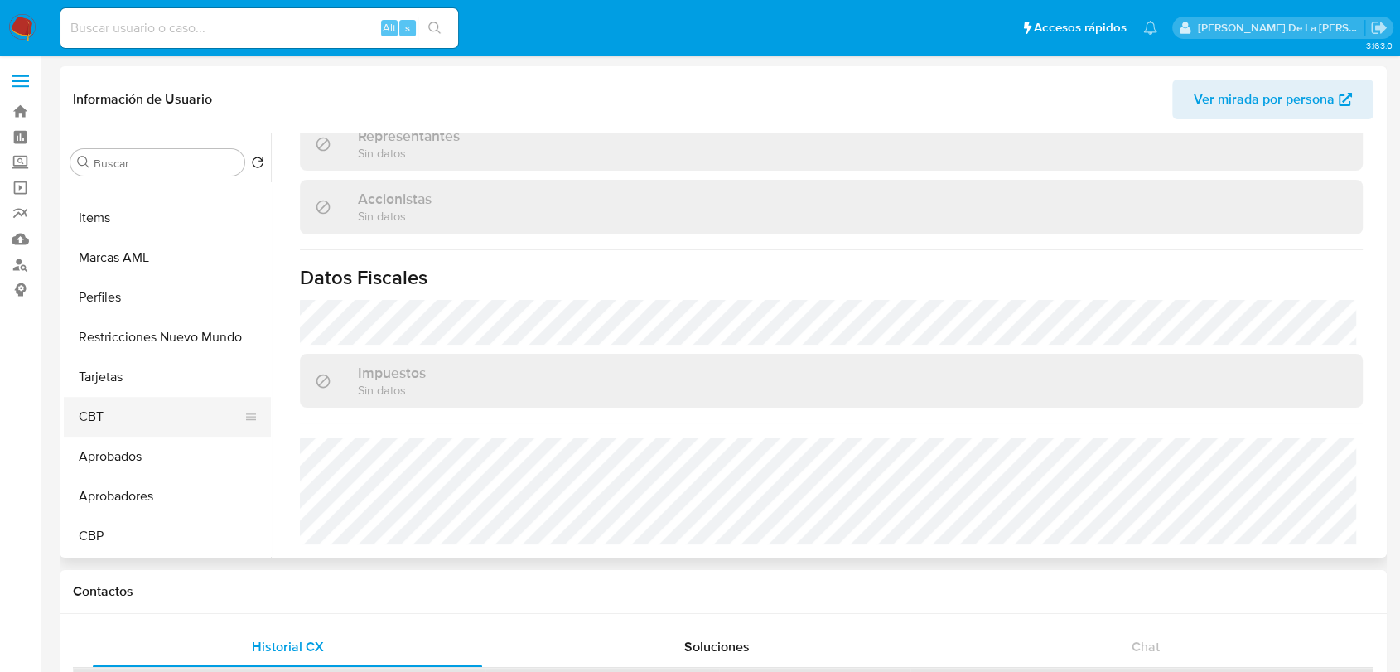
click at [121, 401] on button "CBT" at bounding box center [161, 417] width 194 height 40
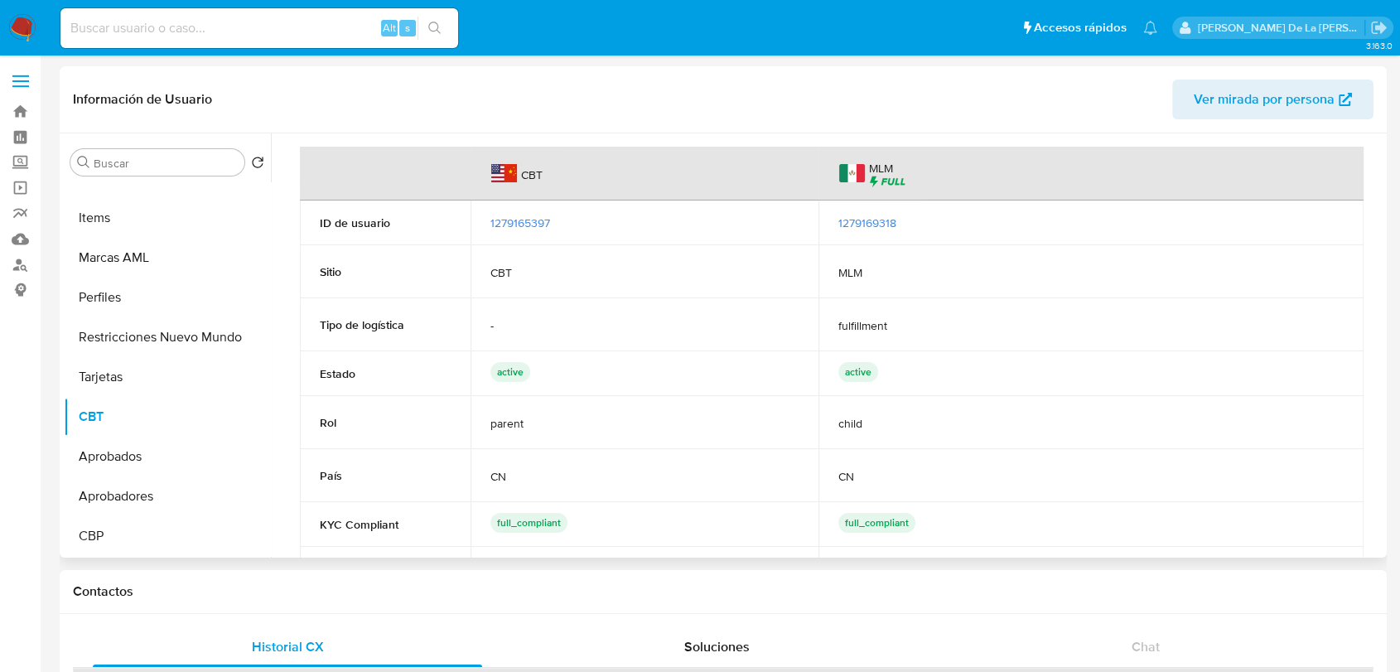
scroll to position [0, 0]
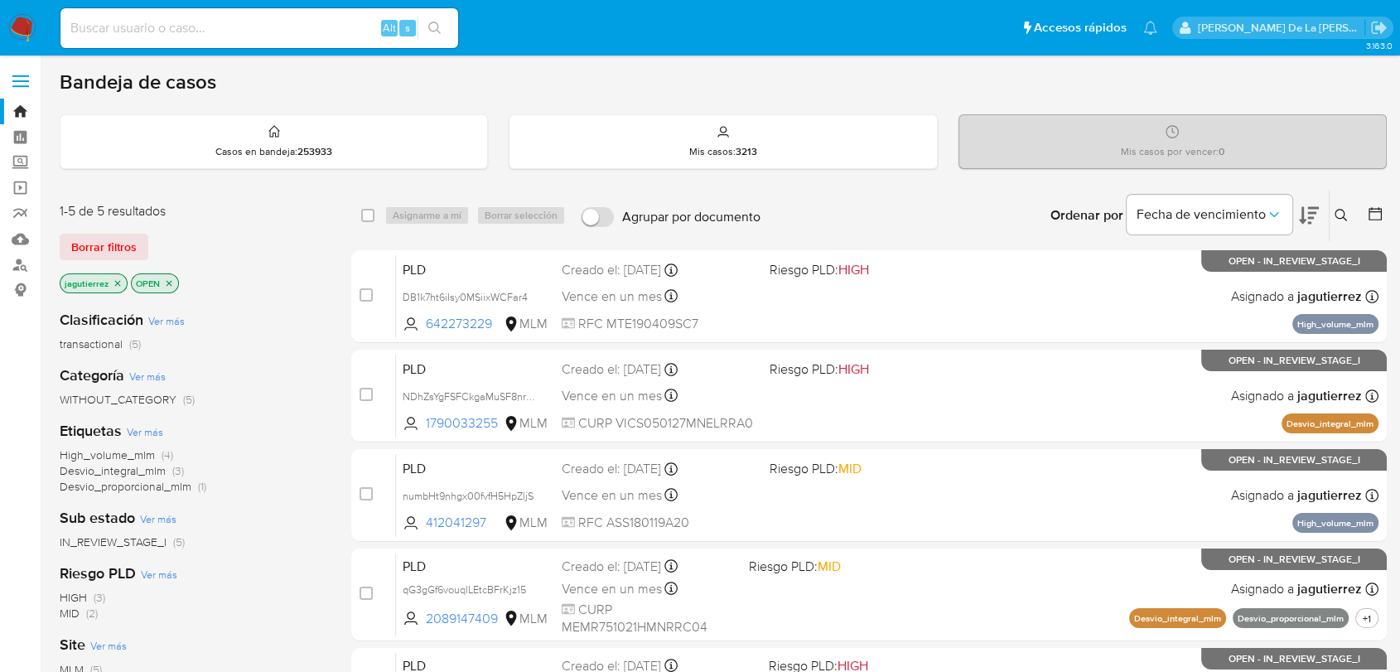
click at [89, 452] on span "High_volume_mlm" at bounding box center [107, 455] width 95 height 17
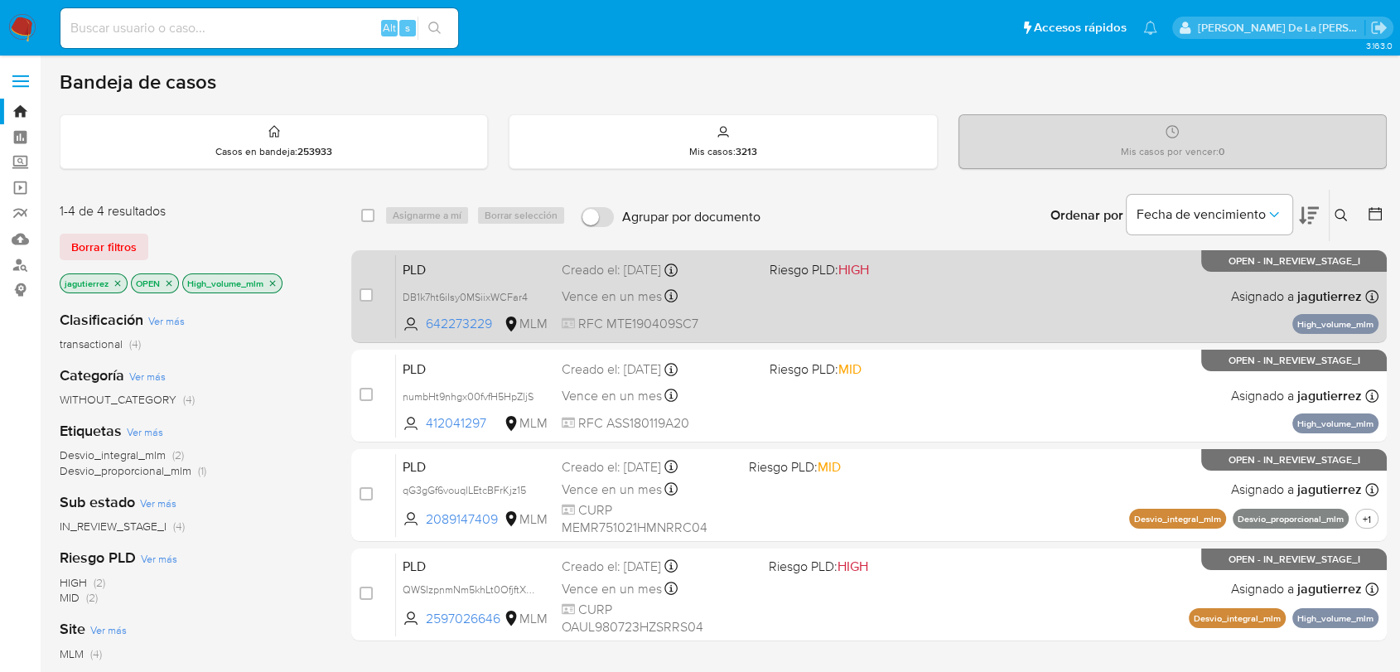
click at [763, 300] on div "PLD DB1k7ht6iIsy0MSiixWCFar4 642273229 MLM Riesgo PLD: HIGH Creado el: 12/09/20…" at bounding box center [887, 296] width 983 height 84
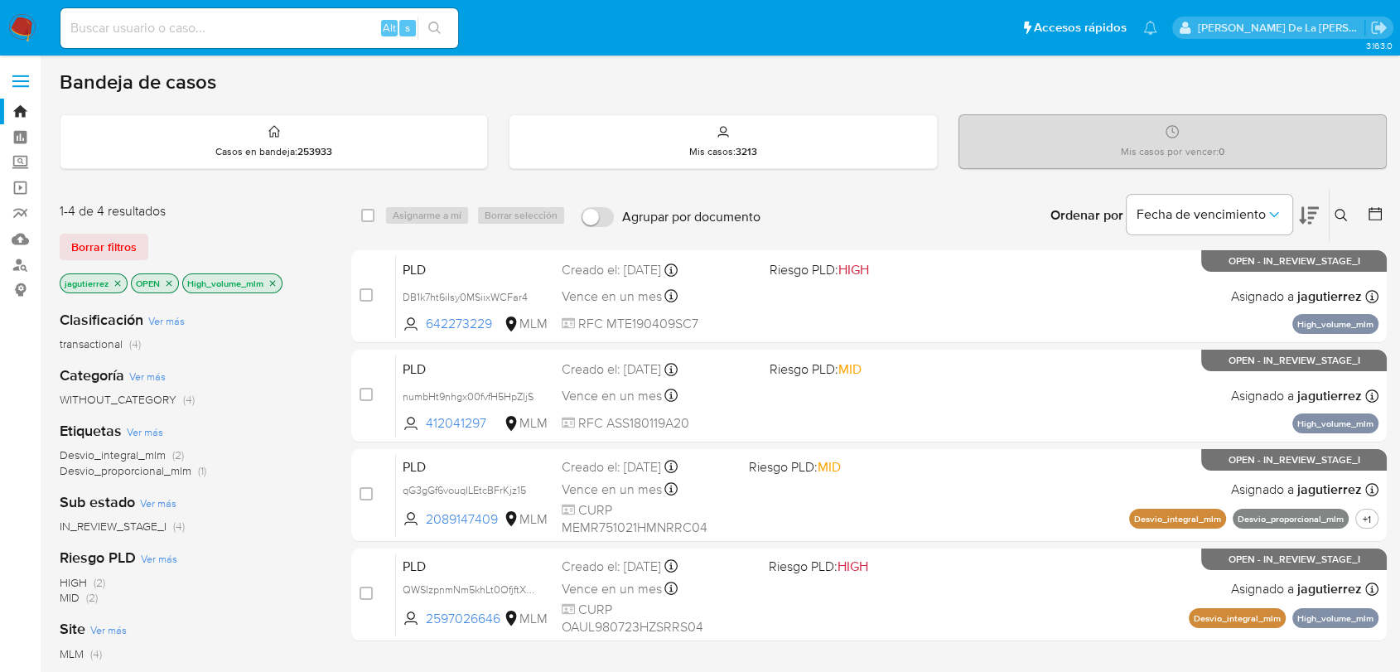
click at [113, 11] on div "Alt s" at bounding box center [259, 28] width 398 height 40
click at [117, 23] on input at bounding box center [259, 28] width 398 height 22
paste input "1873254517"
type input "1873254517"
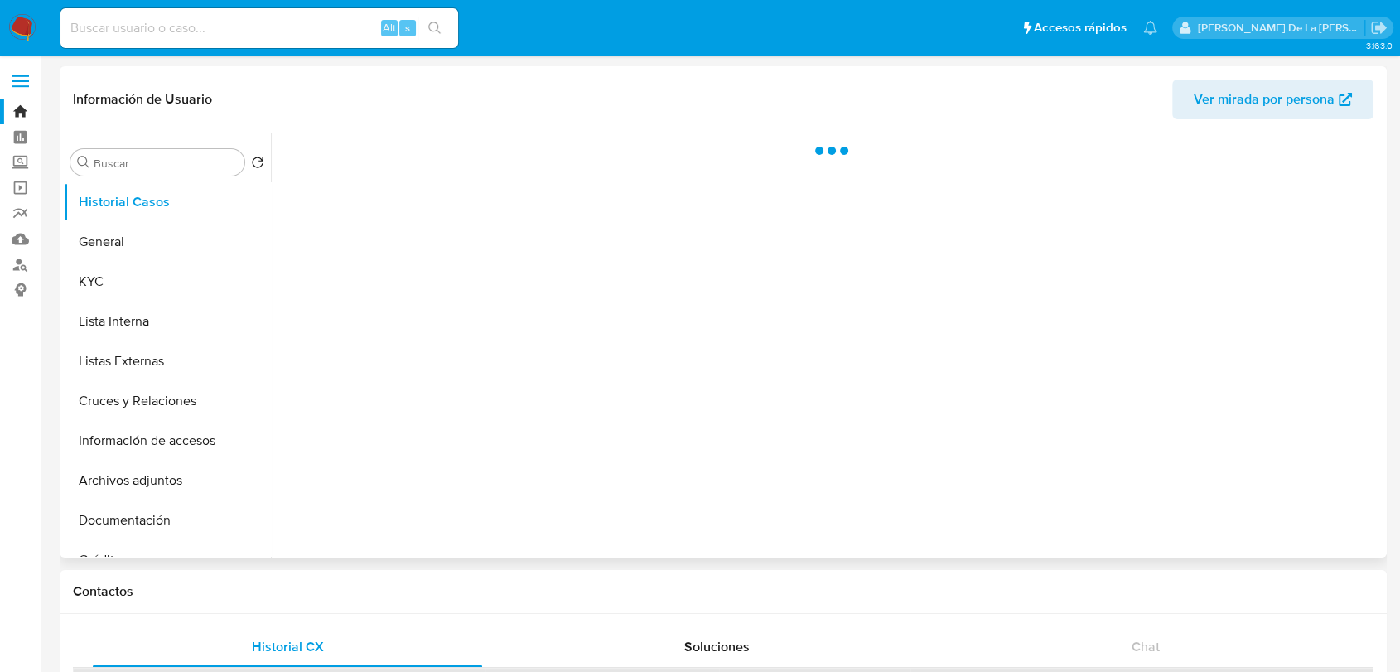
select select "10"
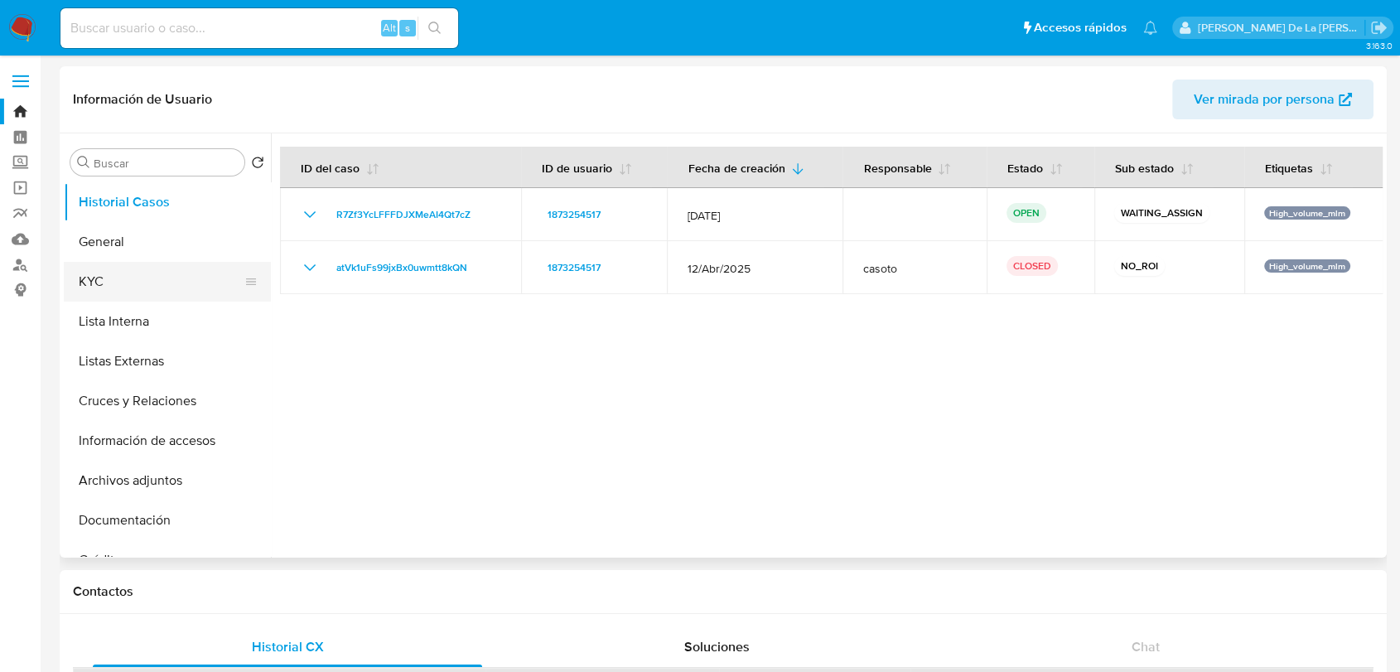
click at [138, 287] on button "KYC" at bounding box center [161, 282] width 194 height 40
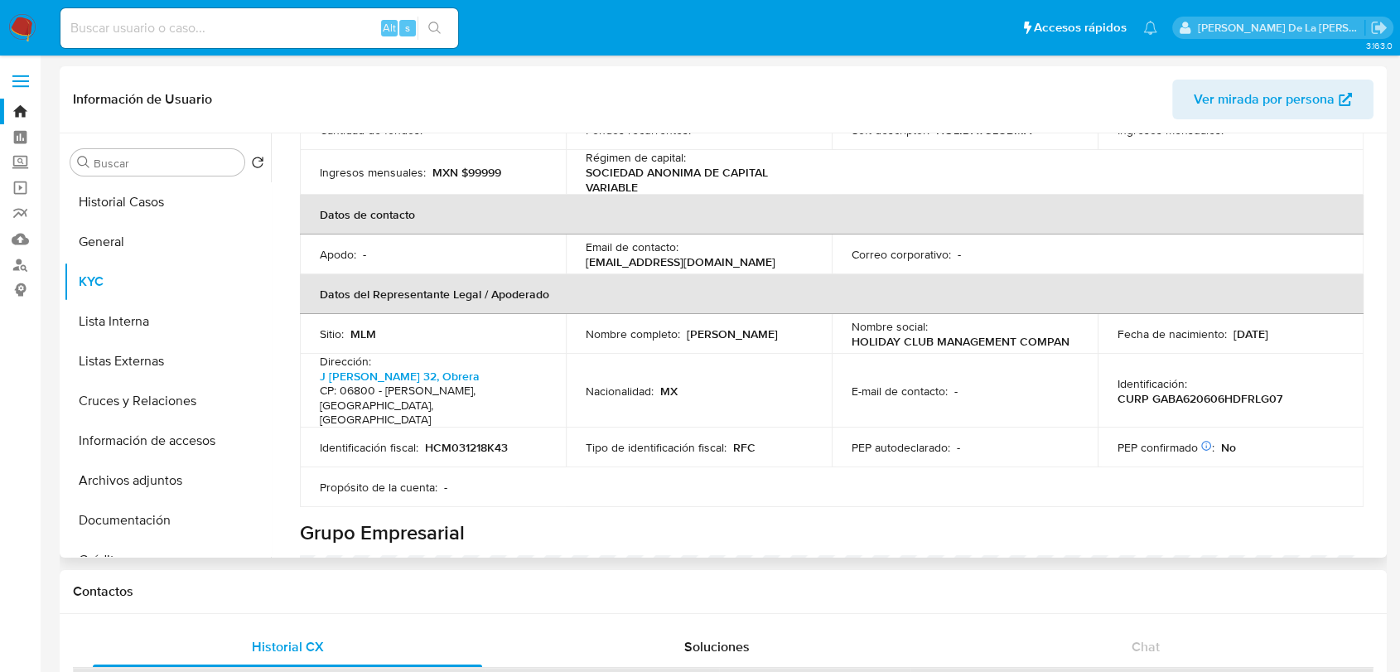
scroll to position [368, 0]
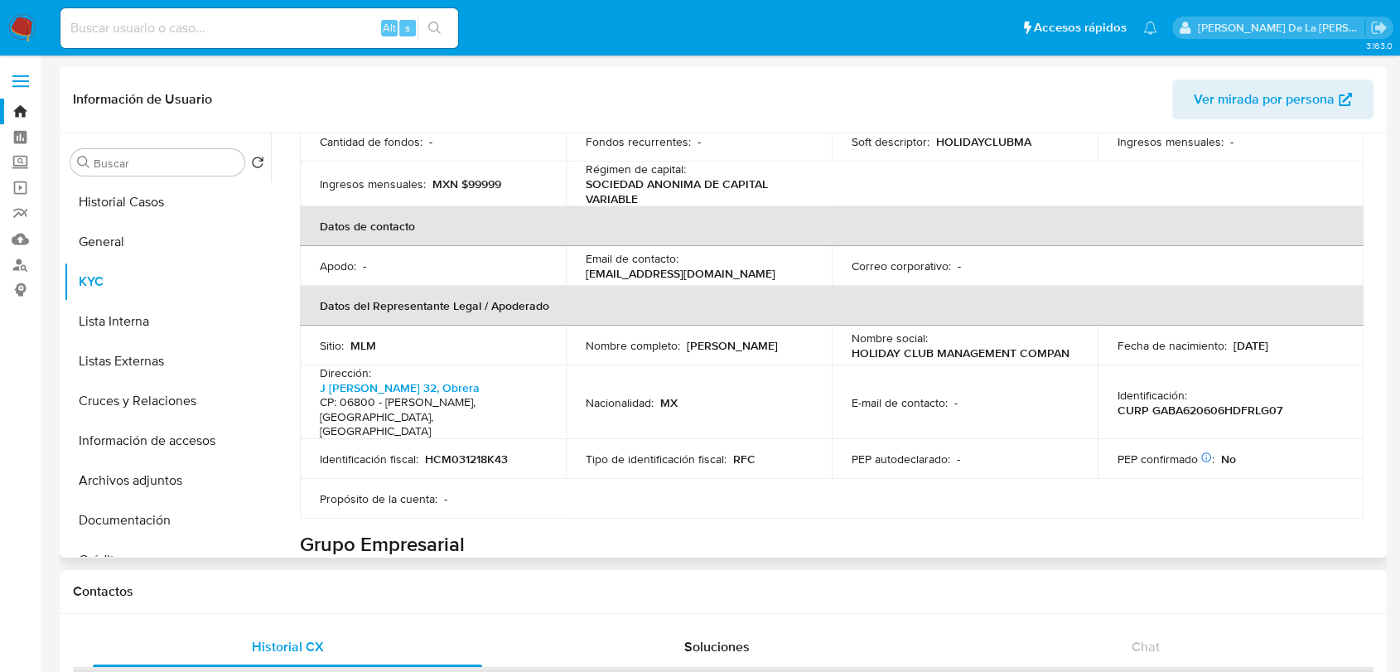
click at [687, 338] on p "Agustin Garcia Bolaños Cacho" at bounding box center [732, 345] width 91 height 15
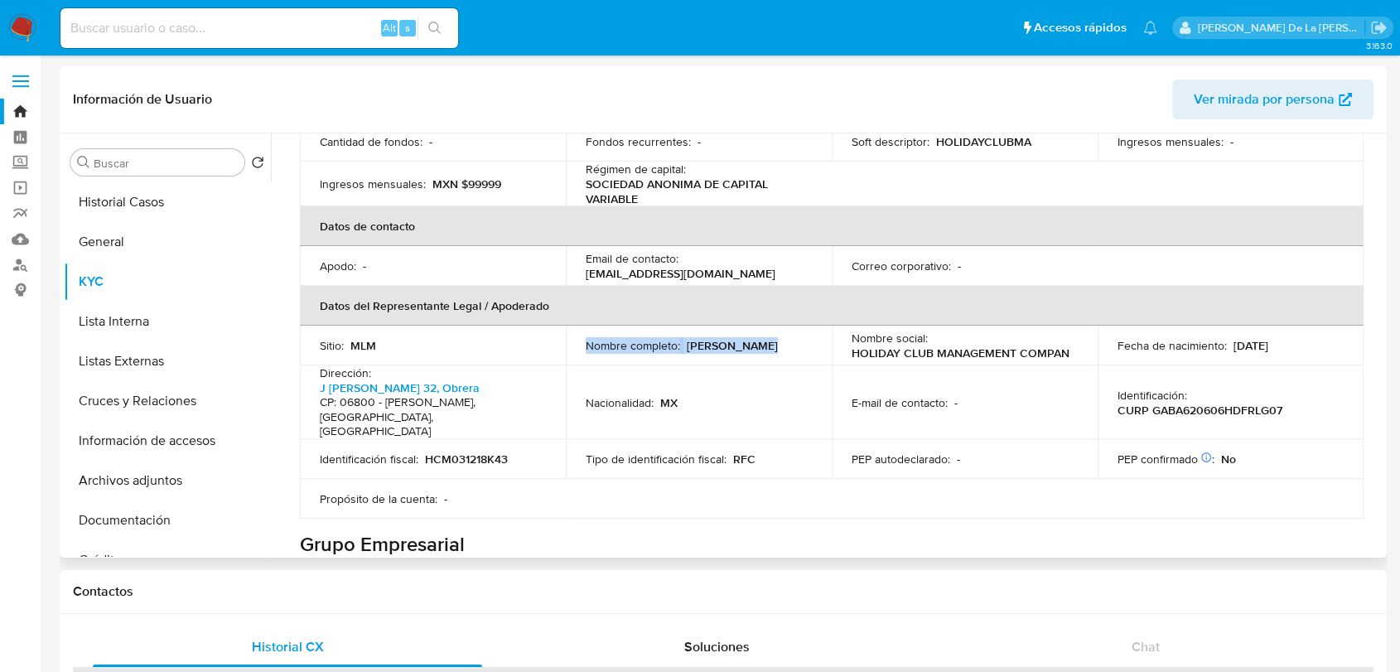
click at [687, 339] on p "Agustin Garcia Bolaños Cacho" at bounding box center [732, 345] width 91 height 15
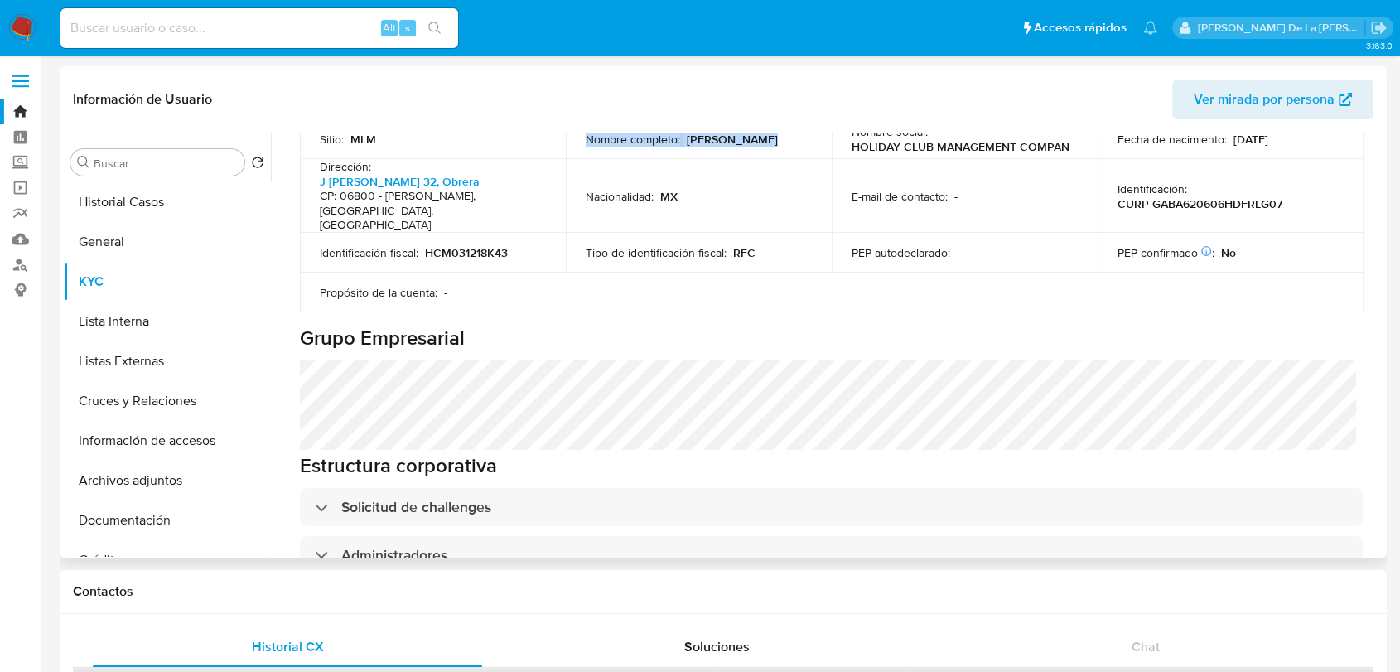
scroll to position [736, 0]
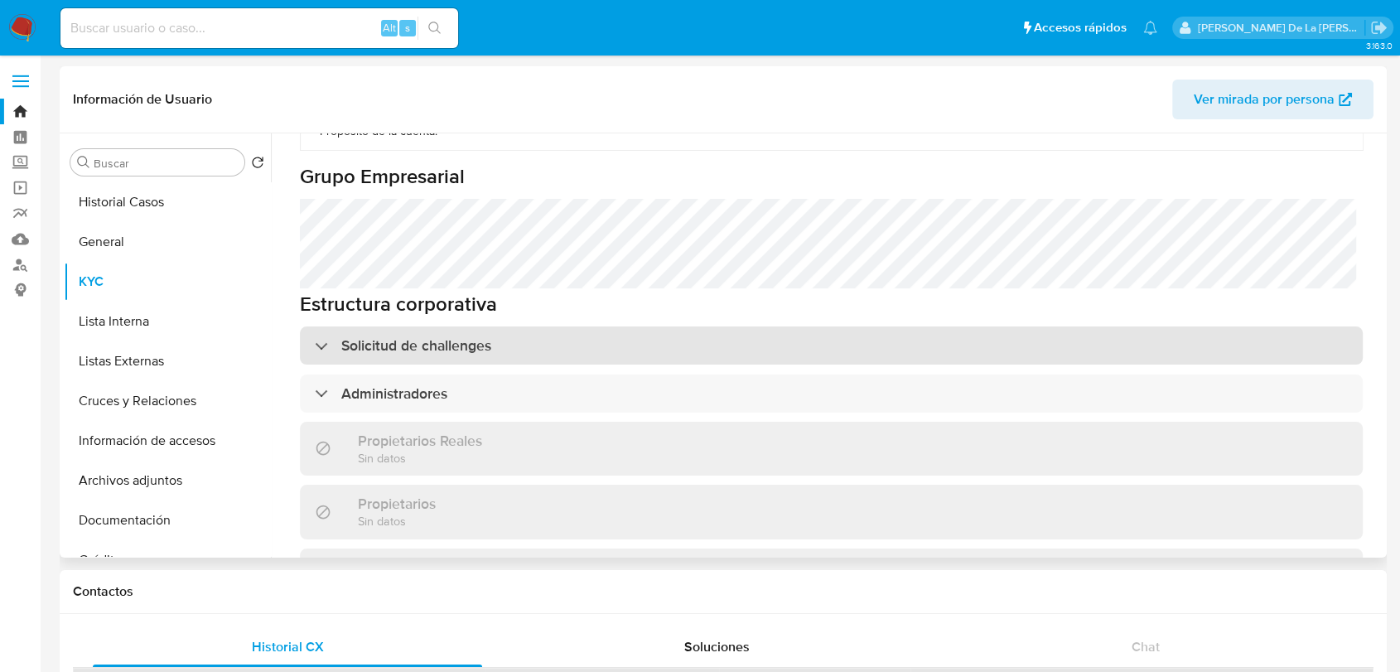
click at [377, 336] on h3 "Solicitud de challenges" at bounding box center [416, 345] width 150 height 18
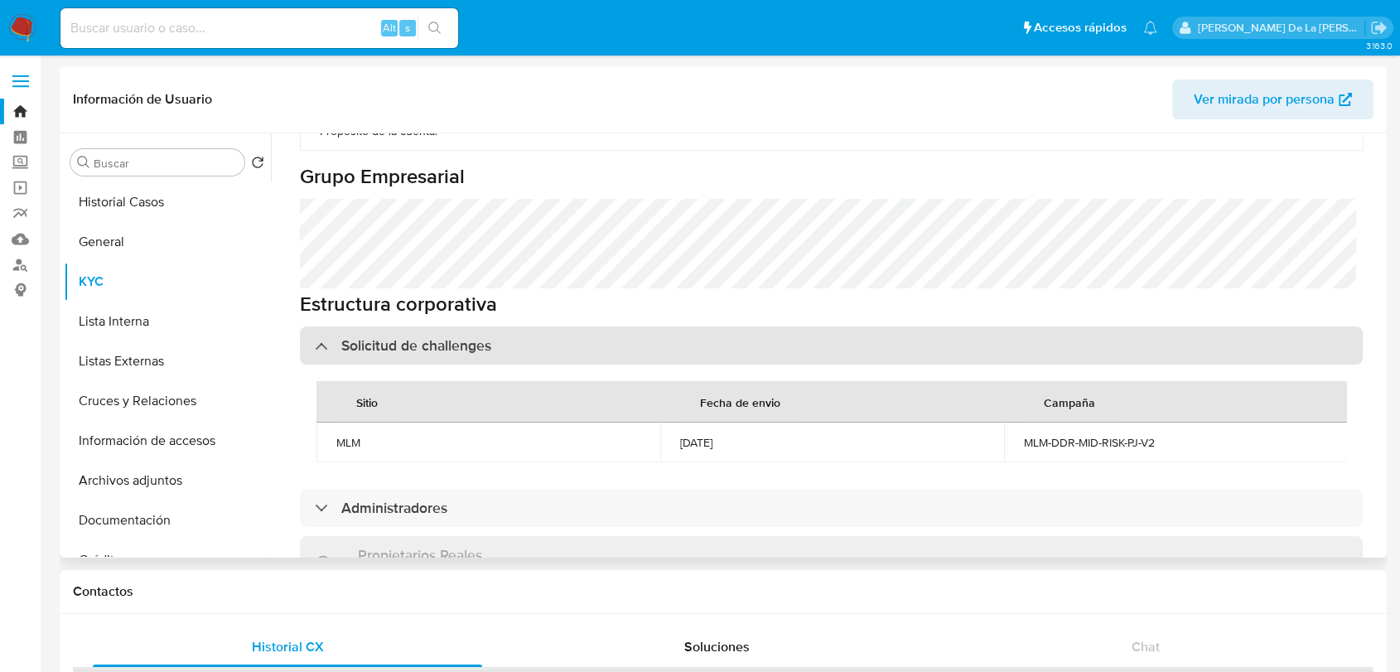
scroll to position [921, 0]
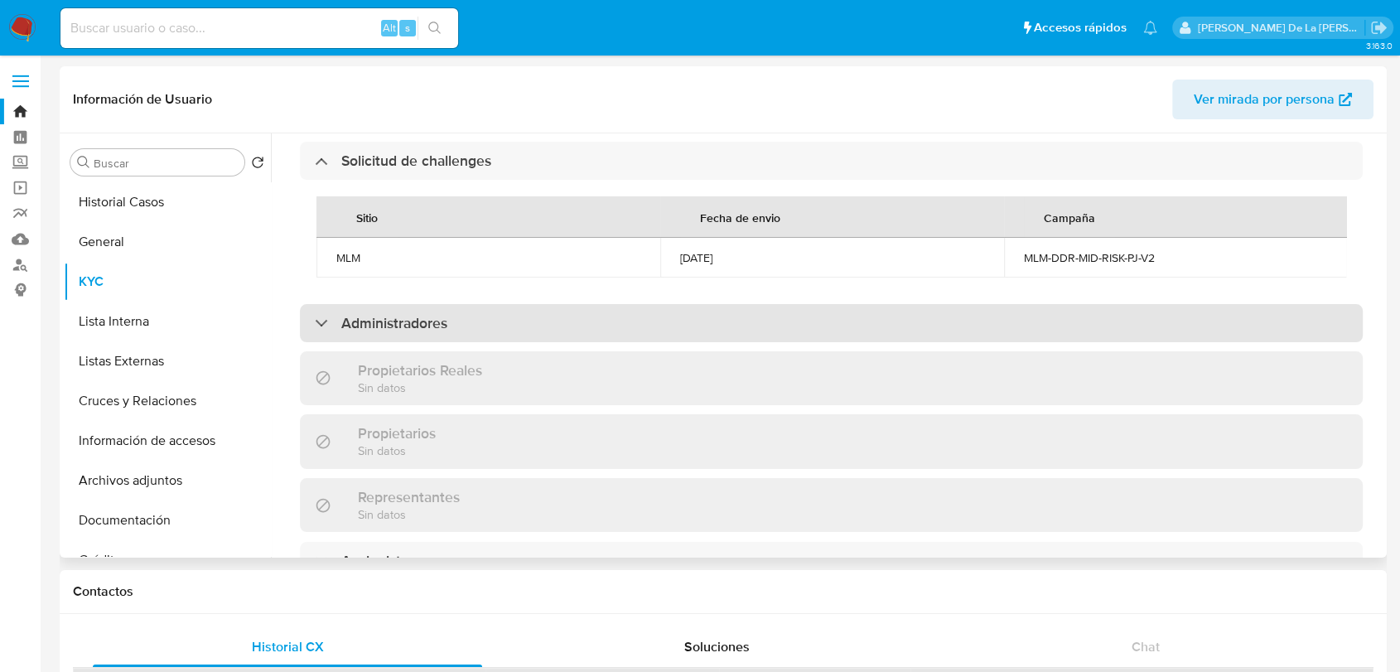
click at [370, 321] on div "Administradores" at bounding box center [831, 323] width 1063 height 38
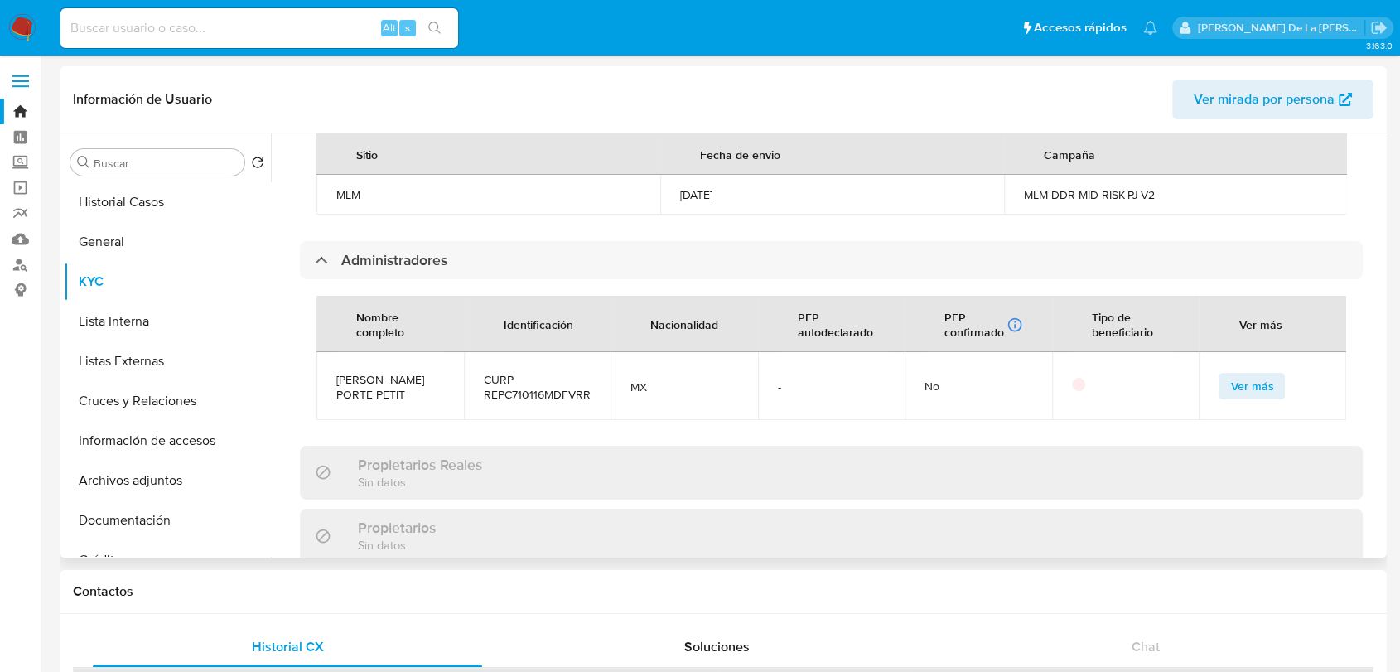
scroll to position [1013, 0]
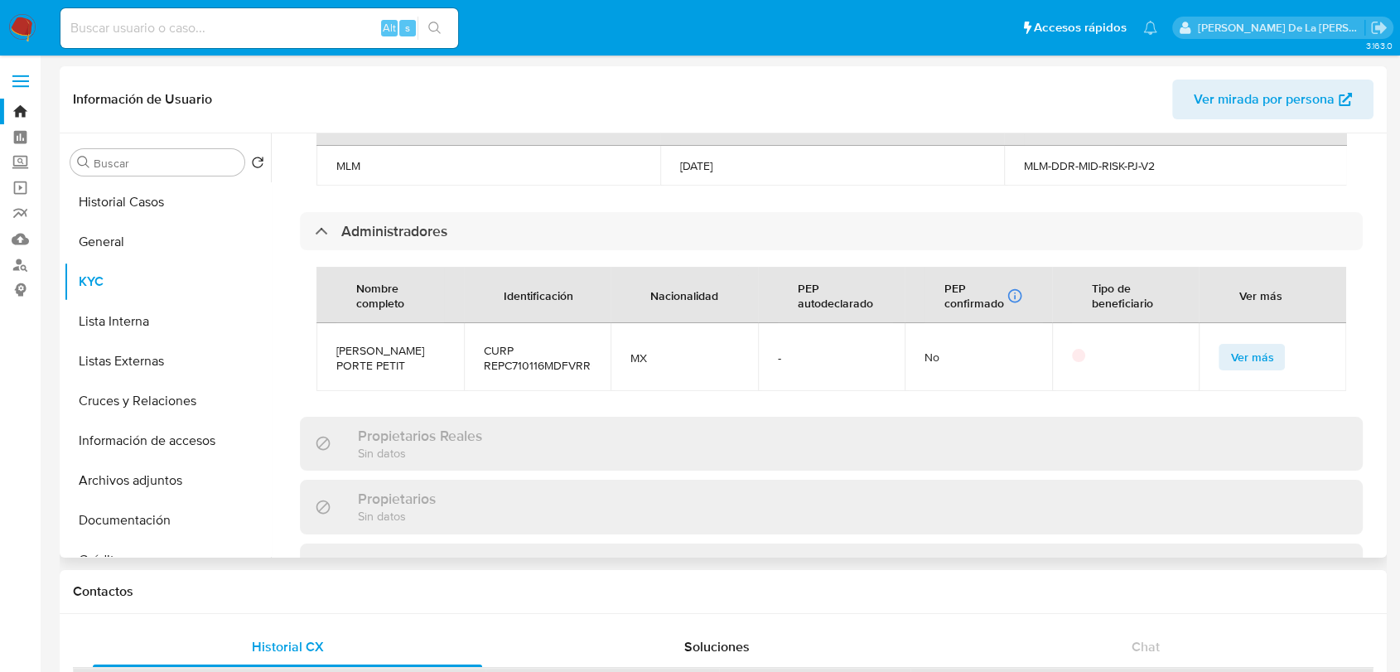
click at [374, 345] on span "CARLA ALEJANDRA REVILLA PORTE PETIT" at bounding box center [390, 358] width 108 height 30
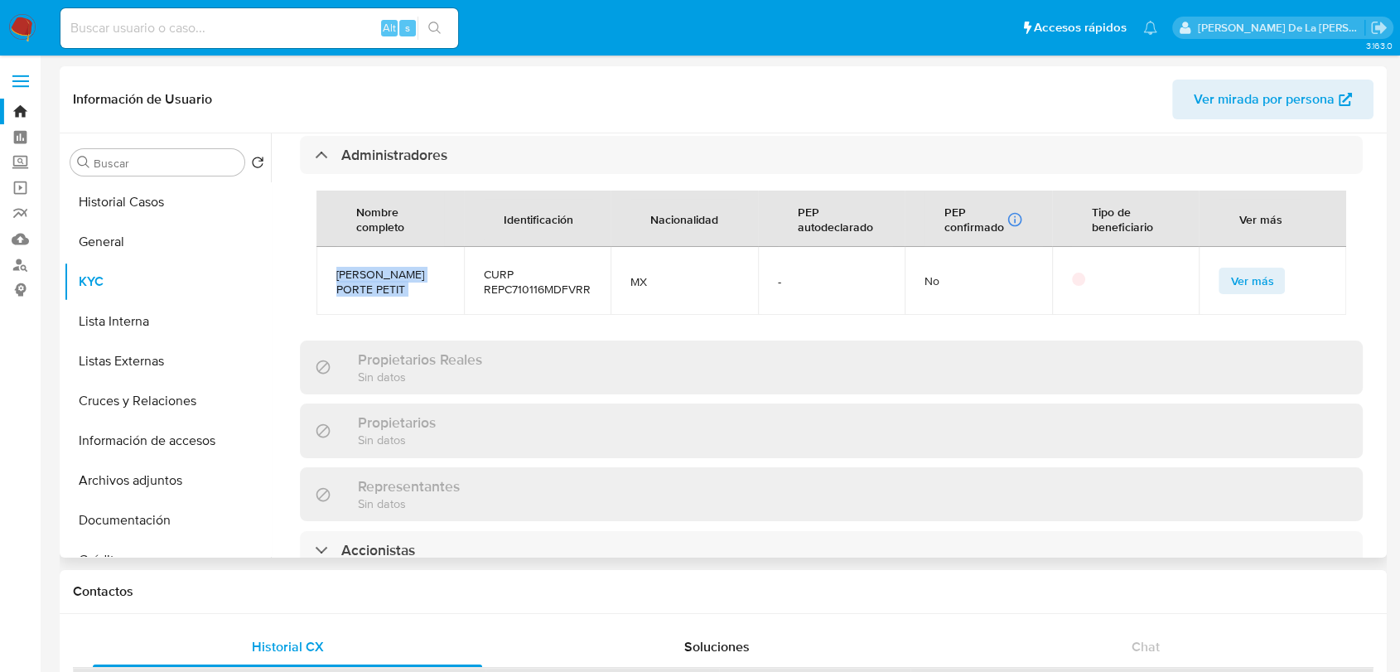
scroll to position [1197, 0]
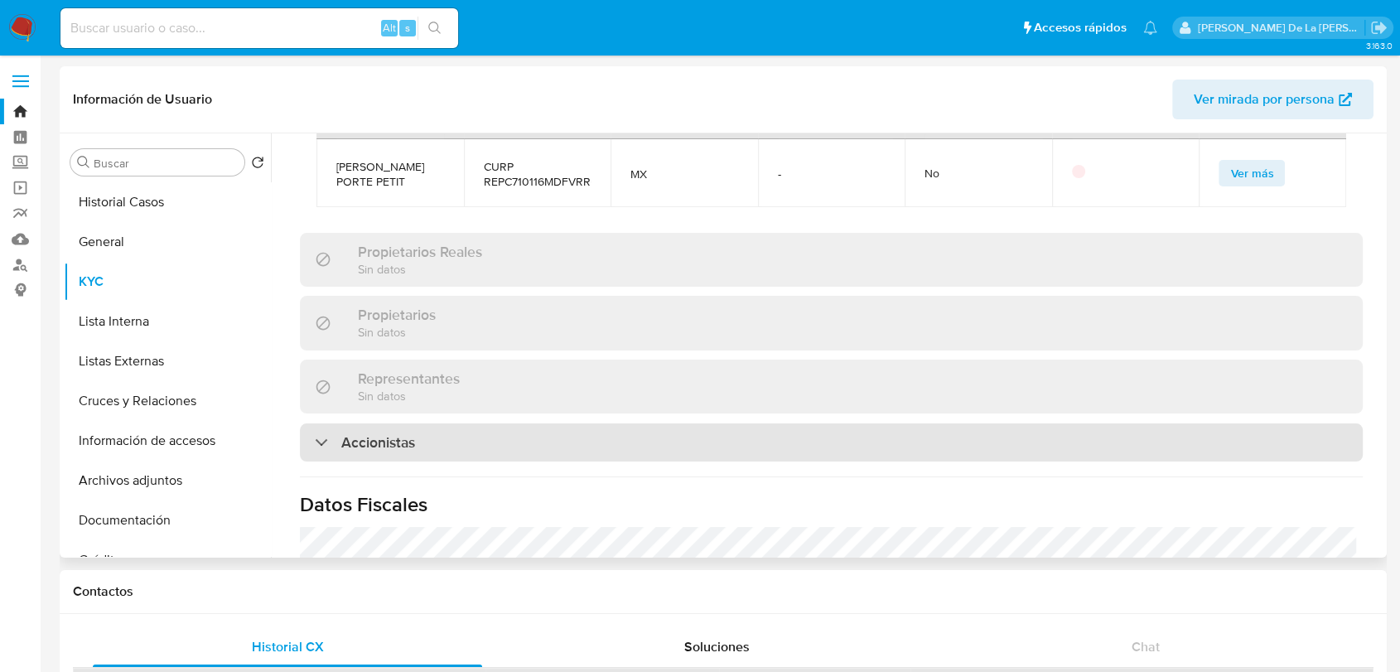
click at [323, 446] on div "Accionistas" at bounding box center [365, 442] width 100 height 18
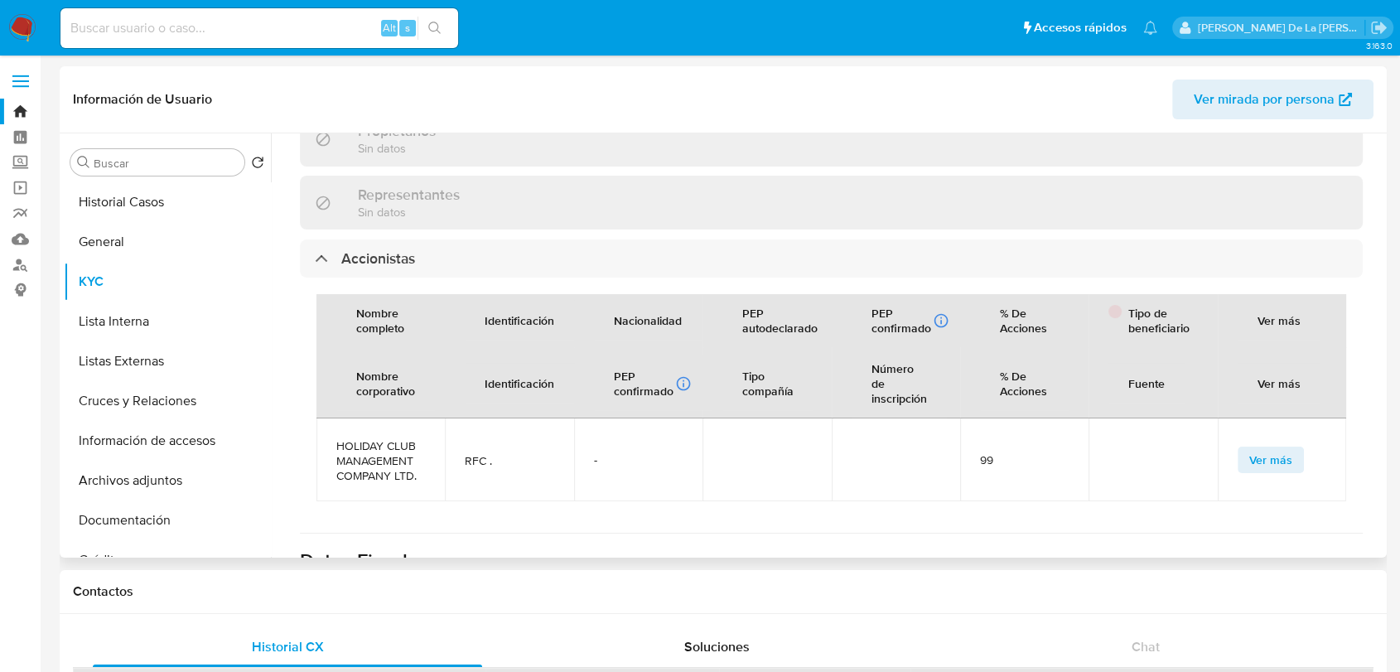
scroll to position [101, 0]
click at [397, 439] on span "HOLIDAY CLUB MANAGEMENT COMPANY LTD." at bounding box center [380, 460] width 89 height 45
click at [396, 439] on span "HOLIDAY CLUB MANAGEMENT COMPANY LTD." at bounding box center [380, 460] width 89 height 45
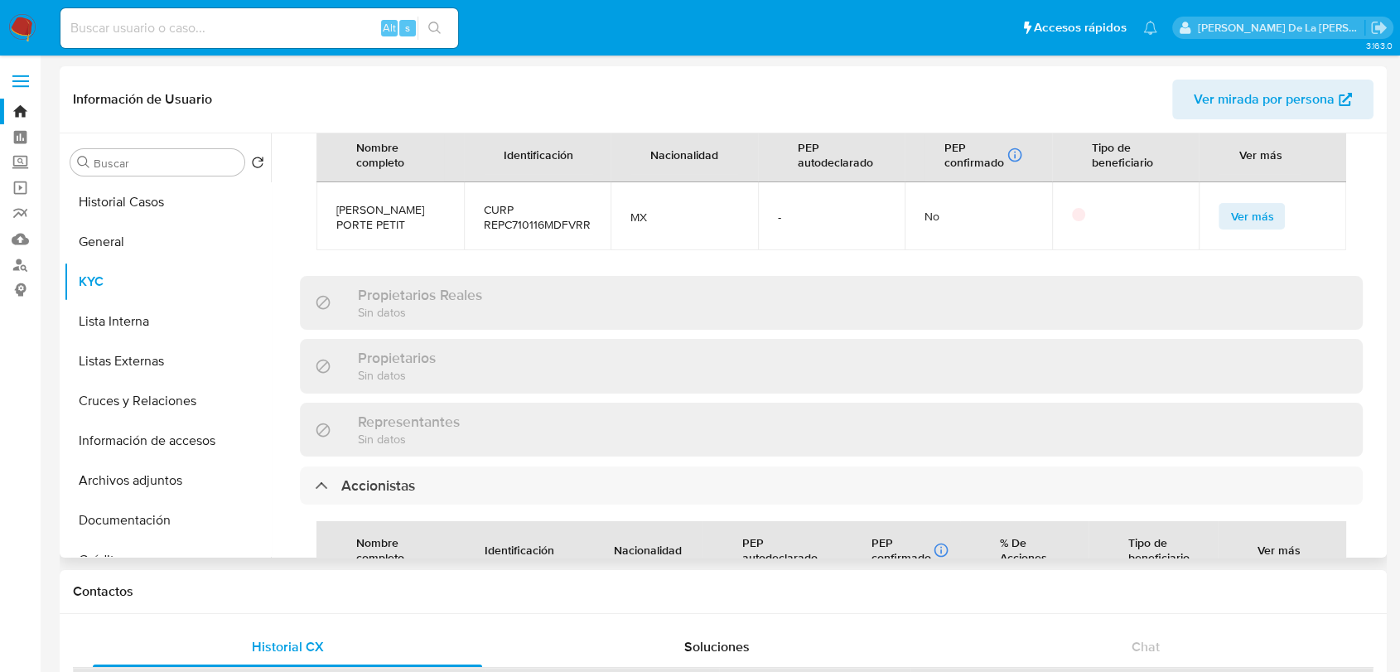
scroll to position [1380, 0]
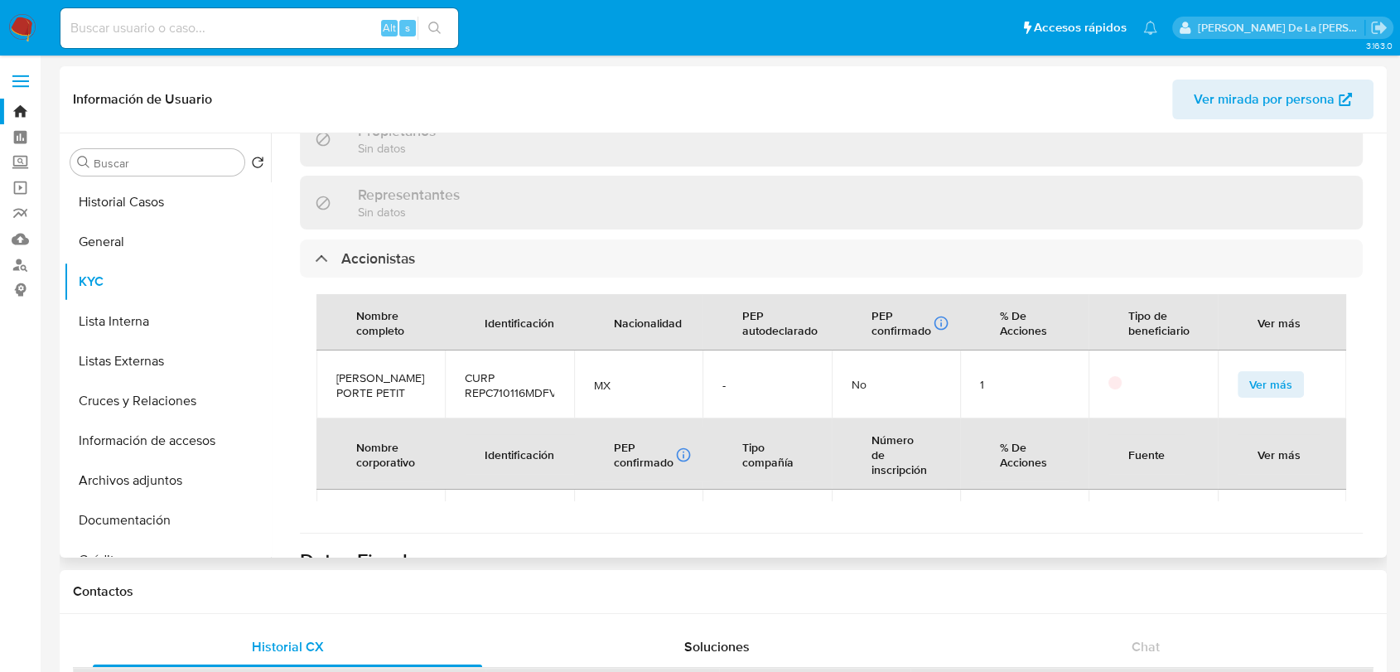
click at [383, 393] on span "CARLA ALEJANDRA REVILLA PORTE PETIT" at bounding box center [380, 385] width 89 height 30
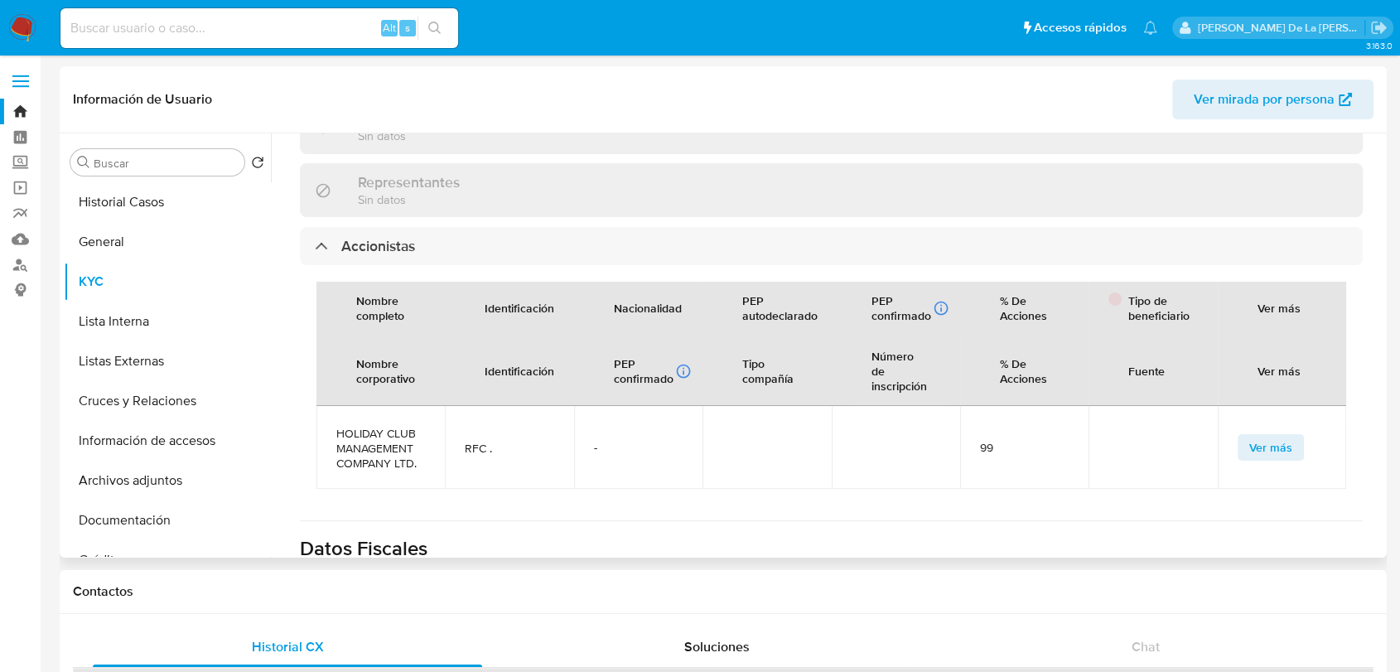
scroll to position [101, 0]
click at [152, 435] on button "Información de accesos" at bounding box center [161, 441] width 194 height 40
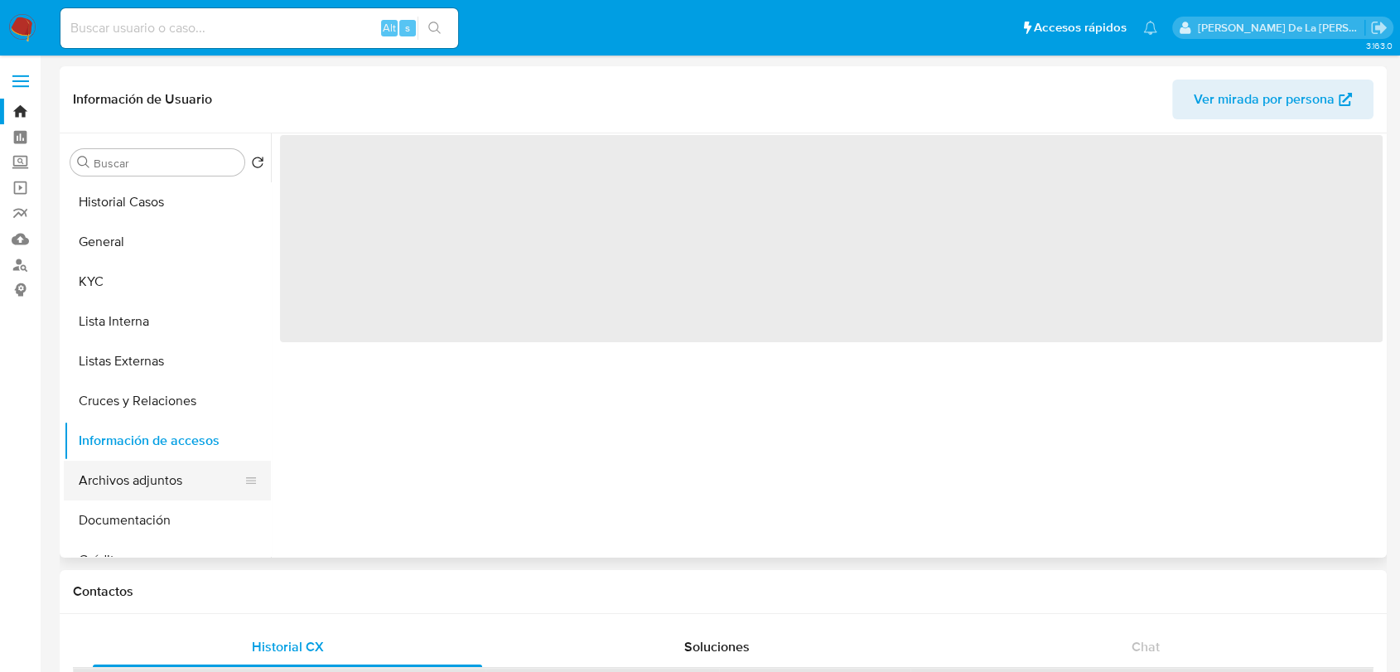
scroll to position [0, 0]
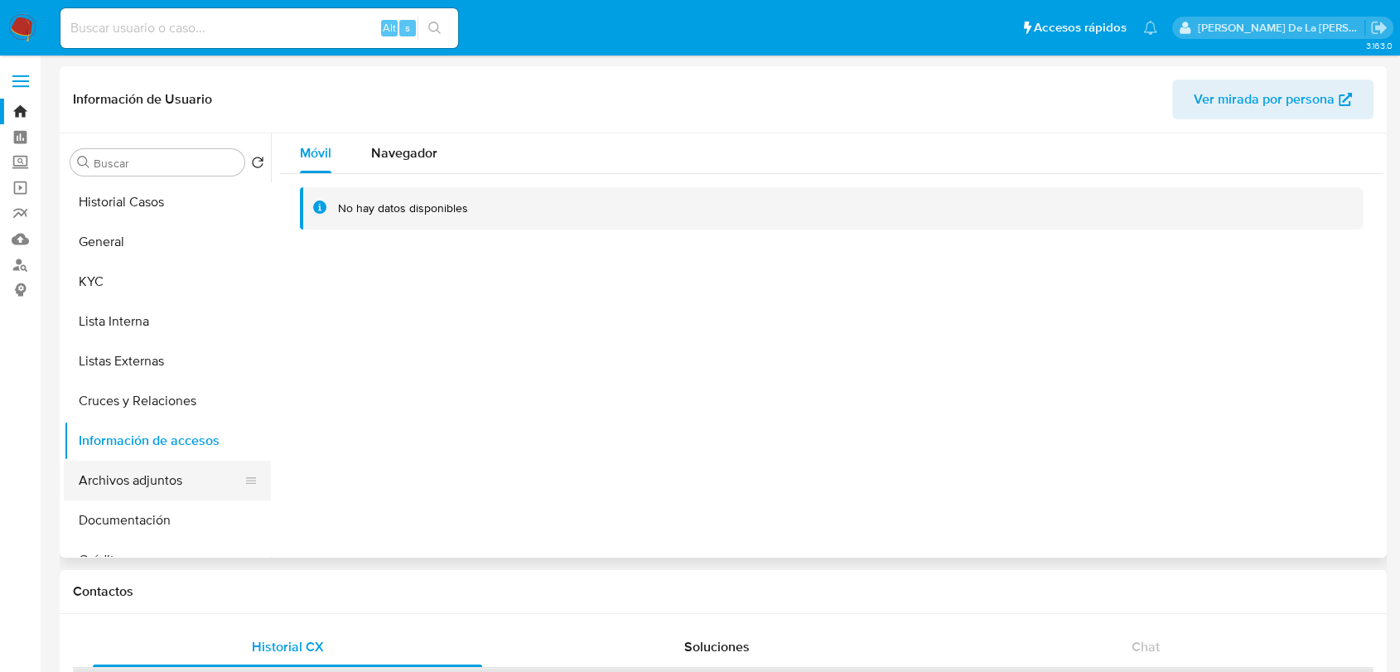
click at [153, 496] on button "Archivos adjuntos" at bounding box center [161, 481] width 194 height 40
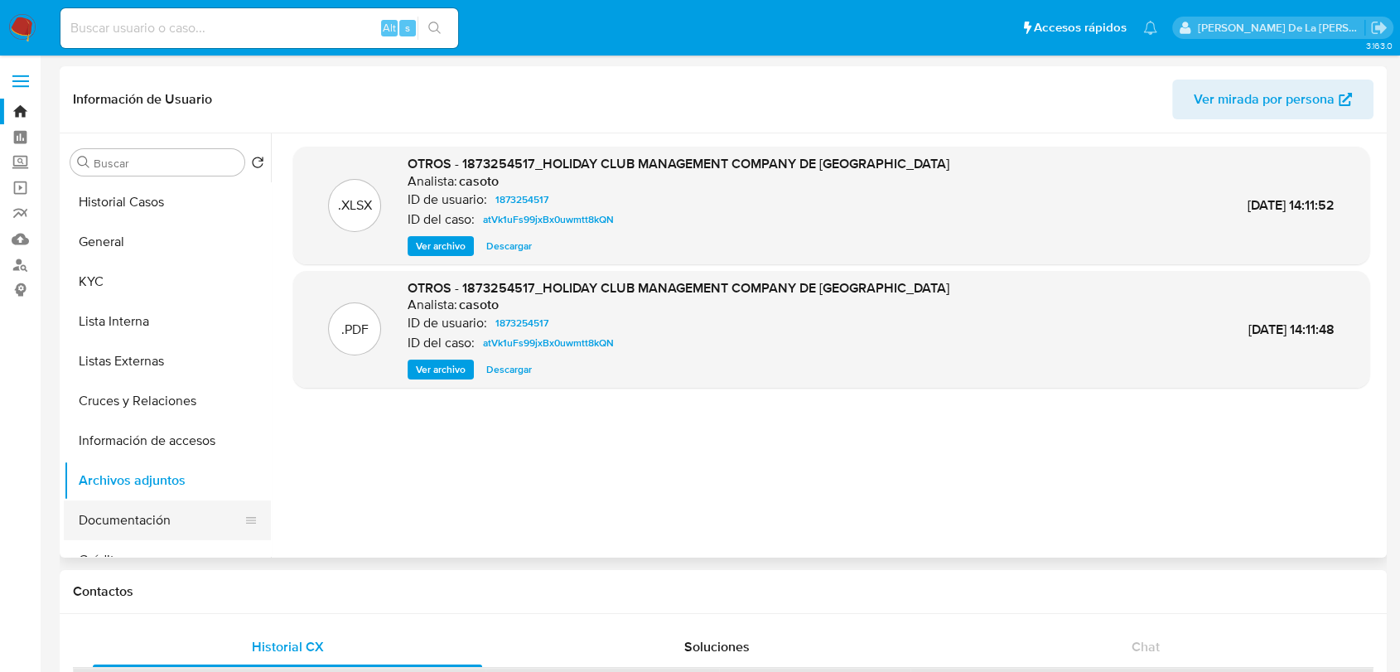
click at [143, 510] on button "Documentación" at bounding box center [161, 520] width 194 height 40
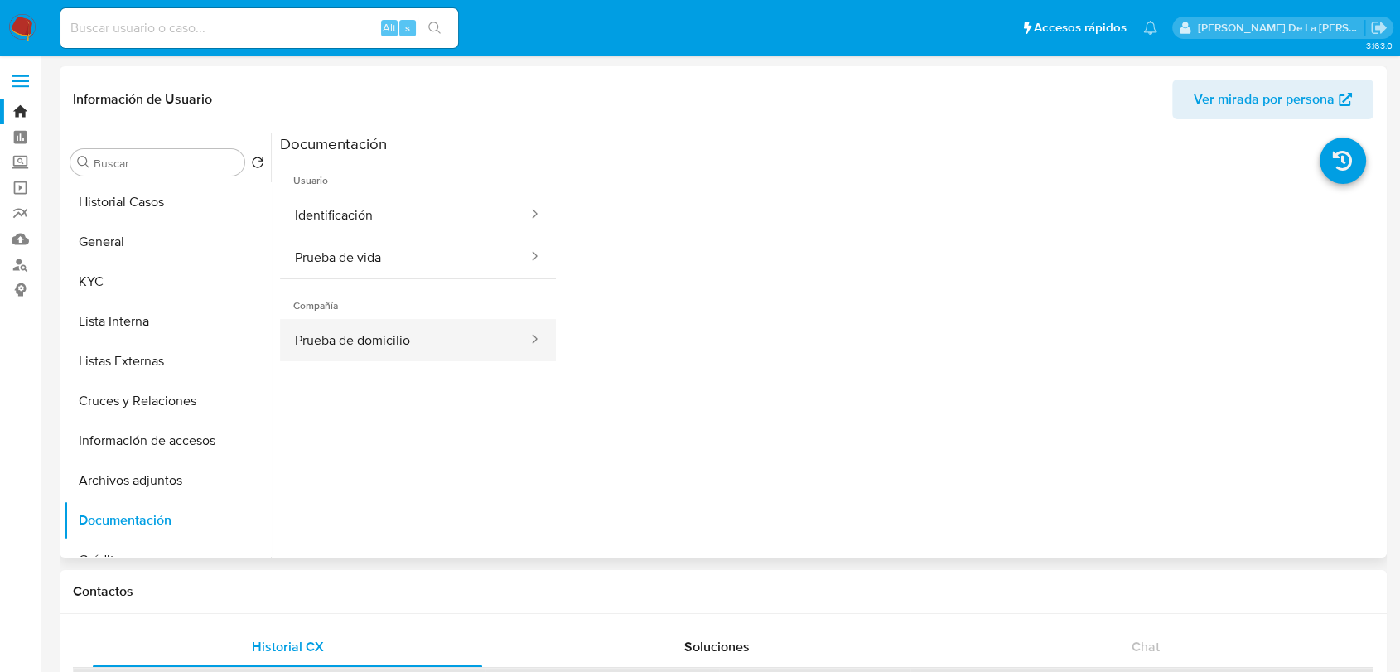
click at [365, 343] on button "Prueba de domicilio" at bounding box center [404, 340] width 249 height 42
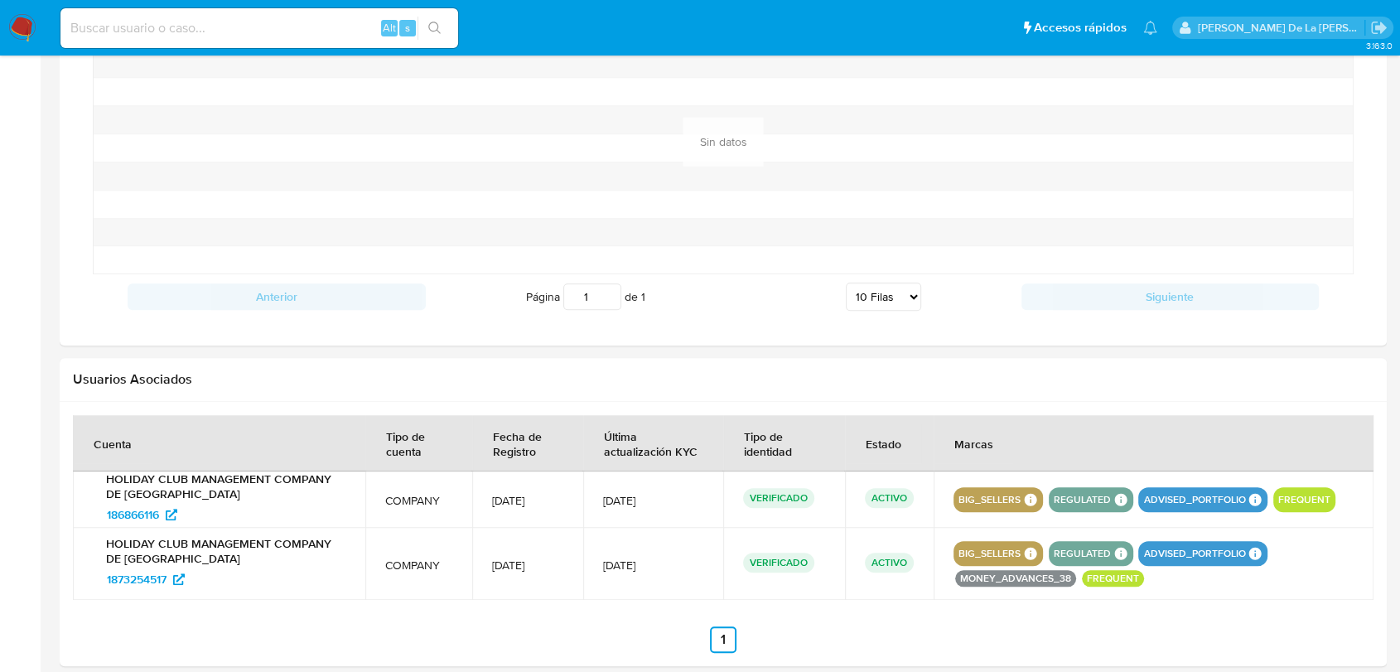
scroll to position [1417, 0]
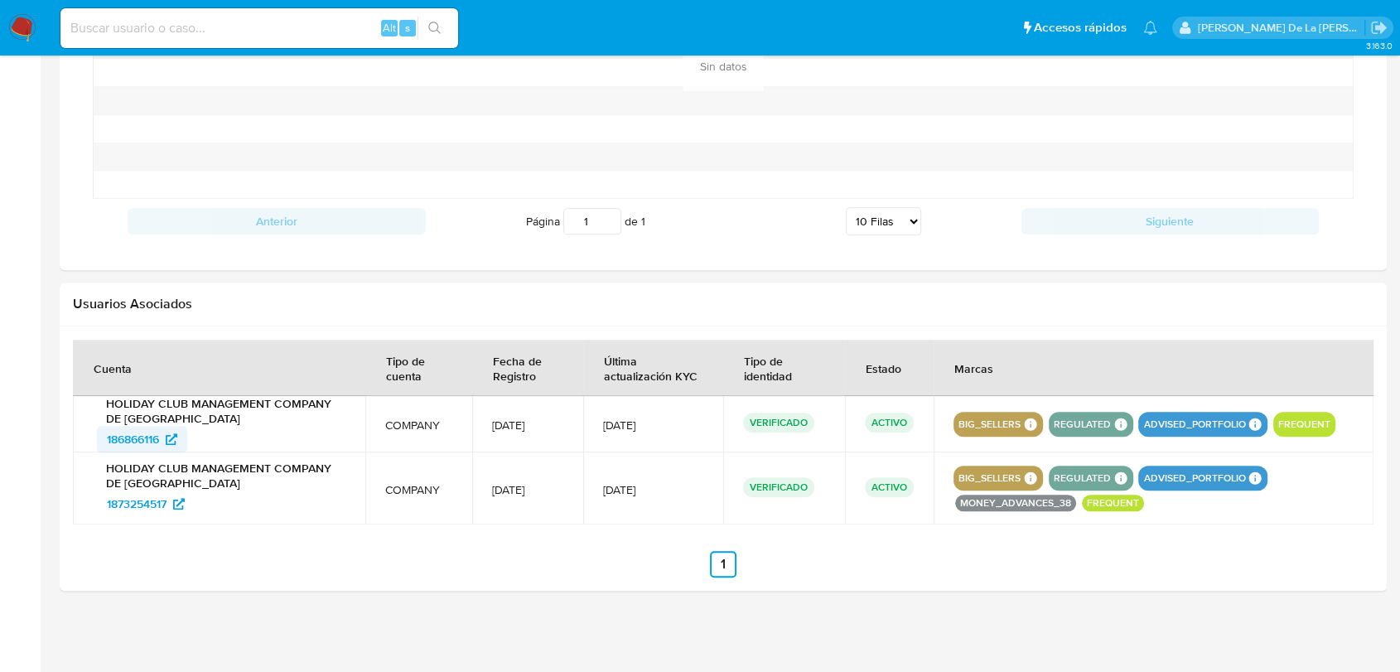
click at [139, 426] on span "186866116" at bounding box center [133, 439] width 52 height 27
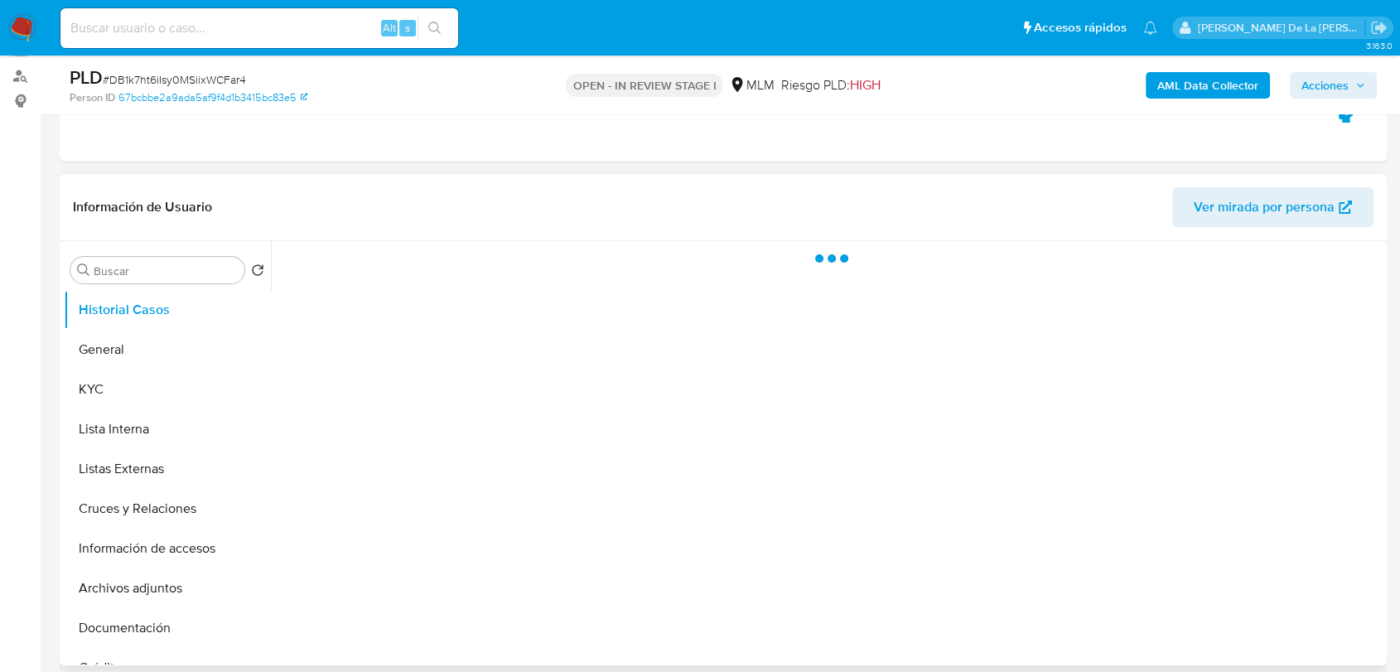
scroll to position [276, 0]
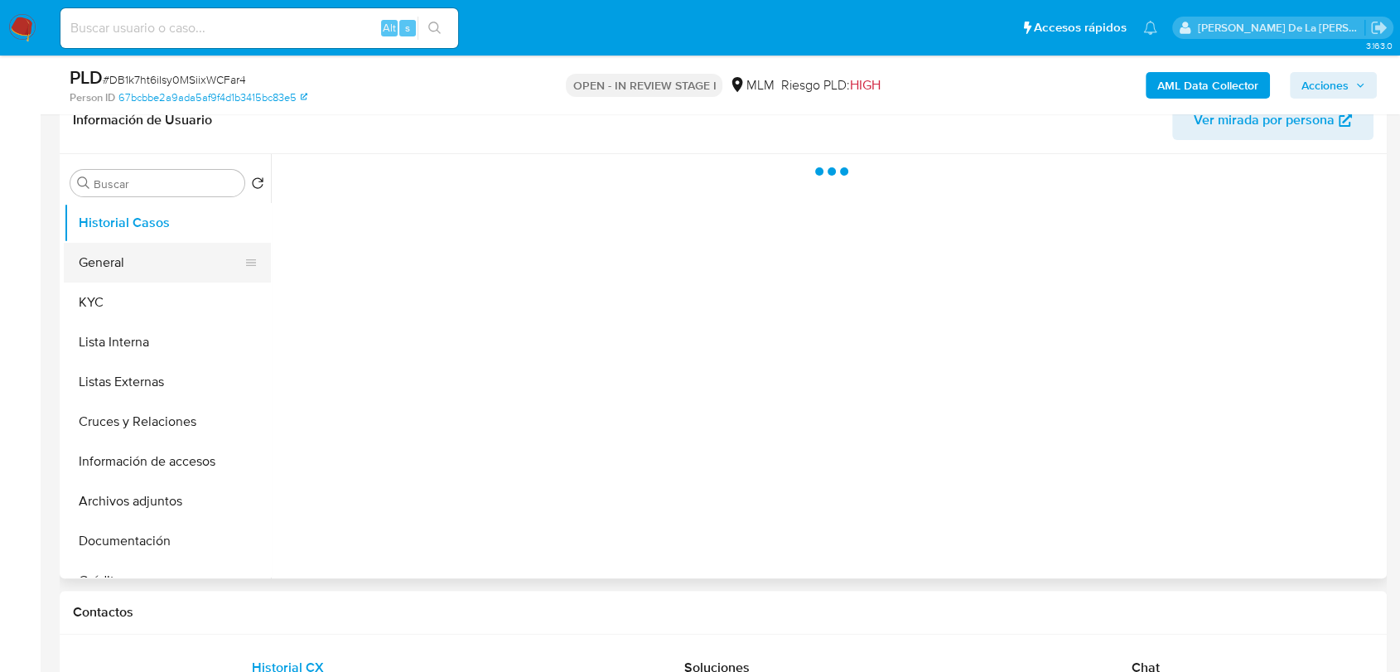
click at [92, 262] on button "General" at bounding box center [161, 263] width 194 height 40
select select "10"
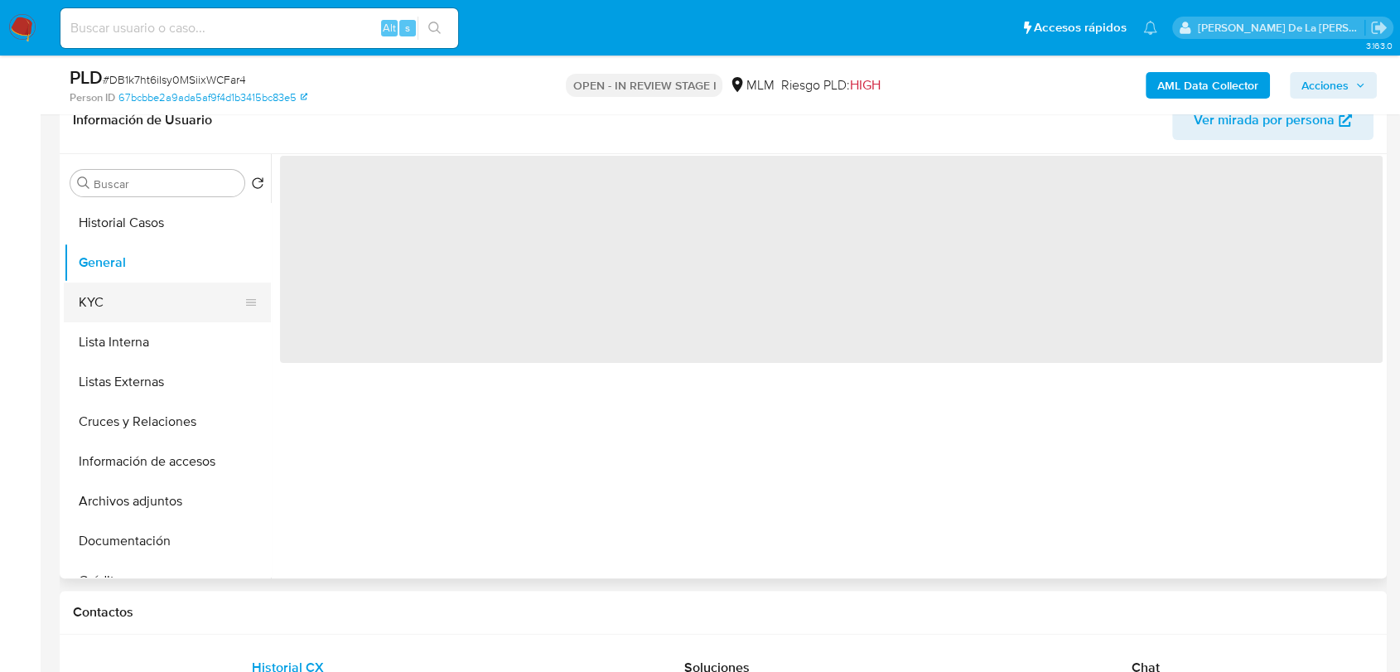
click at [119, 302] on button "KYC" at bounding box center [161, 303] width 194 height 40
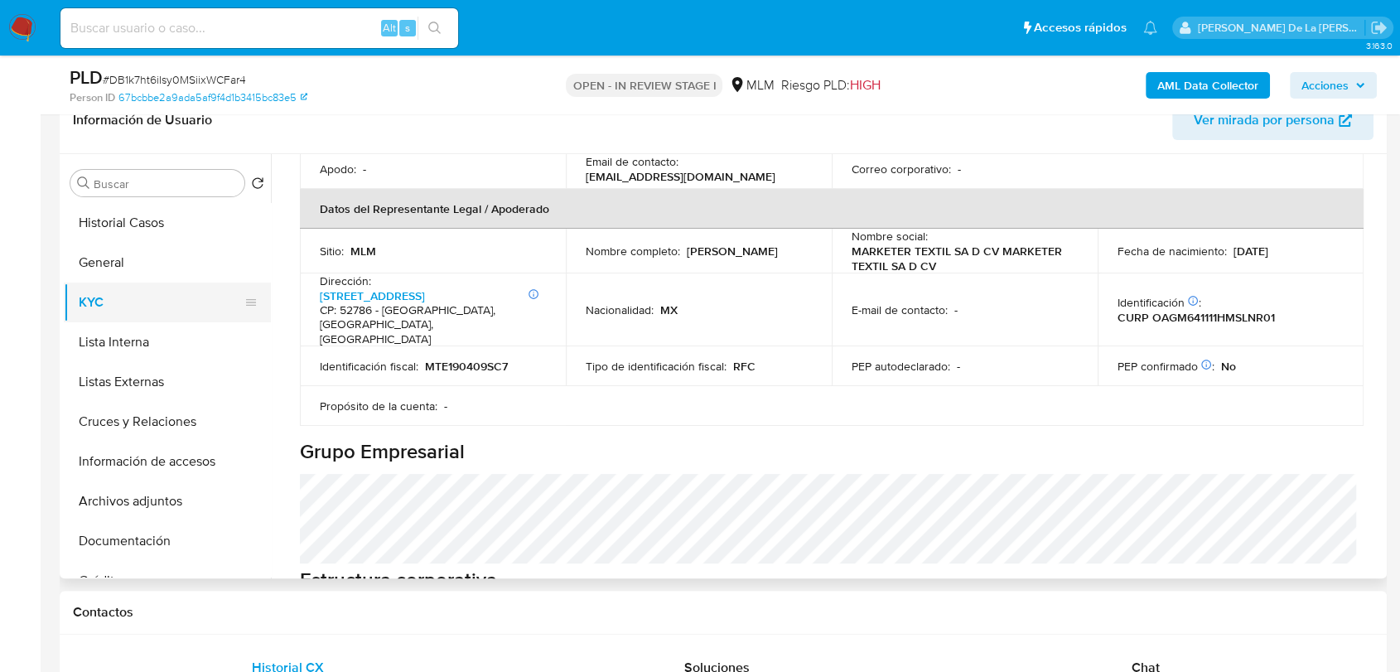
scroll to position [460, 0]
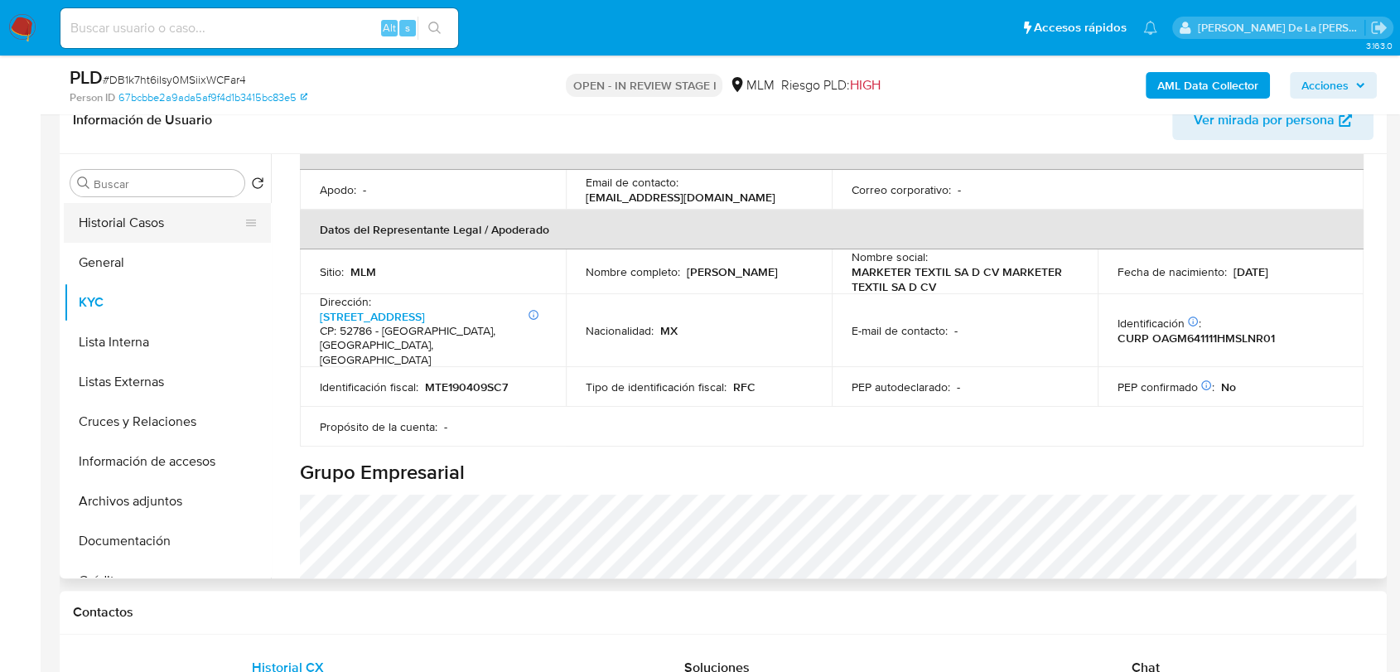
click at [99, 230] on button "Historial Casos" at bounding box center [161, 223] width 194 height 40
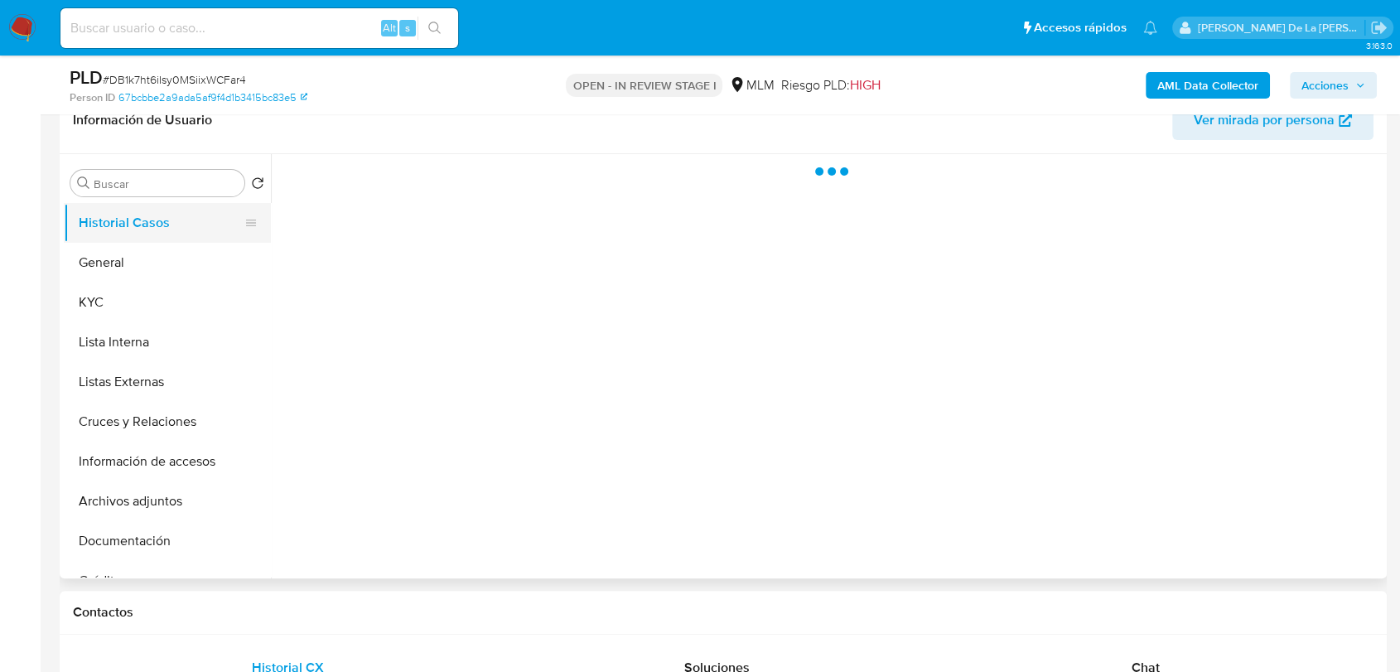
scroll to position [0, 0]
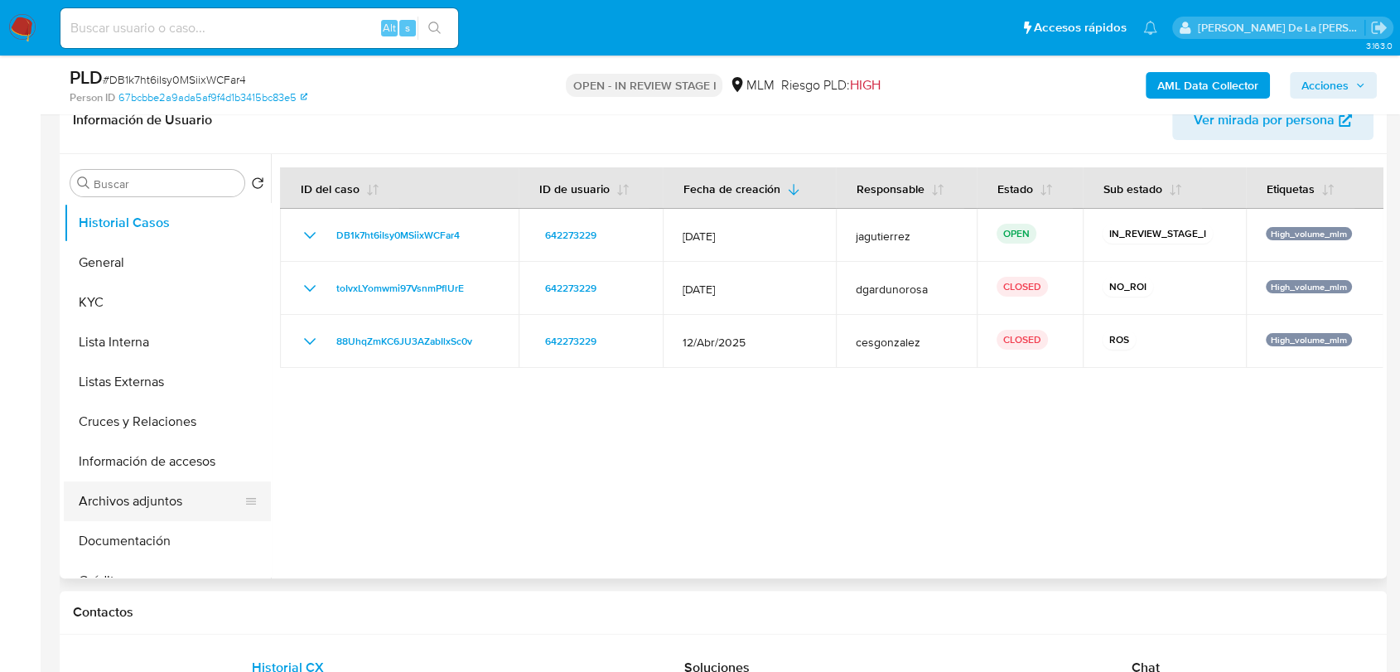
click at [128, 512] on button "Archivos adjuntos" at bounding box center [161, 501] width 194 height 40
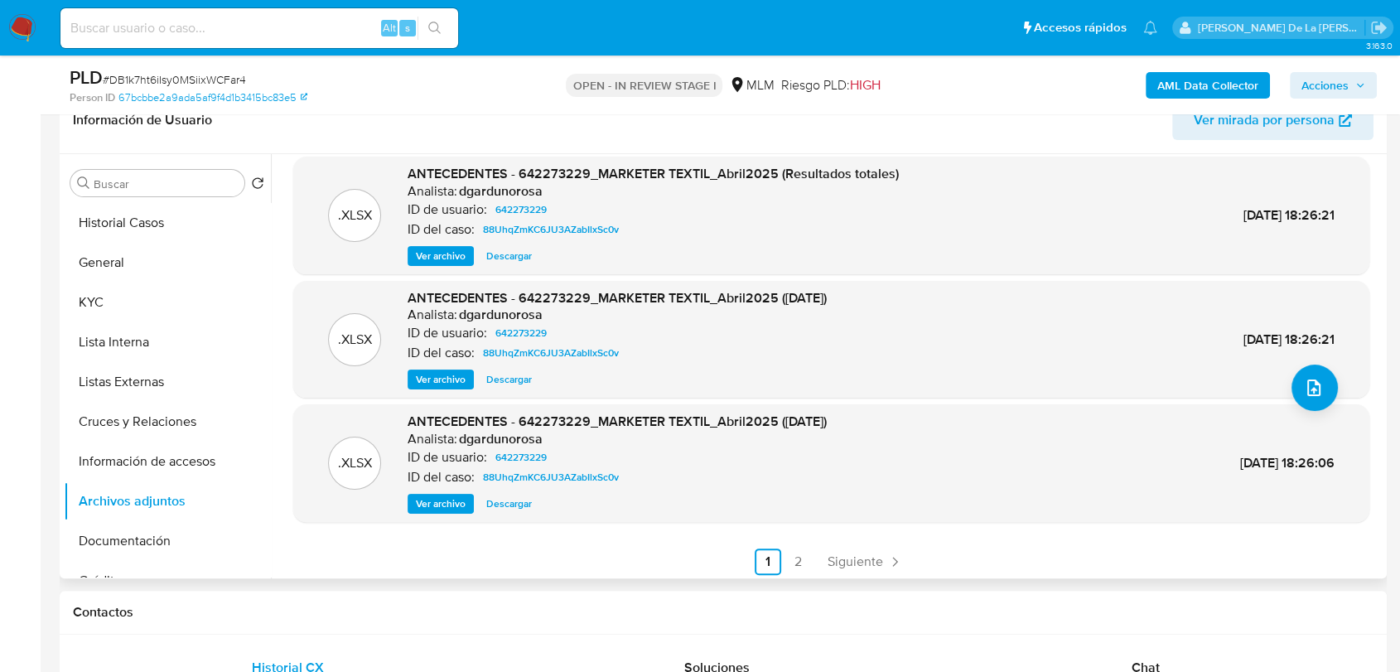
scroll to position [139, 0]
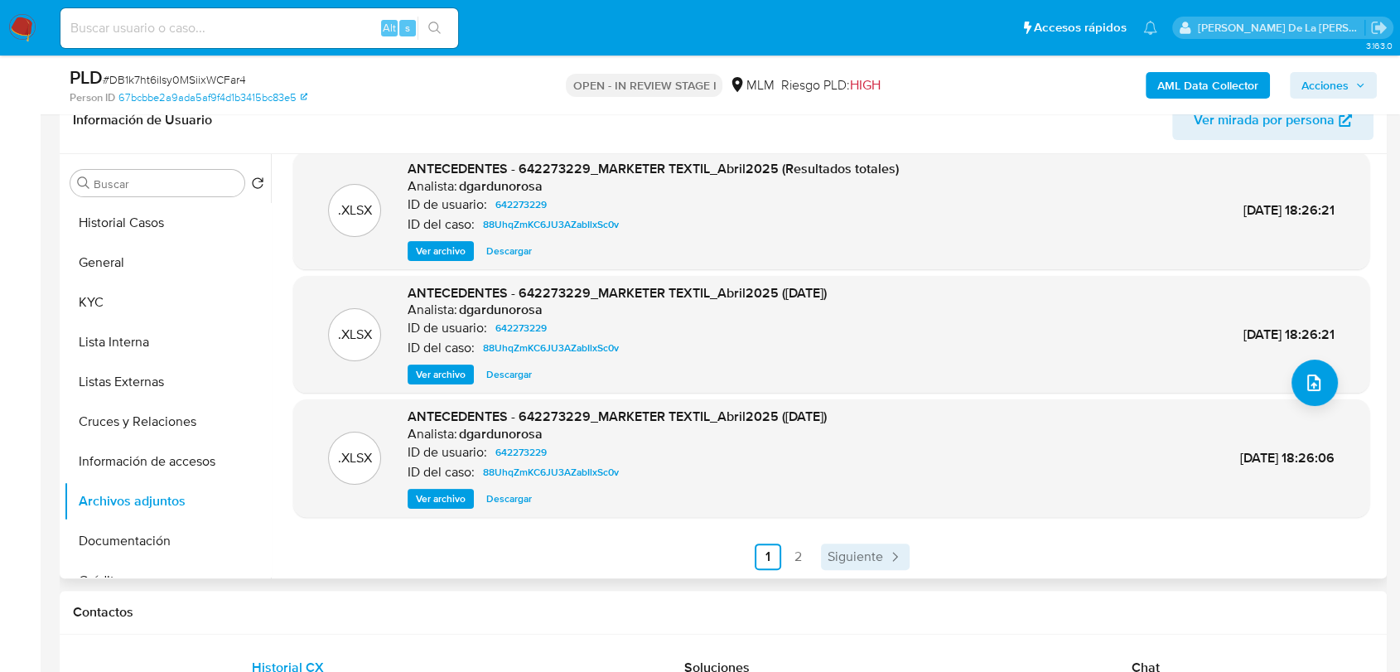
click at [870, 545] on link "Siguiente" at bounding box center [865, 557] width 89 height 27
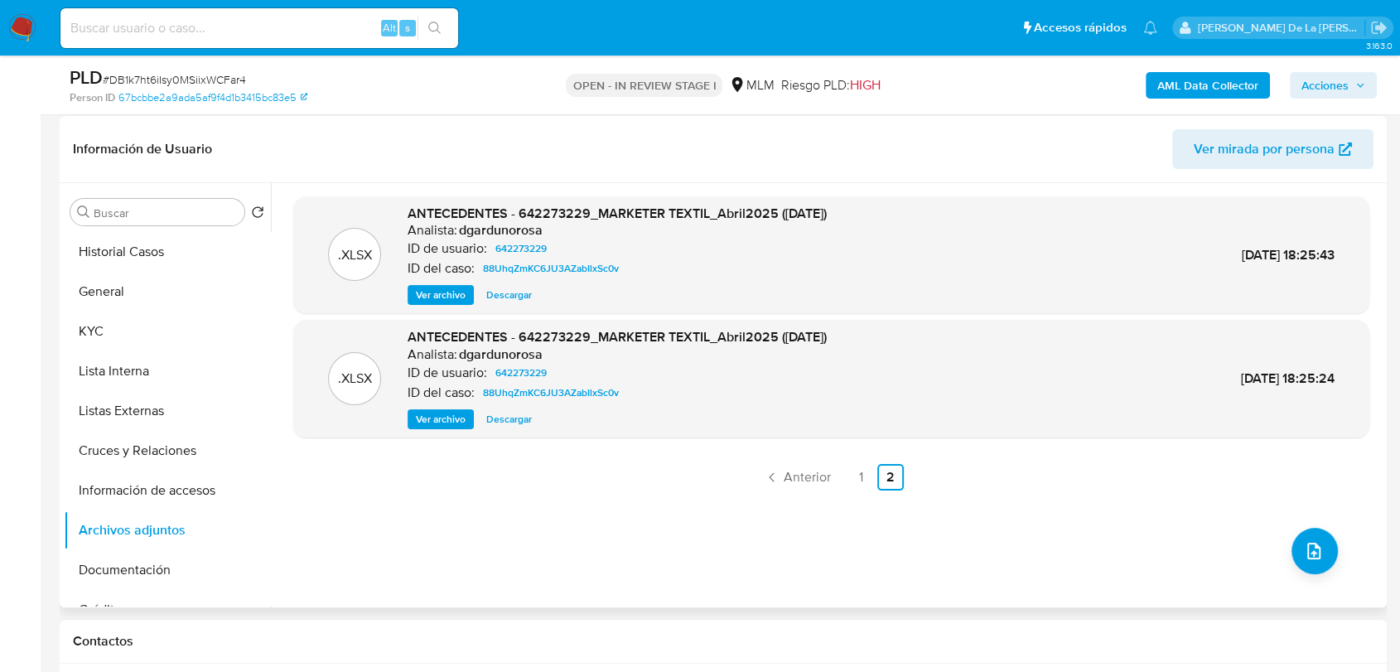
scroll to position [276, 0]
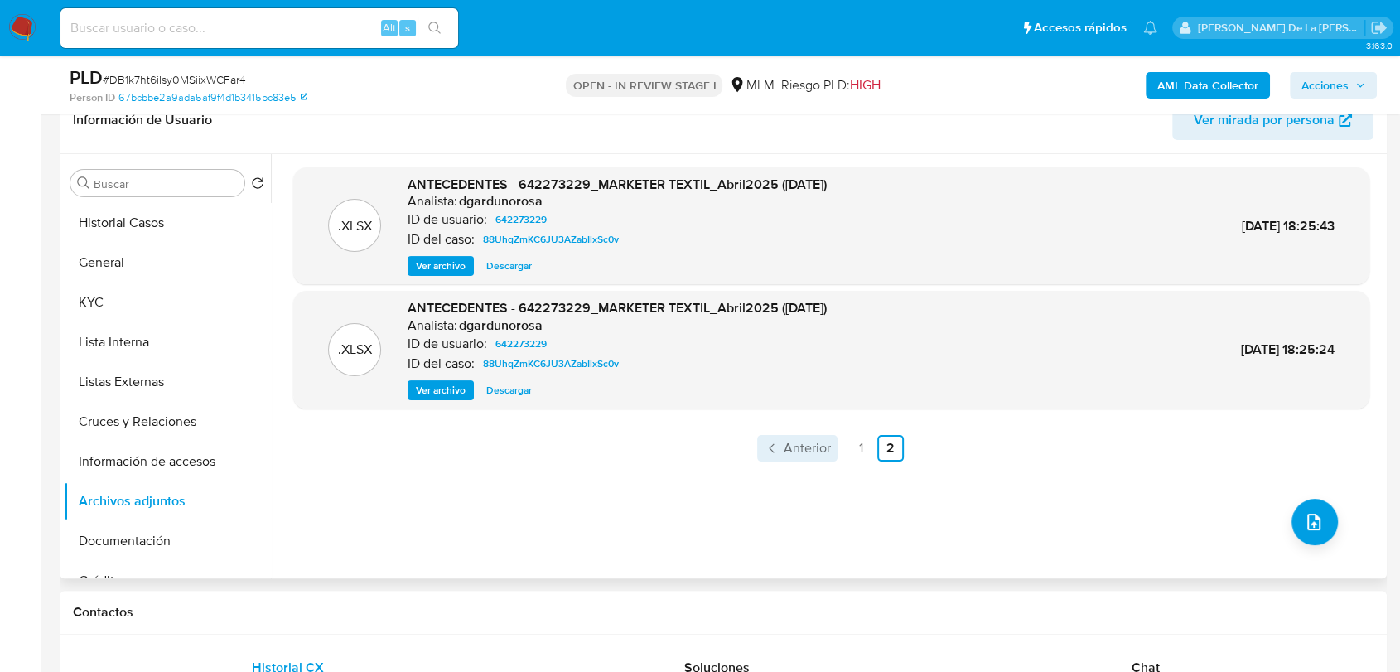
click at [815, 446] on span "Anterior" at bounding box center [807, 448] width 47 height 13
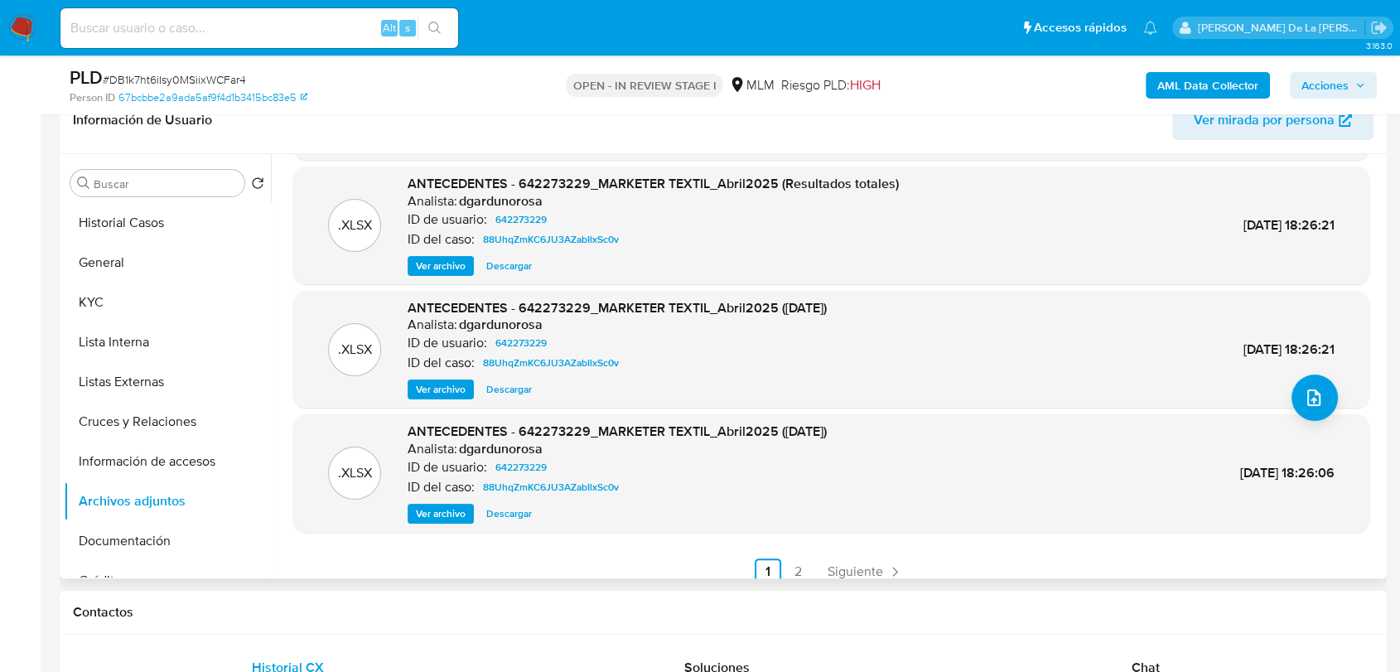
scroll to position [139, 0]
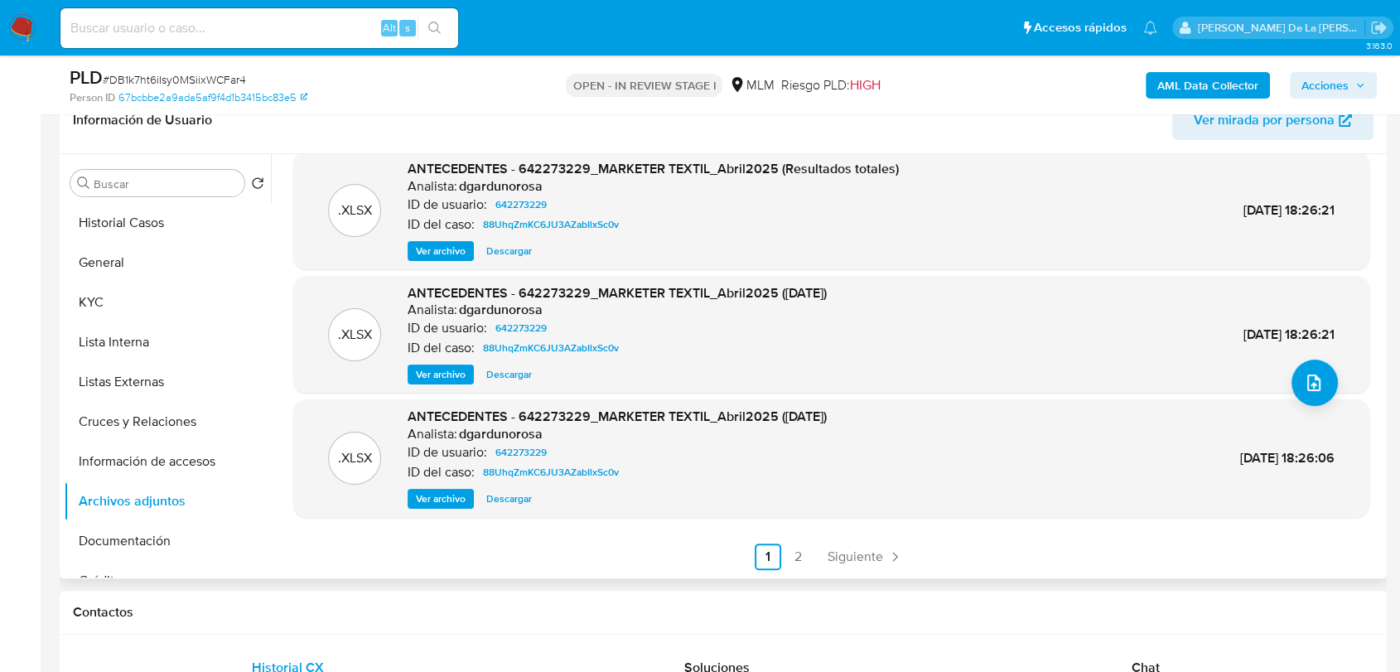
click at [854, 541] on div ".PDF ANTECEDENTES - 642273229_MARKETER TEXTIL_Abril2025 Analista: dgardunorosa …" at bounding box center [831, 299] width 1076 height 542
click at [853, 550] on span "Siguiente" at bounding box center [856, 556] width 56 height 13
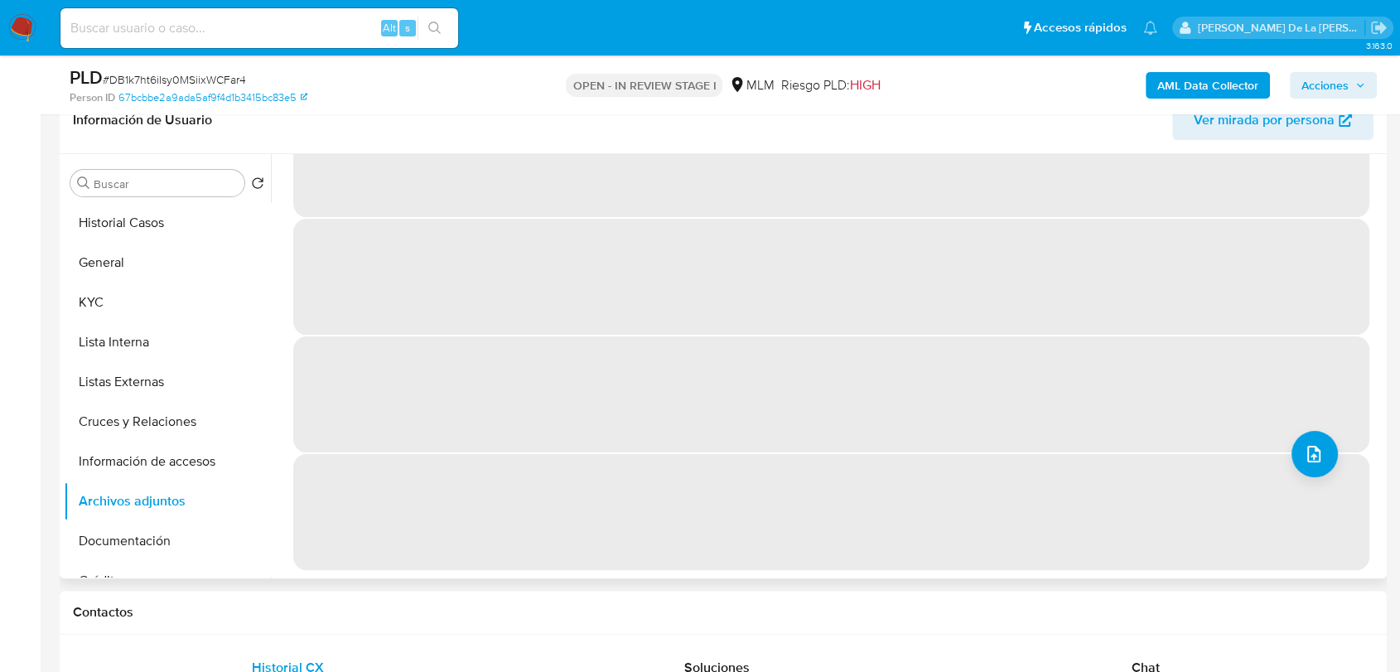
scroll to position [0, 0]
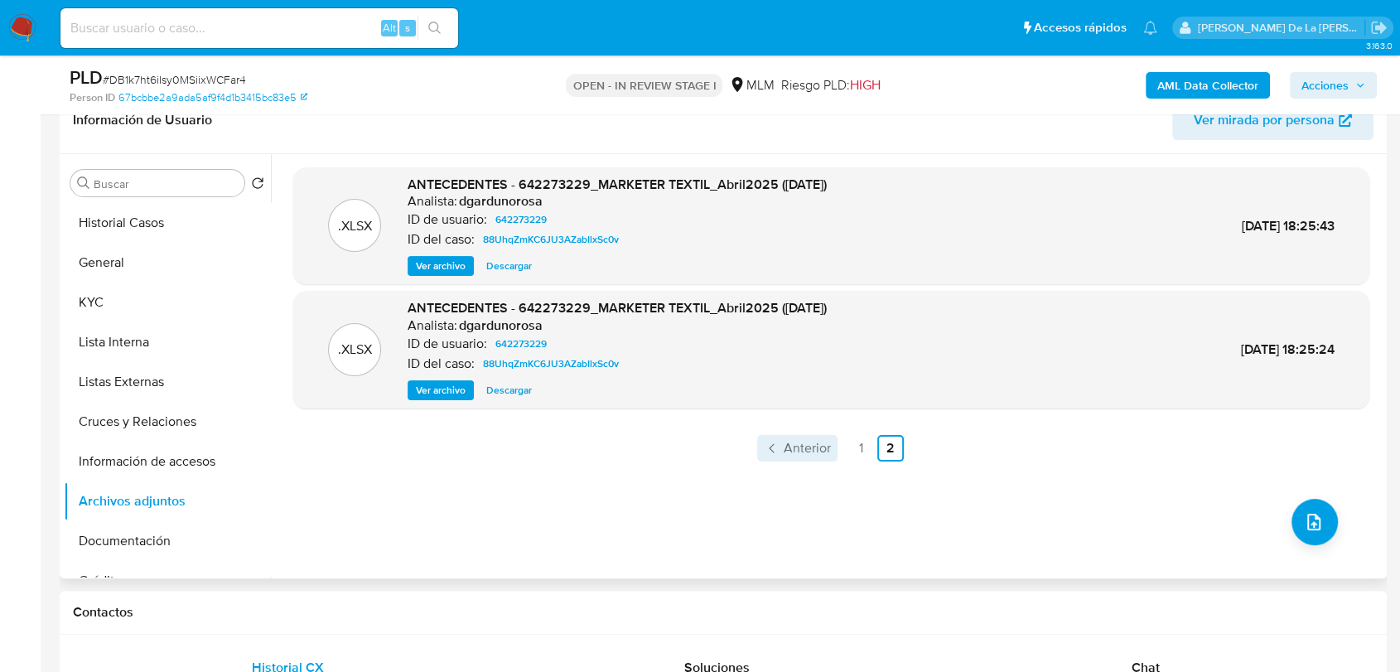
click at [803, 446] on span "Anterior" at bounding box center [807, 448] width 47 height 13
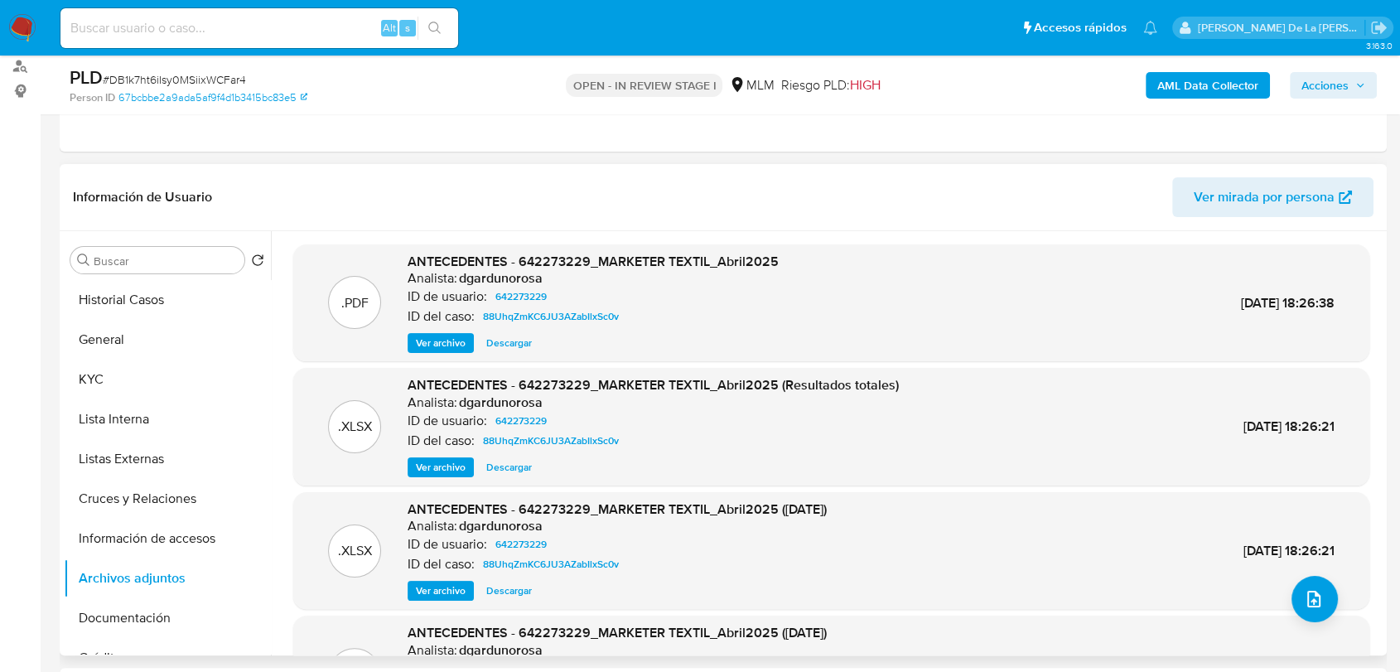
scroll to position [184, 0]
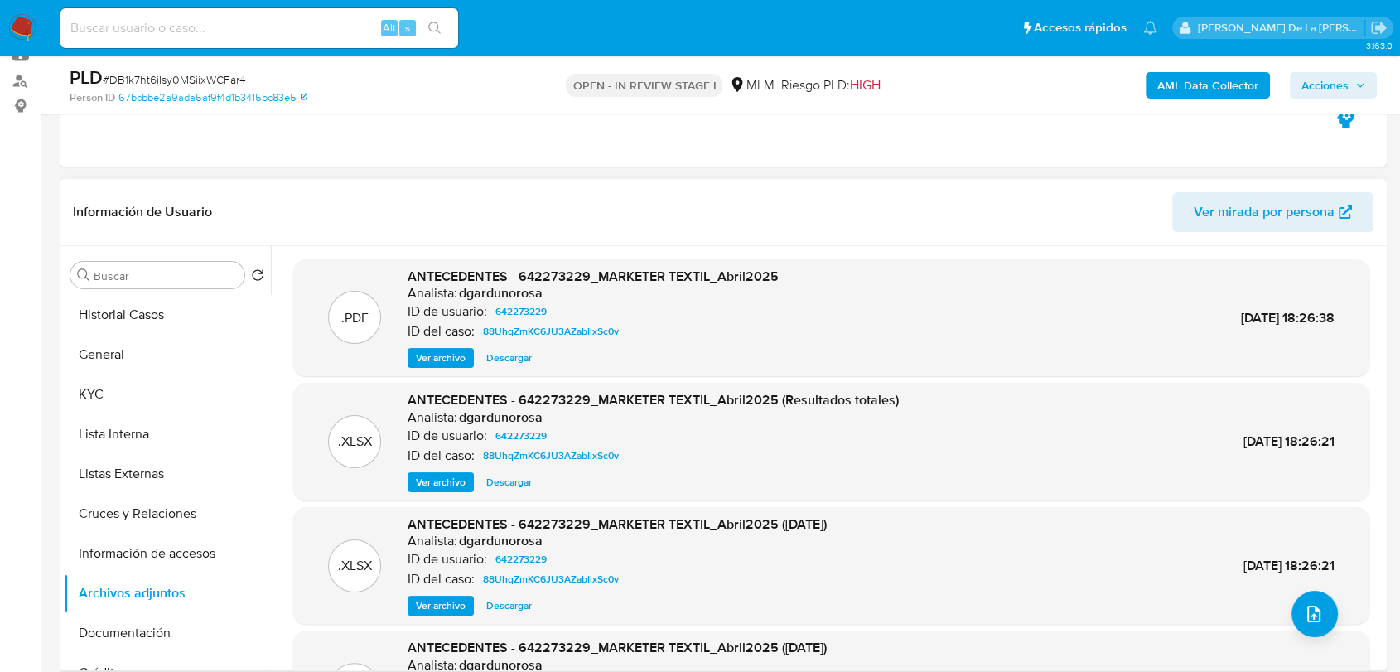
click at [420, 353] on span "Ver archivo" at bounding box center [441, 358] width 50 height 17
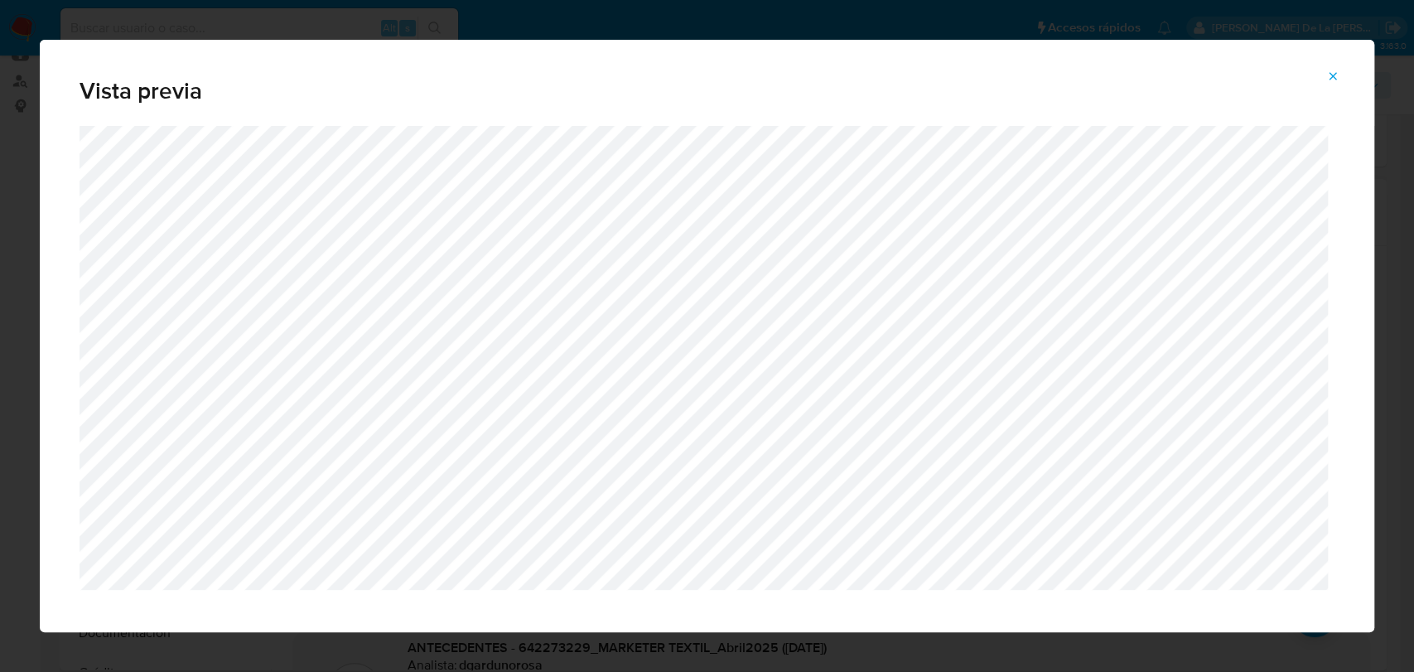
click at [1327, 81] on icon "Attachment preview" at bounding box center [1333, 76] width 13 height 13
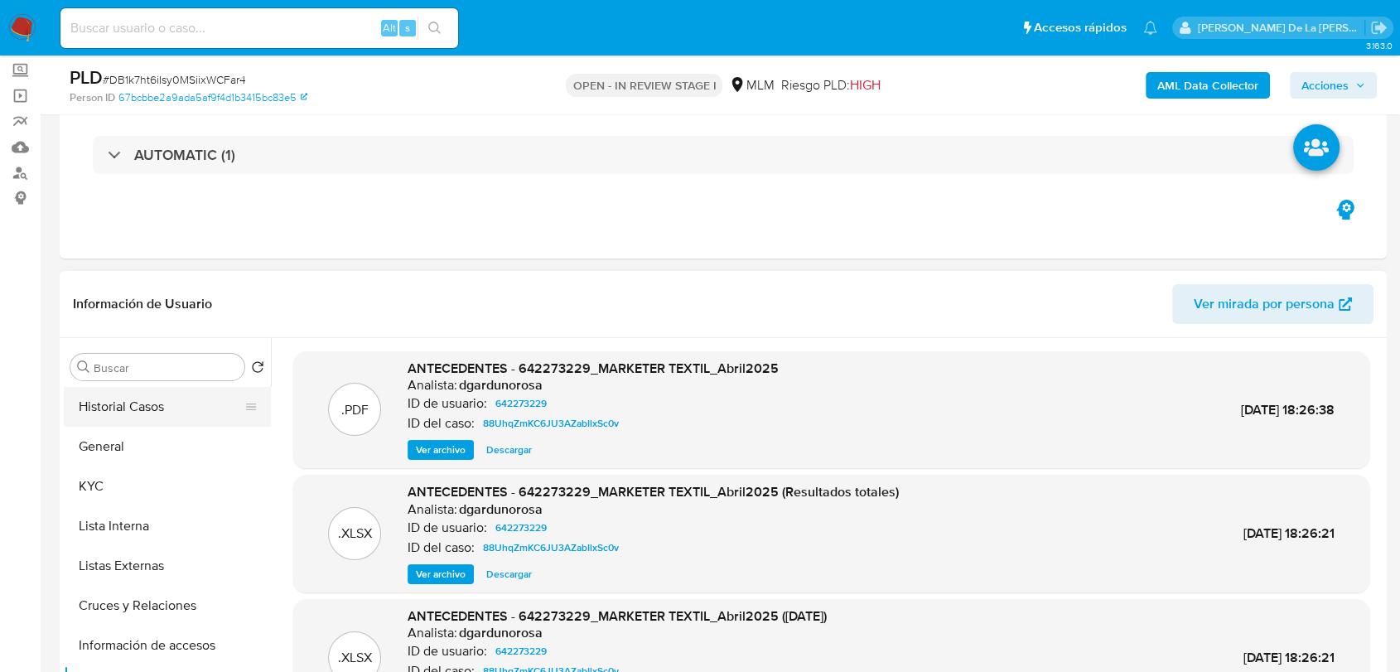
click at [170, 401] on button "Historial Casos" at bounding box center [161, 407] width 194 height 40
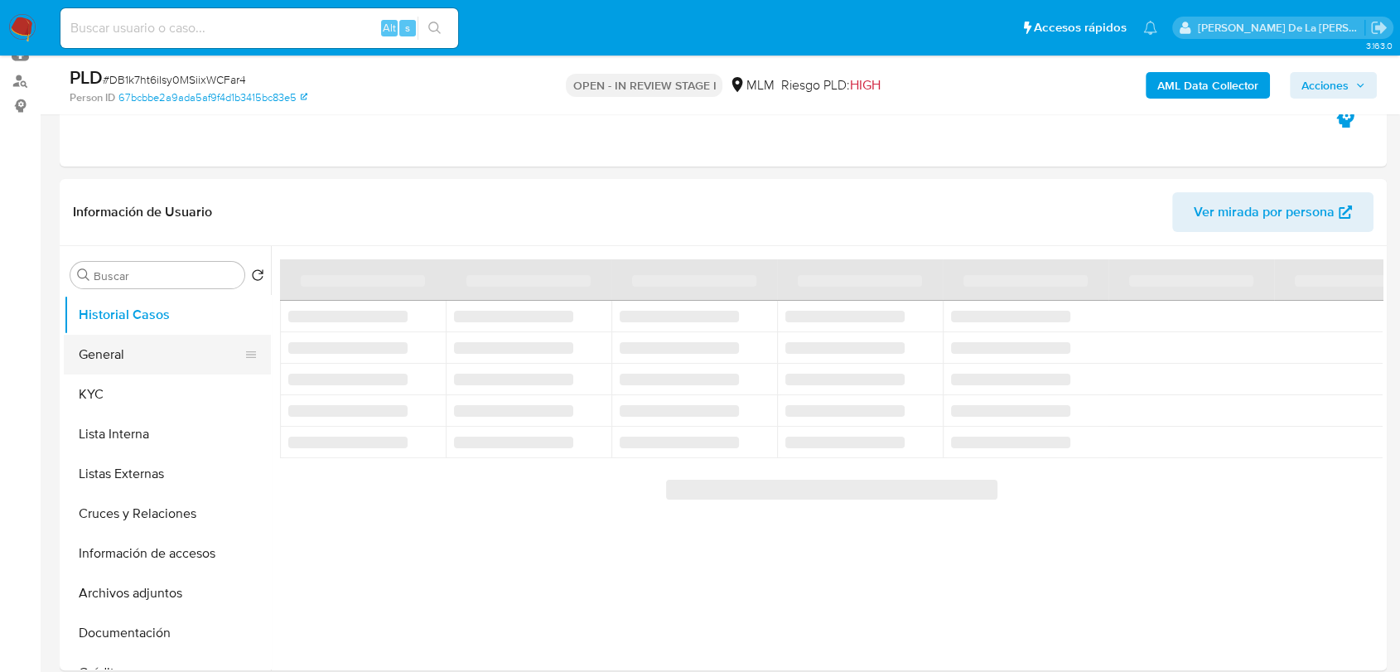
click at [135, 350] on button "General" at bounding box center [161, 355] width 194 height 40
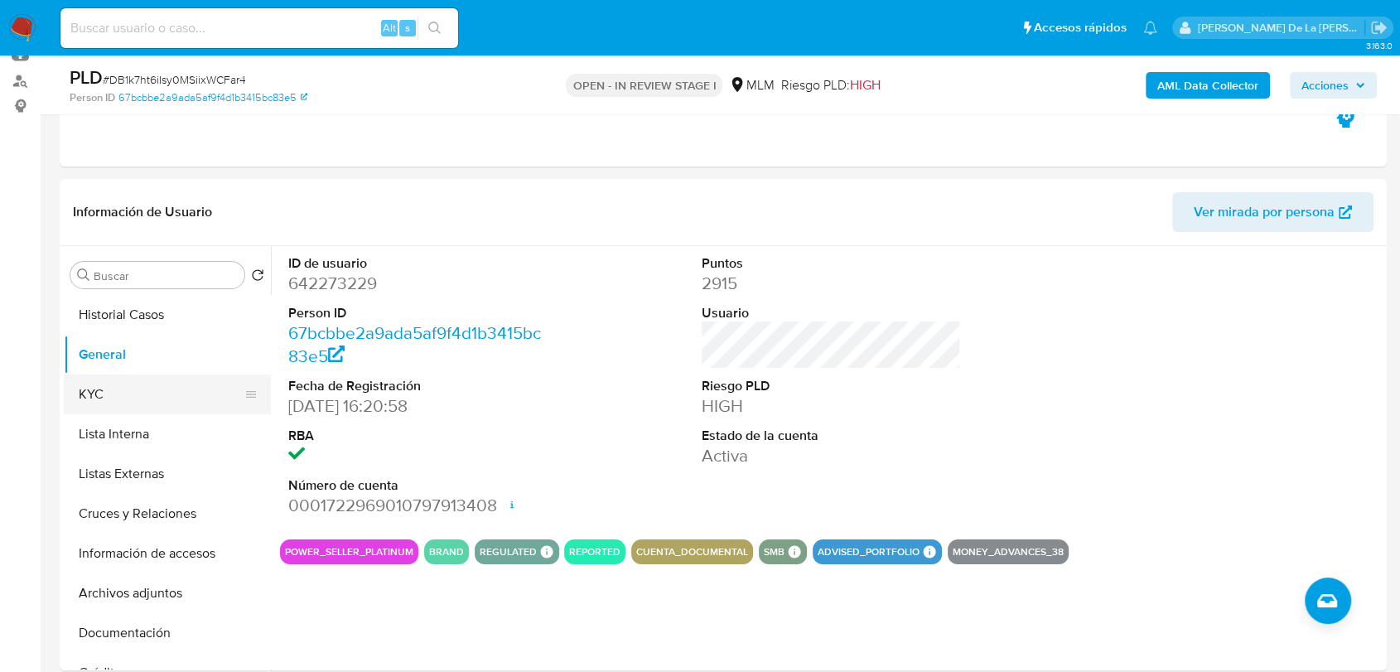
click at [167, 396] on button "KYC" at bounding box center [161, 395] width 194 height 40
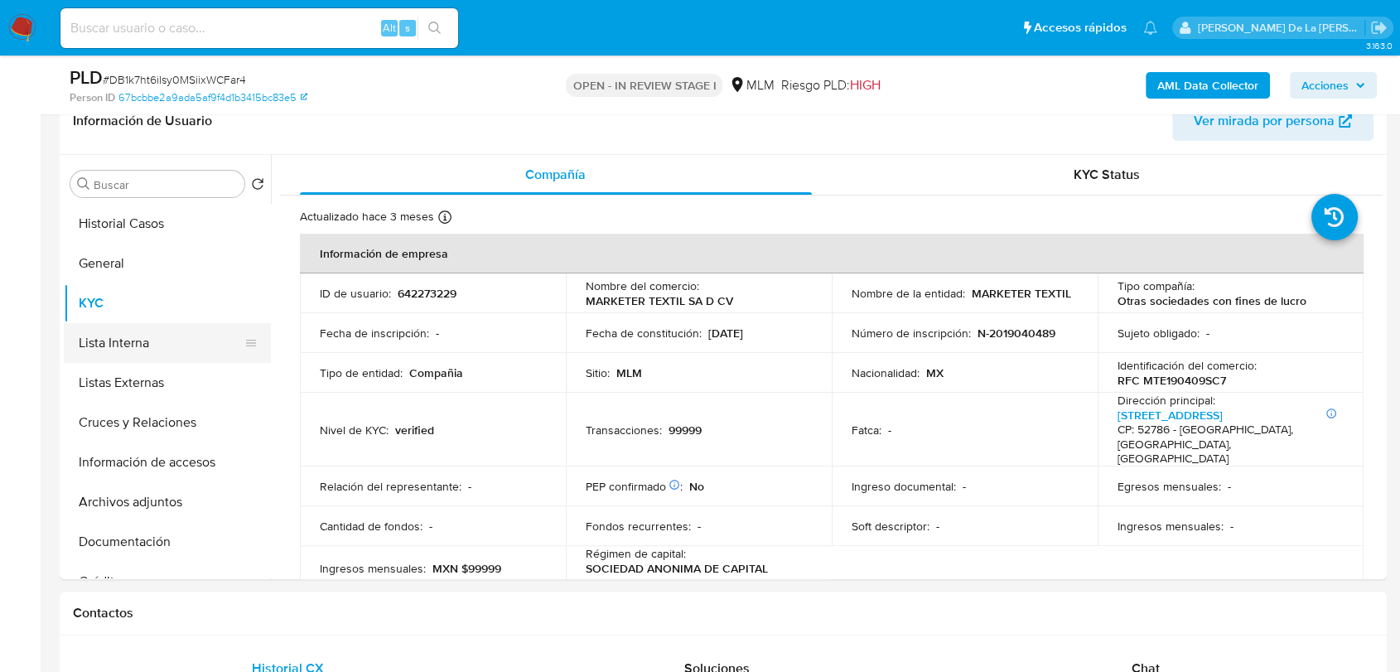
scroll to position [276, 0]
click at [152, 210] on button "Historial Casos" at bounding box center [161, 223] width 194 height 40
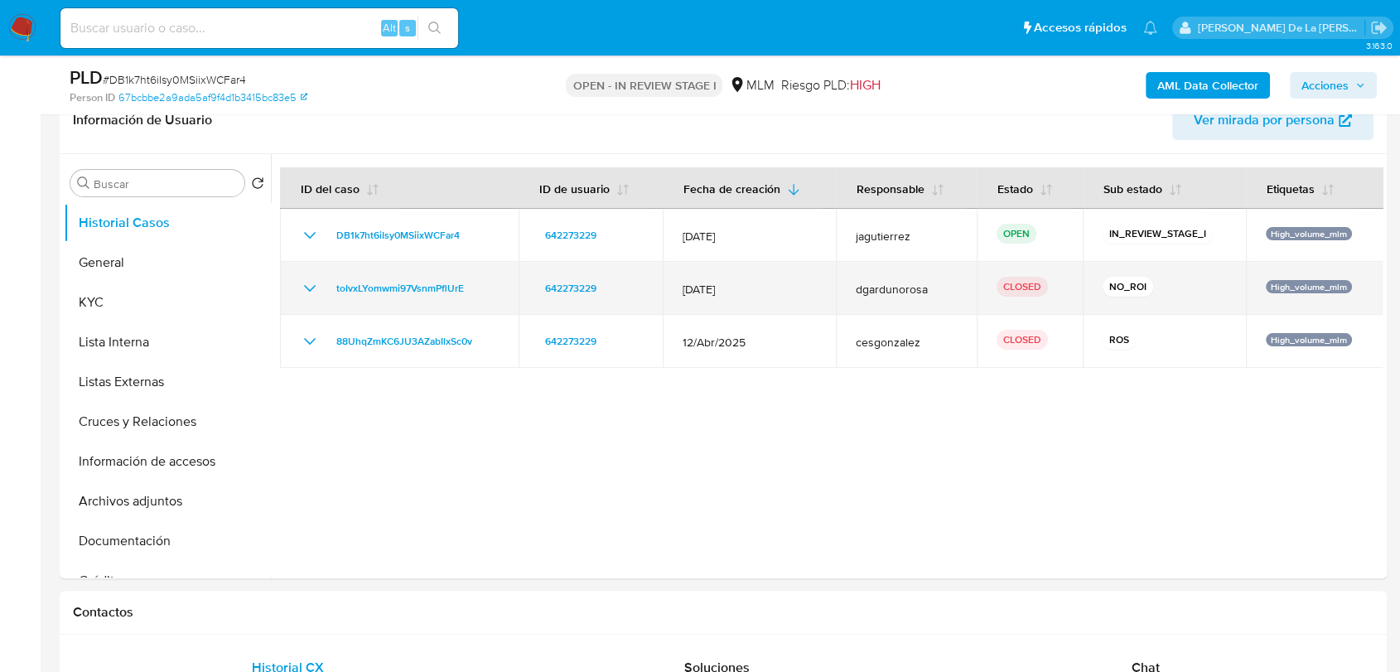
click at [293, 290] on td "toIvxLYomwmi97VsnmPflUrE" at bounding box center [399, 288] width 239 height 53
click at [304, 289] on icon "Mostrar/Ocultar" at bounding box center [310, 288] width 20 height 20
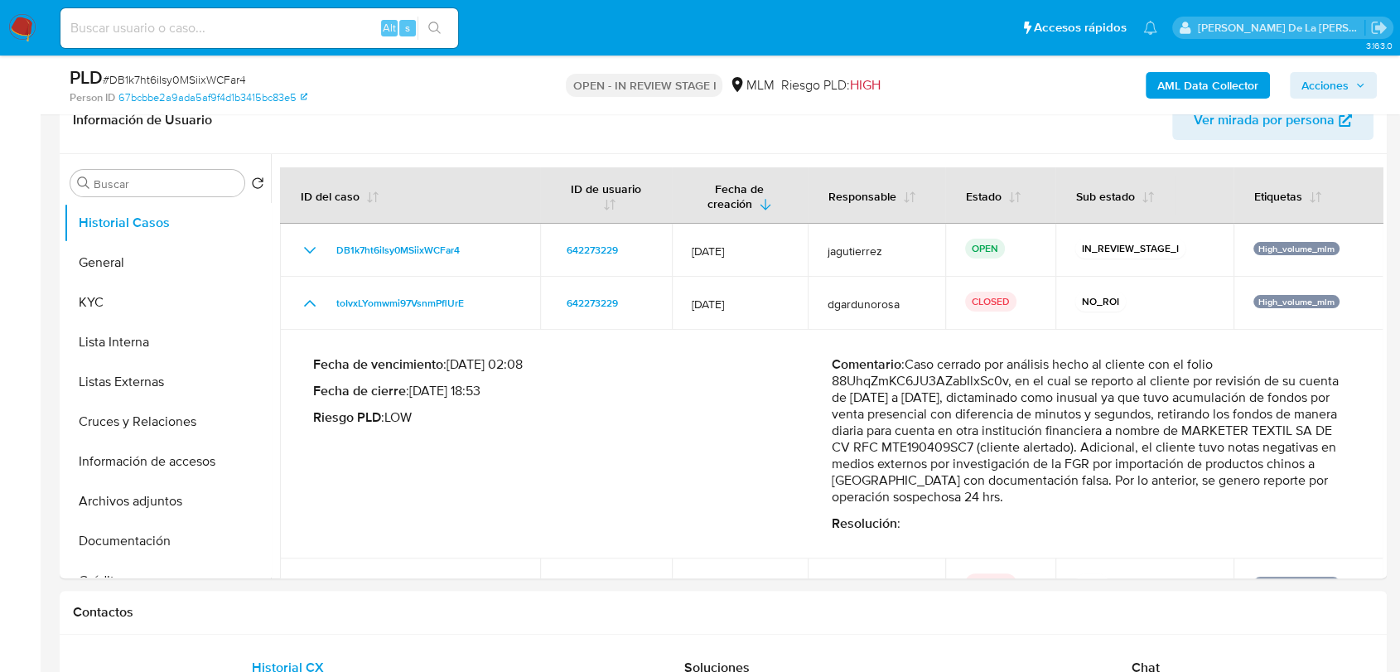
drag, startPoint x: 1005, startPoint y: 359, endPoint x: 1216, endPoint y: 460, distance: 233.5
click at [1216, 460] on p "Comentario : Caso cerrado por análisis hecho al cliente con el folio 88UhqZmKC6…" at bounding box center [1091, 430] width 519 height 149
click at [1215, 460] on p "Comentario : Caso cerrado por análisis hecho al cliente con el folio 88UhqZmKC6…" at bounding box center [1091, 430] width 519 height 149
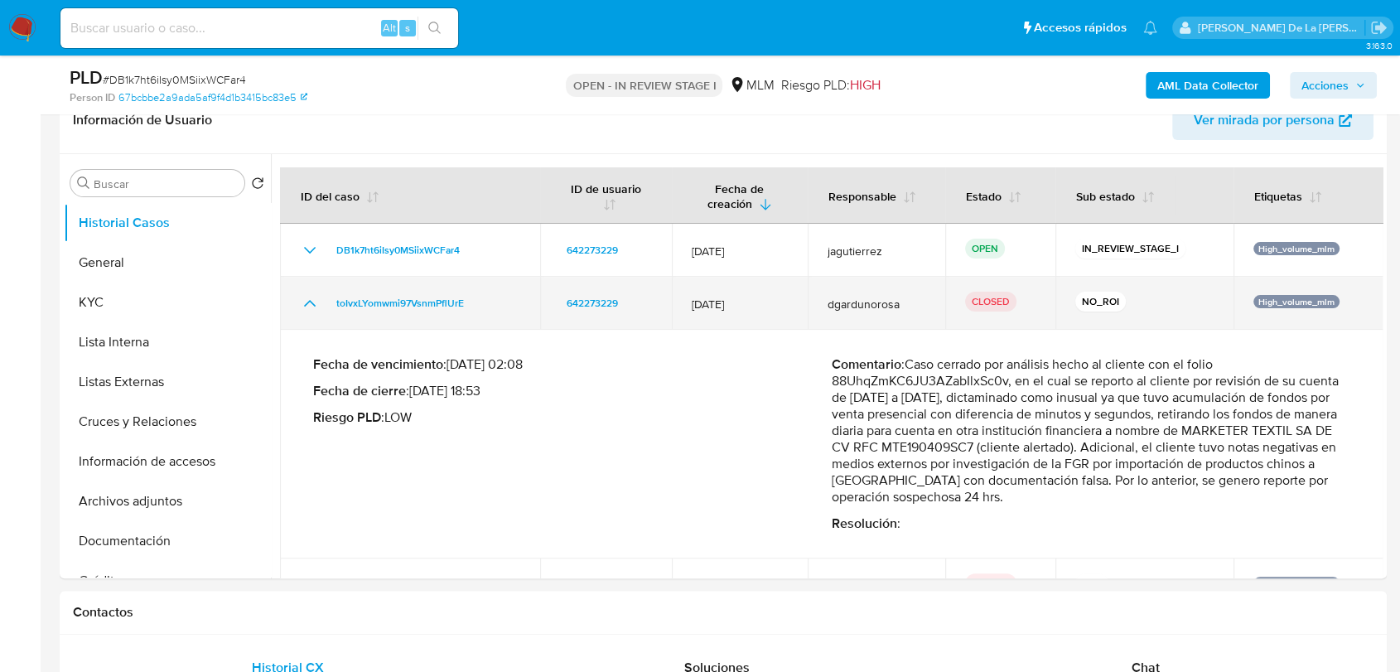
click at [307, 307] on icon "Mostrar/Ocultar" at bounding box center [310, 303] width 20 height 20
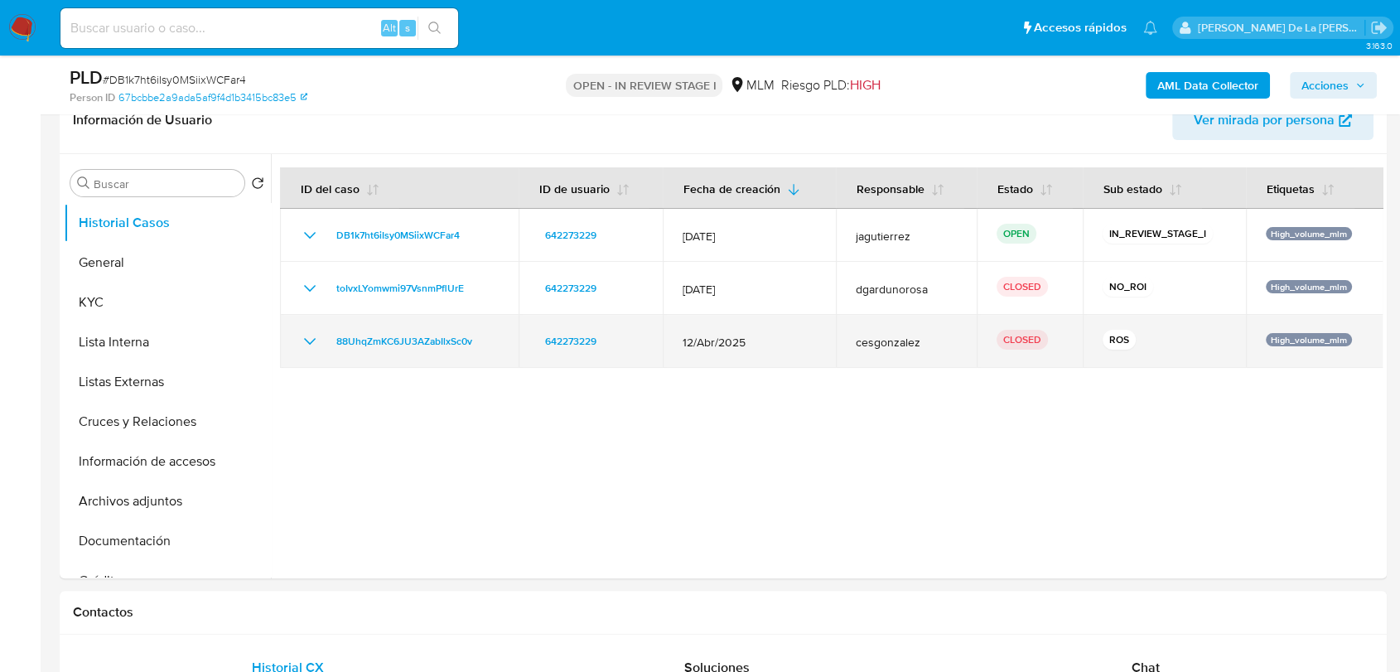
click at [307, 355] on td "88UhqZmKC6JU3AZabIlxSc0v" at bounding box center [399, 341] width 239 height 53
click at [309, 334] on icon "Mostrar/Ocultar" at bounding box center [310, 341] width 20 height 20
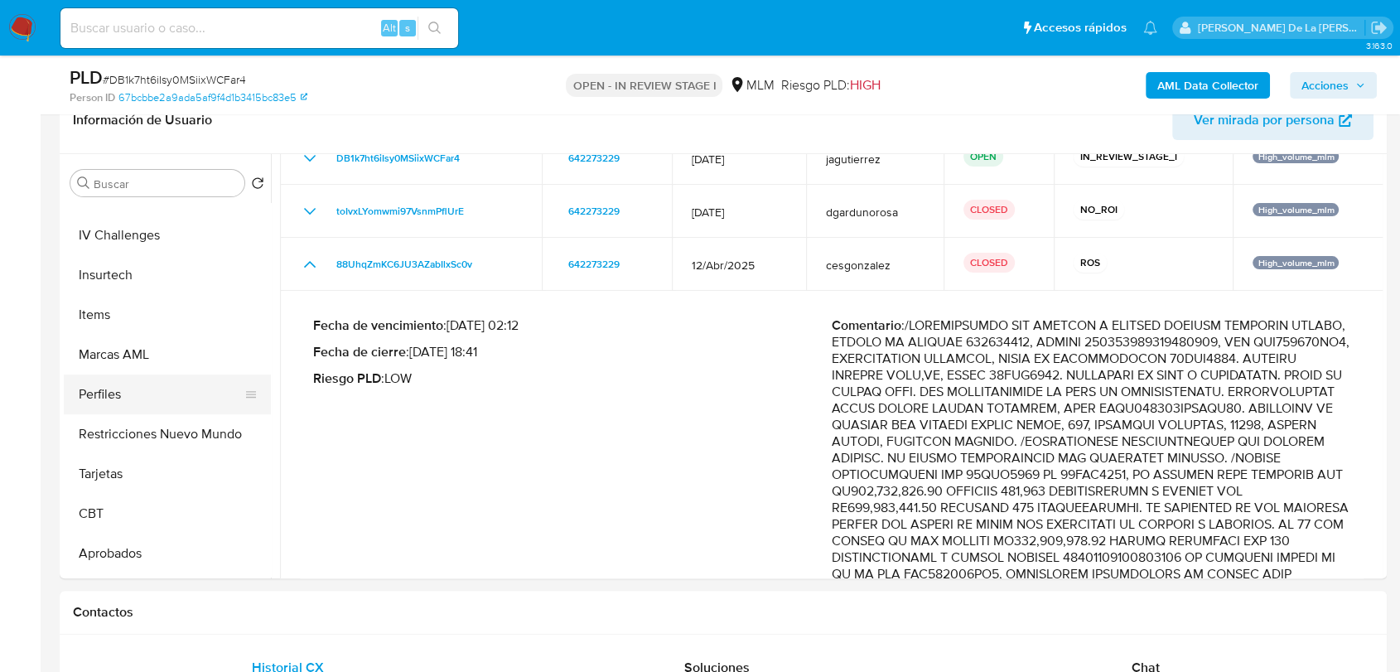
scroll to position [820, 0]
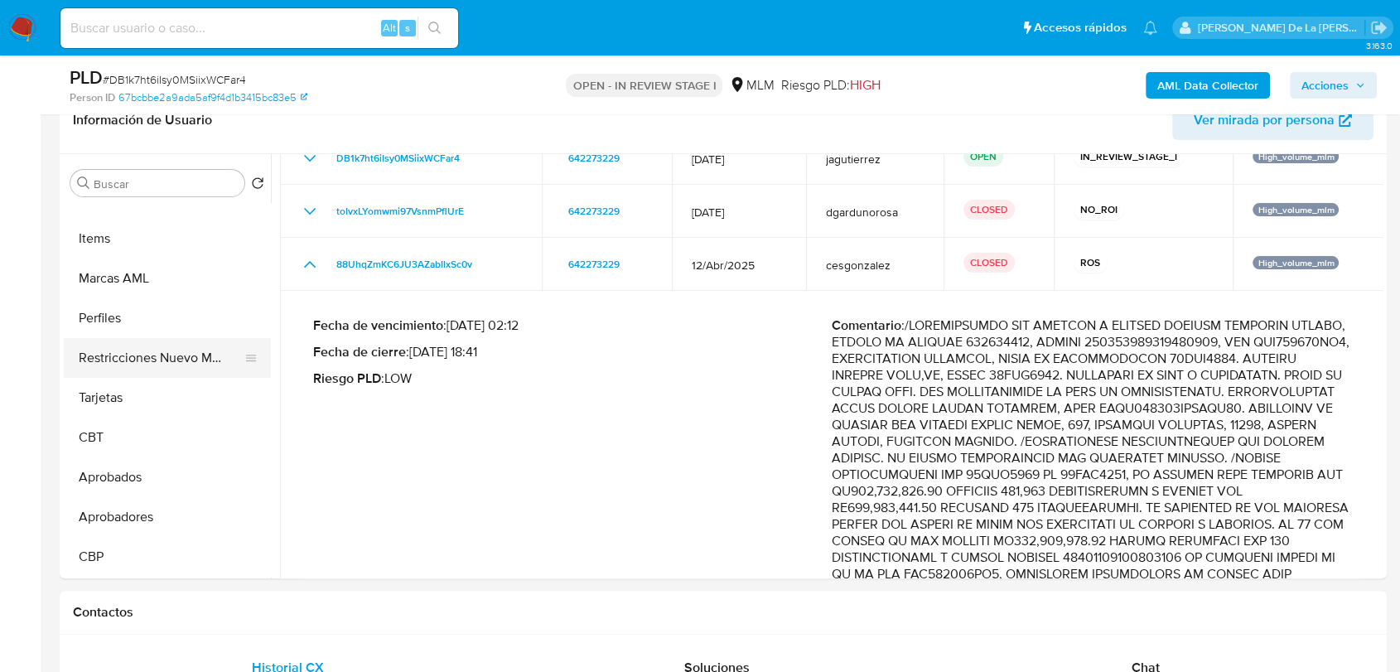
click at [185, 341] on button "Restricciones Nuevo Mundo" at bounding box center [161, 358] width 194 height 40
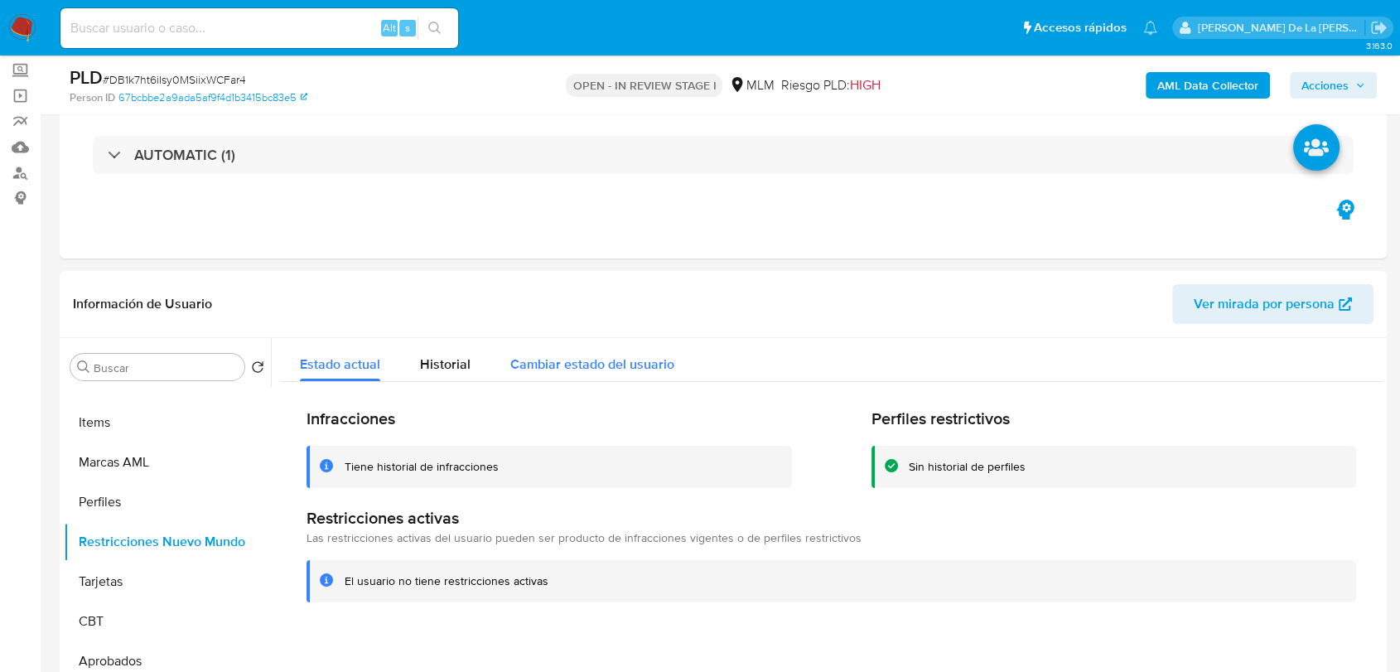
scroll to position [276, 0]
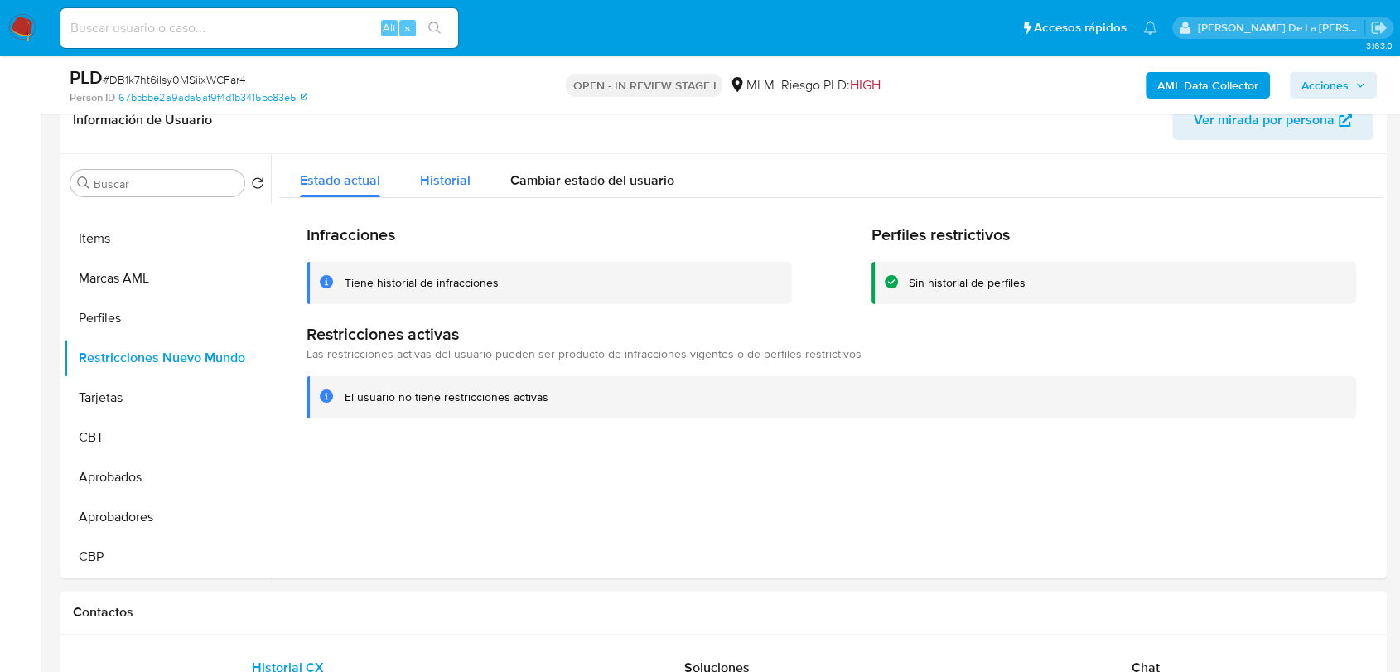
click at [428, 190] on div "Historial" at bounding box center [445, 176] width 51 height 44
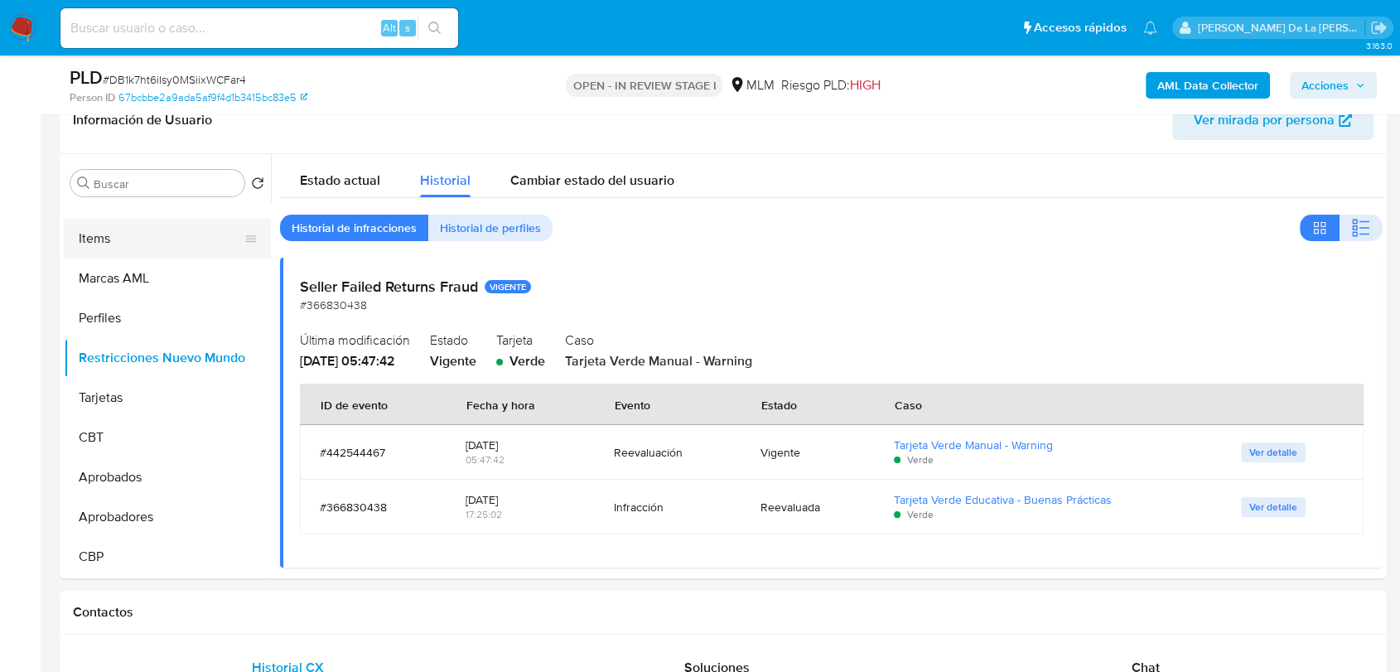
scroll to position [267, 0]
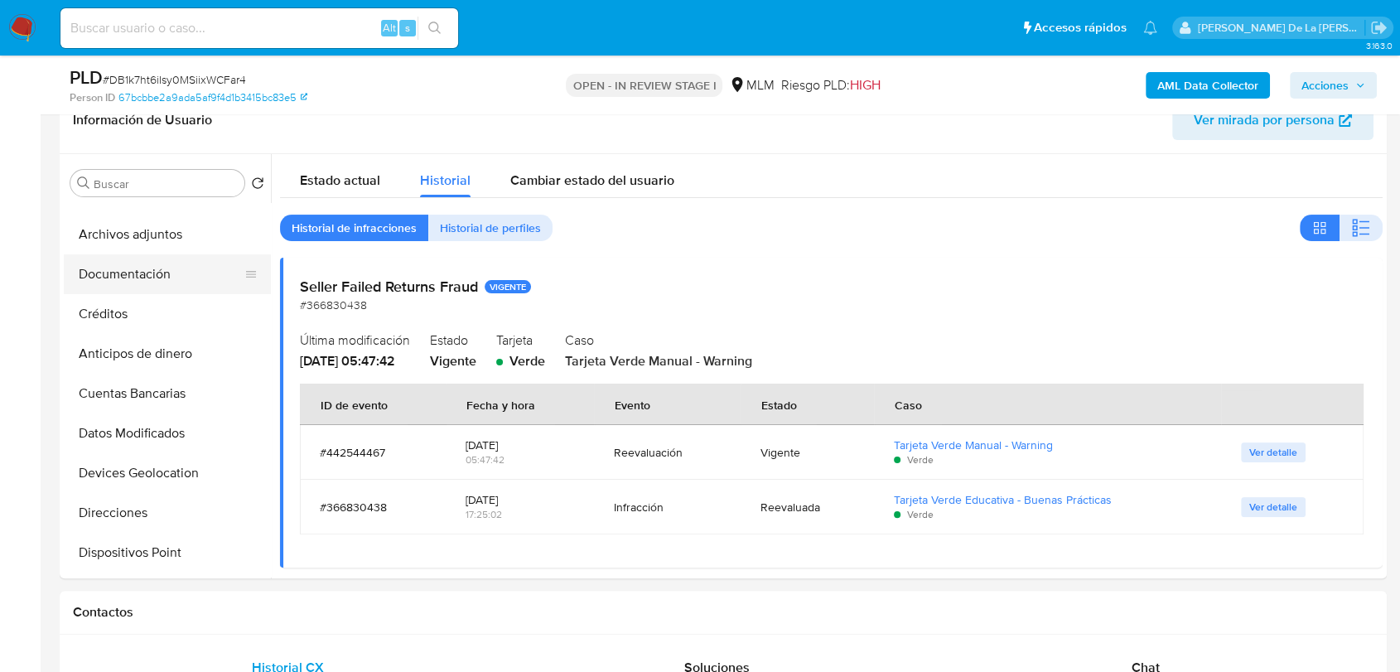
drag, startPoint x: 133, startPoint y: 282, endPoint x: 146, endPoint y: 287, distance: 14.2
click at [133, 282] on button "Documentación" at bounding box center [161, 274] width 194 height 40
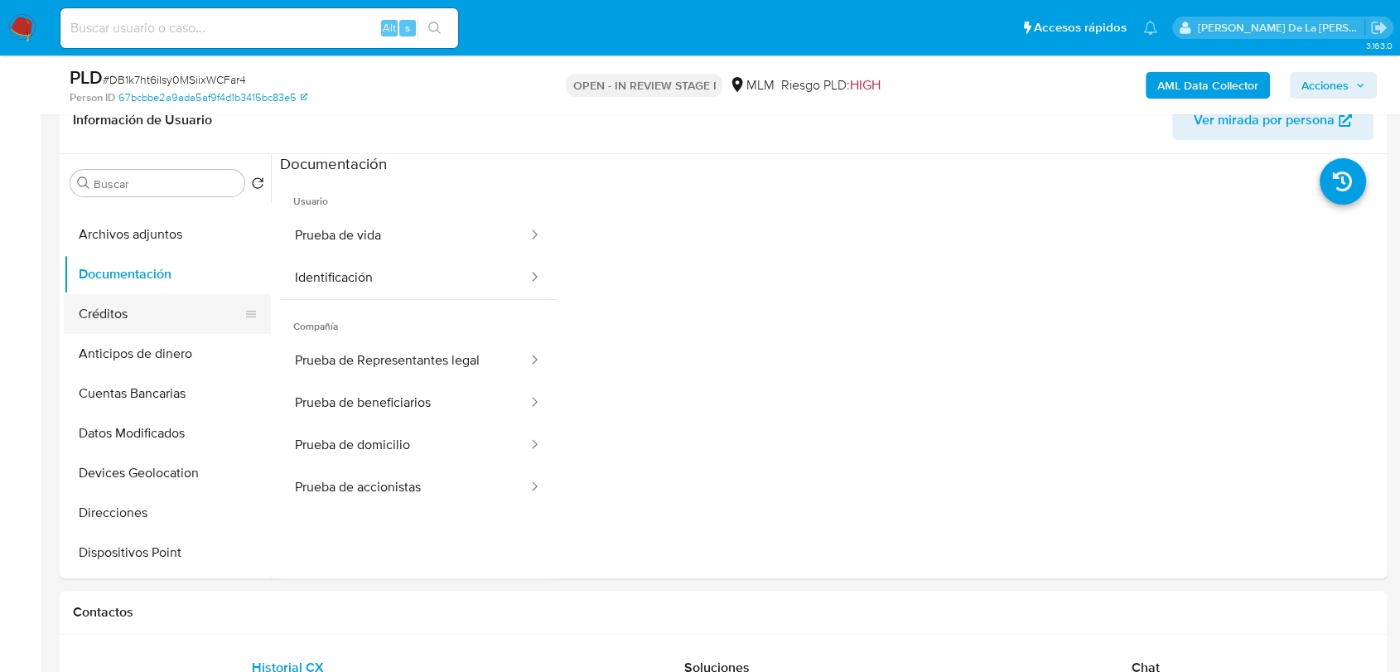
click at [104, 325] on button "Créditos" at bounding box center [161, 314] width 194 height 40
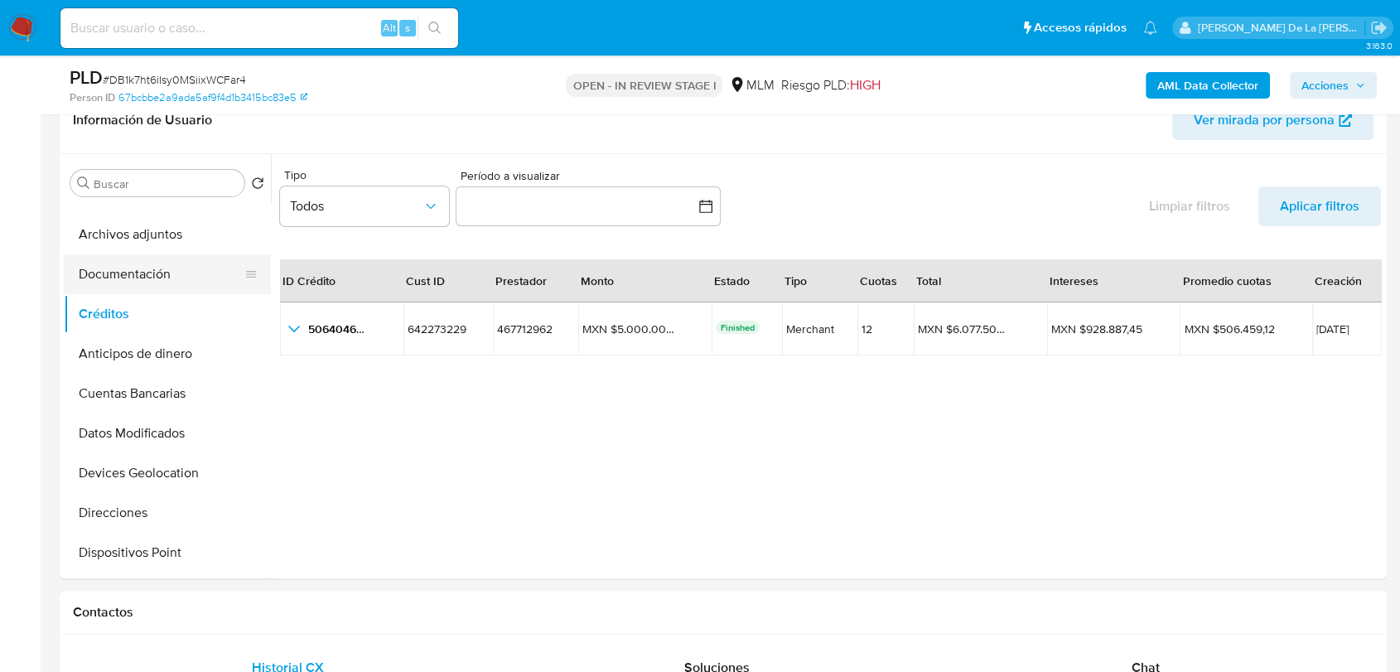
click at [150, 259] on button "Documentación" at bounding box center [161, 274] width 194 height 40
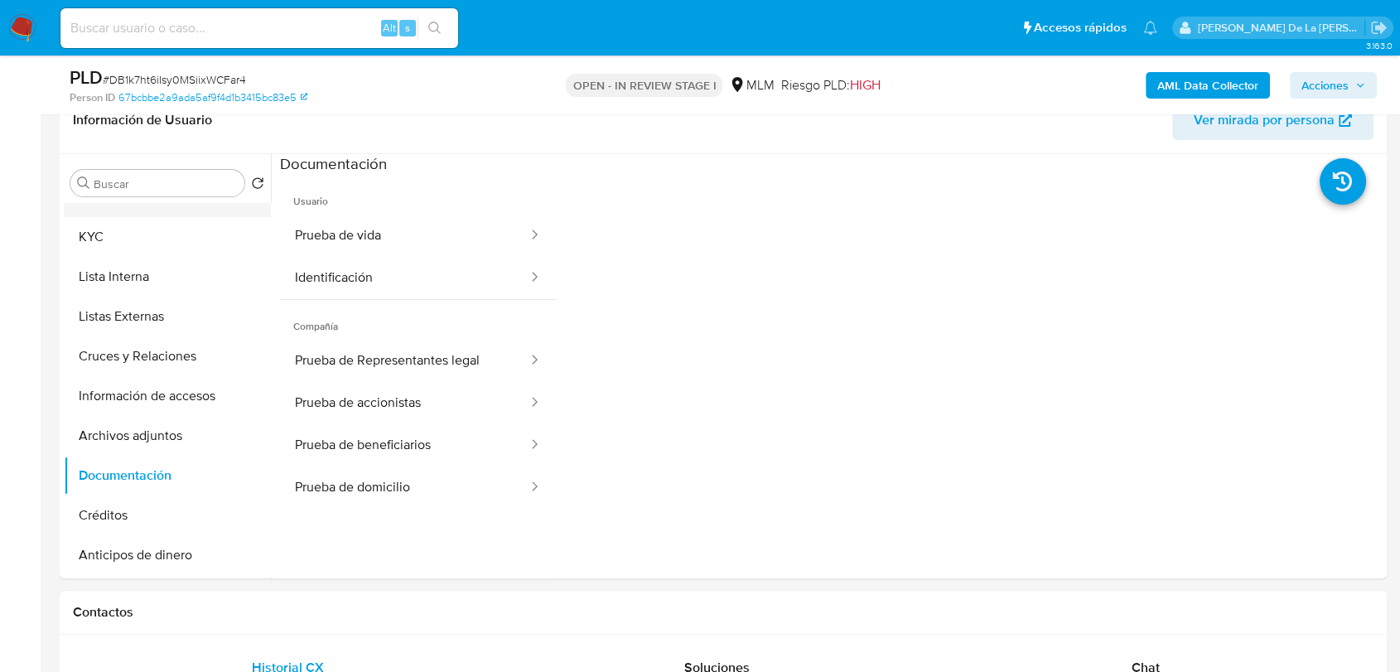
scroll to position [0, 0]
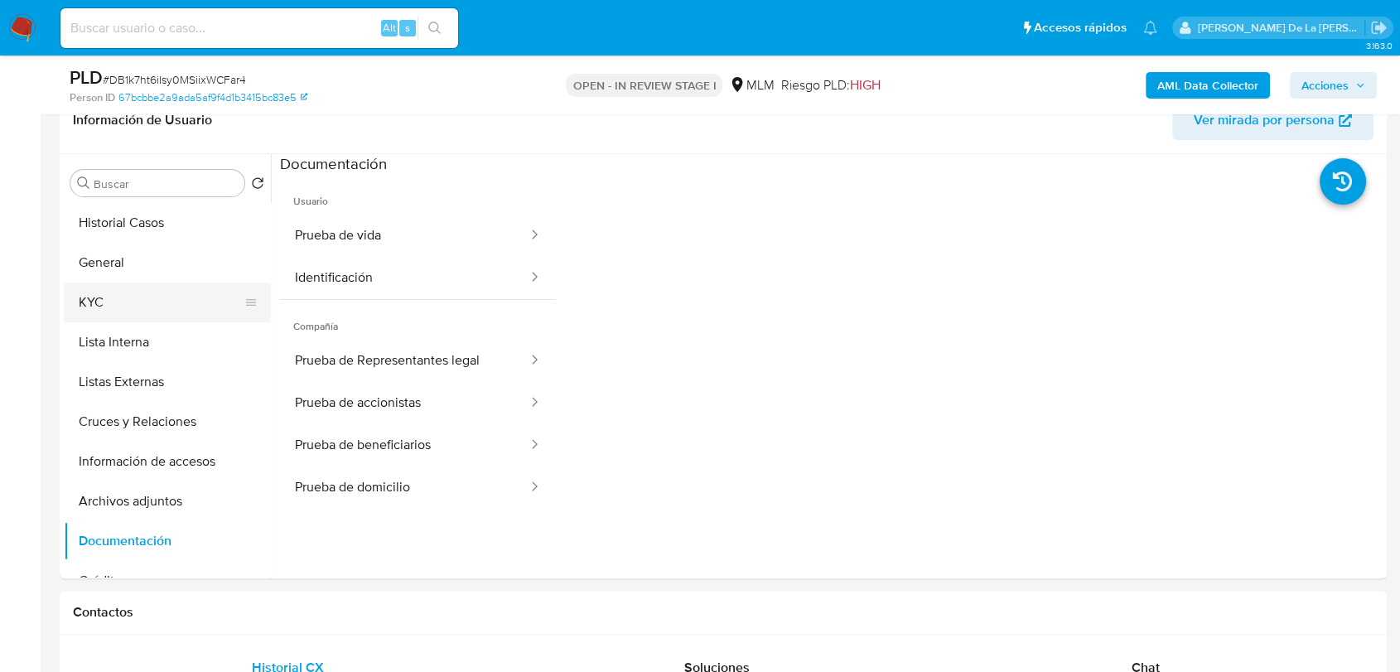
click at [121, 313] on button "KYC" at bounding box center [161, 303] width 194 height 40
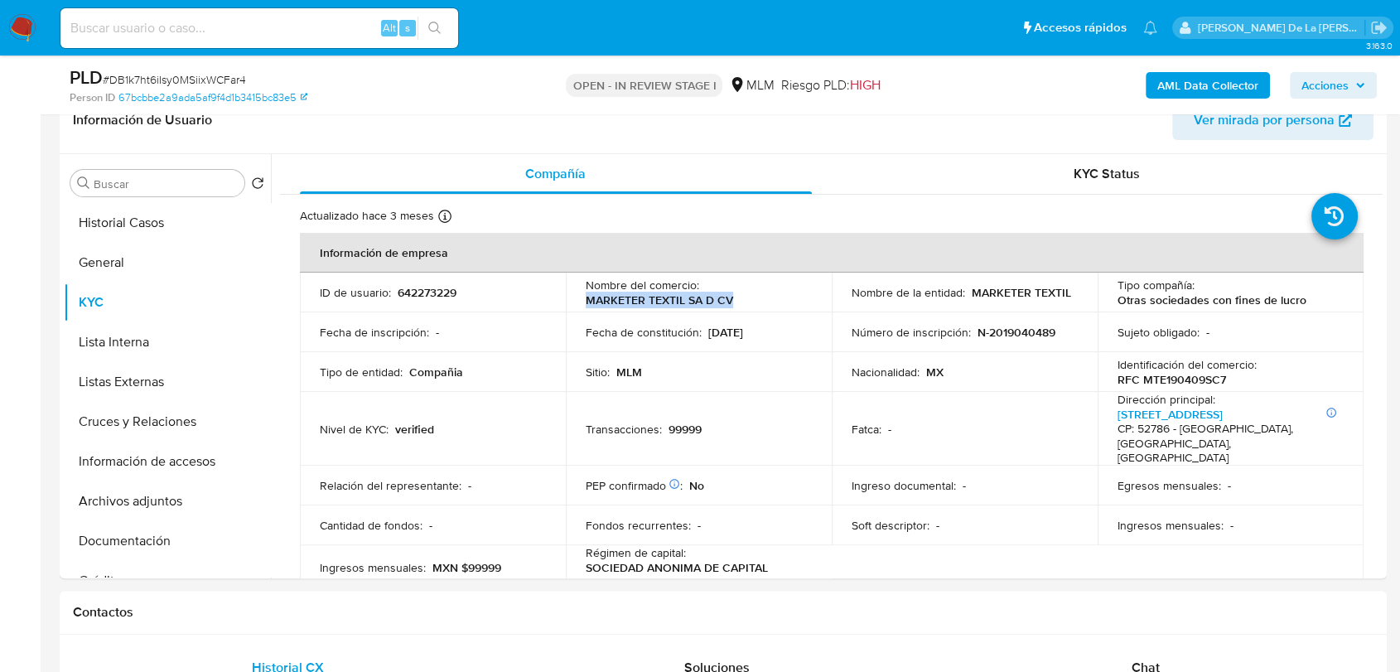
drag, startPoint x: 736, startPoint y: 301, endPoint x: 583, endPoint y: 301, distance: 153.3
click at [583, 301] on td "Nombre del comercio : MARKETER TEXTIL SA D CV" at bounding box center [699, 293] width 266 height 40
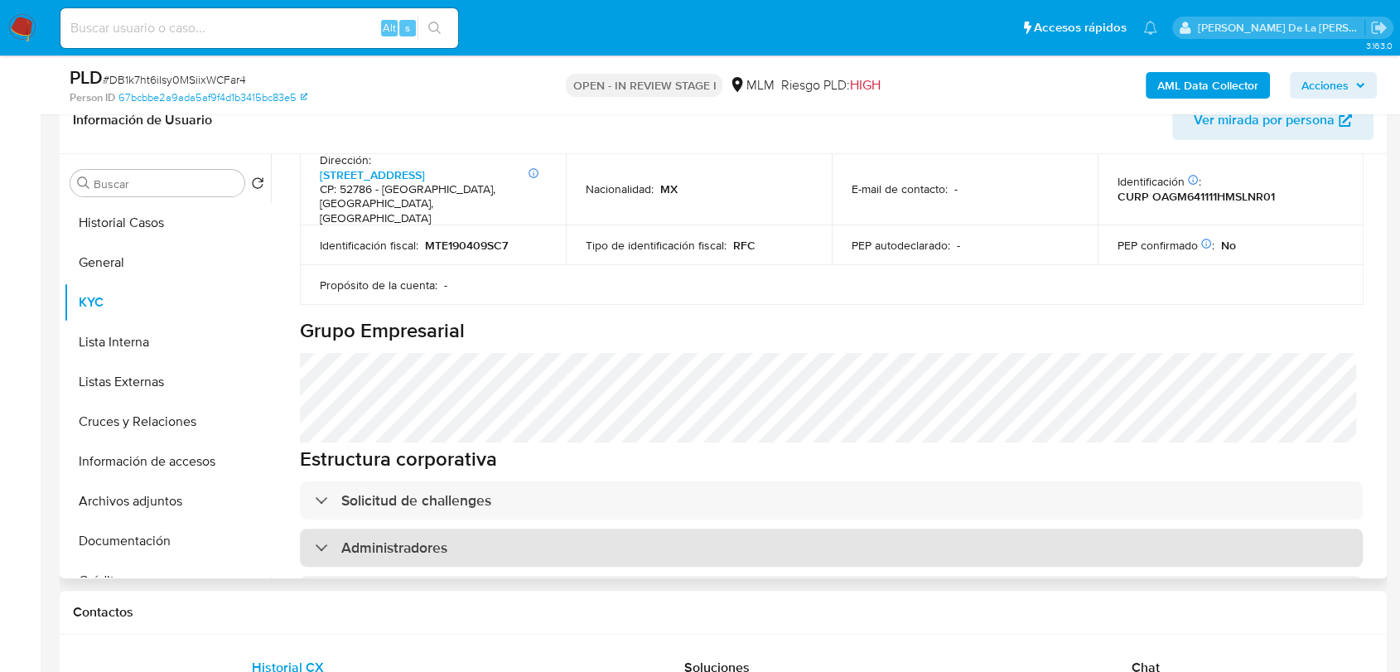
scroll to position [736, 0]
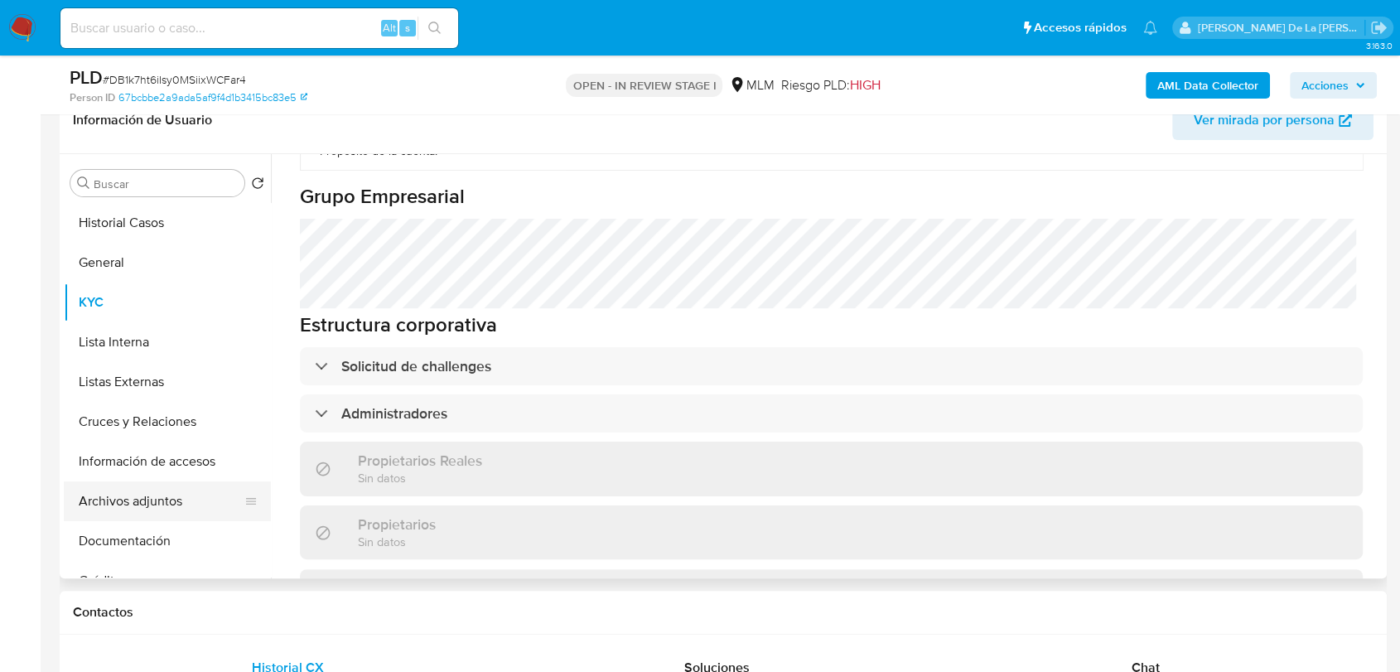
click at [150, 507] on button "Archivos adjuntos" at bounding box center [161, 501] width 194 height 40
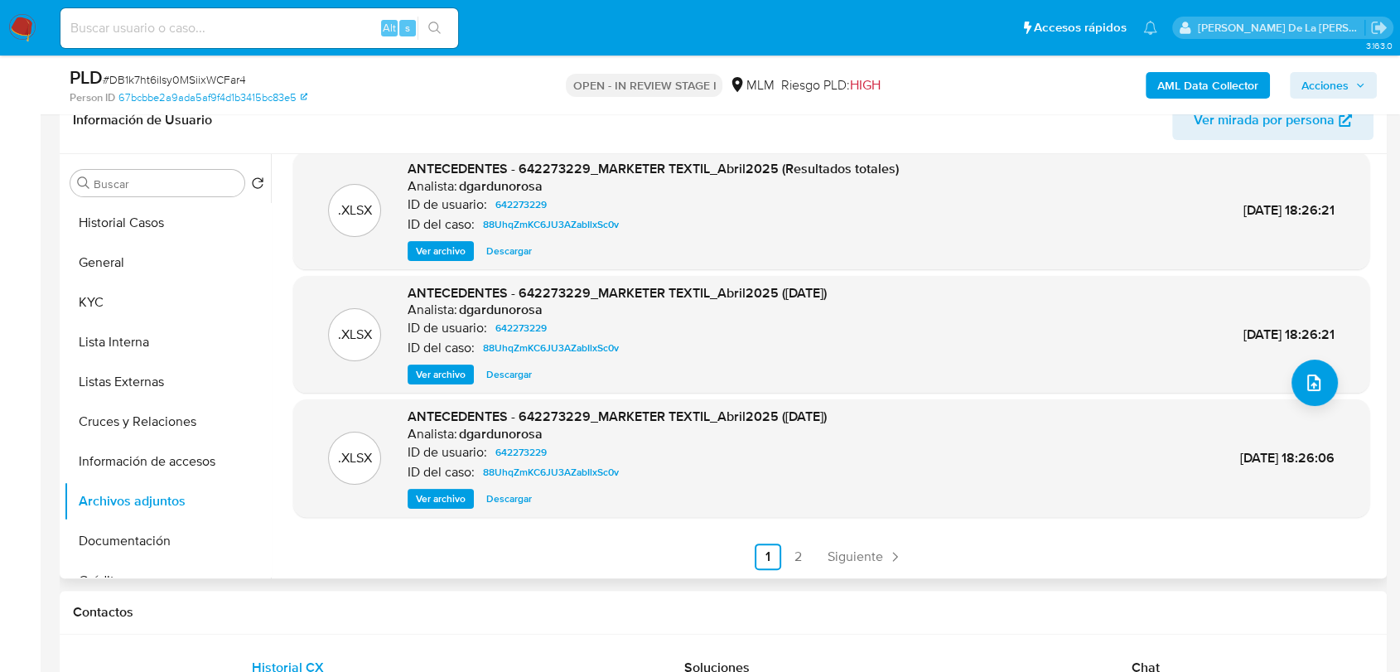
scroll to position [0, 0]
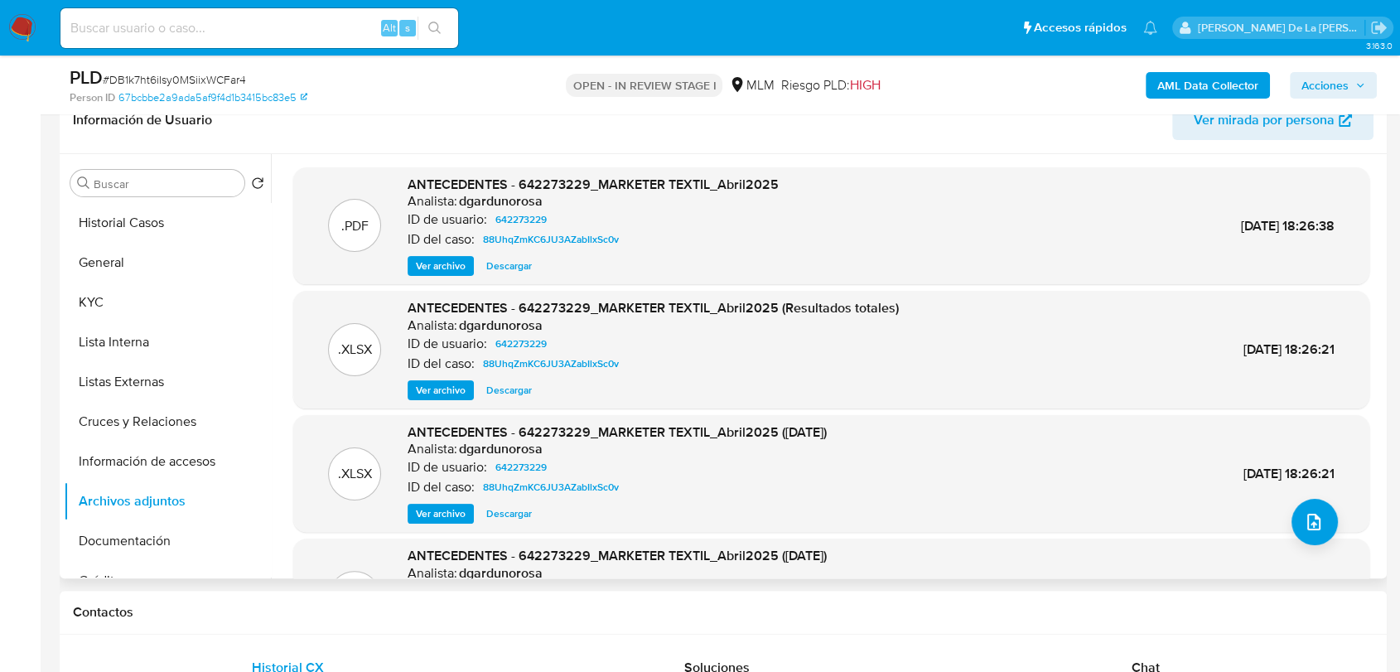
click at [457, 266] on span "Ver archivo" at bounding box center [441, 266] width 50 height 17
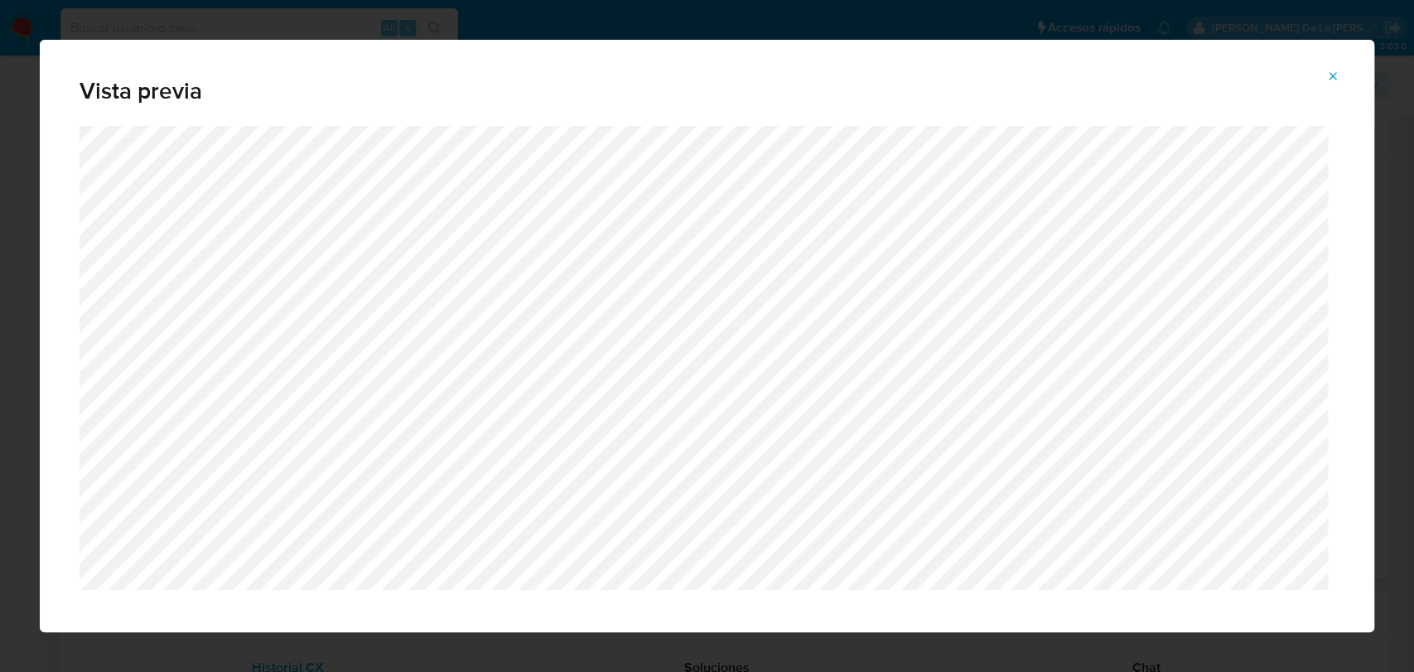
click at [1334, 73] on icon "Attachment preview" at bounding box center [1333, 76] width 13 height 13
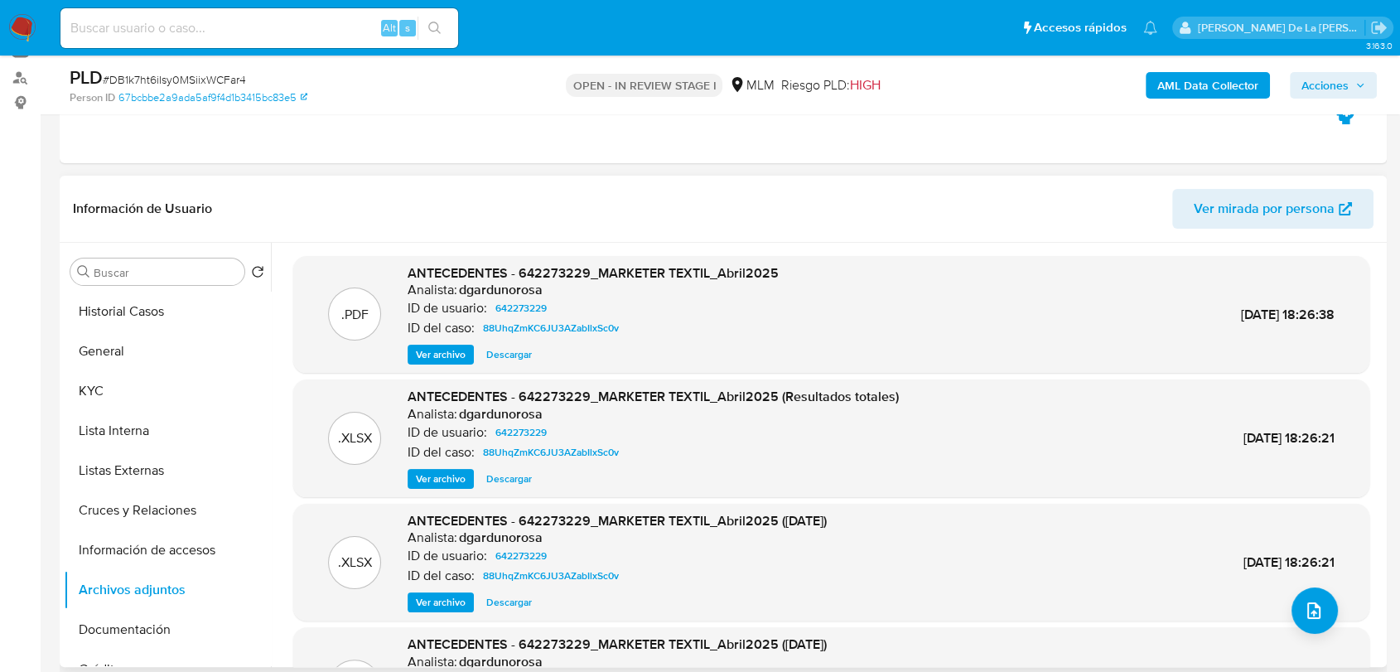
scroll to position [184, 0]
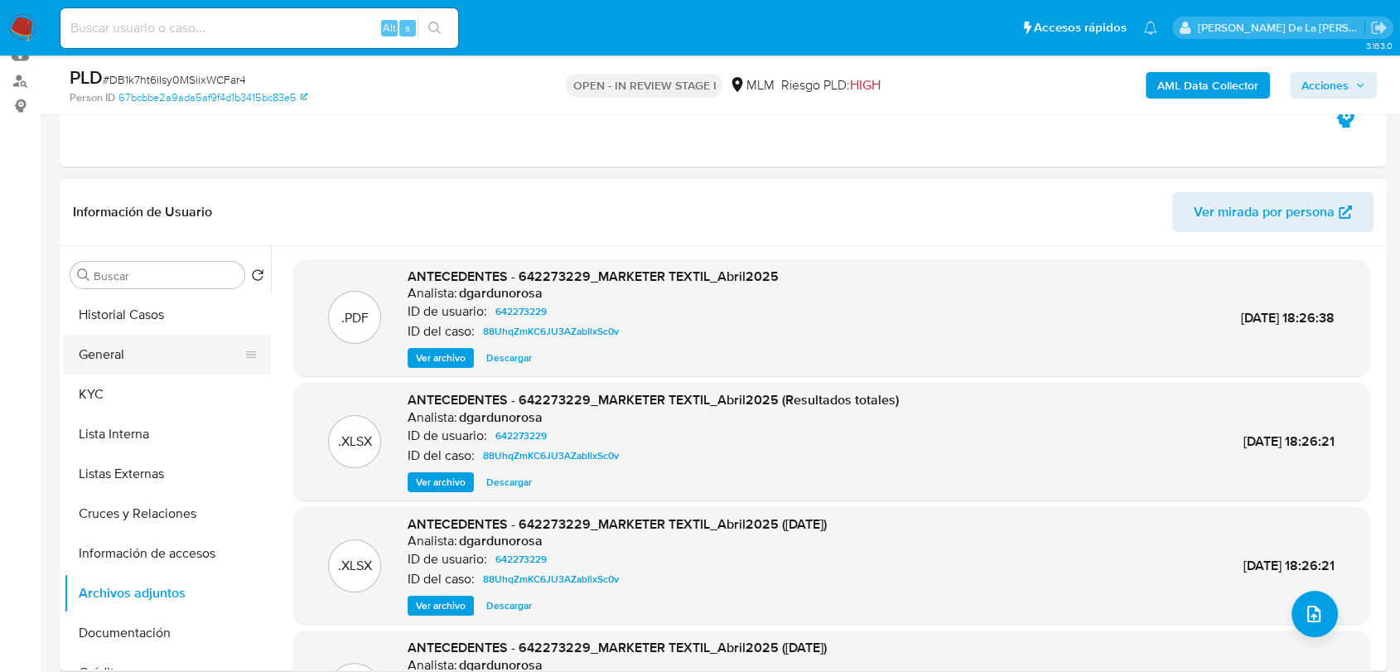
click at [113, 357] on button "General" at bounding box center [161, 355] width 194 height 40
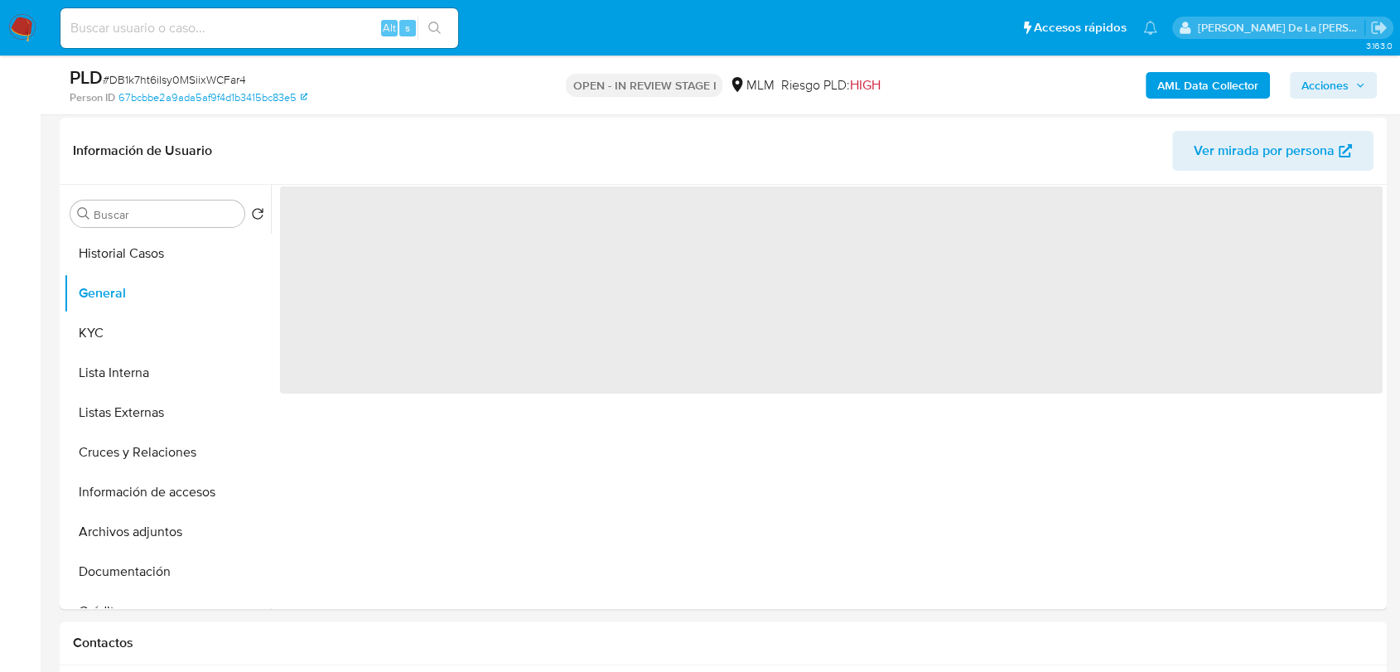
scroll to position [276, 0]
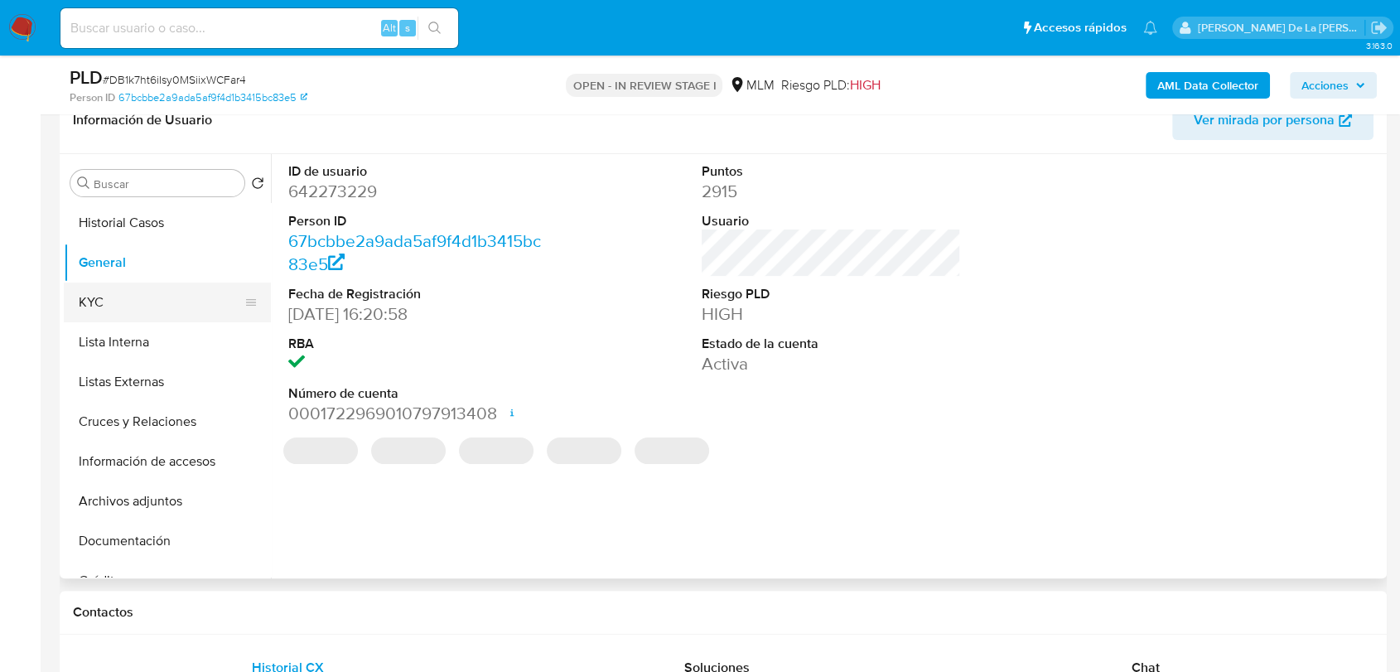
click at [133, 300] on button "KYC" at bounding box center [161, 303] width 194 height 40
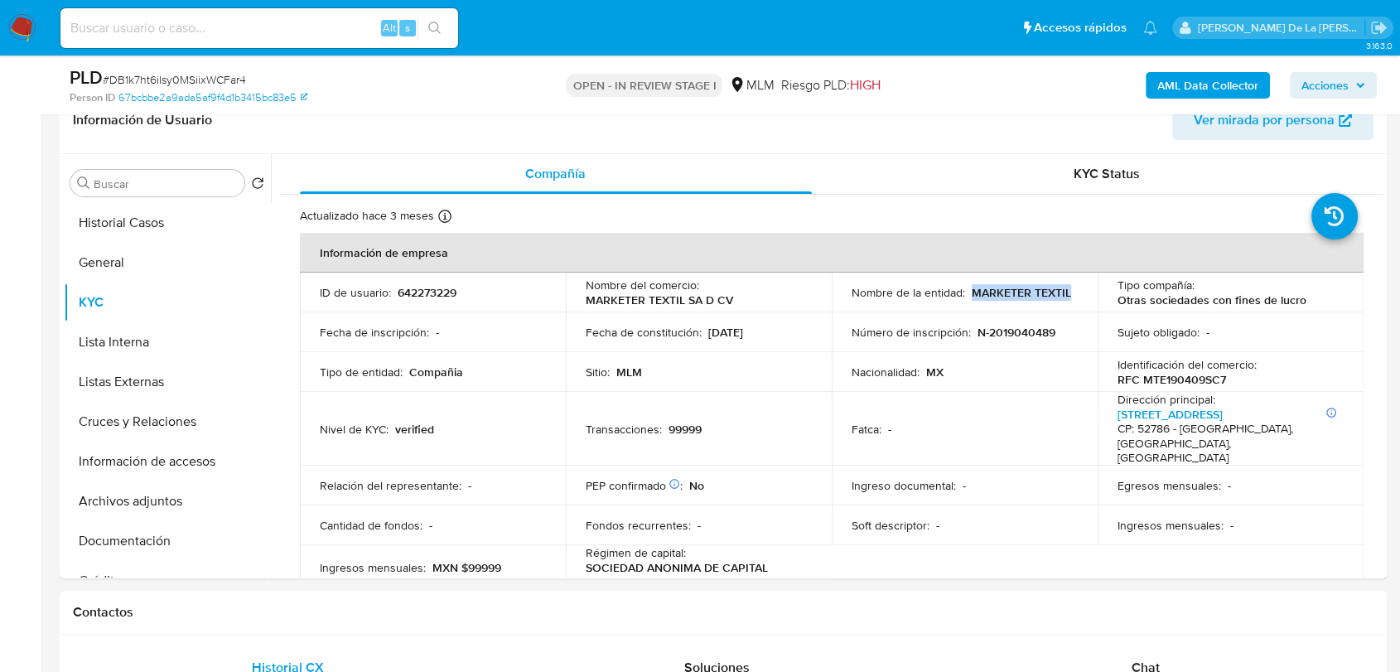
drag, startPoint x: 842, startPoint y: 300, endPoint x: 975, endPoint y: 297, distance: 133.4
click at [974, 297] on td "Nombre de la entidad : MARKETER TEXTIL" at bounding box center [965, 293] width 266 height 40
click at [977, 297] on div "Nombre de la entidad : MARKETER TEXTIL" at bounding box center [965, 292] width 226 height 15
click at [146, 544] on button "Documentación" at bounding box center [161, 541] width 194 height 40
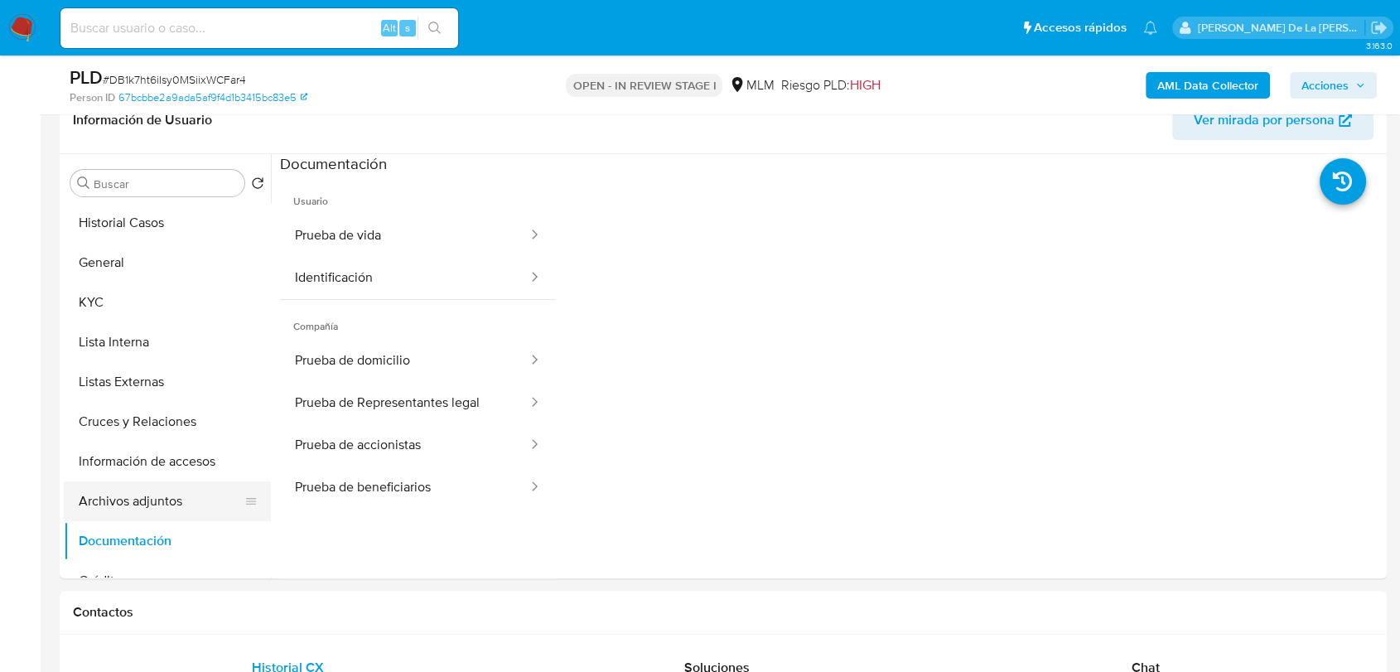
click at [168, 492] on button "Archivos adjuntos" at bounding box center [161, 501] width 194 height 40
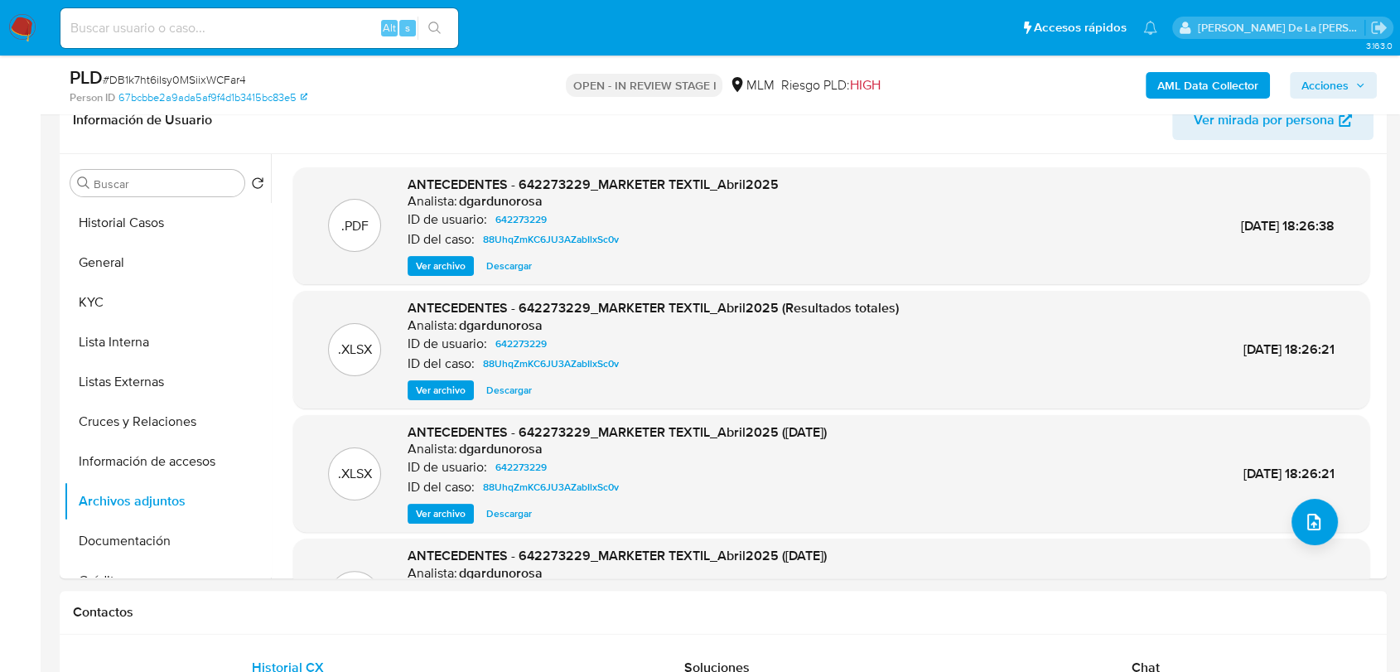
click at [435, 259] on span "Ver archivo" at bounding box center [441, 266] width 50 height 17
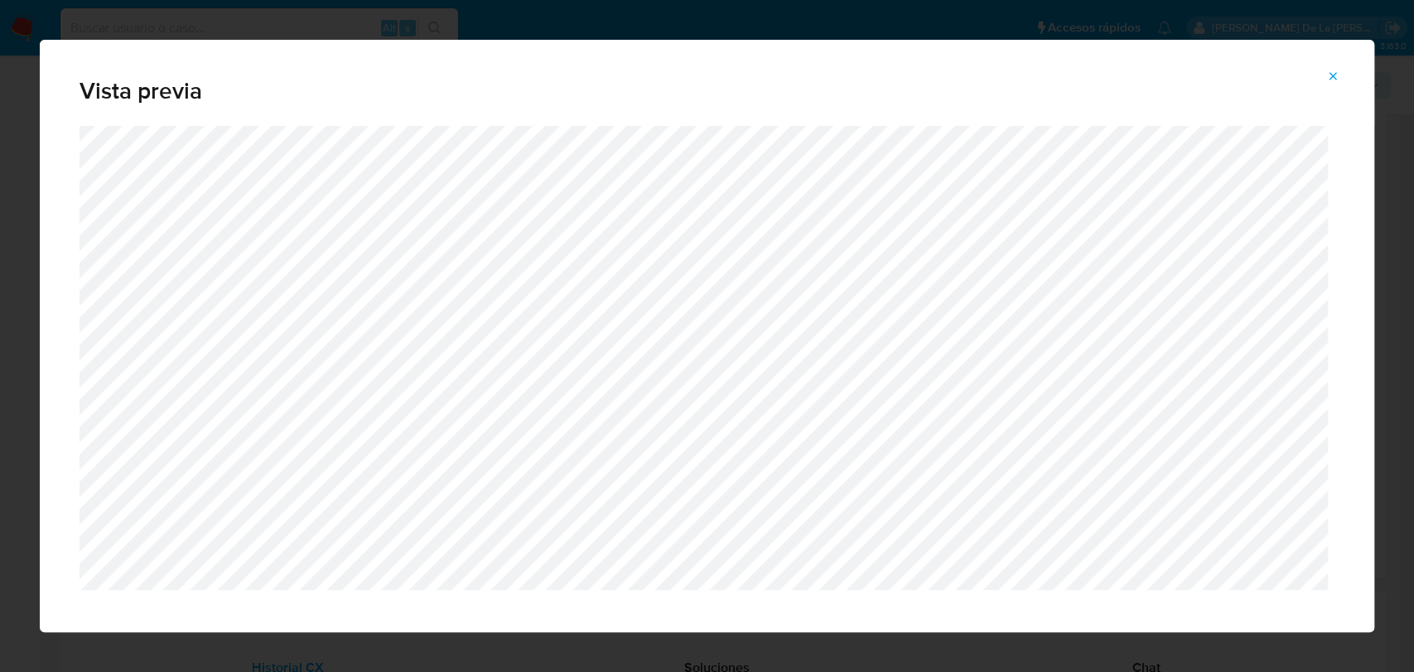
click at [1331, 56] on div "Vista previa" at bounding box center [707, 83] width 1335 height 86
click at [1331, 67] on span "Attachment preview" at bounding box center [1333, 76] width 13 height 23
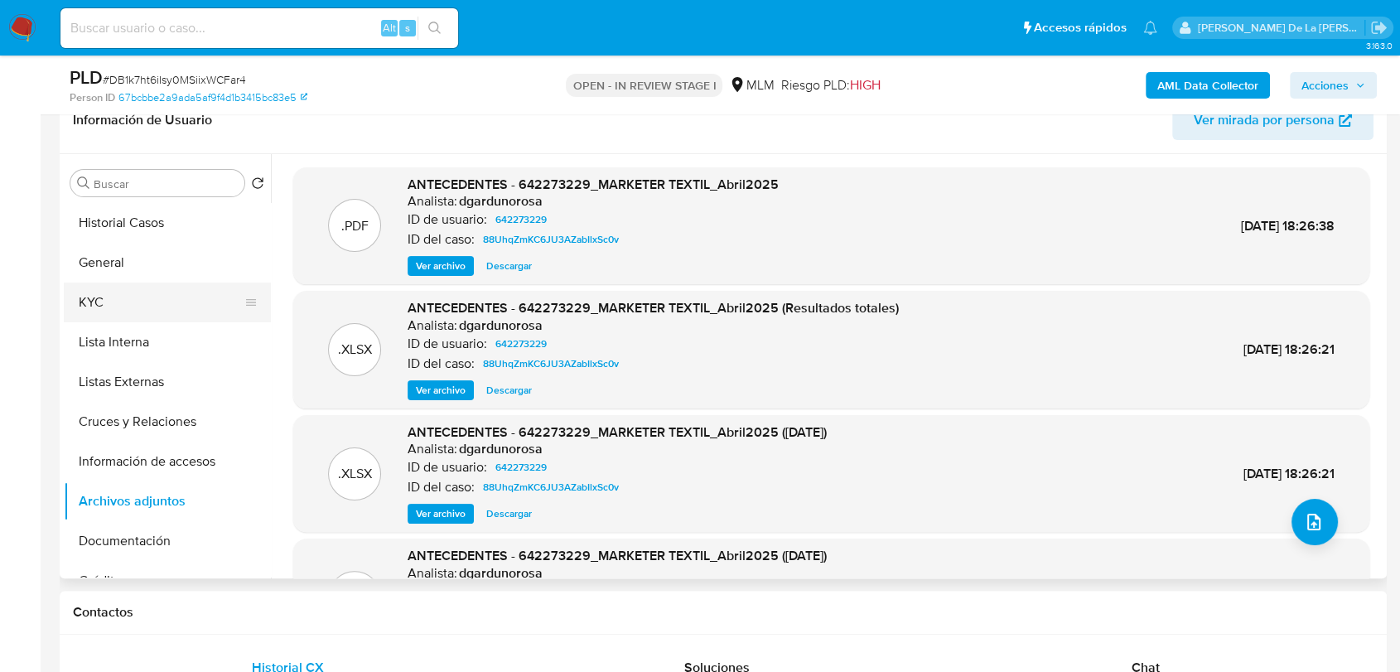
click at [169, 302] on button "KYC" at bounding box center [161, 303] width 194 height 40
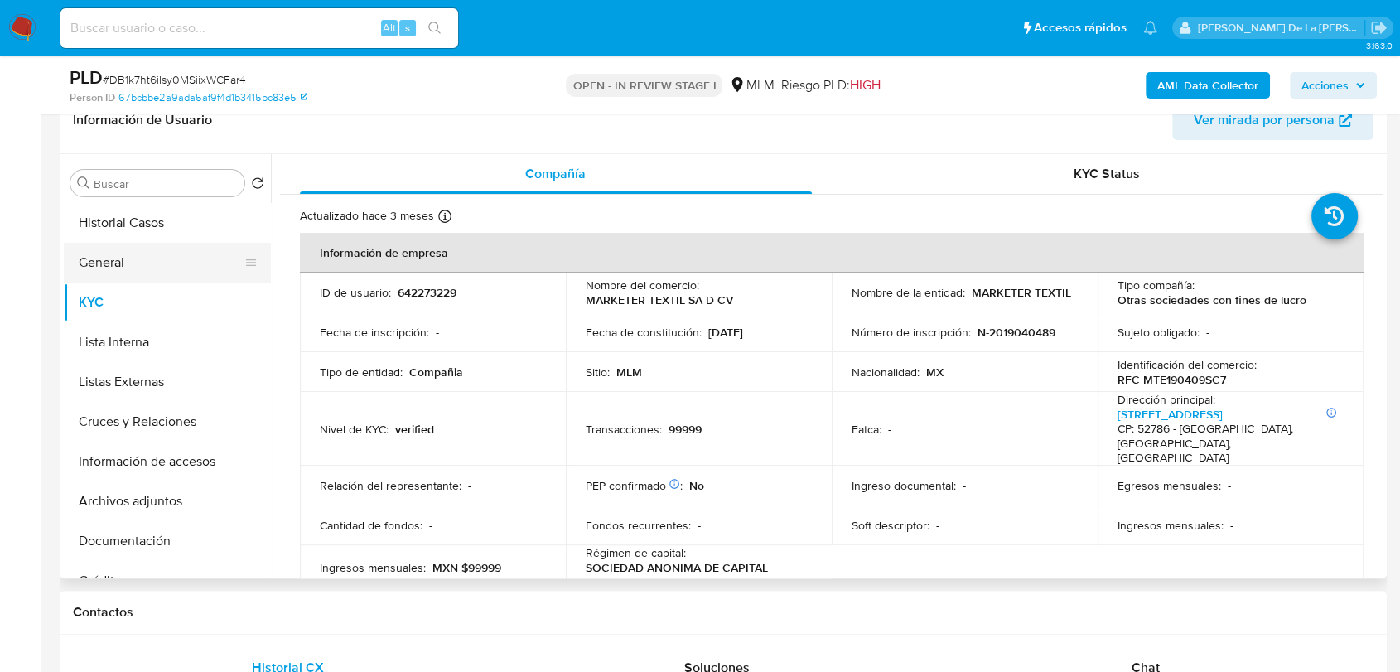
click at [150, 253] on button "General" at bounding box center [161, 263] width 194 height 40
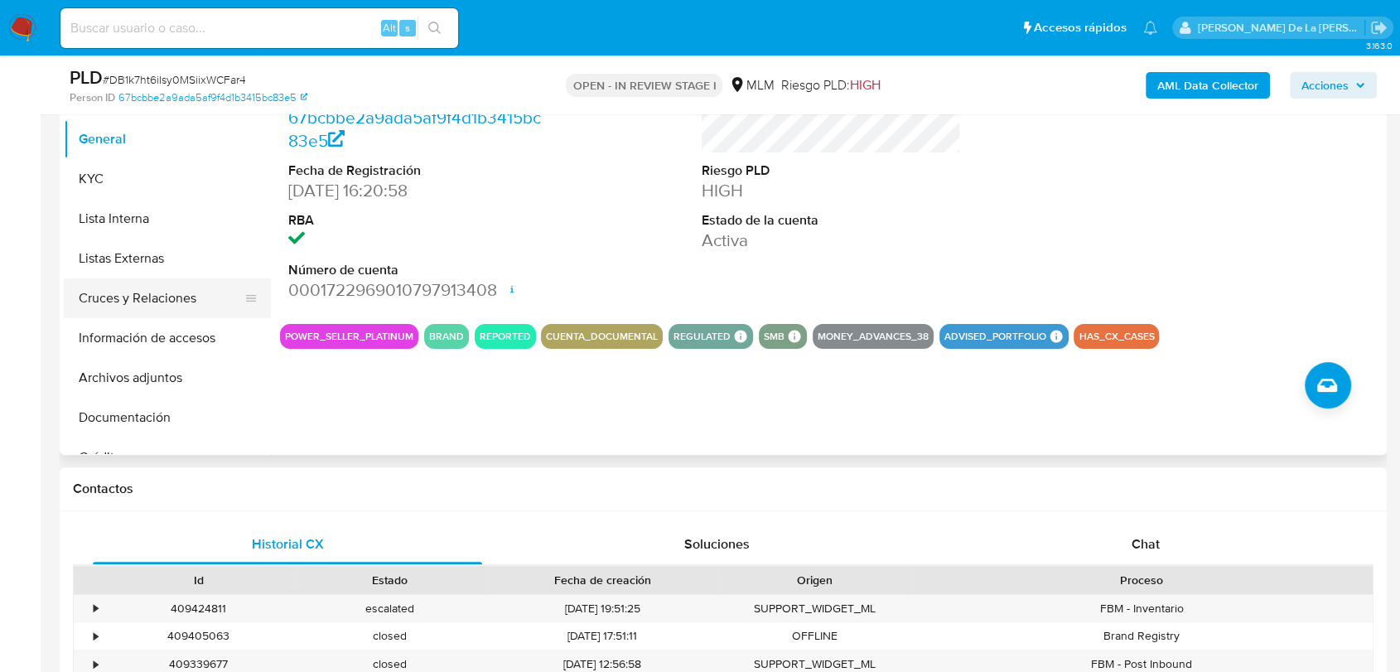
scroll to position [368, 0]
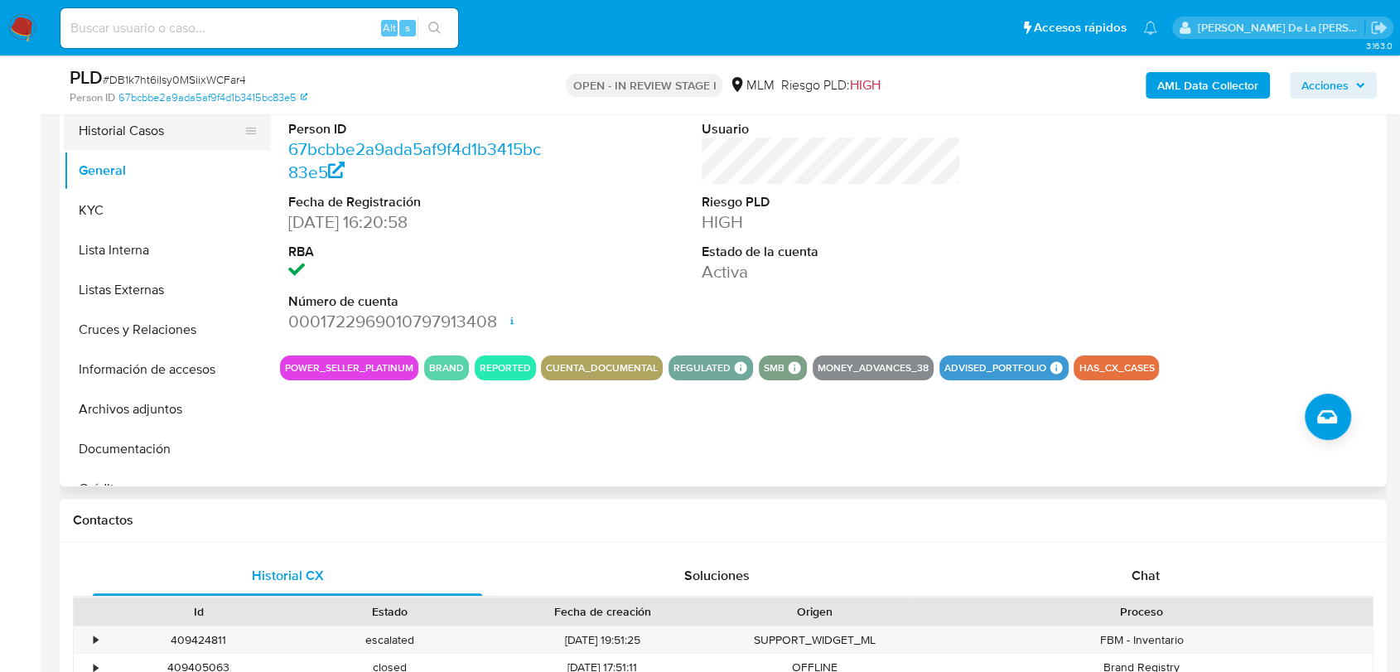
click at [140, 128] on button "Historial Casos" at bounding box center [161, 131] width 194 height 40
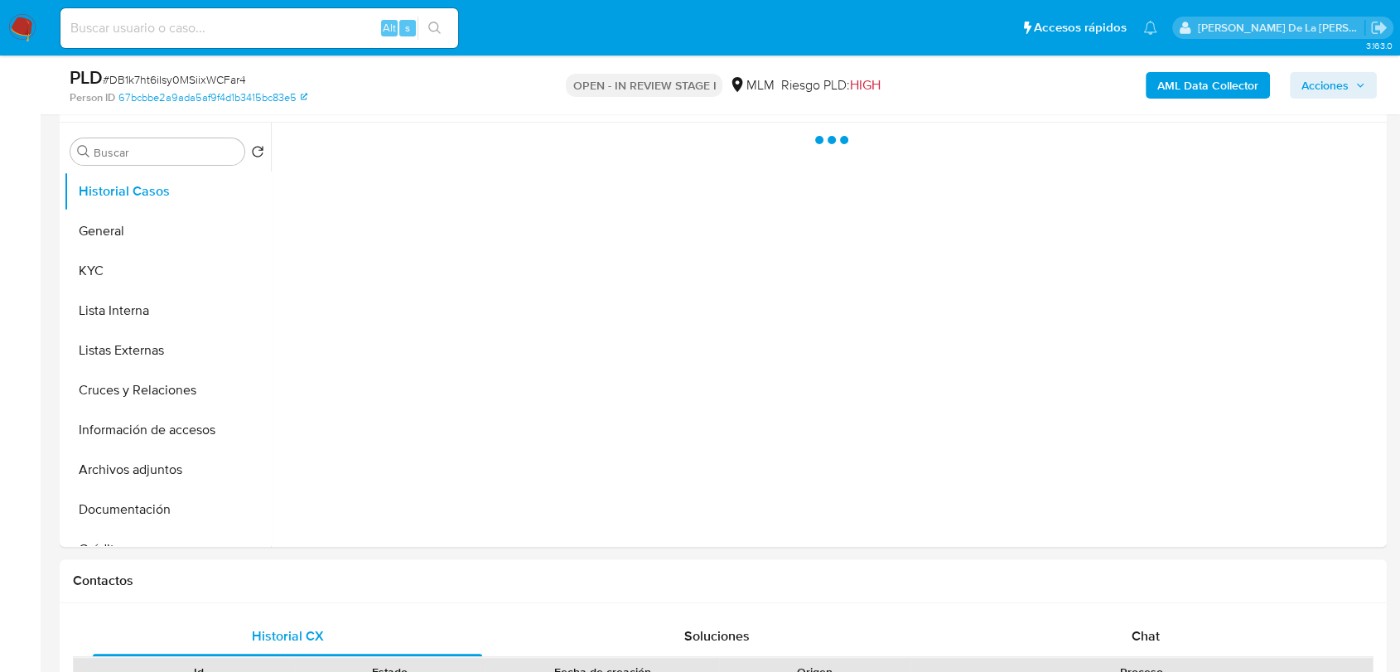
scroll to position [276, 0]
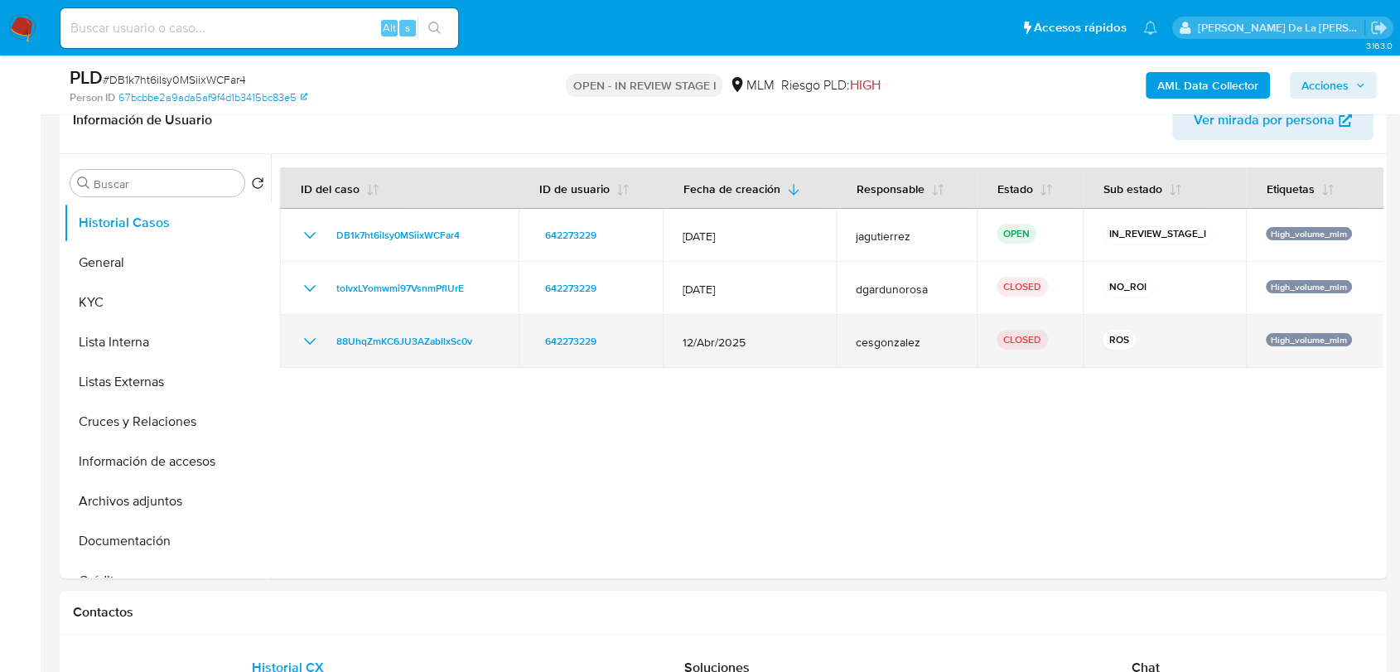
click at [300, 346] on icon "Mostrar/Ocultar" at bounding box center [310, 341] width 20 height 20
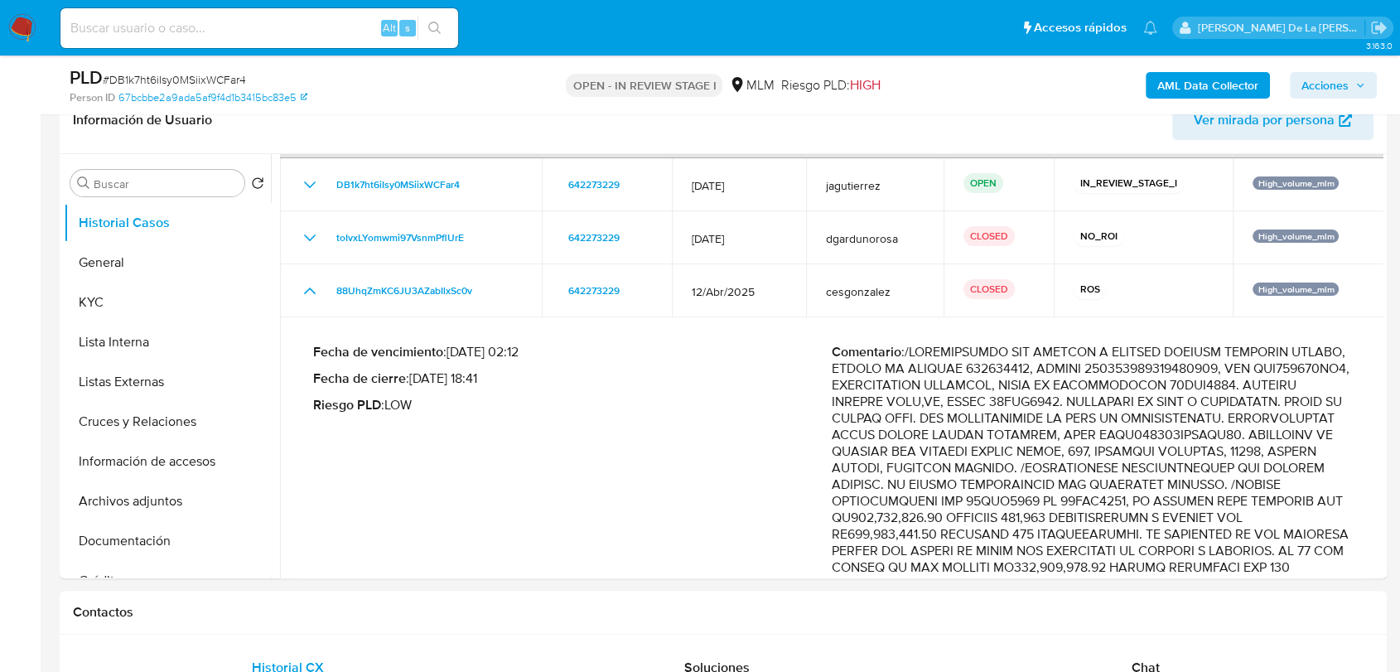
scroll to position [92, 0]
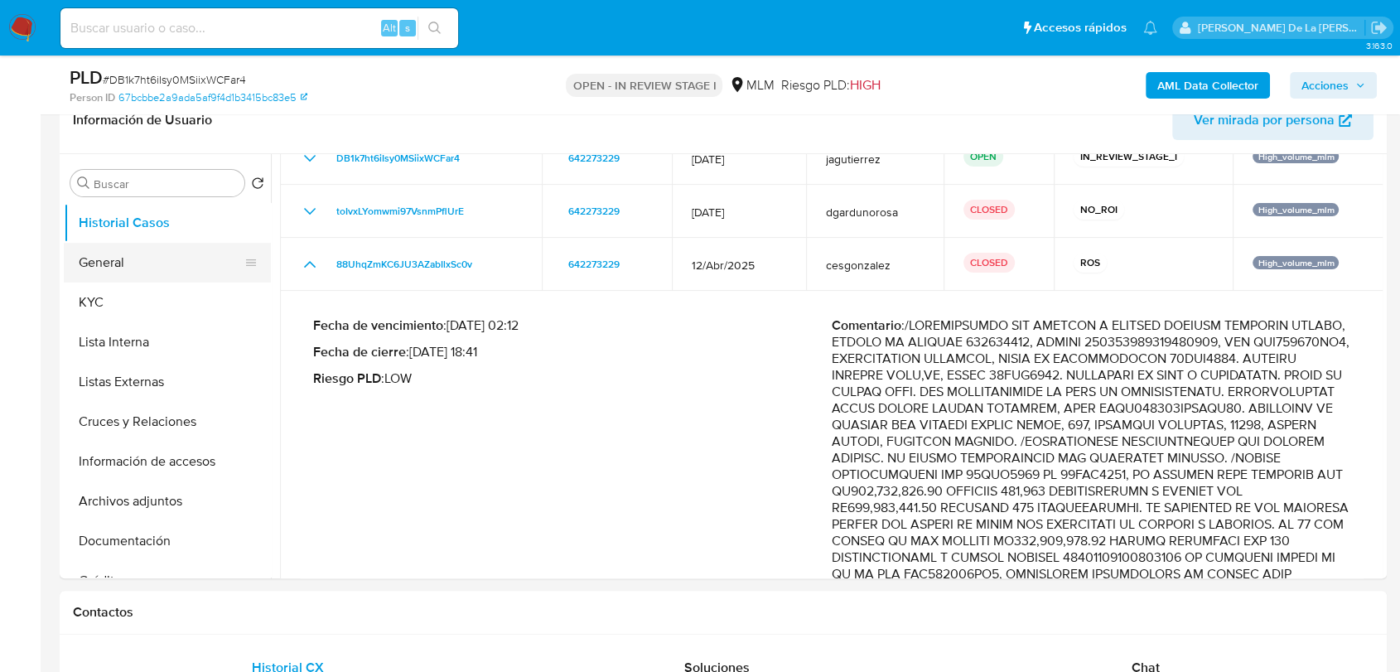
click at [155, 259] on button "General" at bounding box center [161, 263] width 194 height 40
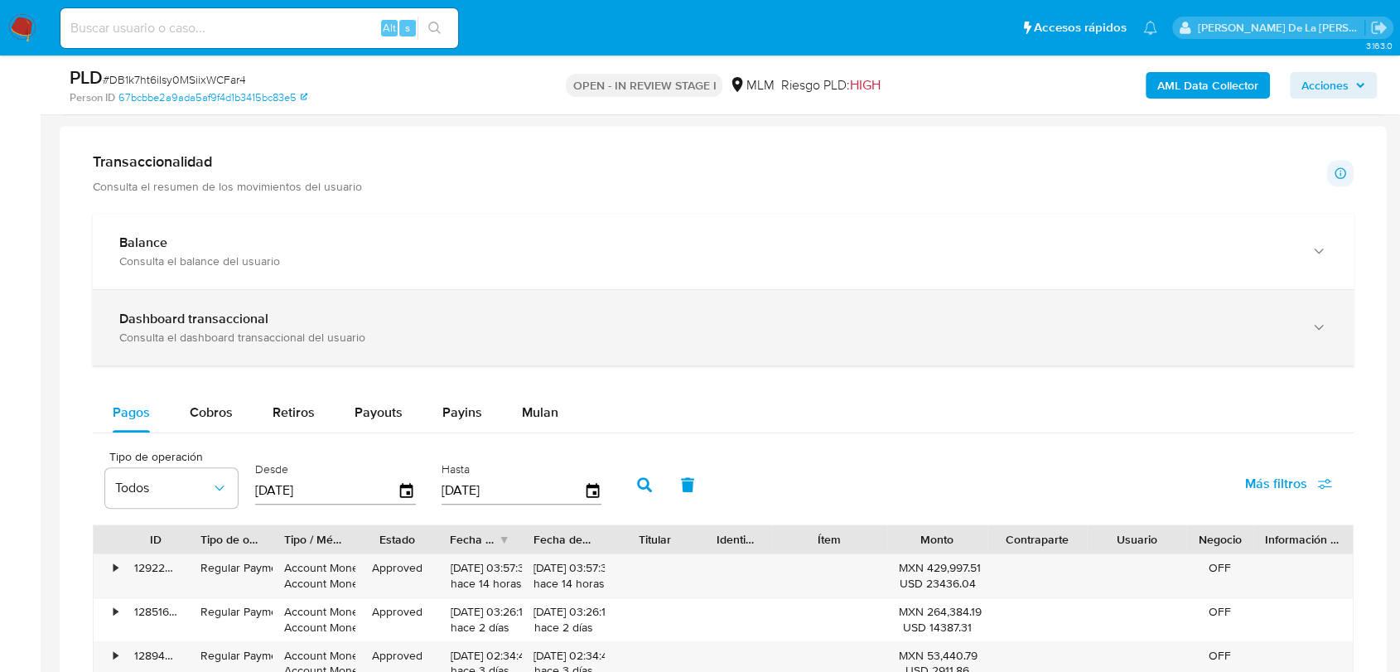
scroll to position [1197, 0]
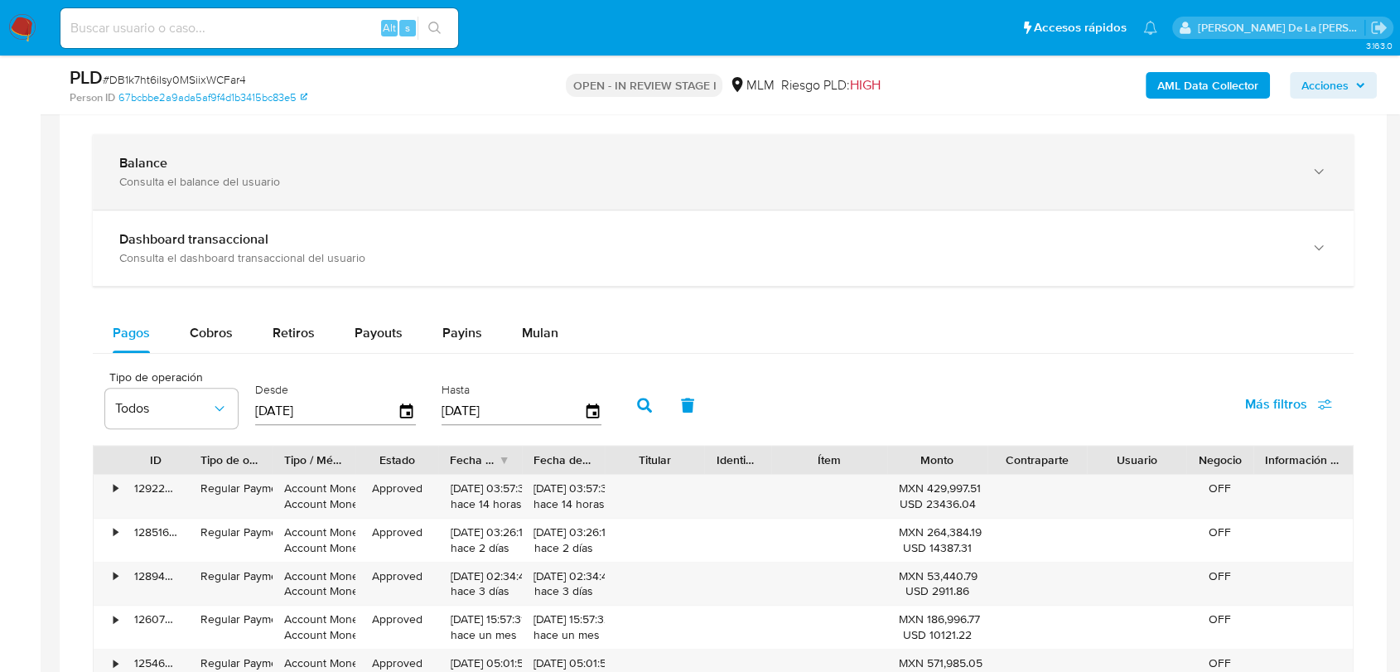
click at [359, 157] on div "Balance" at bounding box center [706, 163] width 1175 height 17
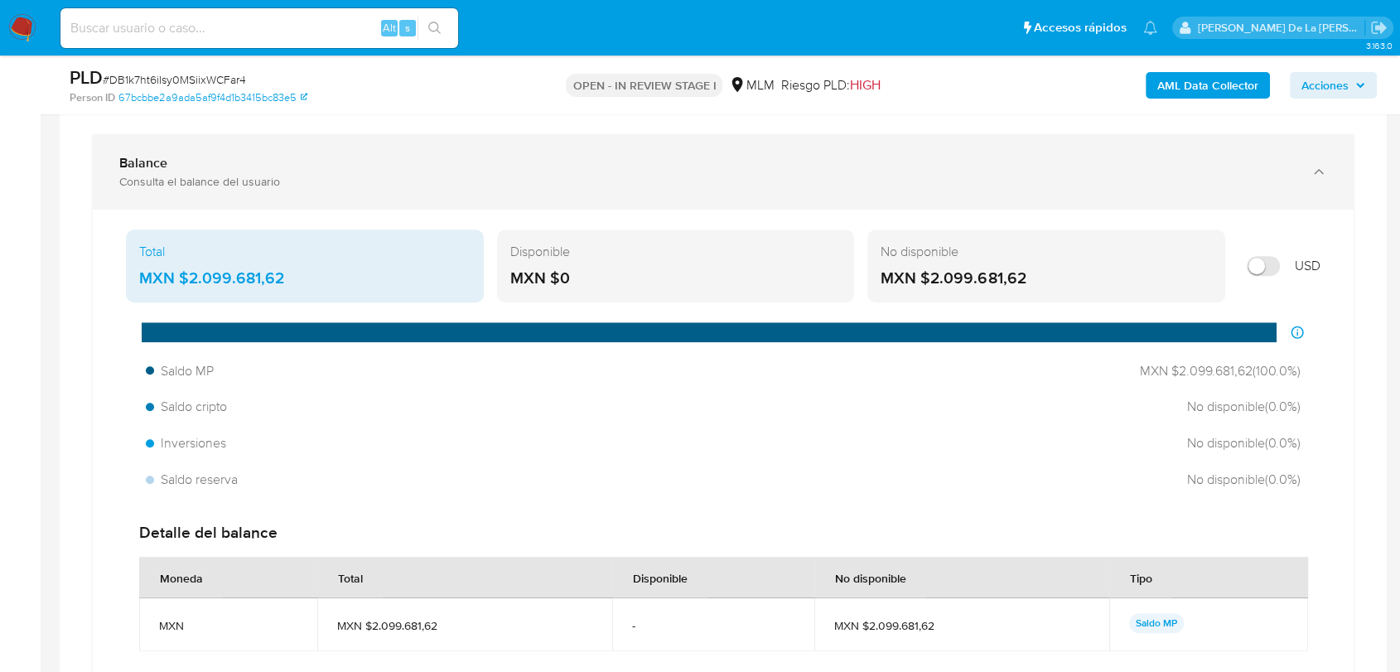
click at [268, 160] on div "Balance" at bounding box center [706, 163] width 1175 height 17
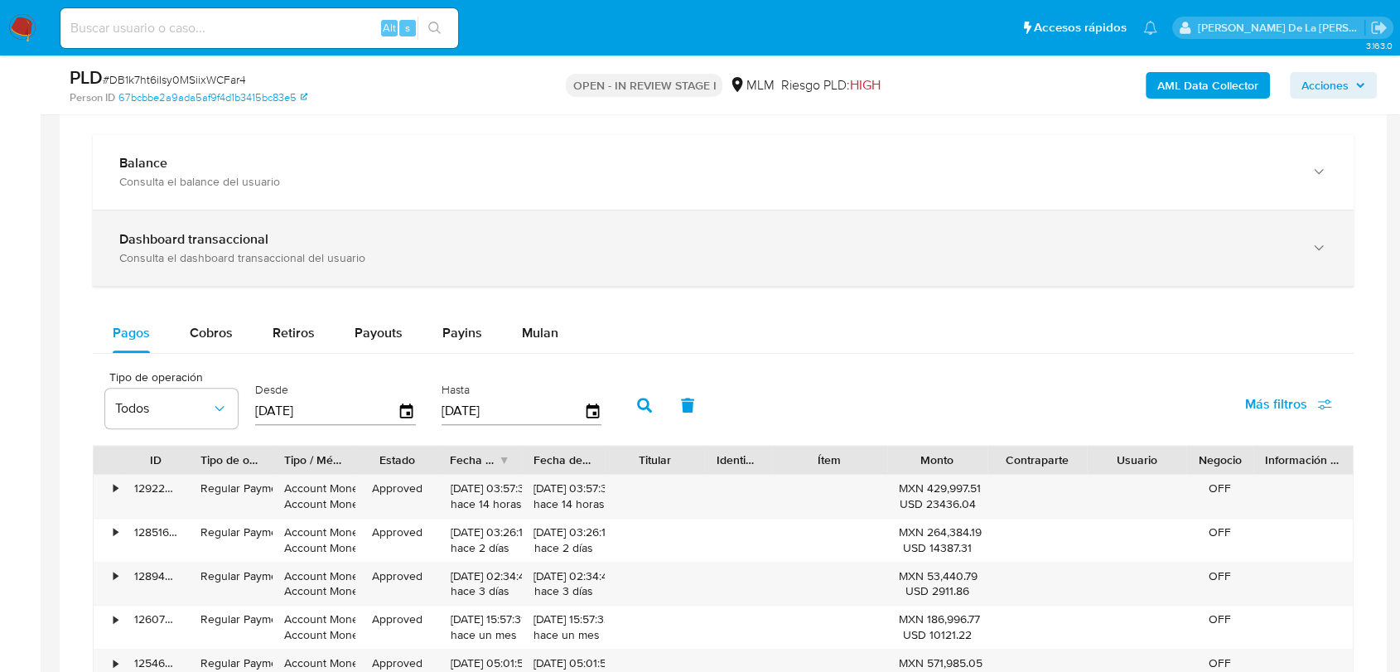
click at [268, 237] on div "Dashboard transaccional" at bounding box center [706, 239] width 1175 height 17
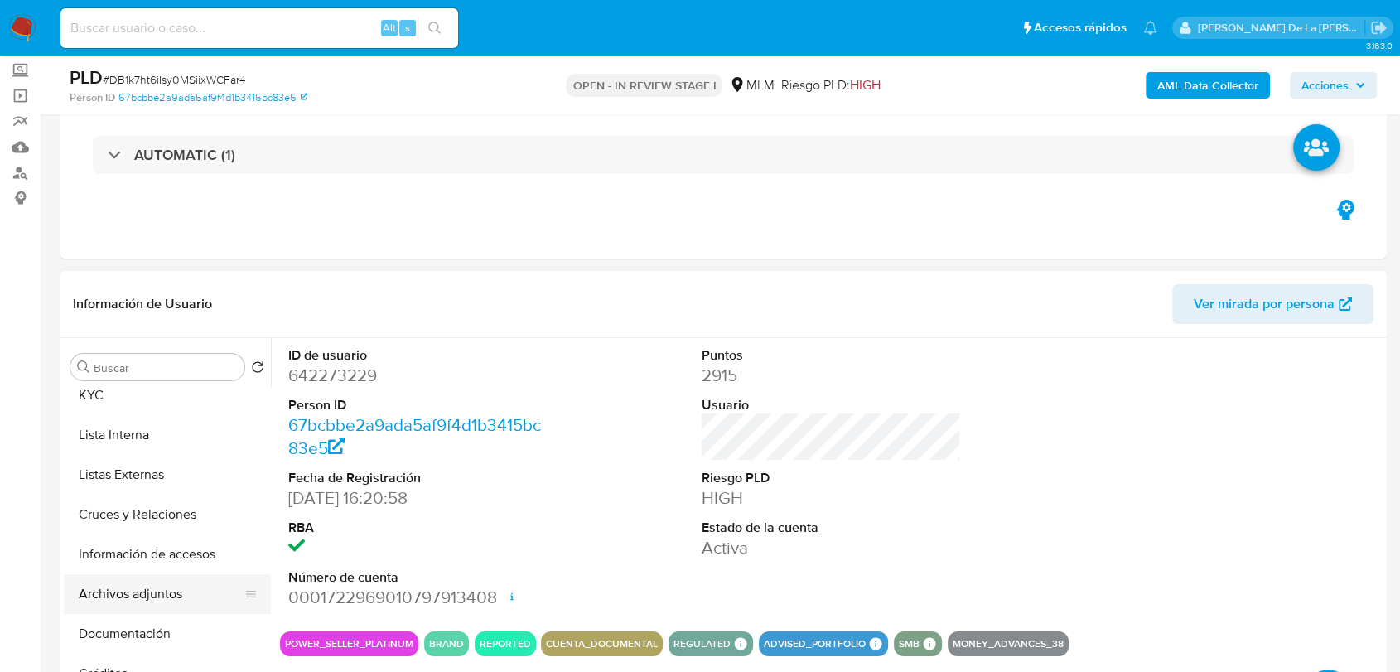
scroll to position [184, 0]
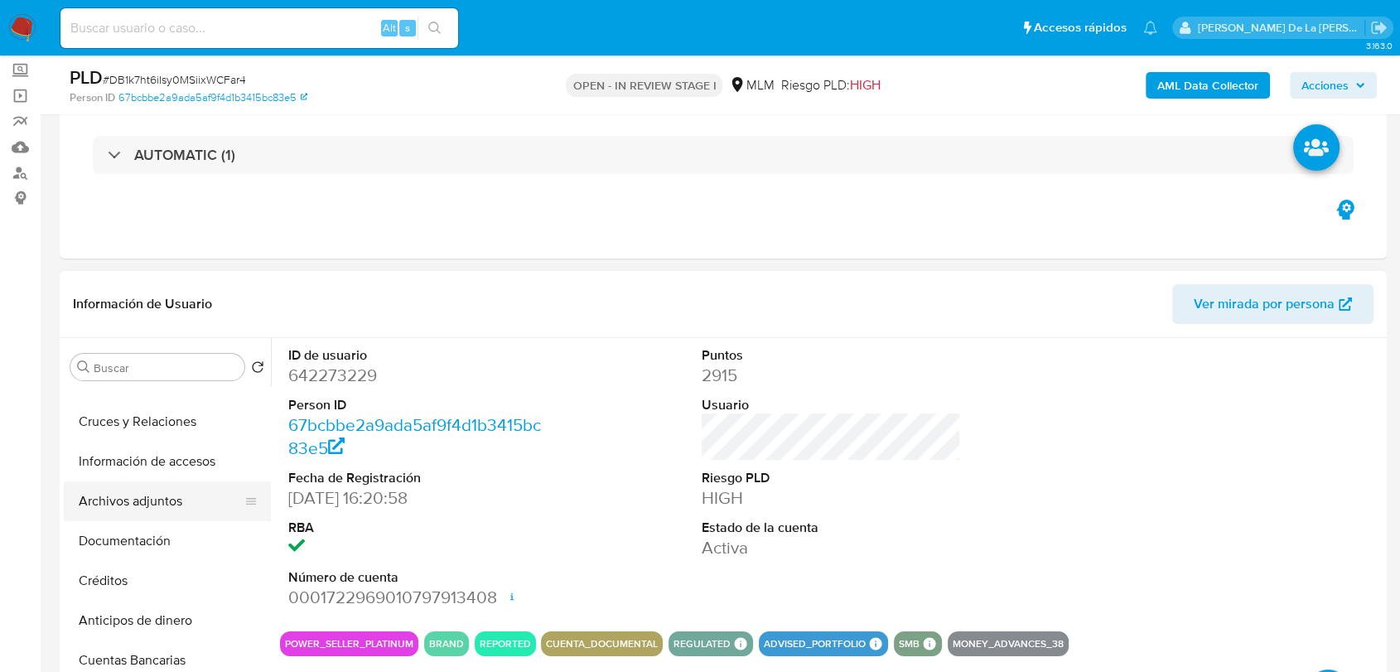
click at [165, 493] on button "Archivos adjuntos" at bounding box center [161, 501] width 194 height 40
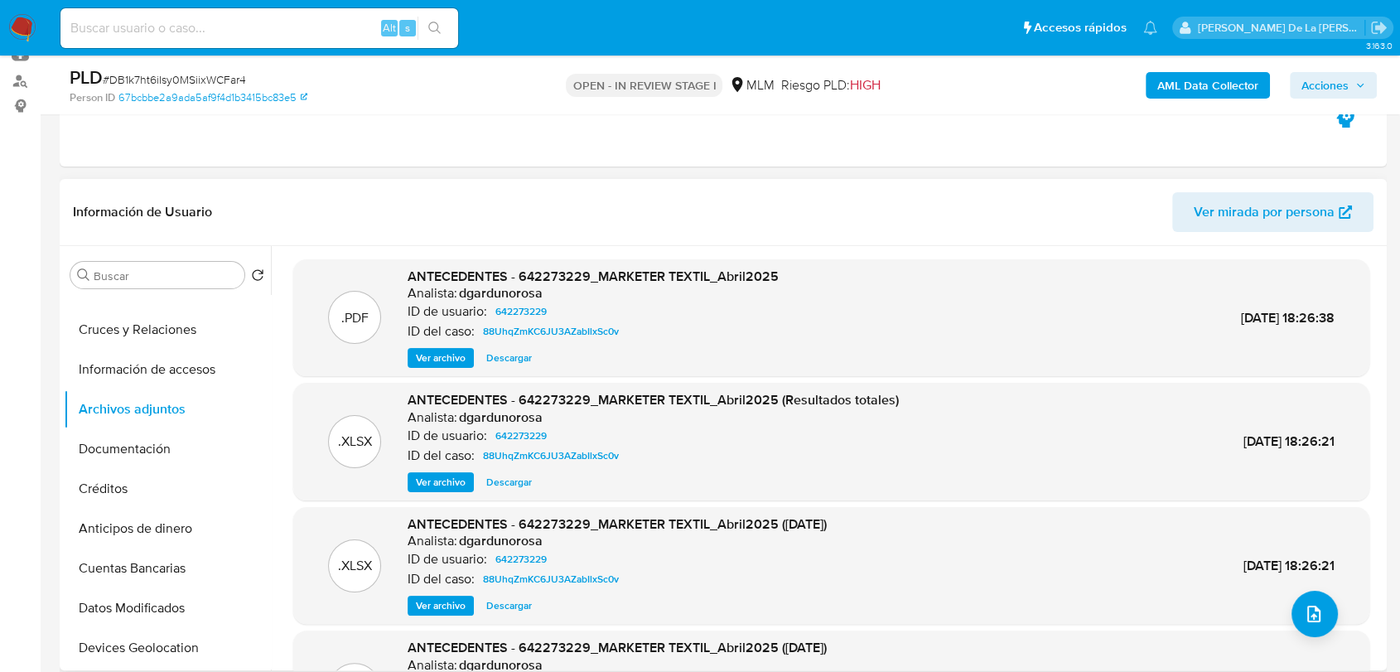
click at [445, 355] on span "Ver archivo" at bounding box center [441, 358] width 50 height 17
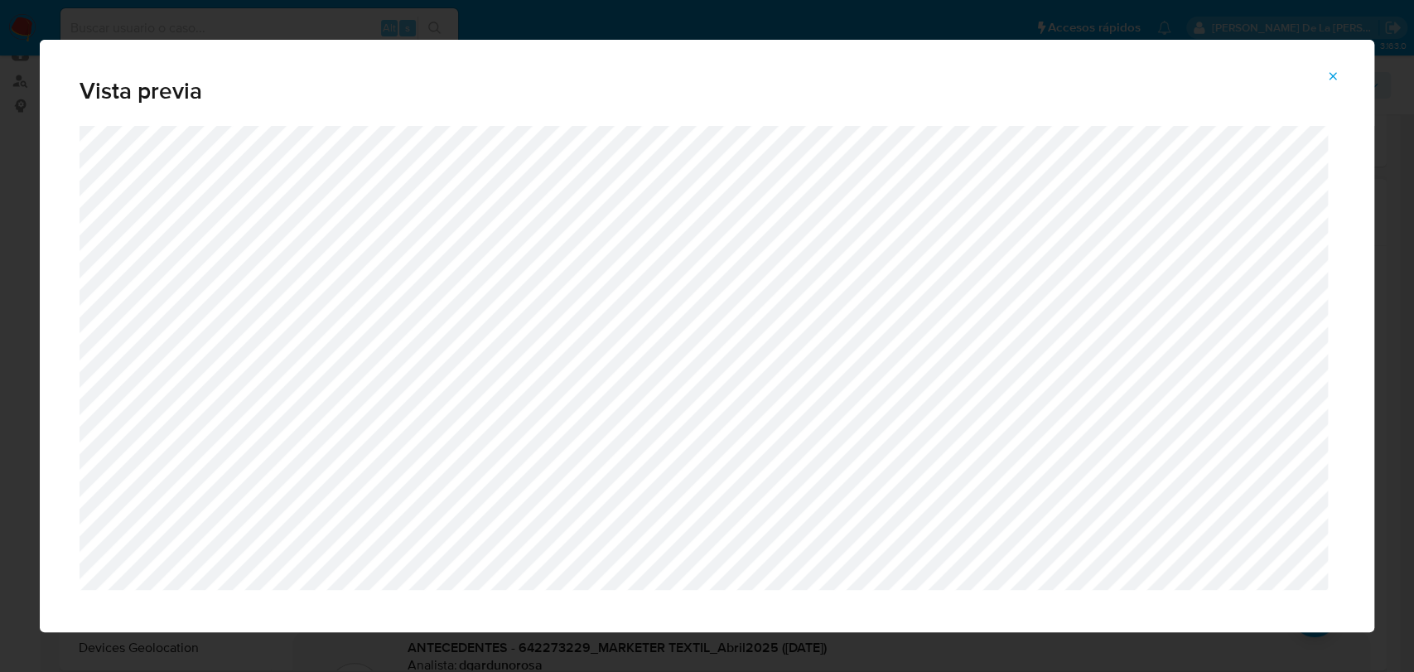
click at [20, 280] on div "Vista previa" at bounding box center [707, 336] width 1414 height 672
click at [1338, 80] on button "Attachment preview" at bounding box center [1333, 76] width 36 height 27
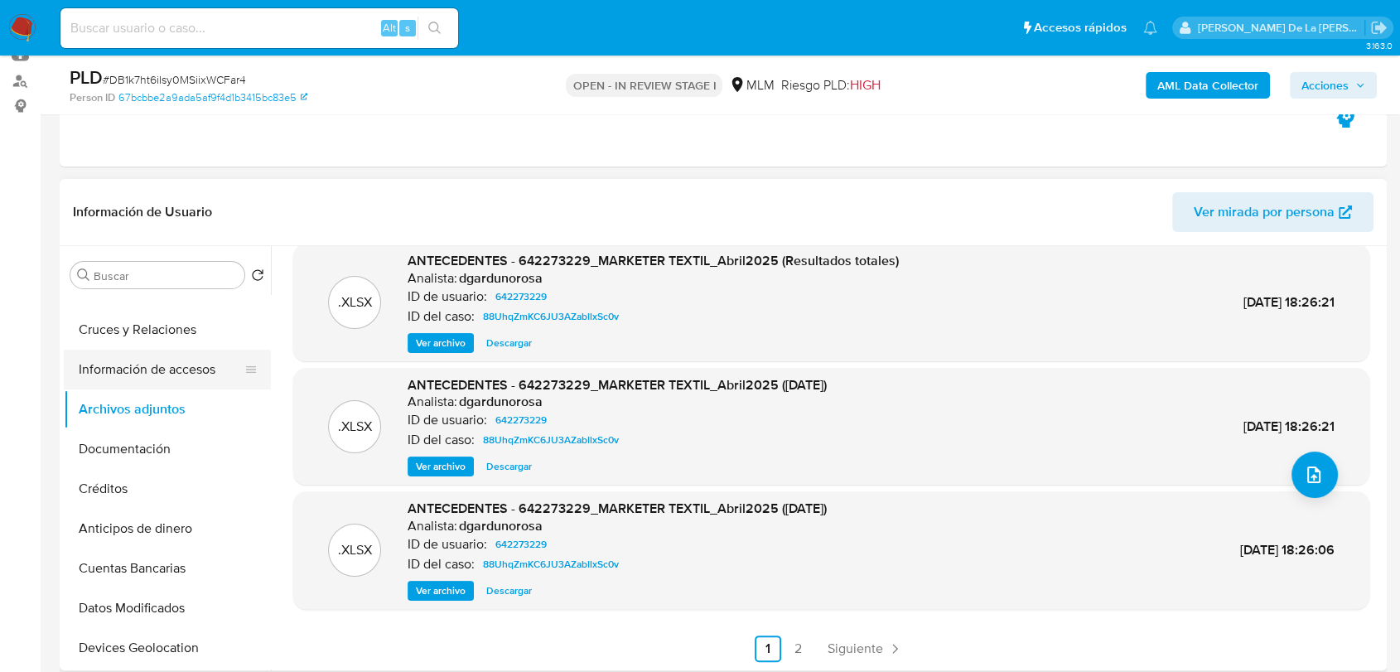
scroll to position [0, 0]
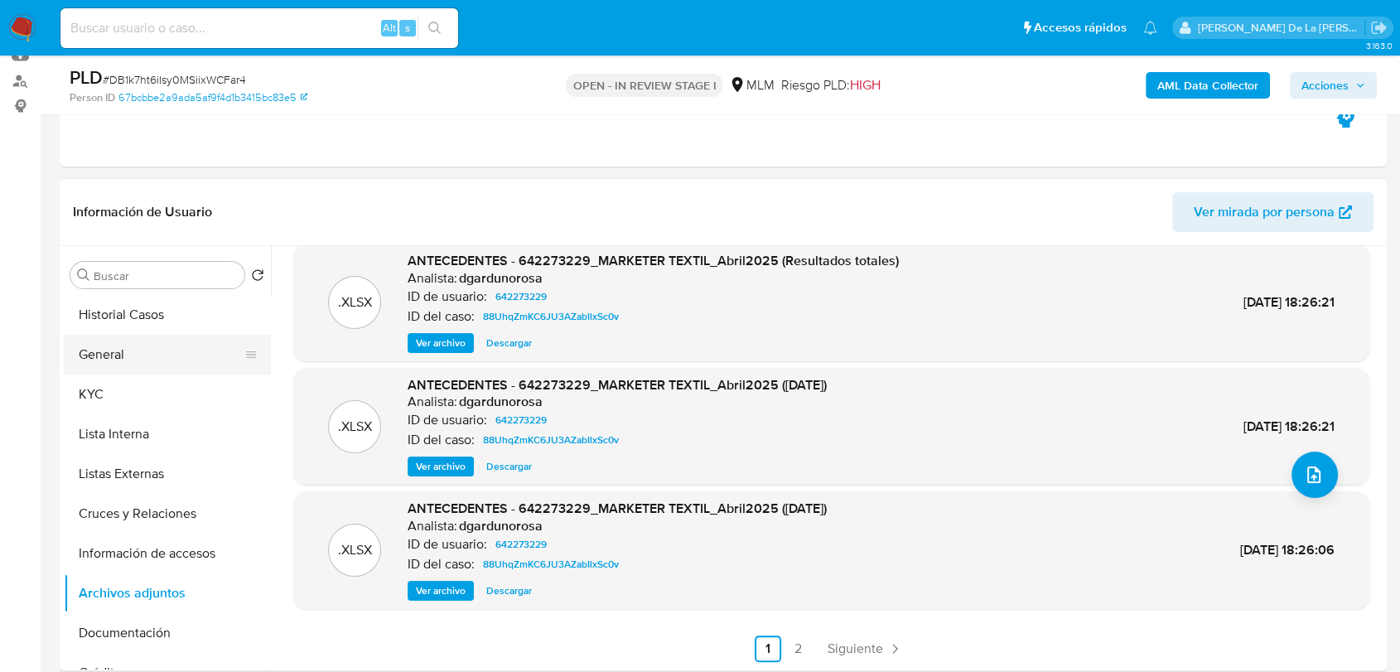
click at [127, 353] on button "General" at bounding box center [161, 355] width 194 height 40
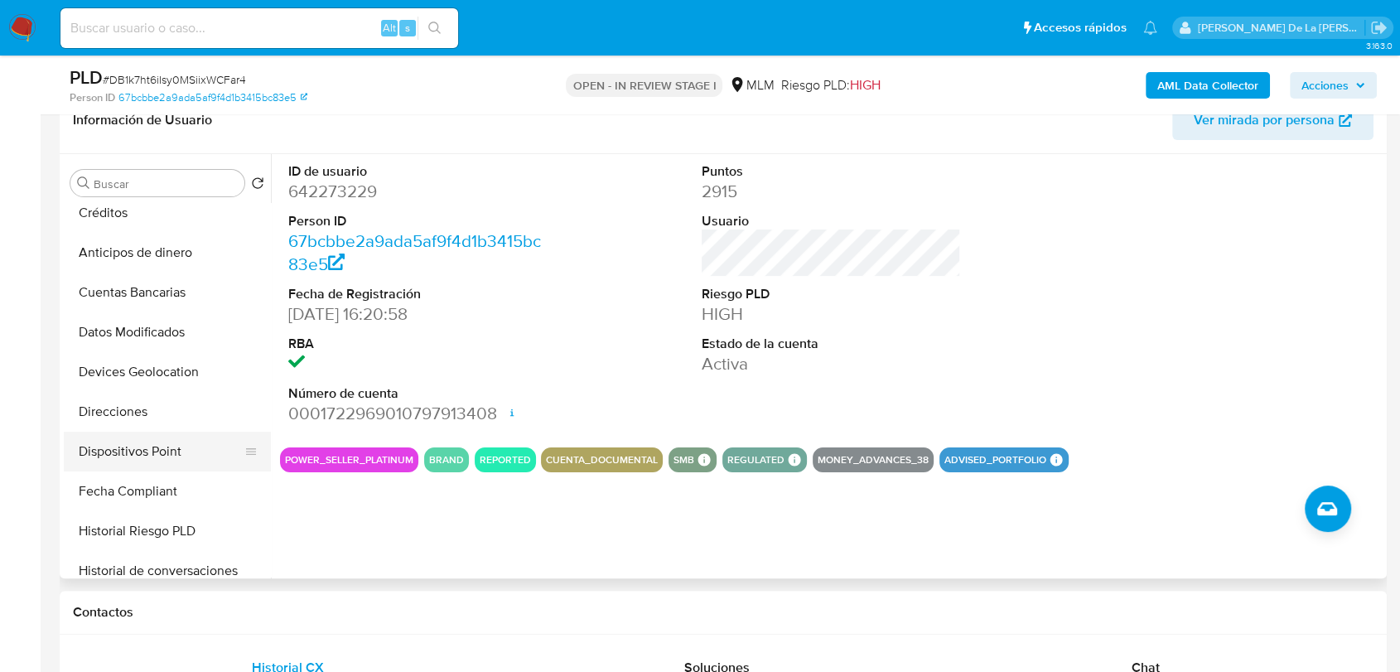
scroll to position [644, 0]
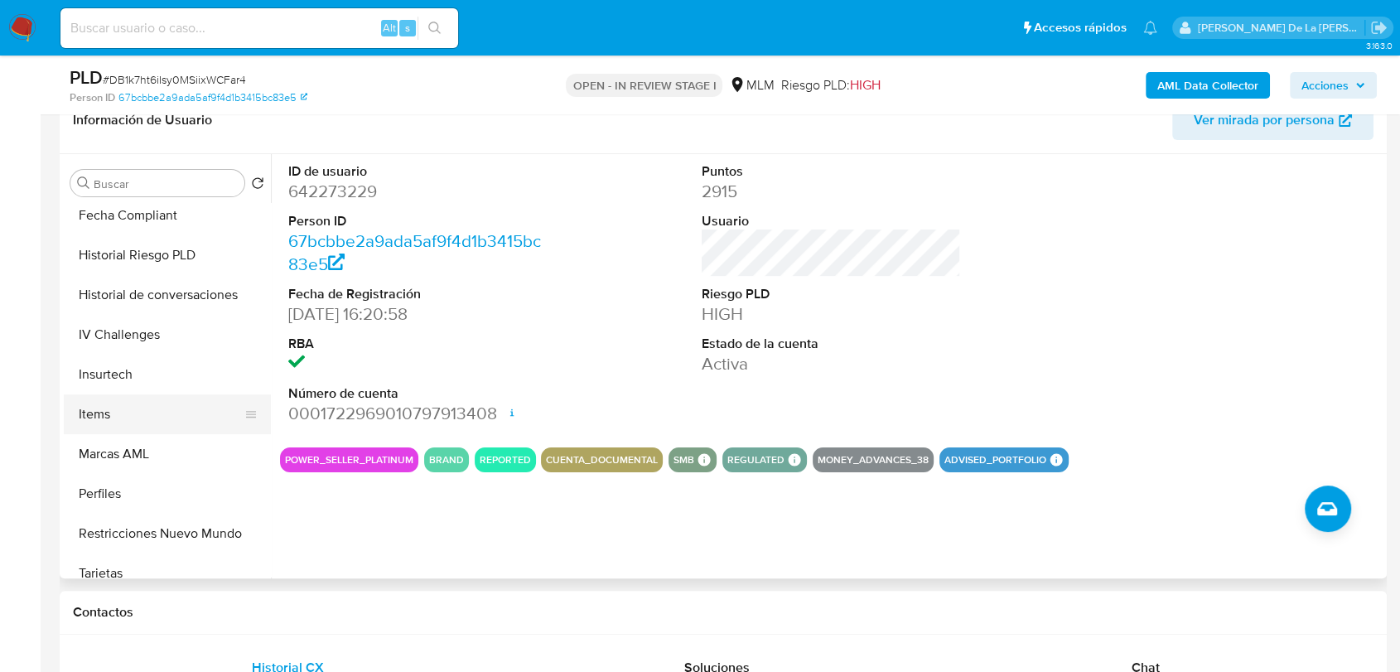
click at [147, 408] on button "Items" at bounding box center [161, 414] width 194 height 40
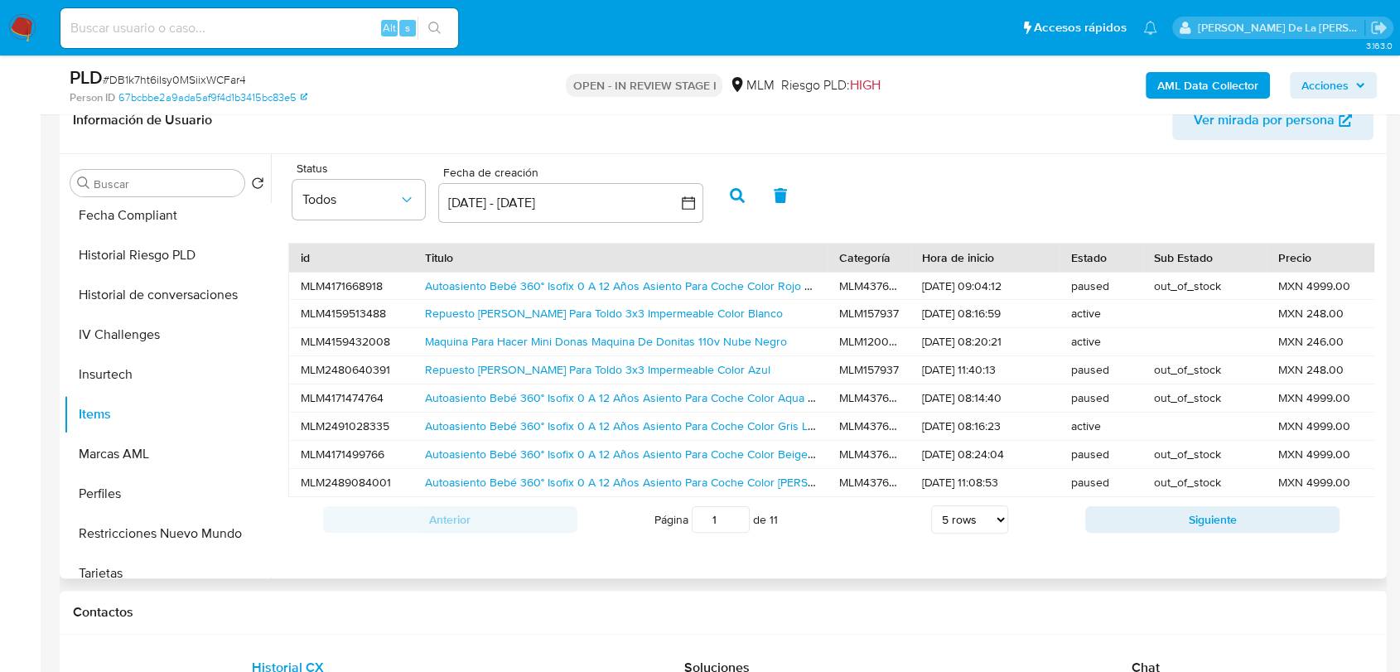
click at [588, 302] on div "Repuesto De Lona Para Toldo 3x3 Impermeable Color Blanco" at bounding box center [620, 313] width 414 height 27
click at [581, 307] on link "Repuesto De Lona Para Toldo 3x3 Impermeable Color Blanco" at bounding box center [604, 313] width 358 height 17
click at [659, 427] on link "Autoasiento Bebé 360° Isofix 0 A 12 Años Asiento Para Coche Color Gris Liso" at bounding box center [624, 426] width 398 height 17
click at [1171, 533] on button "Siguiente" at bounding box center [1212, 519] width 254 height 27
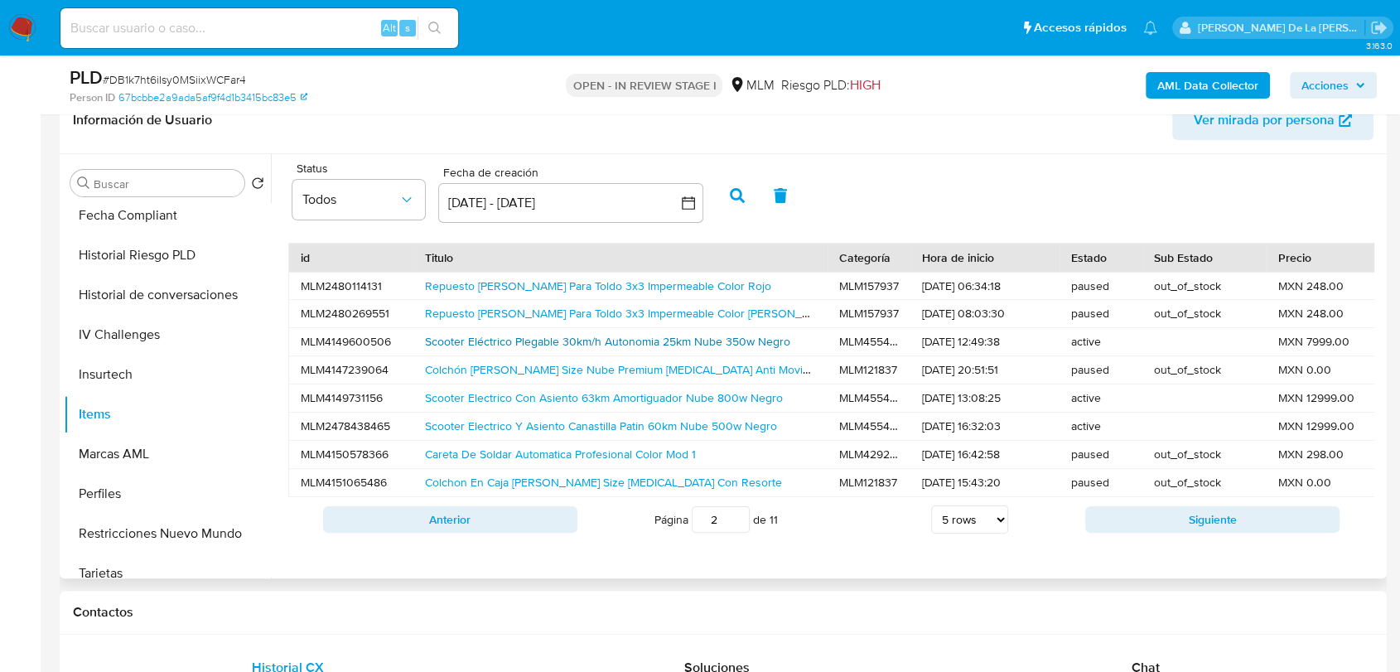
click at [560, 336] on link "Scooter Eléctrico Plegable 30km/h Autonomia 25km Nube 350w Negro" at bounding box center [607, 341] width 365 height 17
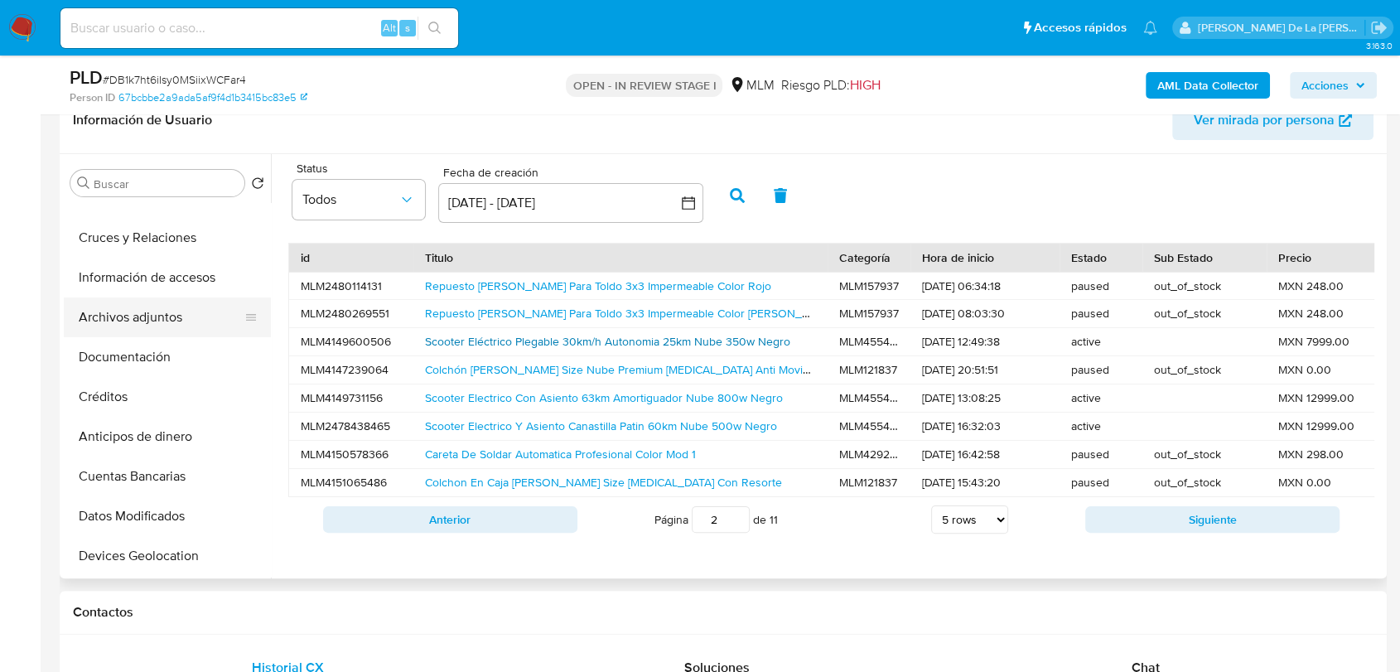
scroll to position [0, 0]
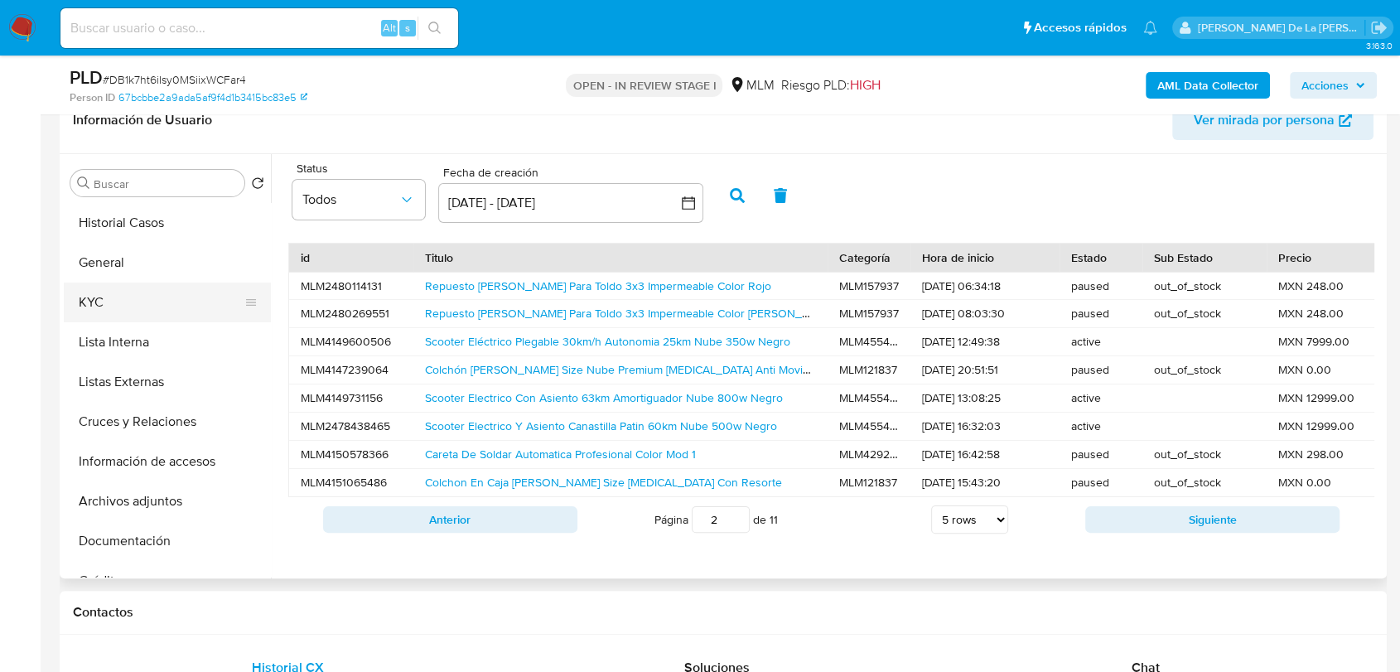
click at [146, 313] on button "KYC" at bounding box center [161, 303] width 194 height 40
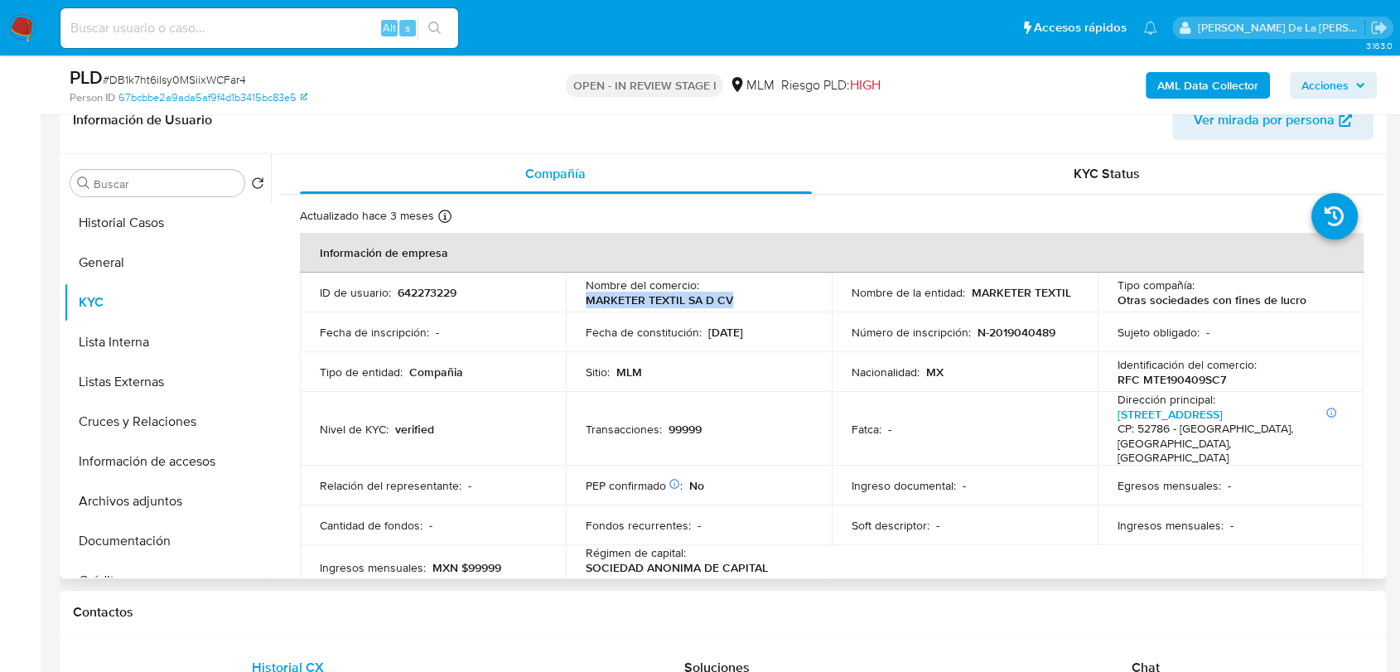
drag, startPoint x: 636, startPoint y: 307, endPoint x: 578, endPoint y: 307, distance: 58.0
click at [578, 307] on td "Nombre del comercio : MARKETER TEXTIL SA D CV" at bounding box center [699, 293] width 266 height 40
drag, startPoint x: 616, startPoint y: 304, endPoint x: 593, endPoint y: 300, distance: 23.6
click at [594, 300] on p "MARKETER TEXTIL SA D CV" at bounding box center [659, 300] width 147 height 15
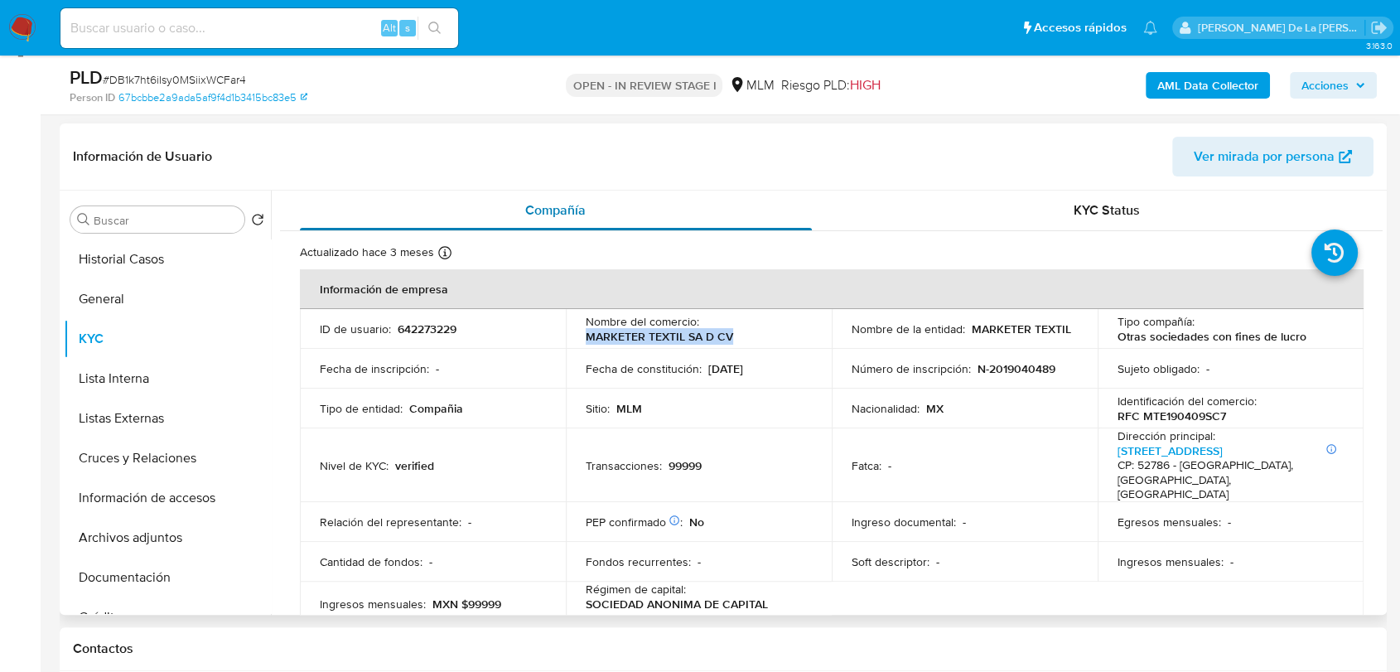
scroll to position [184, 0]
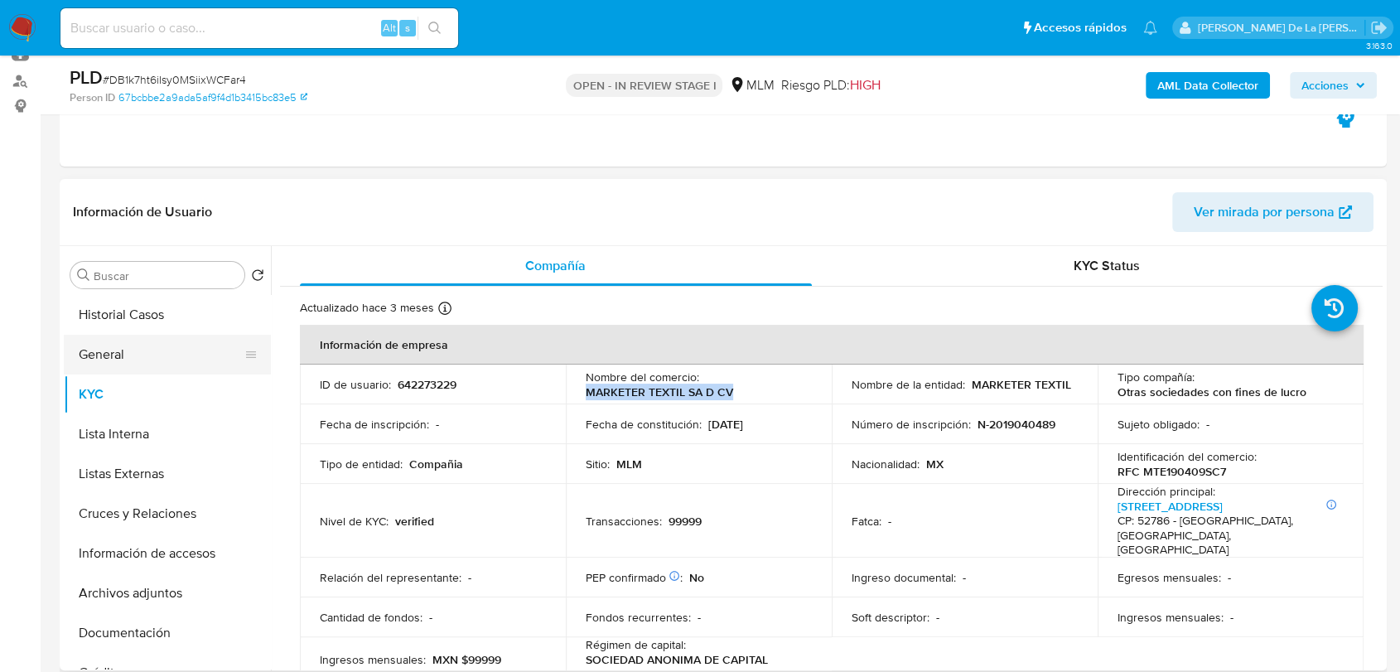
click at [103, 348] on button "General" at bounding box center [161, 355] width 194 height 40
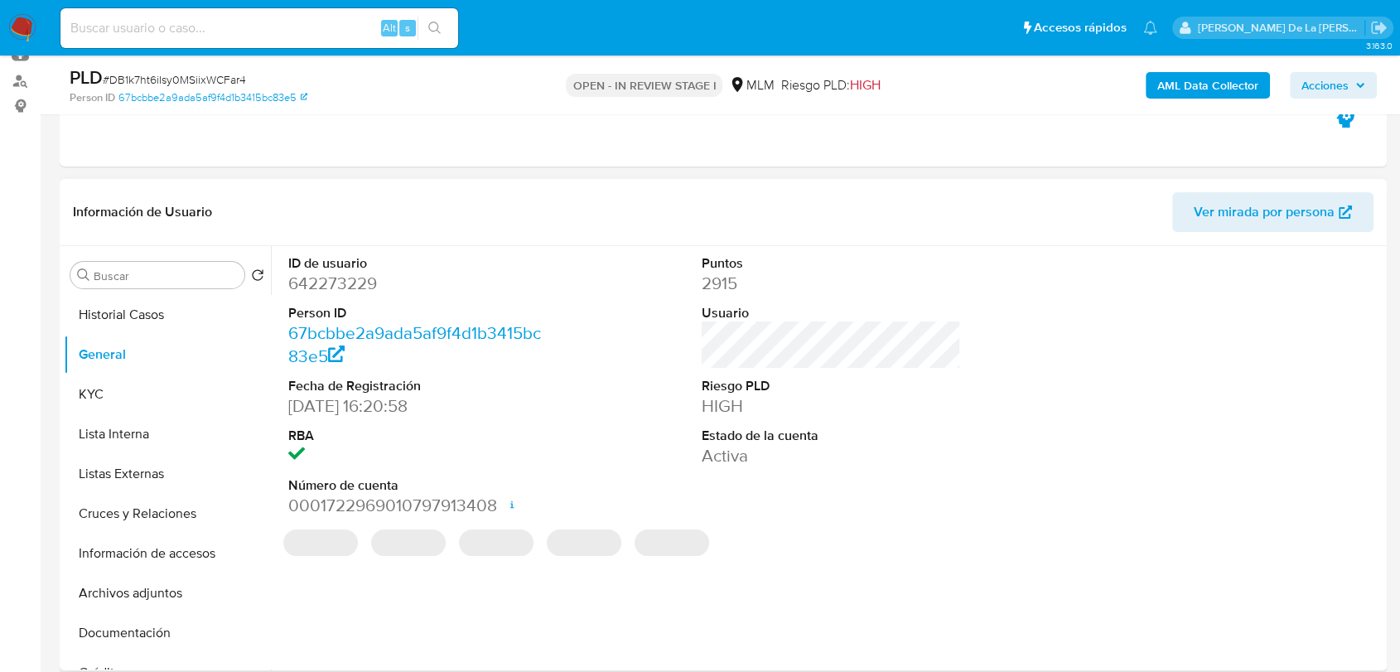
click at [341, 288] on dd "642273229" at bounding box center [417, 283] width 259 height 23
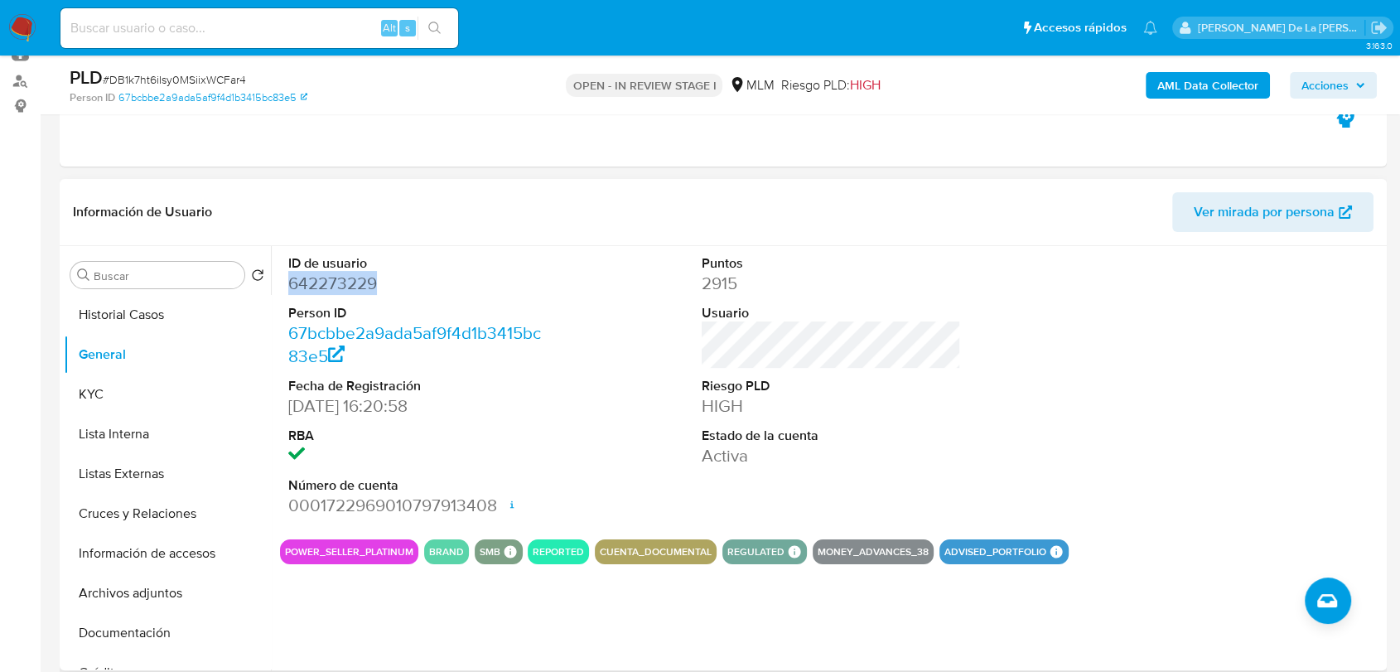
copy dd "642273229"
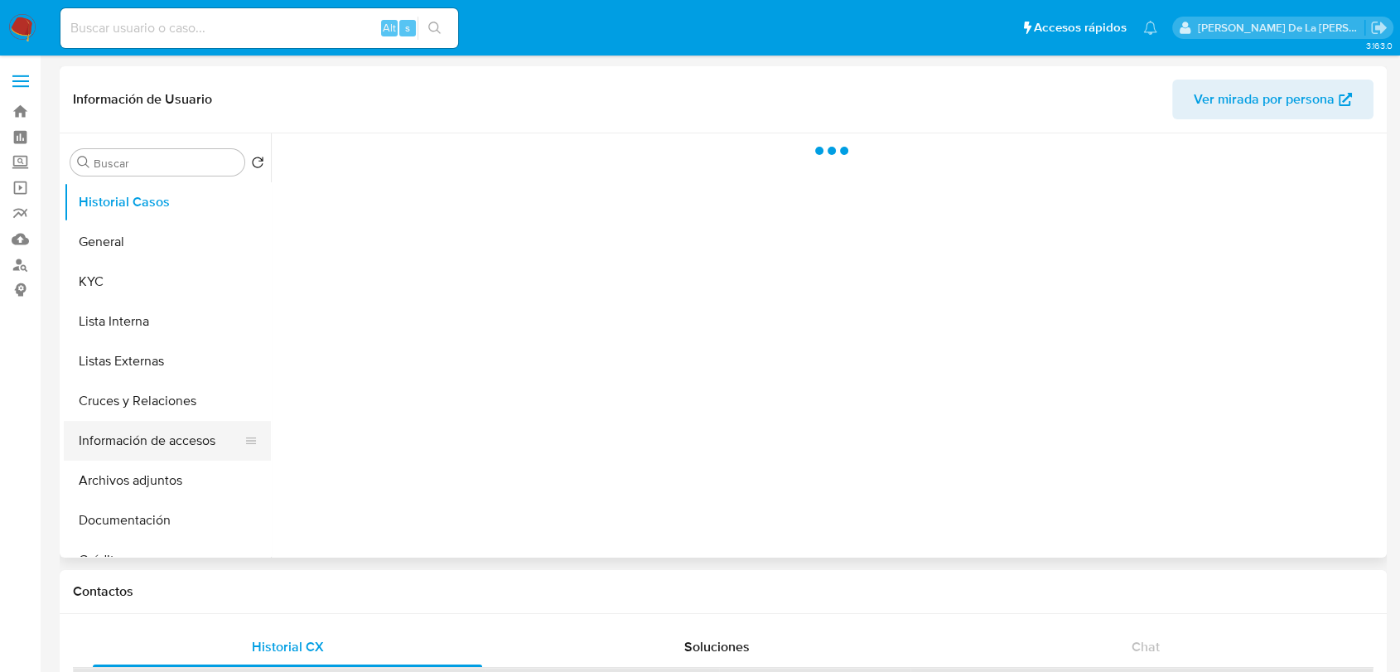
select select "10"
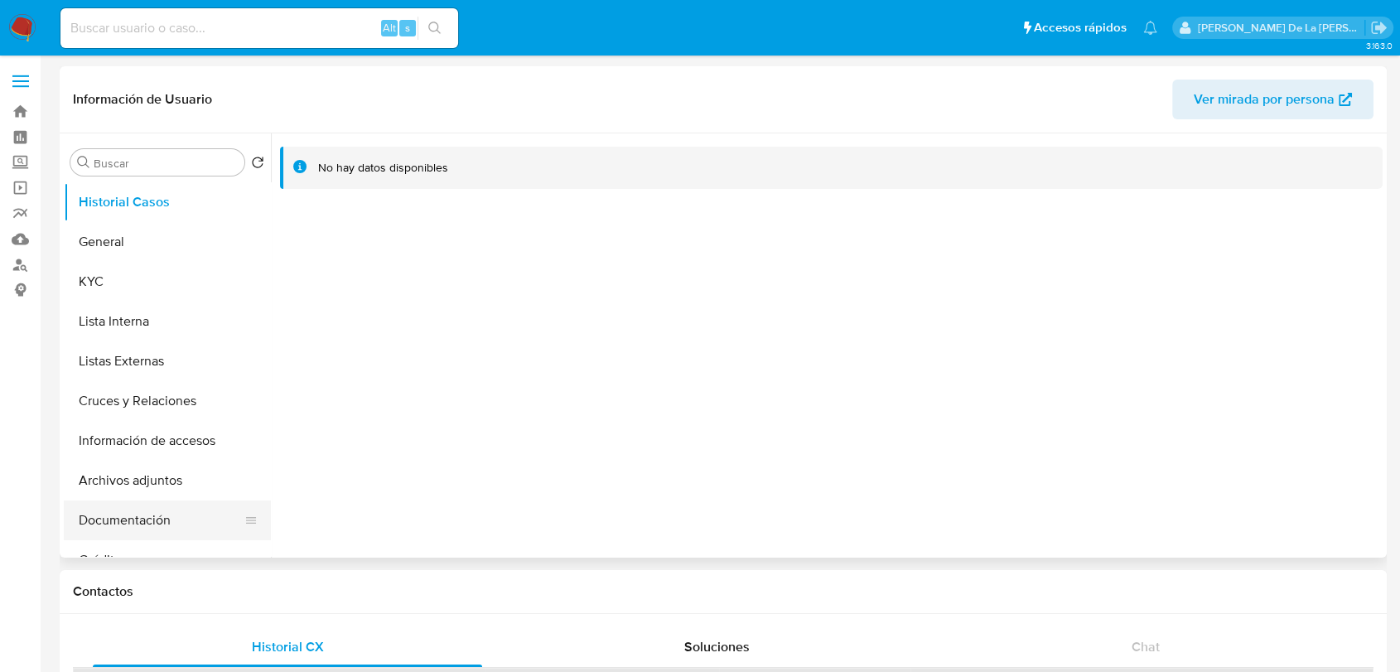
click at [186, 505] on button "Documentación" at bounding box center [161, 520] width 194 height 40
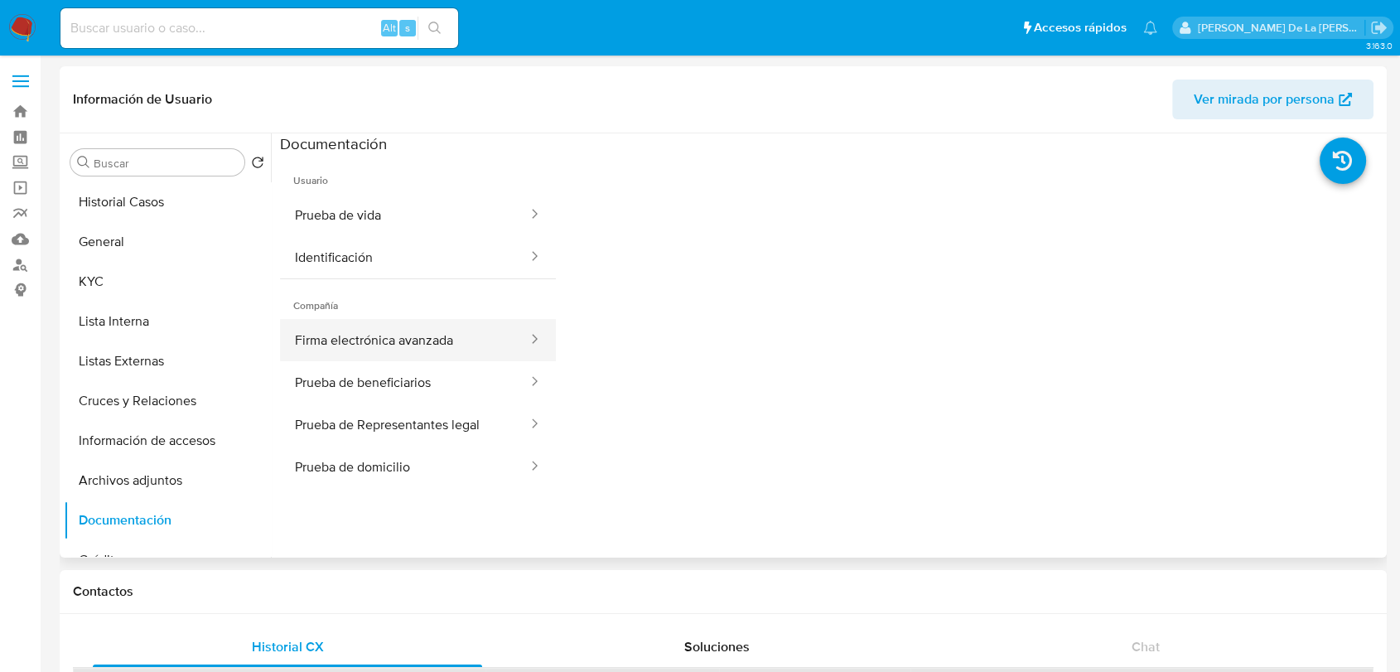
click at [447, 347] on button "Firma electrónica avanzada" at bounding box center [404, 340] width 249 height 42
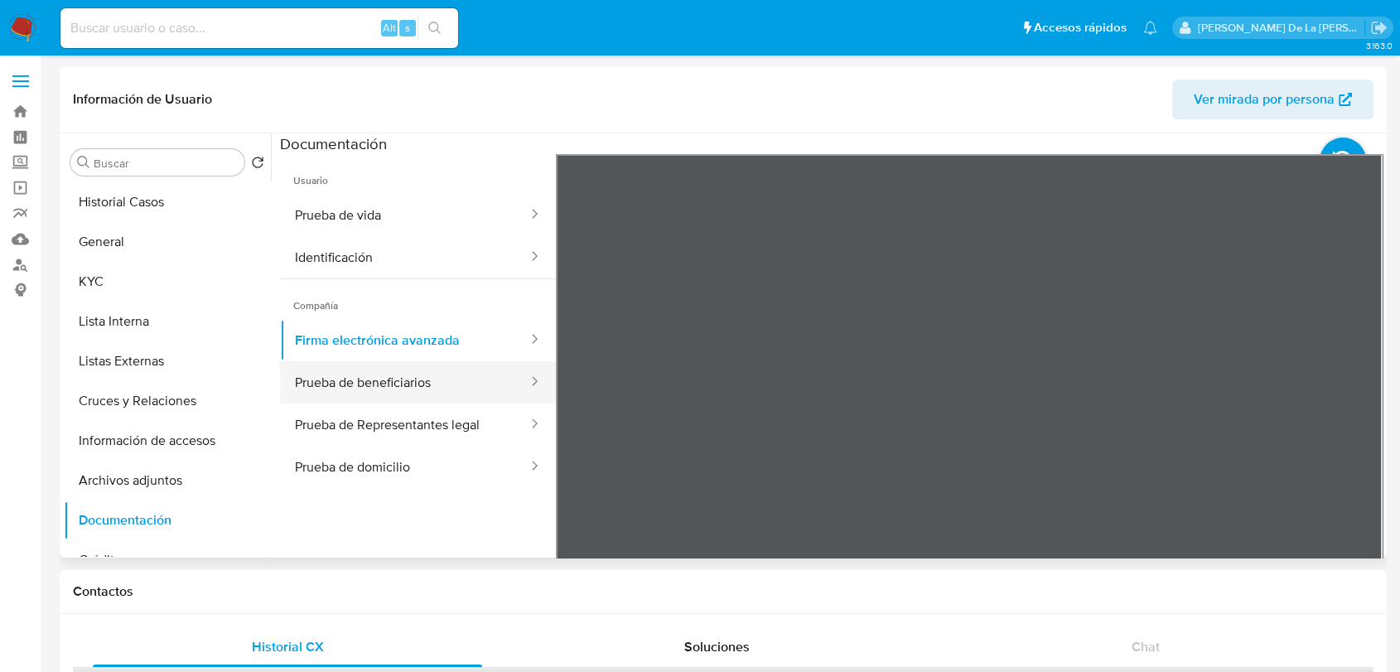
click at [427, 394] on button "Prueba de beneficiarios" at bounding box center [404, 382] width 249 height 42
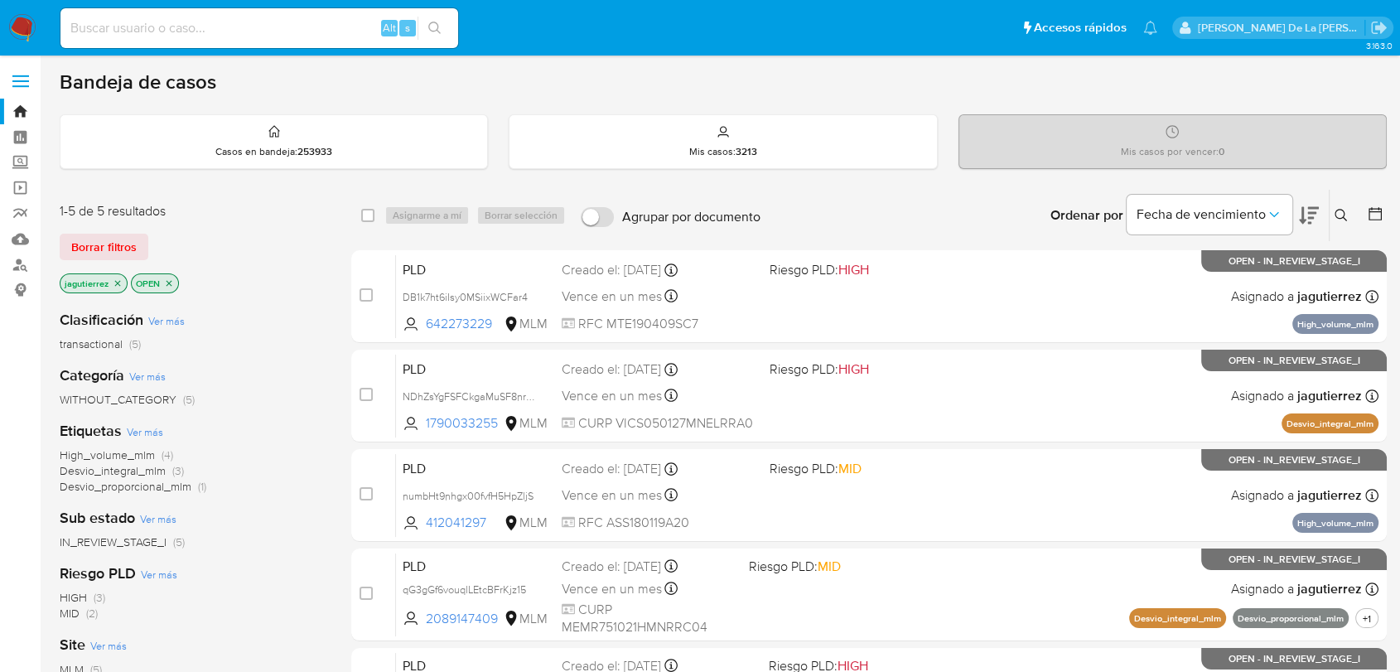
drag, startPoint x: 112, startPoint y: 454, endPoint x: 85, endPoint y: 457, distance: 27.5
click at [85, 457] on span "High_volume_mlm" at bounding box center [107, 455] width 95 height 17
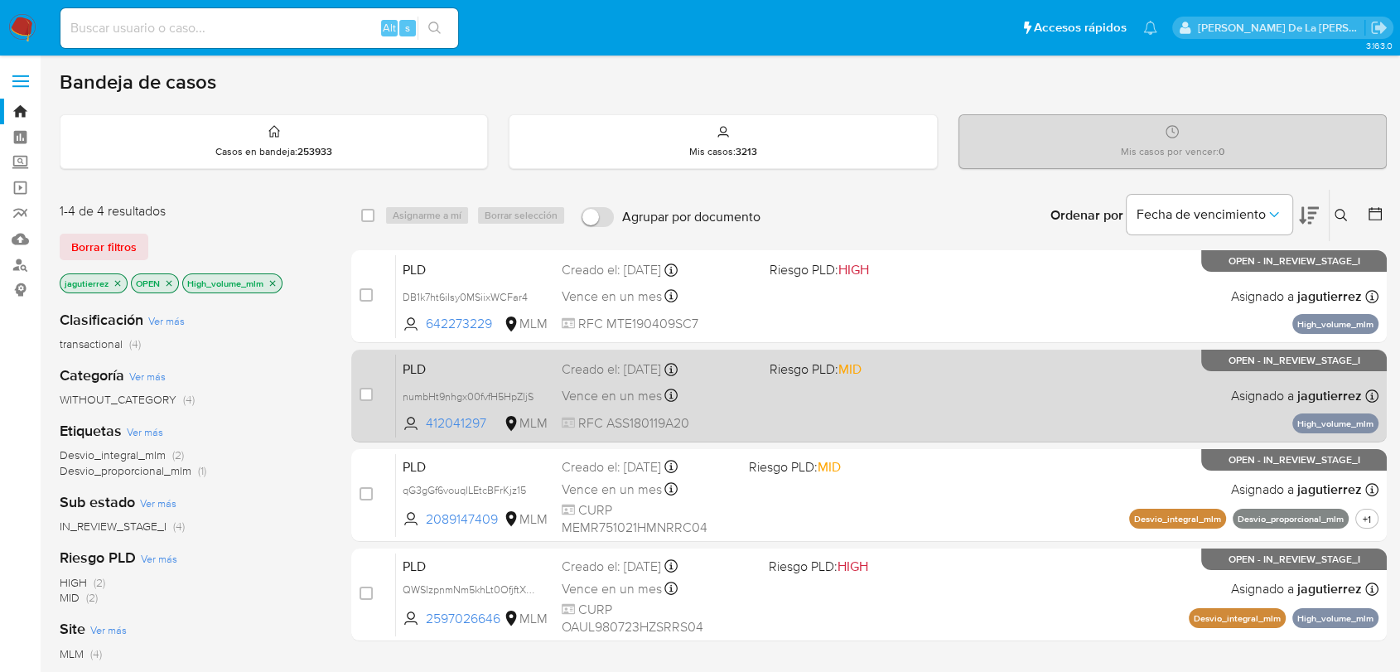
click at [809, 390] on div "PLD numbHt9nhgx00fvfH5HpZljS 412041297 MLM Riesgo PLD: MID Creado el: [DATE] Cr…" at bounding box center [887, 396] width 983 height 84
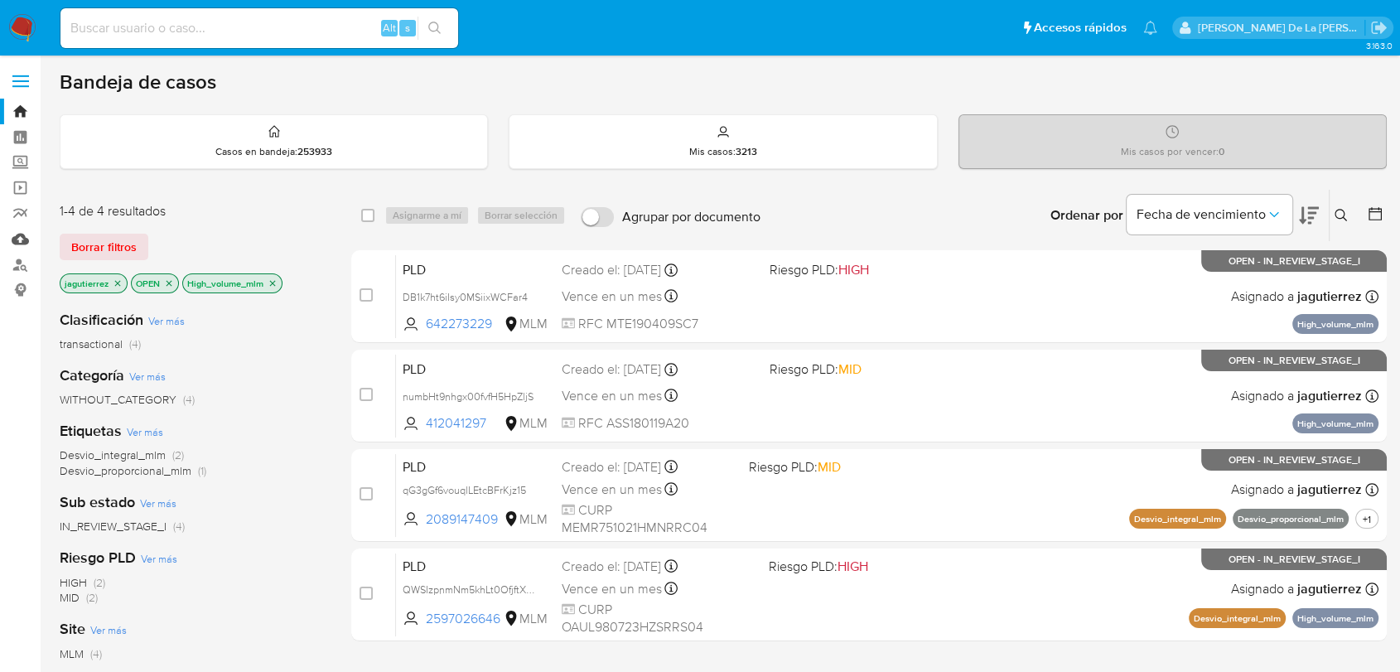
click at [17, 232] on link "Mulan" at bounding box center [98, 239] width 197 height 26
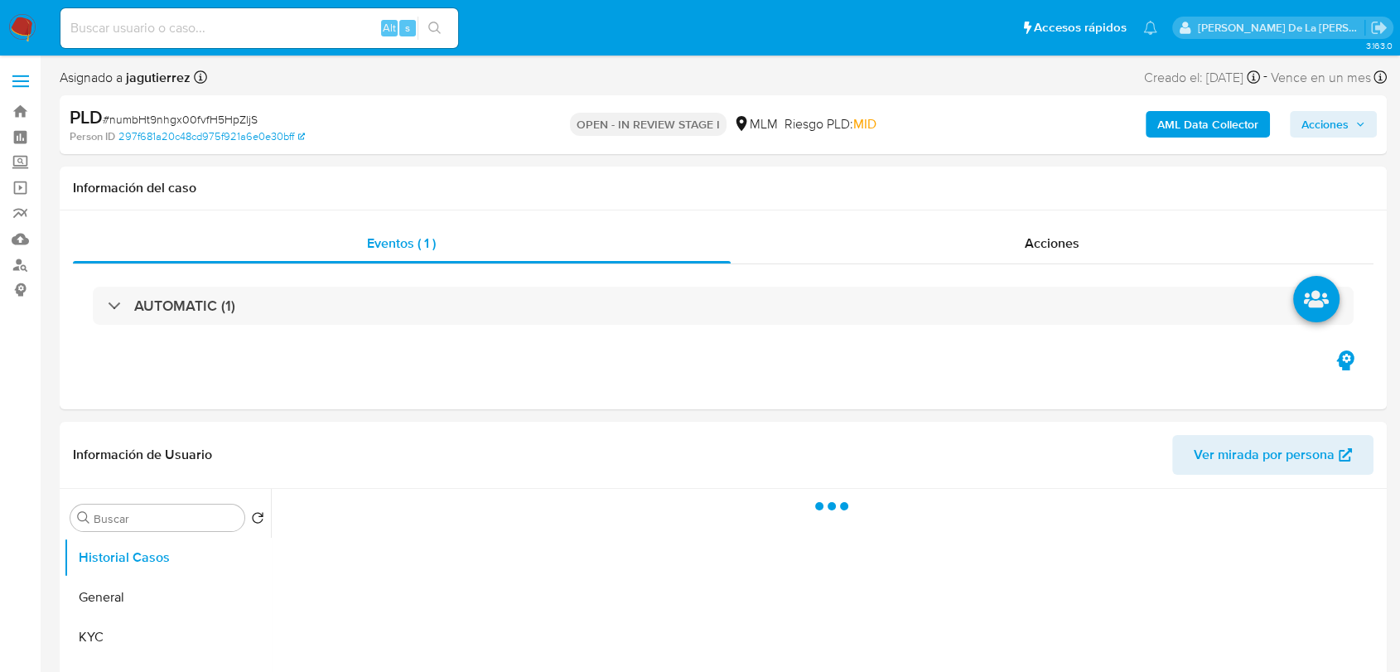
select select "10"
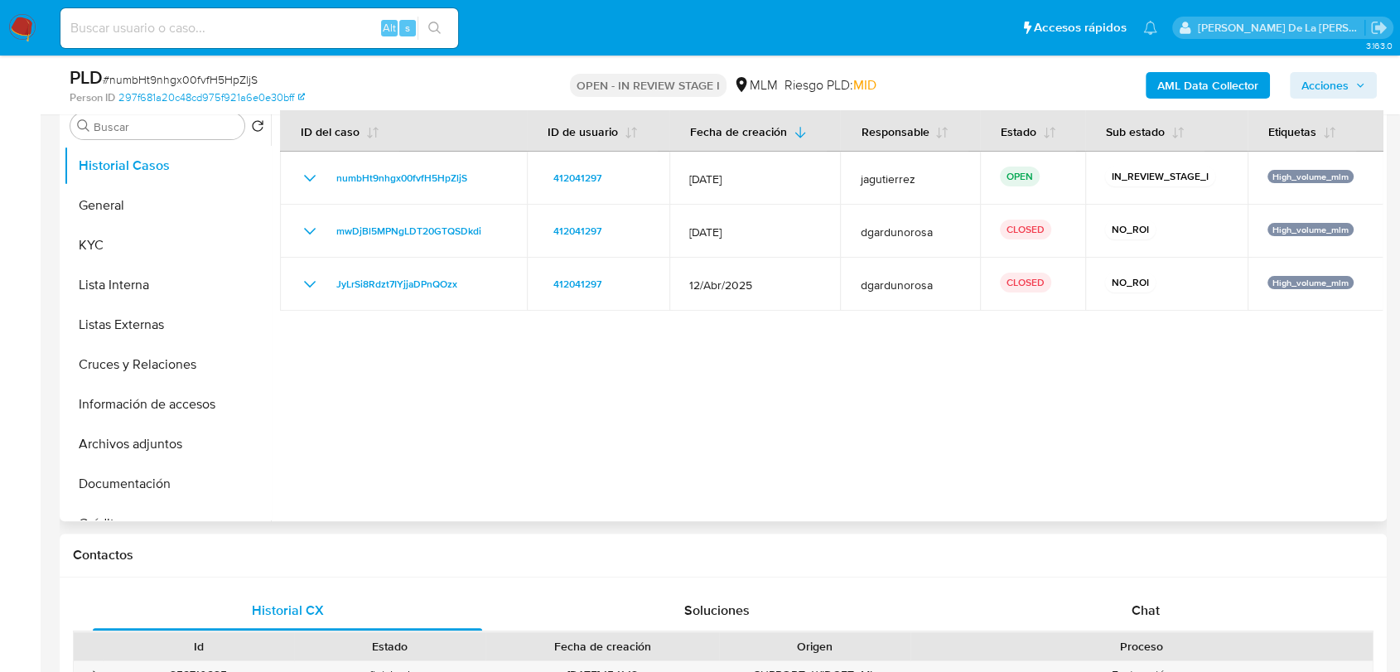
scroll to position [335, 0]
drag, startPoint x: 611, startPoint y: 372, endPoint x: 566, endPoint y: 418, distance: 63.9
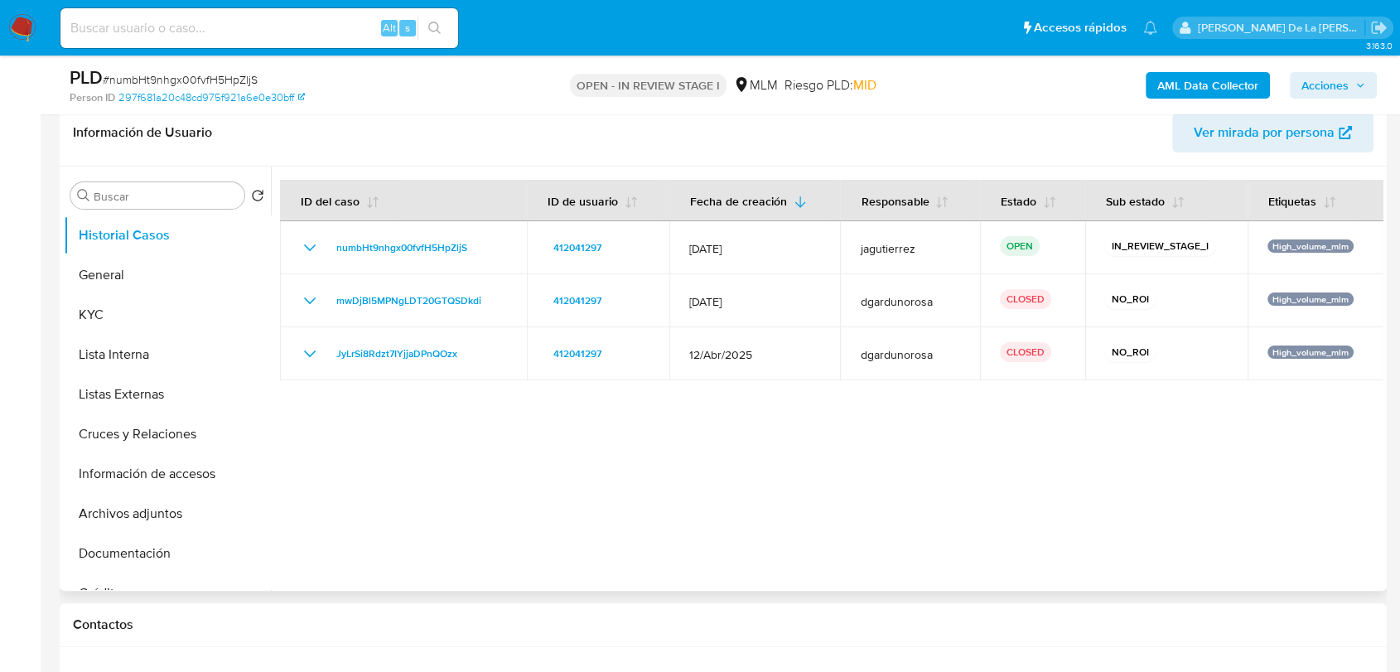
scroll to position [186, 0]
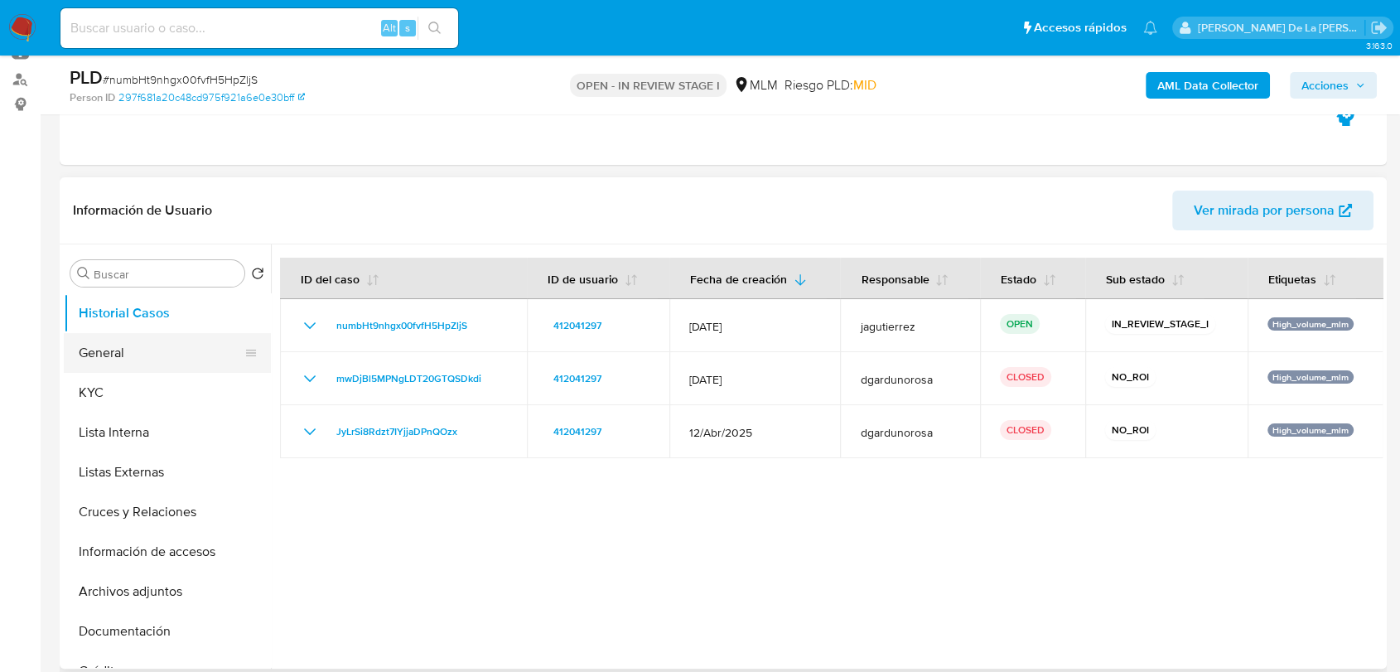
click at [128, 345] on button "General" at bounding box center [161, 353] width 194 height 40
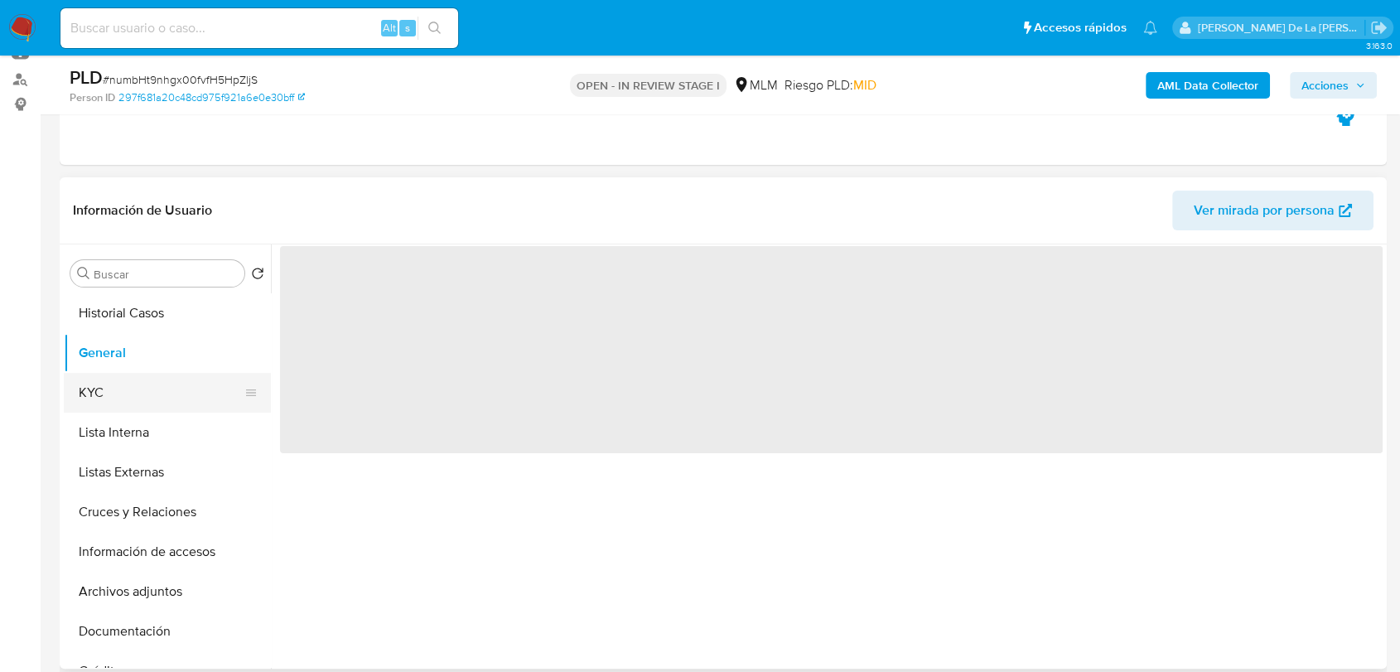
click at [109, 380] on button "KYC" at bounding box center [161, 393] width 194 height 40
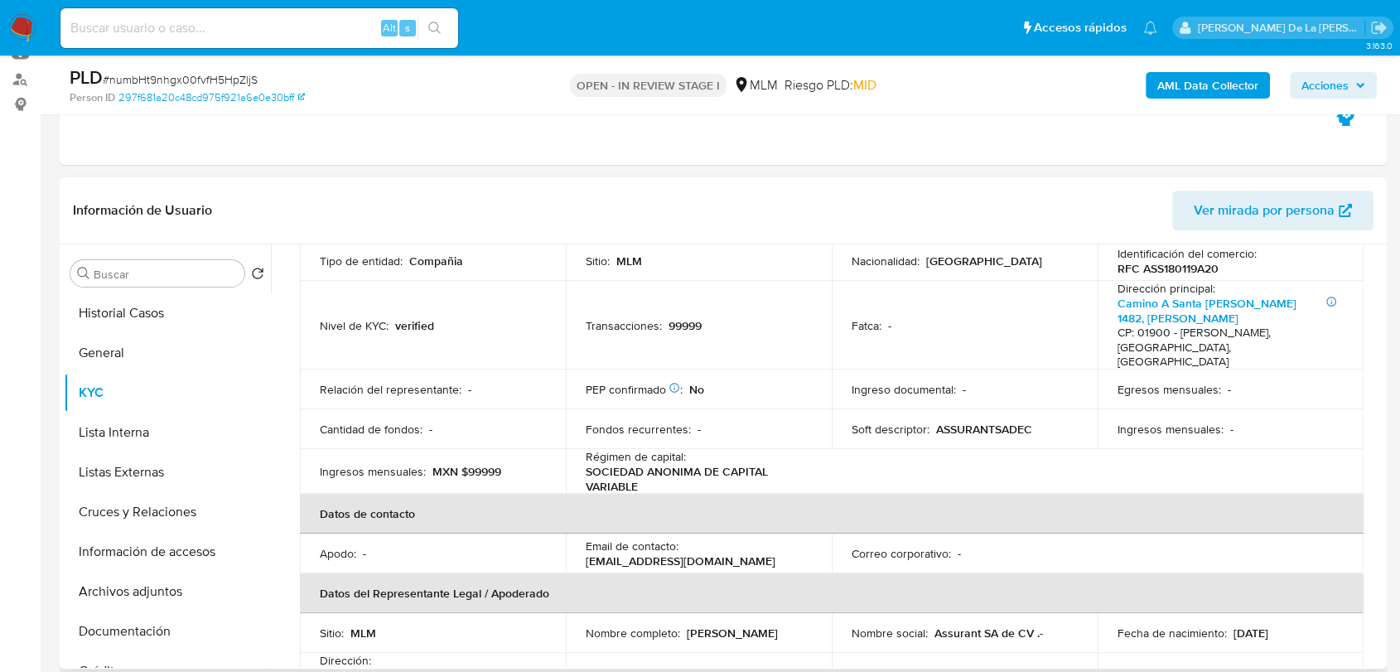
scroll to position [202, 0]
click at [152, 602] on button "Archivos adjuntos" at bounding box center [161, 592] width 194 height 40
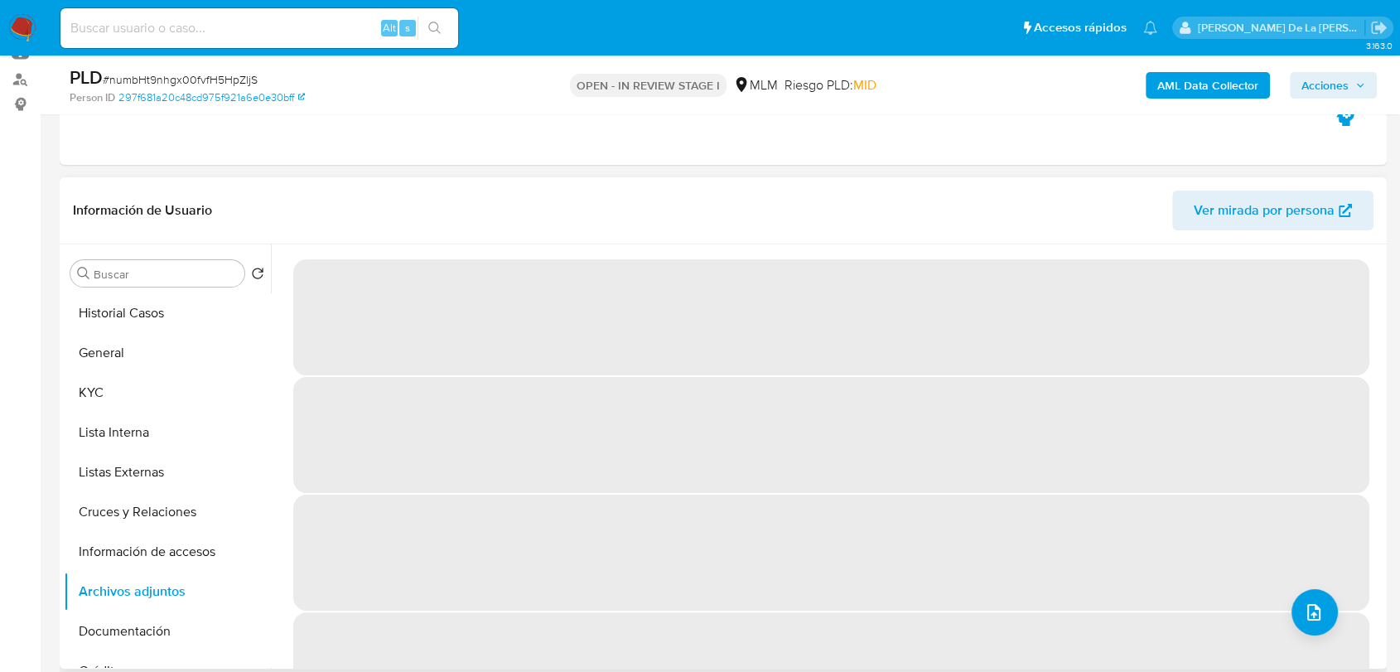
scroll to position [217, 0]
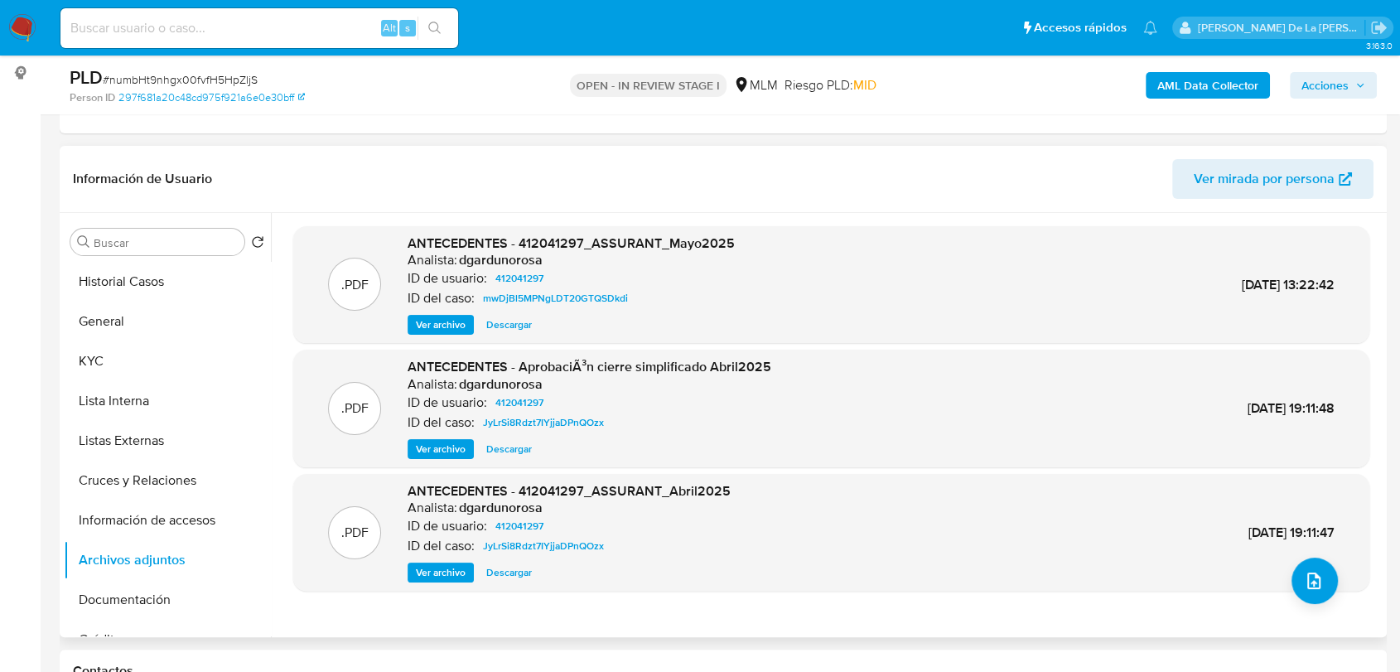
click at [444, 326] on span "Ver archivo" at bounding box center [441, 325] width 50 height 17
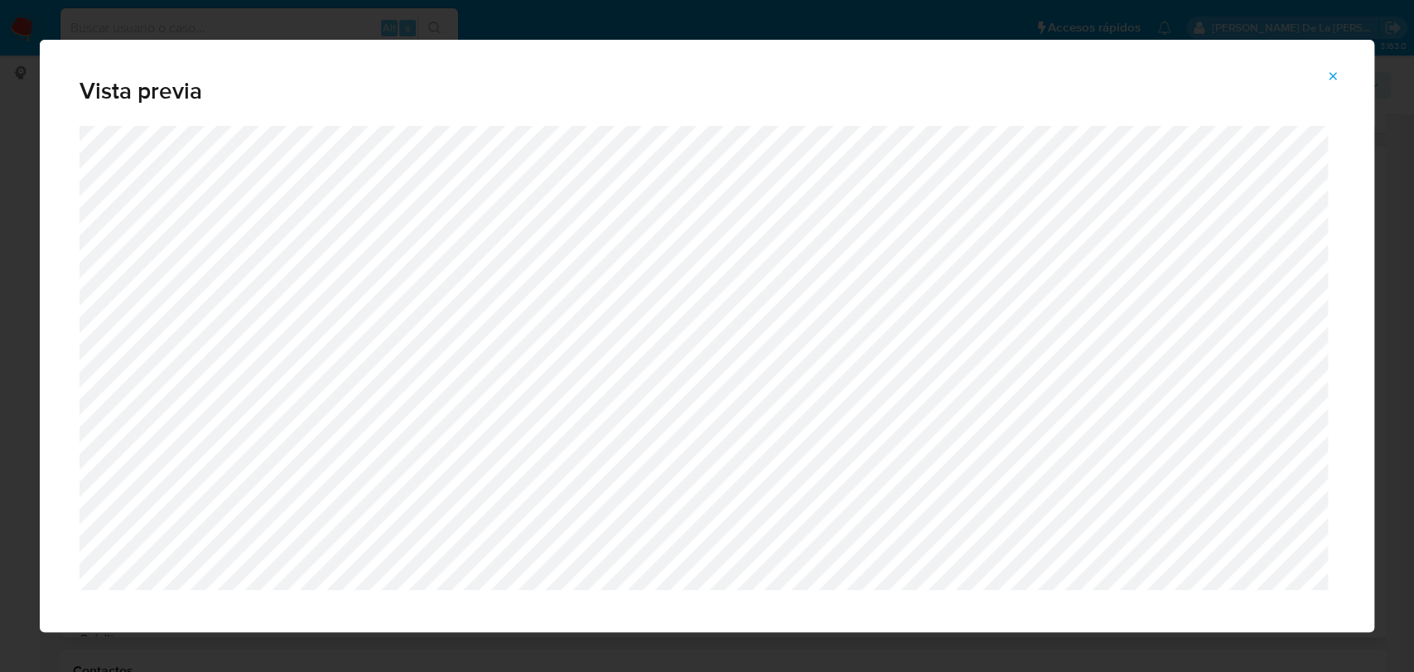
click at [853, 35] on div "Vista previa" at bounding box center [707, 336] width 1414 height 672
click at [839, 20] on div "Vista previa" at bounding box center [707, 336] width 1414 height 672
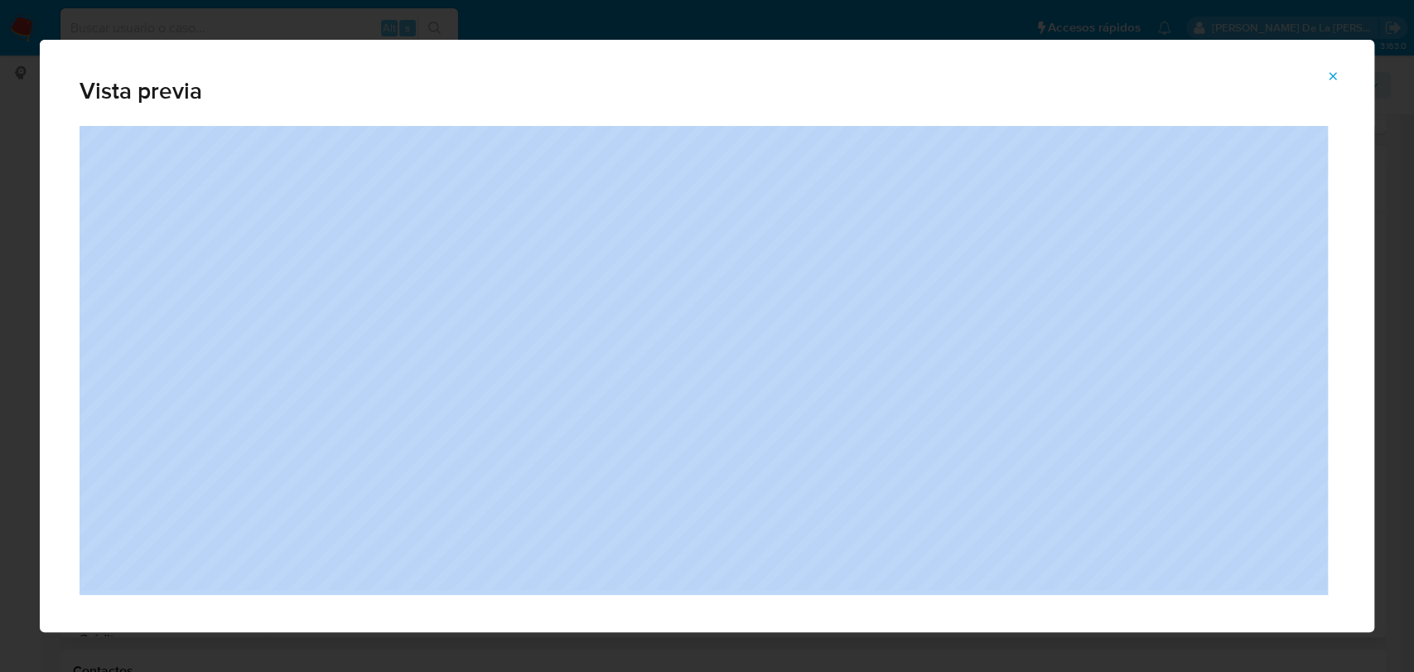
click at [839, 20] on div "Vista previa" at bounding box center [707, 336] width 1414 height 672
click at [1339, 82] on icon "Attachment preview" at bounding box center [1333, 76] width 13 height 13
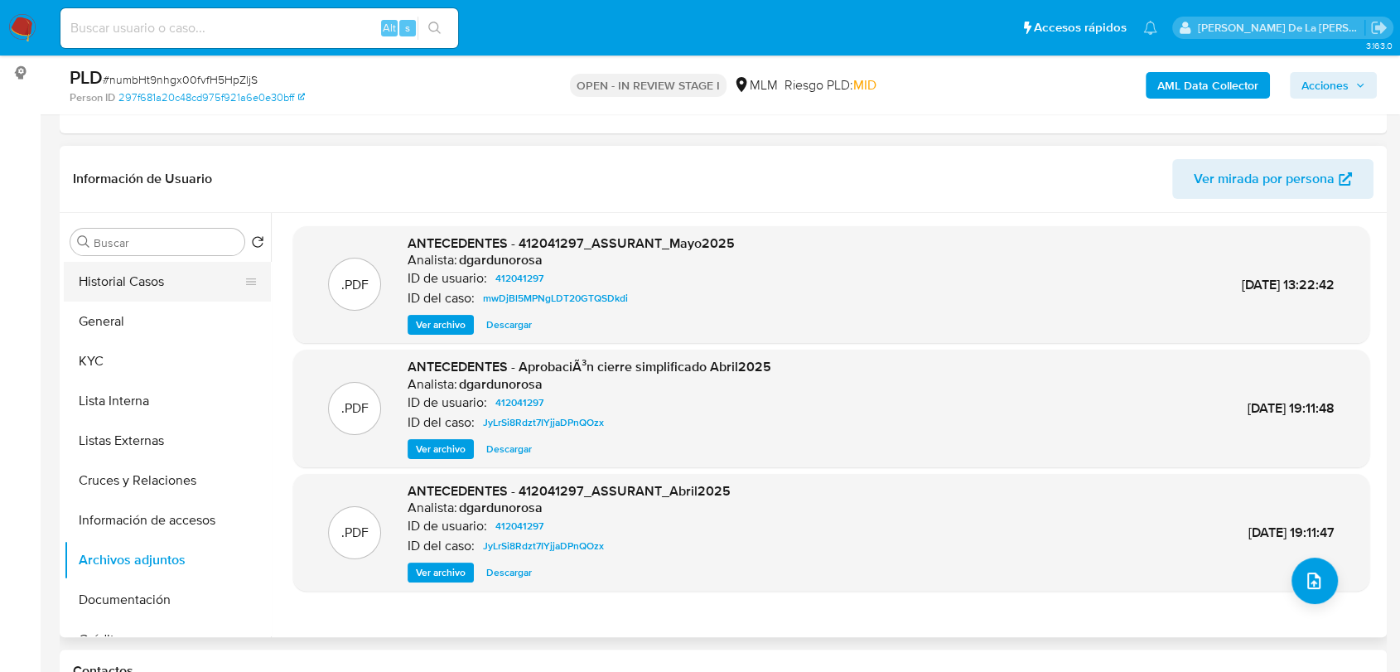
click at [134, 281] on button "Historial Casos" at bounding box center [161, 282] width 194 height 40
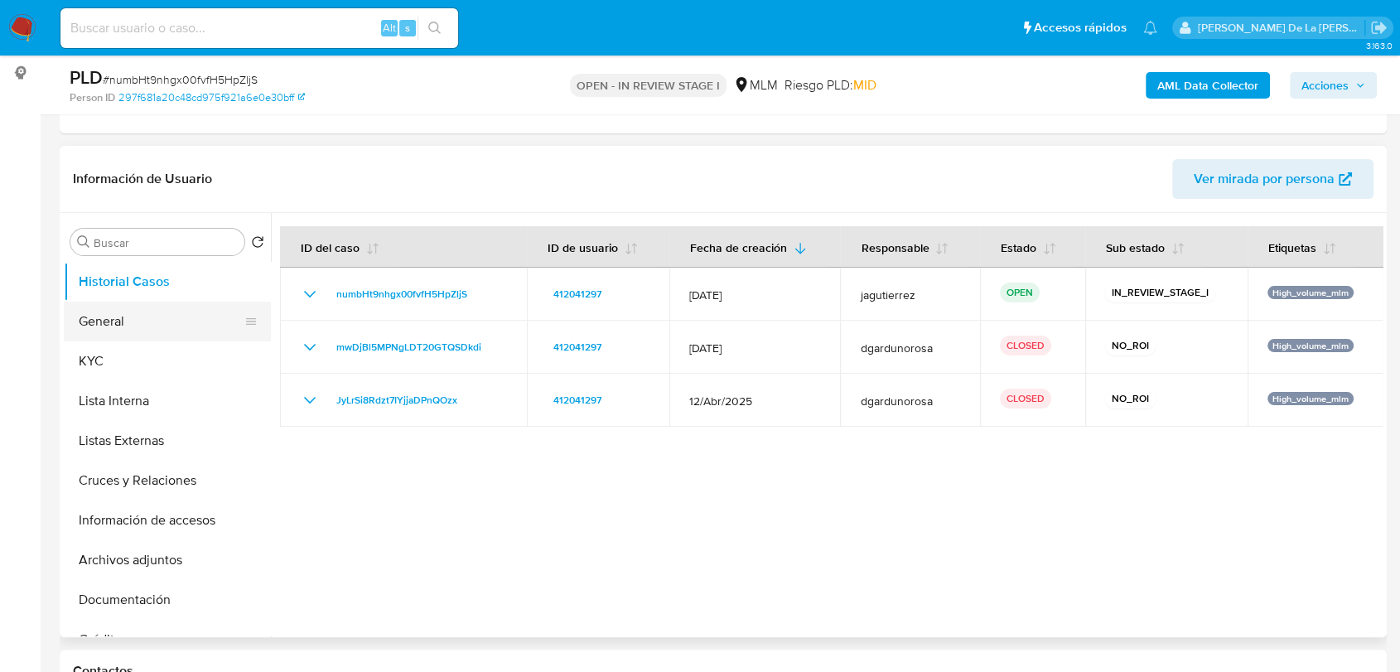
click at [167, 307] on button "General" at bounding box center [161, 322] width 194 height 40
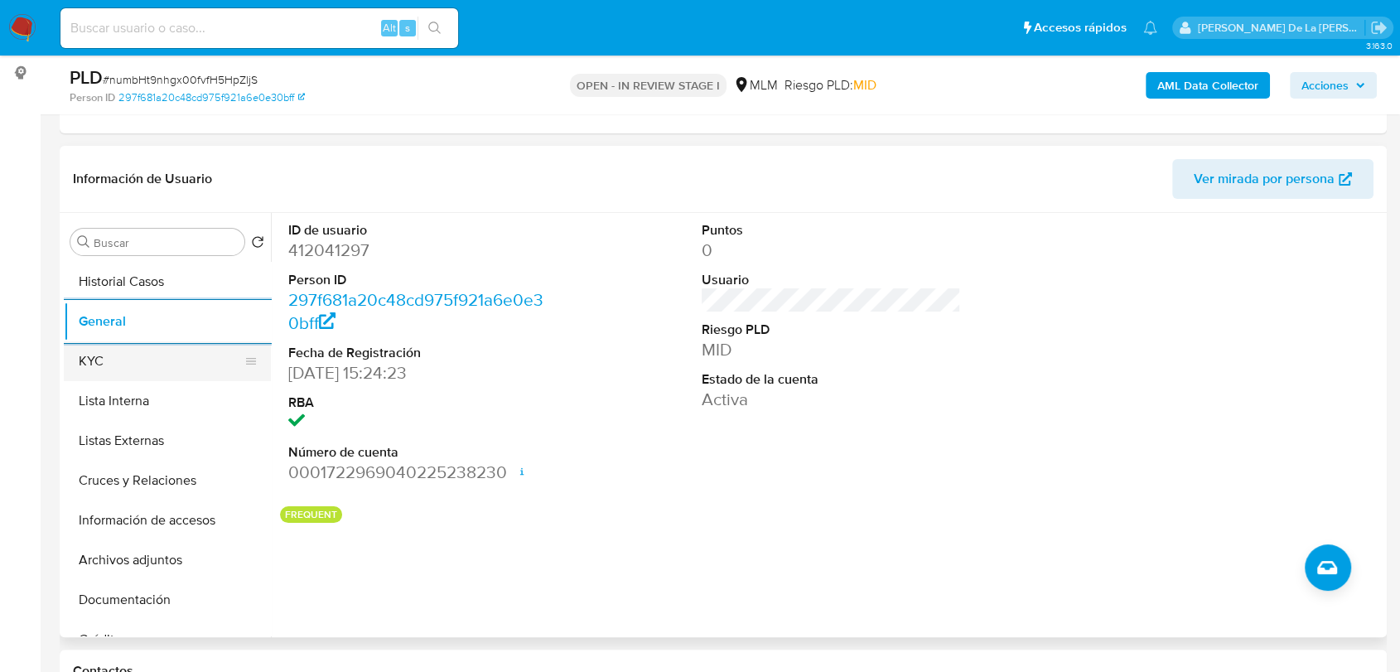
click at [133, 341] on button "KYC" at bounding box center [161, 361] width 194 height 40
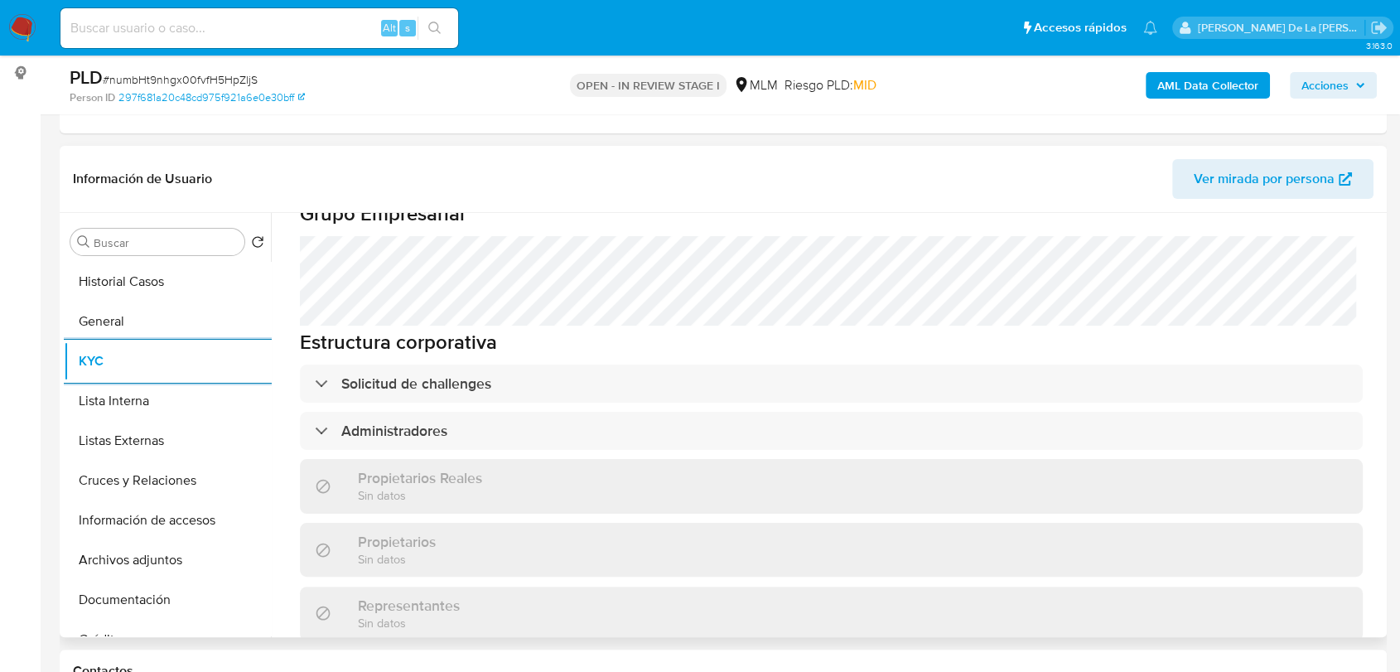
scroll to position [798, 0]
click at [411, 384] on div "Información de empresa ID de usuario : 412041297 Nombre del comercio : Assurant…" at bounding box center [831, 305] width 1063 height 1622
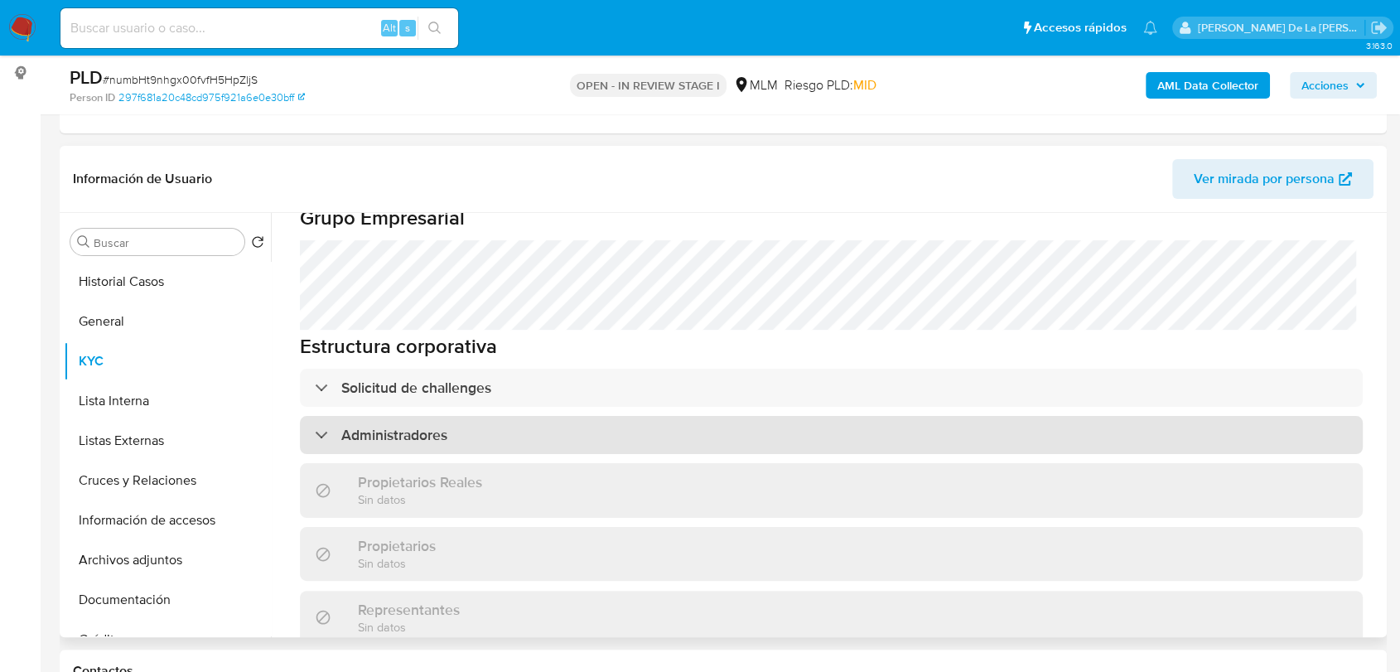
click at [387, 426] on h3 "Administradores" at bounding box center [394, 435] width 106 height 18
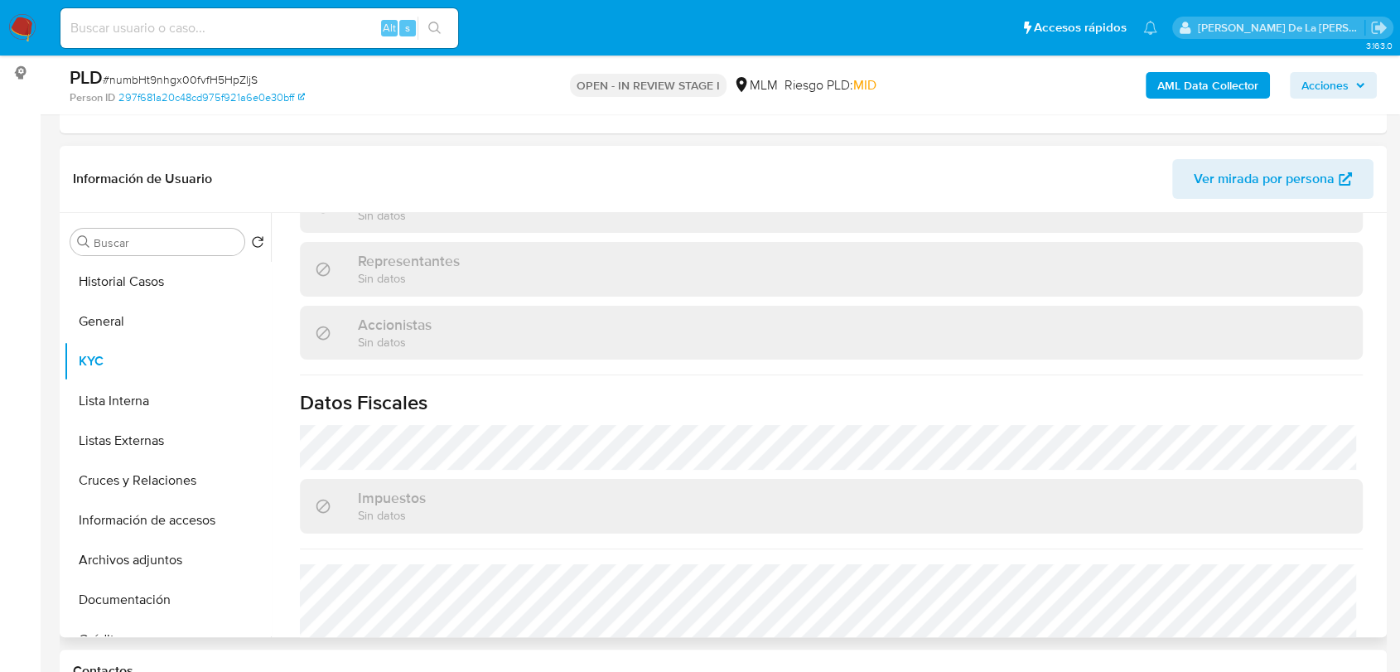
scroll to position [1364, 0]
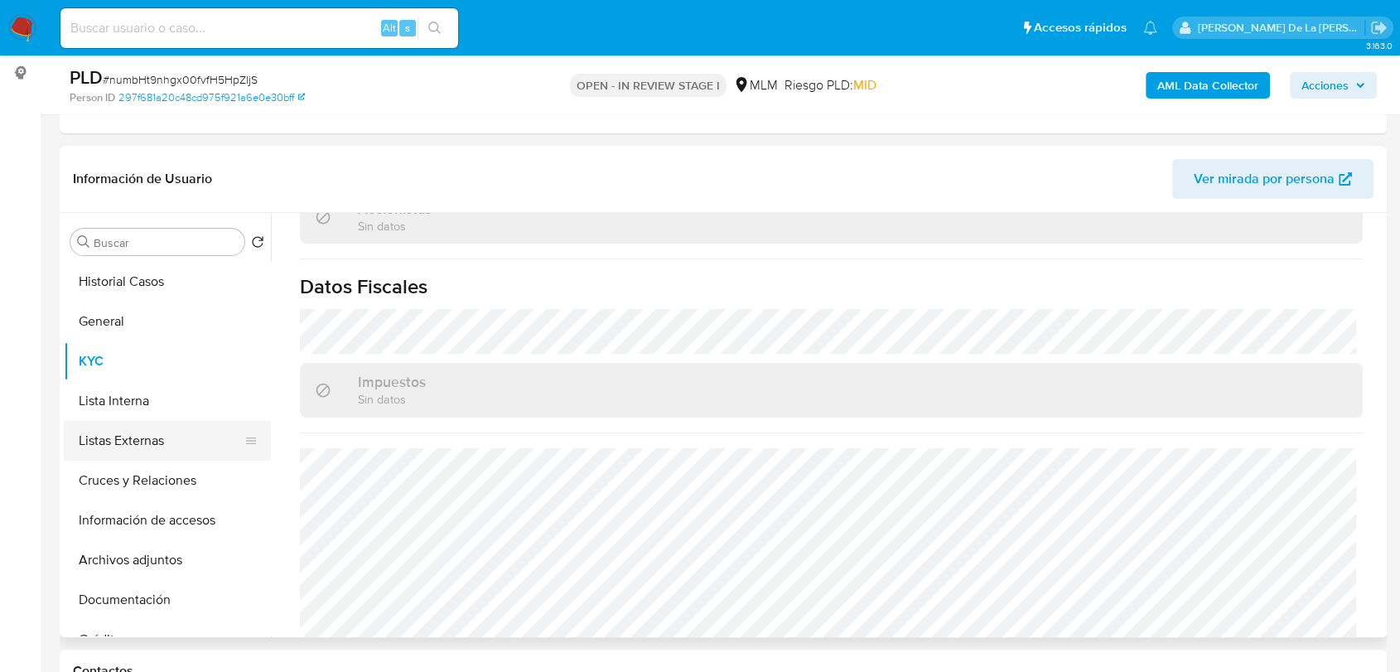
click at [124, 433] on button "Listas Externas" at bounding box center [161, 441] width 194 height 40
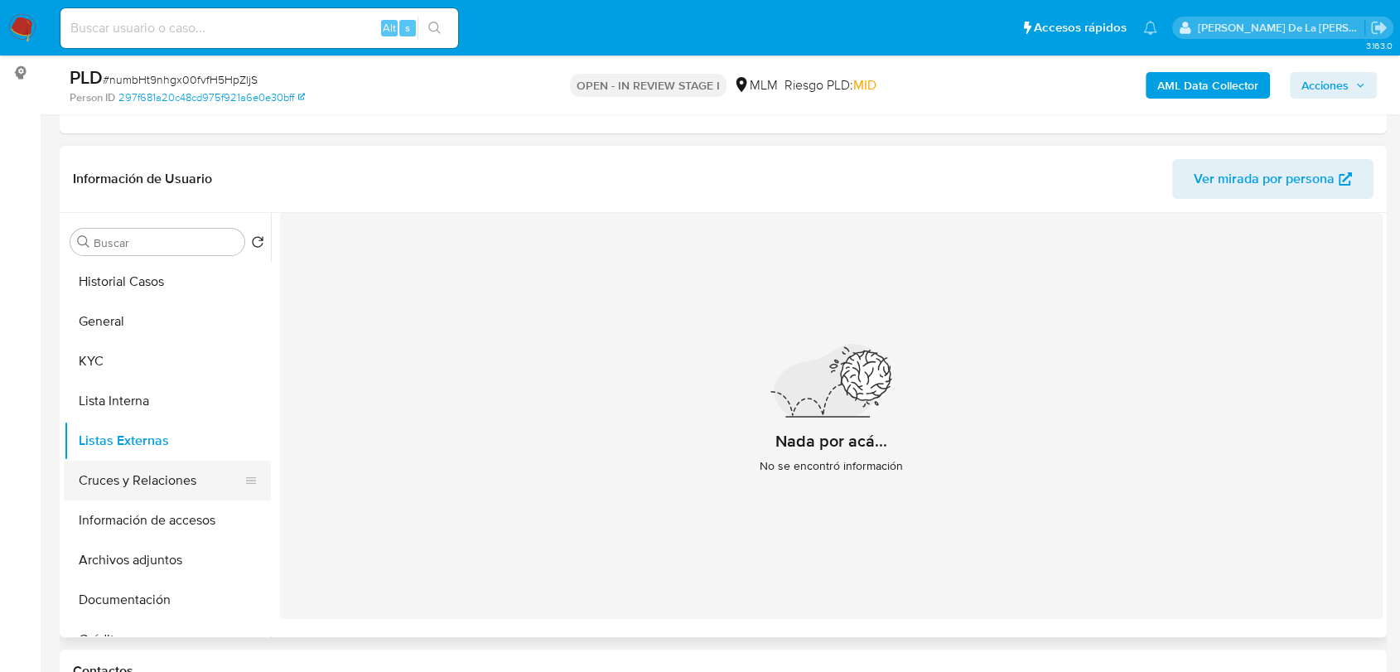
click at [129, 483] on button "Cruces y Relaciones" at bounding box center [161, 481] width 194 height 40
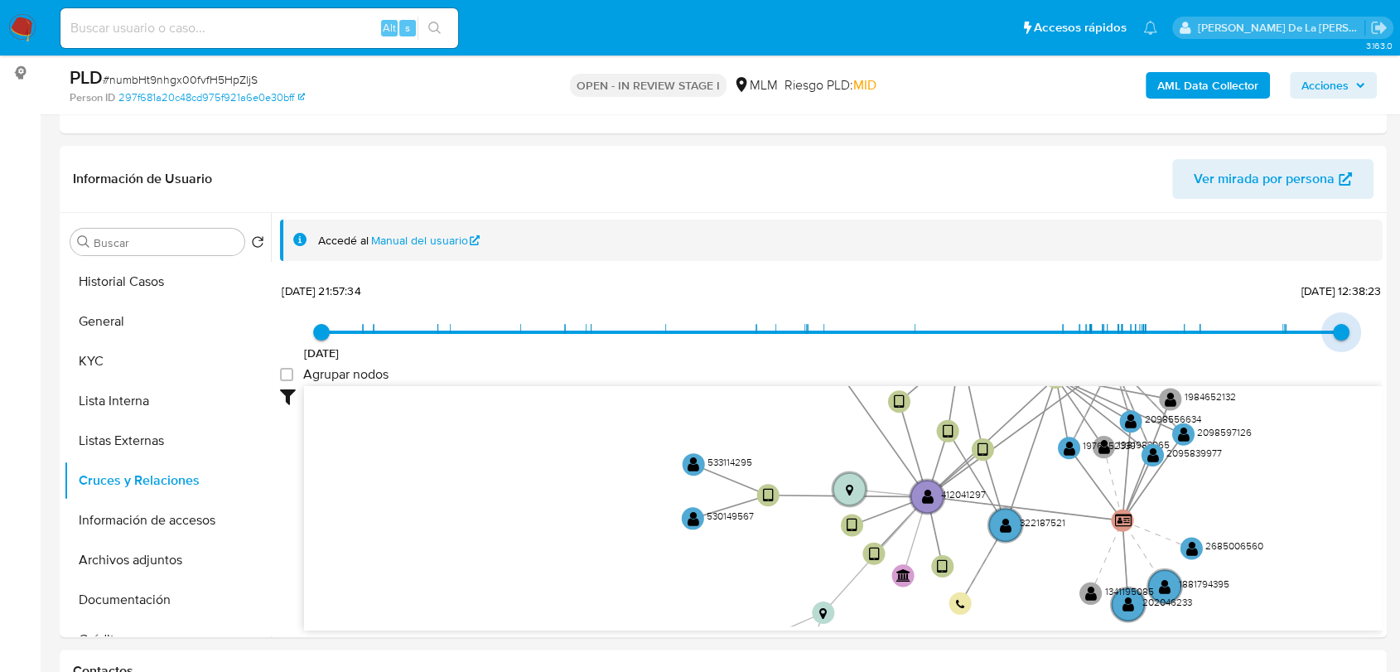
click at [1333, 332] on span "10/9/2025, 12:38:23" at bounding box center [1341, 332] width 17 height 17
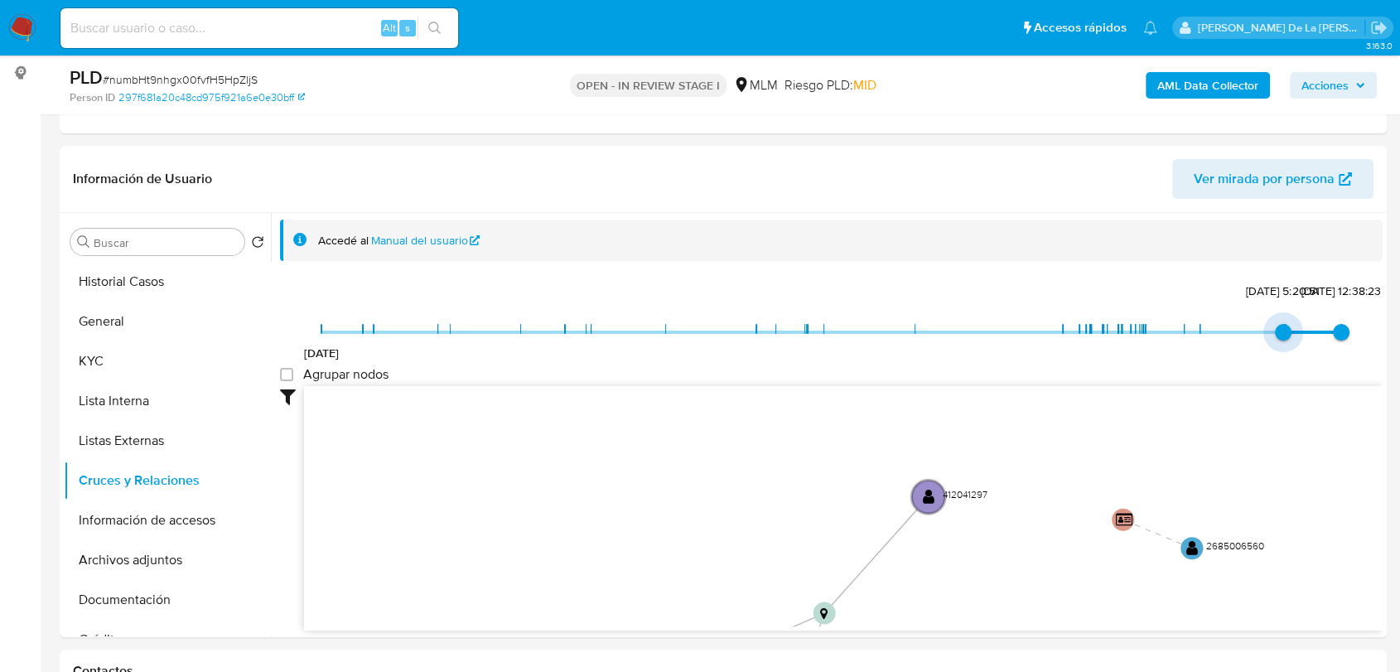
type input "1738880952000"
drag, startPoint x: 321, startPoint y: 329, endPoint x: 1209, endPoint y: 452, distance: 896.7
click at [1209, 452] on div "31/5/2021 6/2/2025, 16:29:12 10/9/2025, 12:38:23 Agrupar nodos Filtros Confianz…" at bounding box center [831, 484] width 1103 height 412
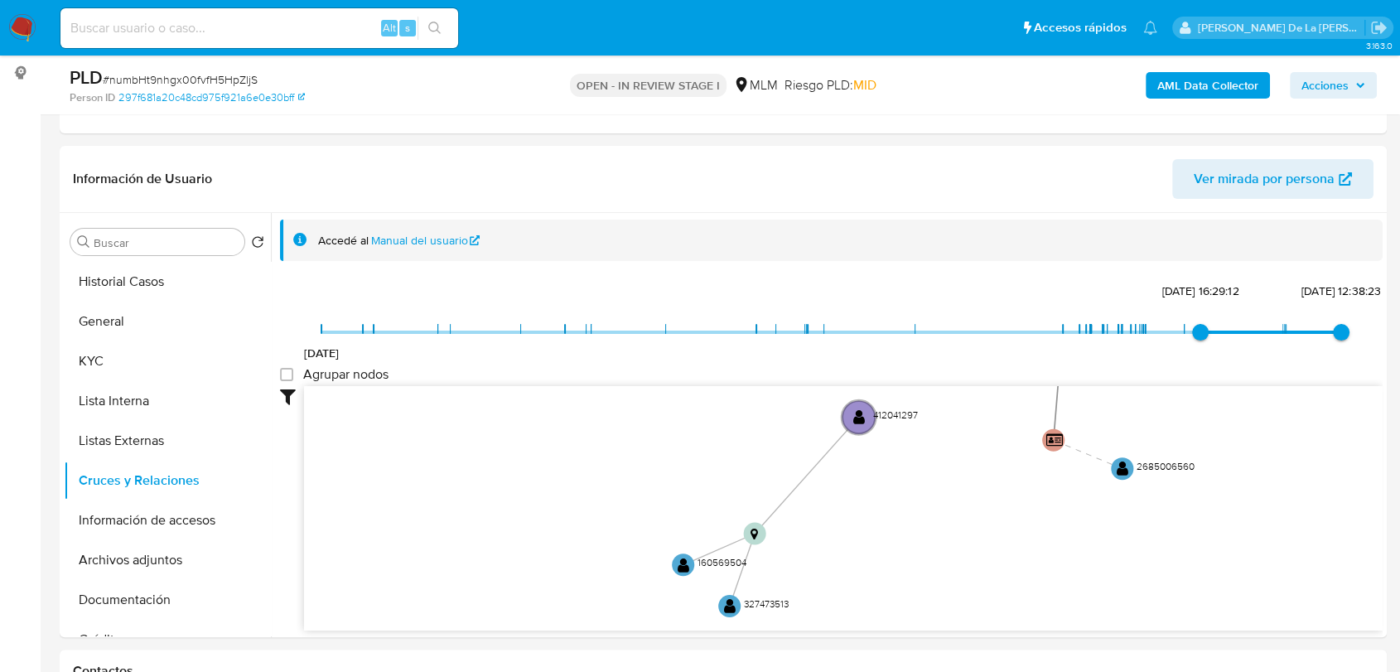
drag, startPoint x: 1180, startPoint y: 479, endPoint x: 1110, endPoint y: 396, distance: 108.2
click at [1110, 396] on icon "device-66e1ce61d09f1b9010179261  device-66ff1ca3f053fd3ee435918b  device-66ff…" at bounding box center [843, 506] width 1079 height 240
click at [128, 515] on button "Información de accesos" at bounding box center [161, 520] width 194 height 40
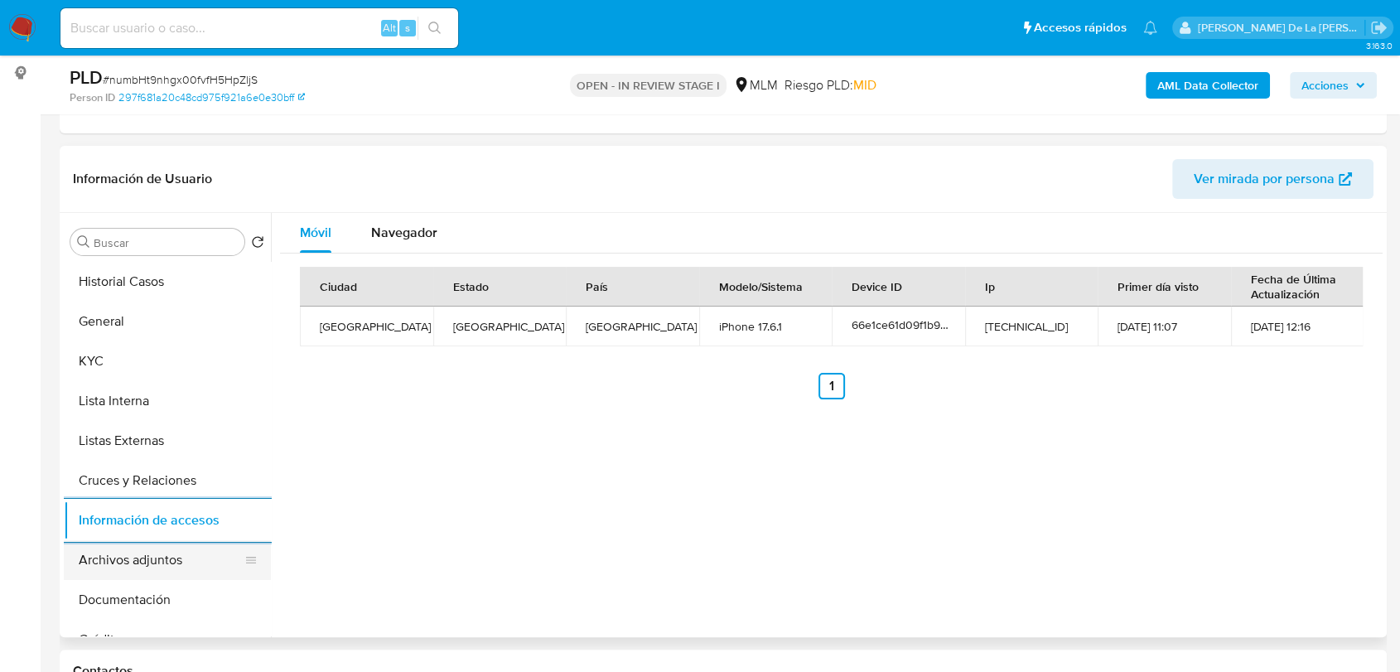
click at [168, 560] on button "Archivos adjuntos" at bounding box center [161, 560] width 194 height 40
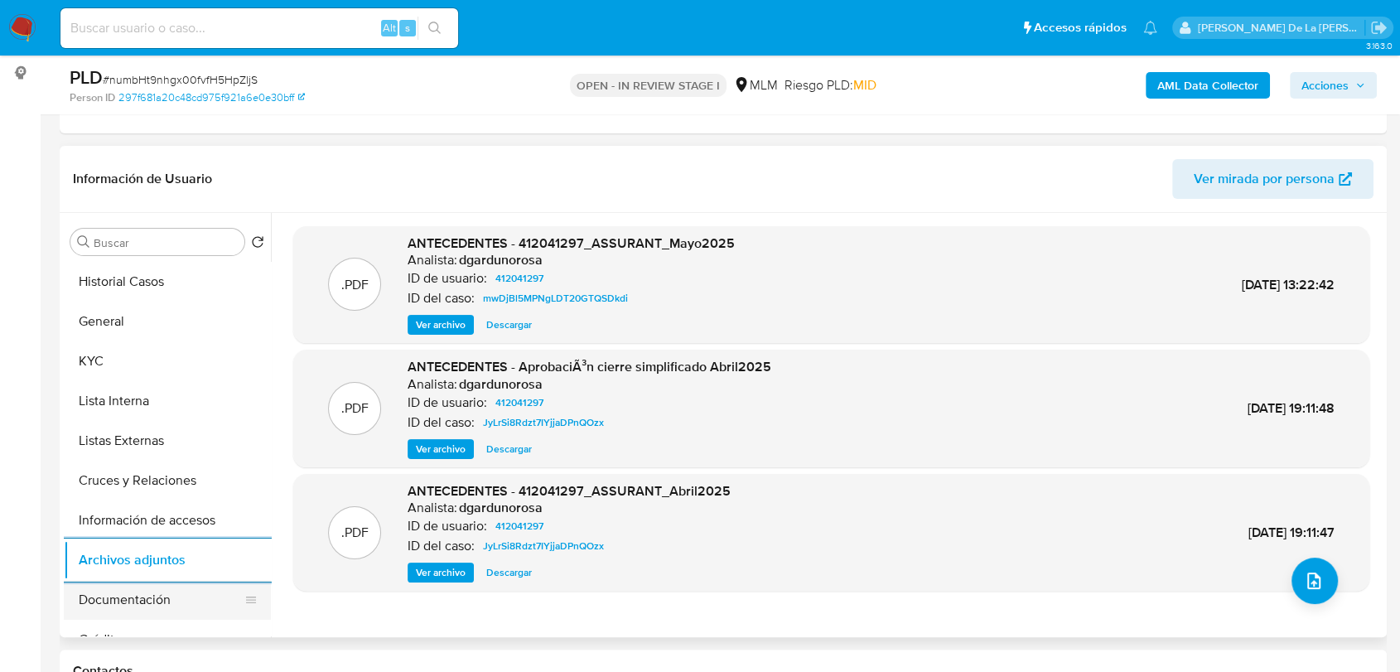
click at [140, 583] on button "Documentación" at bounding box center [161, 600] width 194 height 40
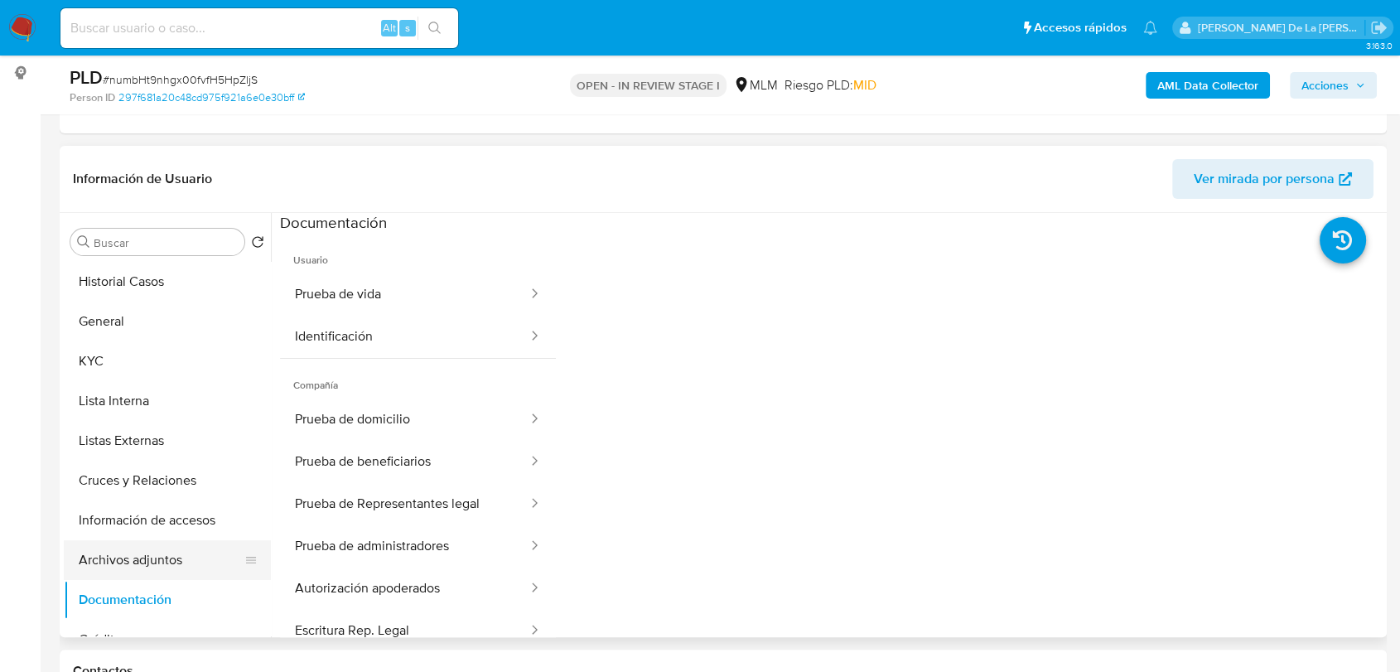
click at [157, 544] on button "Archivos adjuntos" at bounding box center [161, 560] width 194 height 40
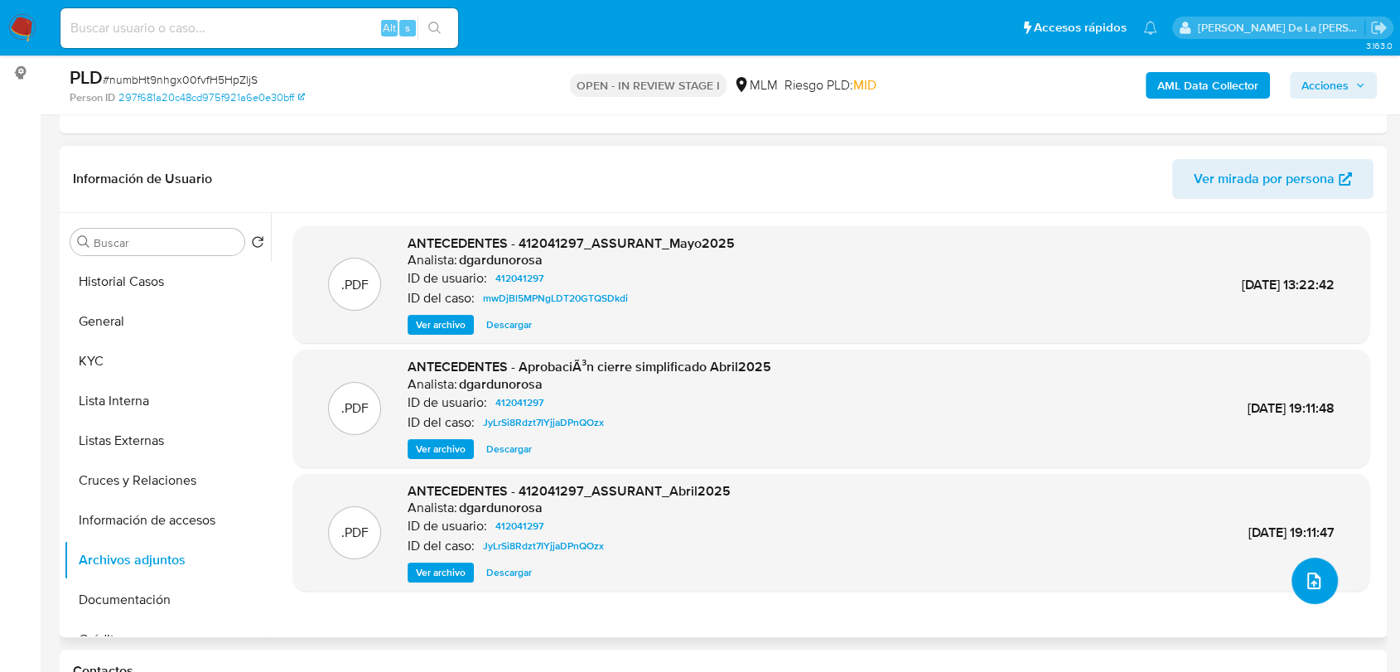
click at [1305, 583] on icon "upload-file" at bounding box center [1314, 581] width 20 height 20
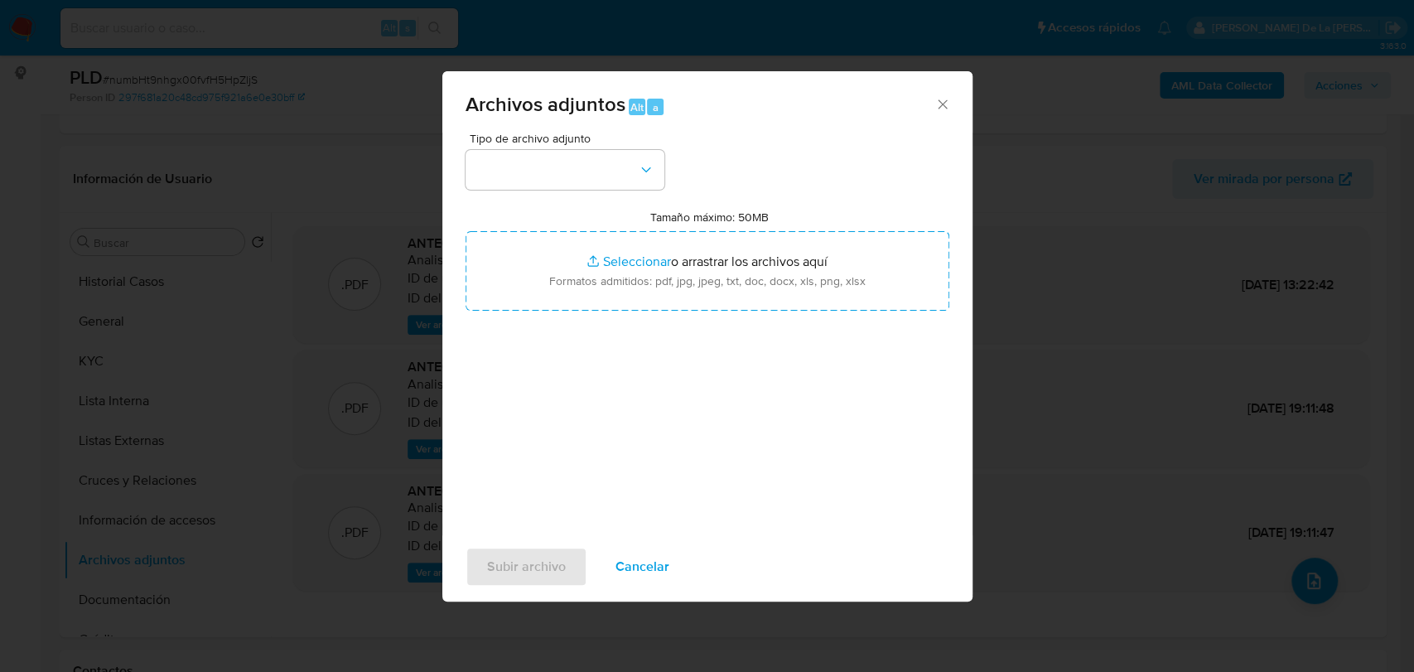
click at [621, 191] on div "Tipo de archivo adjunto Tamaño máximo: 50MB Seleccionar archivos Seleccionar o …" at bounding box center [708, 328] width 484 height 391
click at [624, 161] on button "button" at bounding box center [565, 170] width 199 height 40
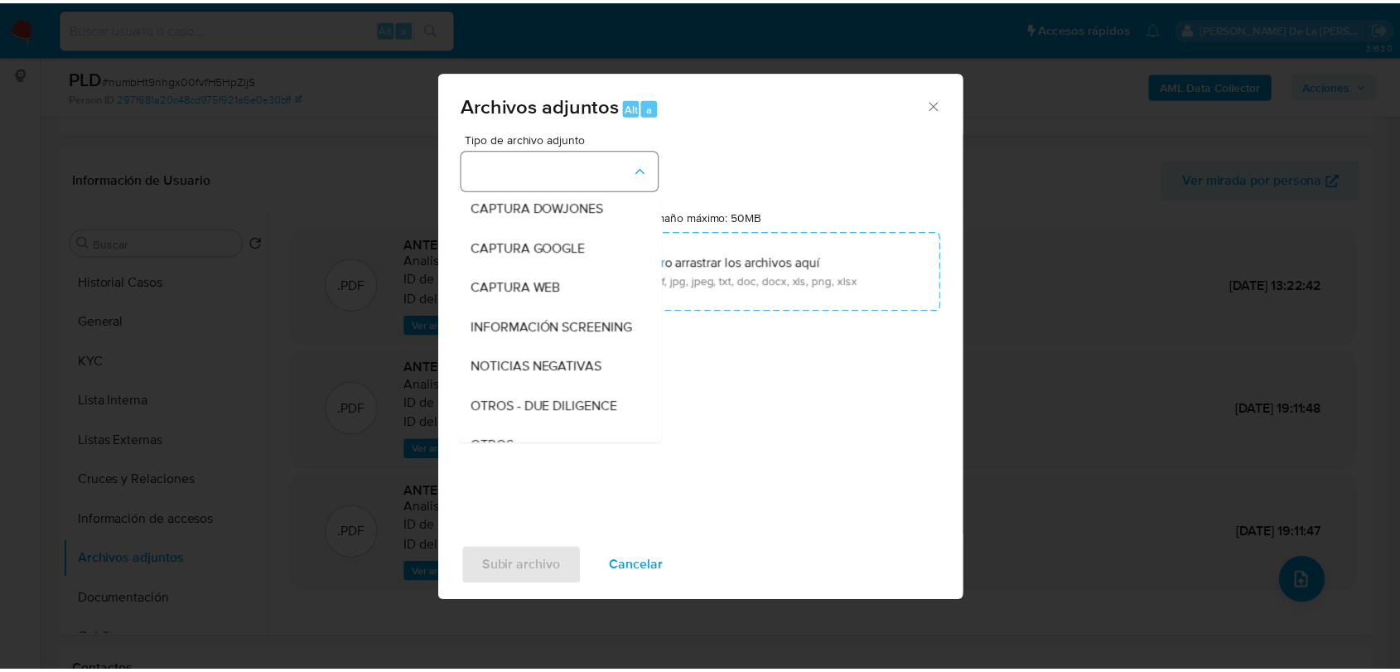
scroll to position [86, 0]
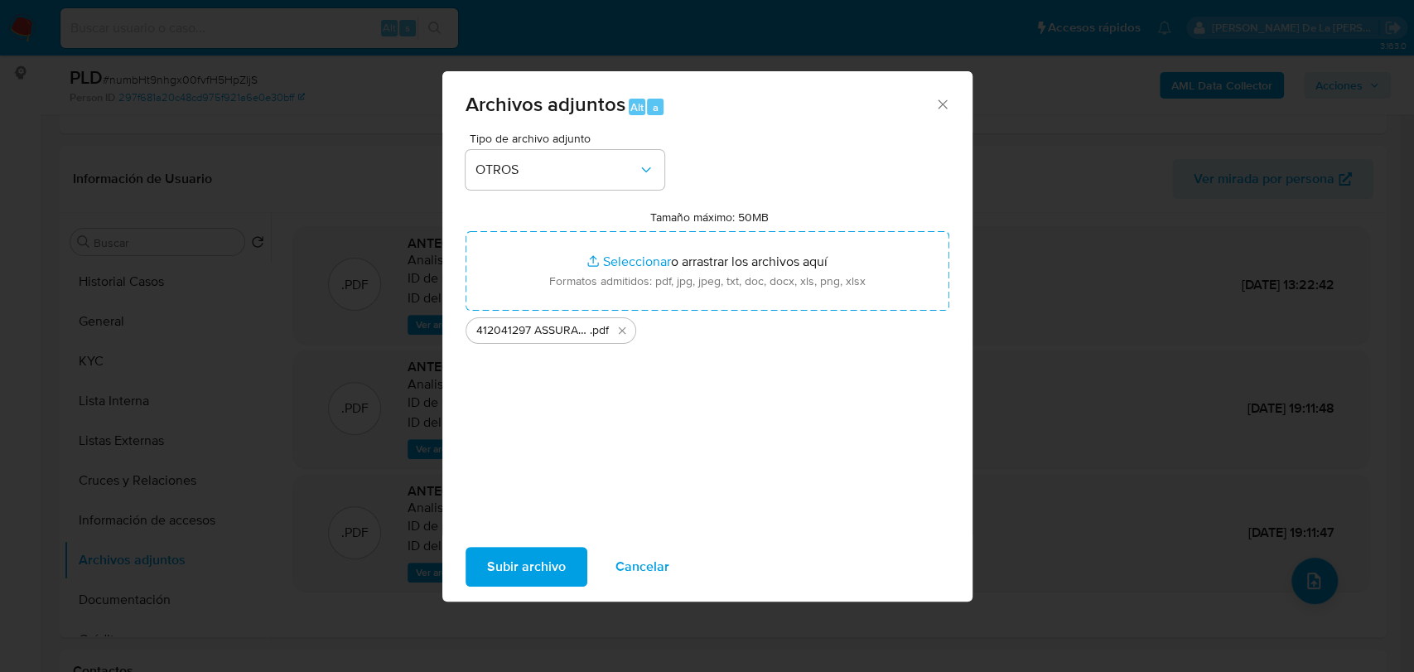
click at [547, 563] on span "Subir archivo" at bounding box center [526, 567] width 79 height 36
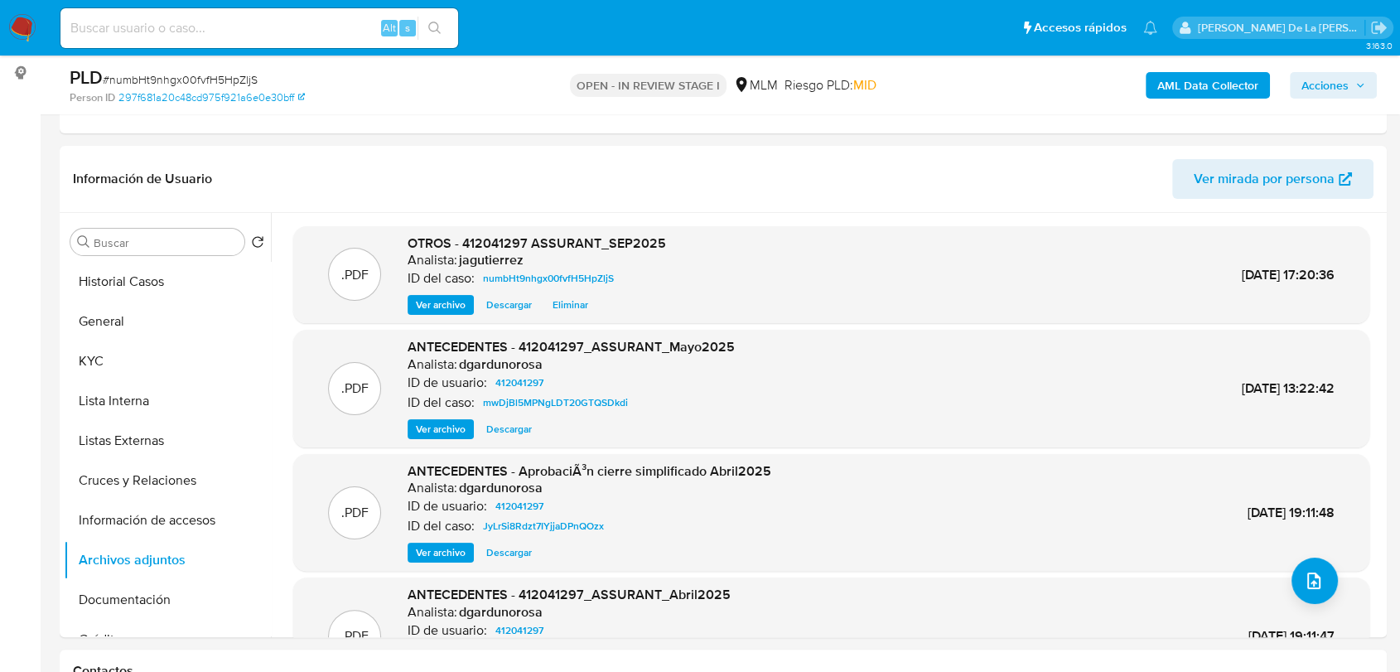
click at [1337, 84] on span "Acciones" at bounding box center [1325, 85] width 47 height 27
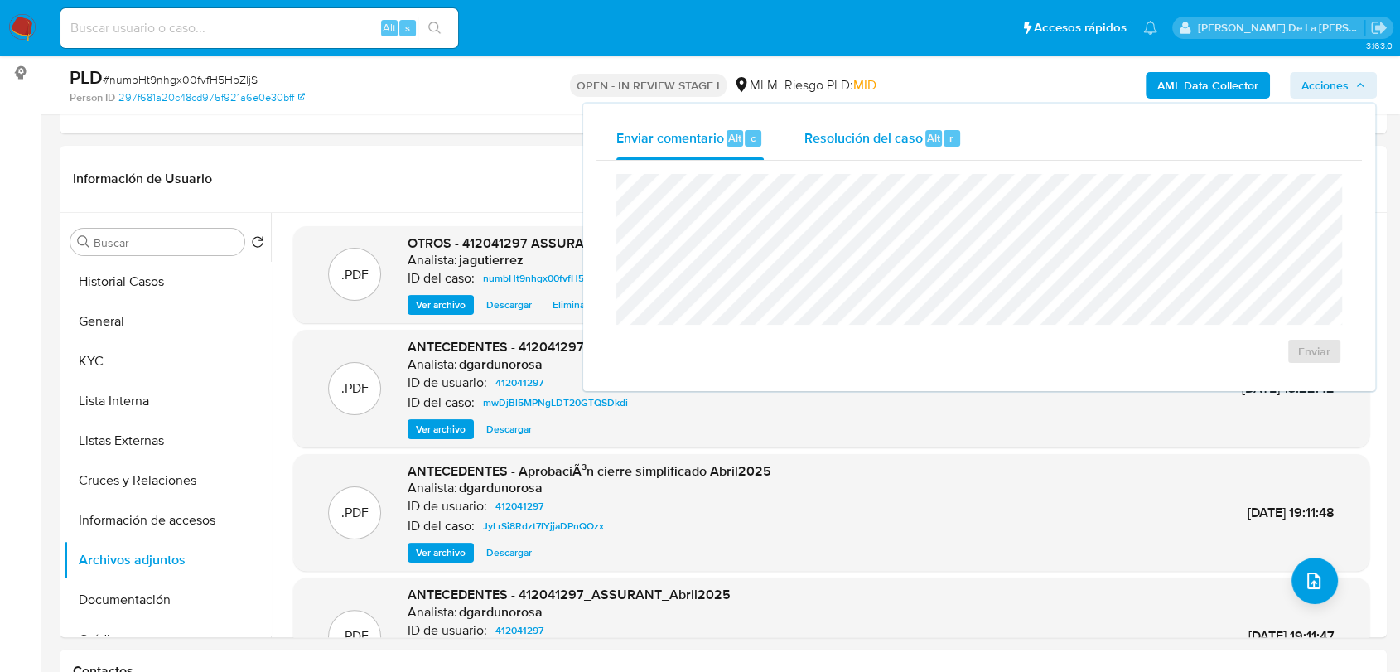
click at [878, 149] on div "Resolución del caso Alt r" at bounding box center [883, 138] width 158 height 43
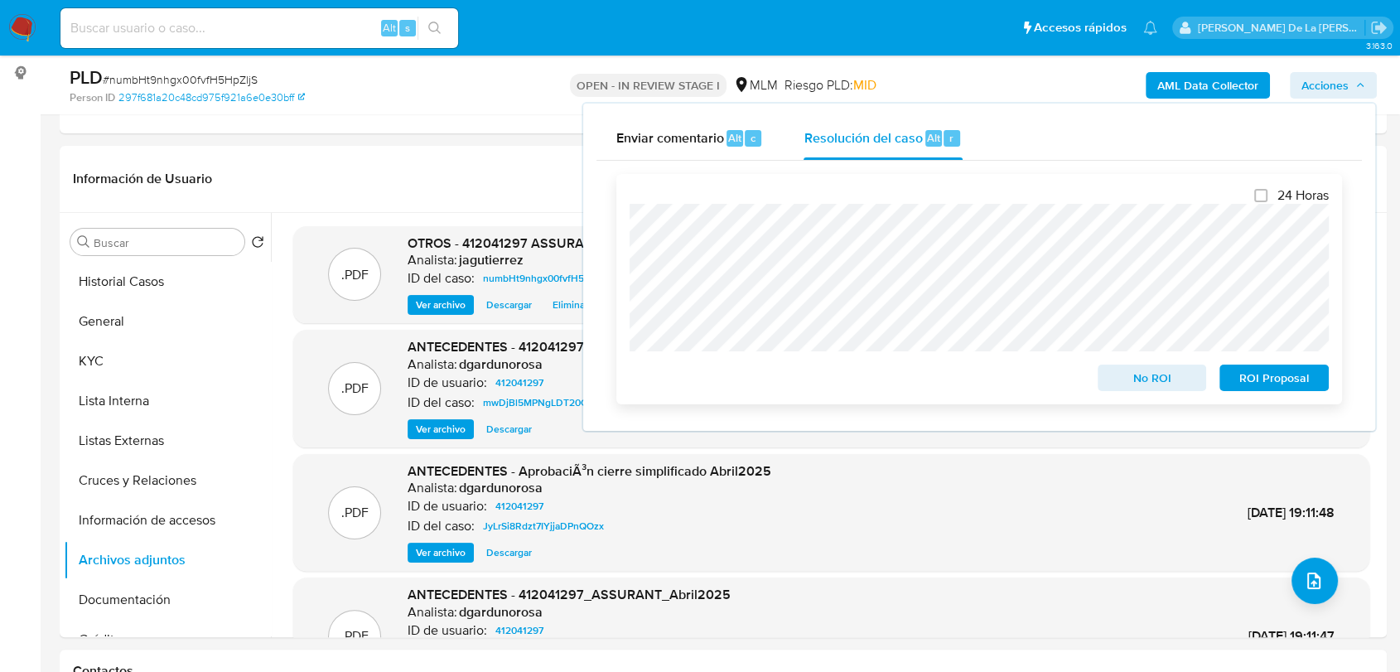
click at [1168, 380] on span "No ROI" at bounding box center [1153, 377] width 86 height 23
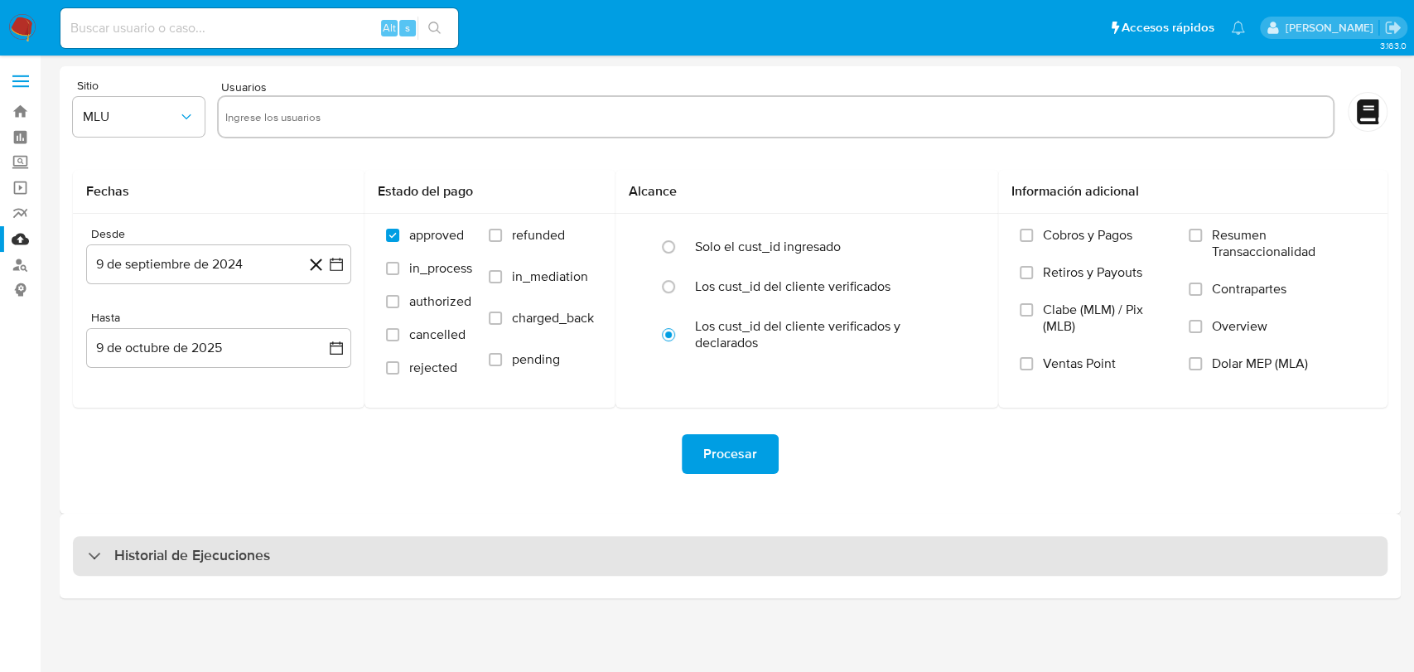
drag, startPoint x: 259, startPoint y: 560, endPoint x: 155, endPoint y: 562, distance: 103.6
click at [155, 562] on h3 "Historial de Ejecuciones" at bounding box center [192, 556] width 156 height 20
select select "10"
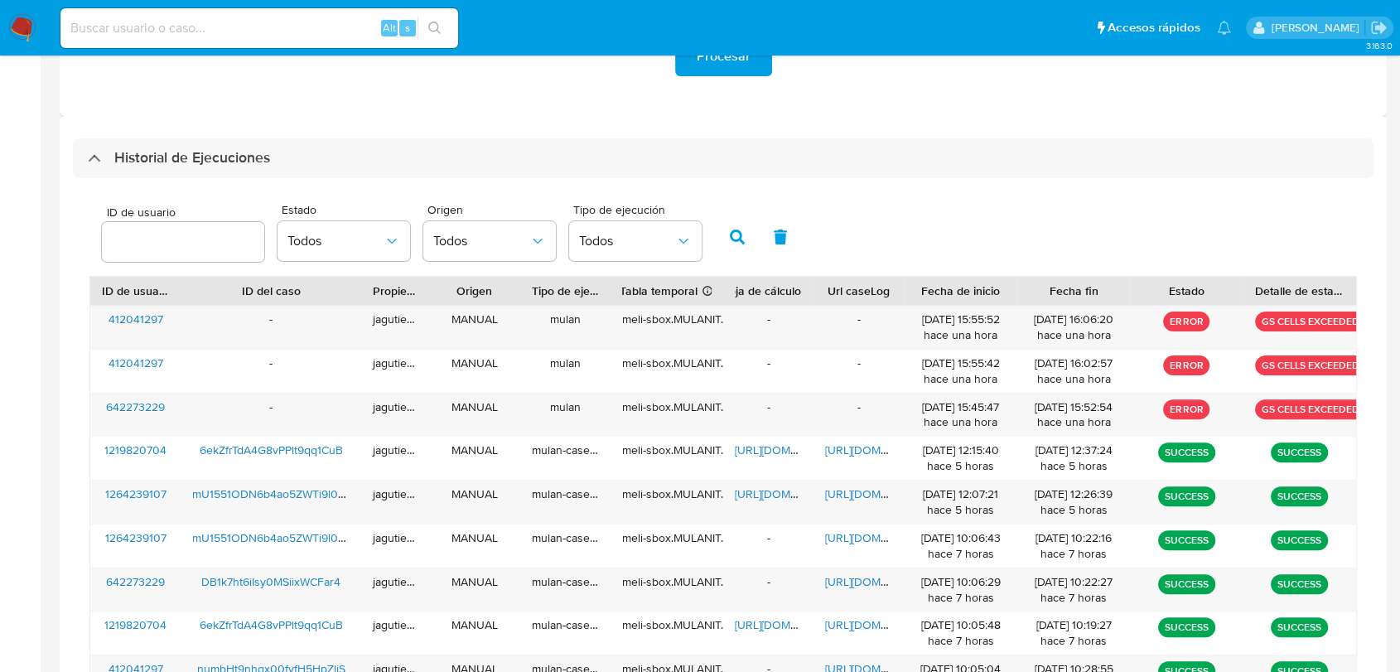
scroll to position [433, 0]
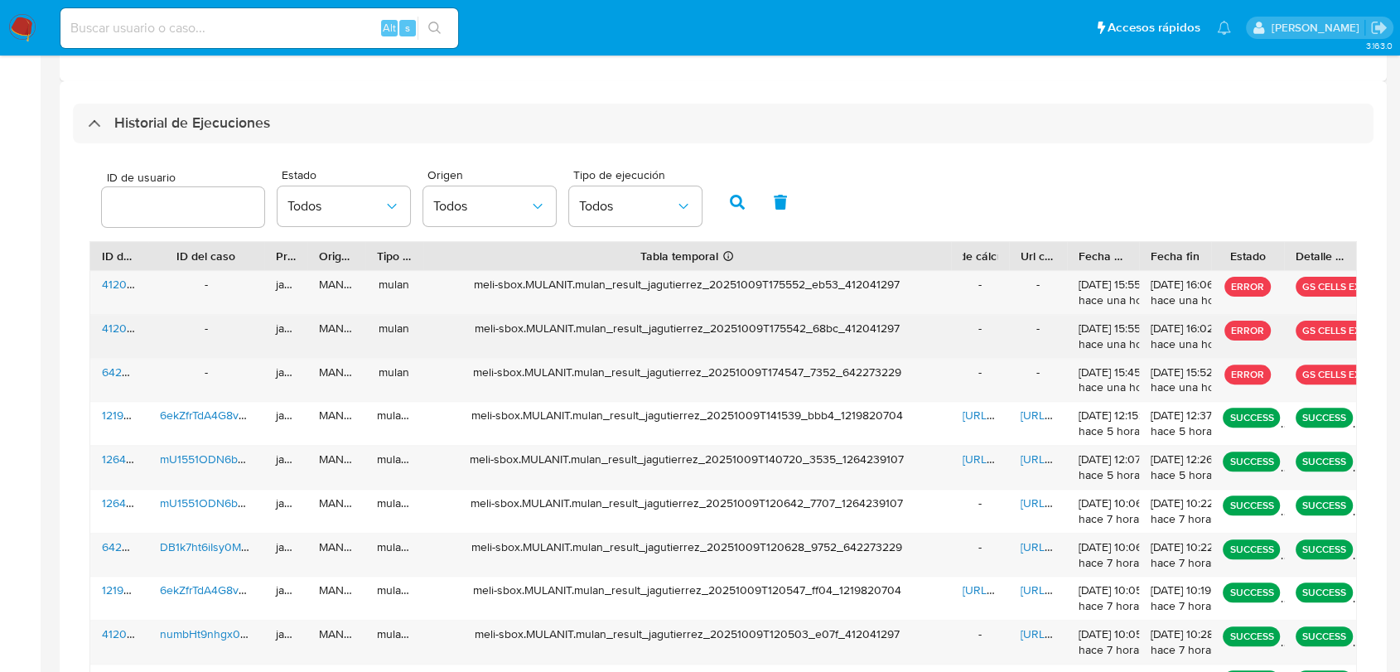
drag, startPoint x: 724, startPoint y: 257, endPoint x: 1139, endPoint y: 329, distance: 421.4
click at [1139, 329] on div "ID de usuario ID del caso Propietario Origen Tipo de ejecución Tabla temporal D…" at bounding box center [723, 474] width 1268 height 467
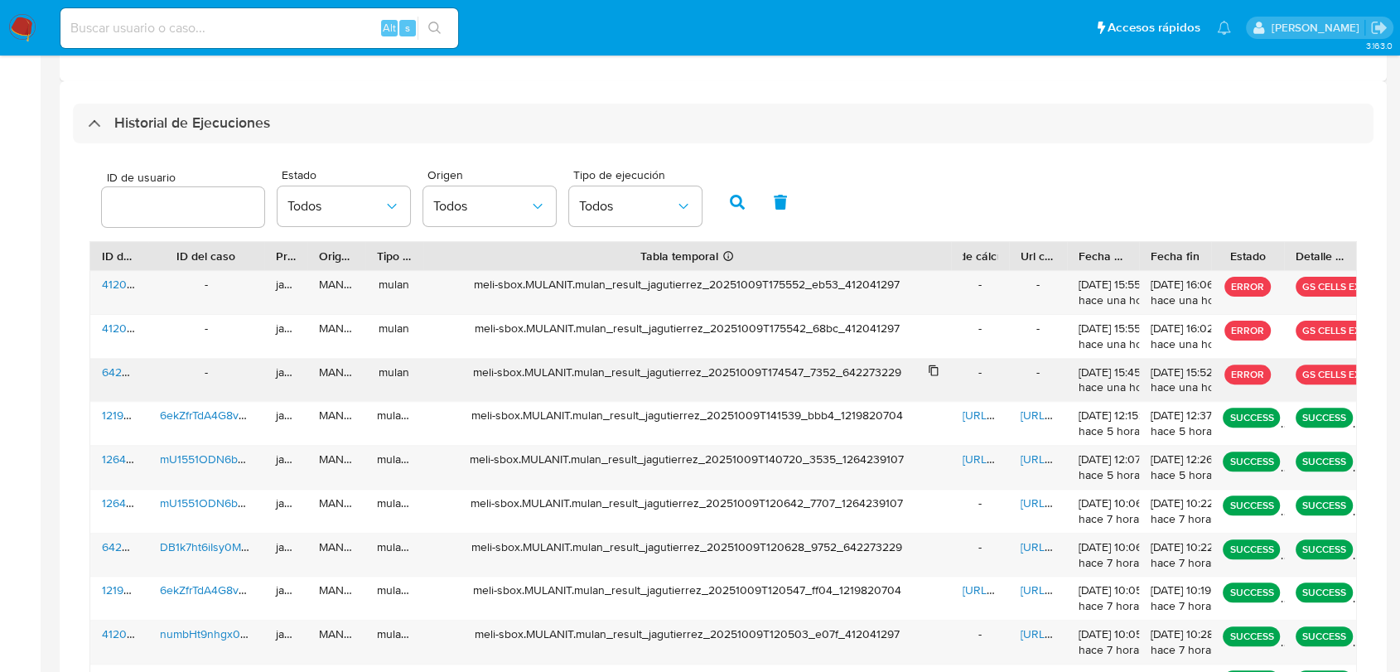
click at [776, 372] on div "meli-sbox.MULANIT.mulan_result_jagutierrez_20251009T174547_7352_642273229" at bounding box center [687, 373] width 505 height 16
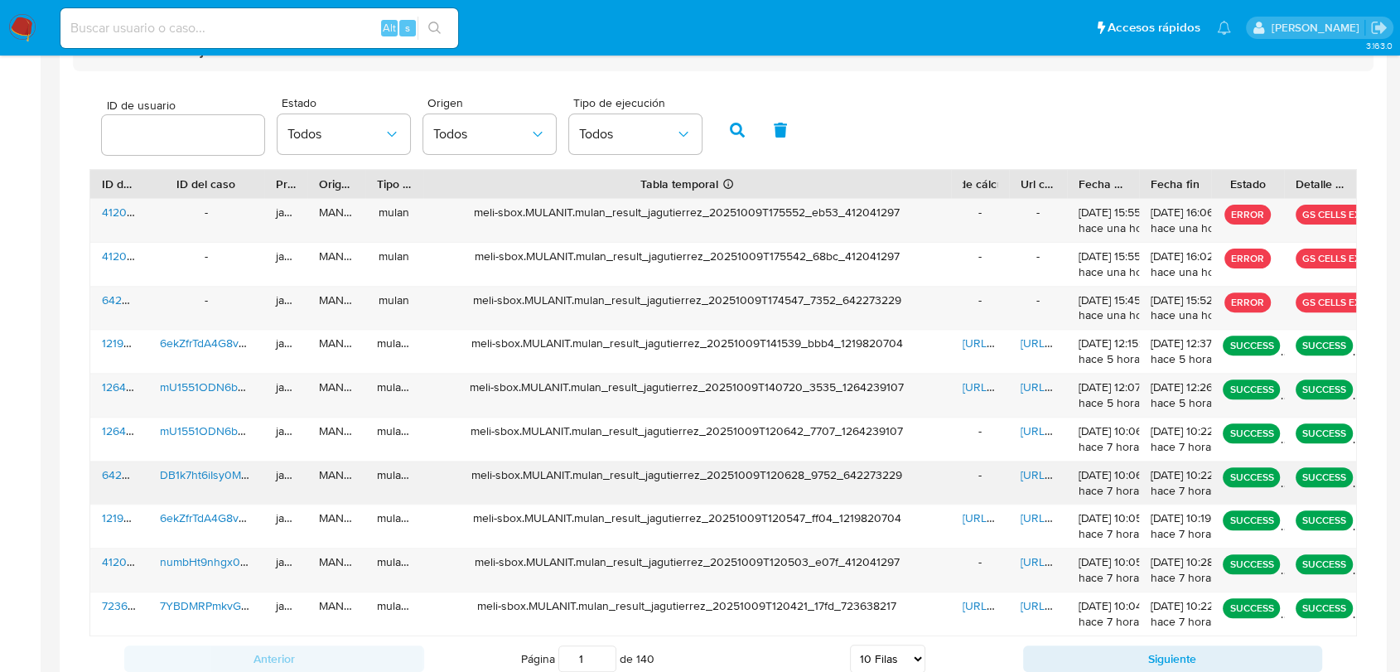
scroll to position [529, 0]
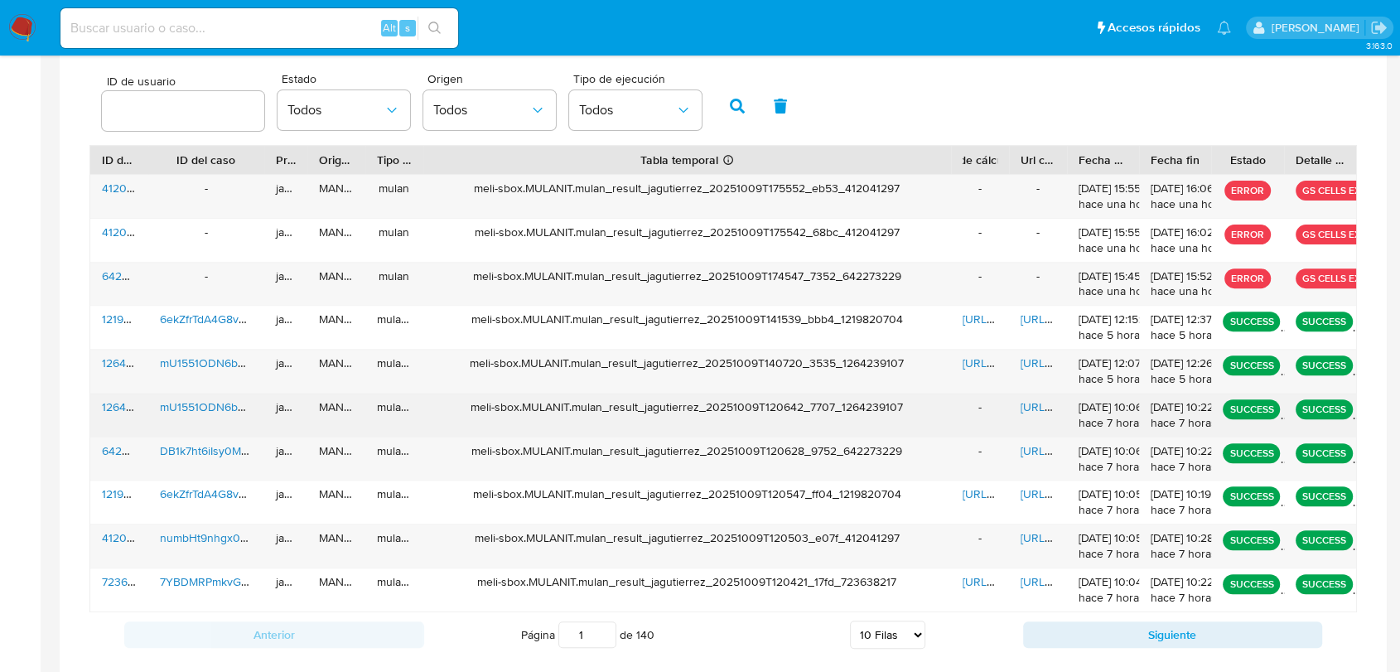
click at [1036, 409] on span "[URL][DOMAIN_NAME]" at bounding box center [1078, 407] width 114 height 17
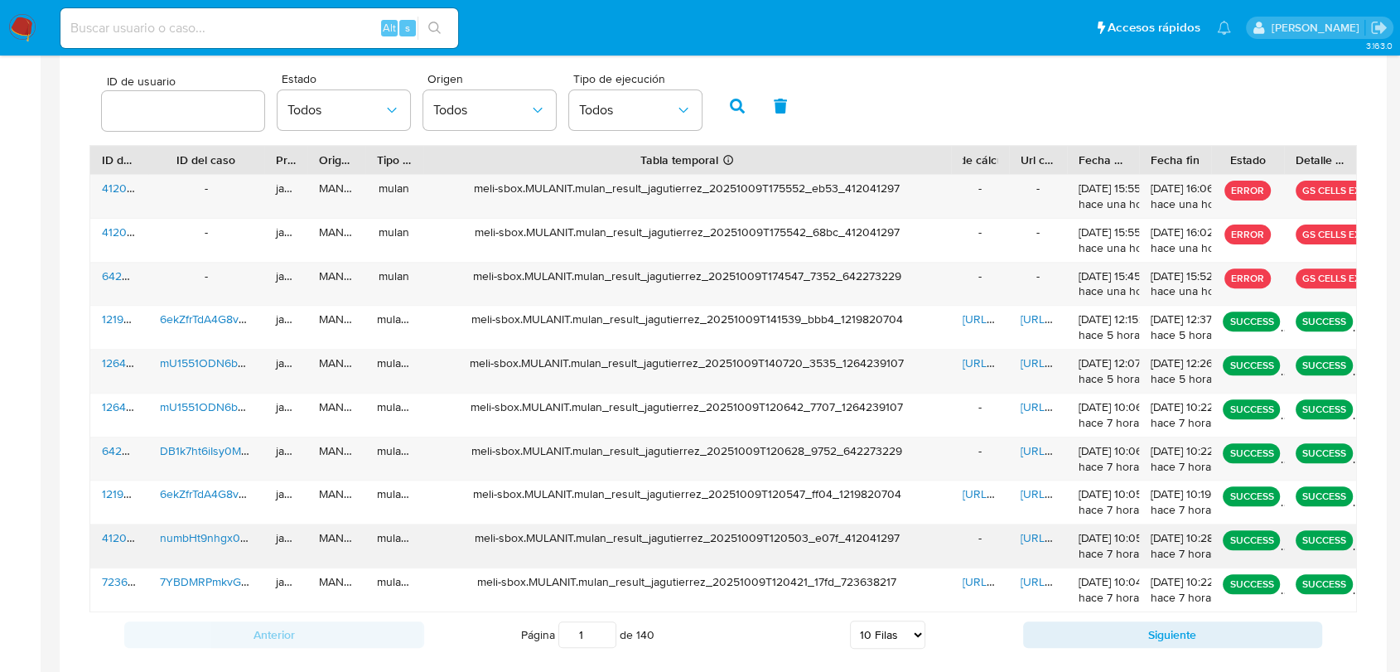
click at [1032, 540] on span "[URL][DOMAIN_NAME]" at bounding box center [1078, 537] width 114 height 17
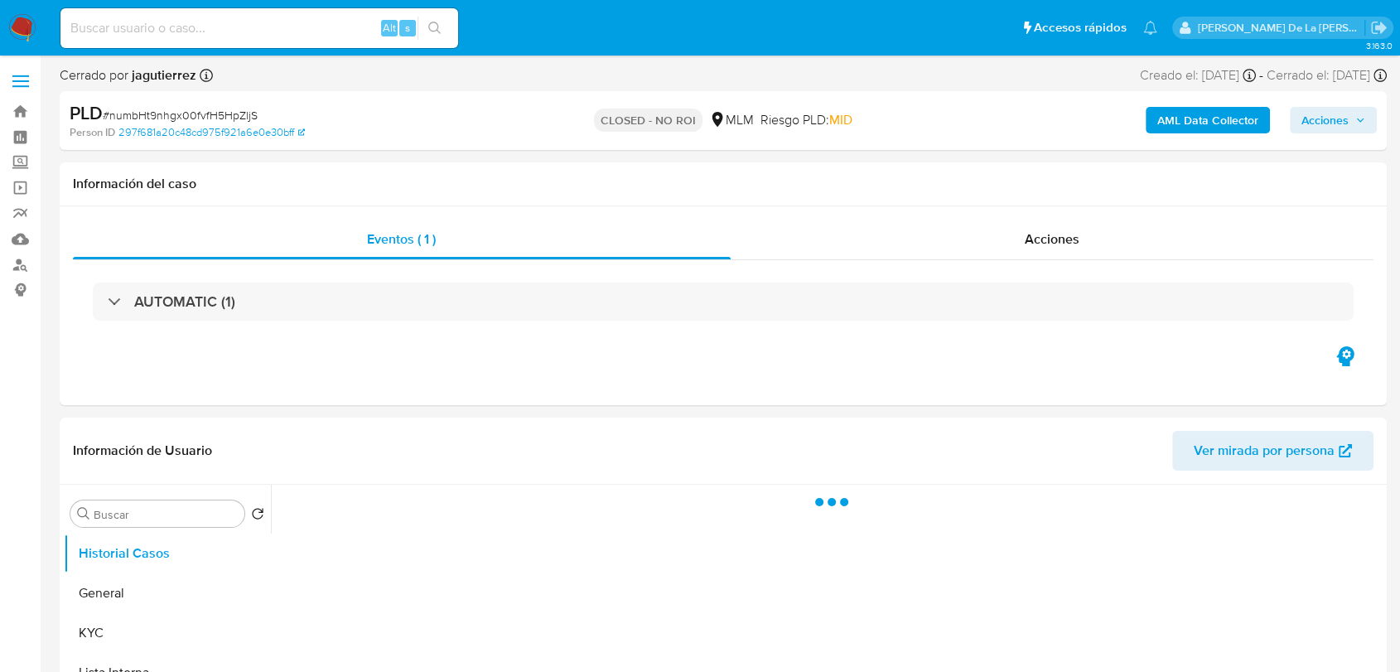
select select "10"
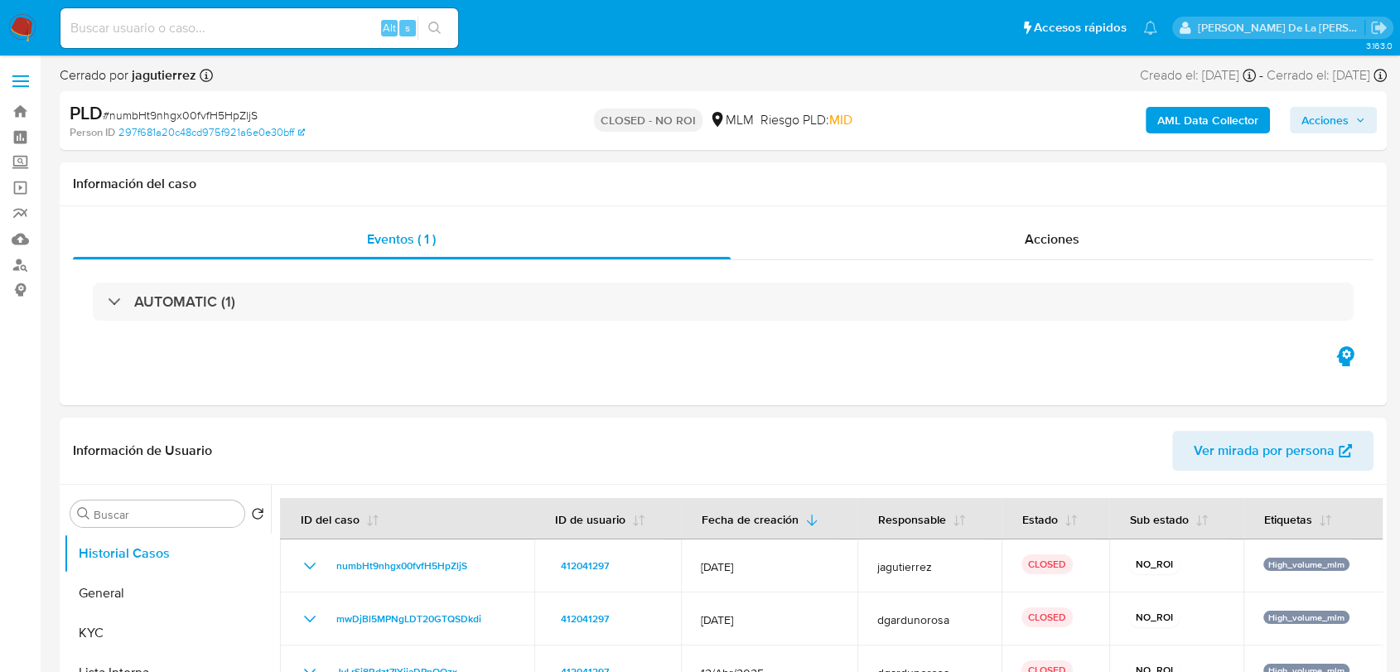
click at [27, 19] on img at bounding box center [22, 28] width 28 height 28
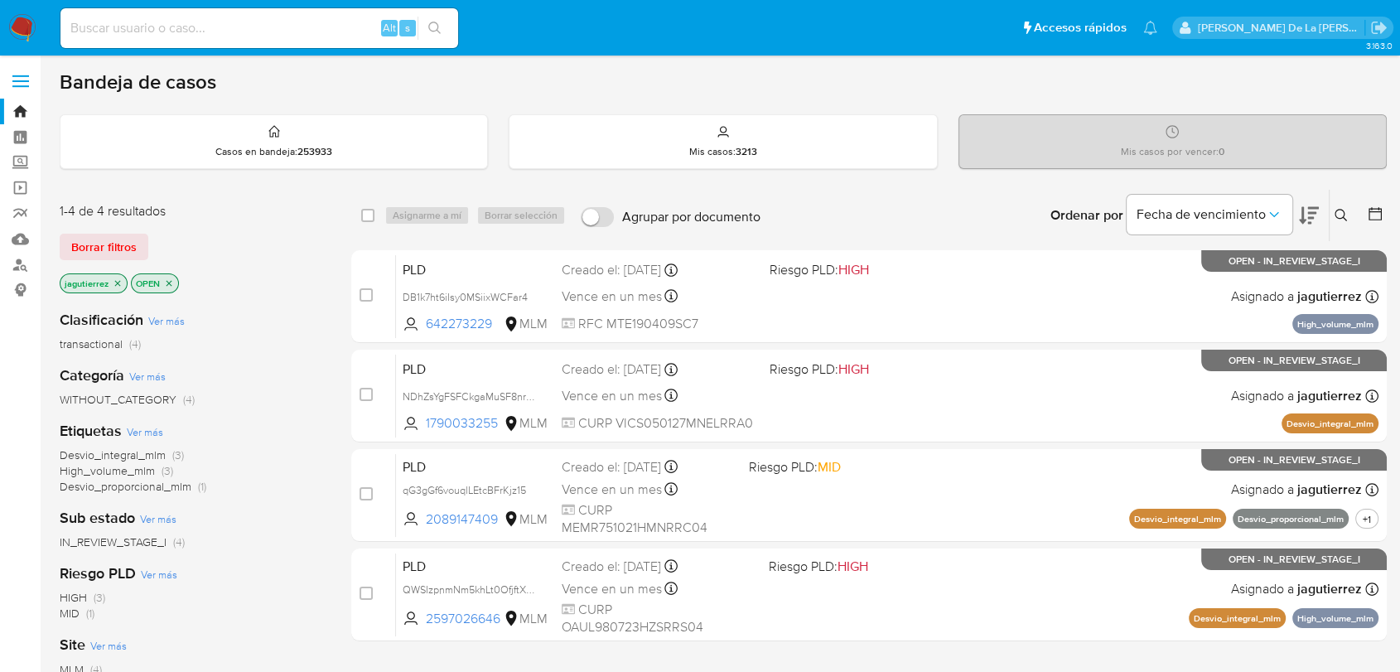
click at [286, 27] on input at bounding box center [259, 28] width 398 height 22
paste input "2499422254"
type input "2499422254"
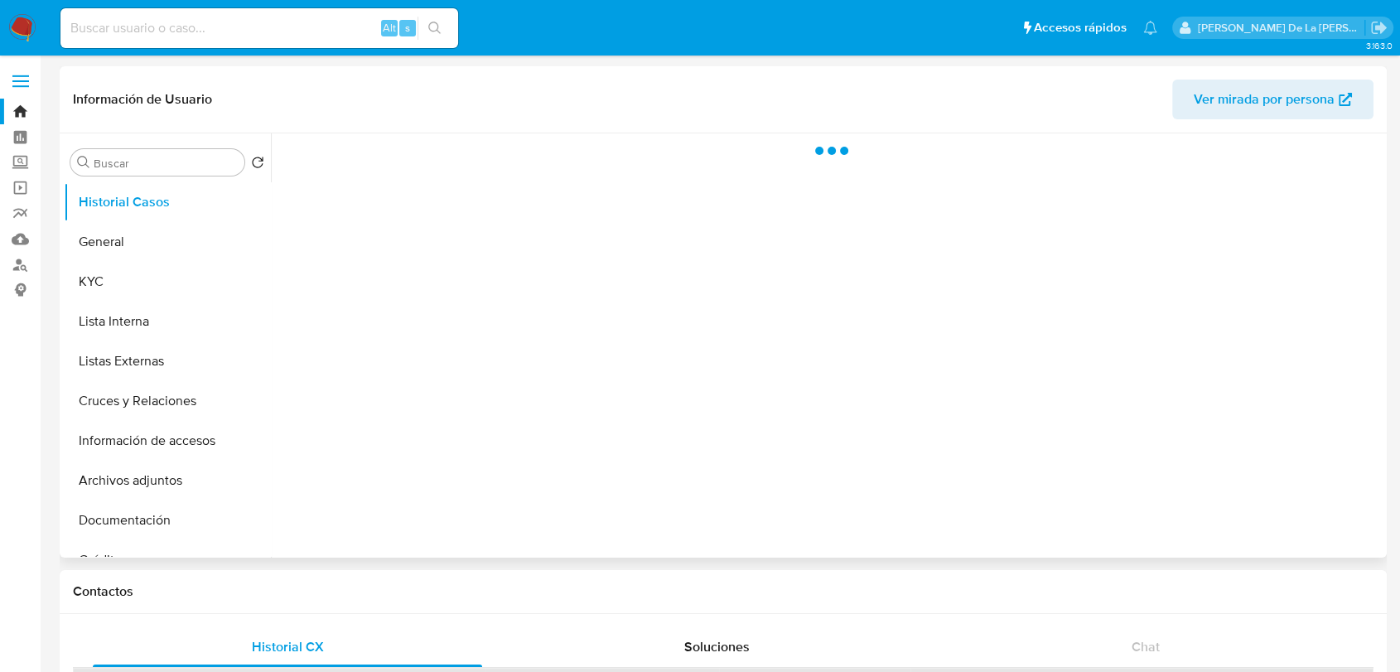
select select "10"
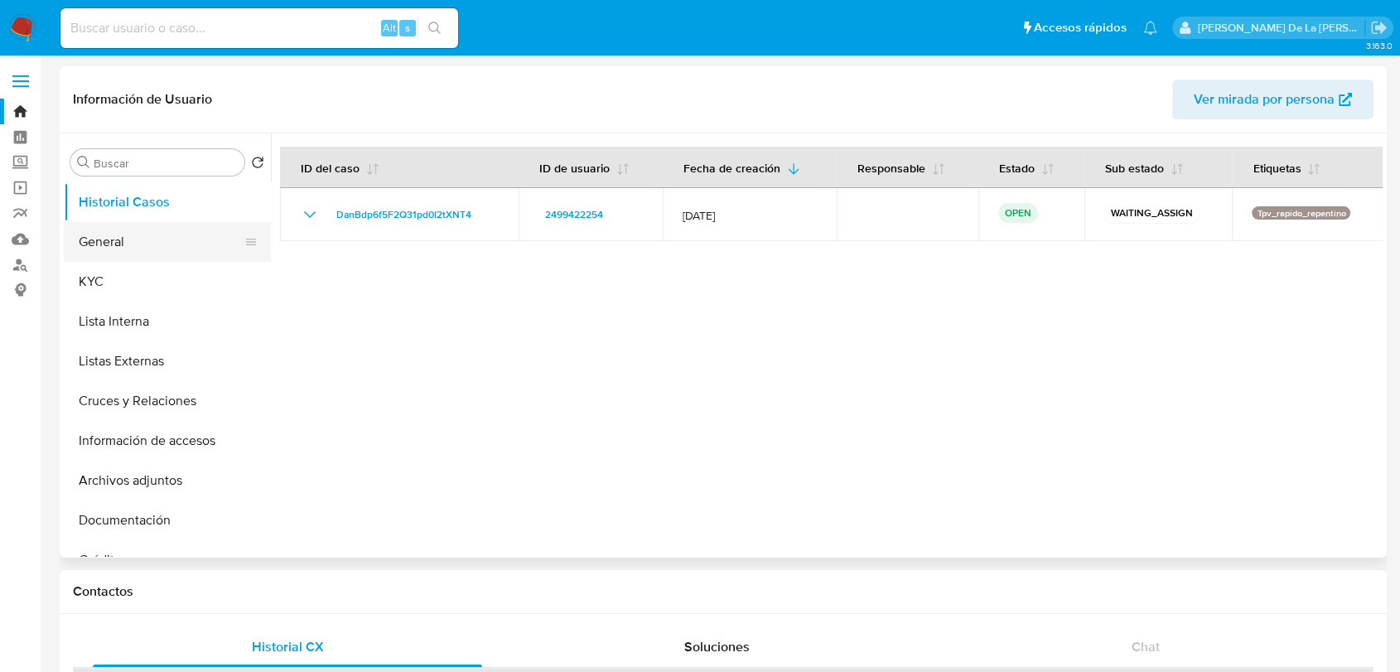
click at [178, 249] on button "General" at bounding box center [161, 242] width 194 height 40
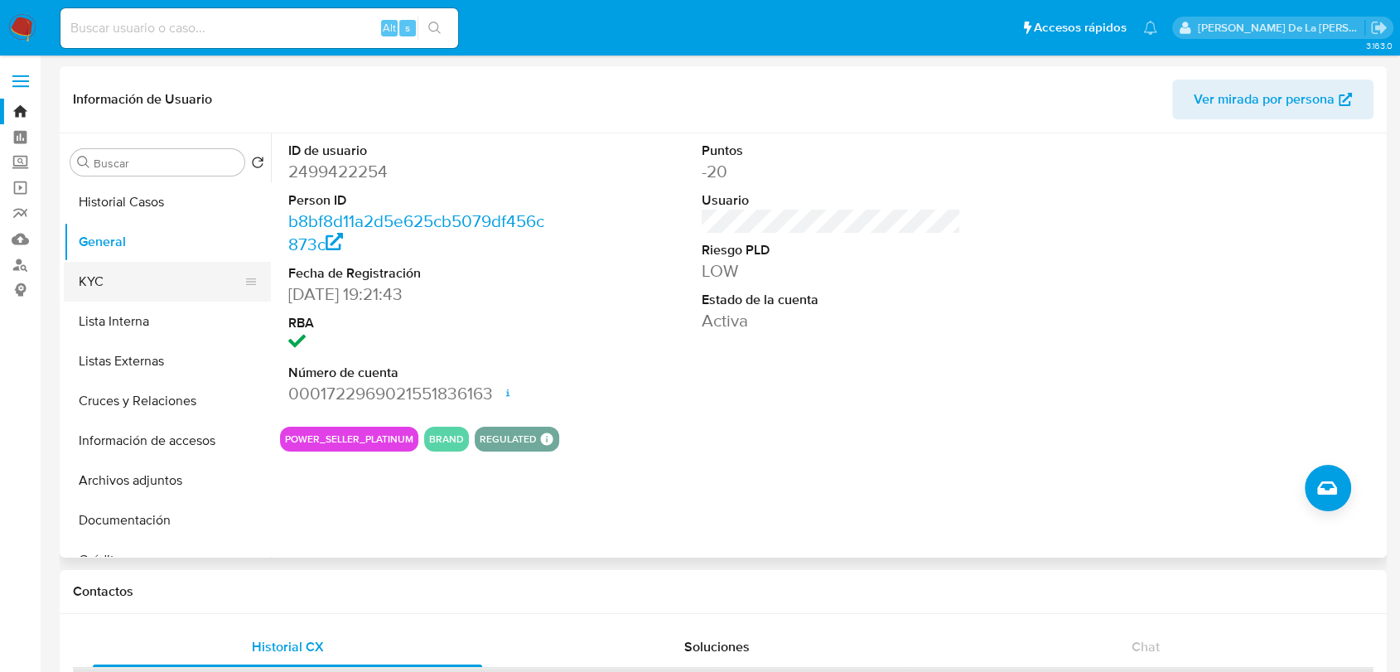
click at [160, 293] on button "KYC" at bounding box center [161, 282] width 194 height 40
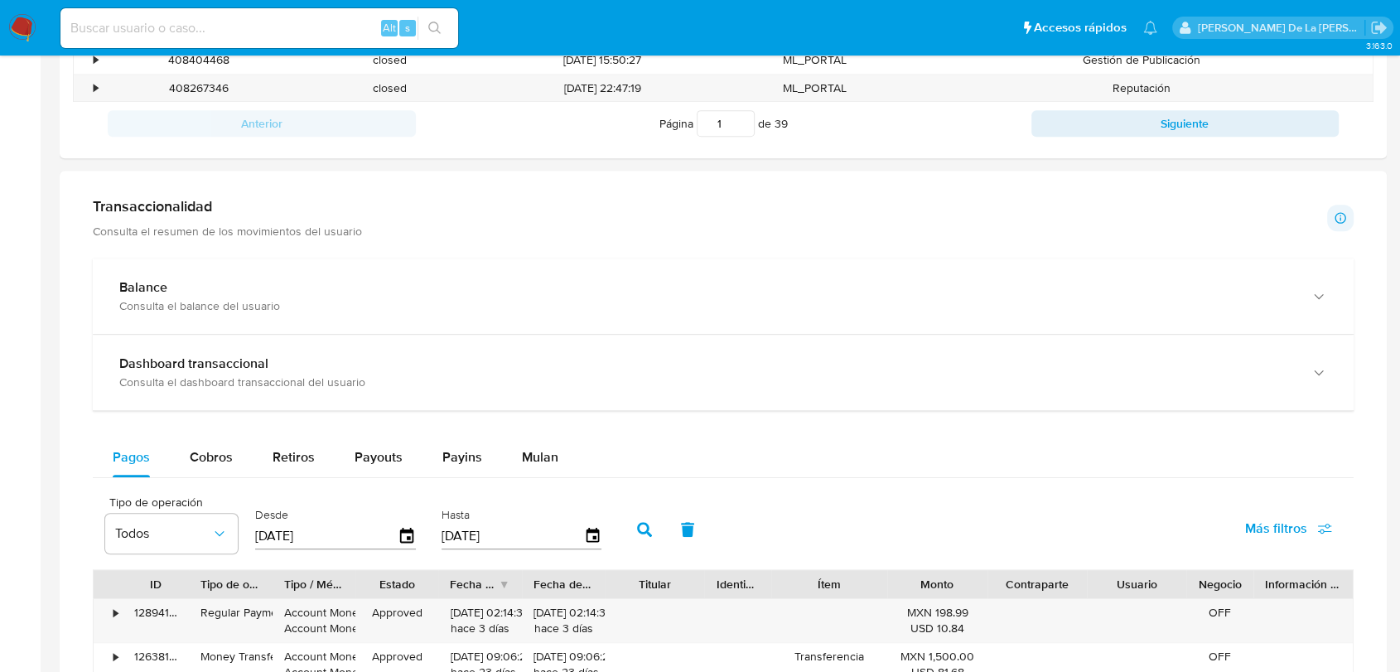
scroll to position [921, 0]
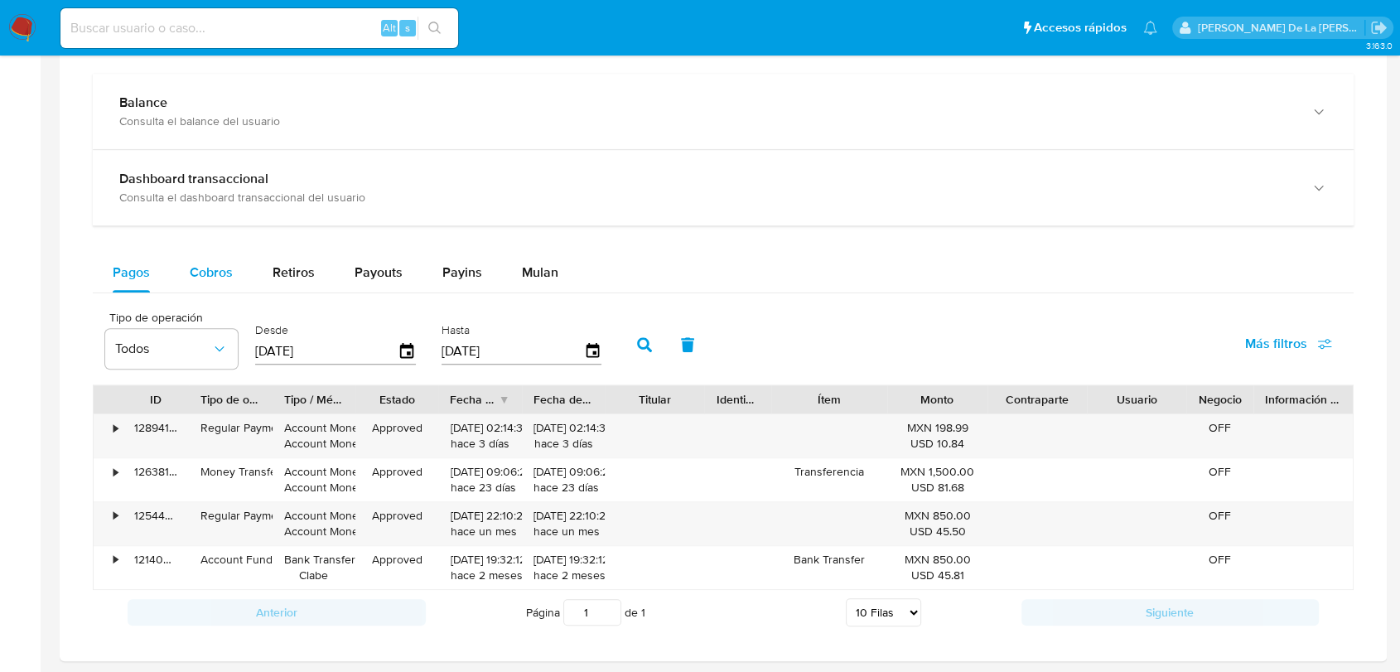
click at [222, 275] on span "Cobros" at bounding box center [211, 272] width 43 height 19
select select "10"
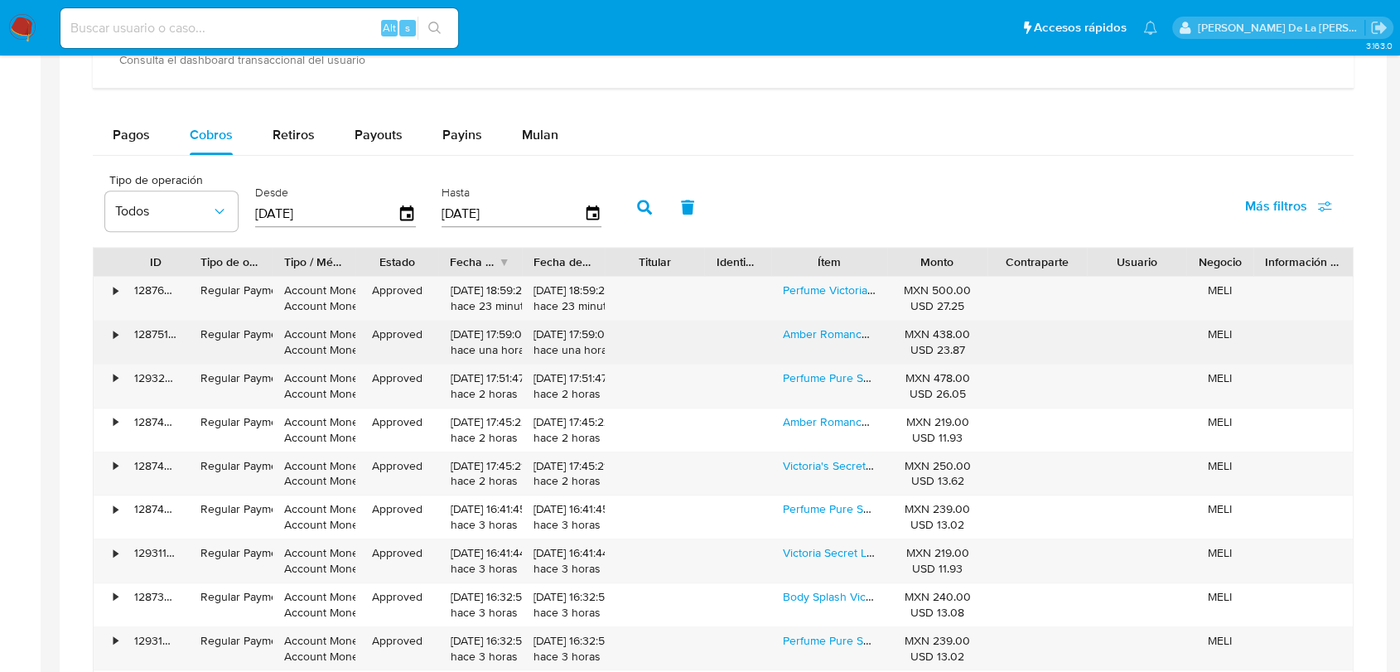
scroll to position [1105, 0]
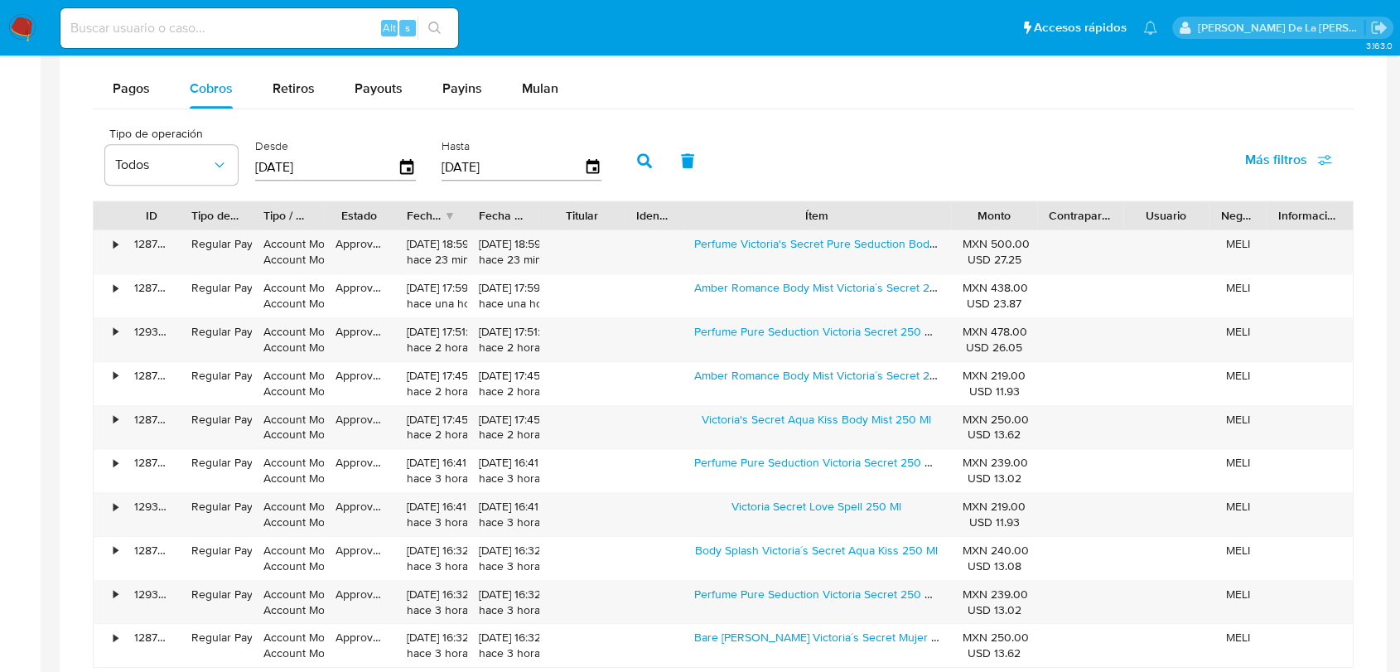
drag, startPoint x: 899, startPoint y: 210, endPoint x: 1002, endPoint y: 215, distance: 102.8
click at [1003, 215] on div "ID Tipo de operación Tipo / Método Estado Fecha de creación Fecha de aprobación…" at bounding box center [724, 215] width 1260 height 28
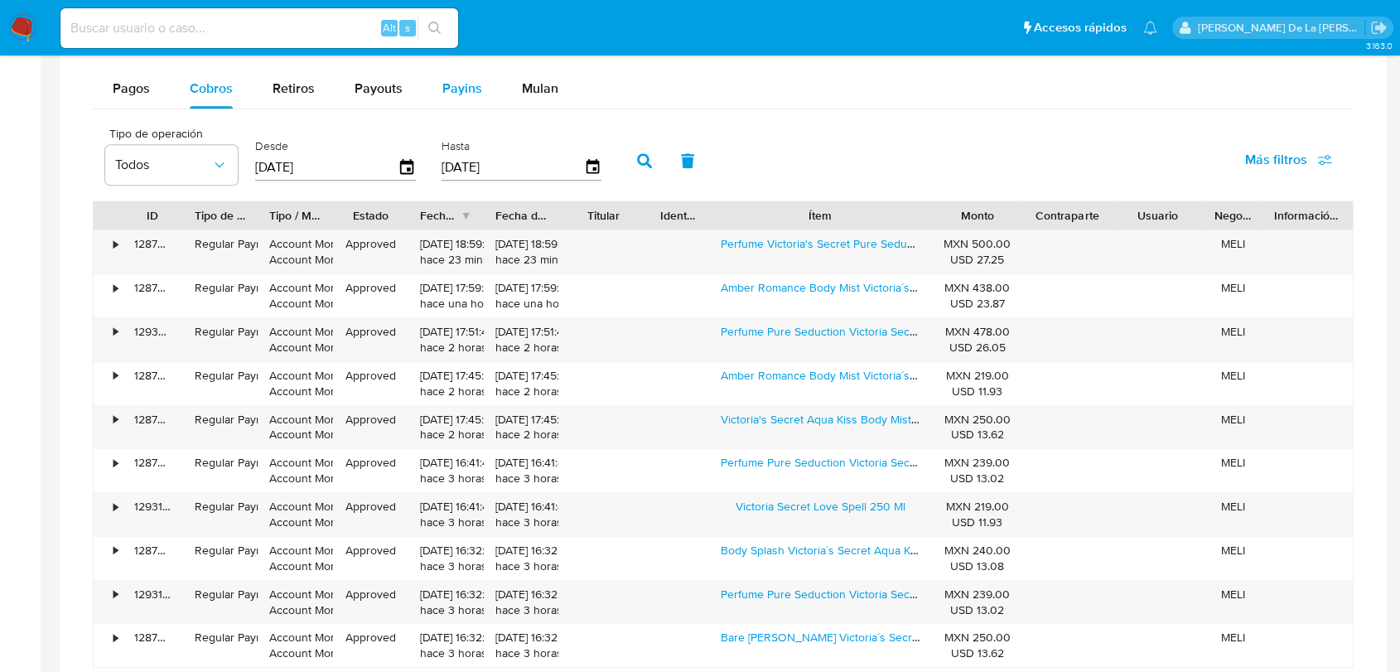
click at [436, 88] on button "Payins" at bounding box center [463, 89] width 80 height 40
select select "10"
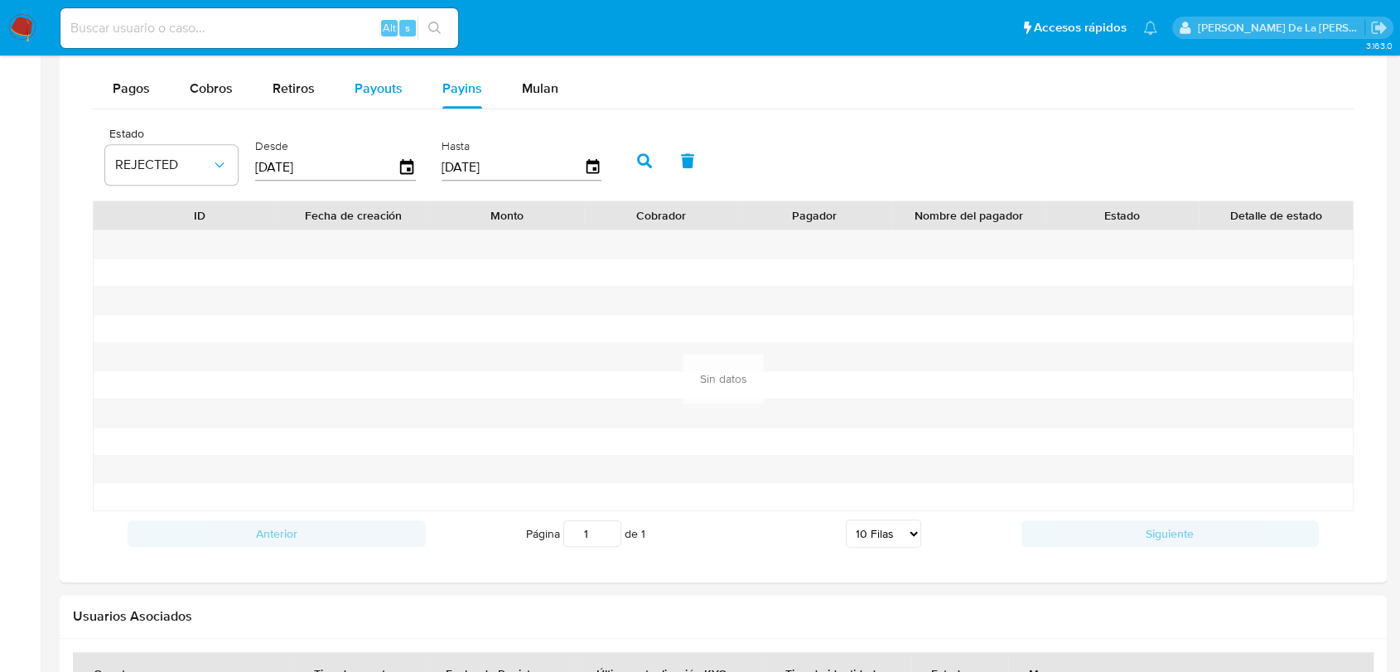
click at [364, 85] on span "Payouts" at bounding box center [379, 88] width 48 height 19
select select "10"
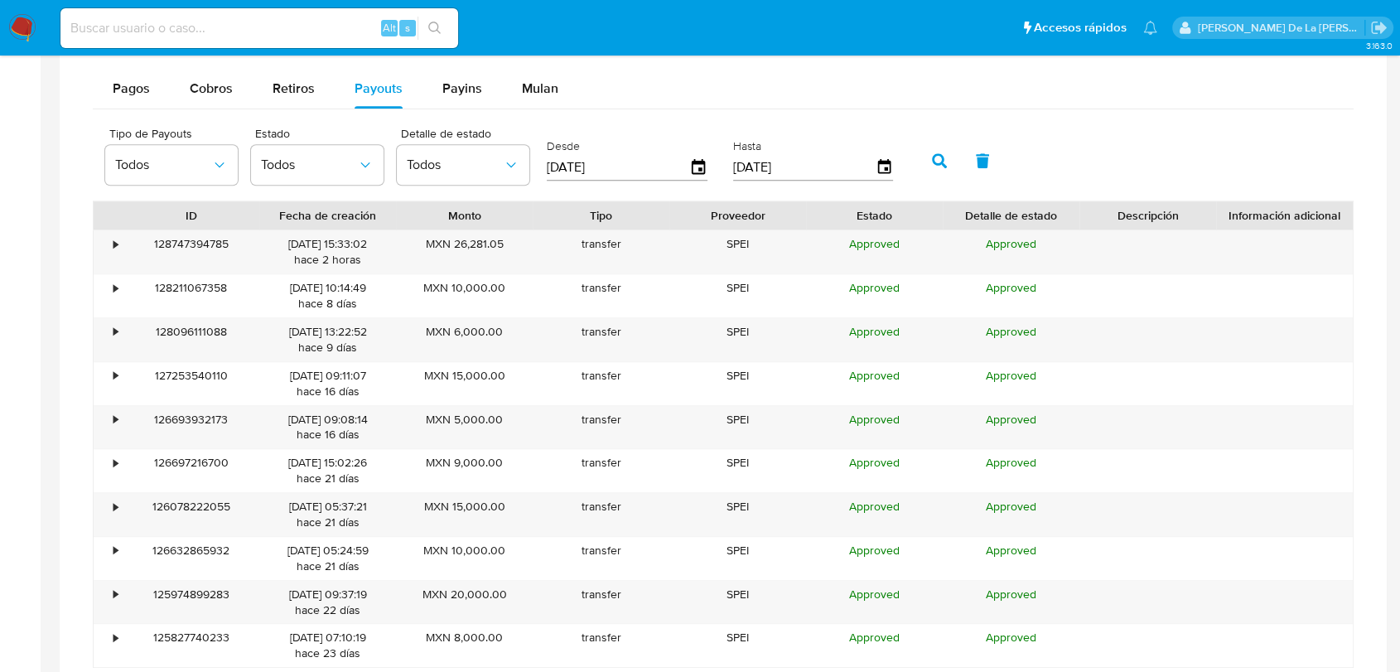
scroll to position [829, 0]
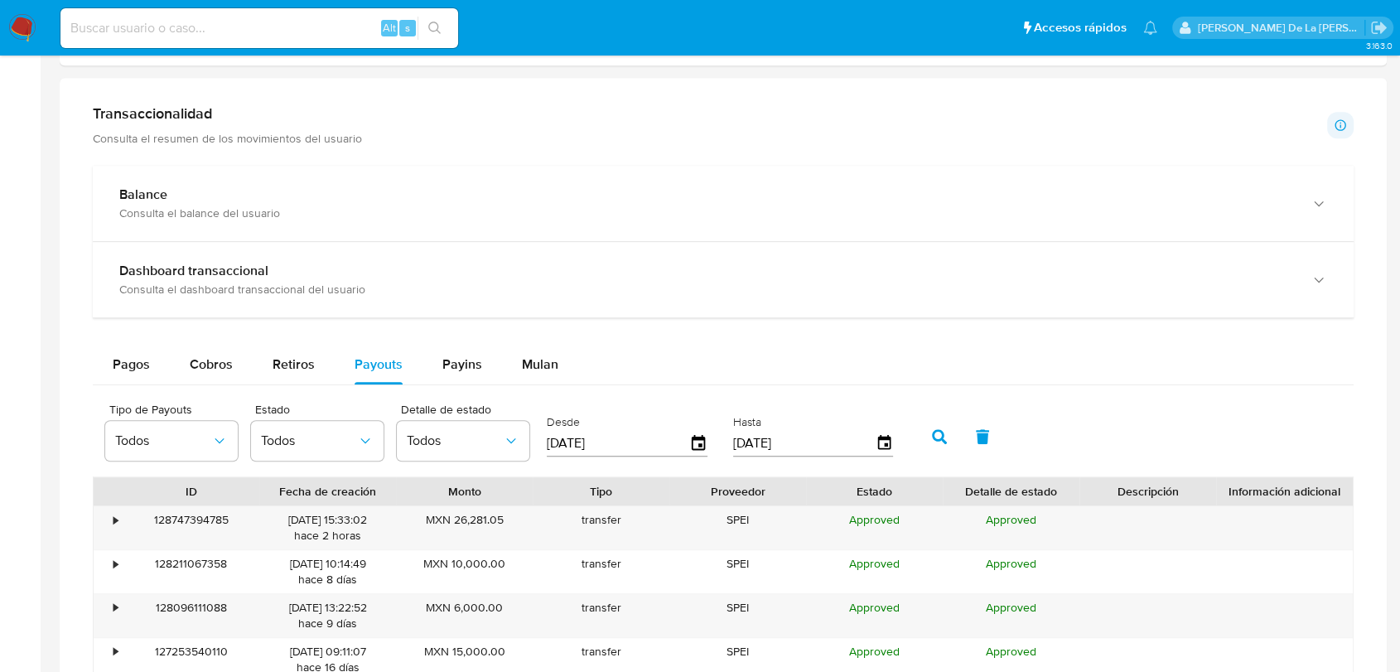
click at [155, 36] on input at bounding box center [259, 28] width 398 height 22
paste input "1994646853"
type input "1994646853"
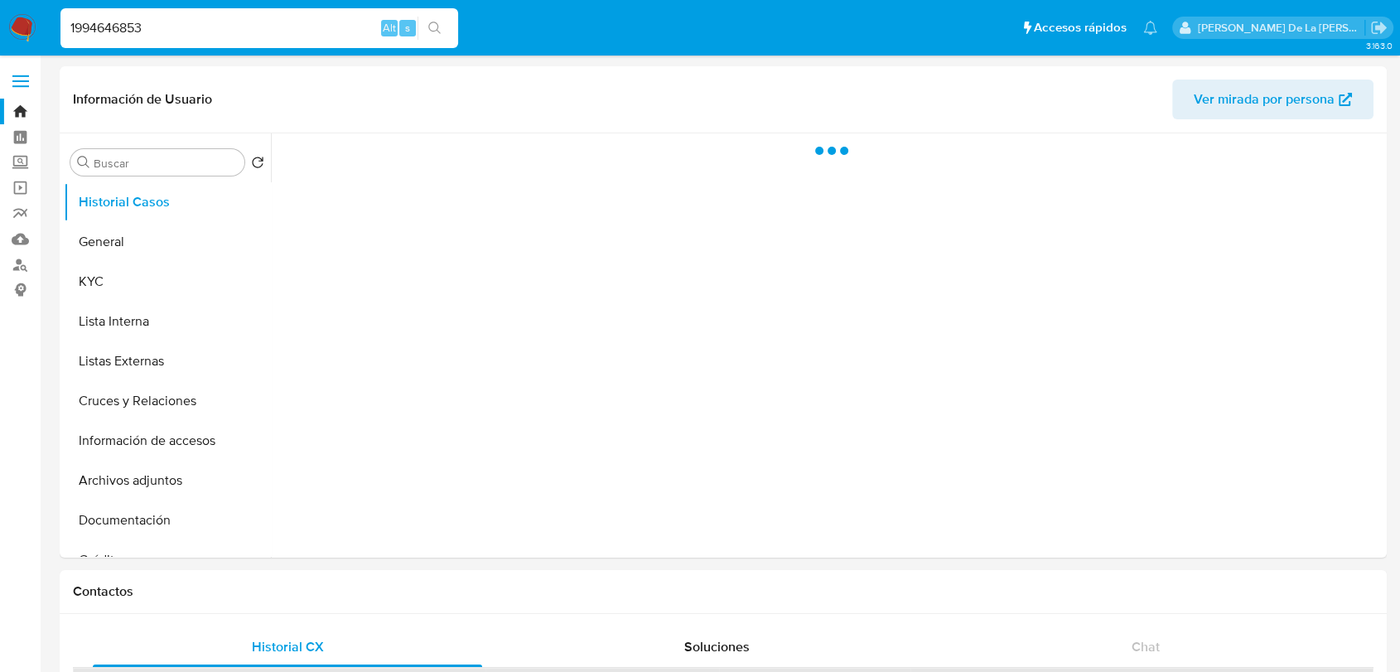
select select "10"
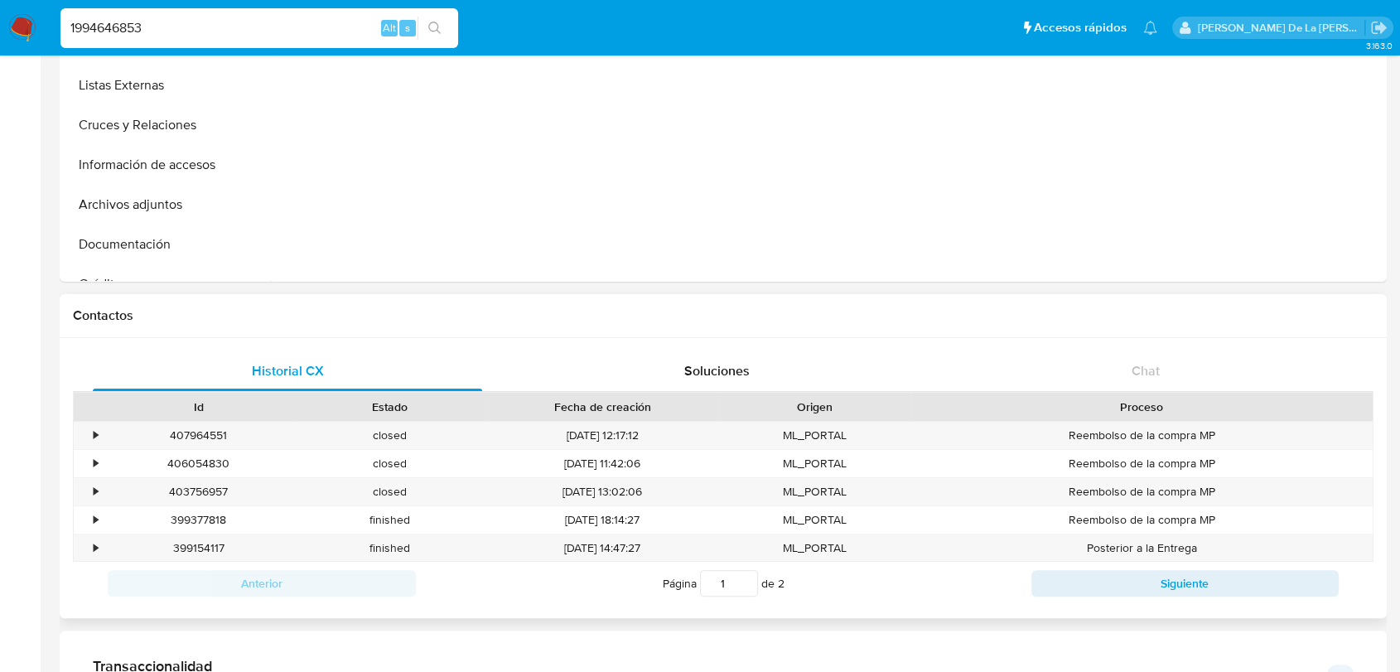
scroll to position [92, 0]
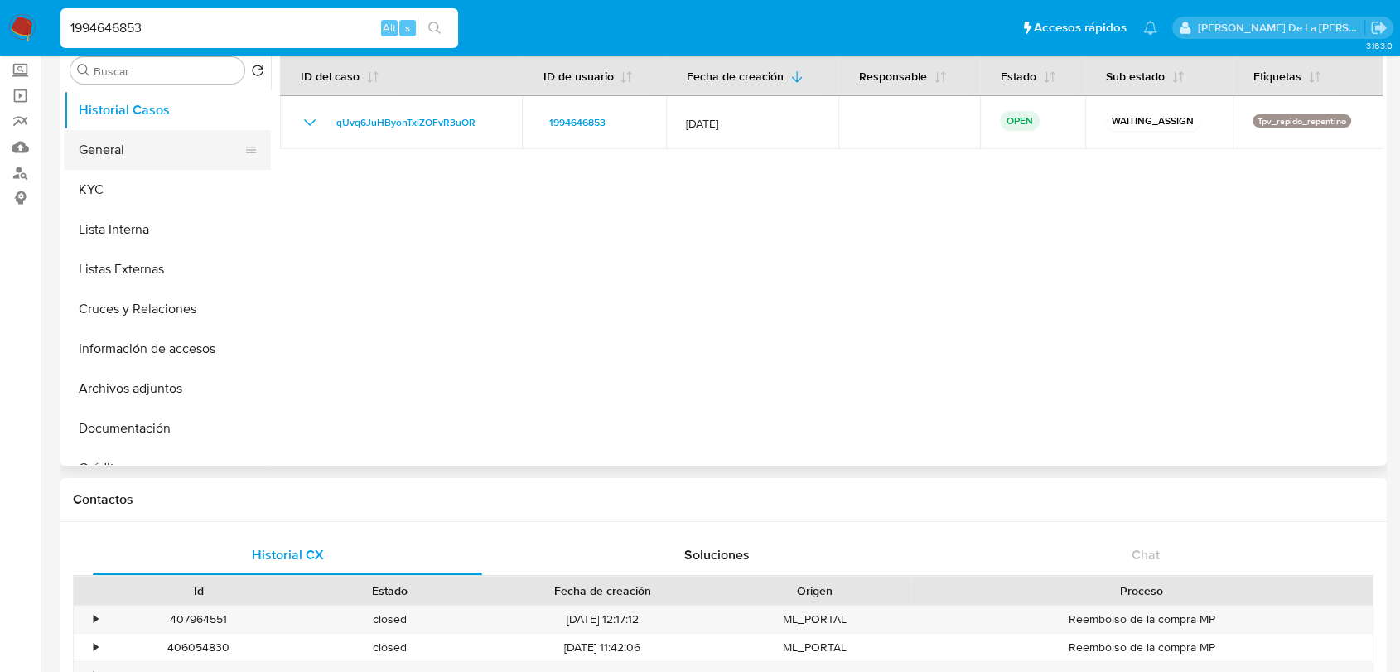
click at [172, 162] on button "General" at bounding box center [161, 150] width 194 height 40
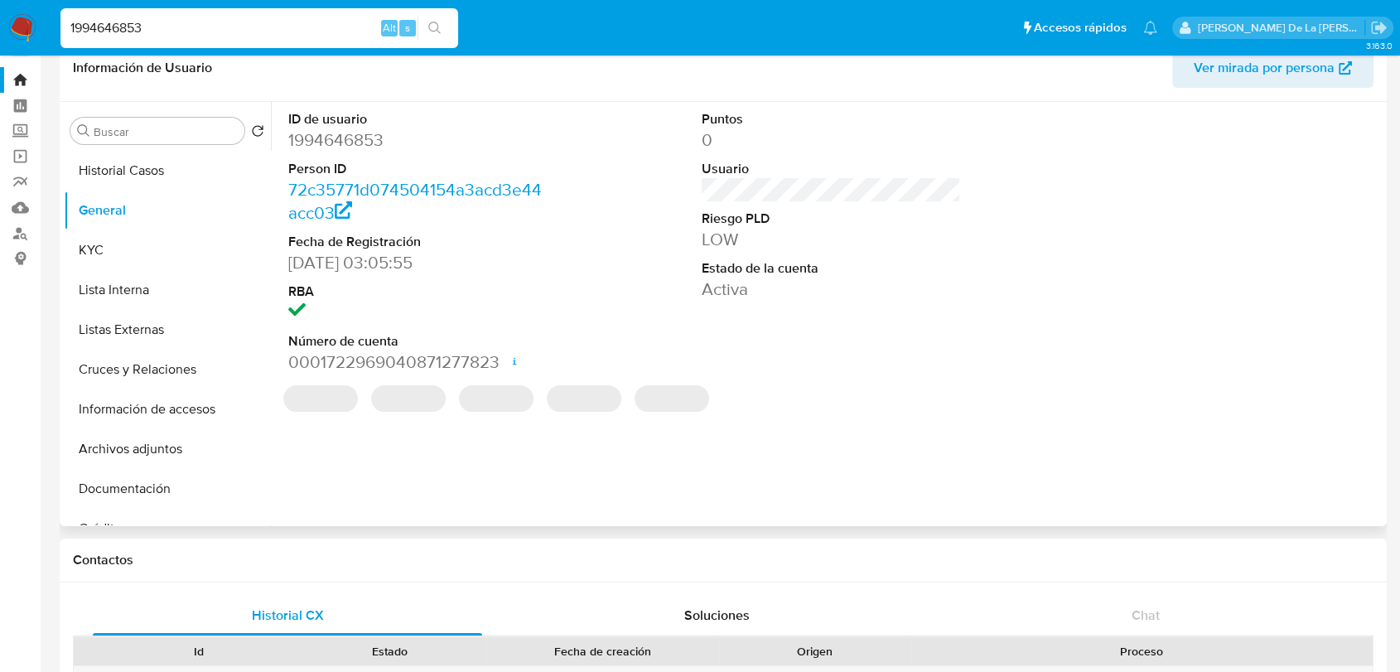
scroll to position [0, 0]
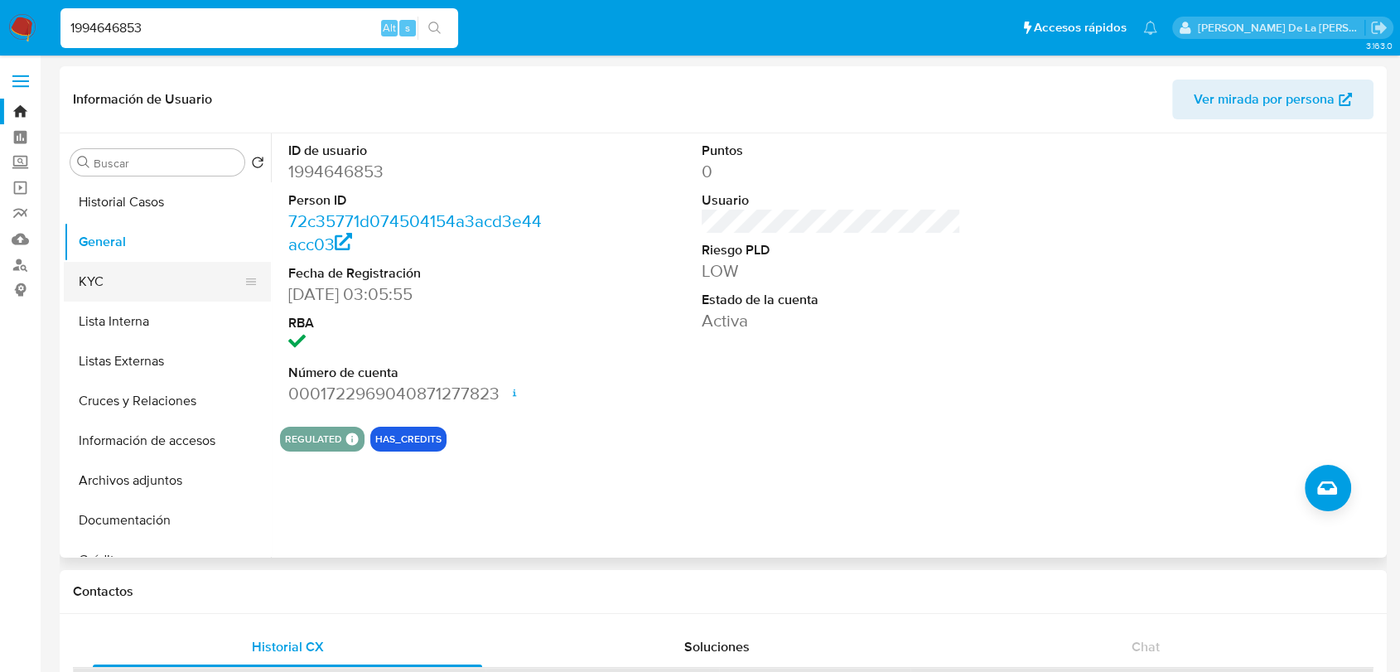
click at [131, 273] on button "KYC" at bounding box center [161, 282] width 194 height 40
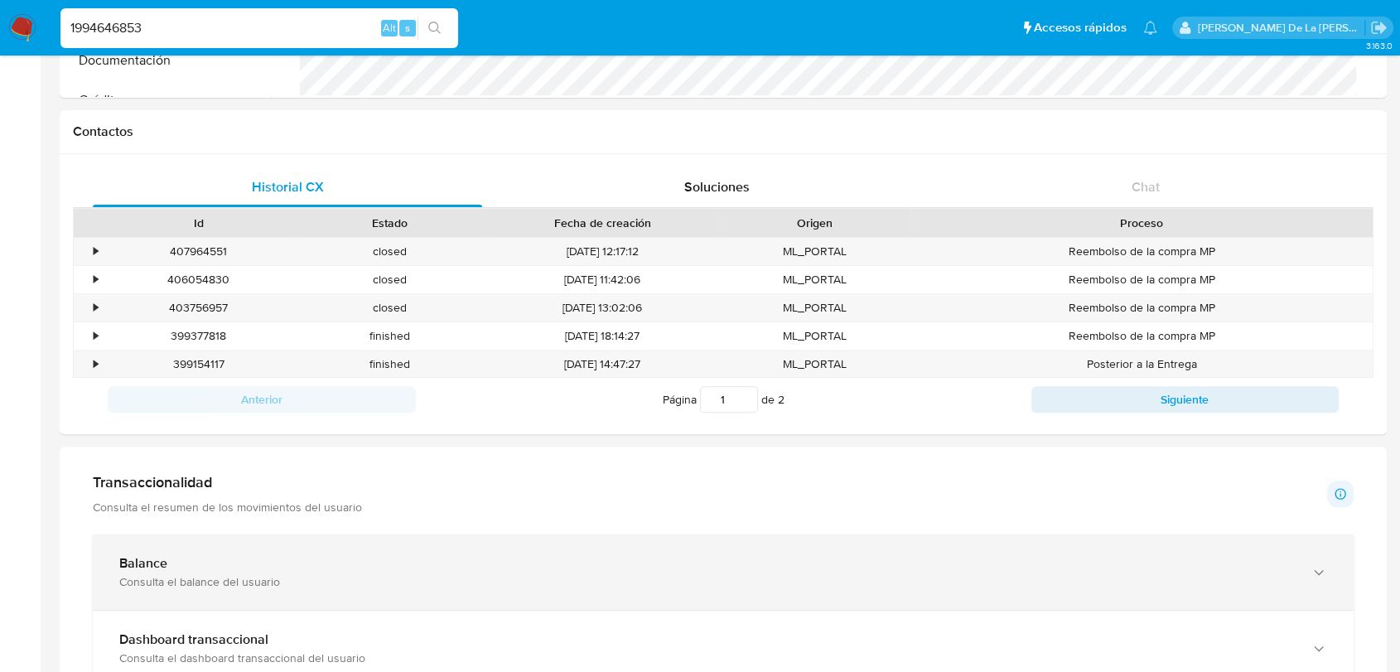
scroll to position [921, 0]
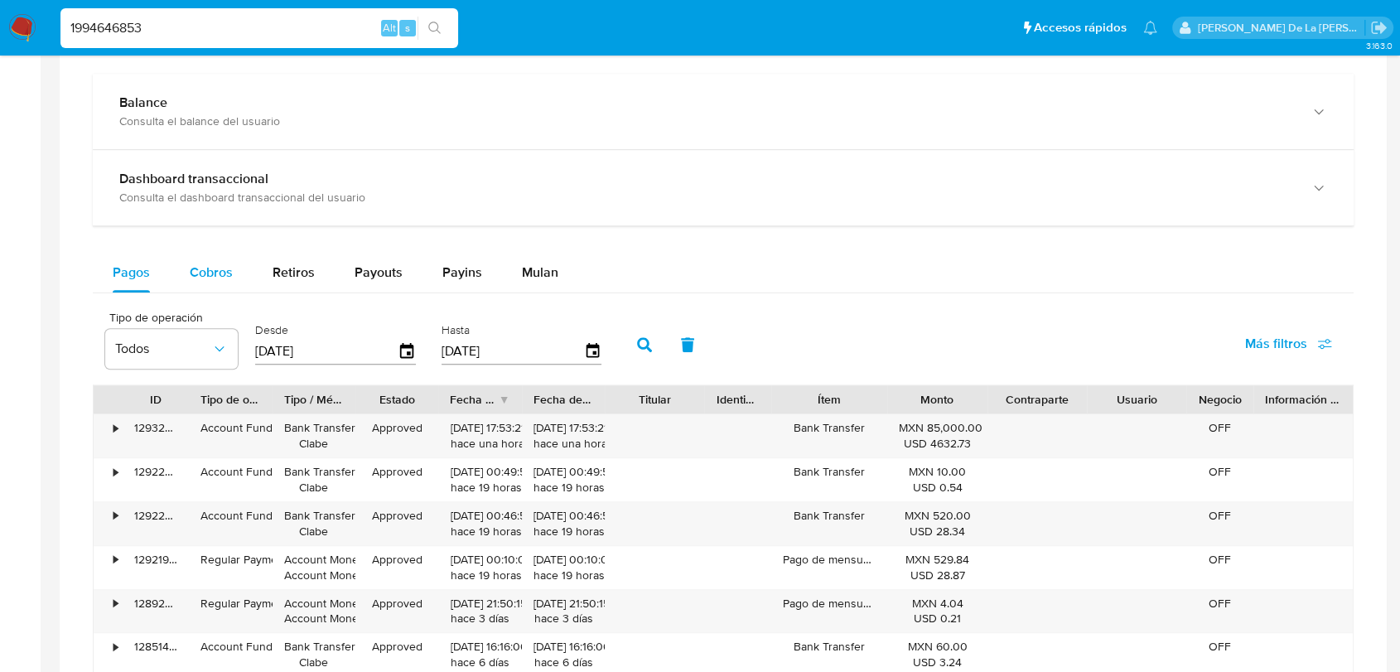
click at [210, 274] on span "Cobros" at bounding box center [211, 272] width 43 height 19
select select "10"
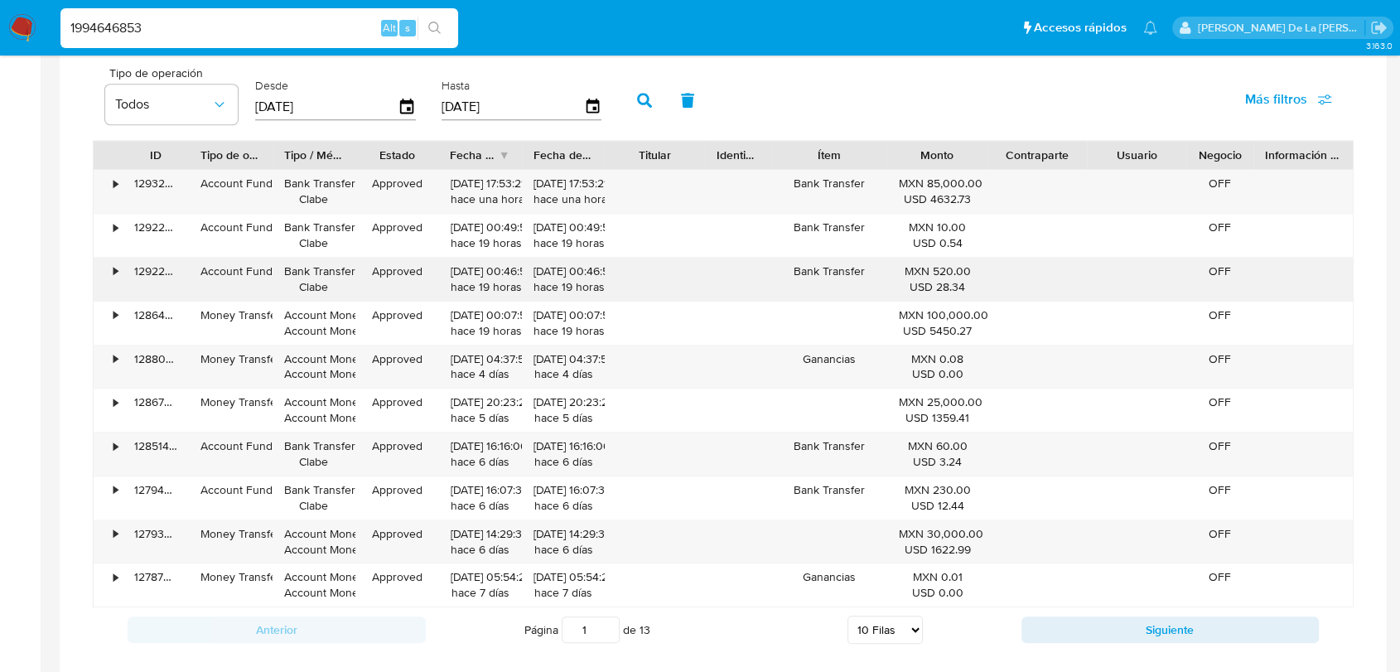
scroll to position [1197, 0]
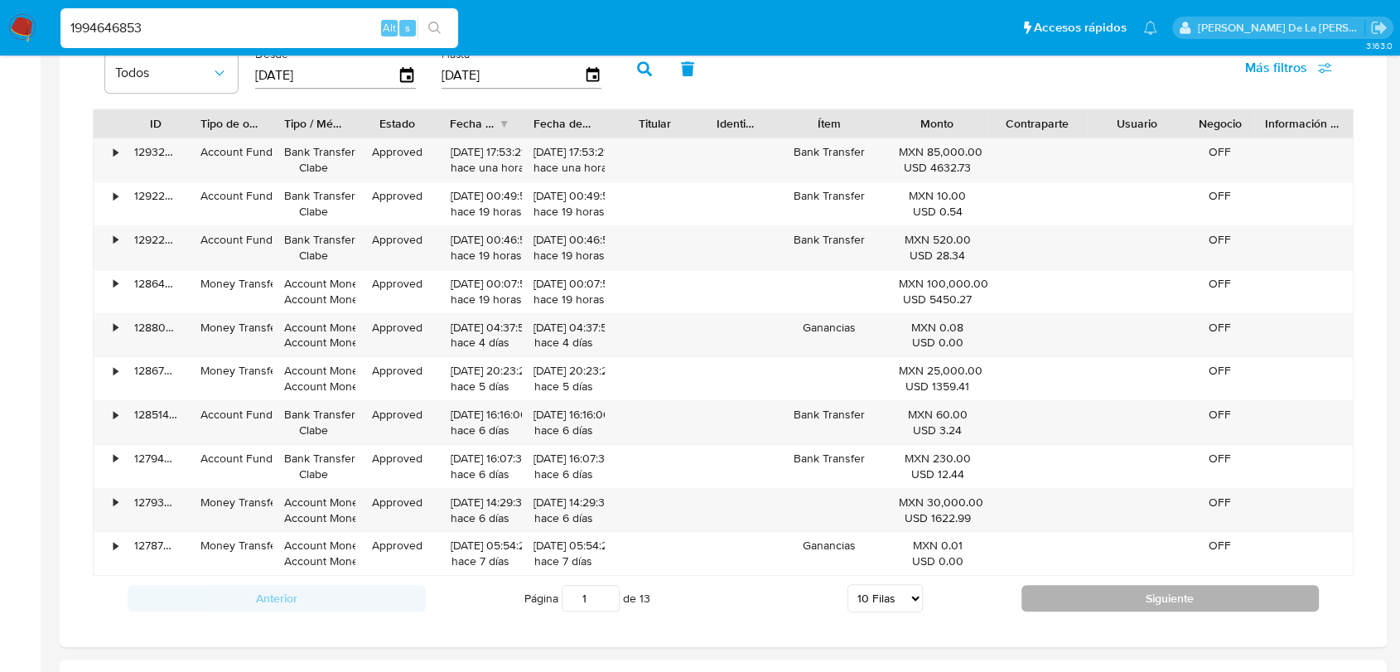
click at [1089, 588] on button "Siguiente" at bounding box center [1171, 598] width 298 height 27
type input "2"
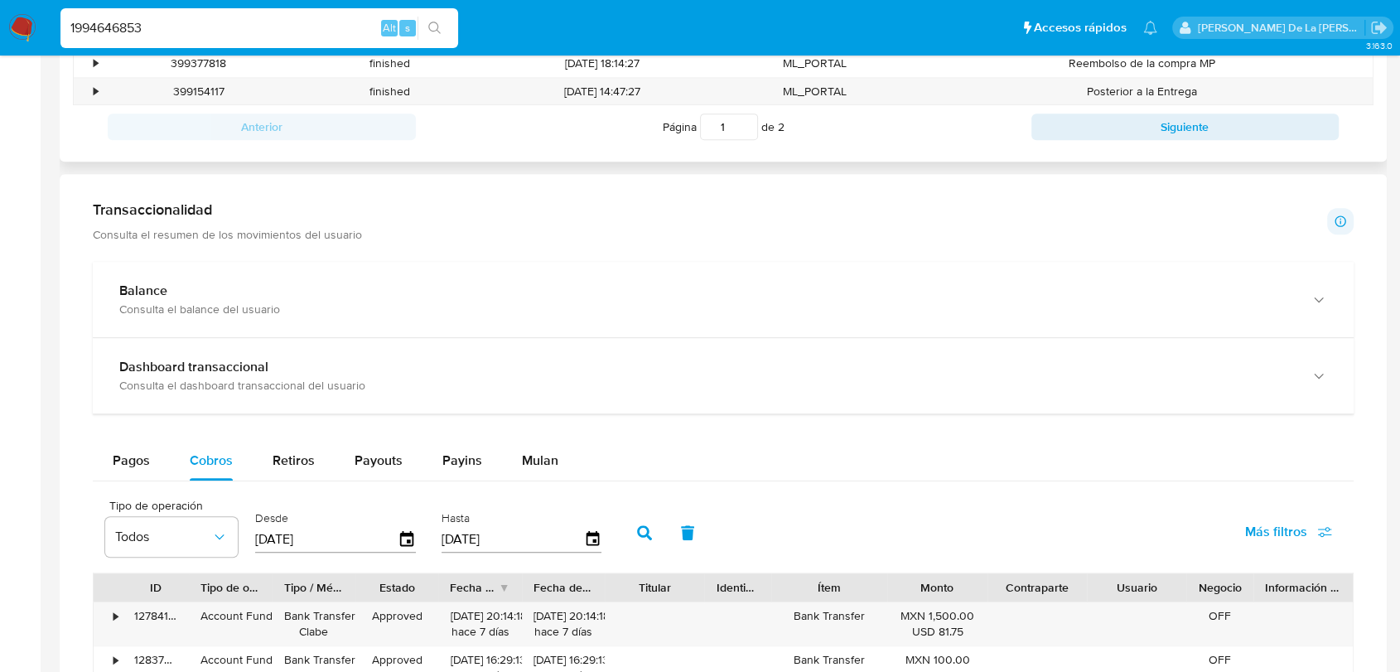
scroll to position [552, 0]
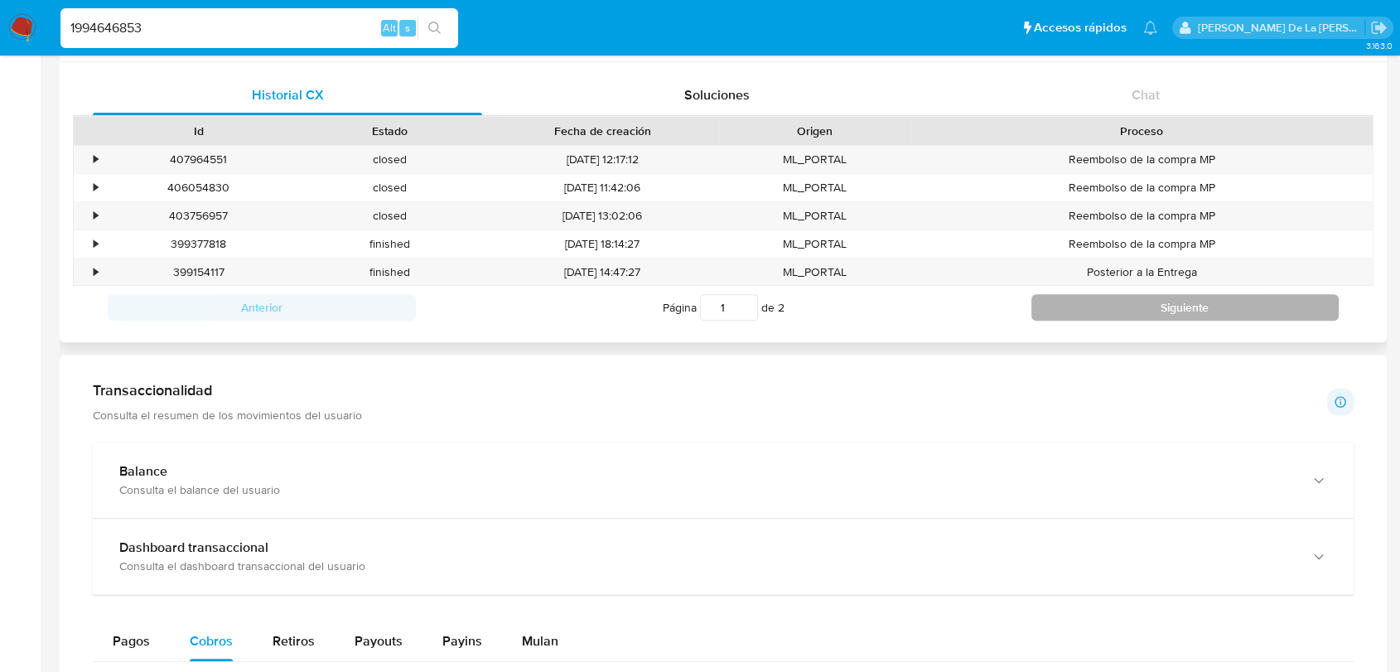
click at [1110, 302] on button "Siguiente" at bounding box center [1186, 307] width 308 height 27
type input "2"
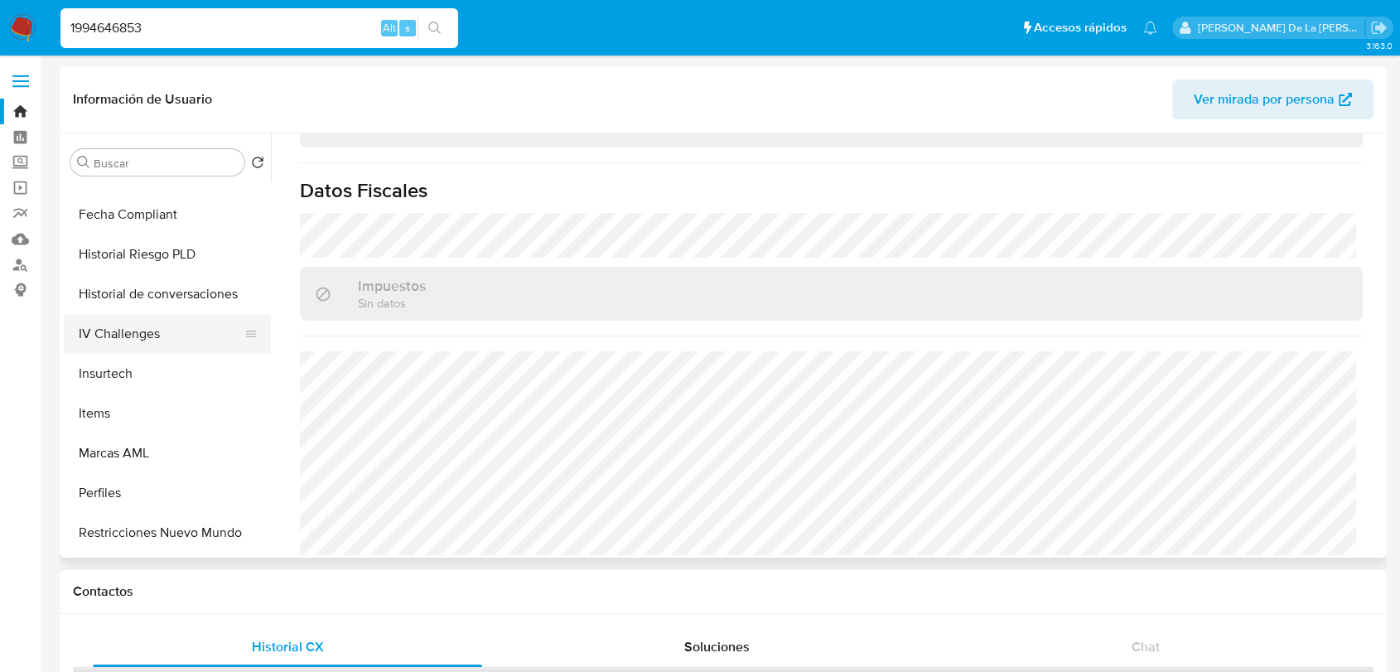
scroll to position [736, 0]
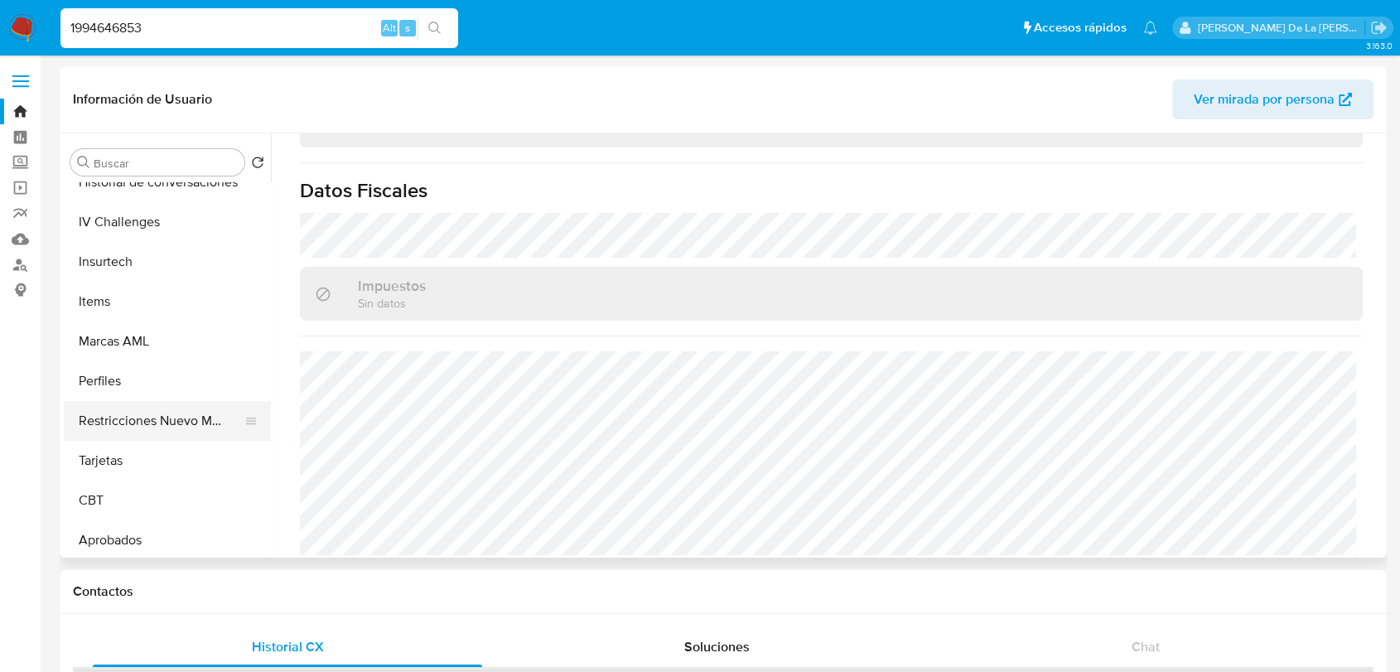
click at [178, 418] on button "Restricciones Nuevo Mundo" at bounding box center [161, 421] width 194 height 40
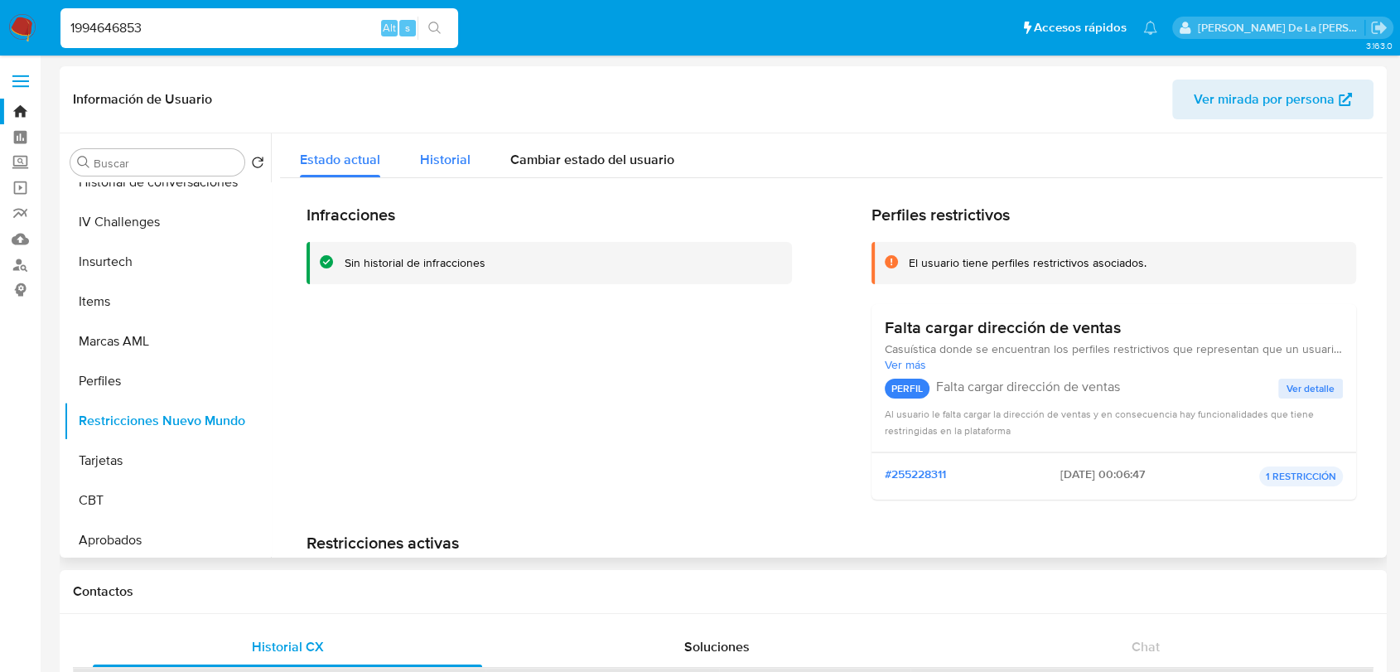
click at [449, 174] on div "Historial" at bounding box center [445, 155] width 51 height 44
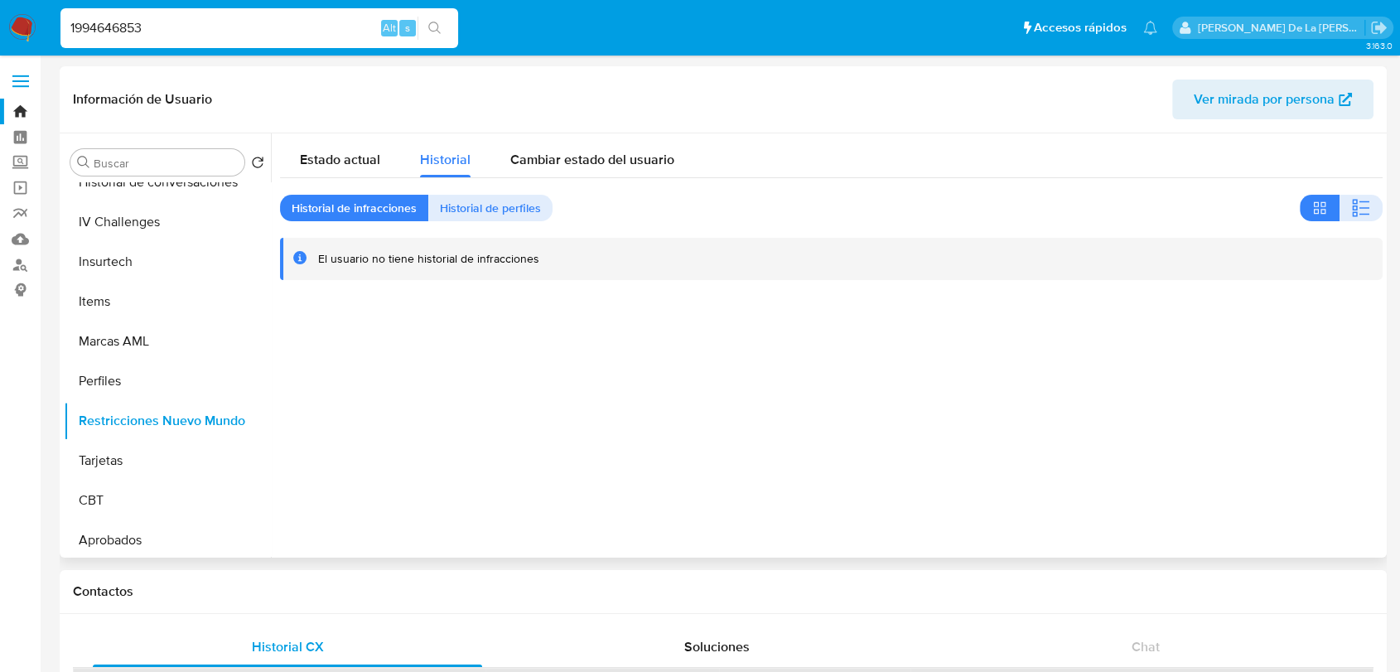
scroll to position [368, 0]
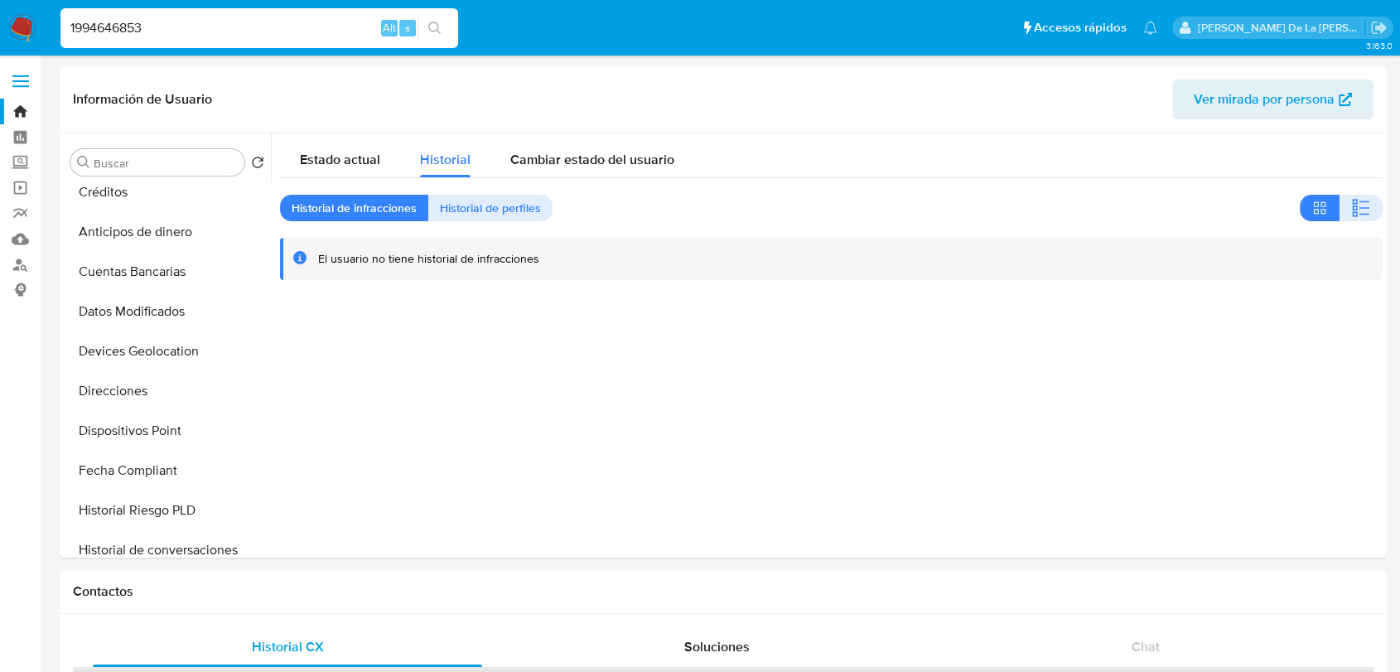
click at [114, 32] on input "1994646853" at bounding box center [259, 28] width 398 height 22
click at [111, 29] on input "1994646853" at bounding box center [259, 28] width 398 height 22
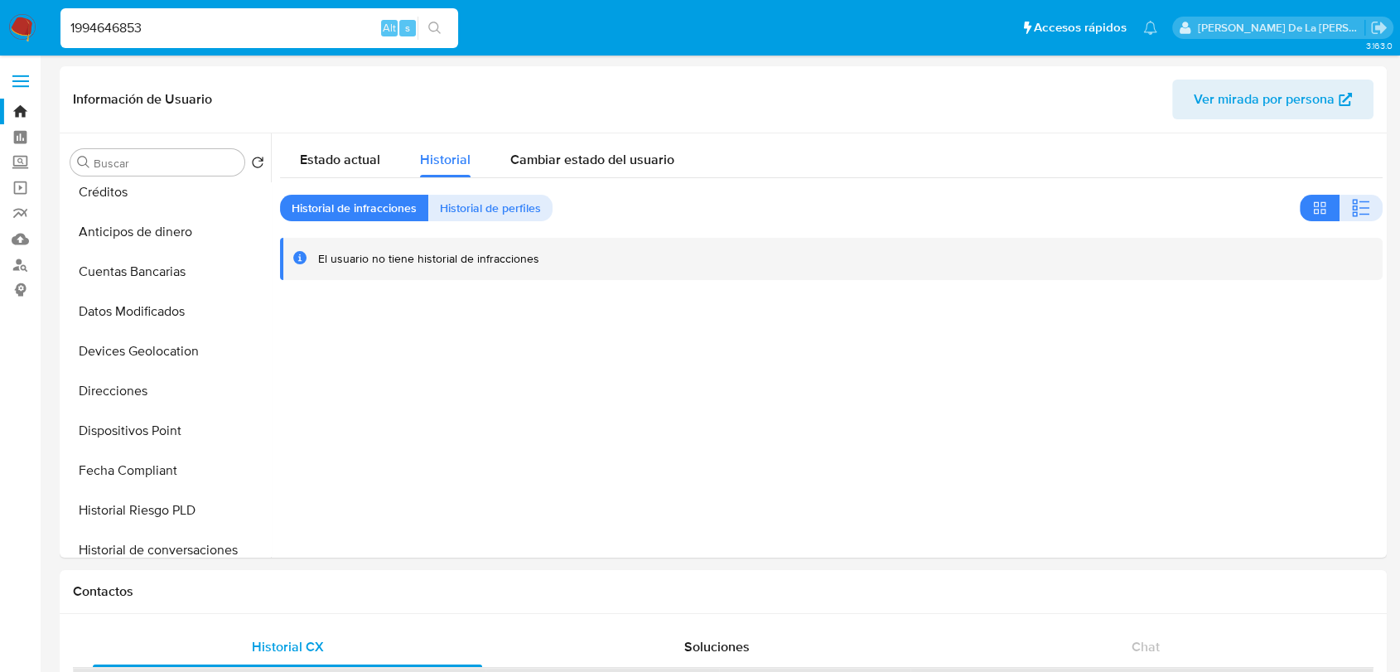
click at [20, 23] on img at bounding box center [22, 28] width 28 height 28
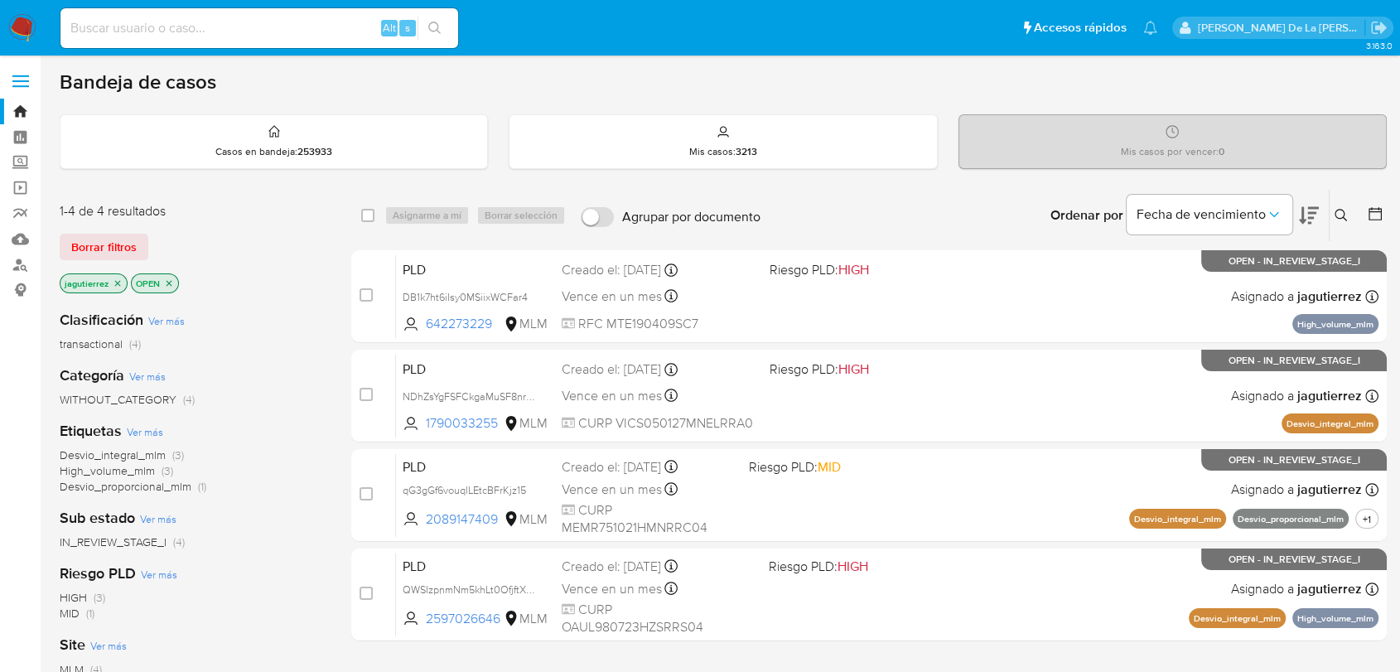
click at [1346, 210] on icon at bounding box center [1341, 215] width 13 height 13
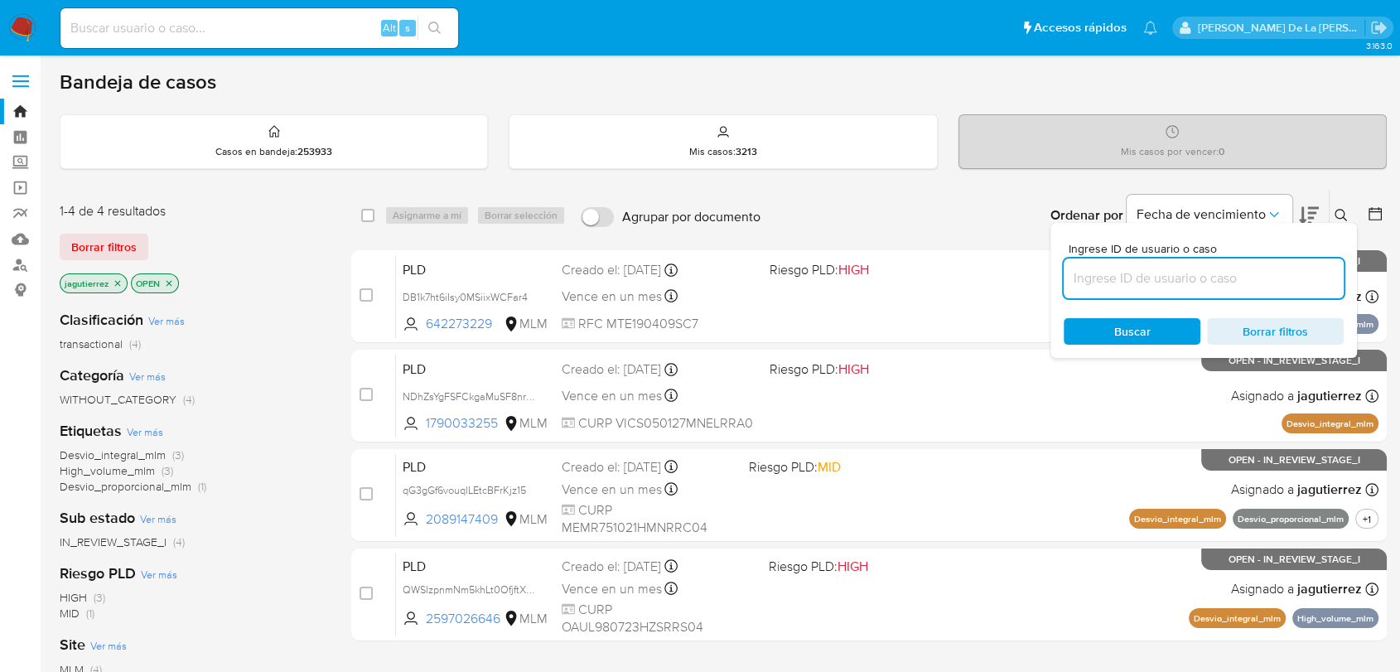
click at [1147, 287] on input at bounding box center [1204, 279] width 280 height 22
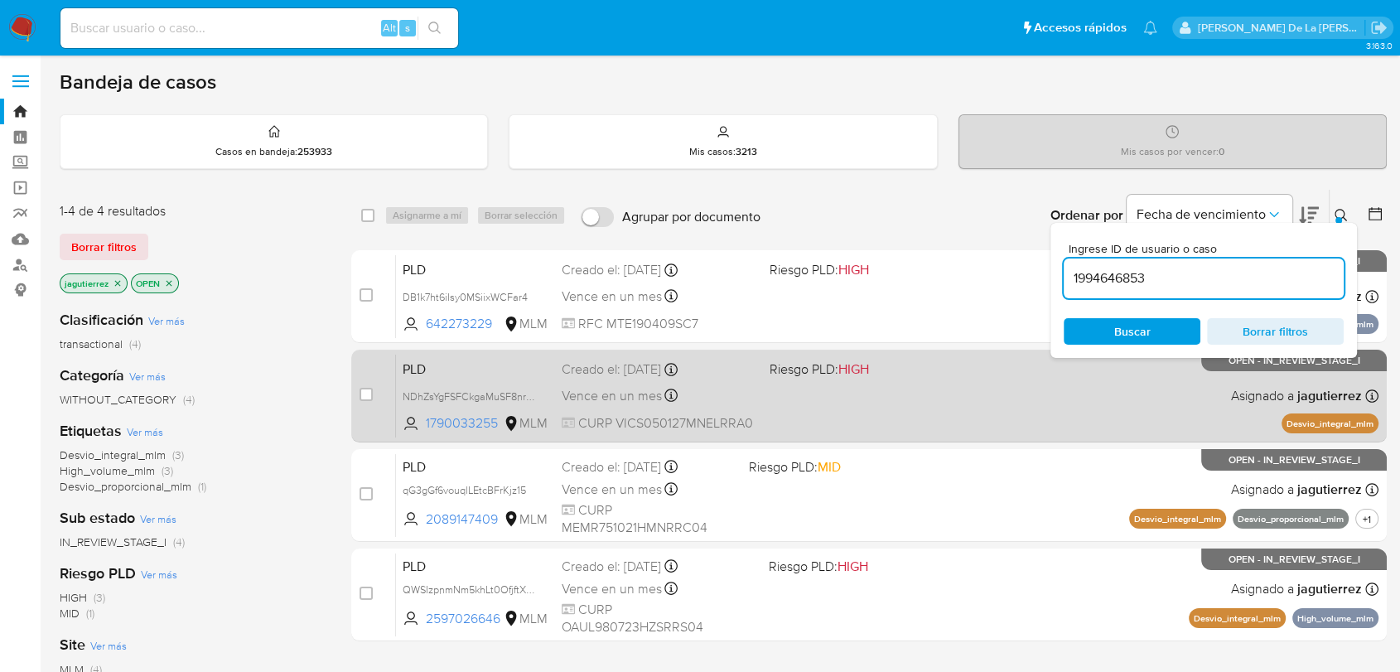
type input "1994646853"
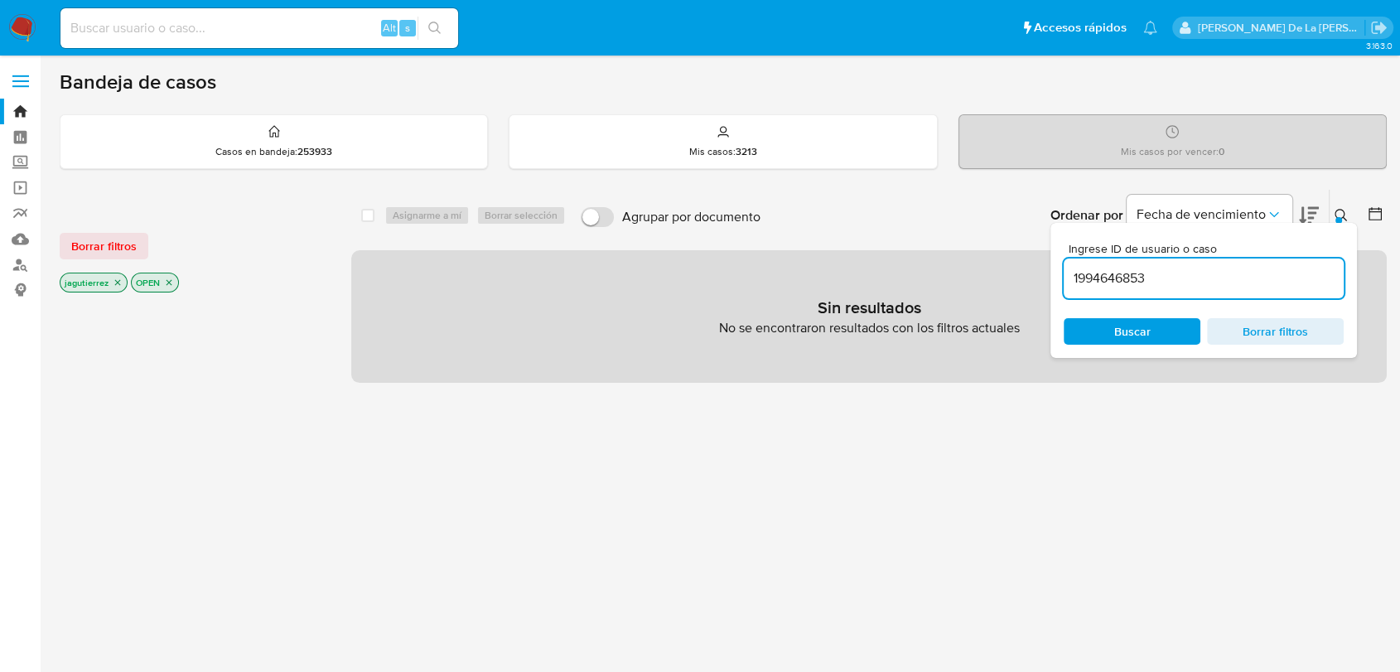
click at [120, 283] on icon "close-filter" at bounding box center [118, 283] width 10 height 10
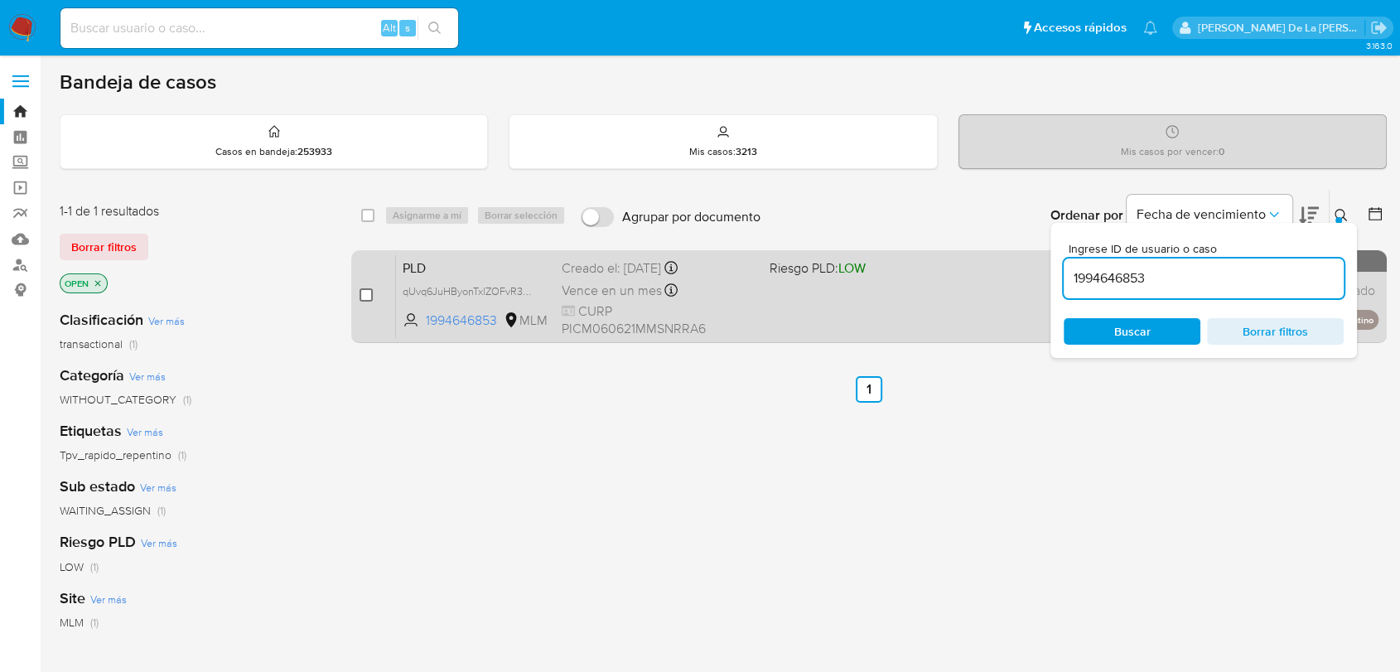
click at [360, 295] on input "checkbox" at bounding box center [366, 294] width 13 height 13
checkbox input "true"
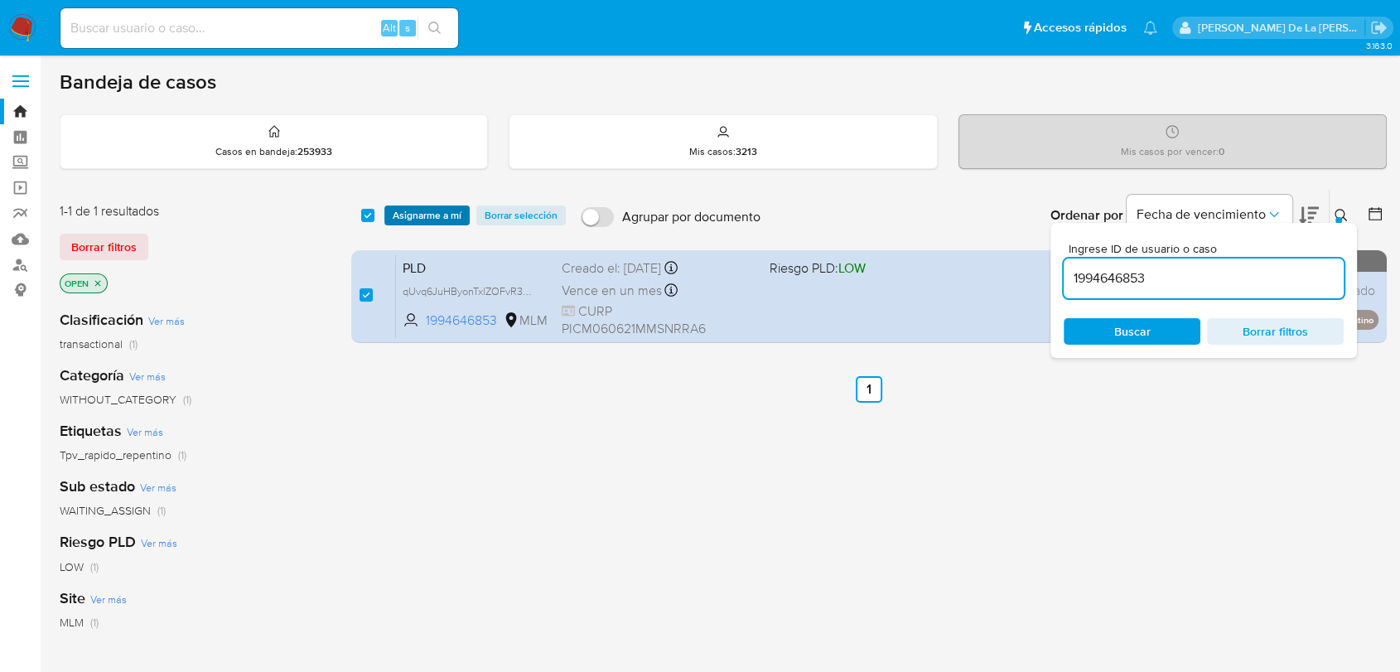
click at [422, 211] on span "Asignarme a mí" at bounding box center [427, 215] width 69 height 17
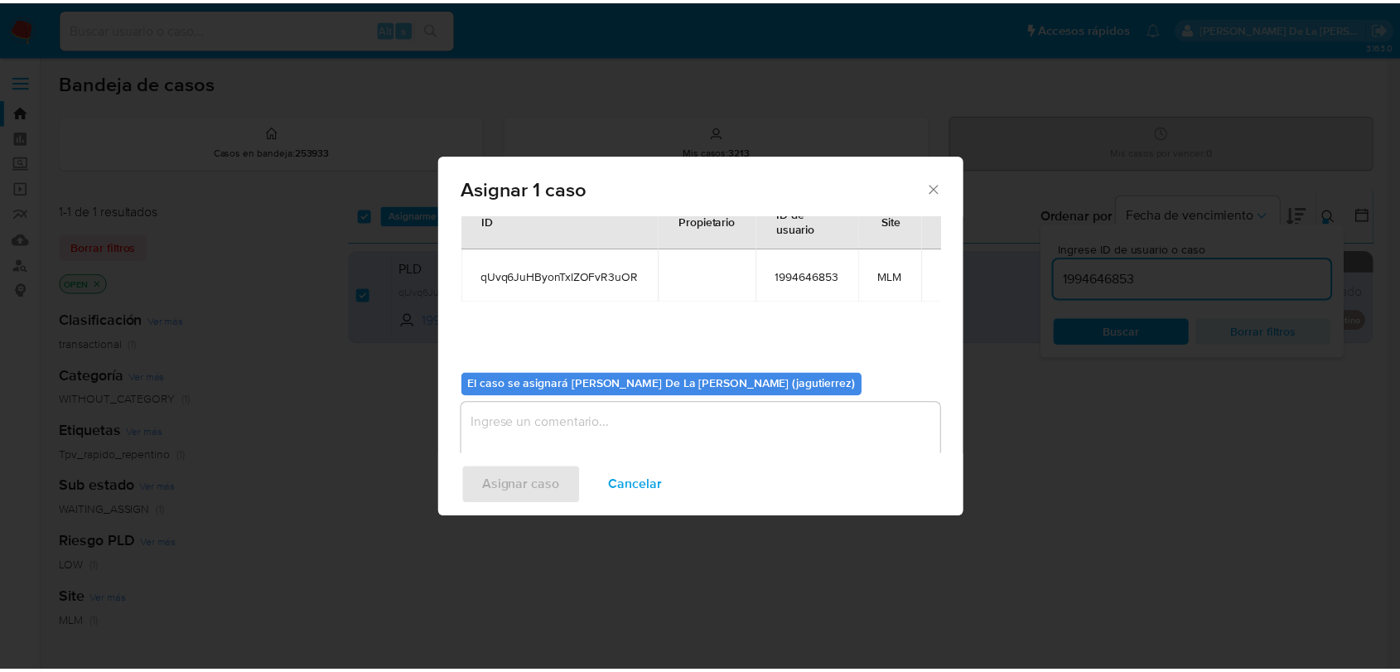
scroll to position [85, 0]
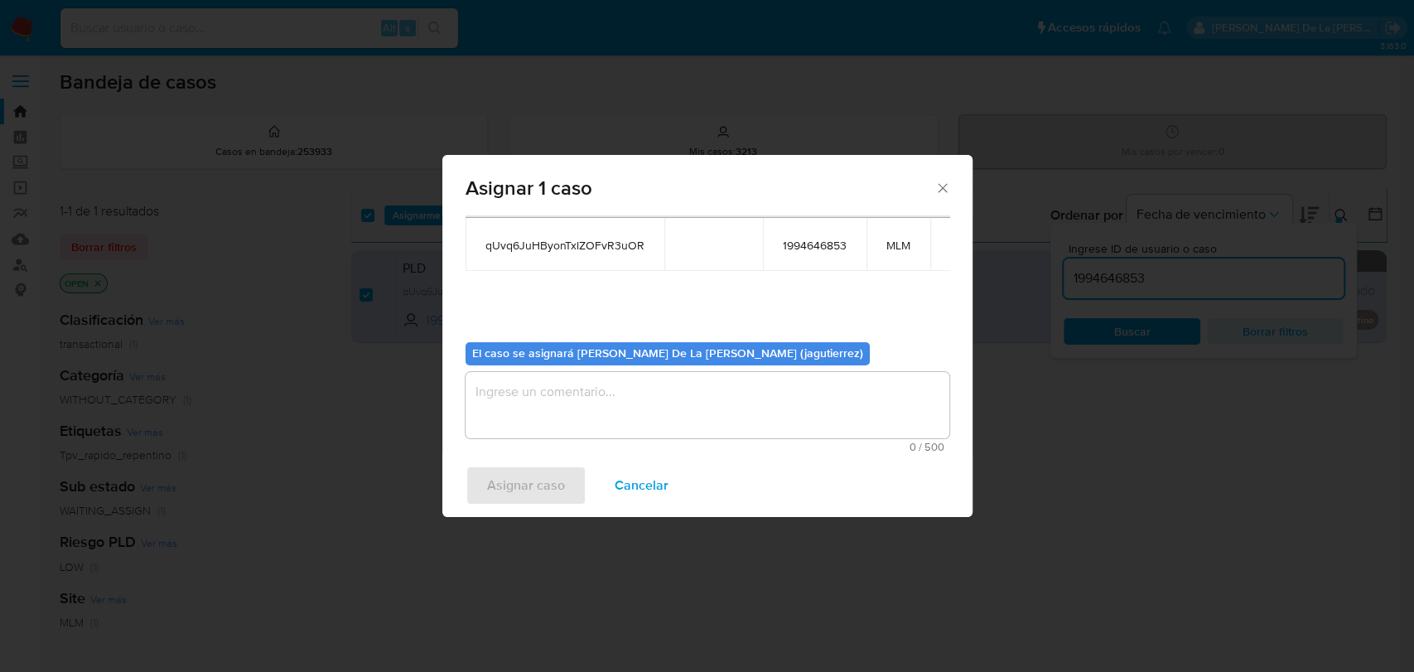
click at [542, 386] on textarea "assign-modal" at bounding box center [708, 405] width 484 height 66
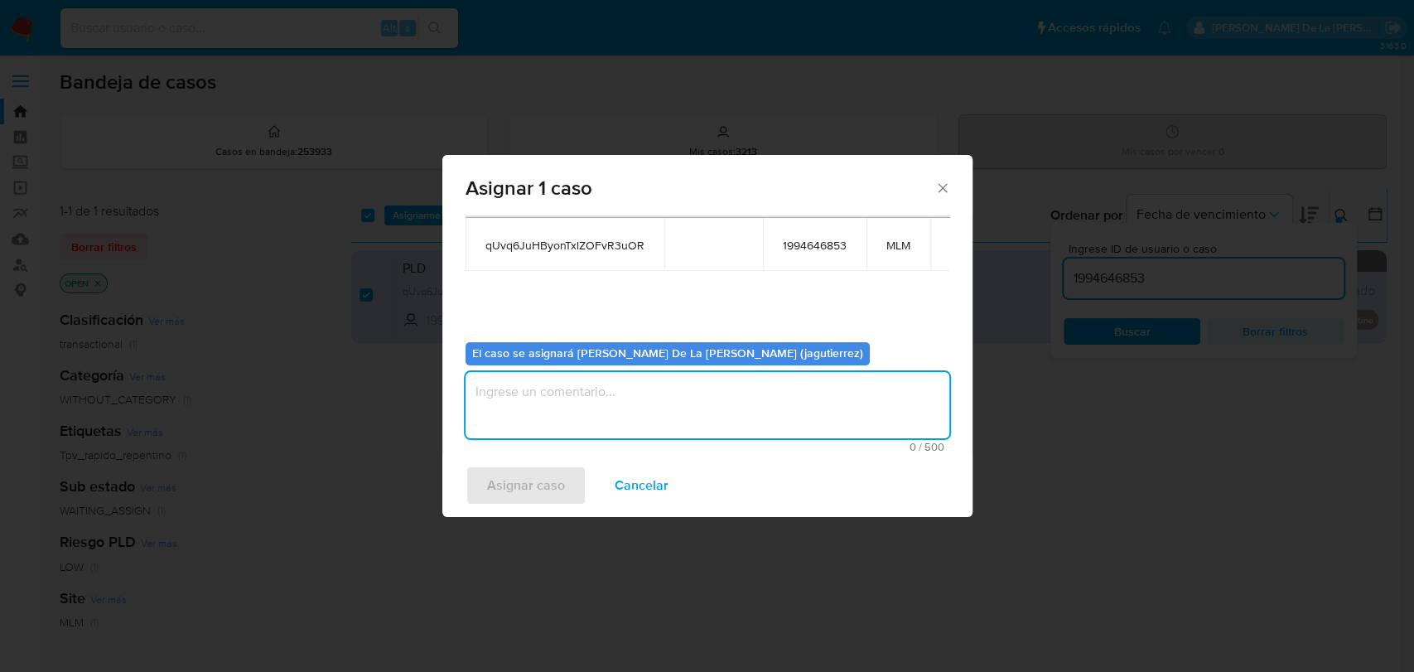
click at [540, 393] on textarea "assign-modal" at bounding box center [708, 405] width 484 height 66
type textarea "JG"
click at [514, 478] on span "Asignar caso" at bounding box center [526, 485] width 78 height 36
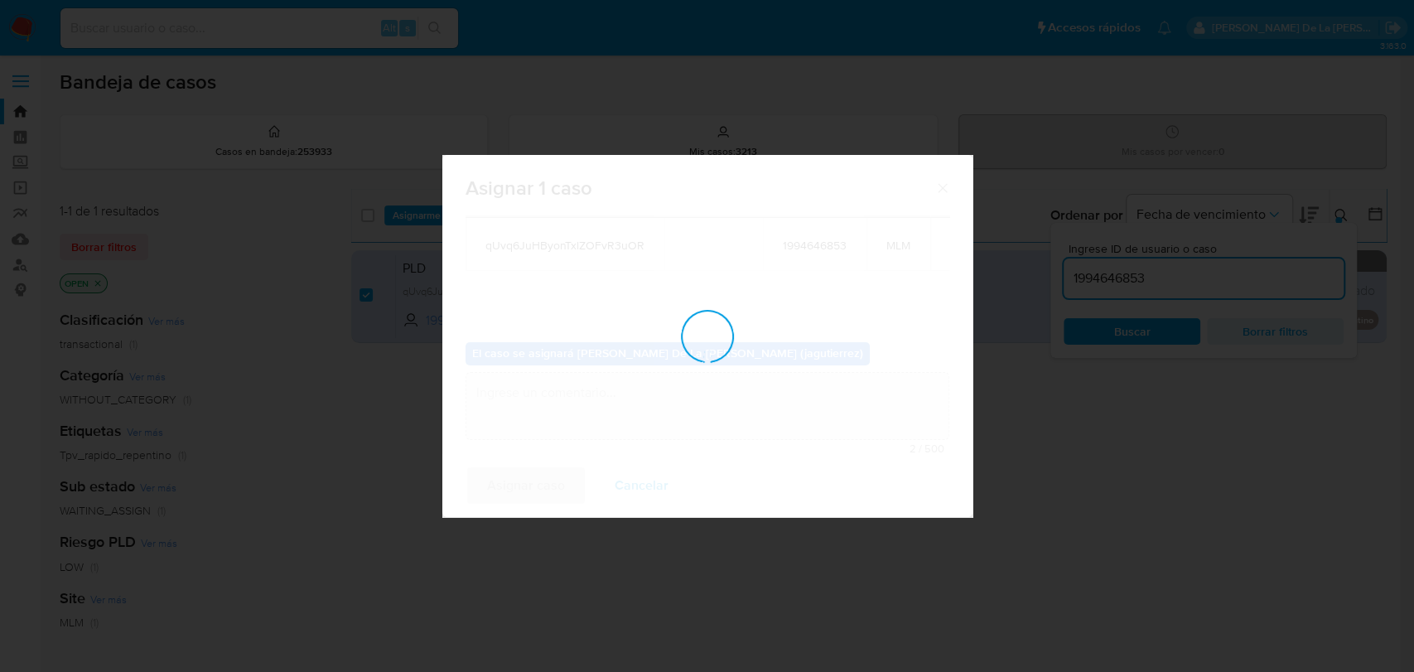
checkbox input "false"
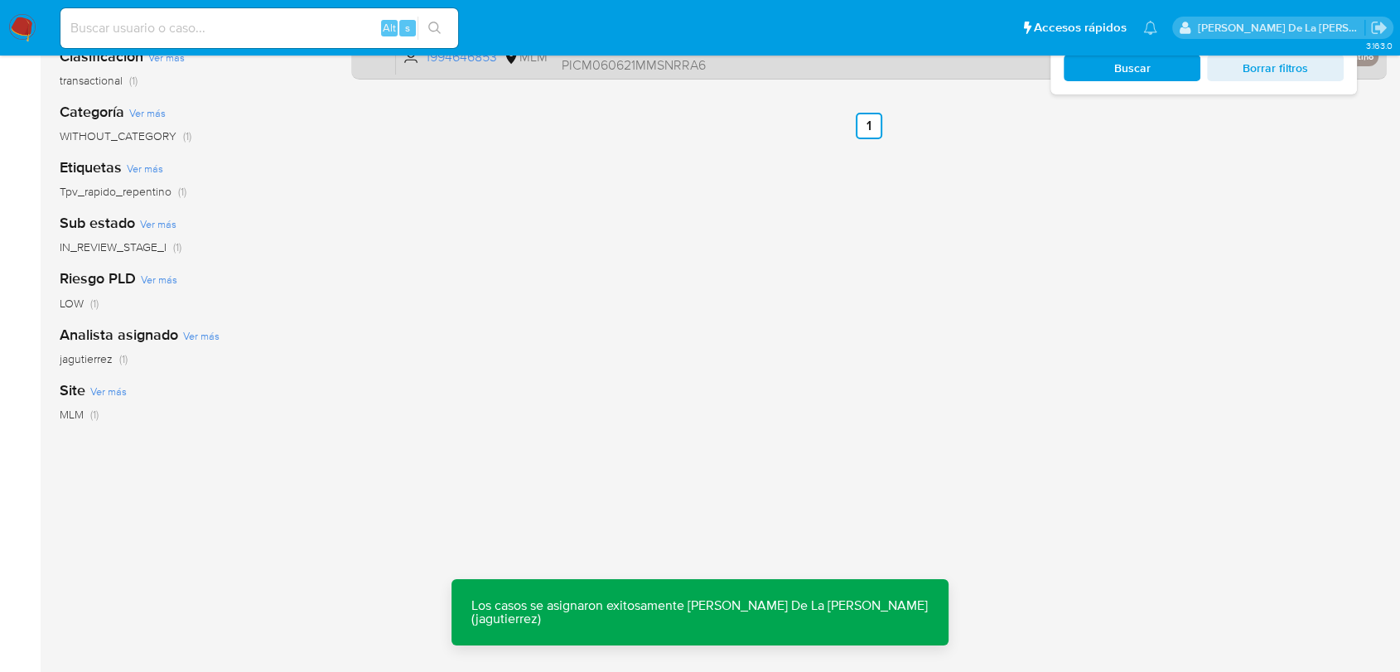
scroll to position [0, 0]
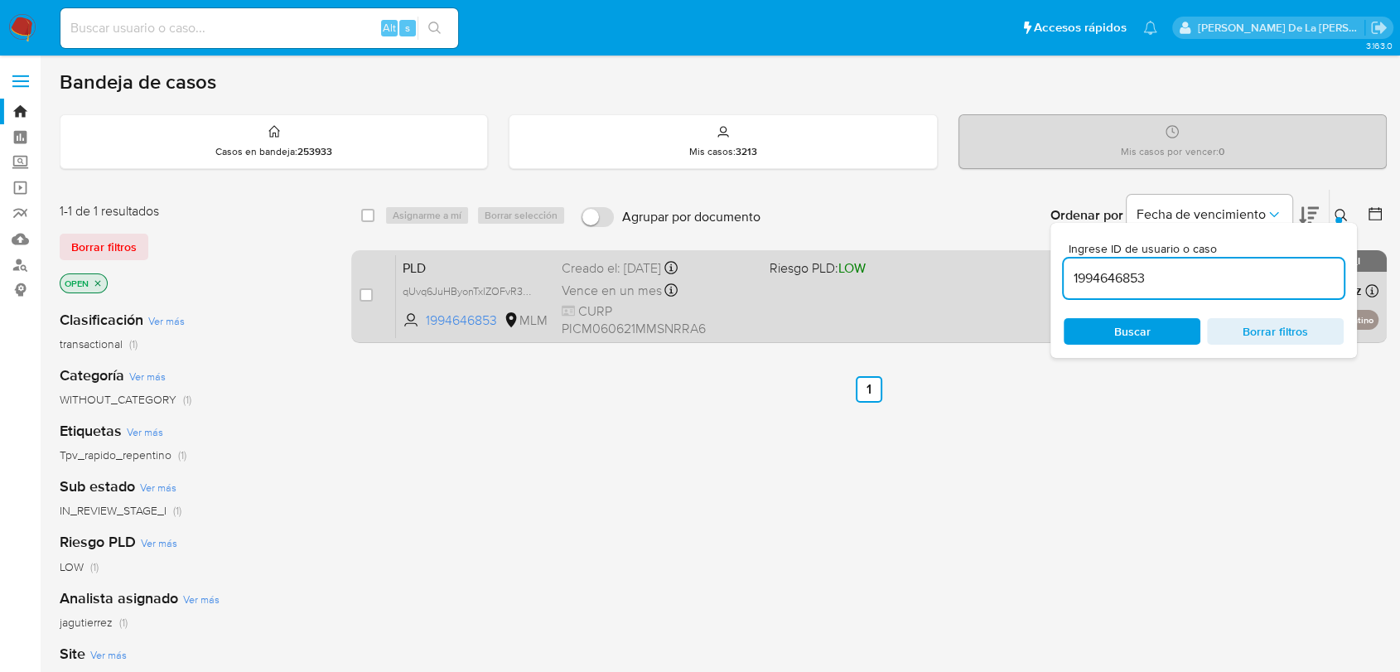
click at [764, 305] on div "PLD qUvq6JuHByonTxlZOFvR3uOR 1994646853 MLM Riesgo PLD: LOW Creado el: [DATE] C…" at bounding box center [887, 296] width 983 height 84
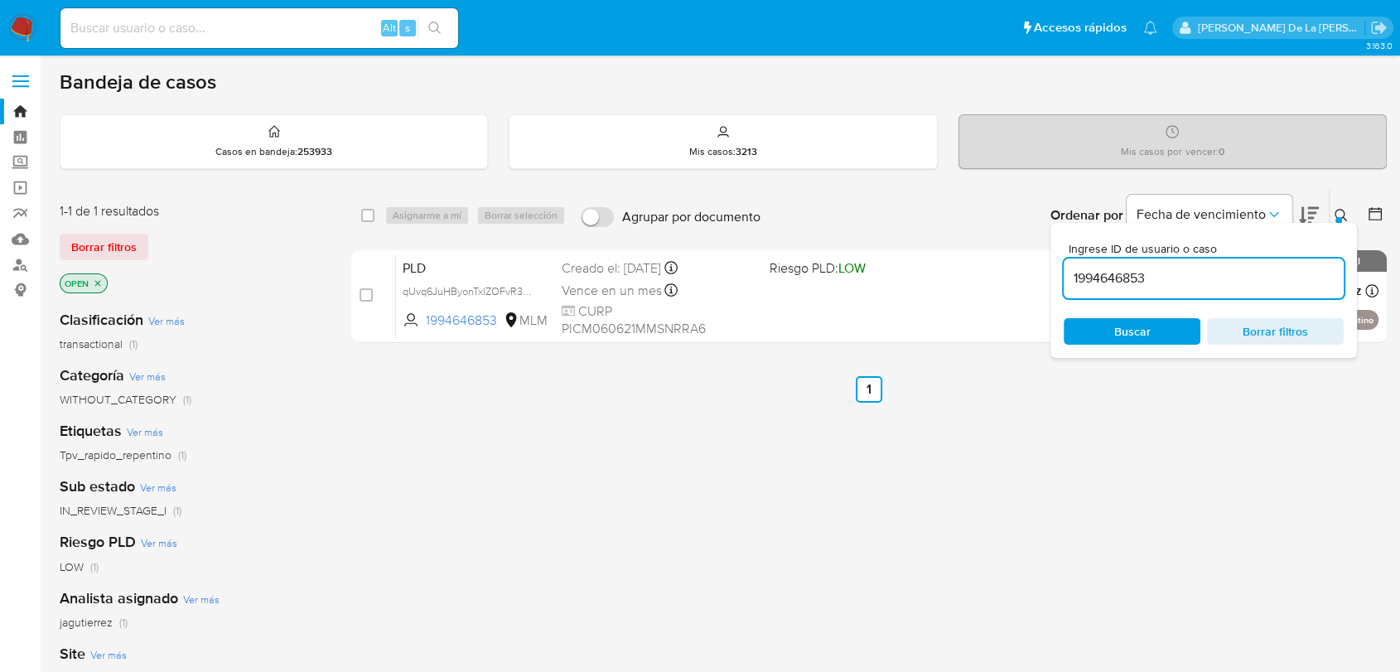
click at [26, 22] on img at bounding box center [22, 28] width 28 height 28
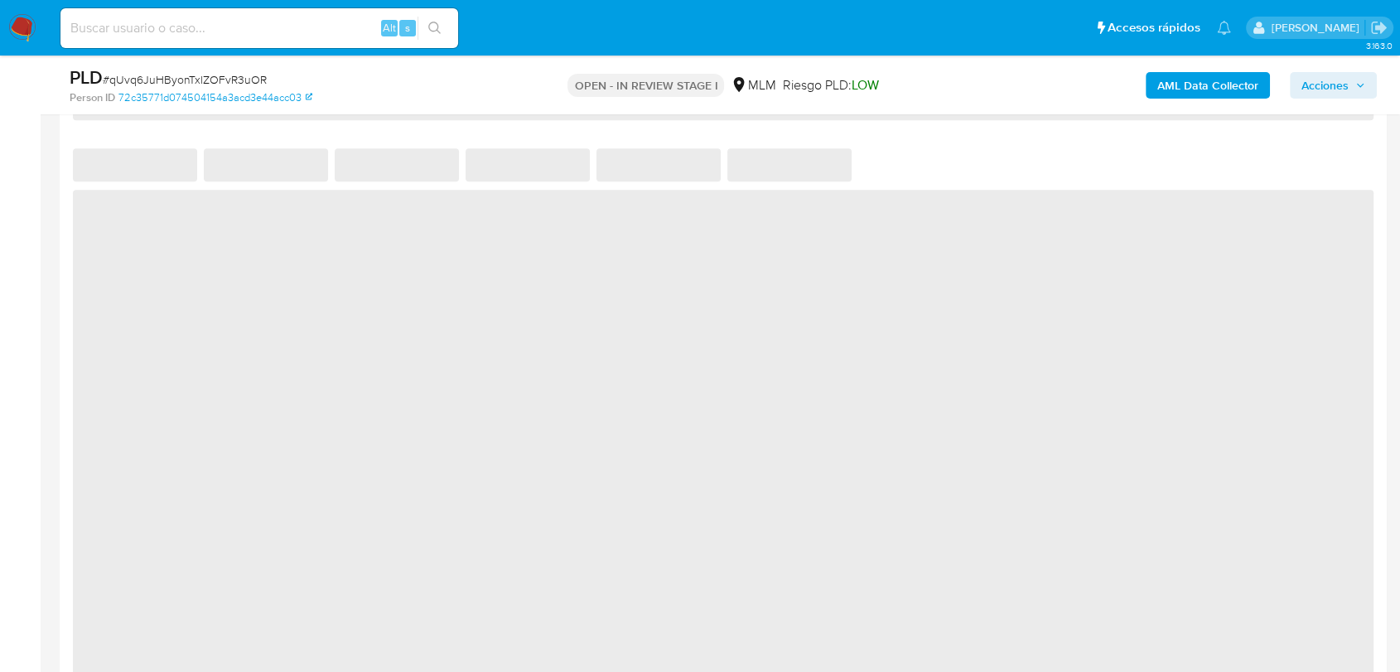
select select "10"
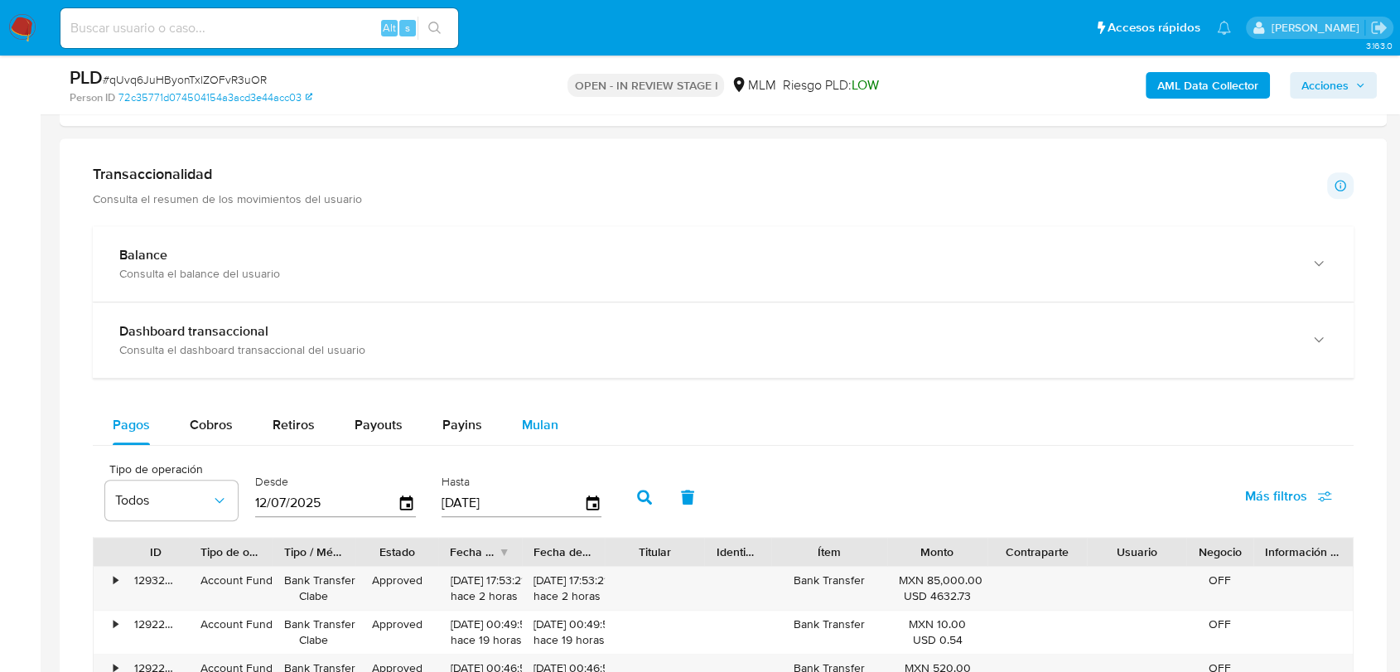
click at [544, 440] on div "Mulan" at bounding box center [540, 425] width 36 height 40
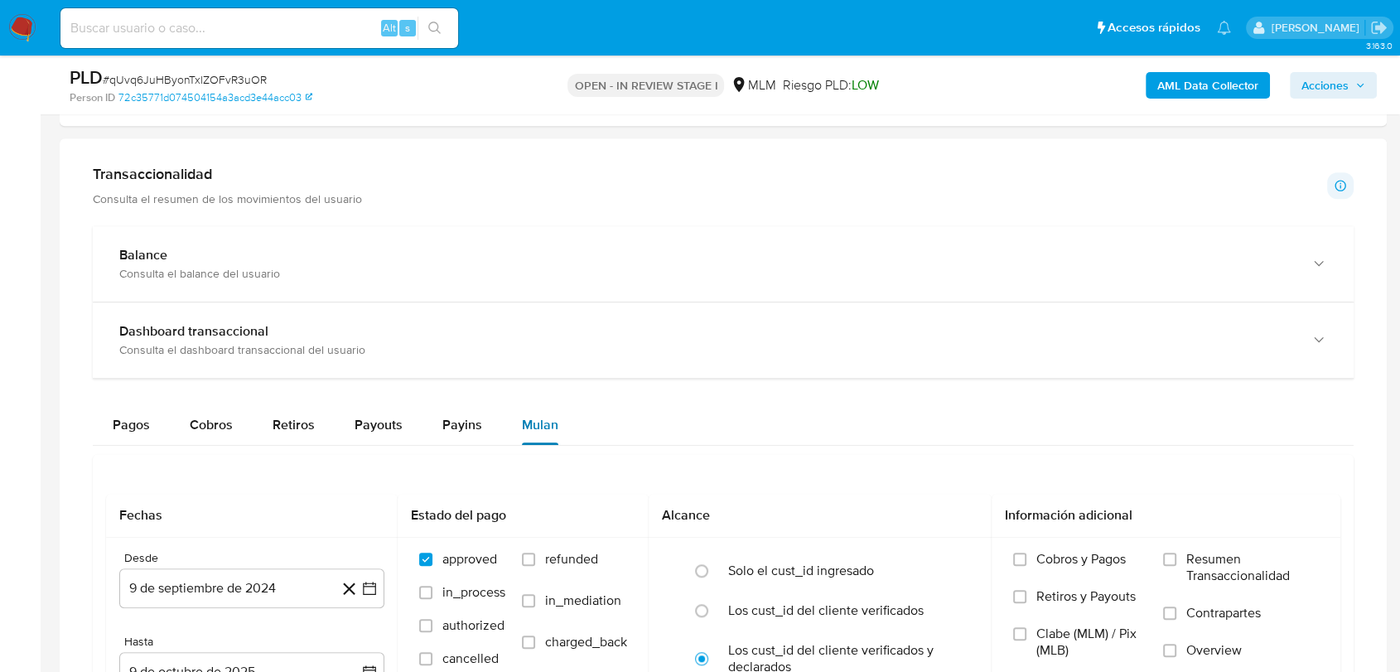
scroll to position [1380, 0]
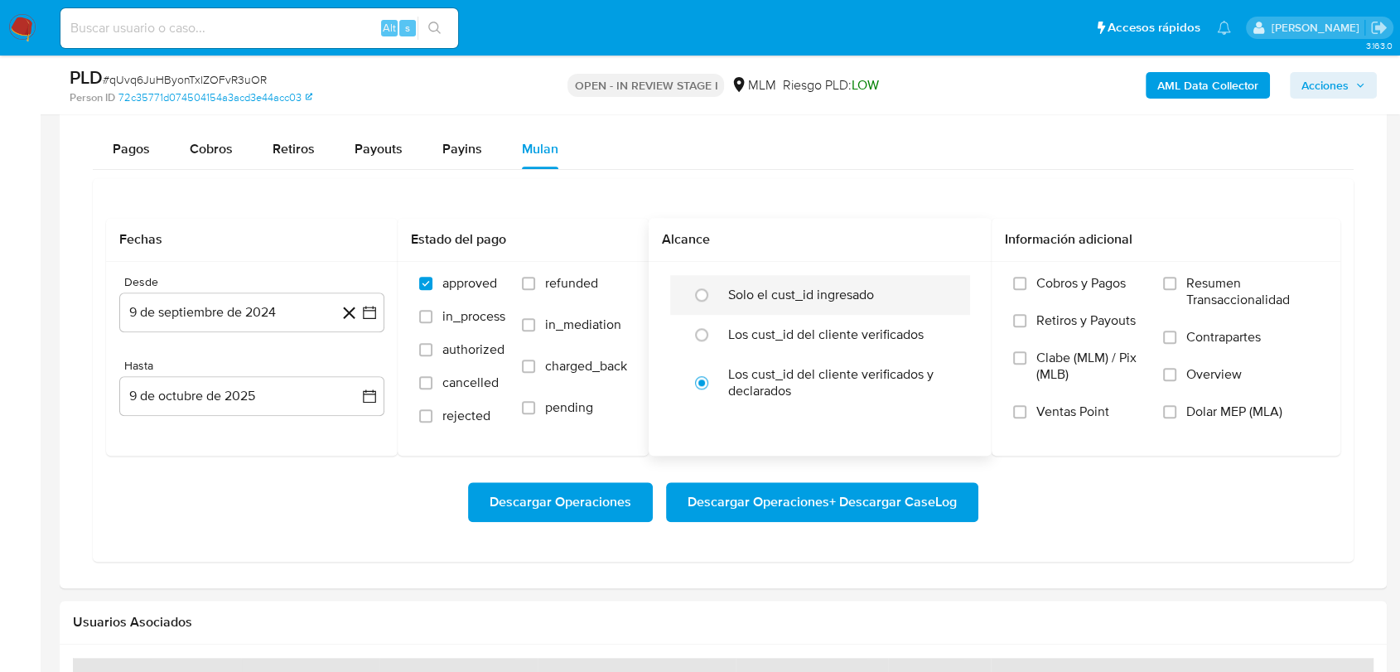
click at [715, 308] on div at bounding box center [706, 295] width 45 height 35
radio input "true"
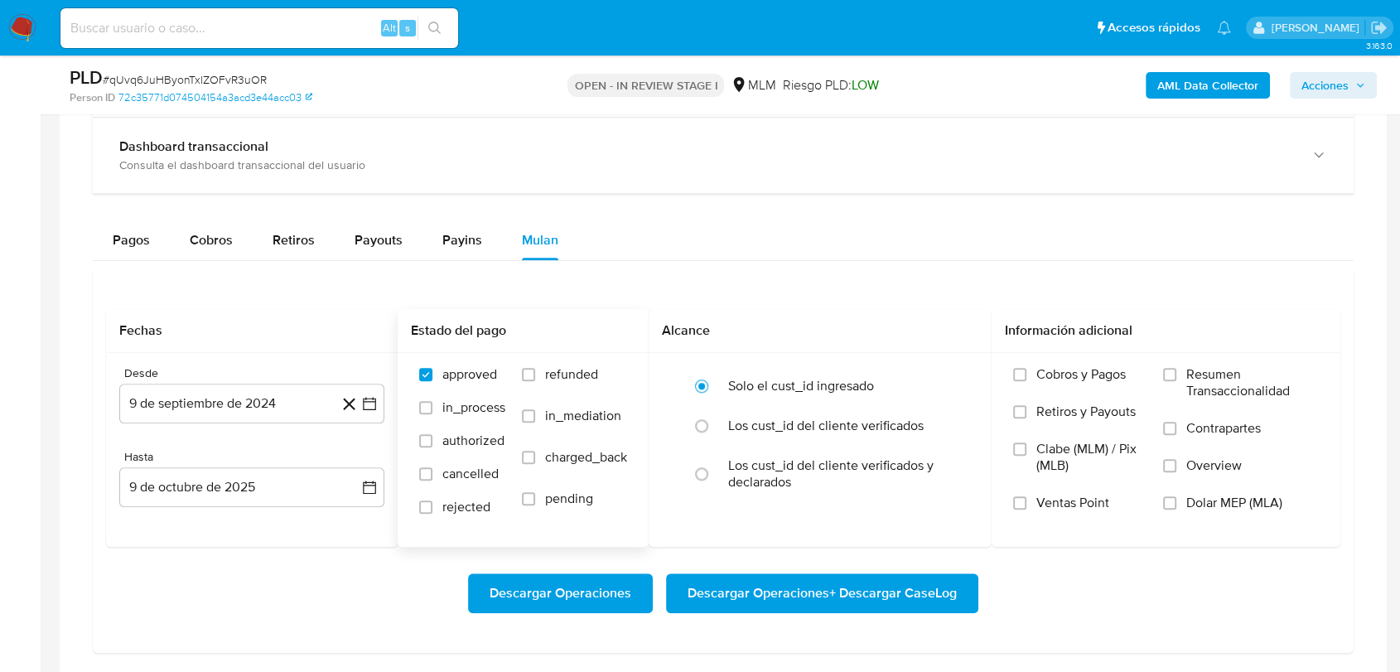
scroll to position [1289, 0]
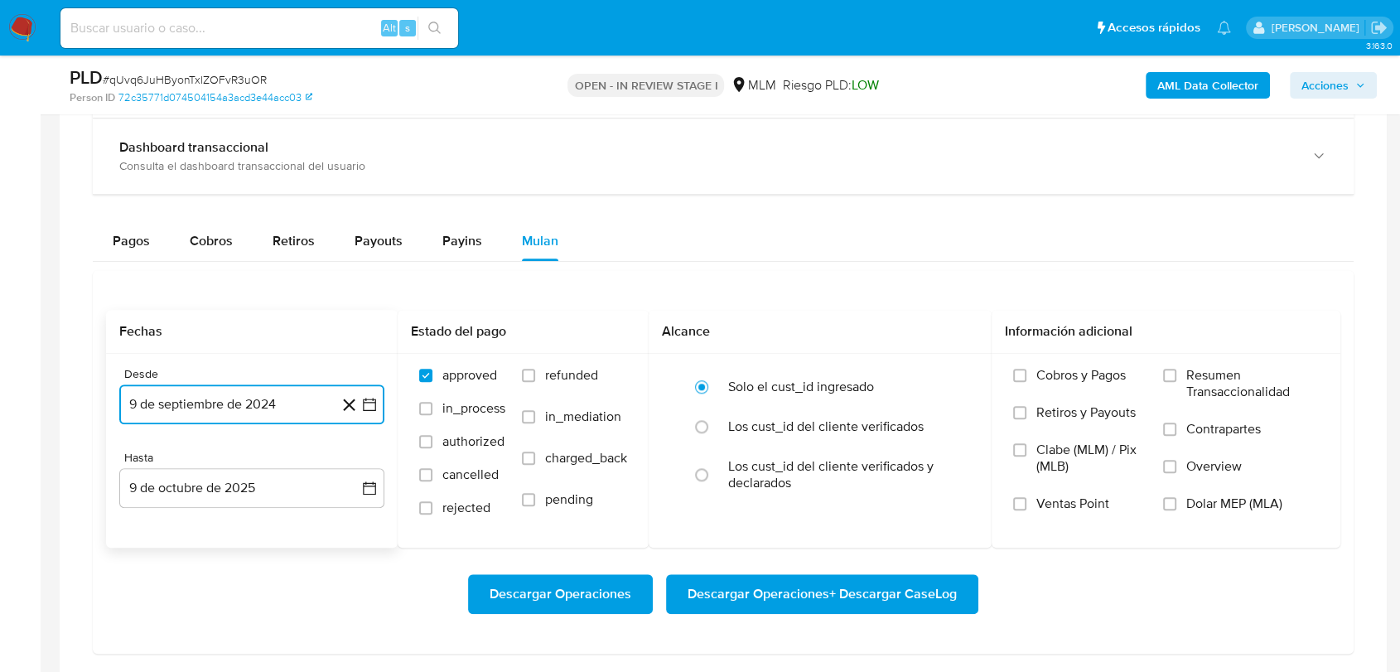
click at [380, 399] on button "9 de septiembre de 2024" at bounding box center [251, 404] width 265 height 40
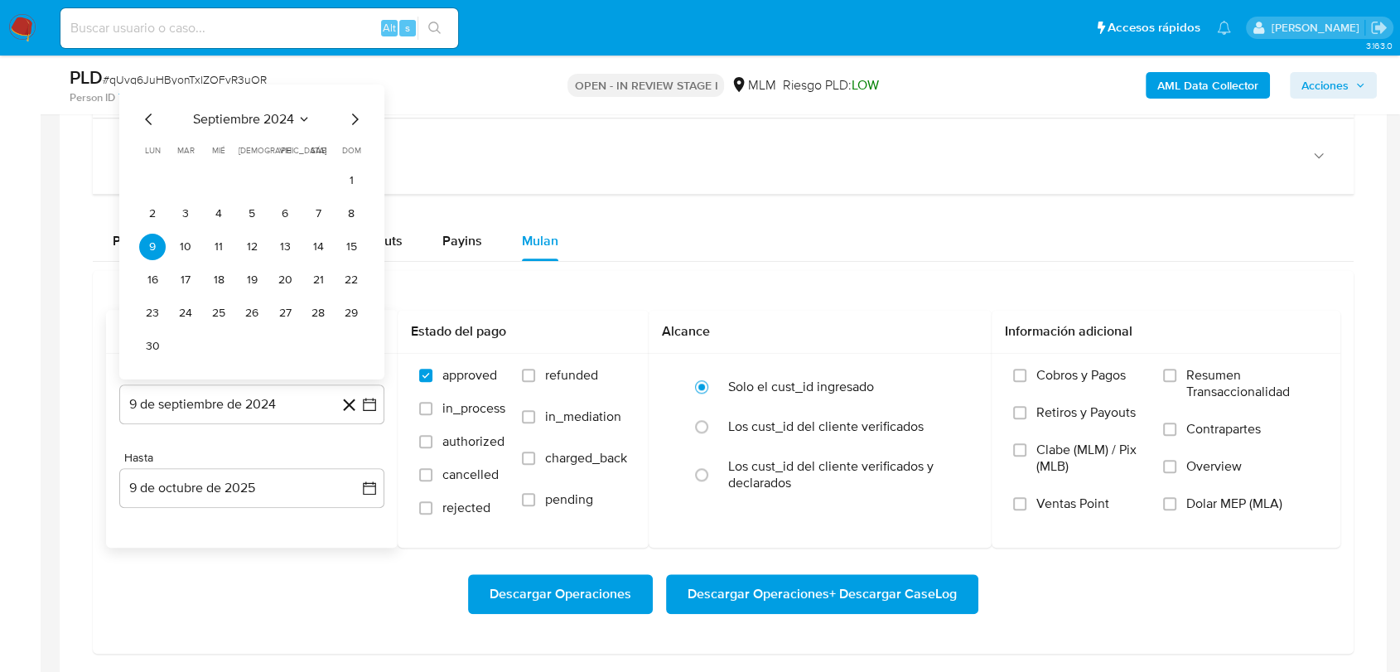
click at [358, 132] on div "septiembre 2024 septiembre 2024 lun lunes mar martes mié miércoles jue jueves v…" at bounding box center [251, 234] width 225 height 250
click at [358, 121] on icon "Mes siguiente" at bounding box center [355, 119] width 20 height 20
click at [358, 121] on div "octubre 2024 octubre 2024 lun lunes mar martes mié miércoles jue jueves vie vie…" at bounding box center [251, 249] width 265 height 262
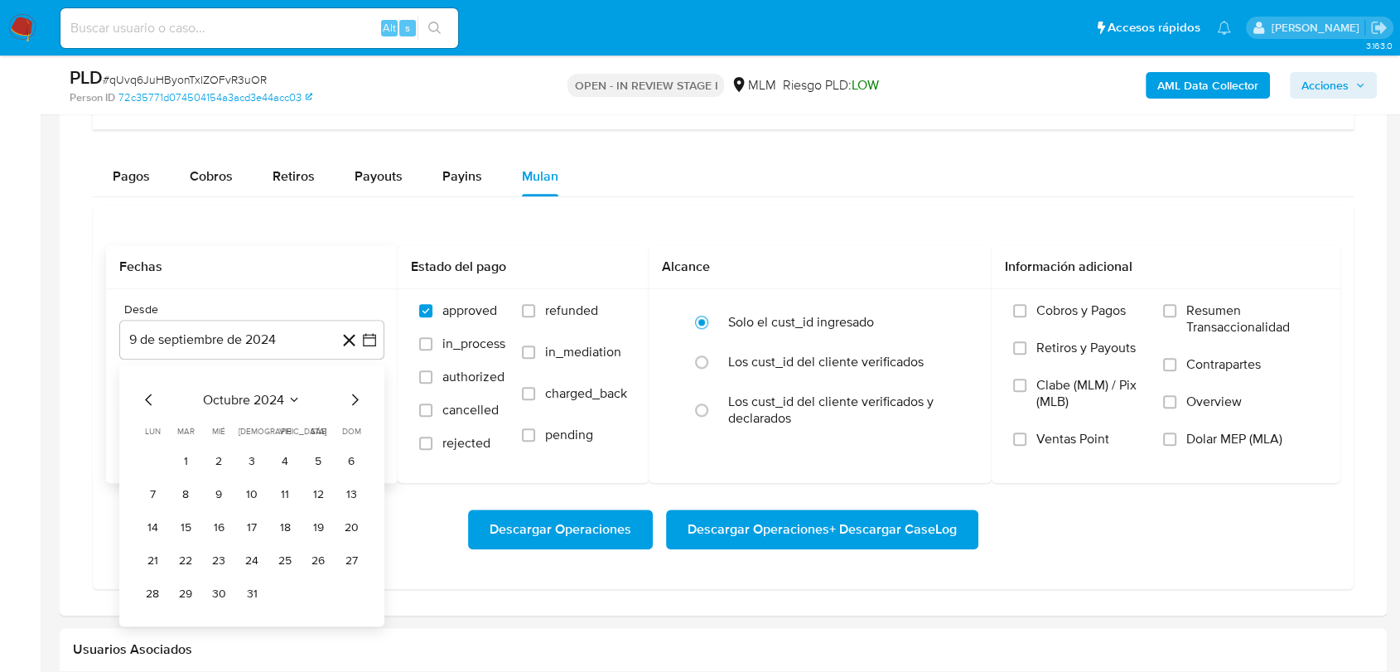
scroll to position [1380, 0]
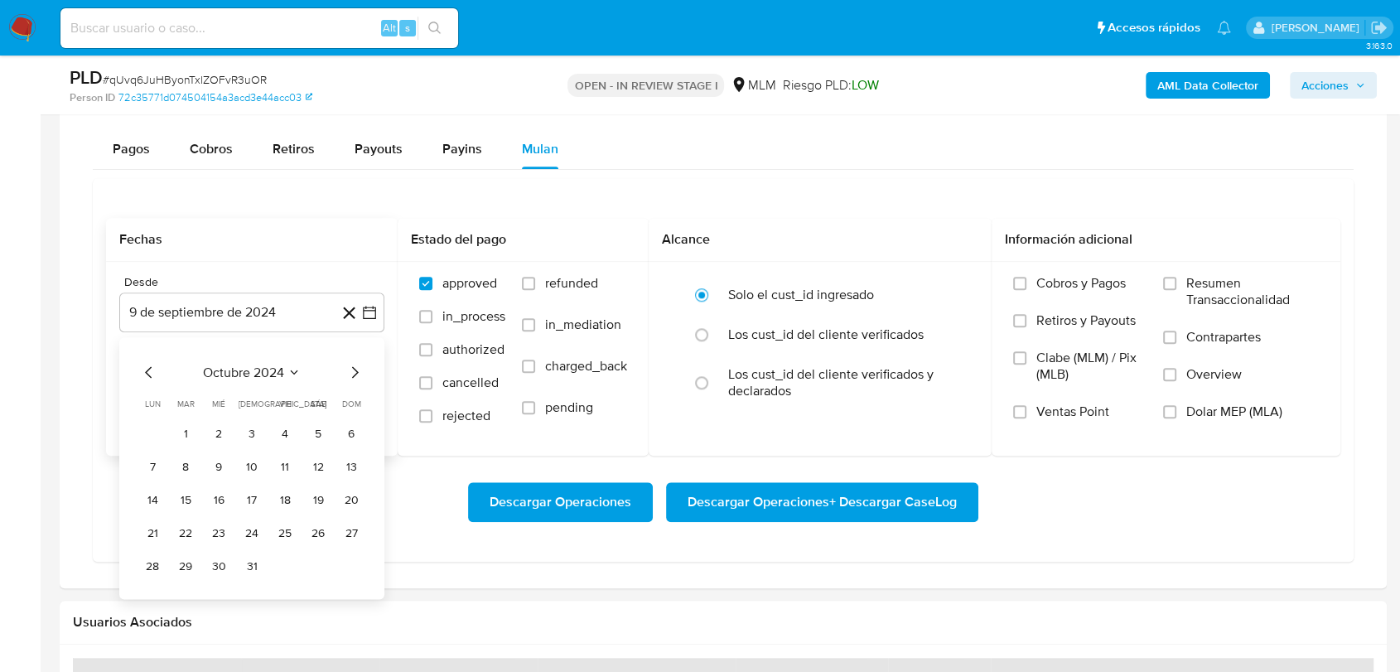
click at [358, 366] on icon "Mes siguiente" at bounding box center [355, 372] width 20 height 20
click at [351, 380] on div "diciembre 2024 diciembre 2024 lun lunes mar martes mié miércoles jue jueves vie…" at bounding box center [251, 487] width 225 height 250
click at [356, 370] on icon "Mes siguiente" at bounding box center [355, 372] width 20 height 20
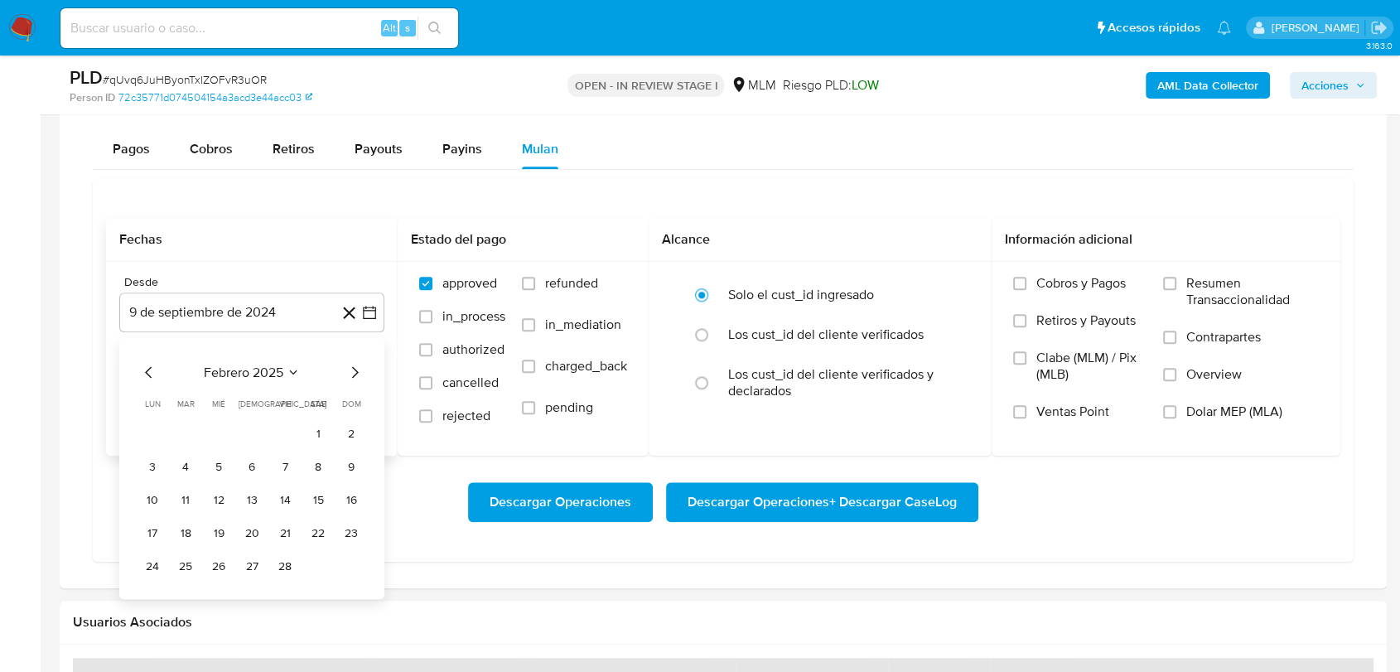
click at [356, 370] on icon "Mes siguiente" at bounding box center [355, 372] width 20 height 20
click at [144, 368] on icon "Mes anterior" at bounding box center [149, 372] width 20 height 20
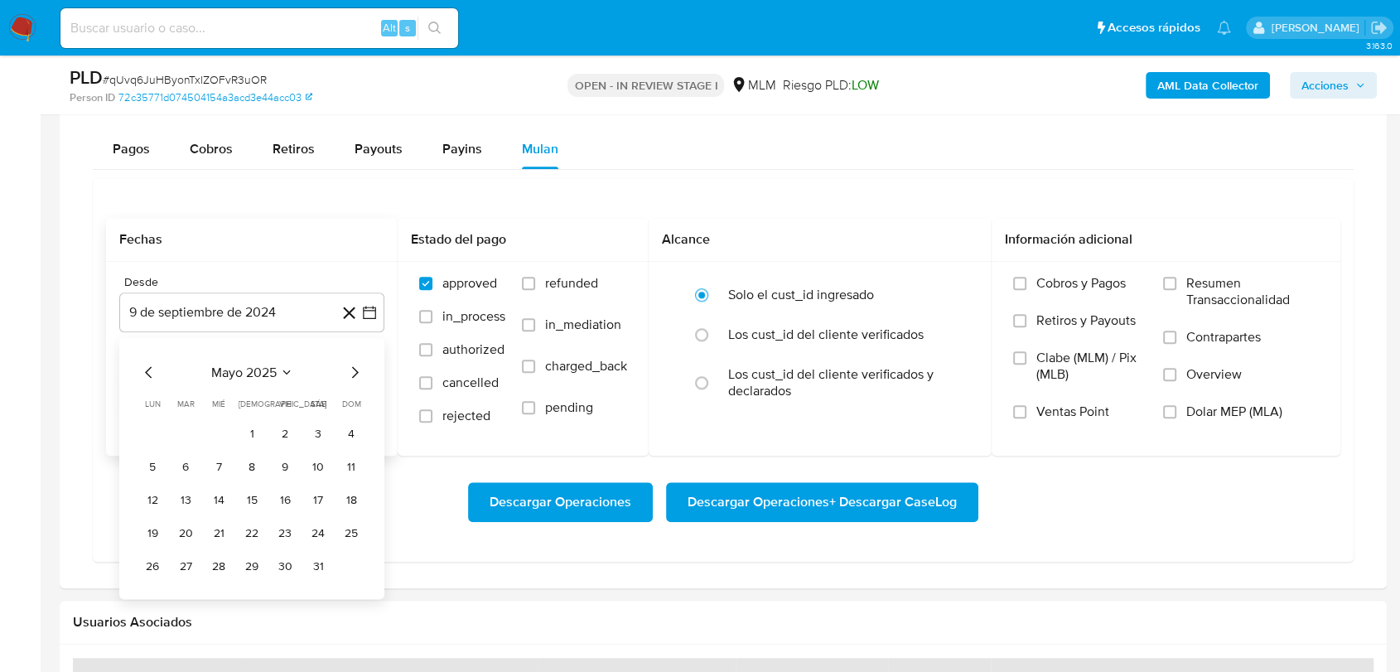
click at [144, 368] on icon "Mes anterior" at bounding box center [149, 372] width 20 height 20
click at [321, 438] on button "1" at bounding box center [318, 433] width 27 height 27
click at [288, 420] on div "Desde 1 de marzo de 2025 1-03-2025 Hasta 9 de octubre de 2025 9-10-2025" at bounding box center [252, 359] width 292 height 194
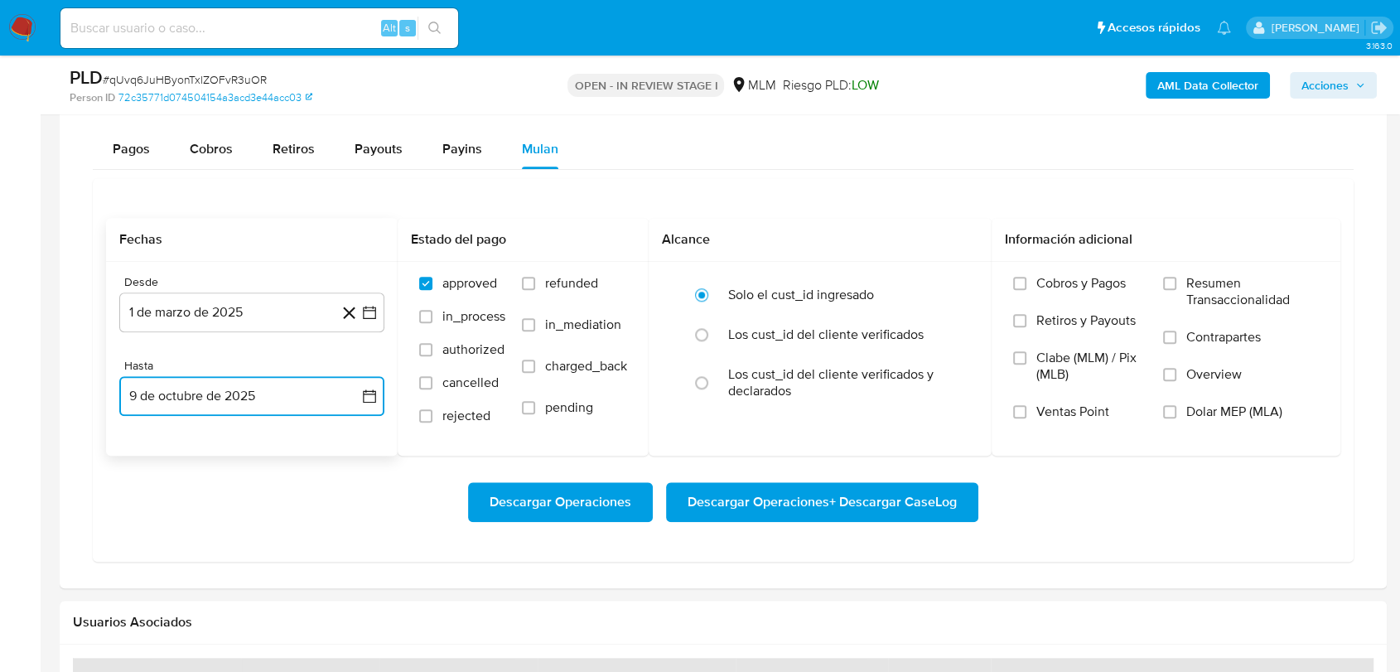
click at [278, 398] on button "9 de octubre de 2025" at bounding box center [251, 396] width 265 height 40
click at [147, 142] on icon "Mes anterior" at bounding box center [149, 144] width 20 height 20
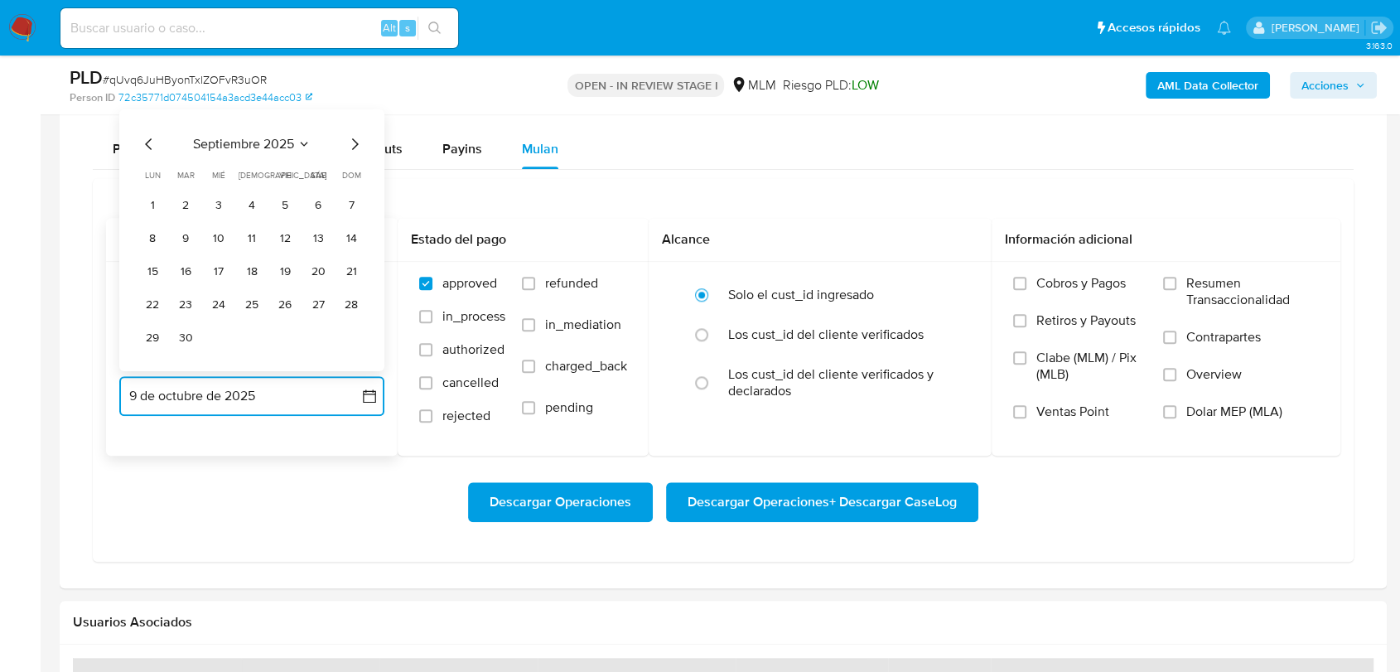
click at [147, 143] on icon "Mes anterior" at bounding box center [149, 144] width 20 height 20
click at [346, 336] on button "31" at bounding box center [351, 338] width 27 height 27
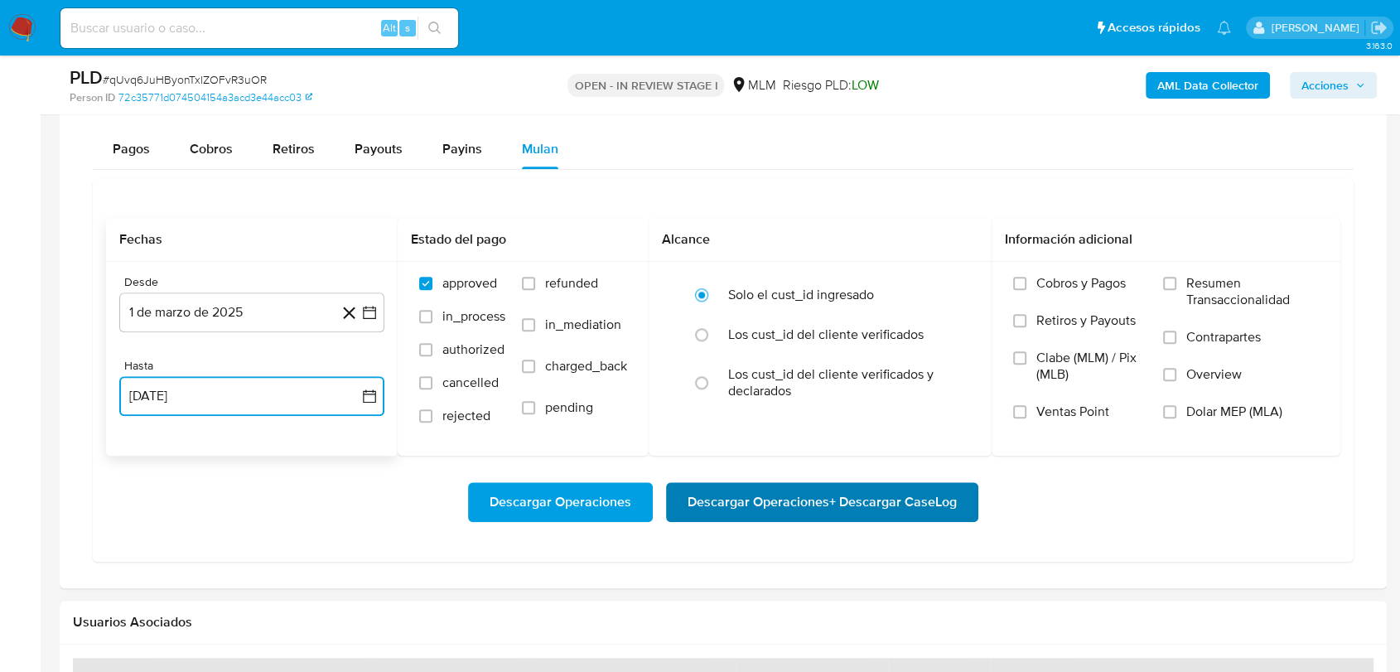
click at [738, 501] on span "Descargar Operaciones + Descargar CaseLog" at bounding box center [822, 502] width 269 height 36
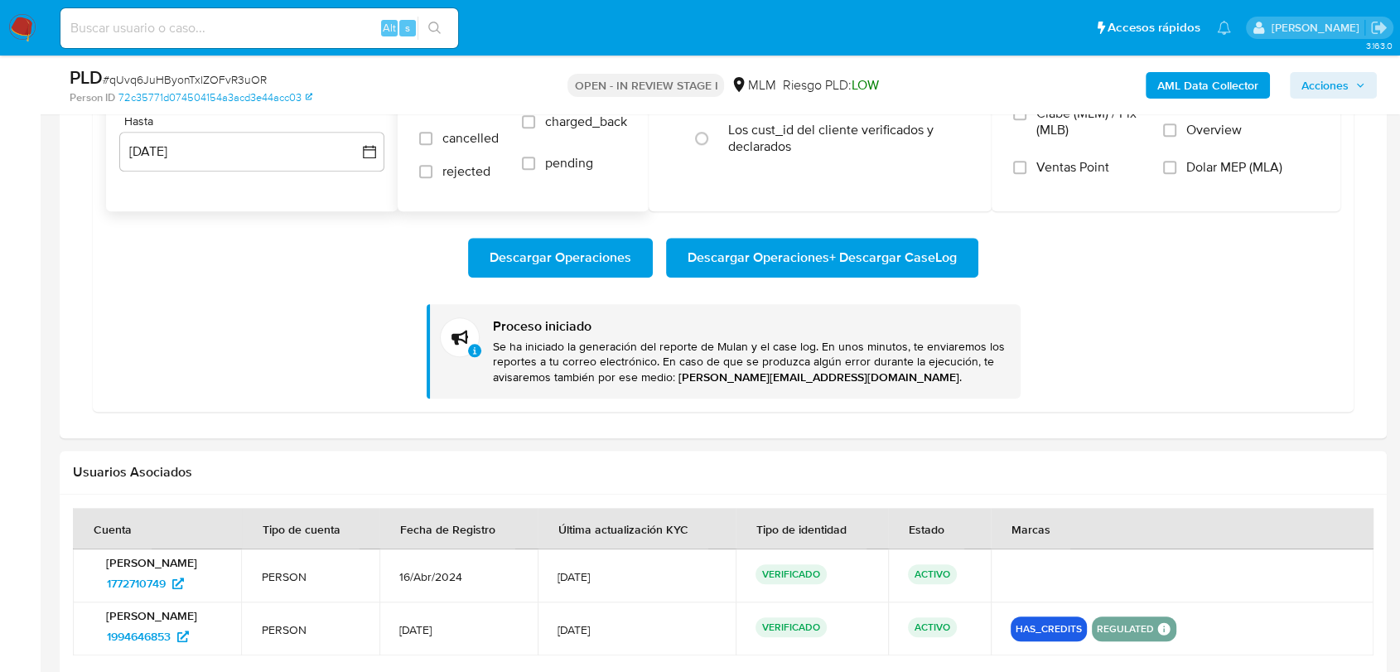
scroll to position [1657, 0]
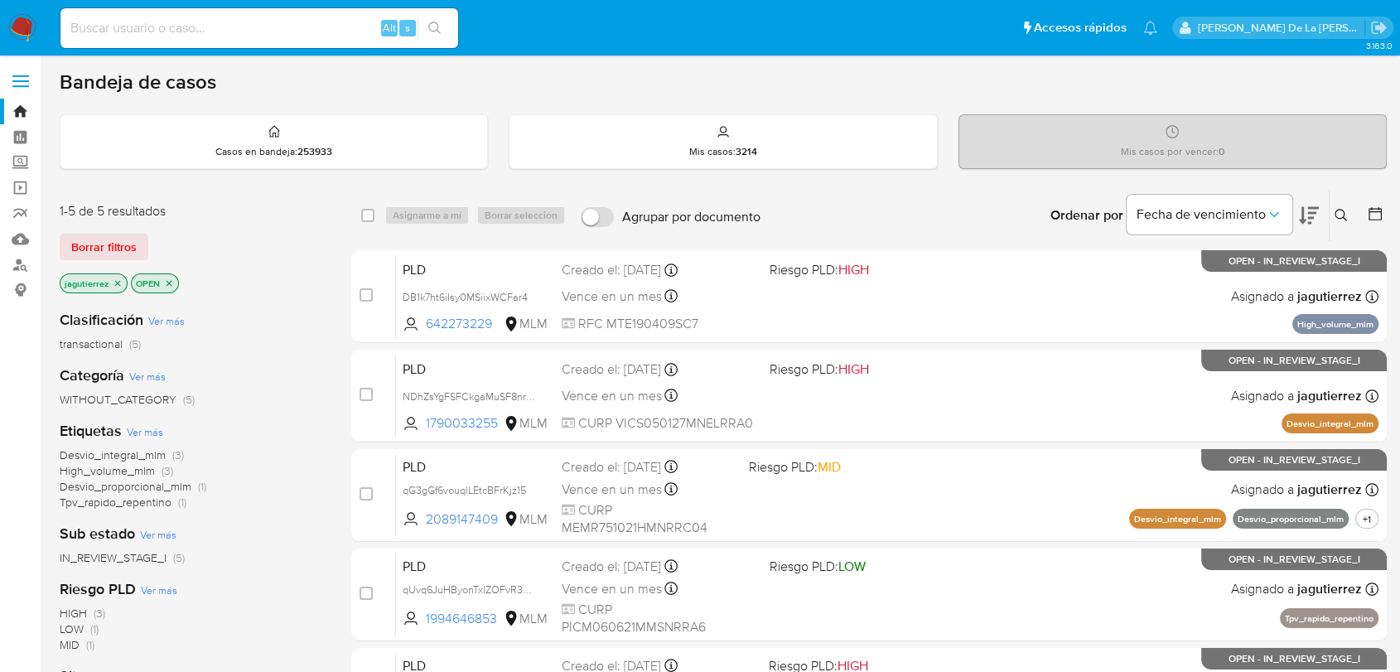
click at [119, 280] on icon "close-filter" at bounding box center [118, 283] width 10 height 10
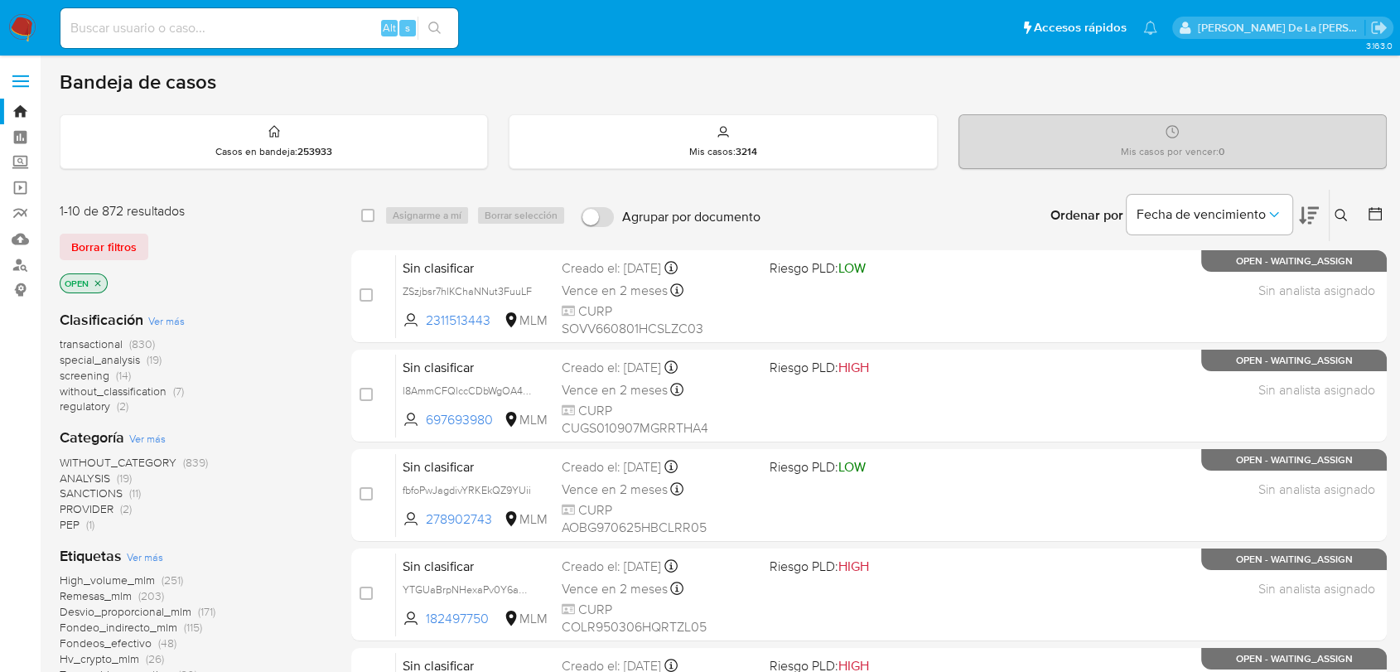
click at [99, 373] on span "screening" at bounding box center [85, 375] width 50 height 17
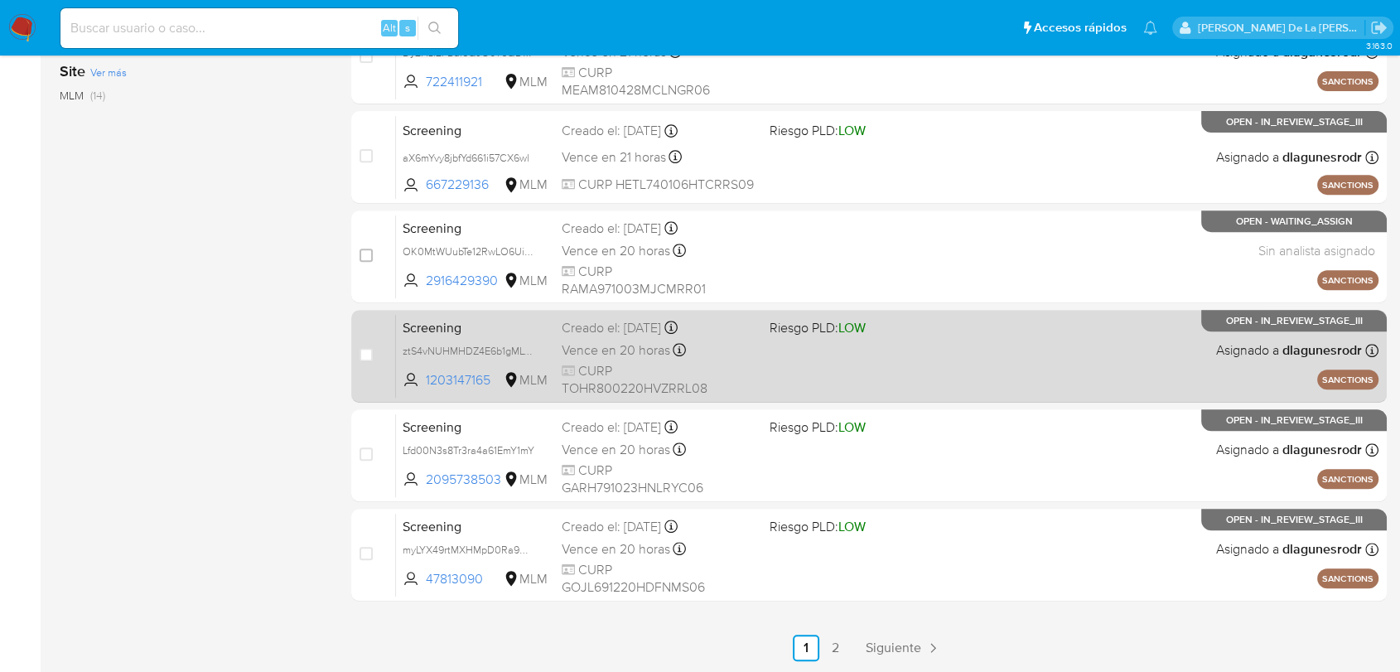
scroll to position [695, 0]
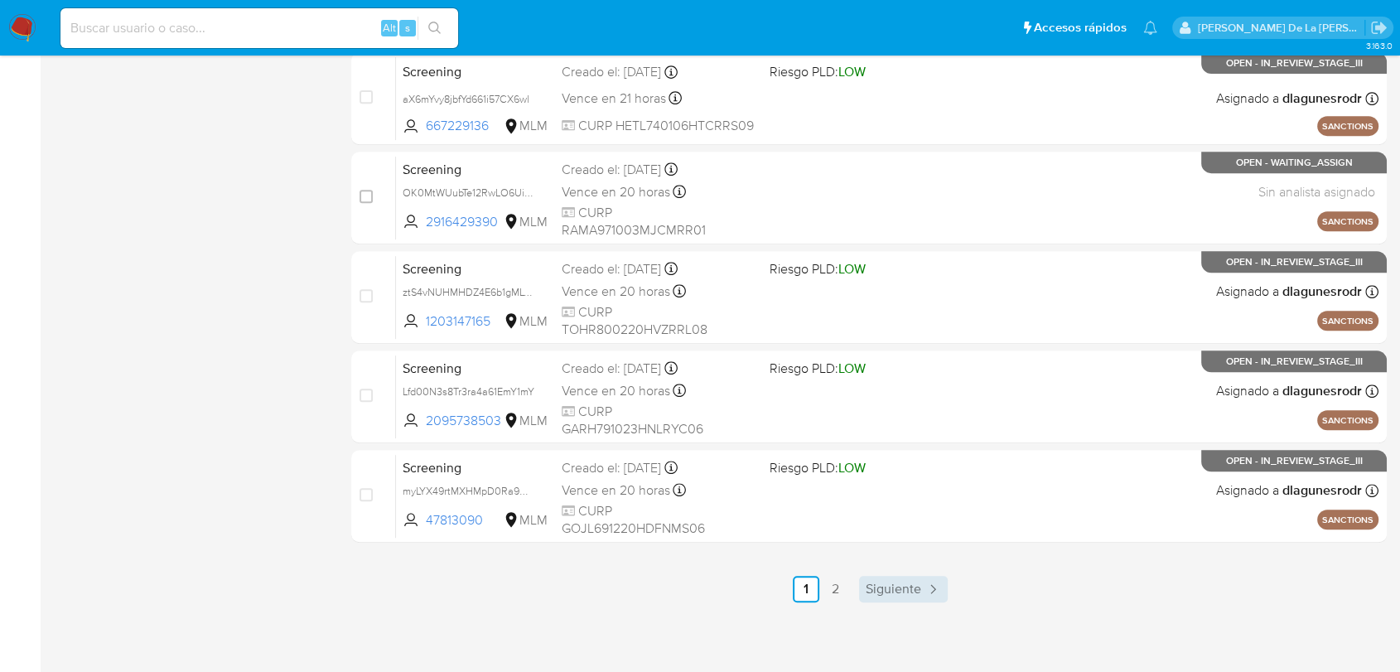
click at [925, 592] on icon "Paginación" at bounding box center [933, 589] width 17 height 17
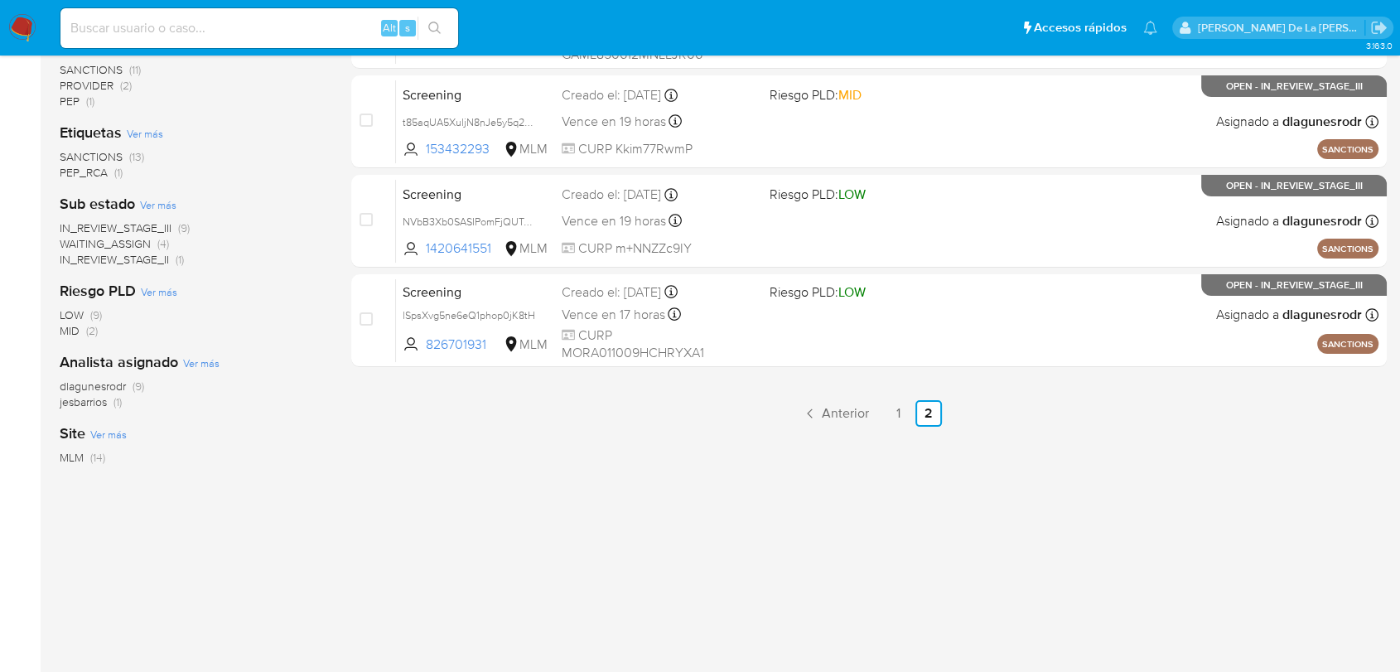
scroll to position [276, 0]
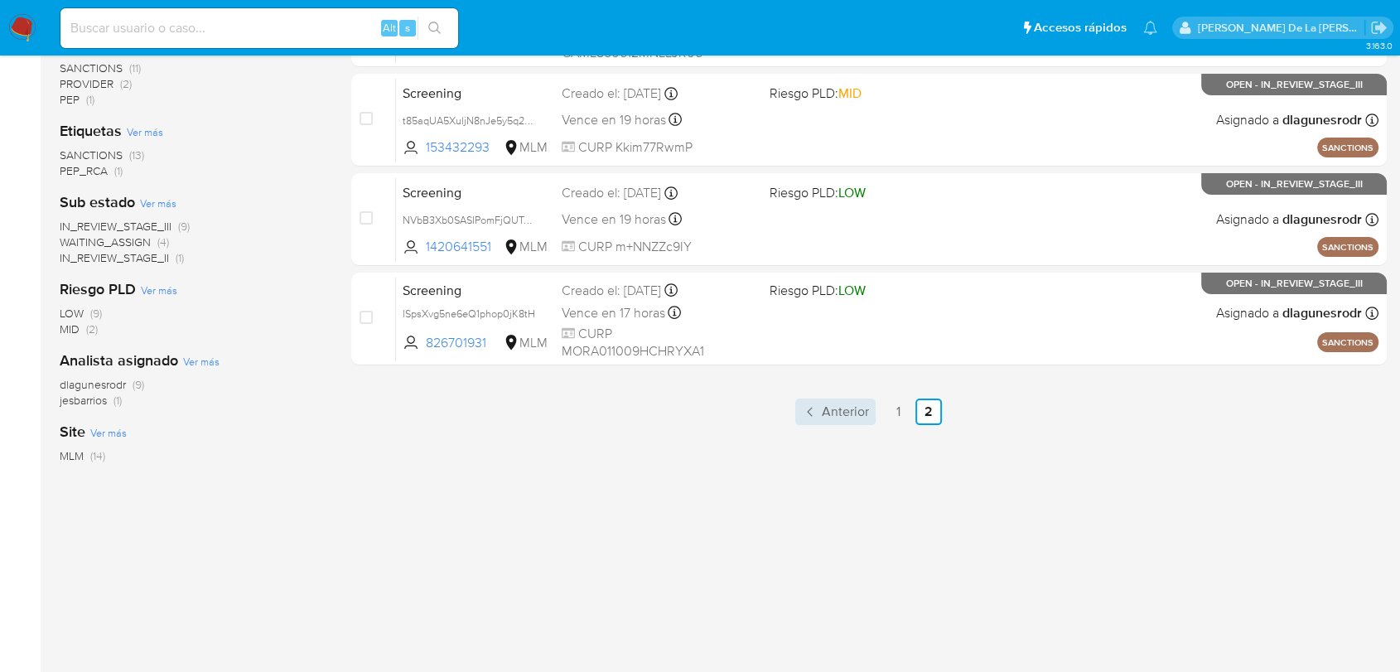
click at [848, 409] on span "Anterior" at bounding box center [845, 411] width 47 height 13
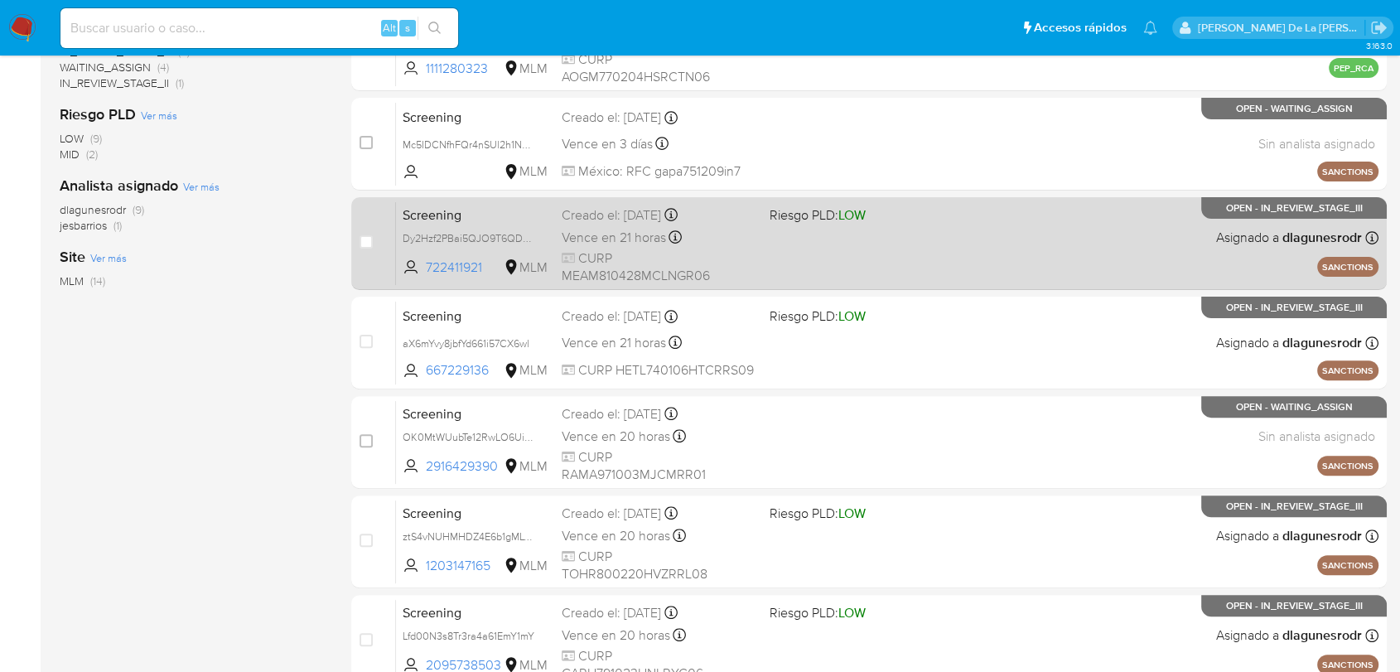
scroll to position [418, 0]
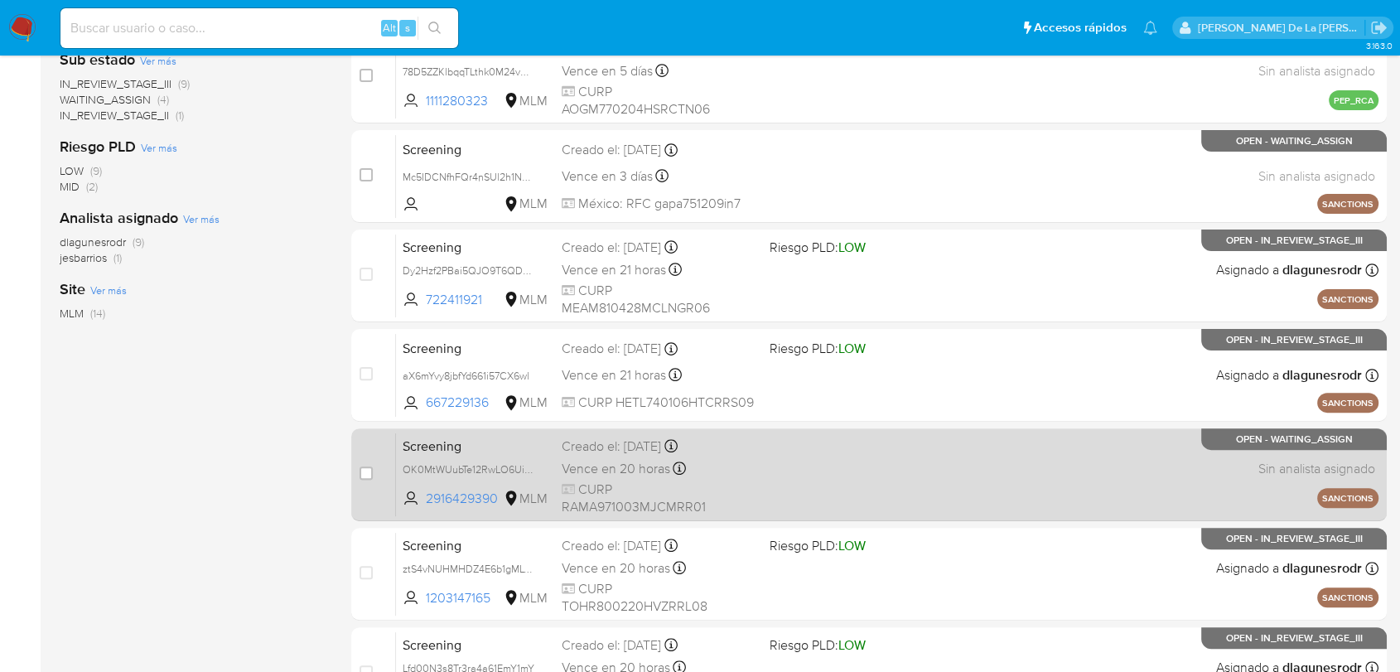
click at [978, 465] on div "Screening OK0MtWUubTe12RwLO6Uim2gQ 2916429390 MLM Creado el: [DATE] Creado el: …" at bounding box center [887, 475] width 983 height 84
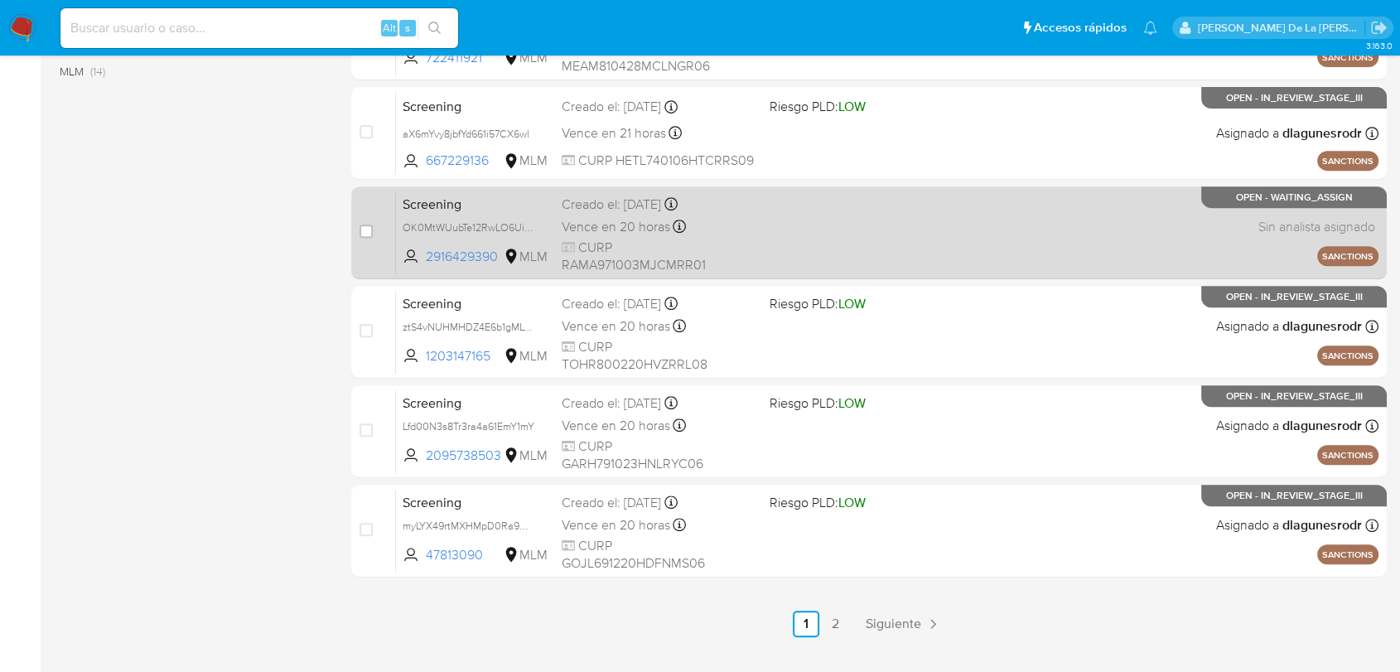
scroll to position [695, 0]
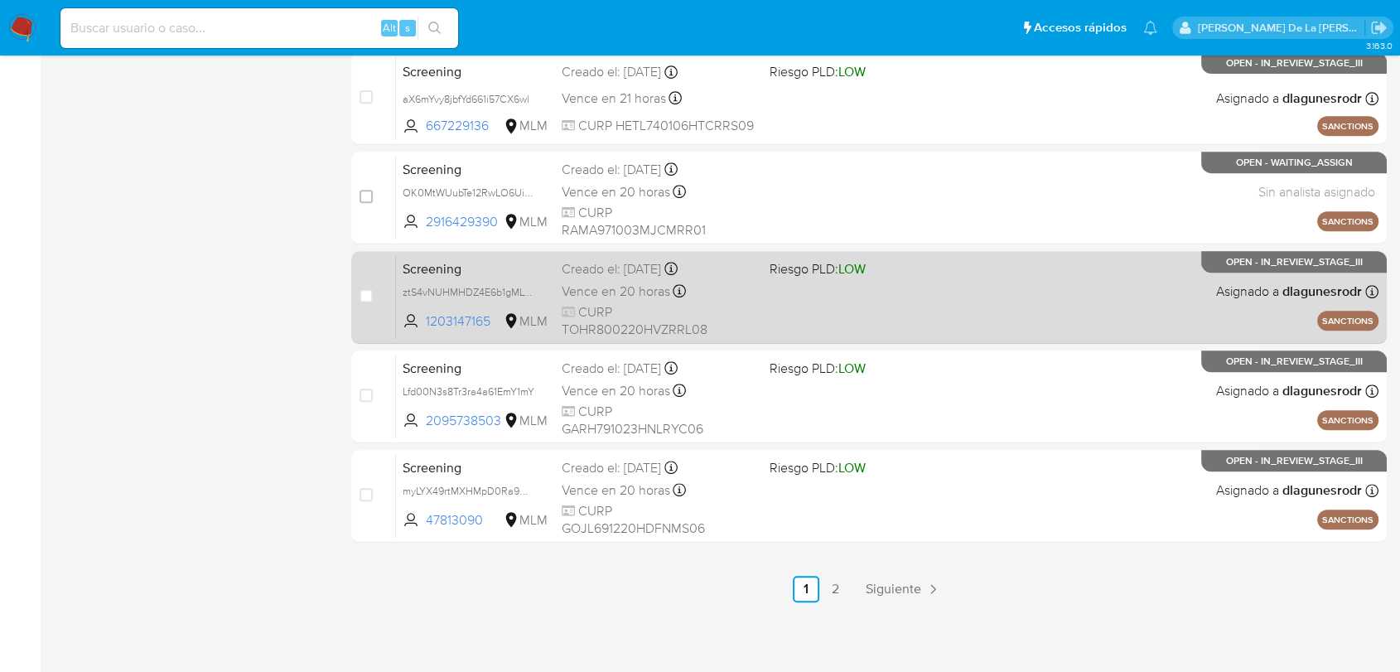
click at [839, 300] on div "Screening ztS4vNUHMHDZ4E6b1gMLvuVQ 1203147165 MLM Riesgo PLD: LOW Creado el: [D…" at bounding box center [887, 297] width 983 height 84
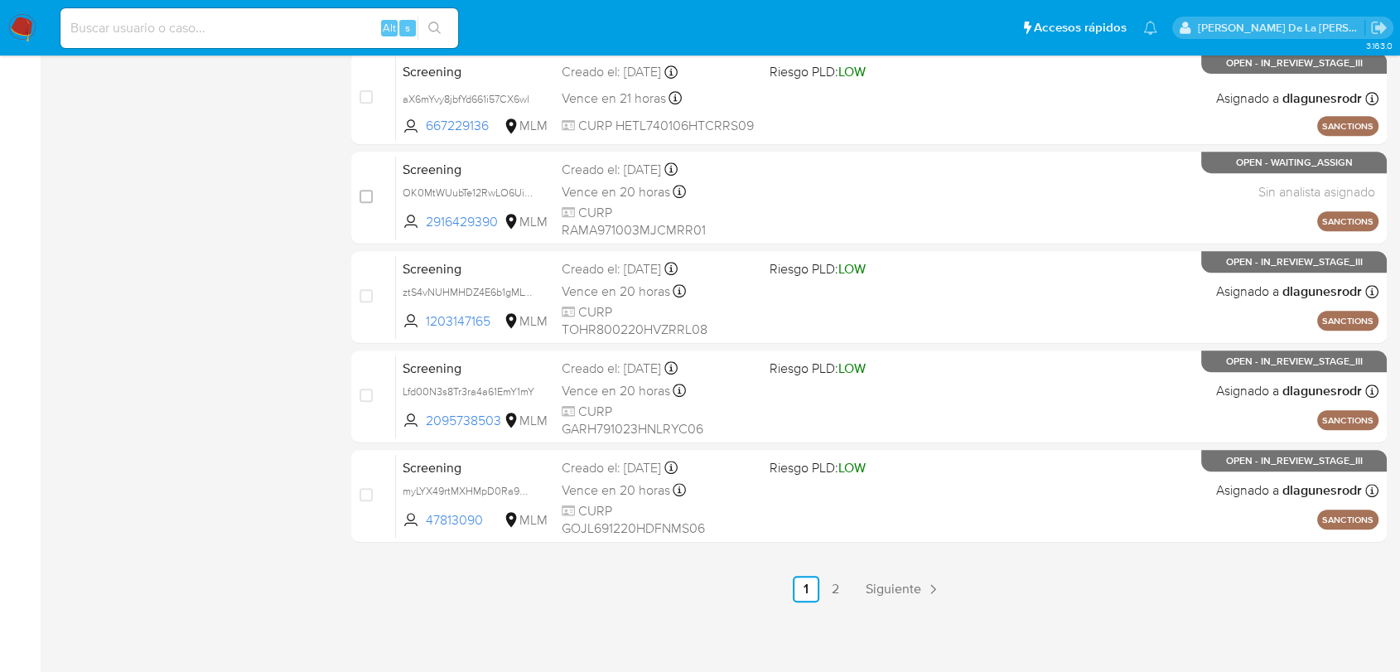
click at [13, 34] on img at bounding box center [22, 28] width 28 height 28
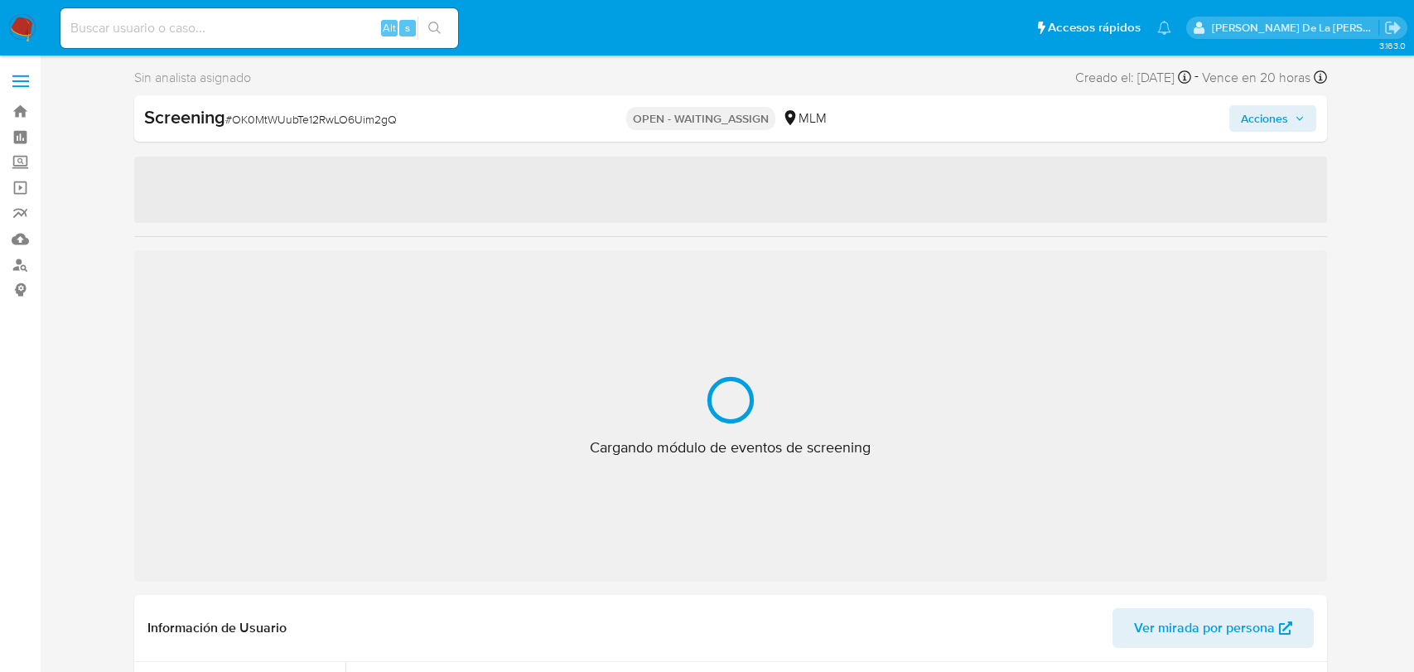
select select "10"
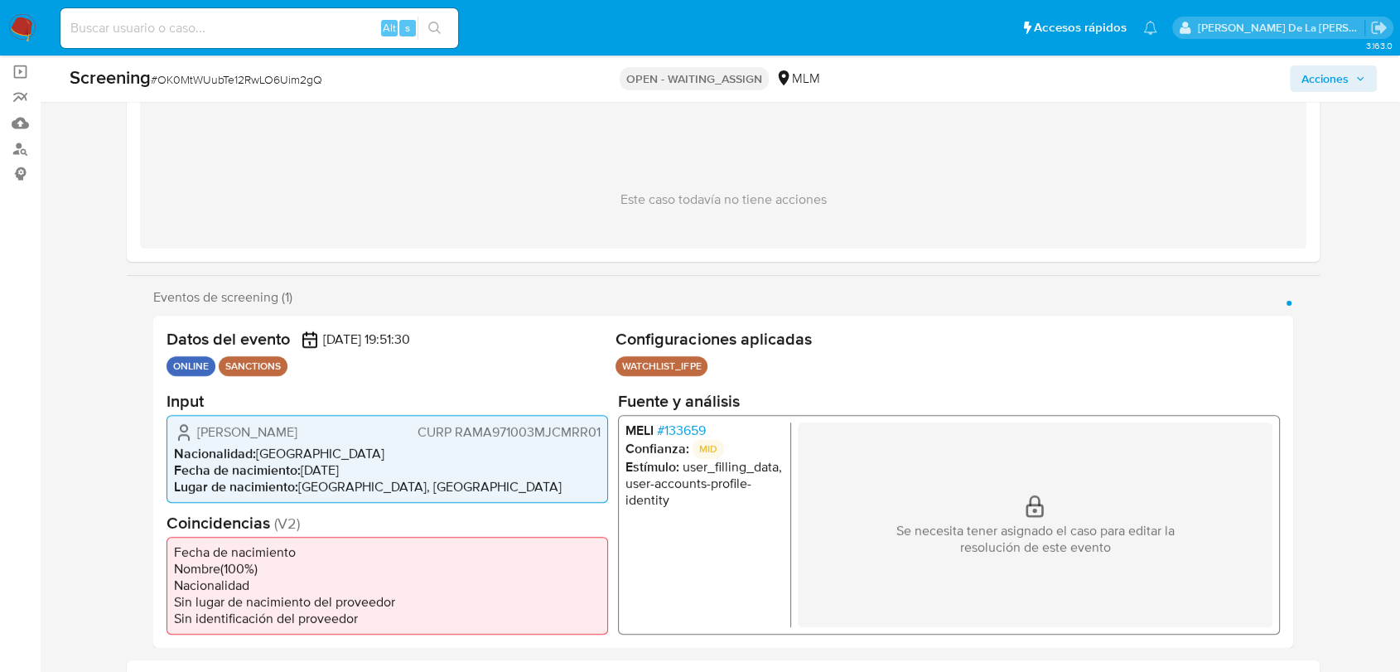
scroll to position [184, 0]
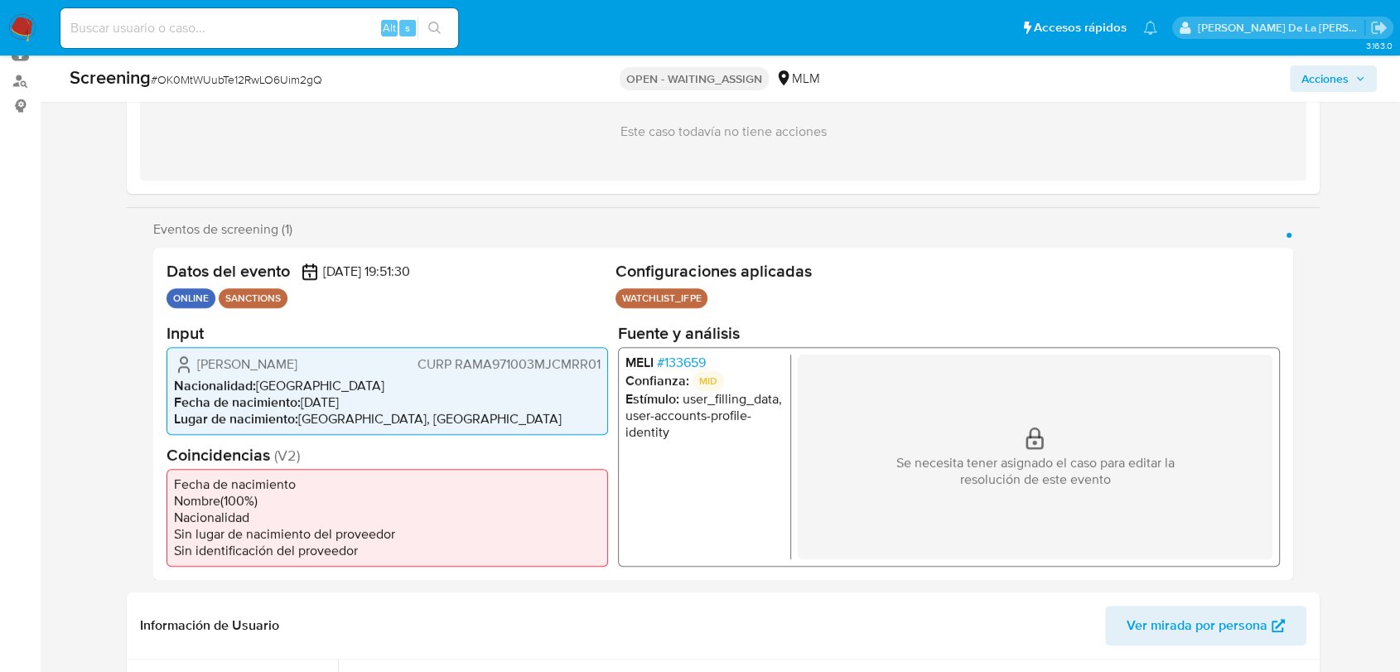
click at [685, 365] on span "# 133659" at bounding box center [681, 362] width 49 height 17
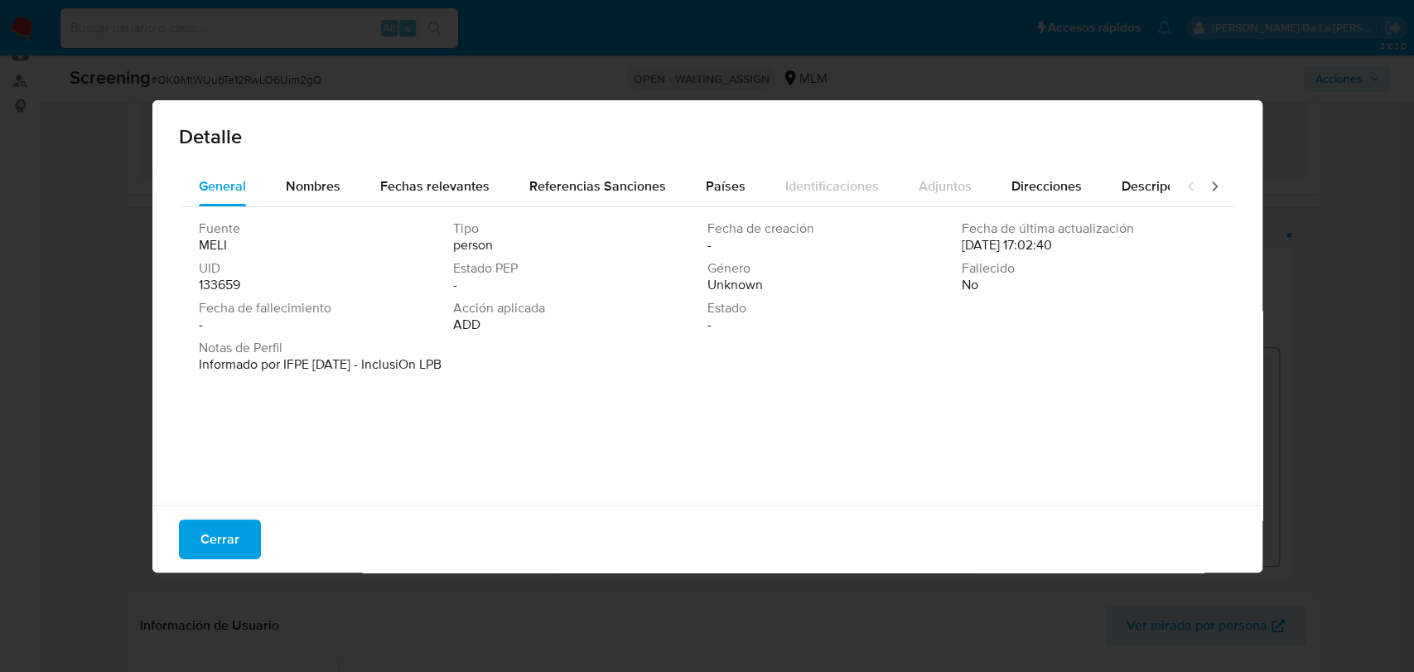
drag, startPoint x: 249, startPoint y: 534, endPoint x: 259, endPoint y: 515, distance: 21.1
click at [249, 535] on button "Cerrar" at bounding box center [220, 540] width 82 height 40
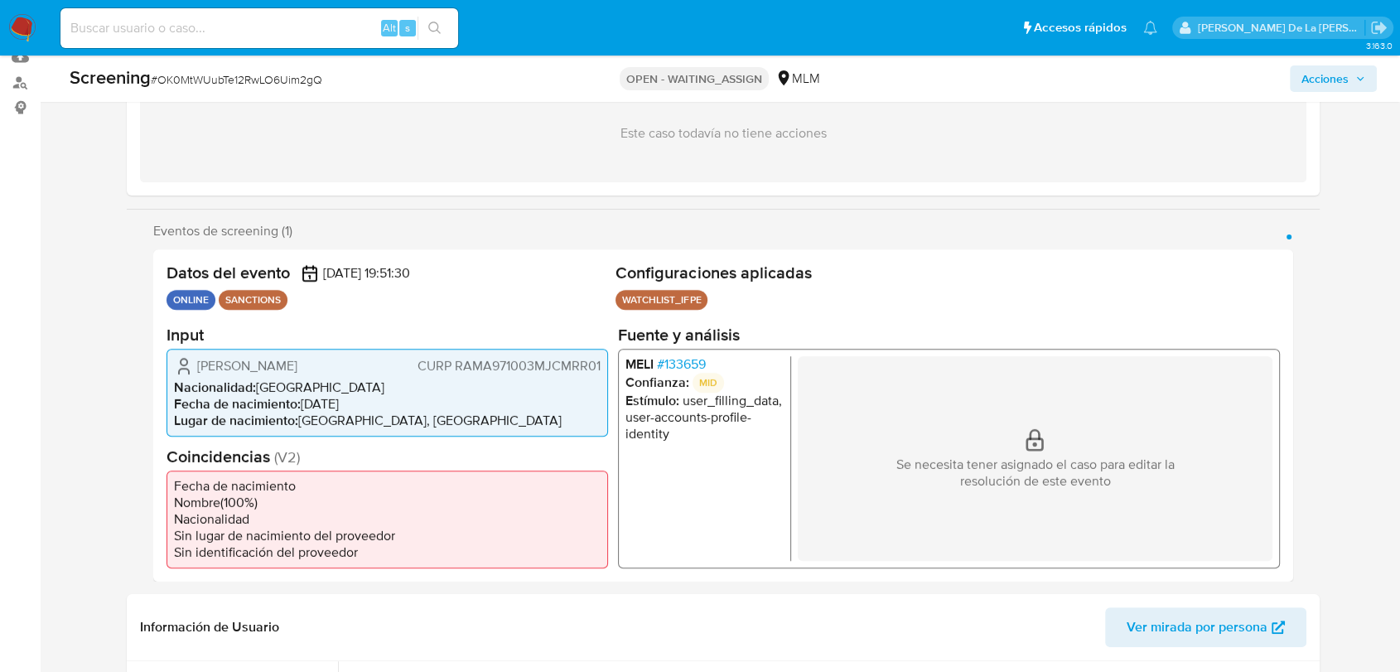
scroll to position [0, 0]
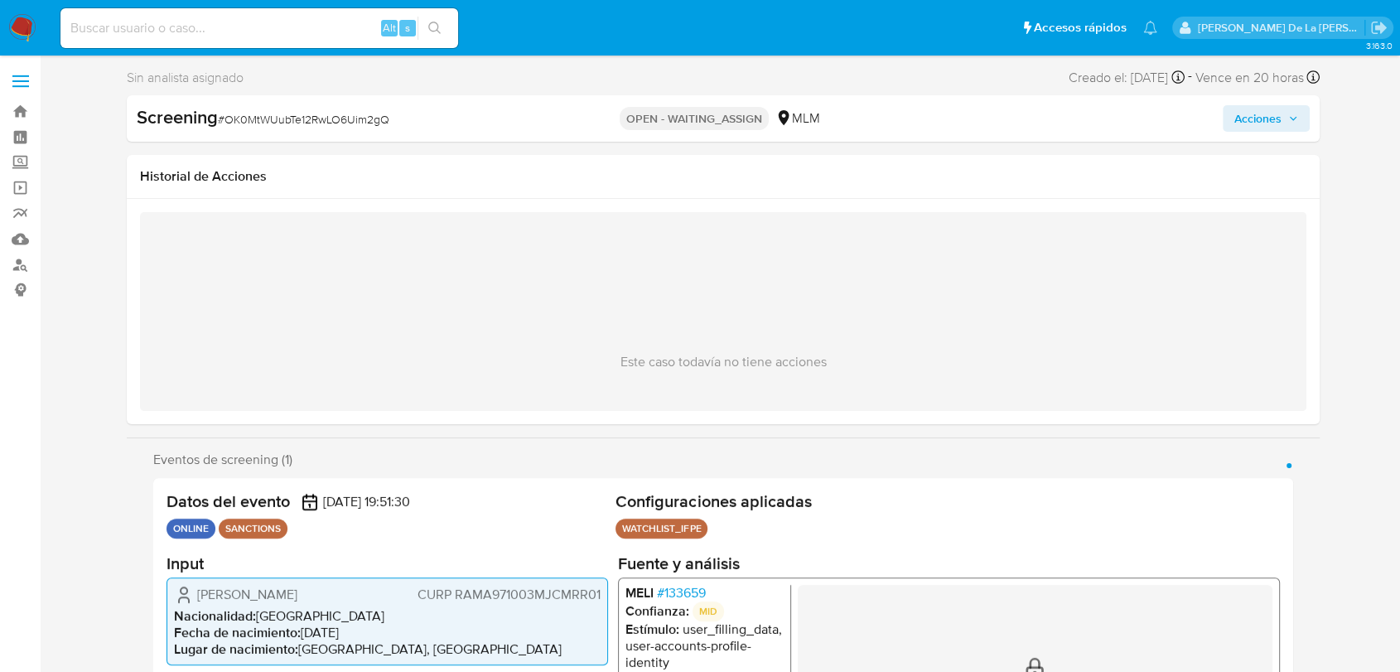
click at [280, 109] on div "Screening # OK0MtWUubTe12RwLO6Uim2gQ" at bounding box center [329, 117] width 385 height 25
click at [282, 109] on div "Screening # OK0MtWUubTe12RwLO6Uim2gQ" at bounding box center [329, 117] width 385 height 25
copy span "OK0MtWUubTe12RwLO6Uim2gQ"
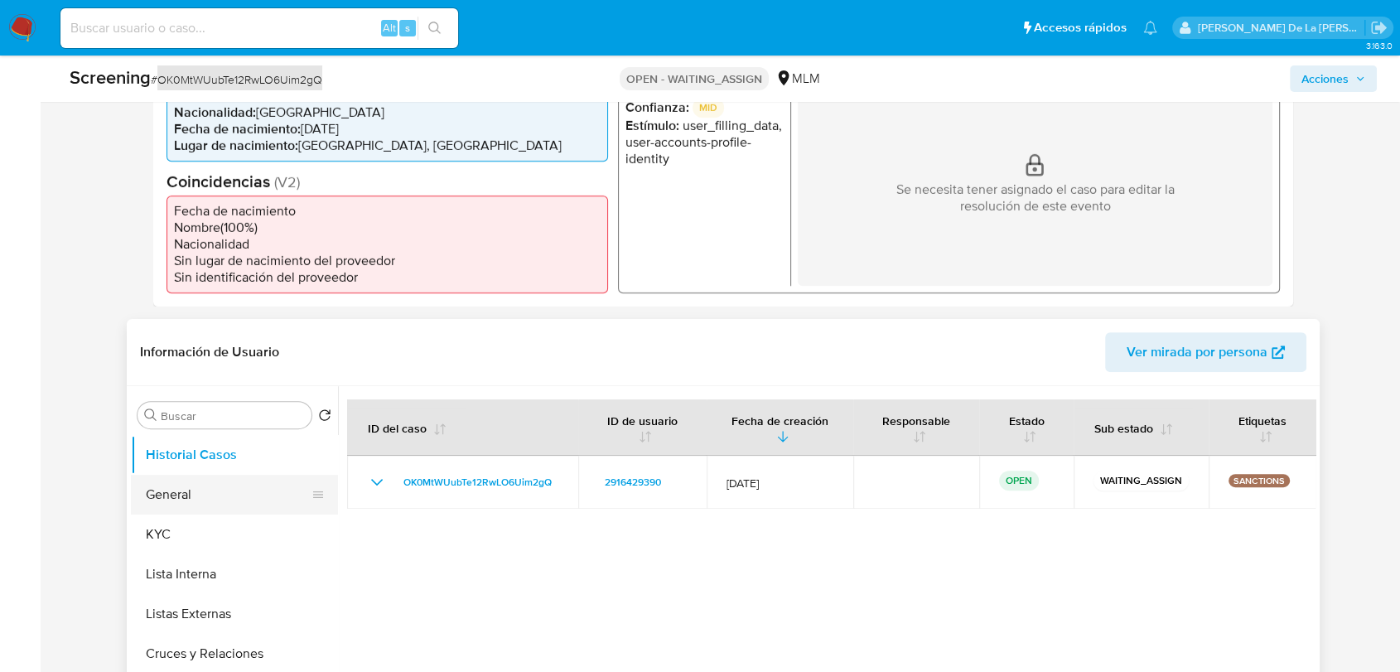
scroll to position [460, 0]
click at [195, 492] on button "General" at bounding box center [228, 492] width 194 height 40
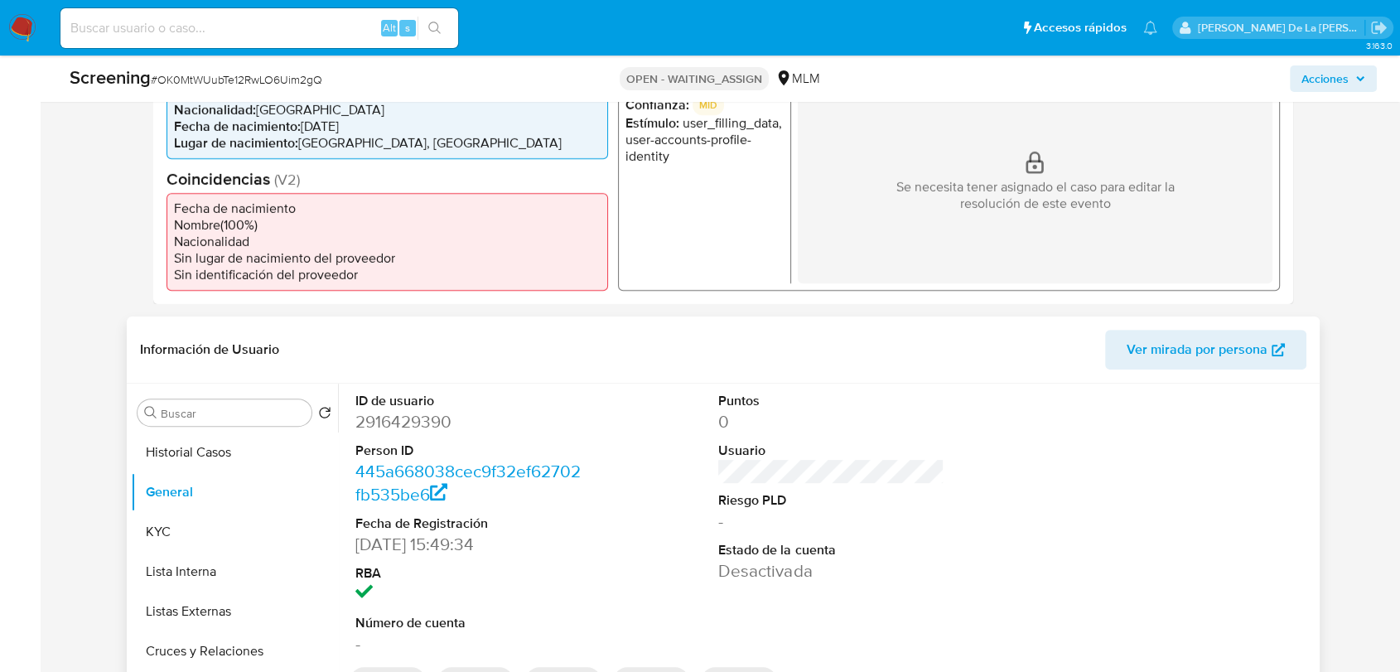
click at [418, 427] on dd "2916429390" at bounding box center [467, 421] width 225 height 23
click at [419, 427] on dd "2916429390" at bounding box center [467, 421] width 225 height 23
copy dd "2916429390"
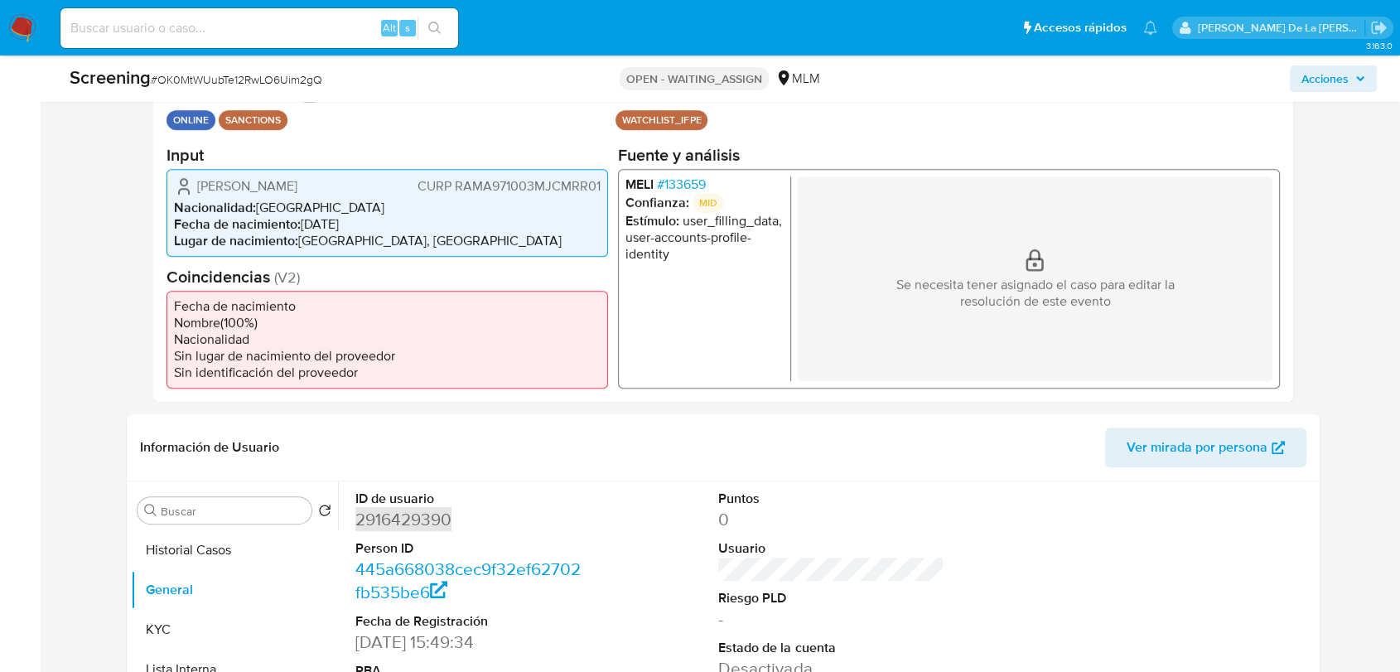
scroll to position [276, 0]
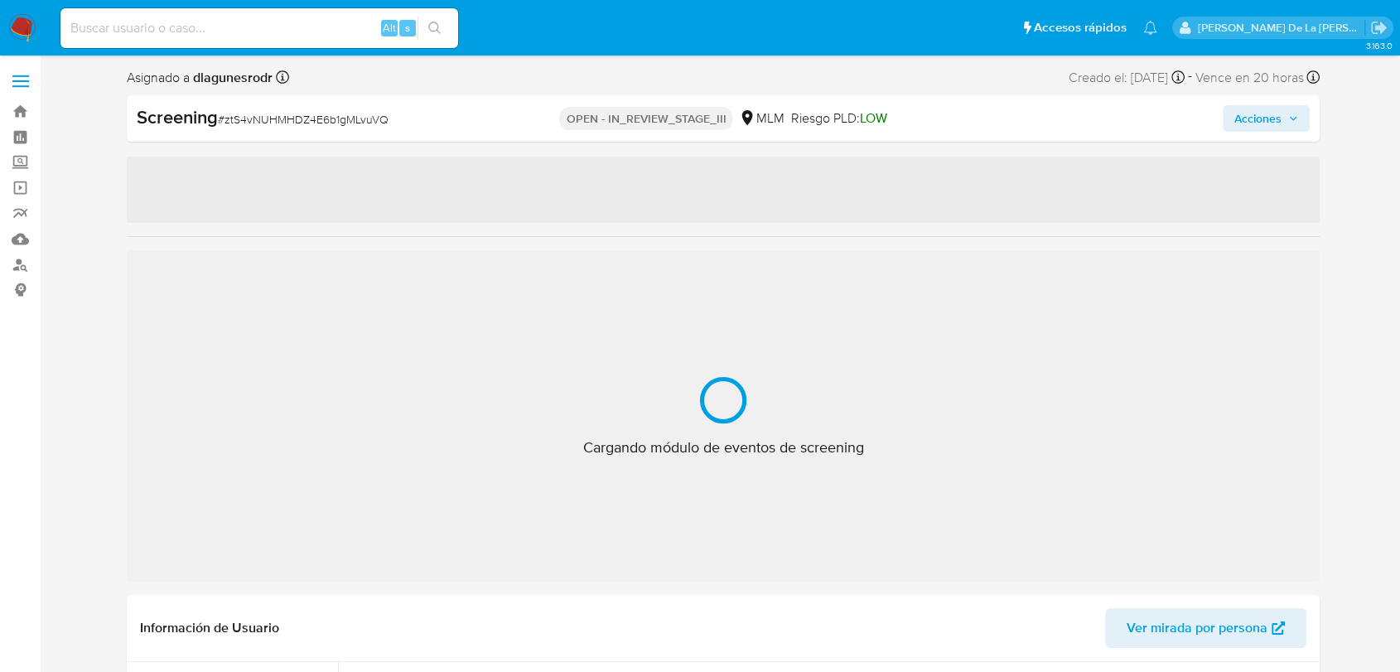
select select "10"
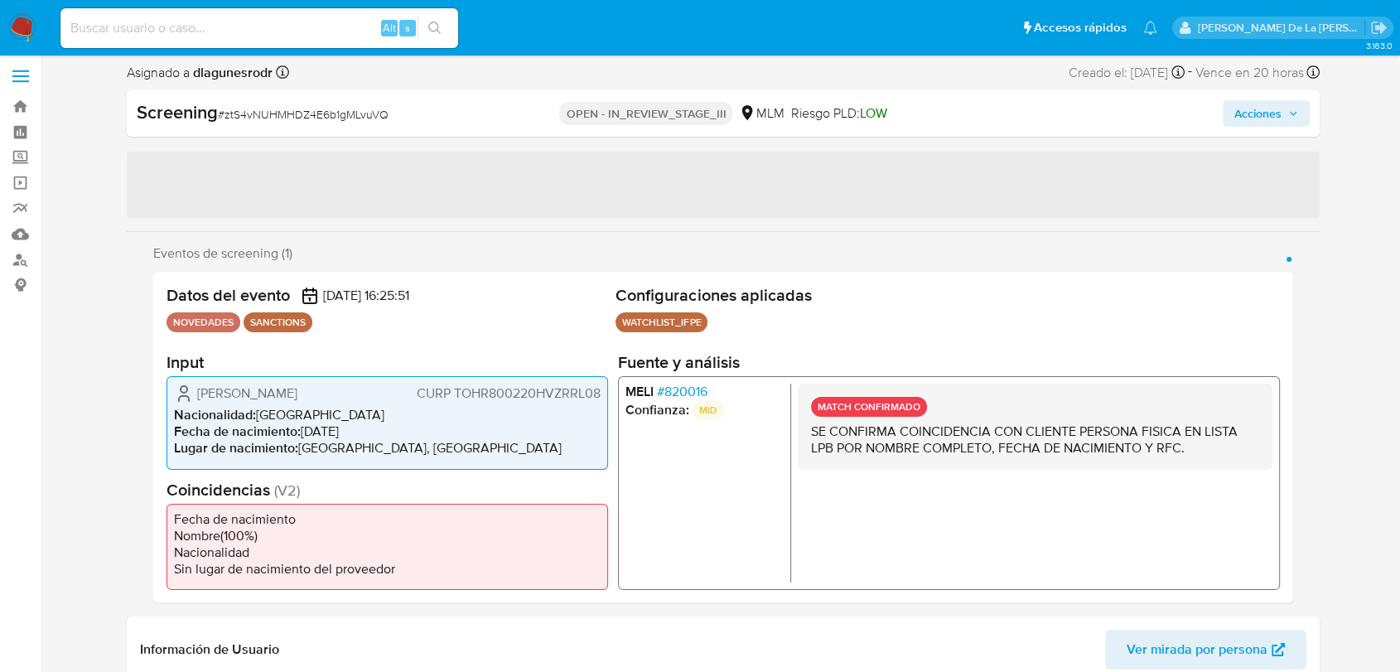
scroll to position [92, 0]
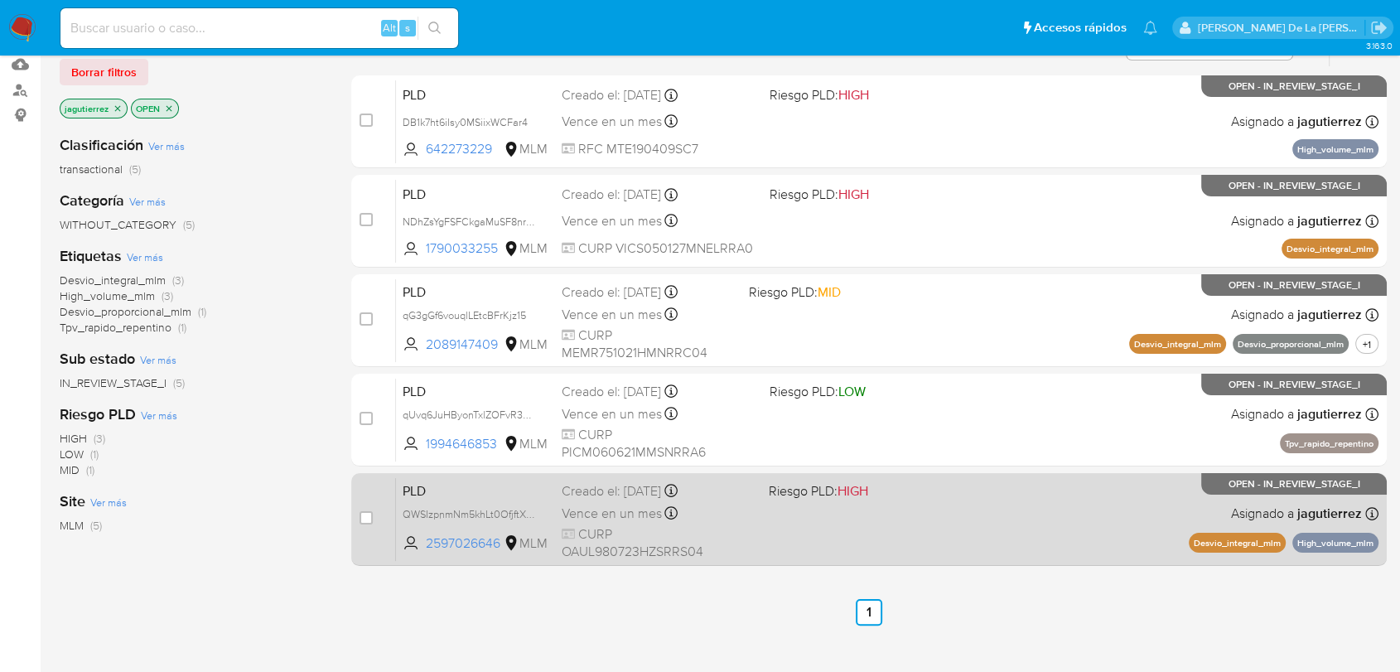
scroll to position [184, 0]
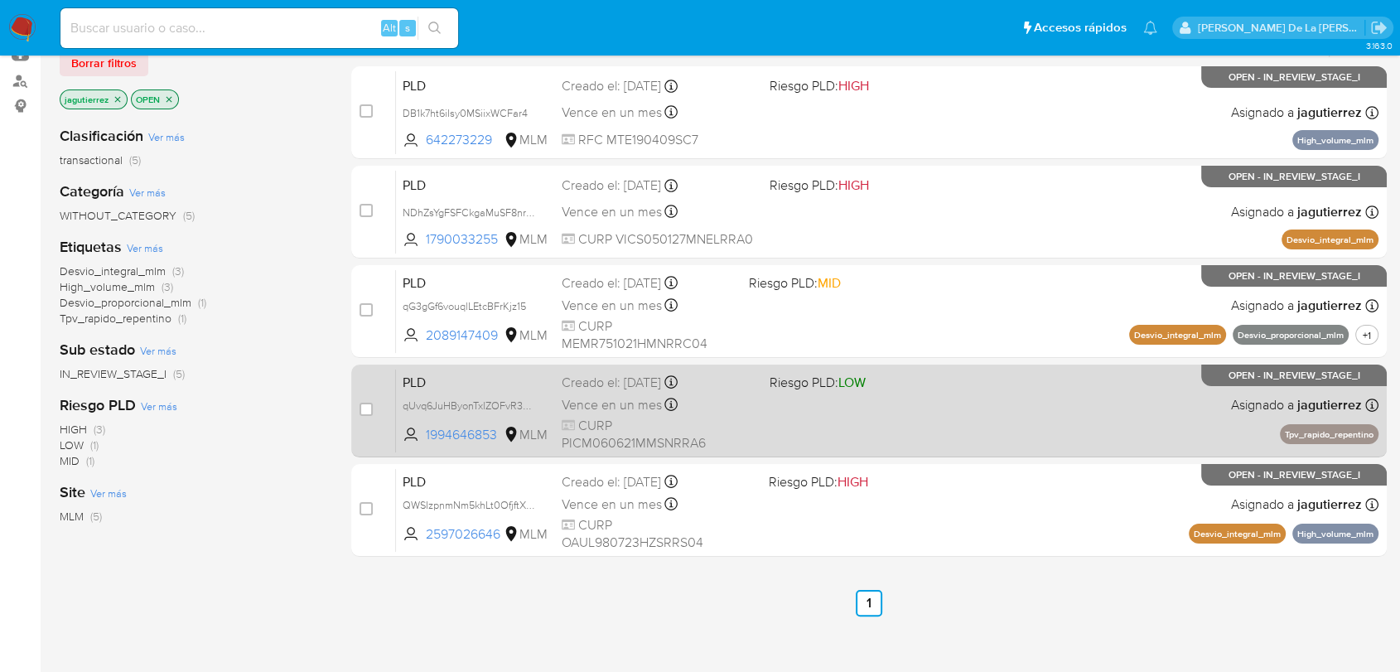
click at [1033, 423] on div "PLD qUvq6JuHByonTxlZOFvR3uOR 1994646853 MLM Riesgo PLD: LOW Creado el: 12/09/20…" at bounding box center [887, 411] width 983 height 84
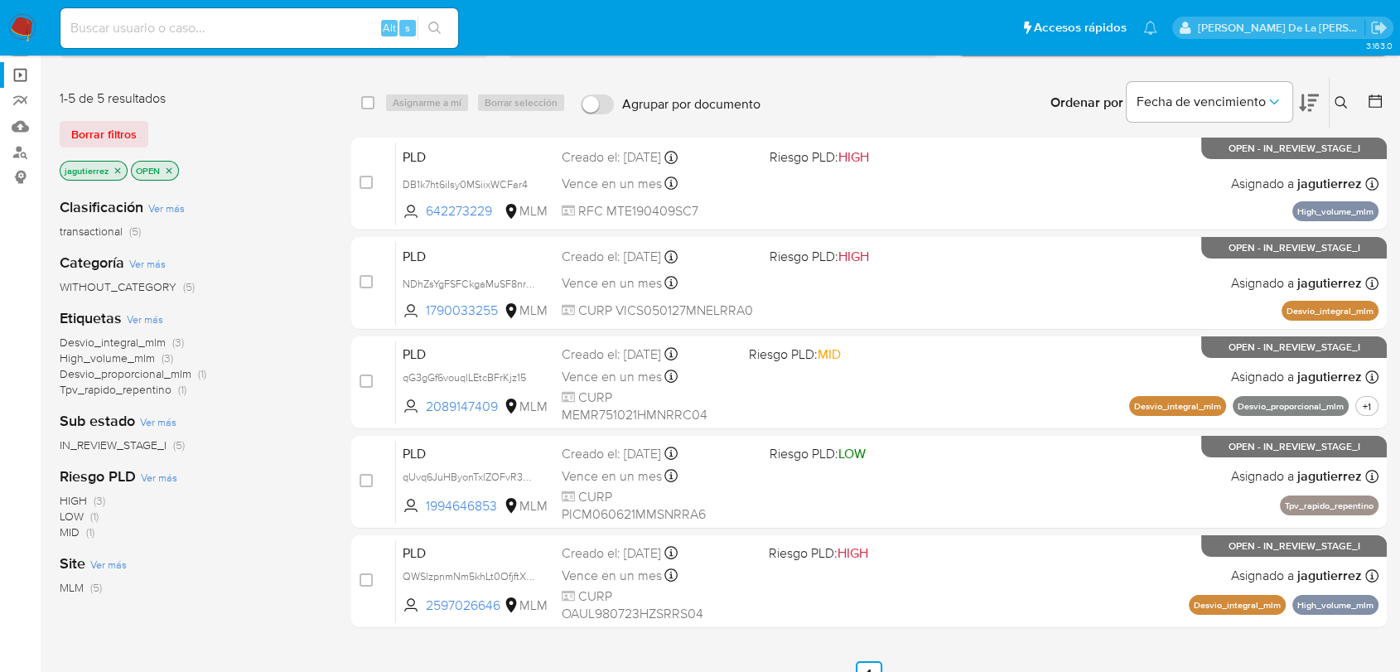
scroll to position [0, 0]
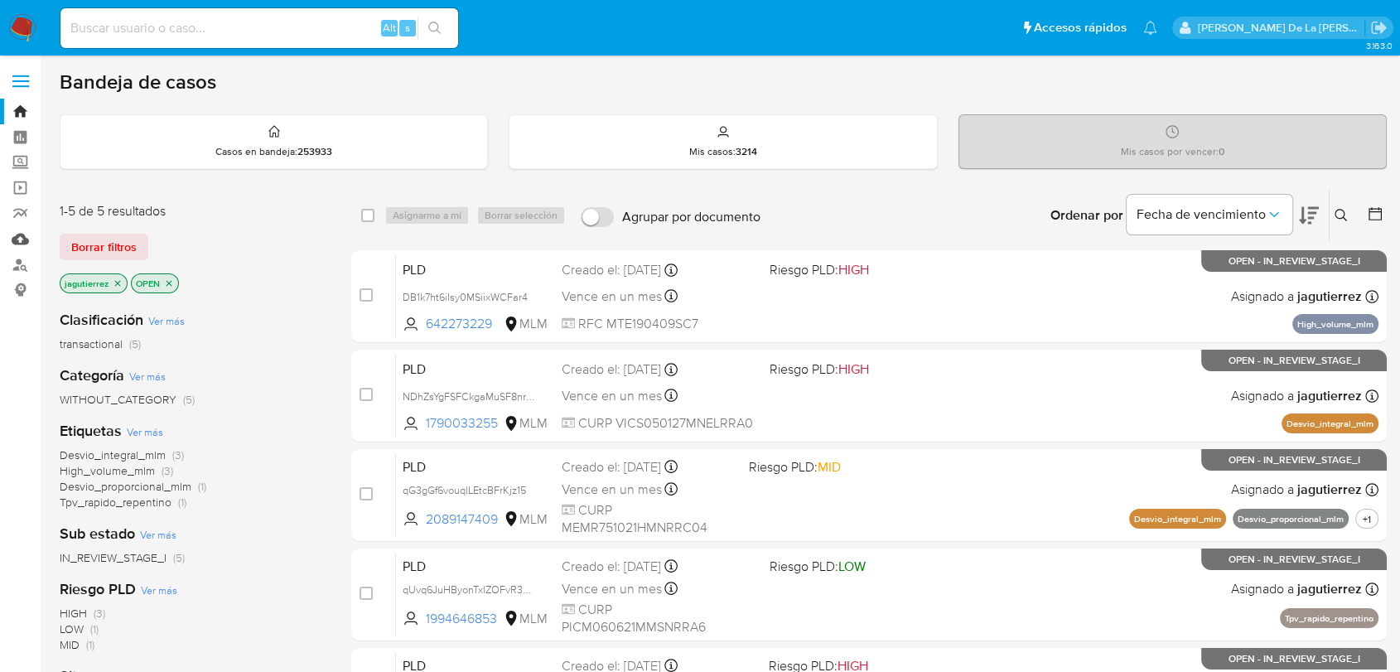
click at [13, 234] on link "Mulan" at bounding box center [98, 239] width 197 height 26
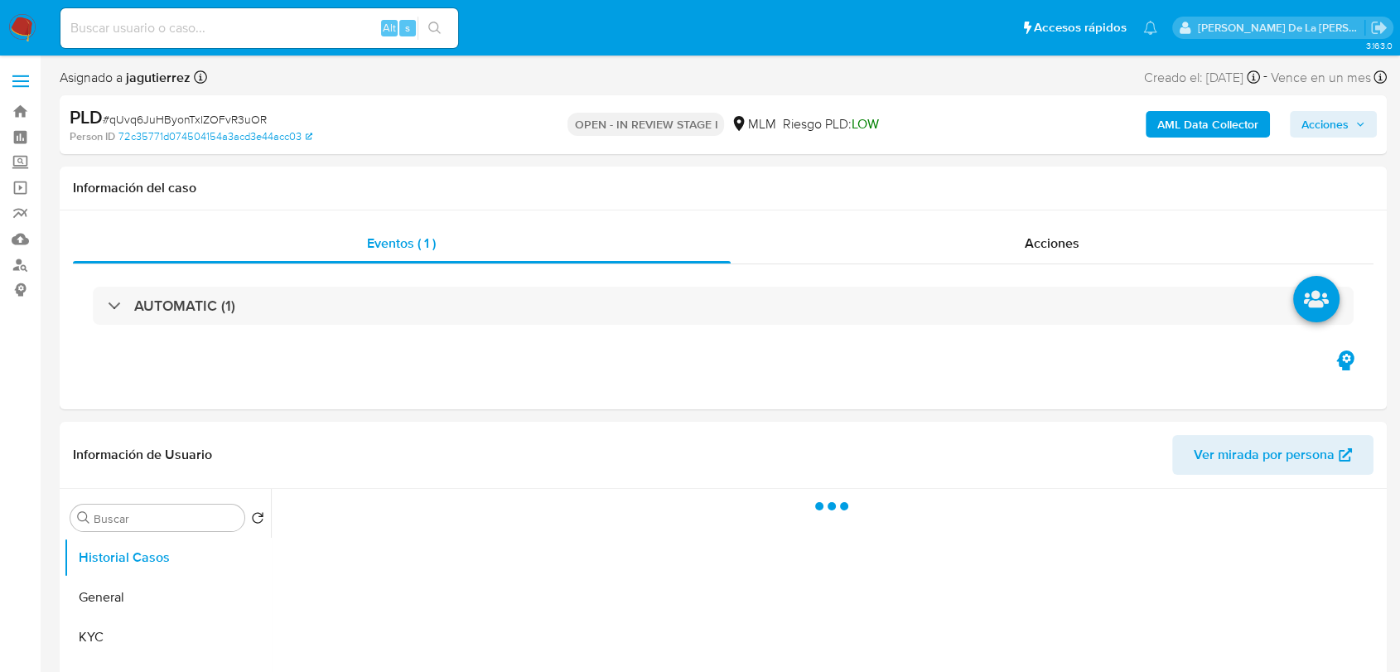
select select "10"
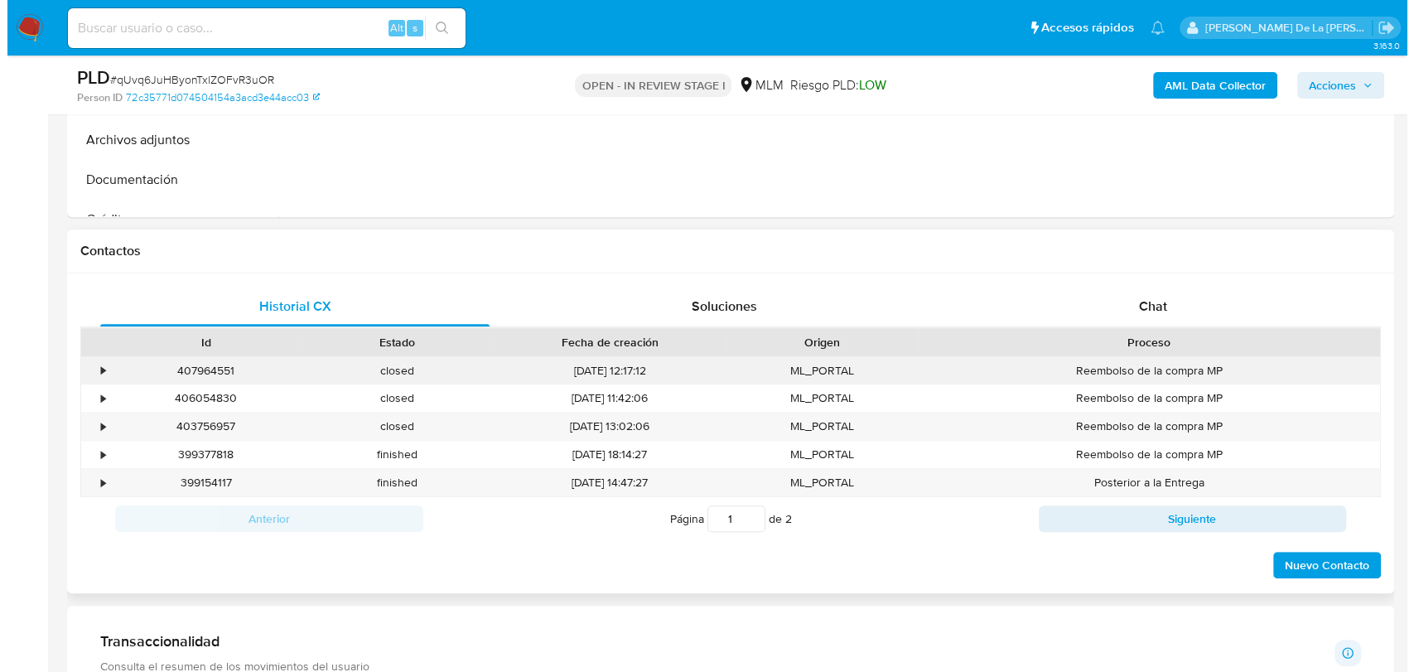
scroll to position [177, 0]
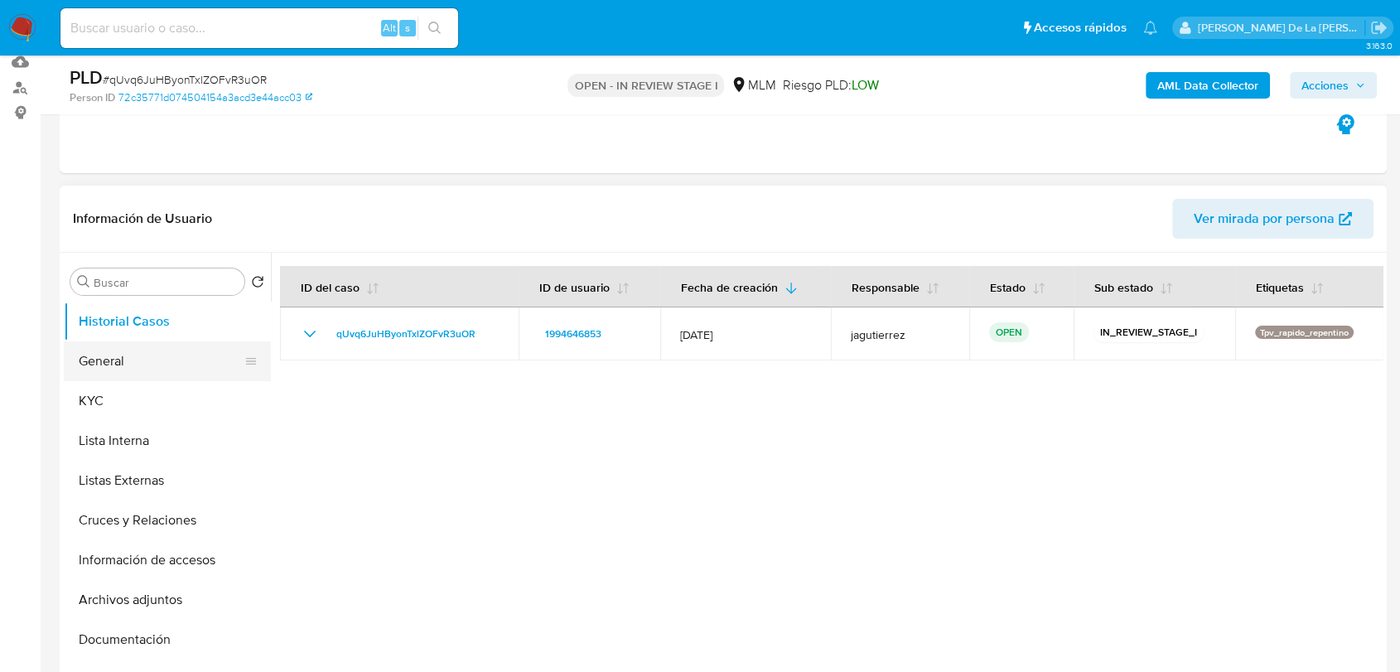
click at [178, 355] on button "General" at bounding box center [161, 361] width 194 height 40
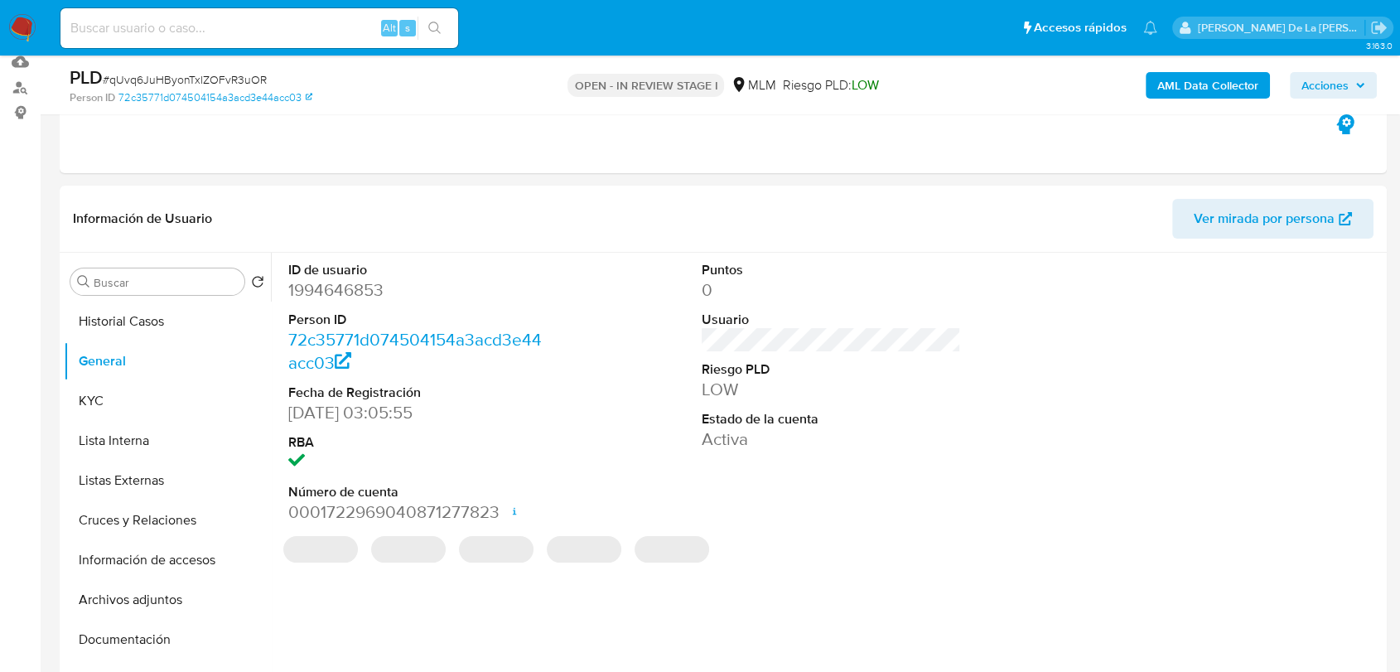
click at [1175, 94] on b "AML Data Collector" at bounding box center [1208, 85] width 101 height 27
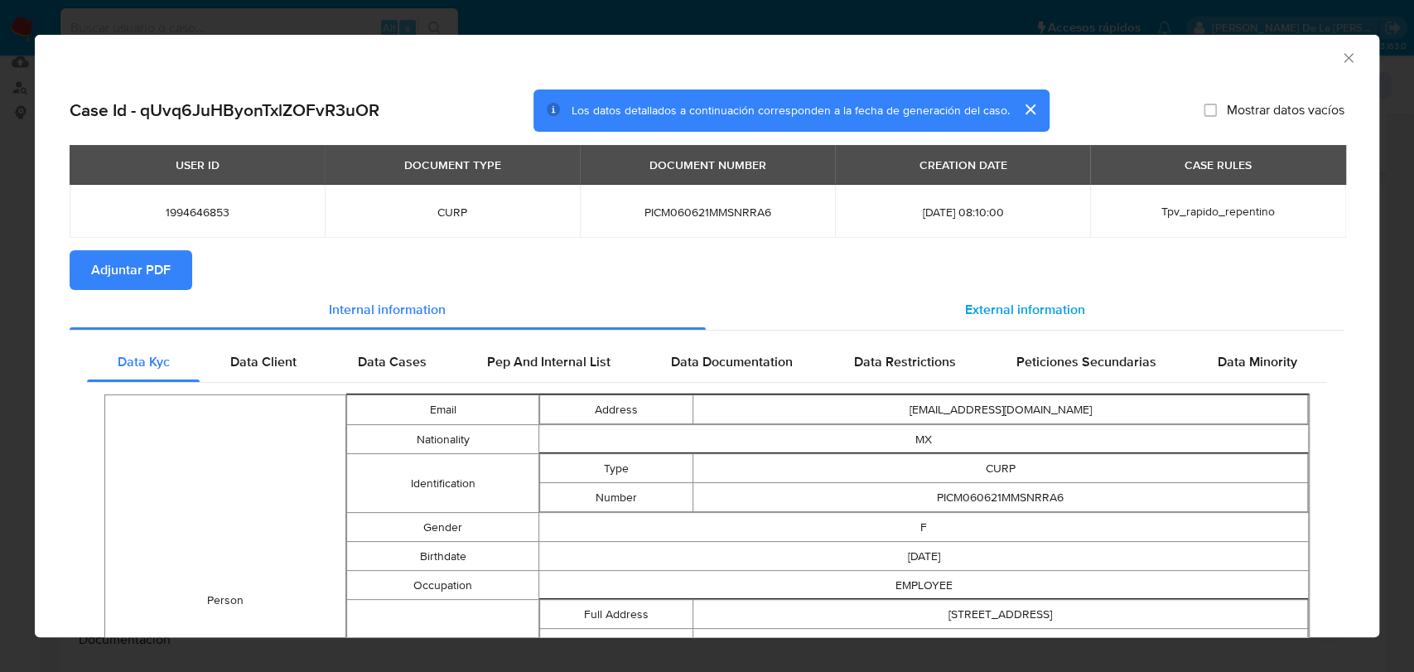
click at [987, 302] on span "External information" at bounding box center [1025, 309] width 120 height 19
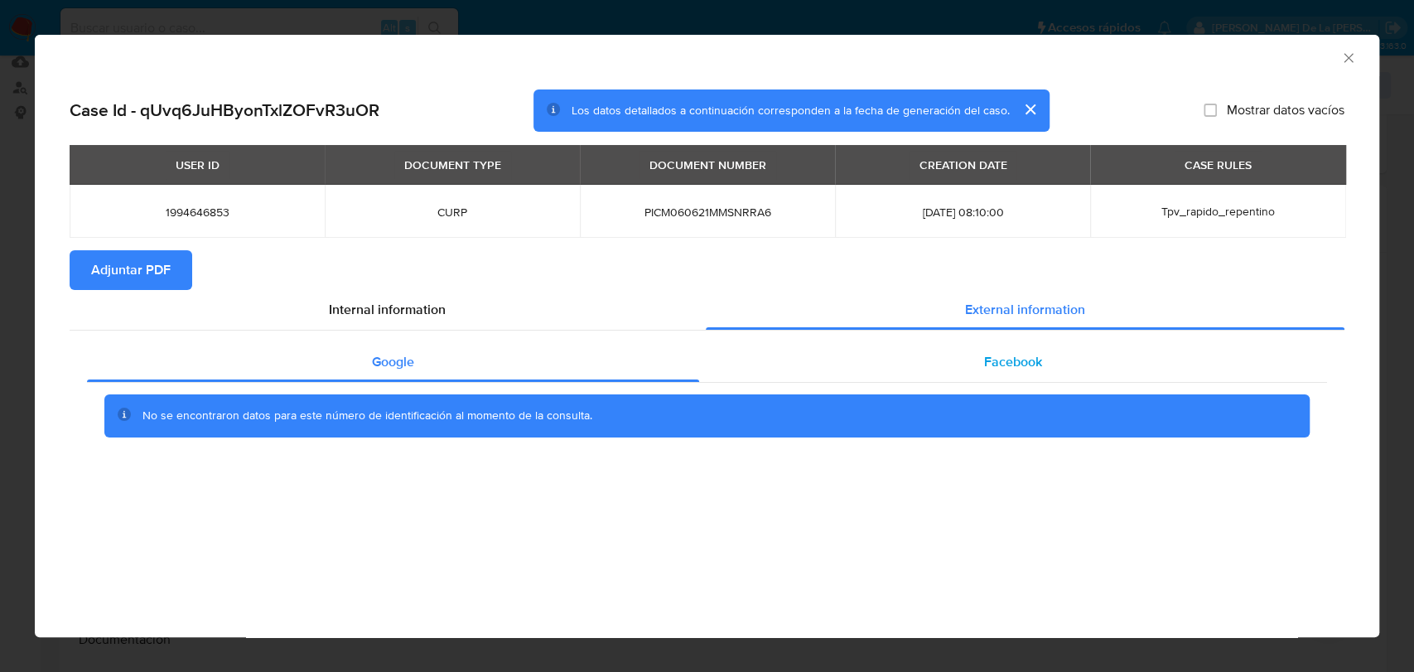
click at [889, 360] on div "Facebook" at bounding box center [1013, 362] width 628 height 40
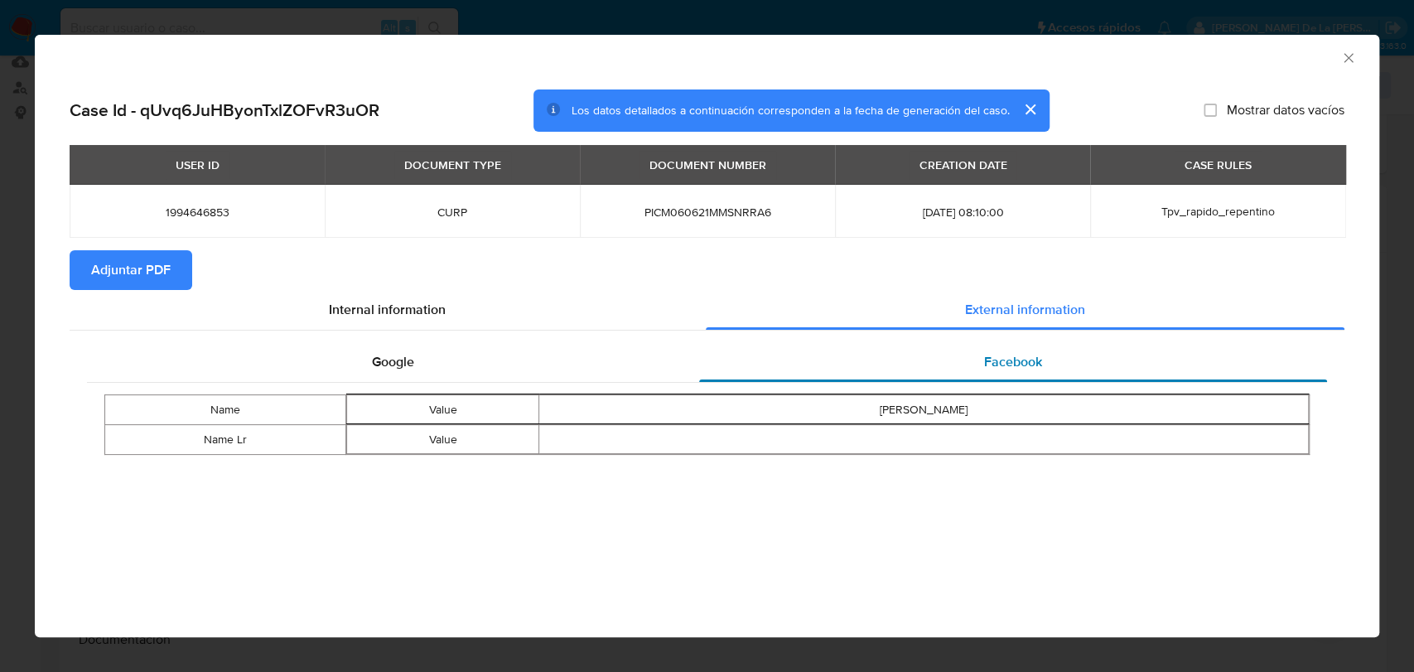
click at [977, 359] on div "Facebook" at bounding box center [1013, 362] width 628 height 40
click at [388, 321] on div "Internal information" at bounding box center [388, 310] width 636 height 40
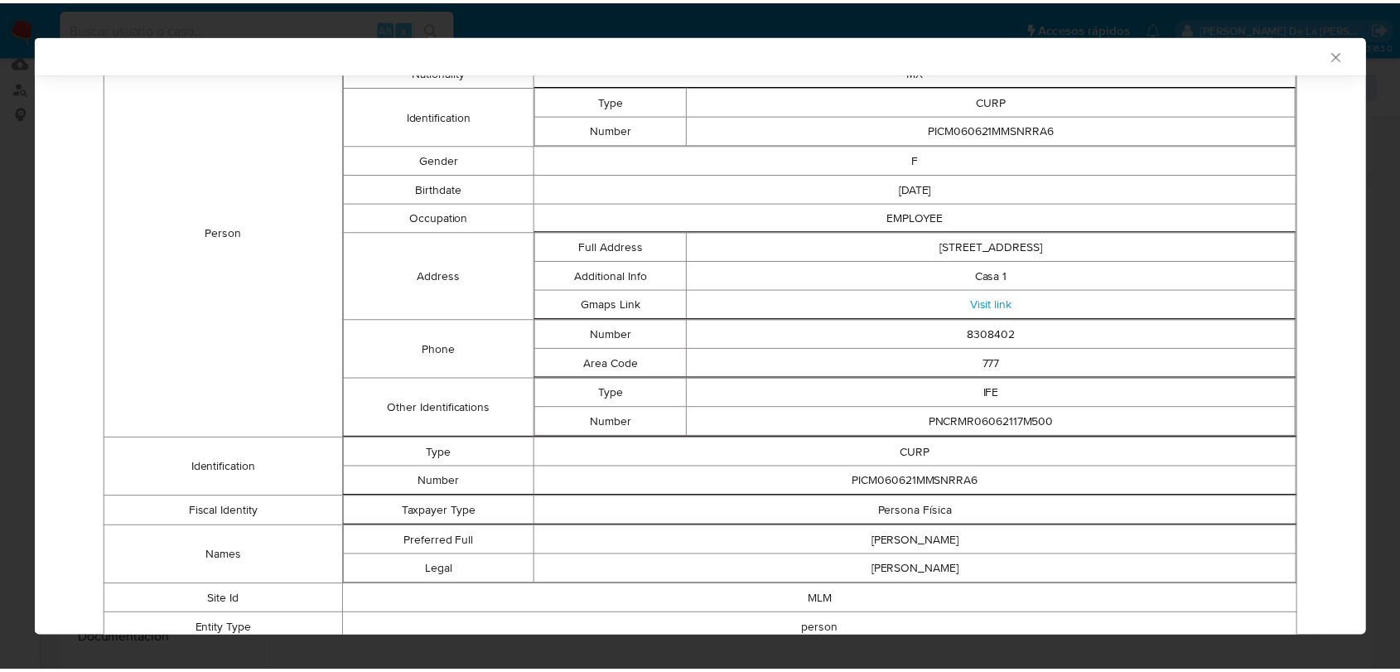
scroll to position [88, 0]
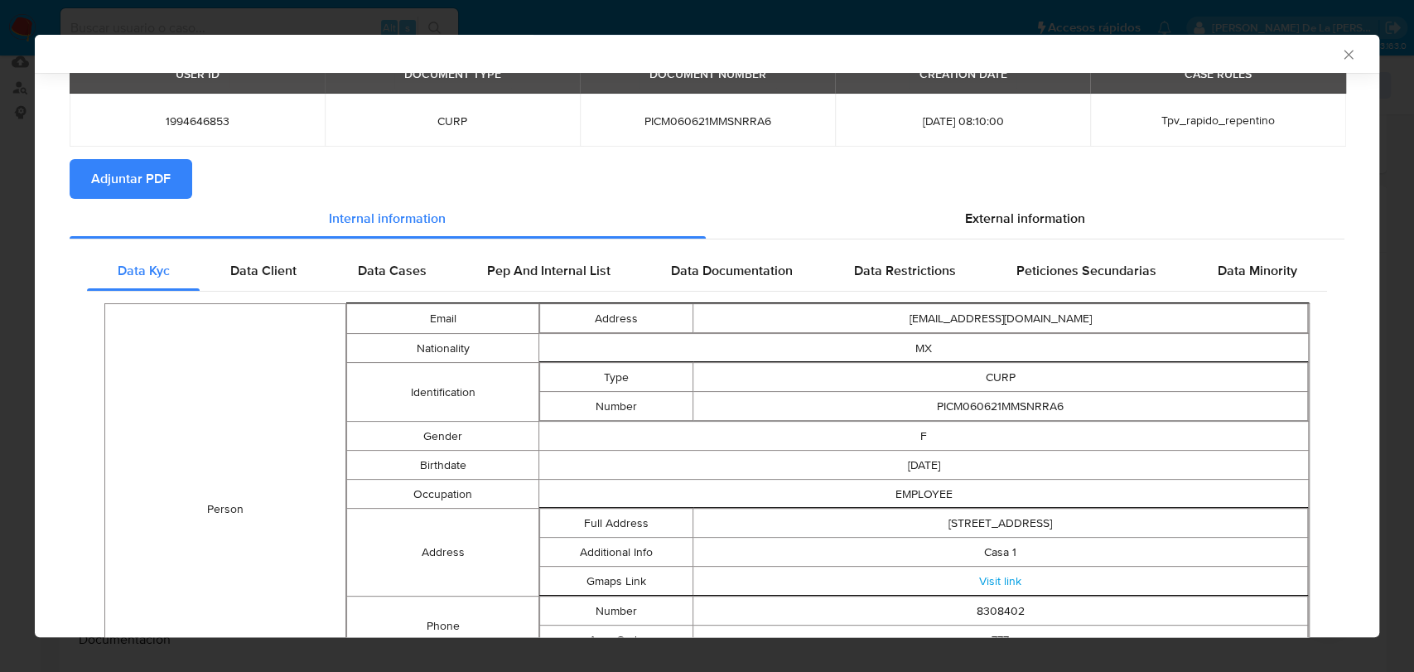
click at [1341, 52] on icon "Cerrar ventana" at bounding box center [1349, 54] width 17 height 17
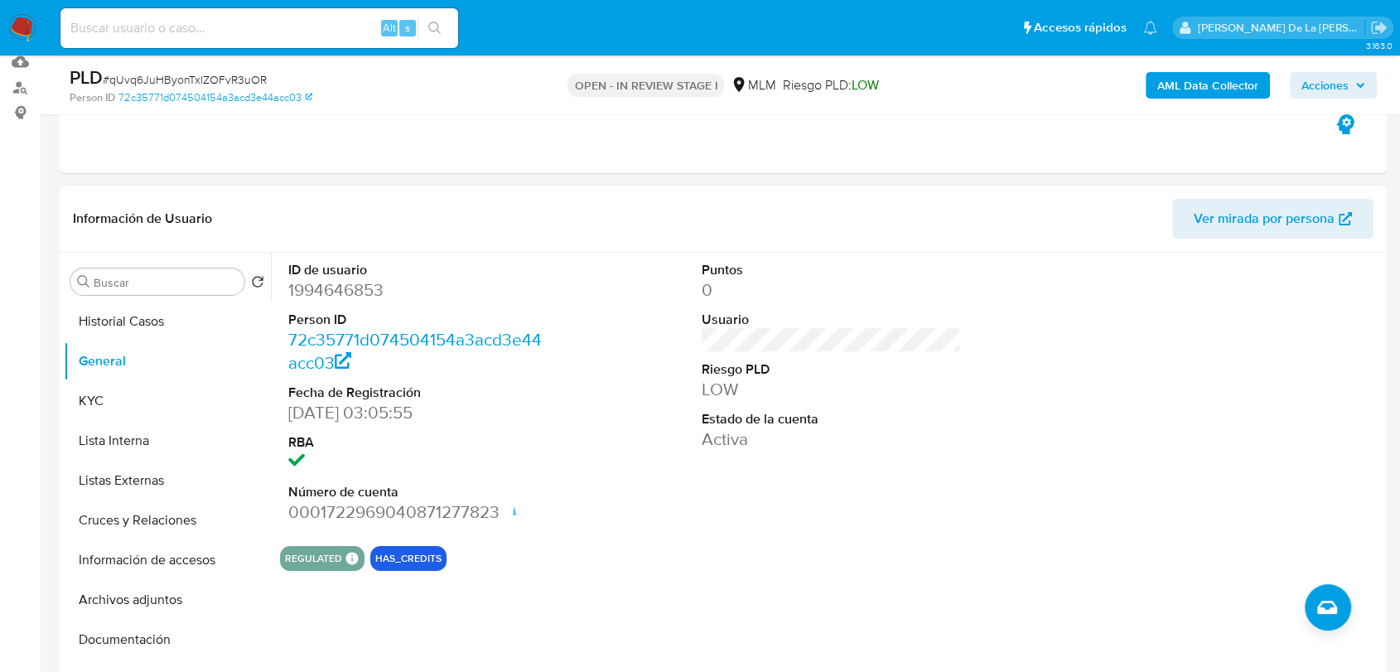
scroll to position [269, 0]
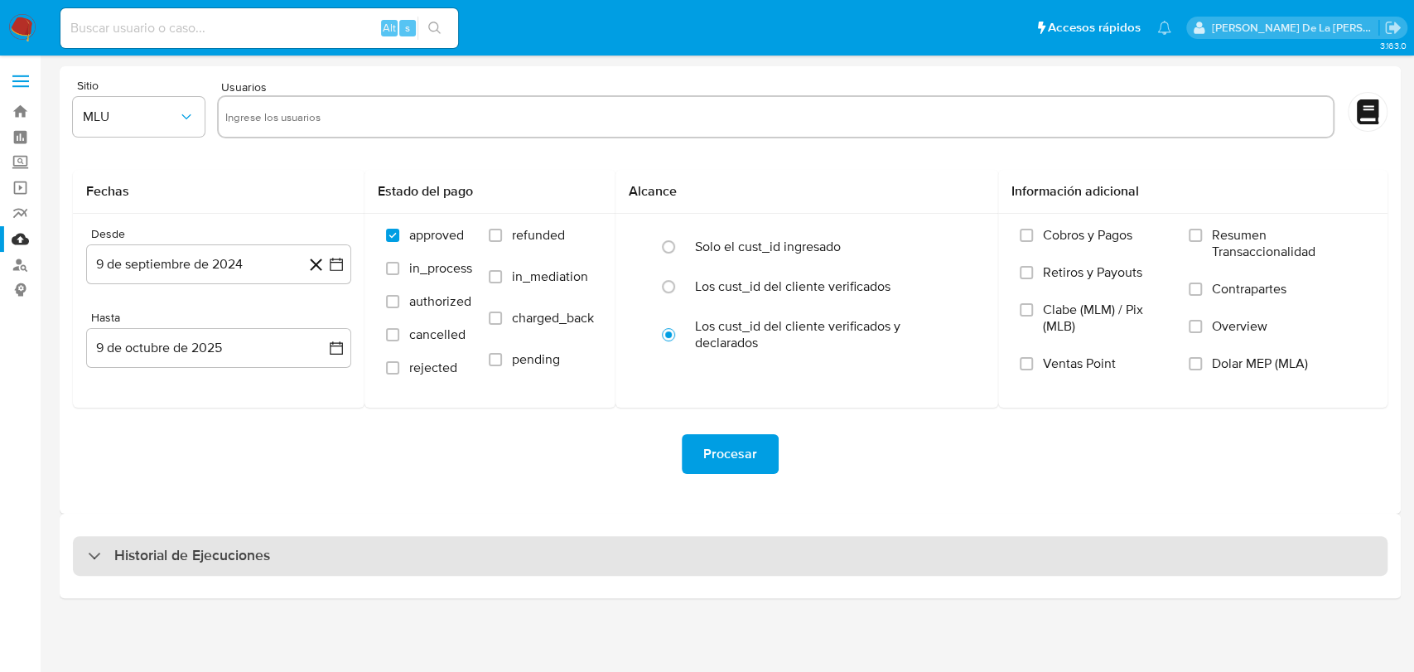
drag, startPoint x: 181, startPoint y: 555, endPoint x: 195, endPoint y: 540, distance: 20.5
click at [180, 555] on h3 "Historial de Ejecuciones" at bounding box center [192, 556] width 156 height 20
select select "10"
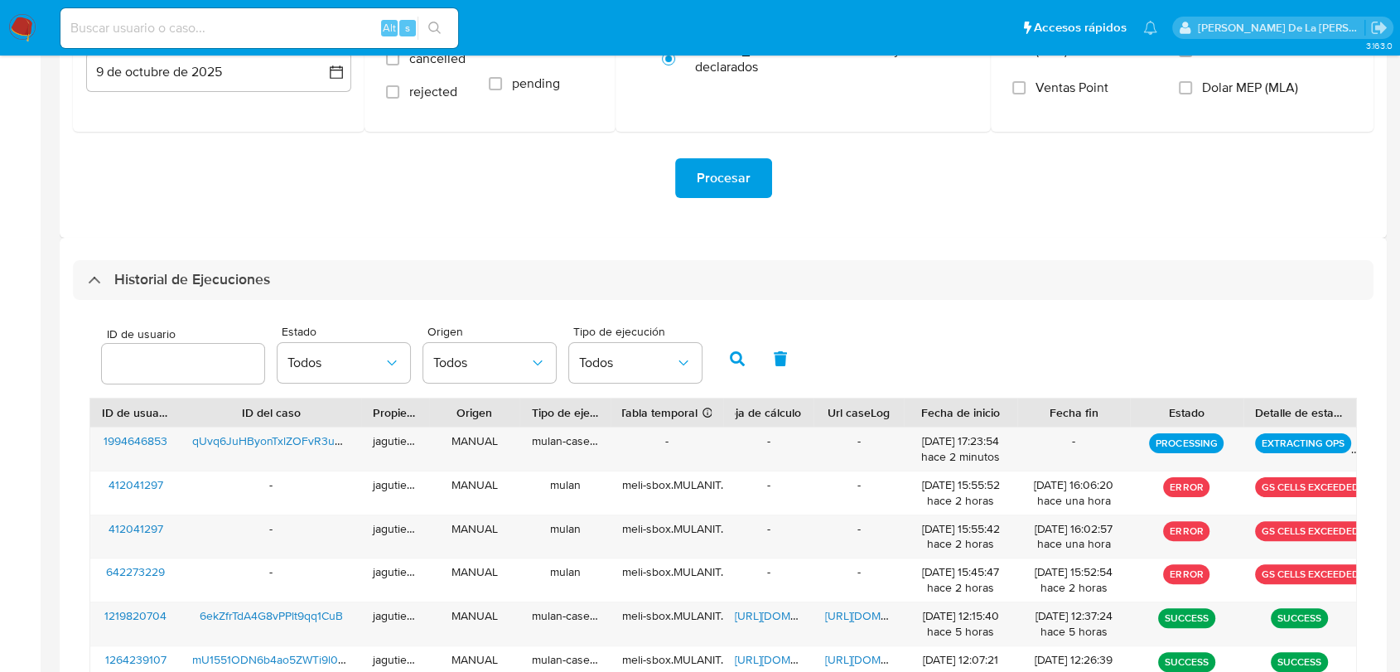
scroll to position [368, 0]
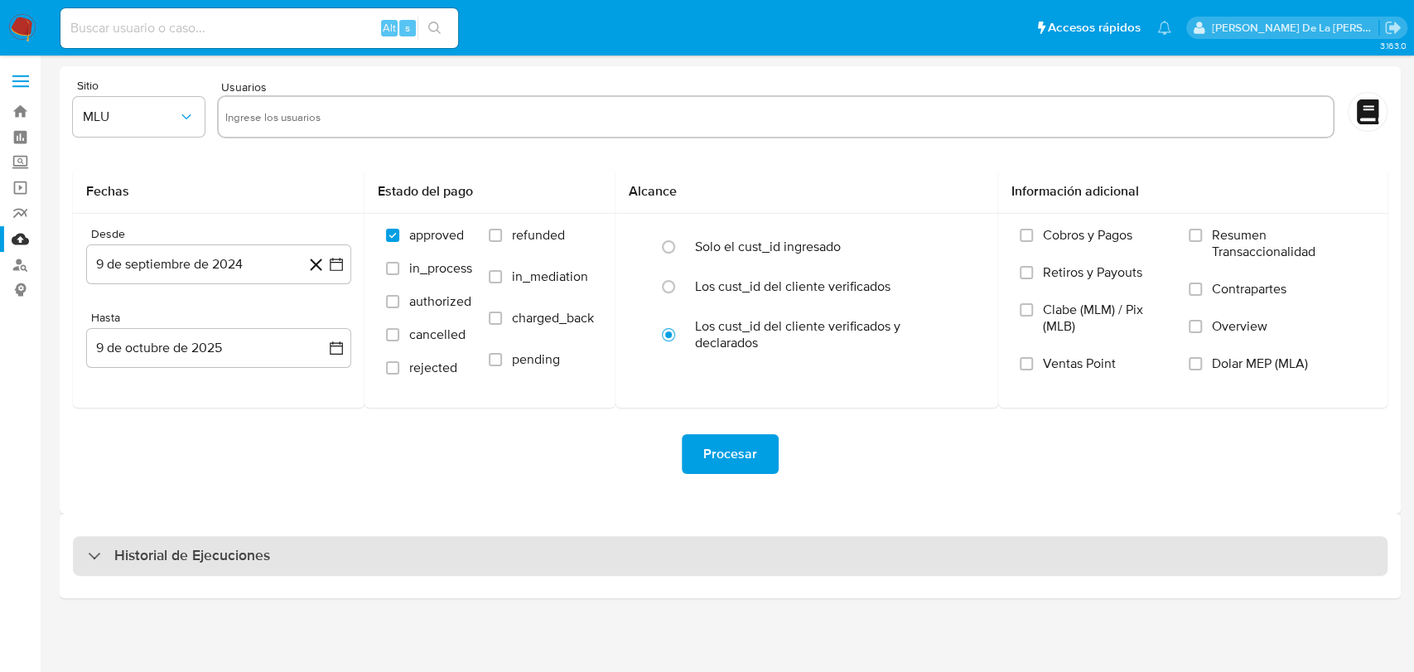
click at [248, 545] on div "Historial de Ejecuciones" at bounding box center [730, 556] width 1315 height 40
select select "10"
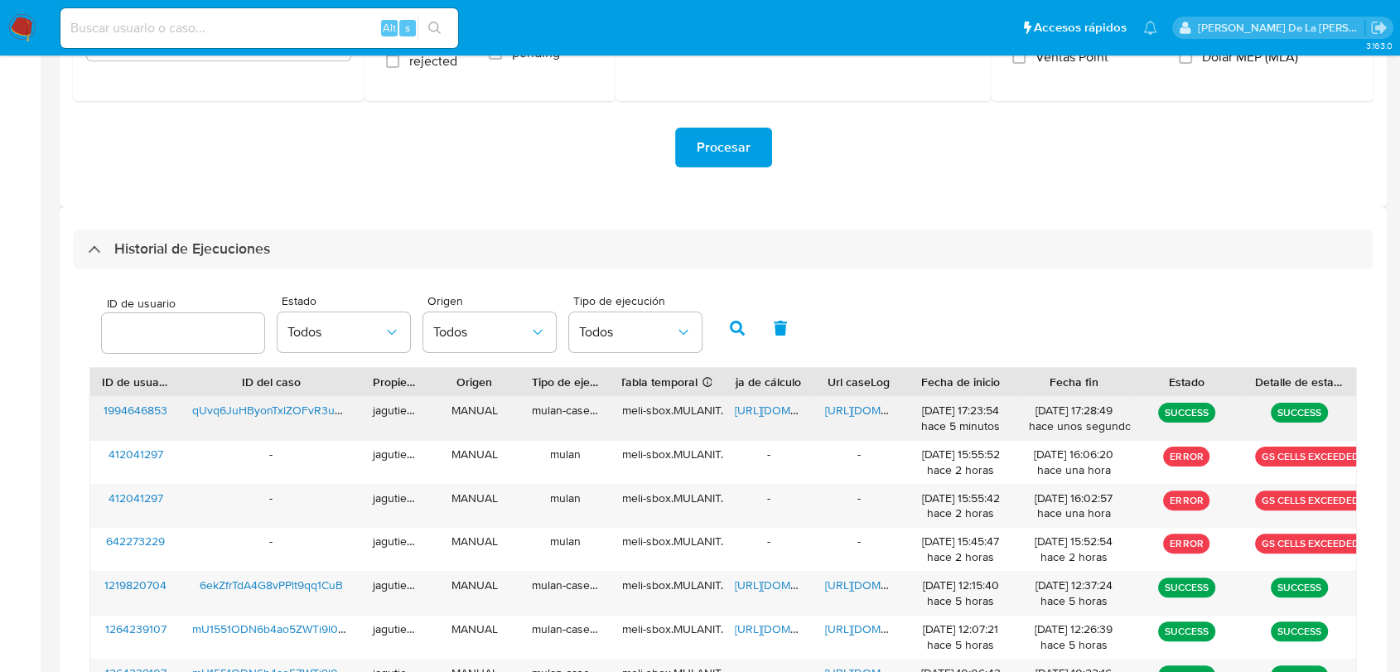
scroll to position [368, 0]
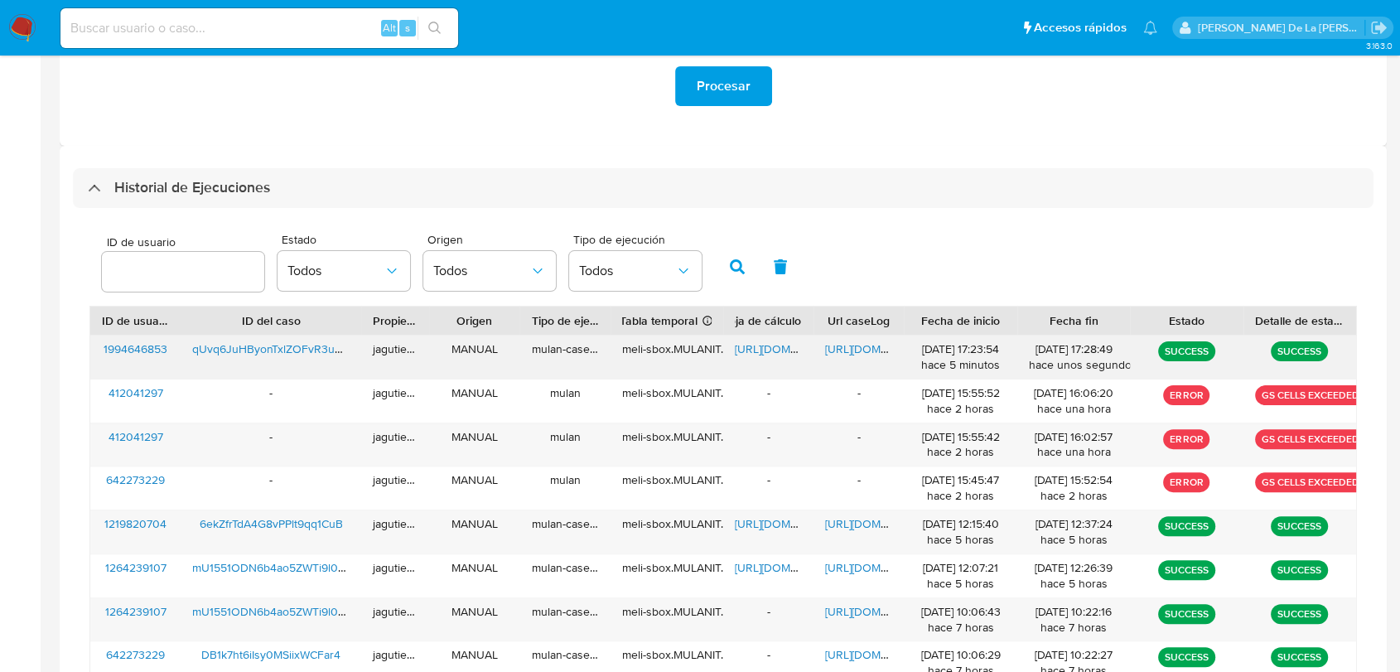
click at [752, 345] on span "[URL][DOMAIN_NAME]" at bounding box center [792, 349] width 114 height 17
click at [858, 341] on span "[URL][DOMAIN_NAME]" at bounding box center [882, 349] width 114 height 17
click at [149, 29] on input at bounding box center [259, 28] width 398 height 22
paste input "2101358188"
type input "2101358188"
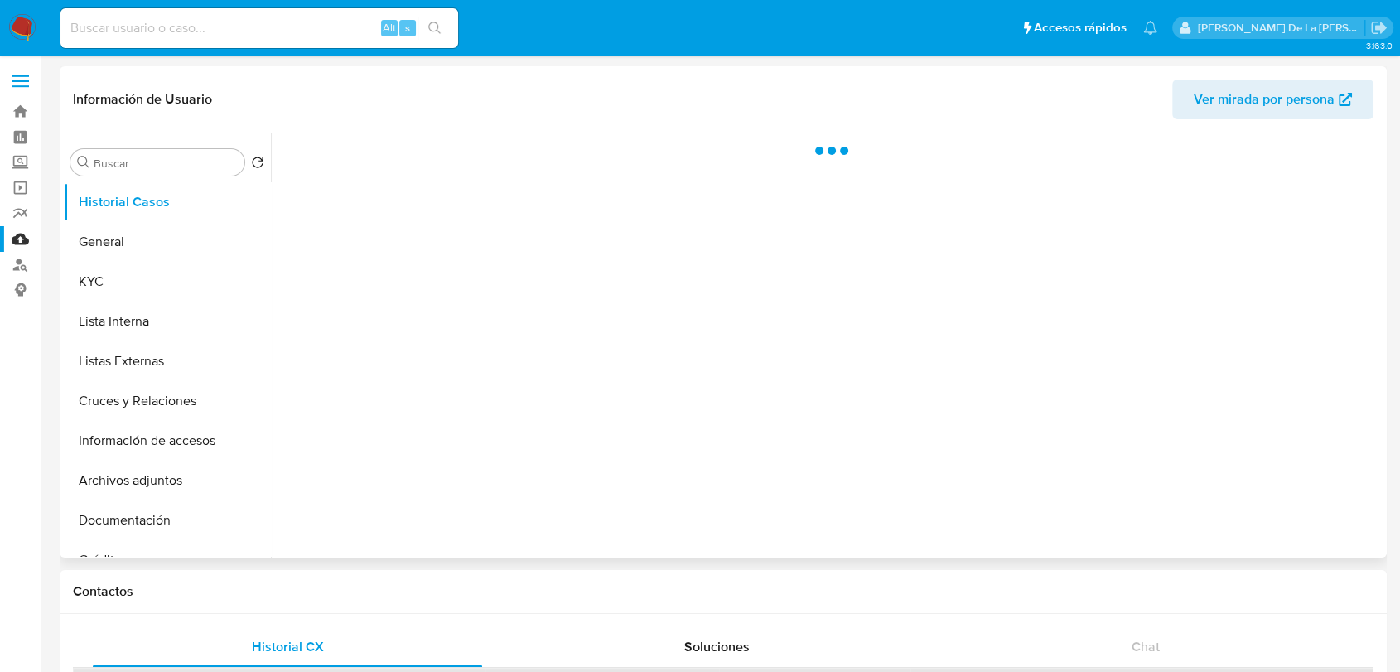
select select "10"
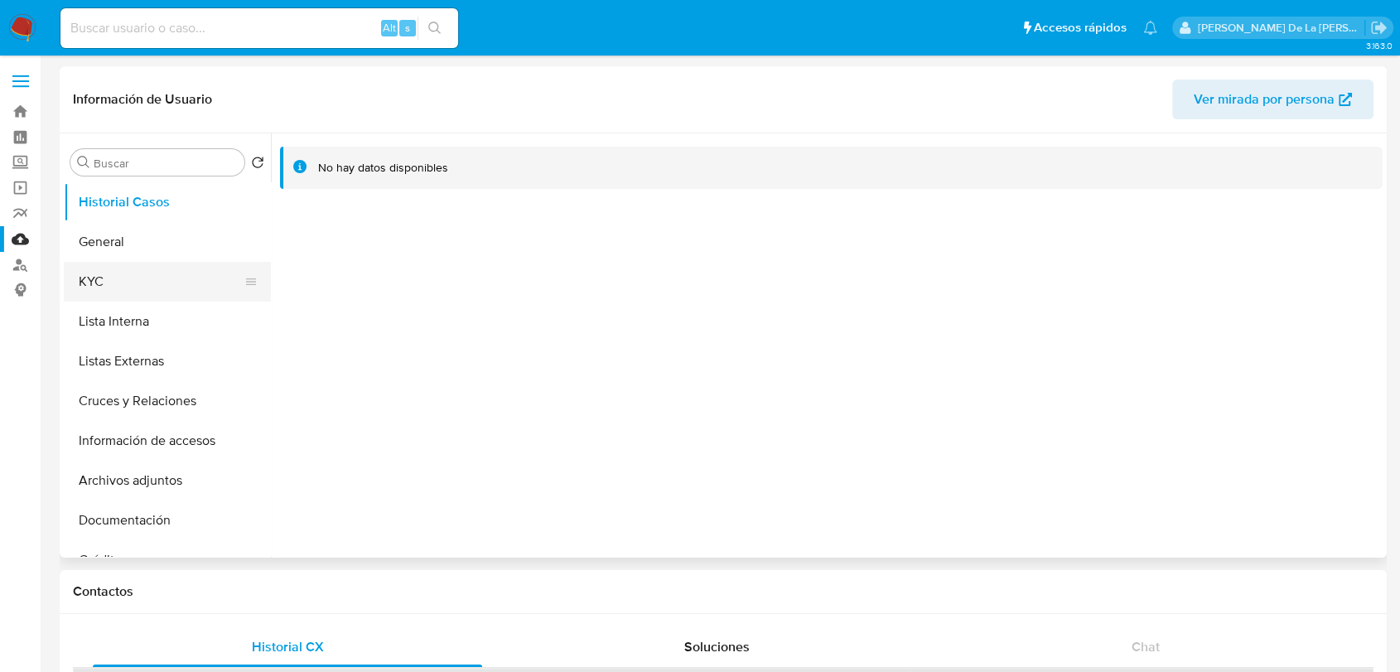
click at [157, 262] on button "KYC" at bounding box center [161, 282] width 194 height 40
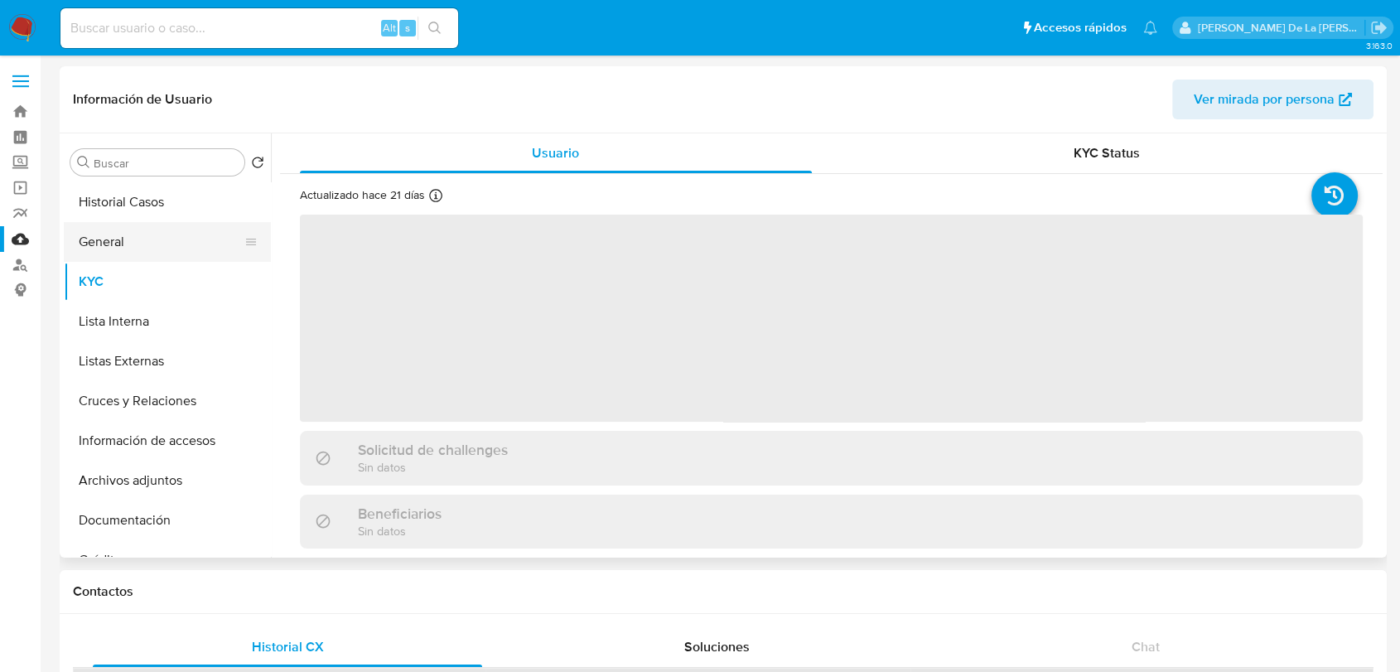
click at [135, 234] on button "General" at bounding box center [161, 242] width 194 height 40
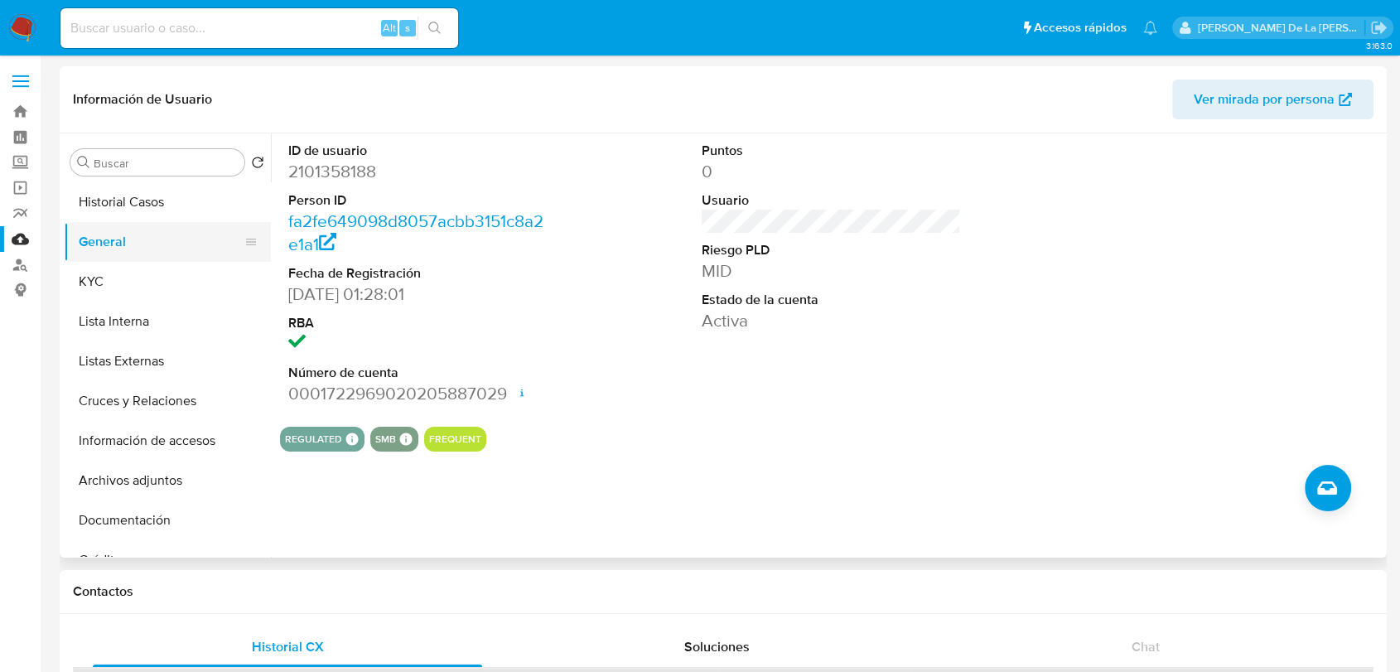
click at [168, 239] on button "General" at bounding box center [161, 242] width 194 height 40
click at [138, 284] on button "KYC" at bounding box center [161, 282] width 194 height 40
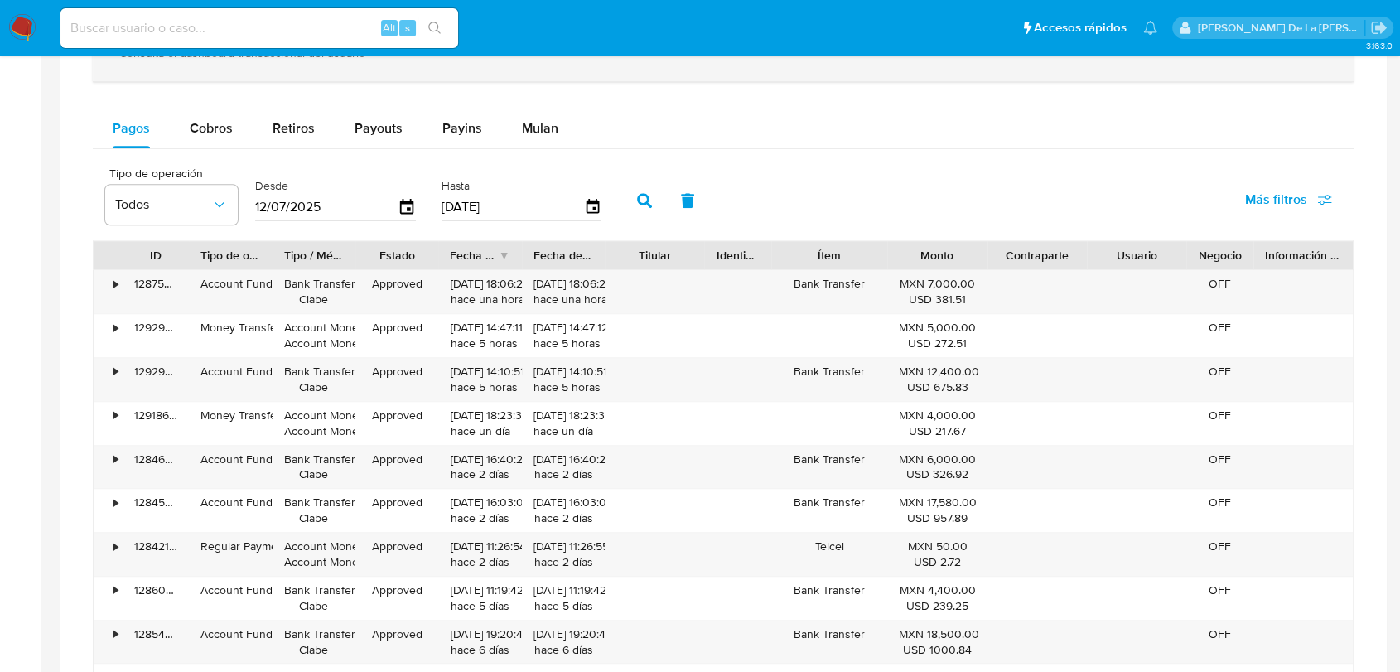
scroll to position [1066, 0]
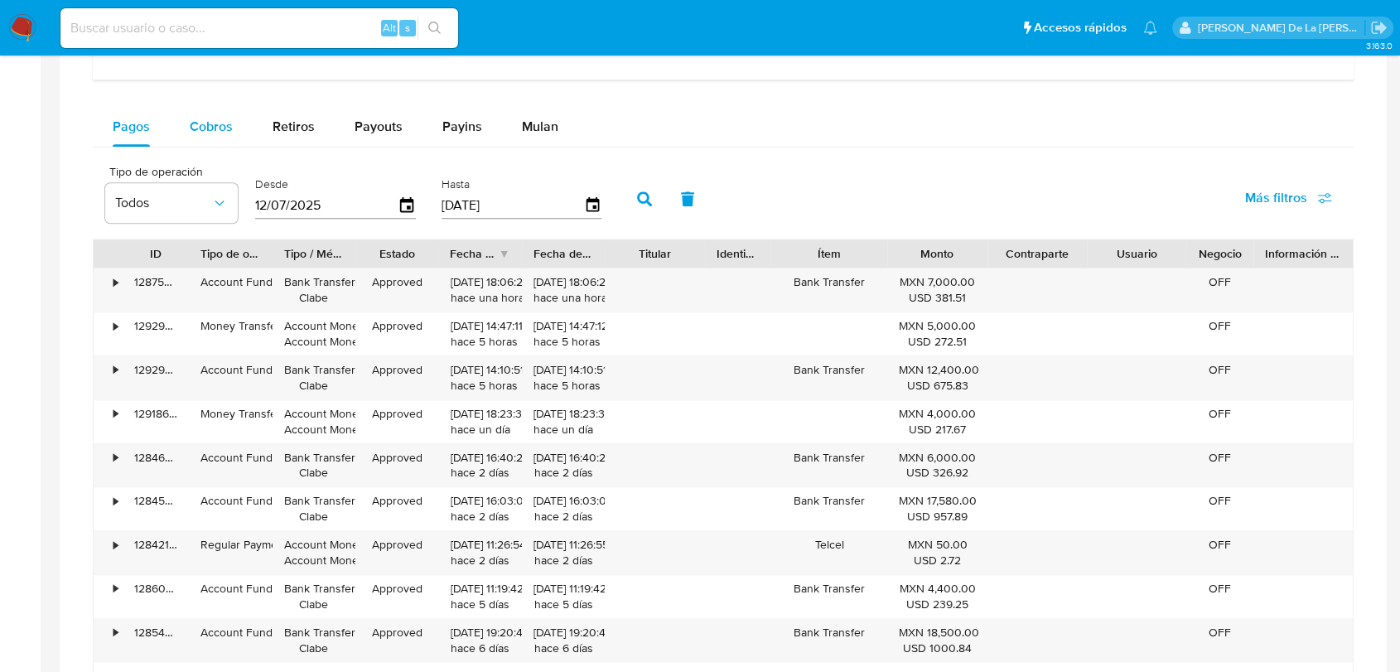
click at [179, 125] on button "Cobros" at bounding box center [211, 127] width 83 height 40
select select "10"
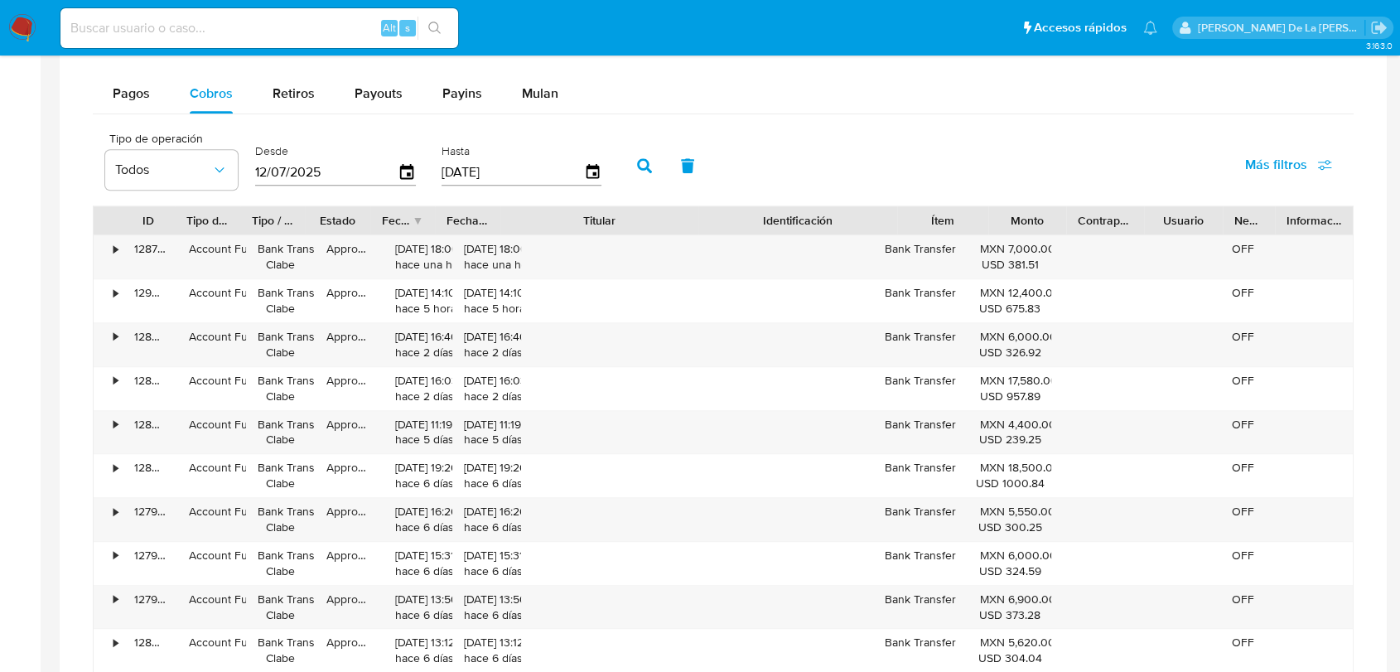
drag, startPoint x: 703, startPoint y: 214, endPoint x: 813, endPoint y: 214, distance: 110.2
click at [813, 214] on div "ID Tipo de operación Tipo / Método Estado Fecha de creación Fecha de aprobación…" at bounding box center [724, 220] width 1260 height 28
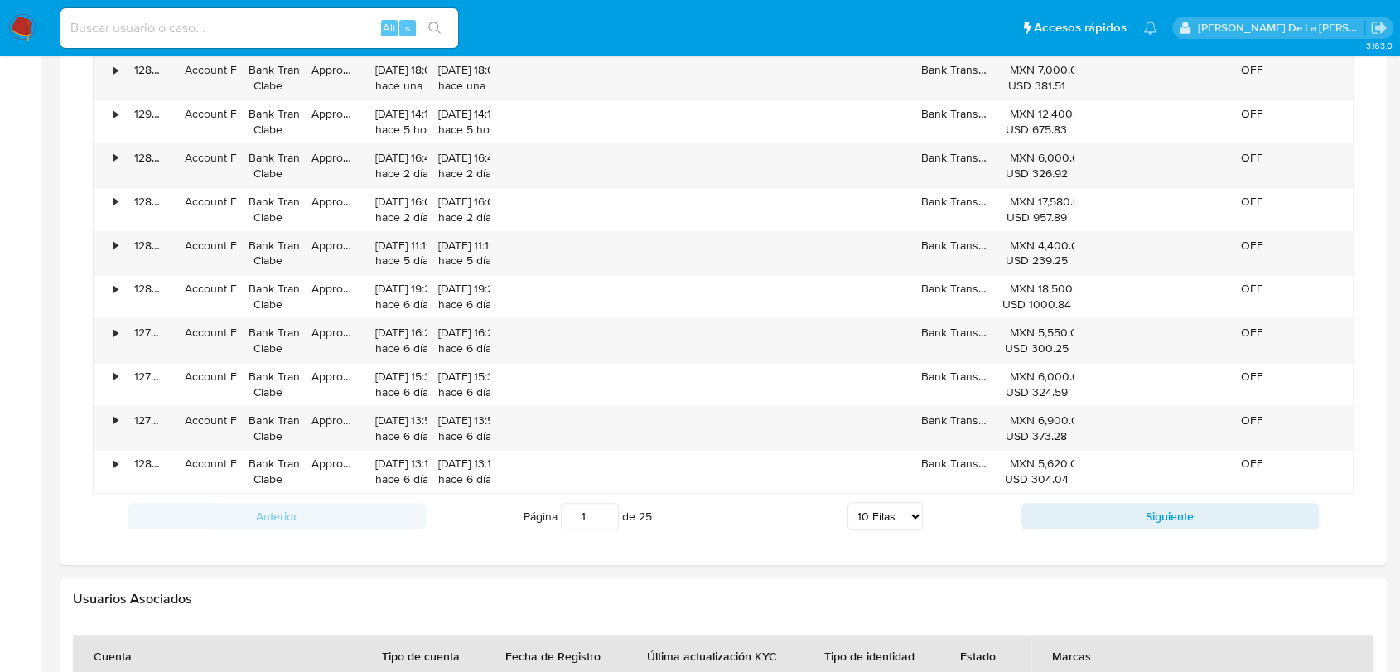
scroll to position [1280, 0]
click at [1098, 513] on button "Siguiente" at bounding box center [1171, 514] width 298 height 27
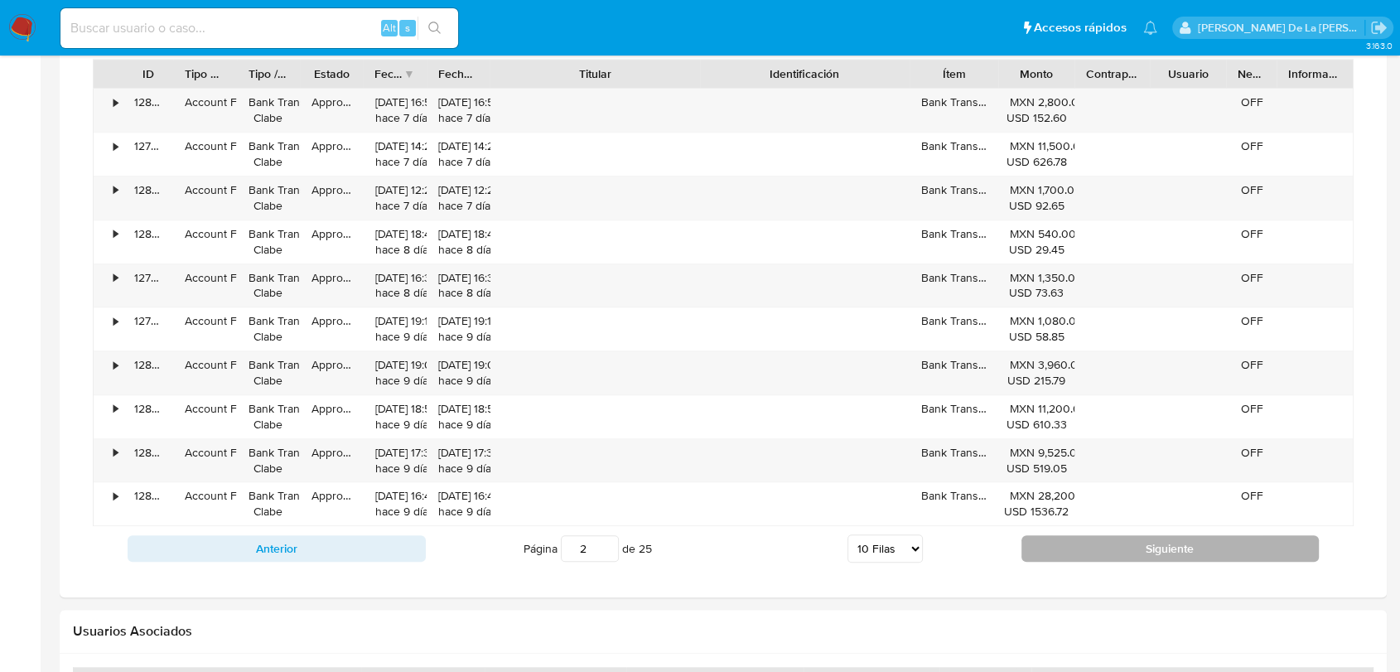
scroll to position [1247, 0]
click at [1064, 535] on button "Siguiente" at bounding box center [1171, 547] width 298 height 27
type input "3"
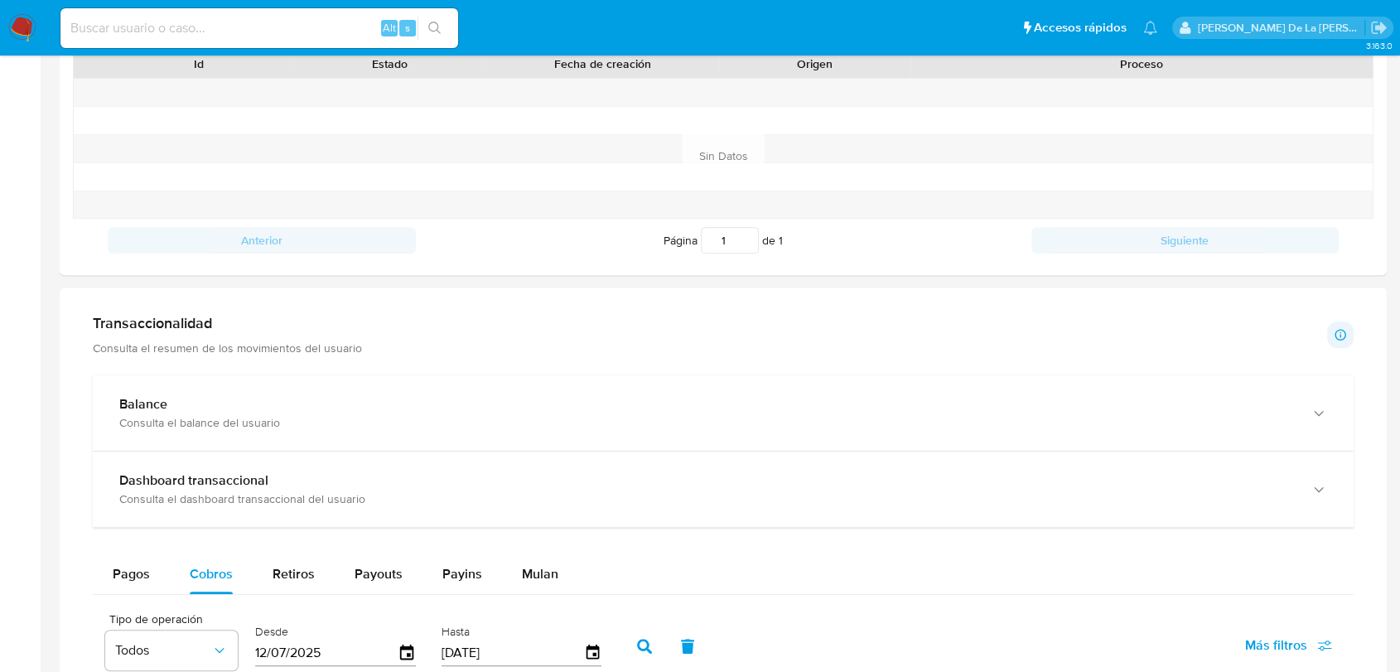
scroll to position [612, 0]
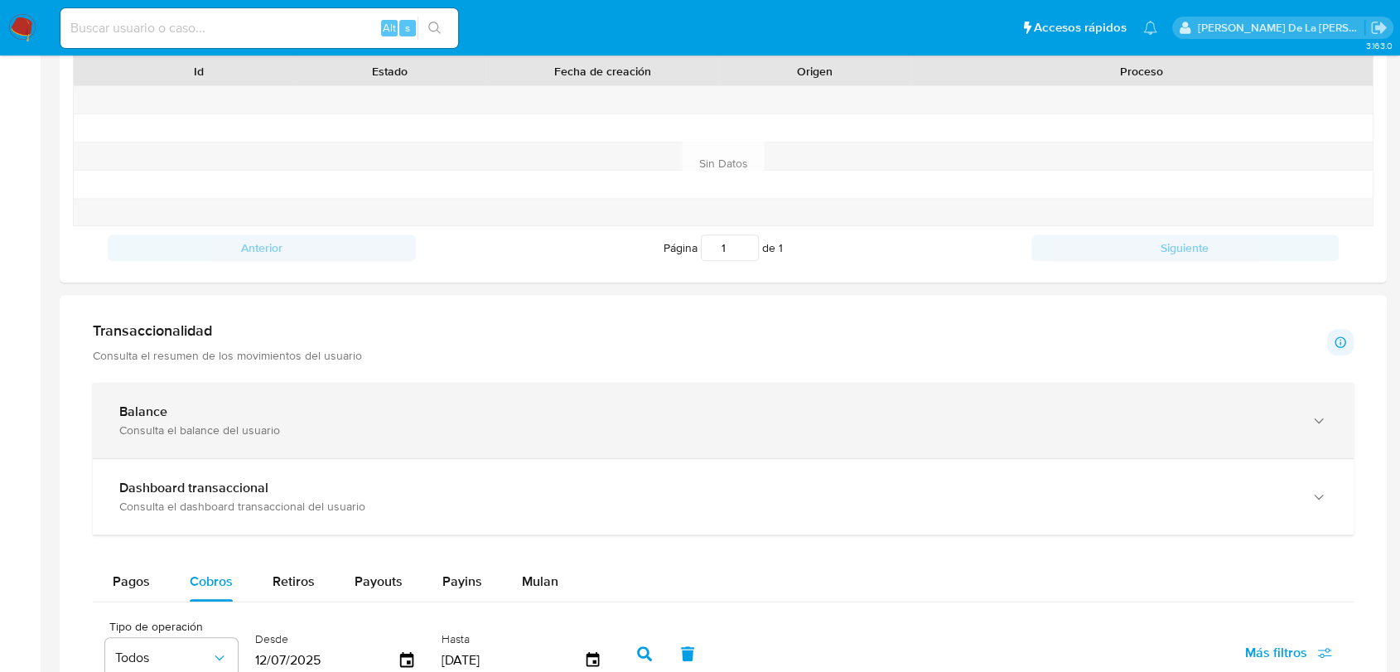
click at [580, 404] on div "Balance" at bounding box center [706, 412] width 1175 height 17
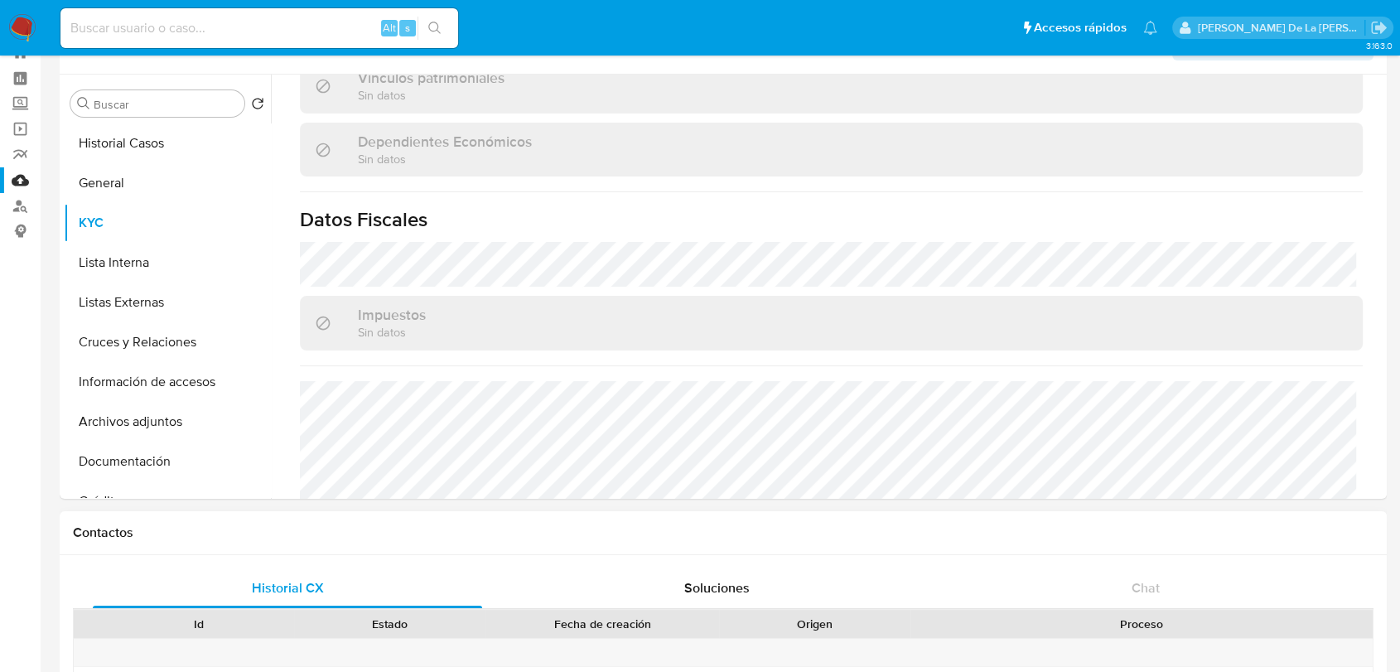
scroll to position [44, 0]
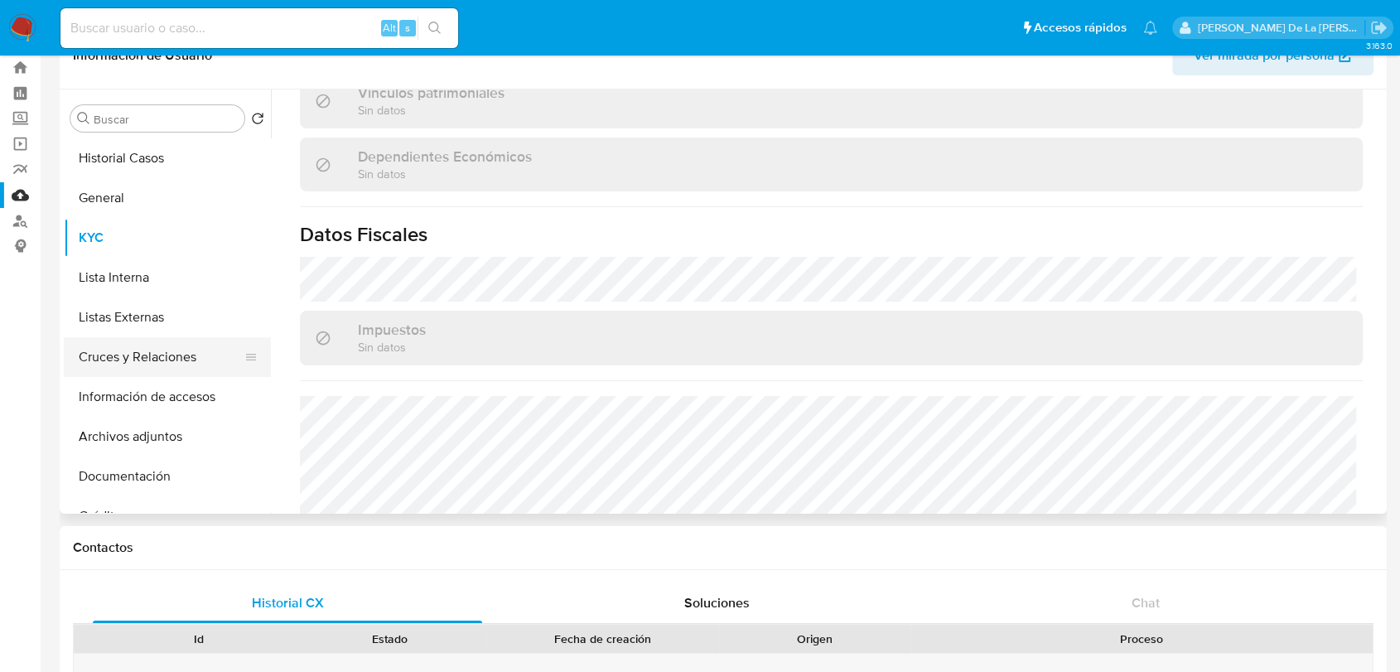
click at [129, 369] on button "Cruces y Relaciones" at bounding box center [161, 357] width 194 height 40
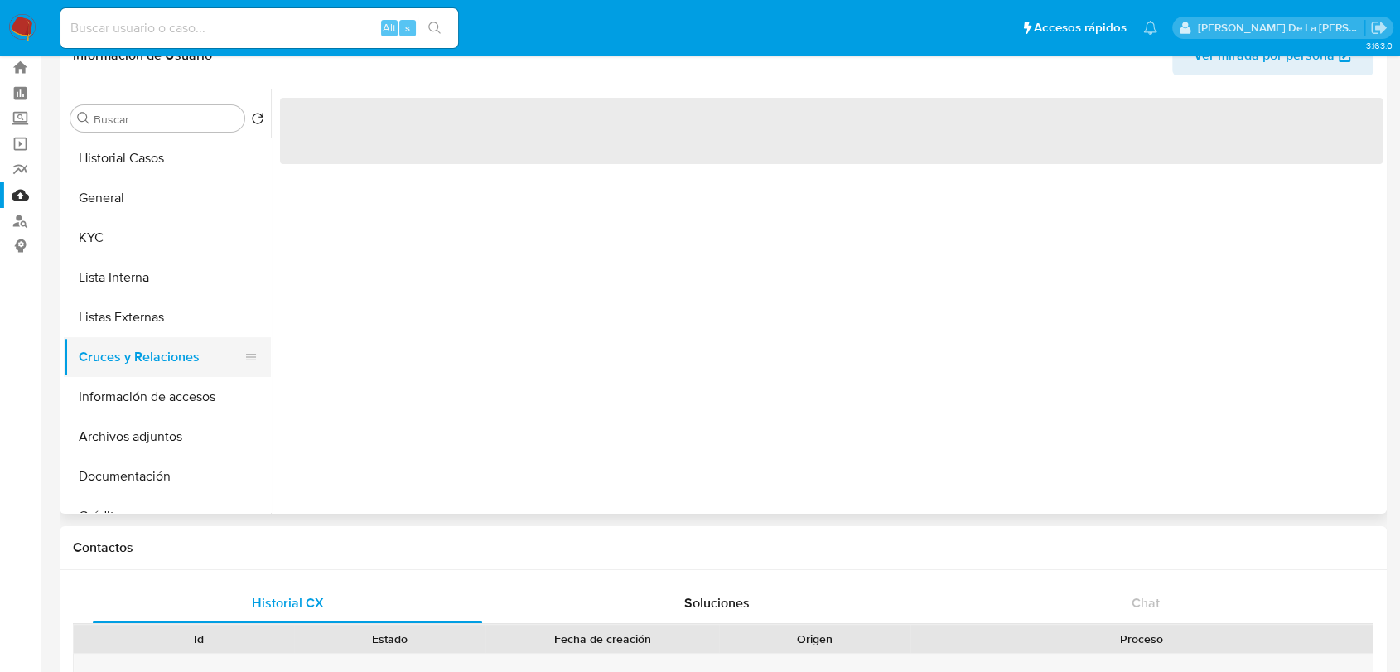
scroll to position [0, 0]
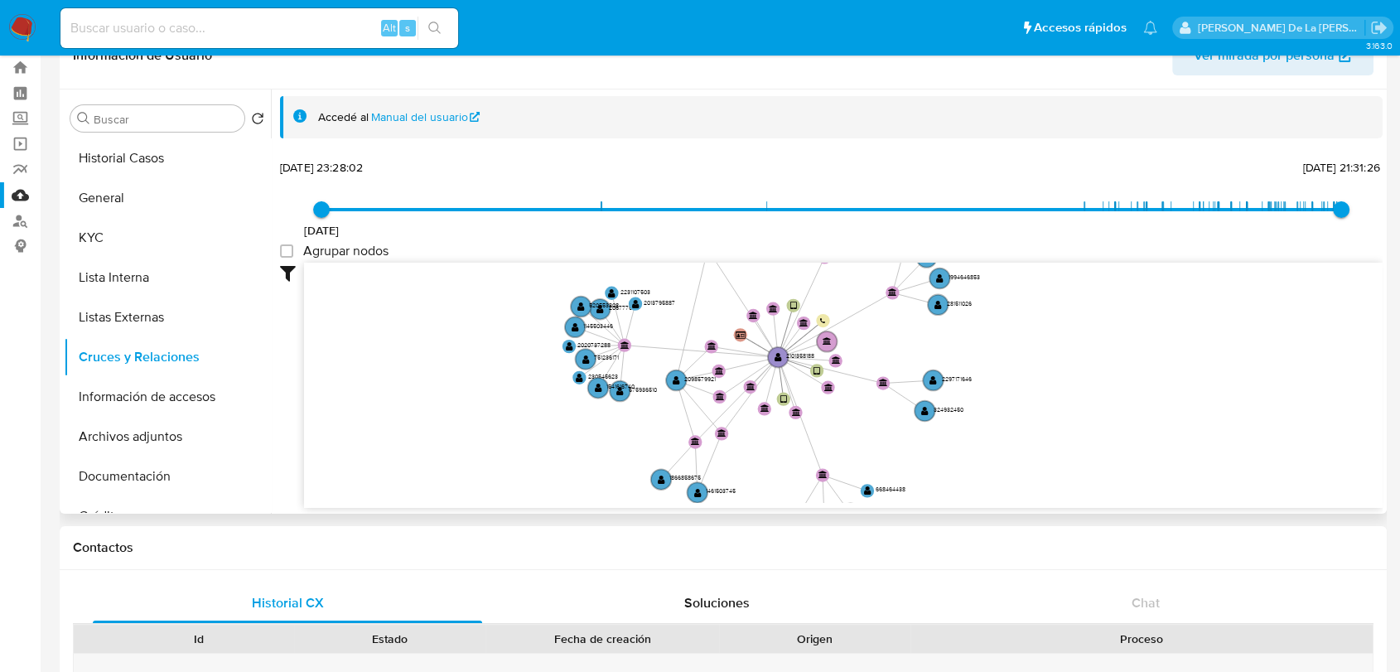
drag, startPoint x: 795, startPoint y: 350, endPoint x: 733, endPoint y: 341, distance: 62.7
click at [733, 341] on icon "user-2101358188  2101358188 device-67f484fb682a9b4ff28bbd3f  device-67ae6bc11…" at bounding box center [843, 383] width 1079 height 240
click at [97, 195] on button "General" at bounding box center [161, 198] width 194 height 40
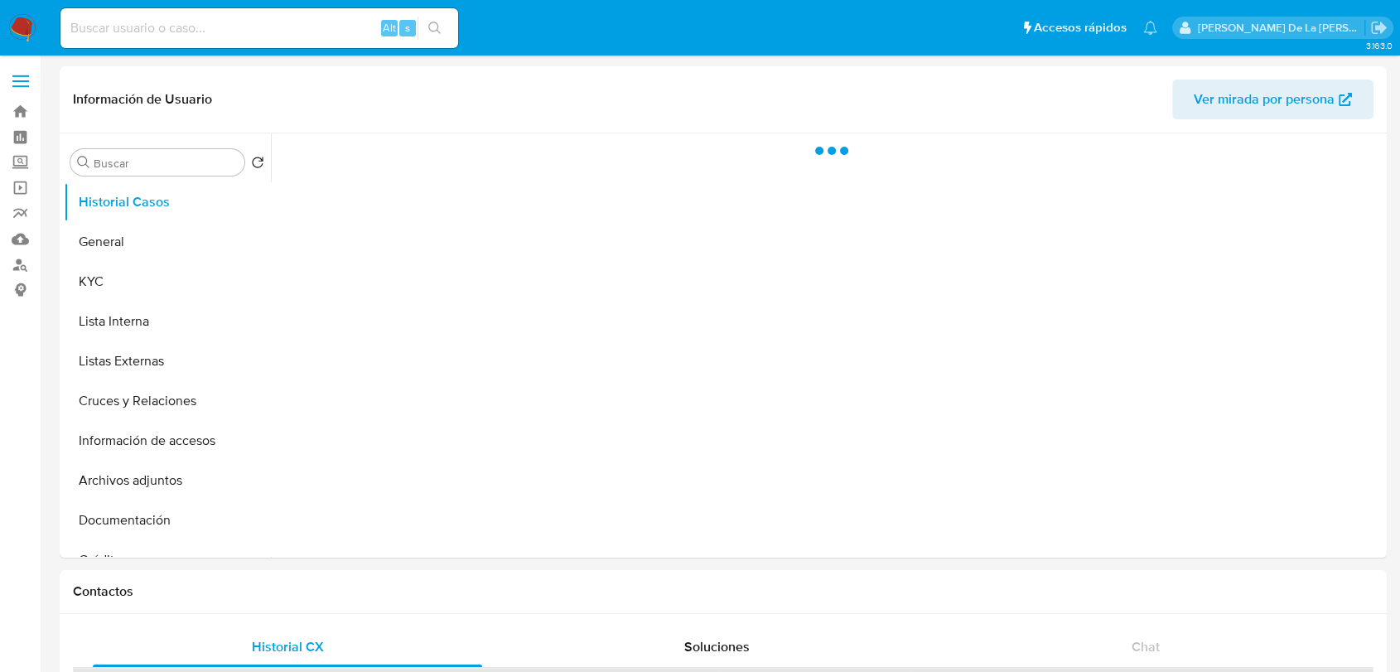
select select "10"
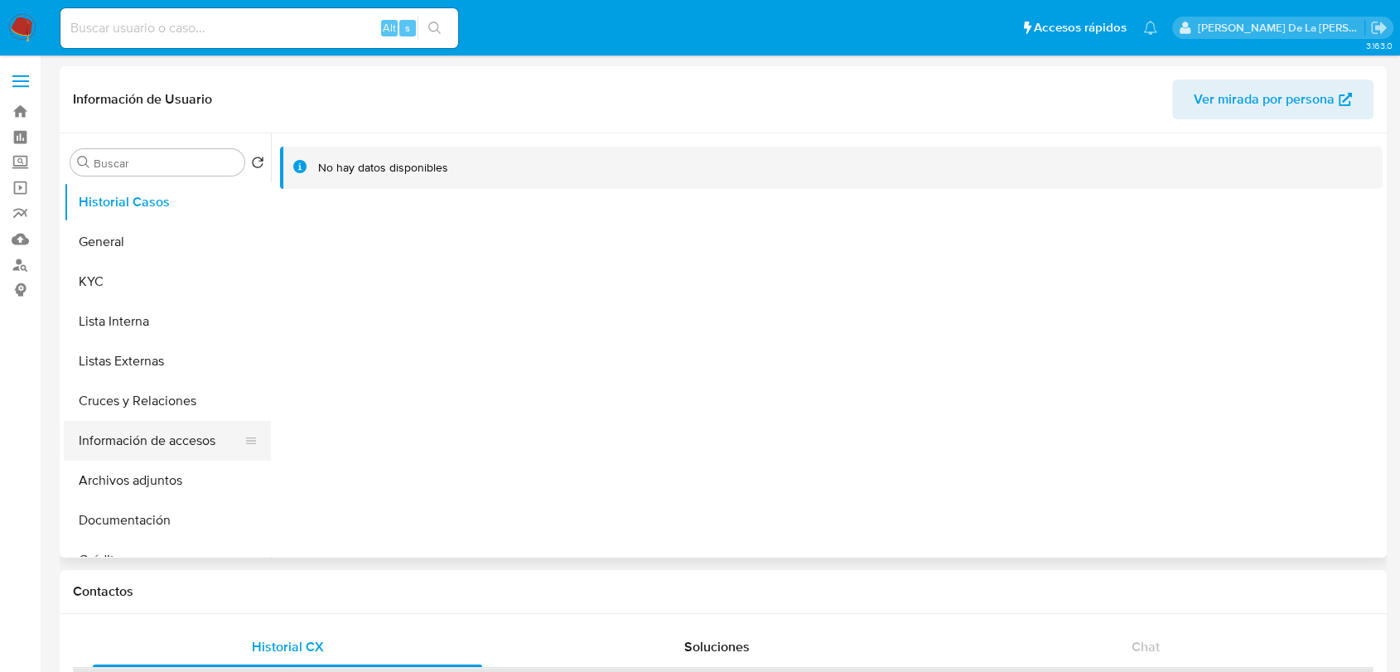
drag, startPoint x: 160, startPoint y: 439, endPoint x: 172, endPoint y: 429, distance: 15.9
click at [160, 443] on button "Información de accesos" at bounding box center [161, 441] width 194 height 40
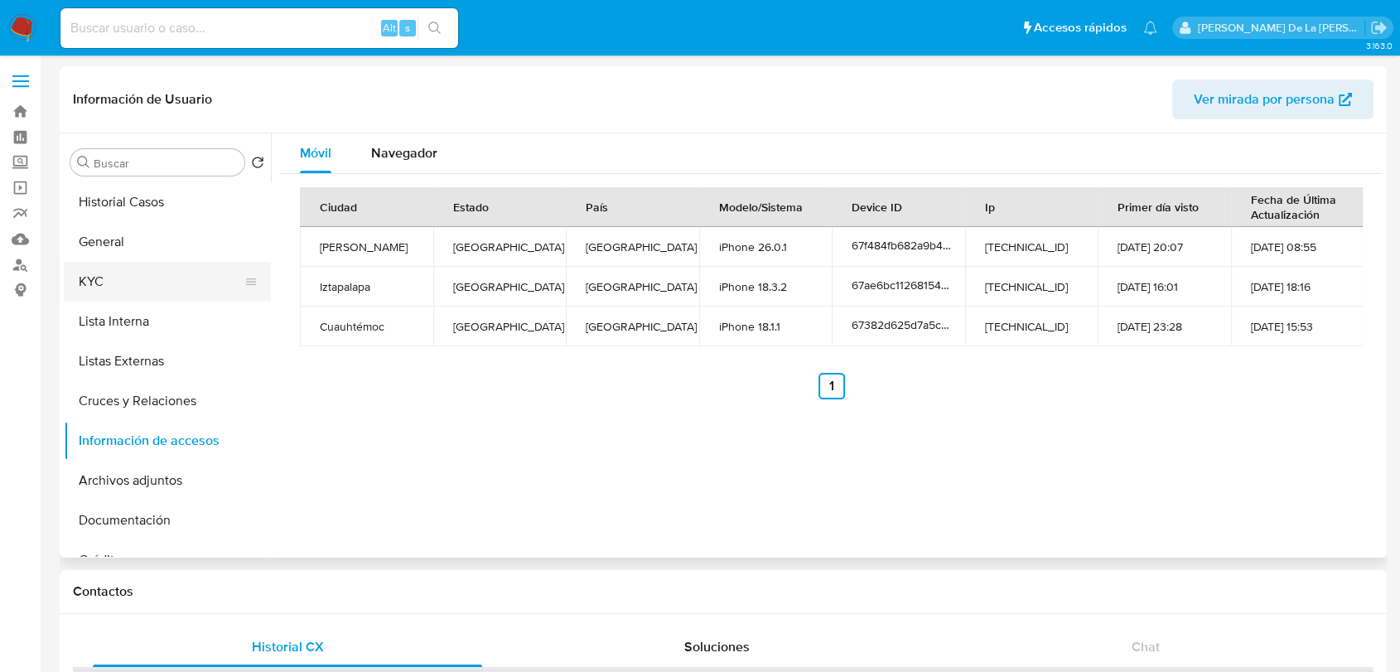
click at [113, 294] on button "KYC" at bounding box center [161, 282] width 194 height 40
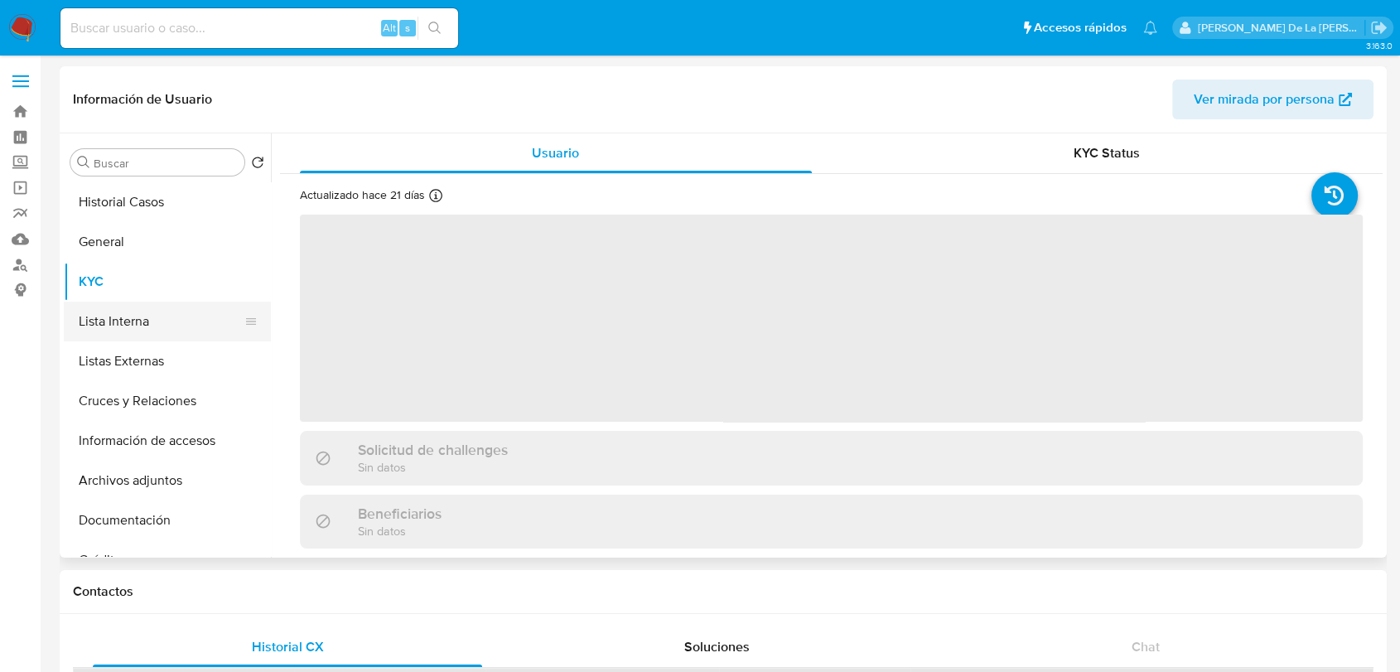
click at [123, 311] on button "Lista Interna" at bounding box center [161, 322] width 194 height 40
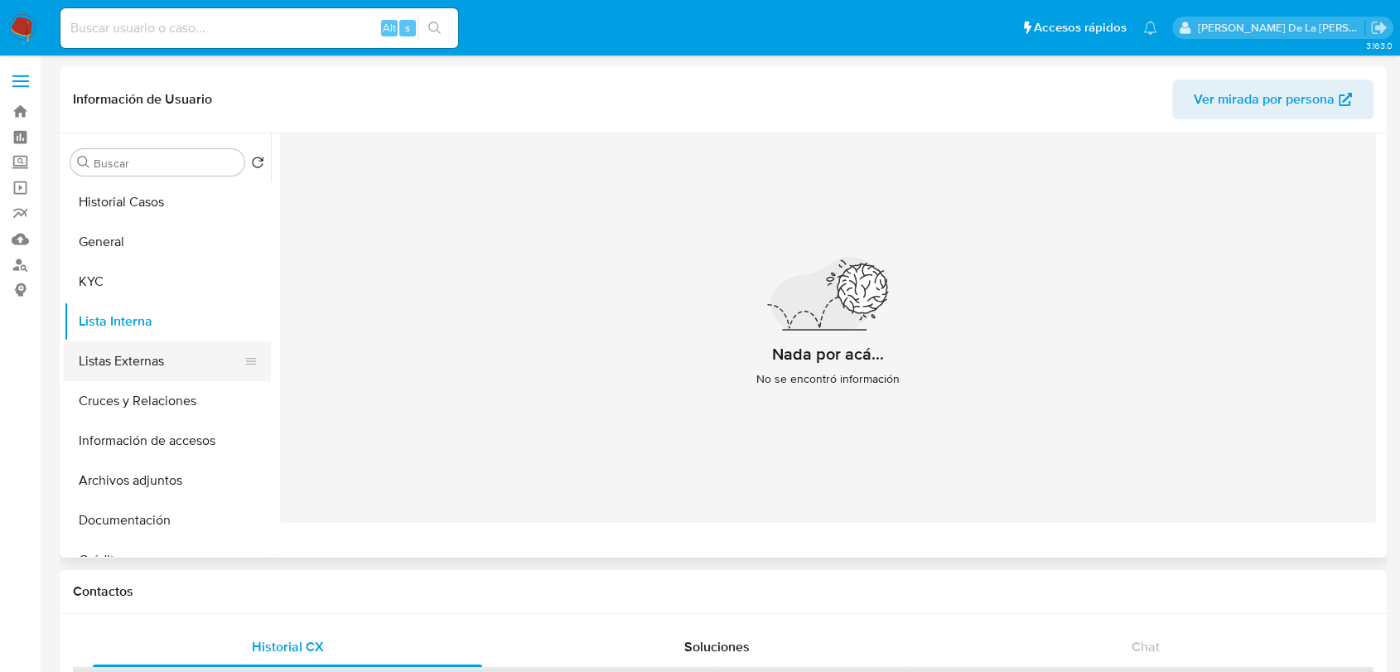
click at [172, 352] on button "Listas Externas" at bounding box center [161, 361] width 194 height 40
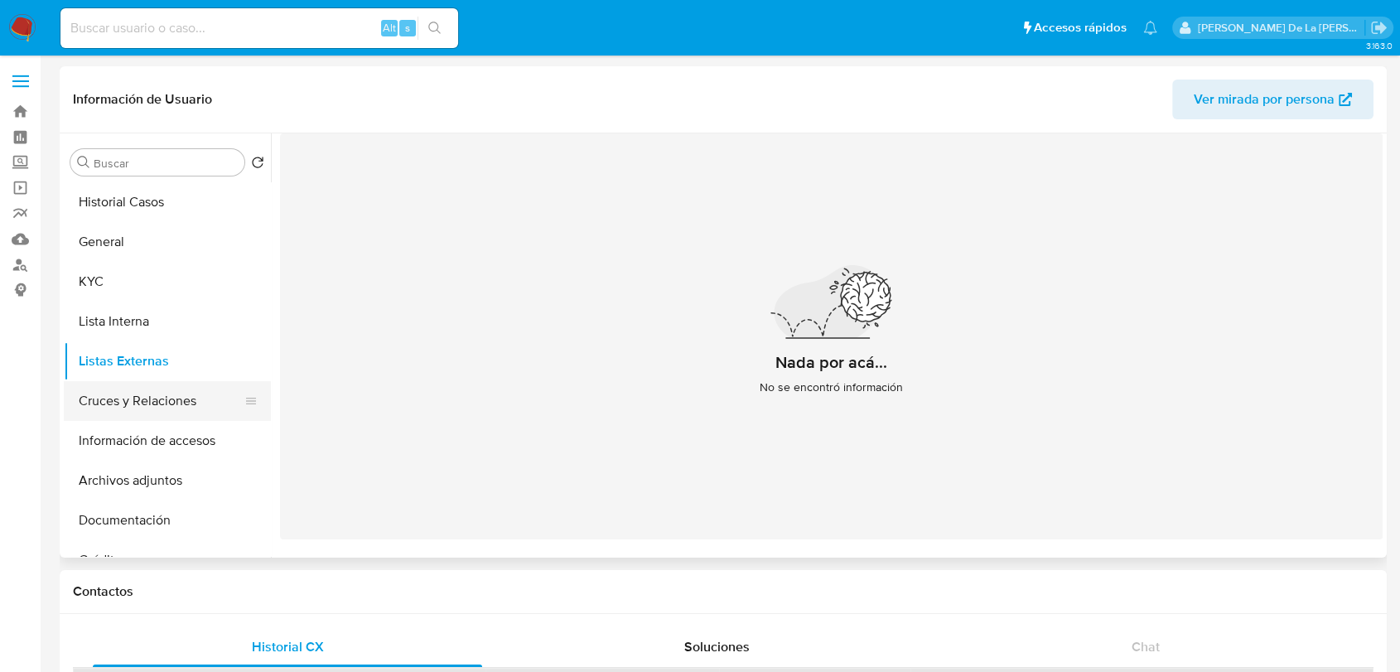
drag, startPoint x: 162, startPoint y: 395, endPoint x: 163, endPoint y: 404, distance: 8.3
click at [163, 404] on button "Cruces y Relaciones" at bounding box center [161, 401] width 194 height 40
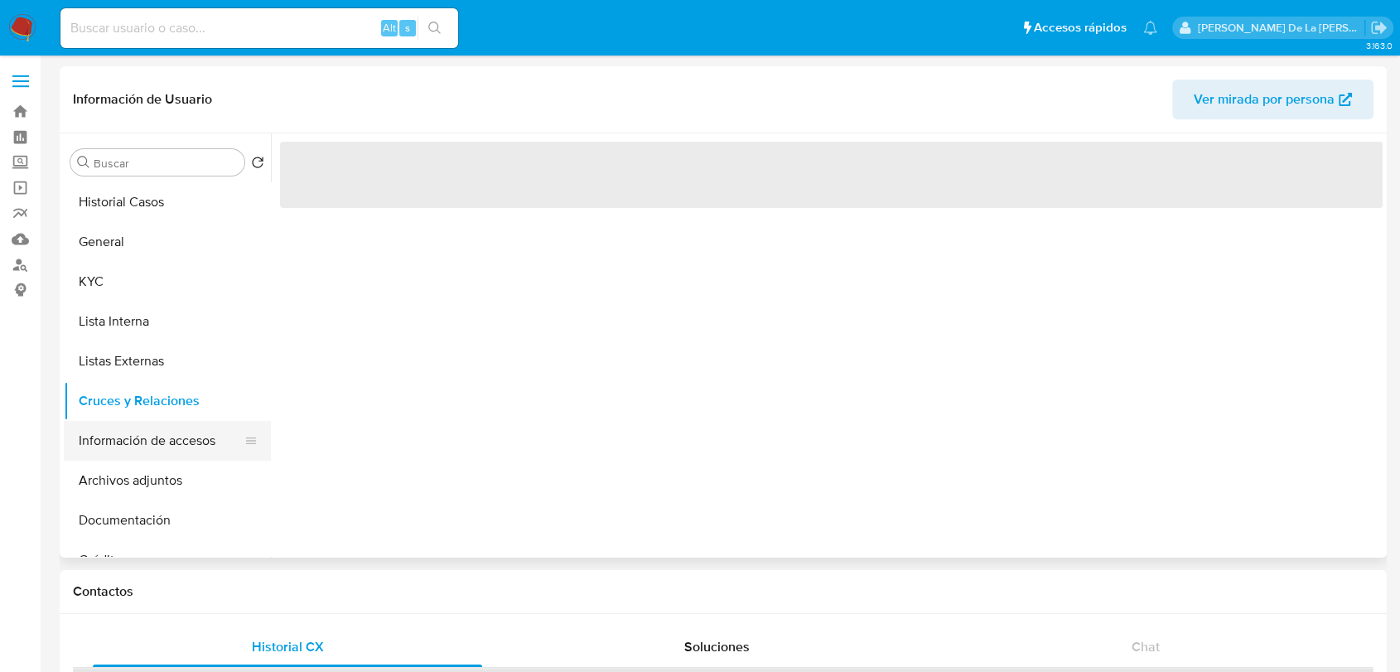
click at [159, 431] on button "Información de accesos" at bounding box center [161, 441] width 194 height 40
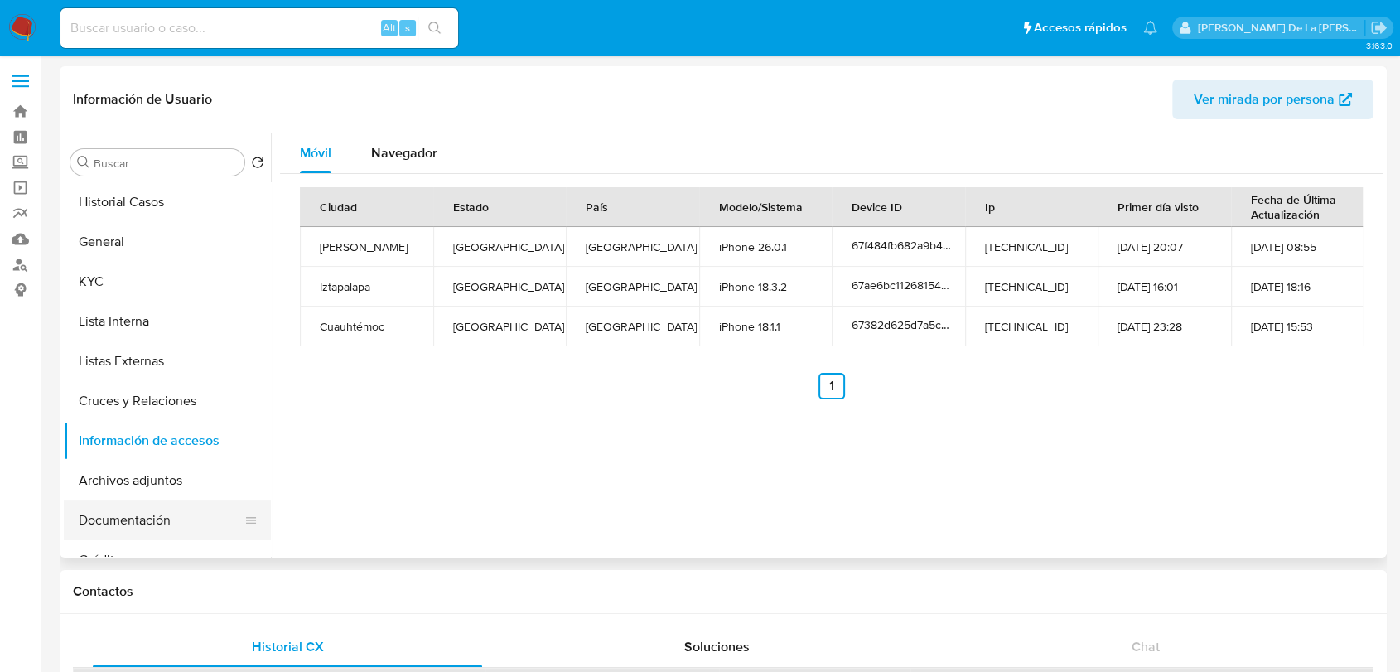
click at [166, 511] on button "Documentación" at bounding box center [161, 520] width 194 height 40
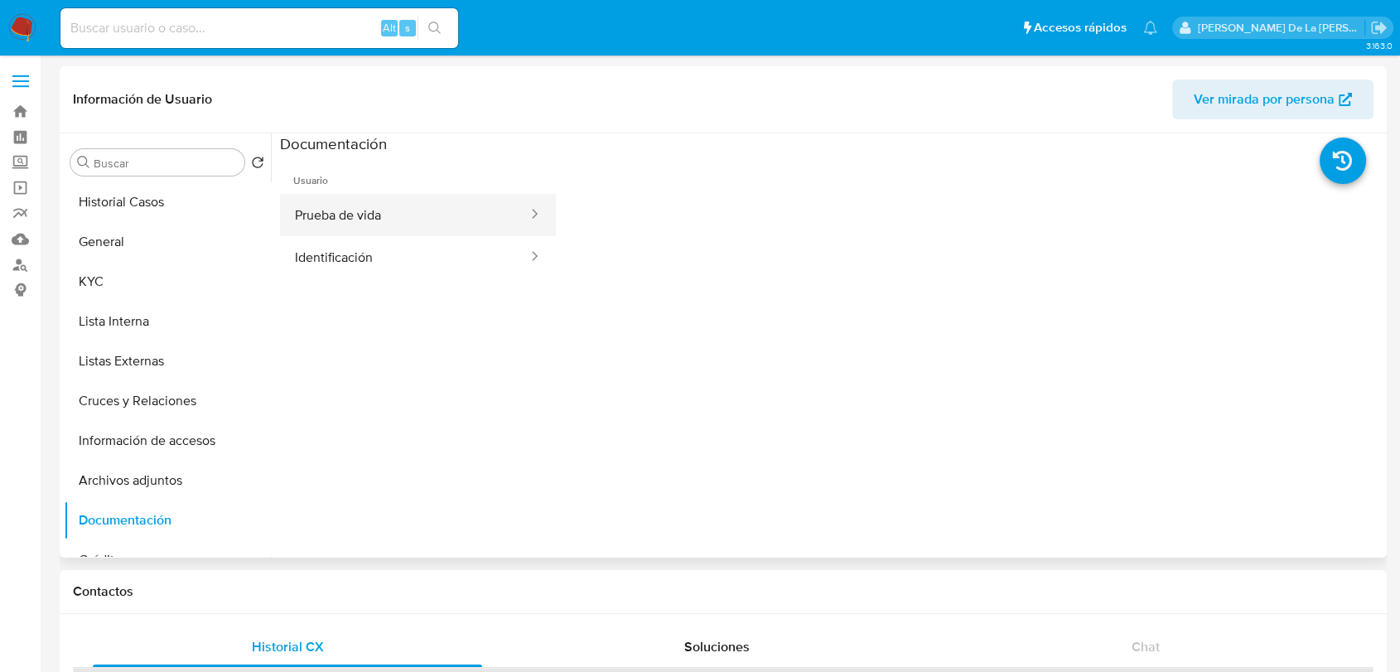
click at [390, 222] on button "Prueba de vida" at bounding box center [404, 215] width 249 height 42
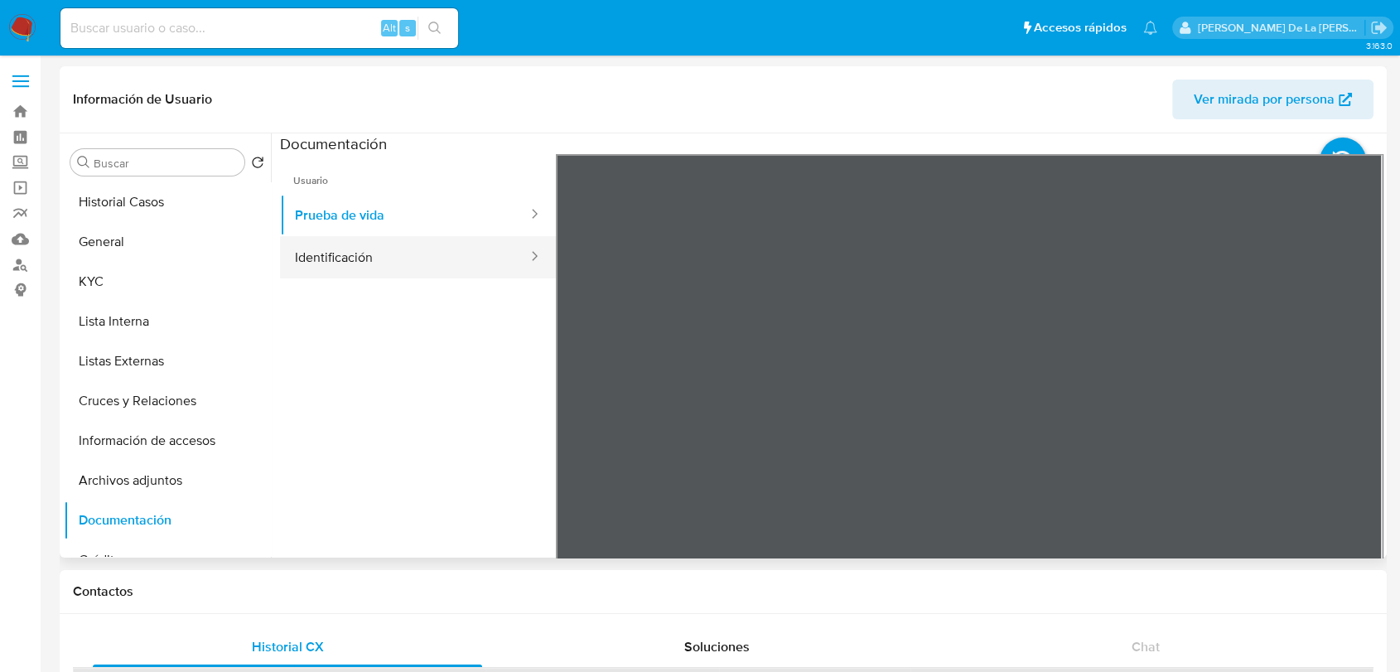
click at [471, 249] on button "Identificación" at bounding box center [404, 257] width 249 height 42
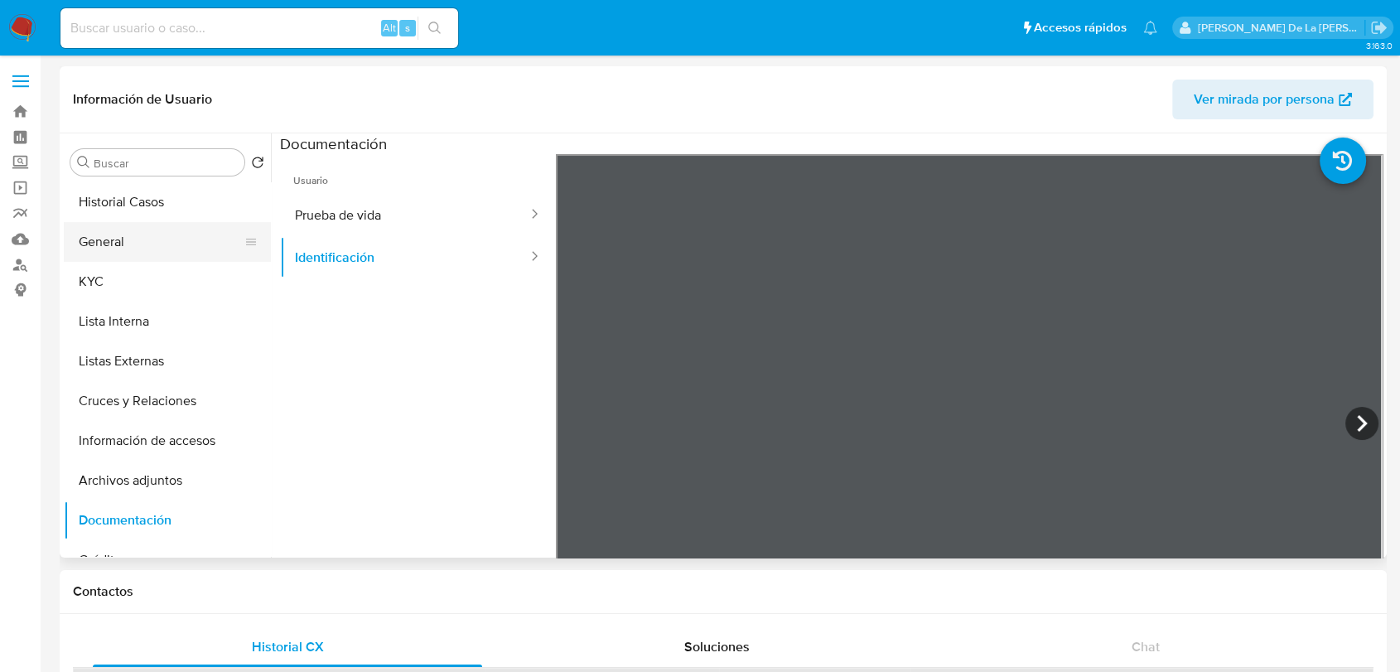
click at [164, 239] on button "General" at bounding box center [161, 242] width 194 height 40
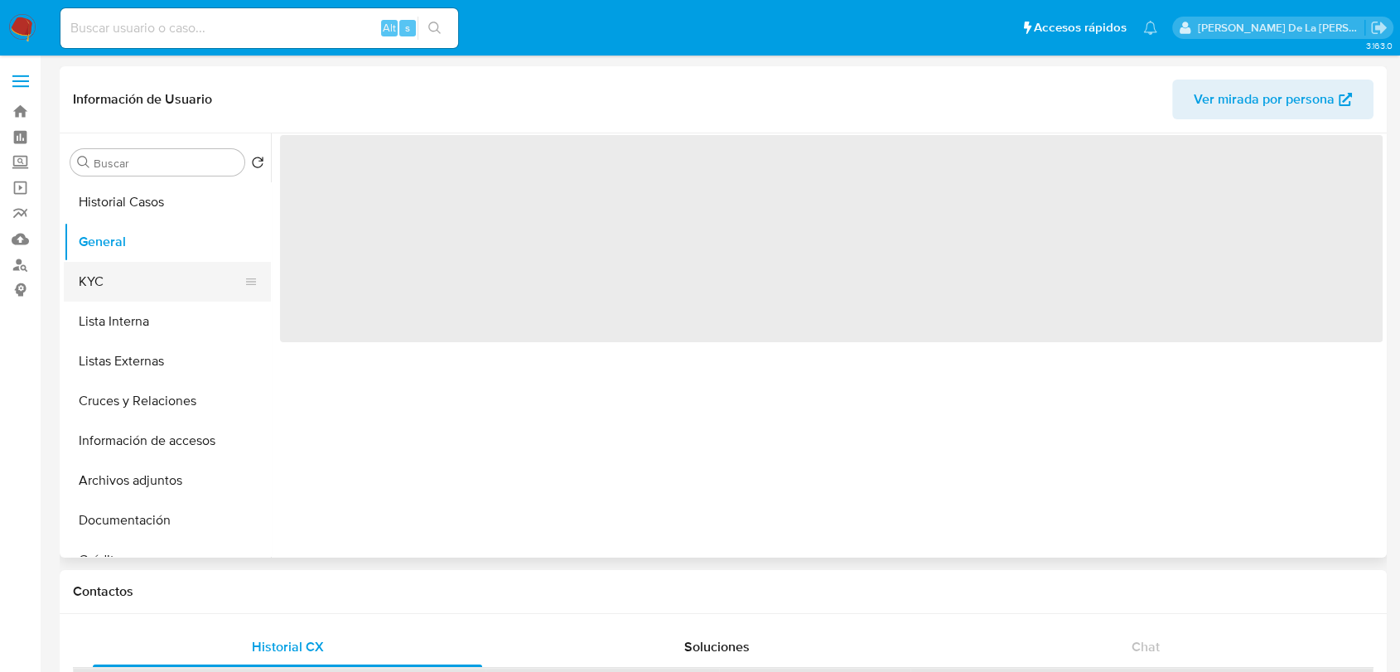
click at [139, 279] on button "KYC" at bounding box center [161, 282] width 194 height 40
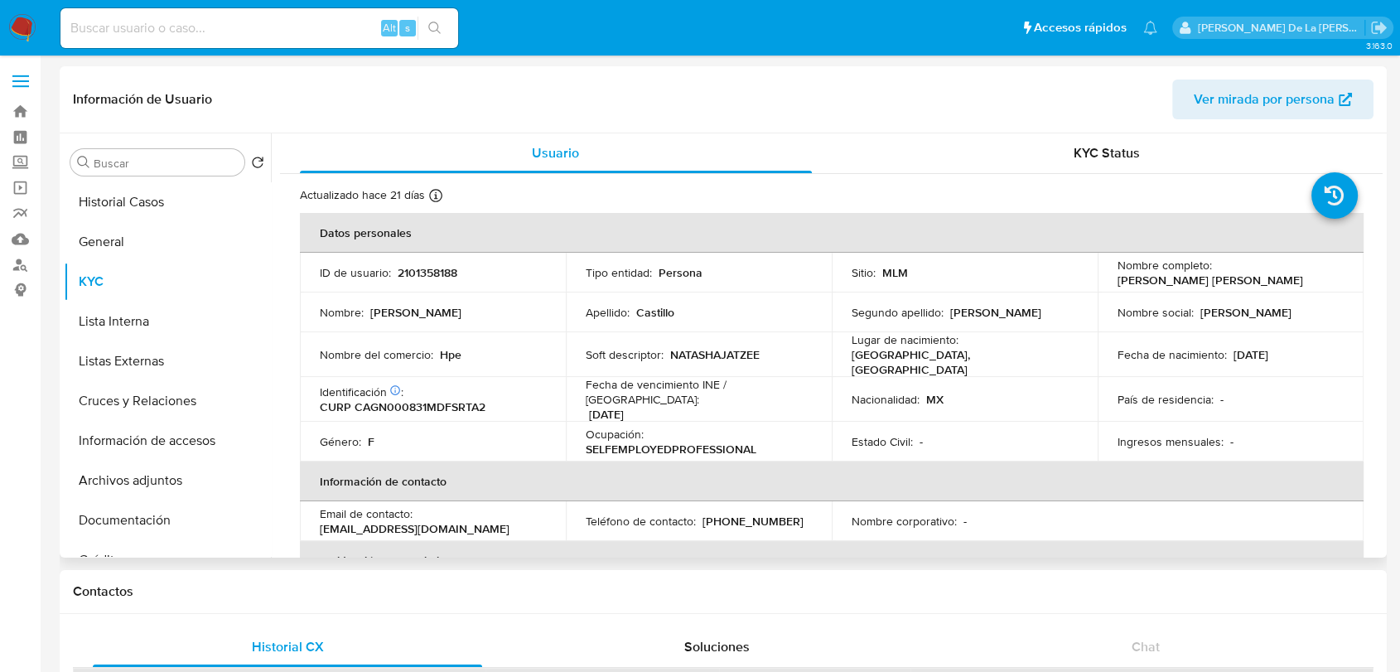
drag, startPoint x: 1313, startPoint y: 280, endPoint x: 1116, endPoint y: 281, distance: 196.4
click at [1118, 281] on div "Nombre completo : Natasha Jatzeel Castillo Garcia" at bounding box center [1231, 273] width 226 height 30
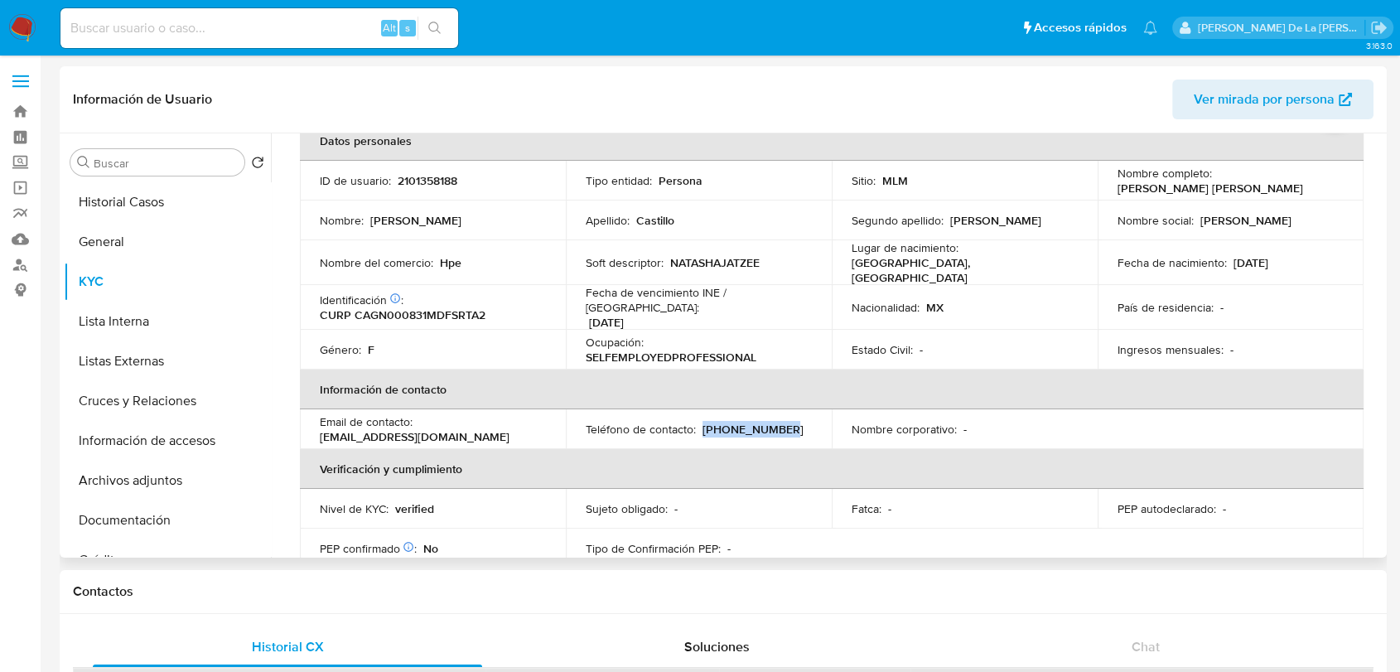
drag, startPoint x: 779, startPoint y: 421, endPoint x: 699, endPoint y: 417, distance: 79.7
click at [699, 422] on div "Teléfono de contacto : (55) 78738645" at bounding box center [699, 429] width 226 height 15
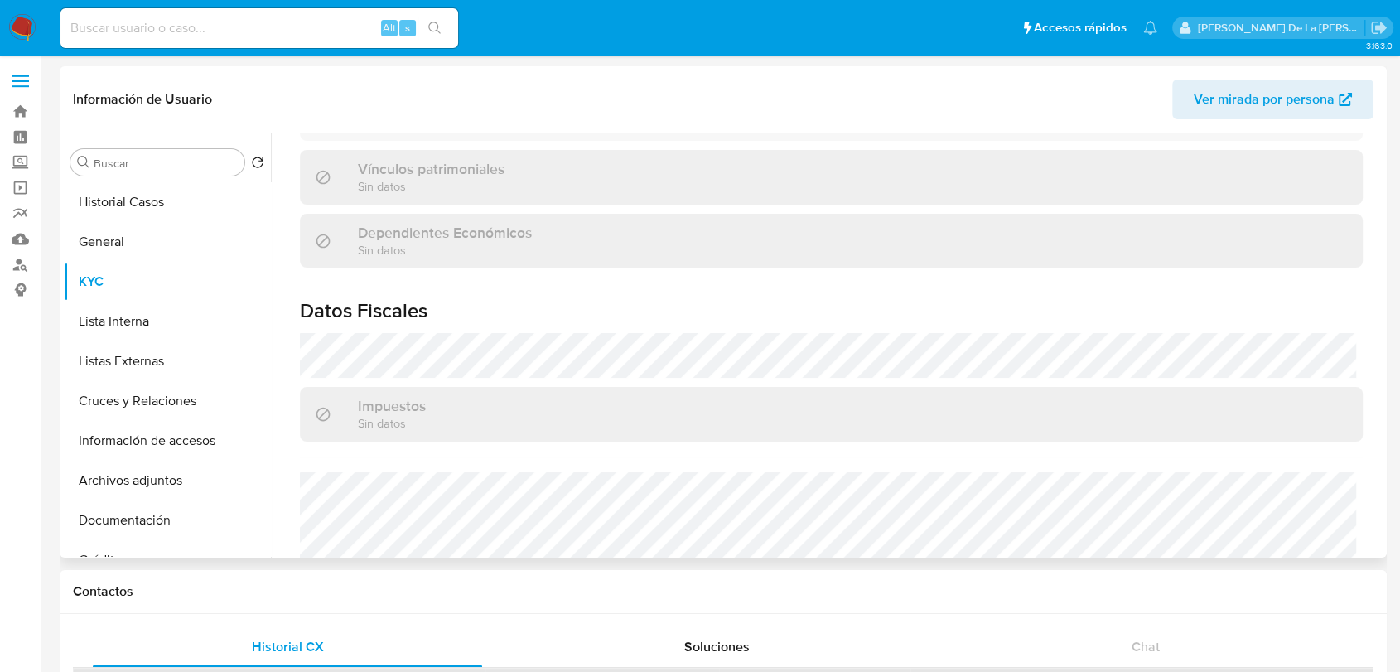
scroll to position [1025, 0]
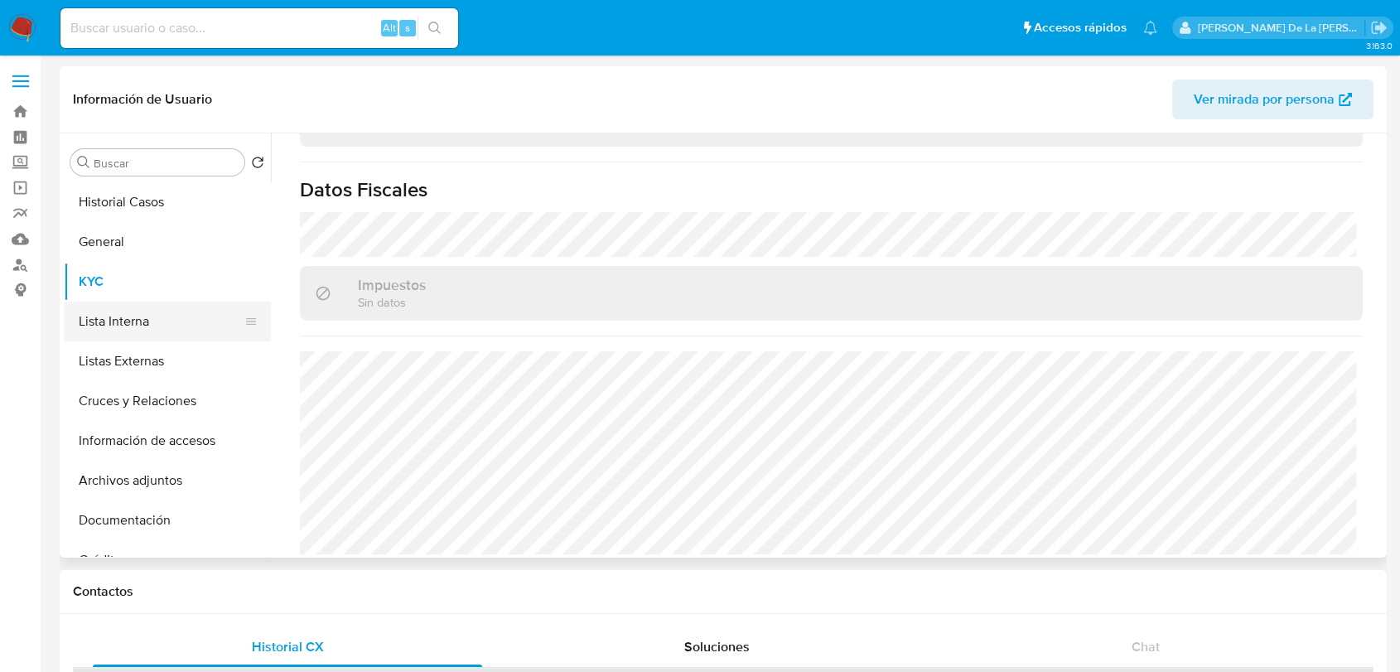
click at [196, 307] on button "Lista Interna" at bounding box center [161, 322] width 194 height 40
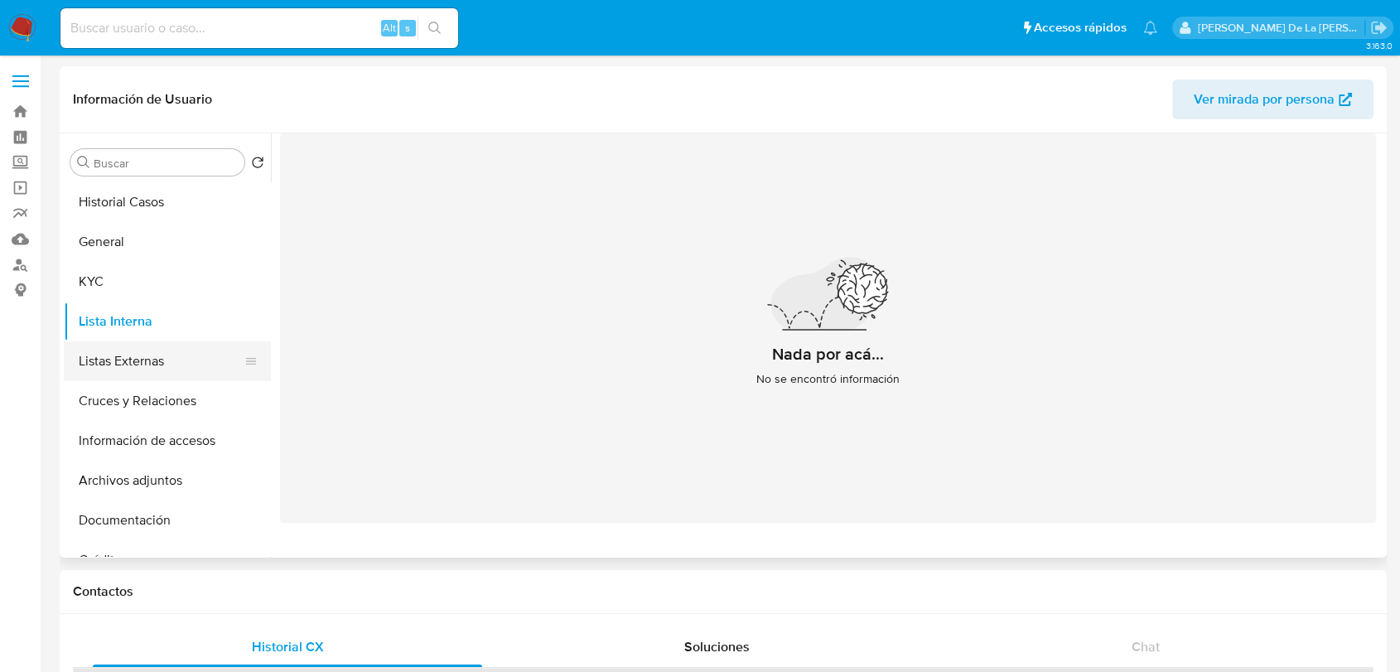
click at [161, 354] on button "Listas Externas" at bounding box center [161, 361] width 194 height 40
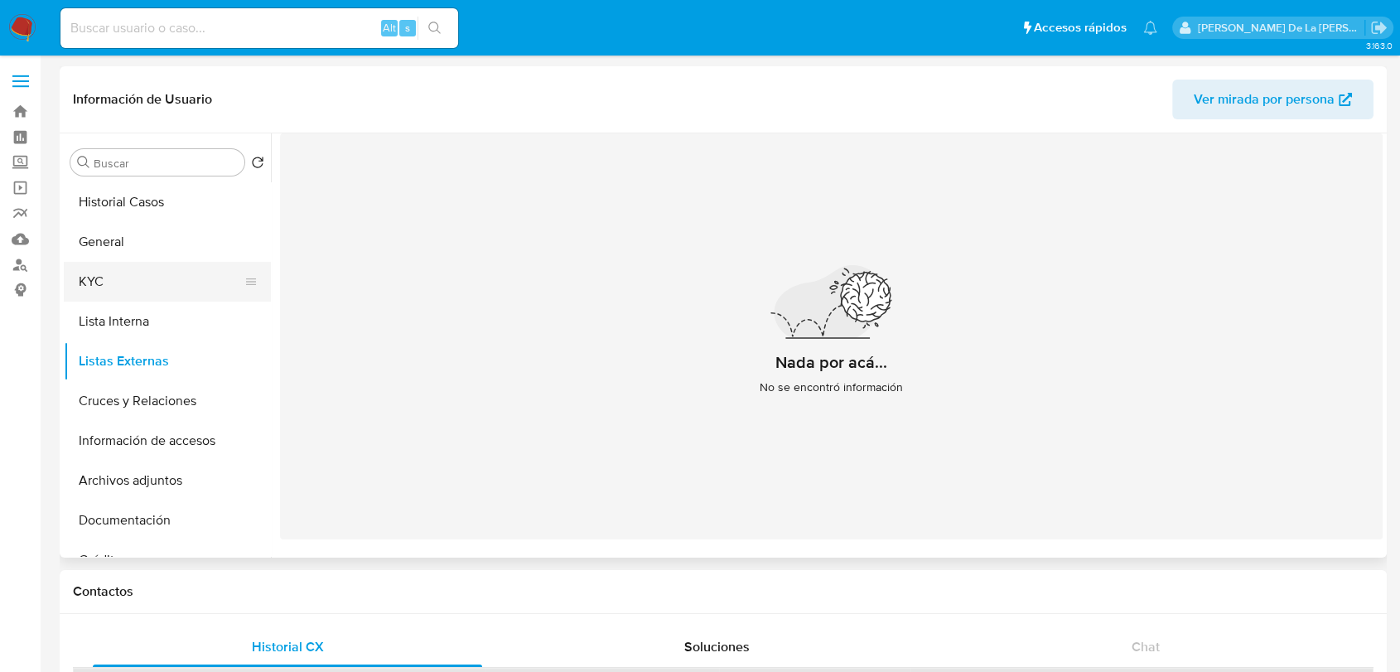
click at [151, 265] on button "KYC" at bounding box center [161, 282] width 194 height 40
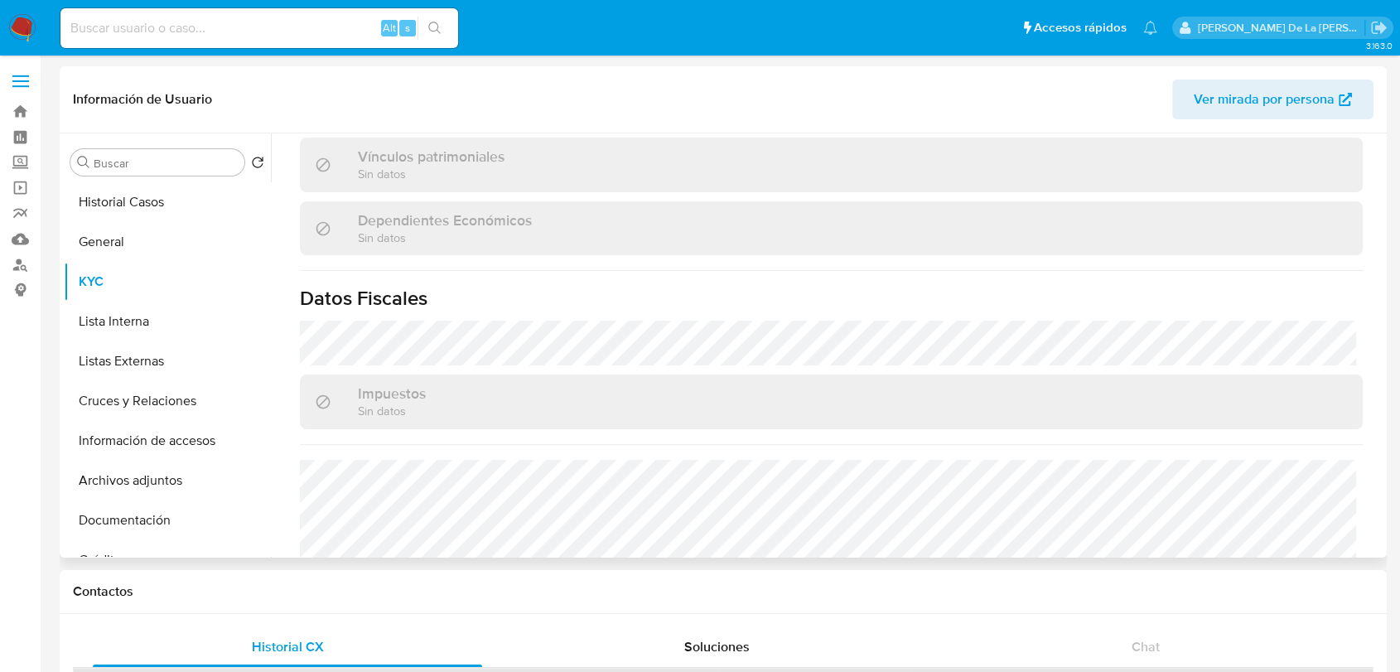
scroll to position [1025, 0]
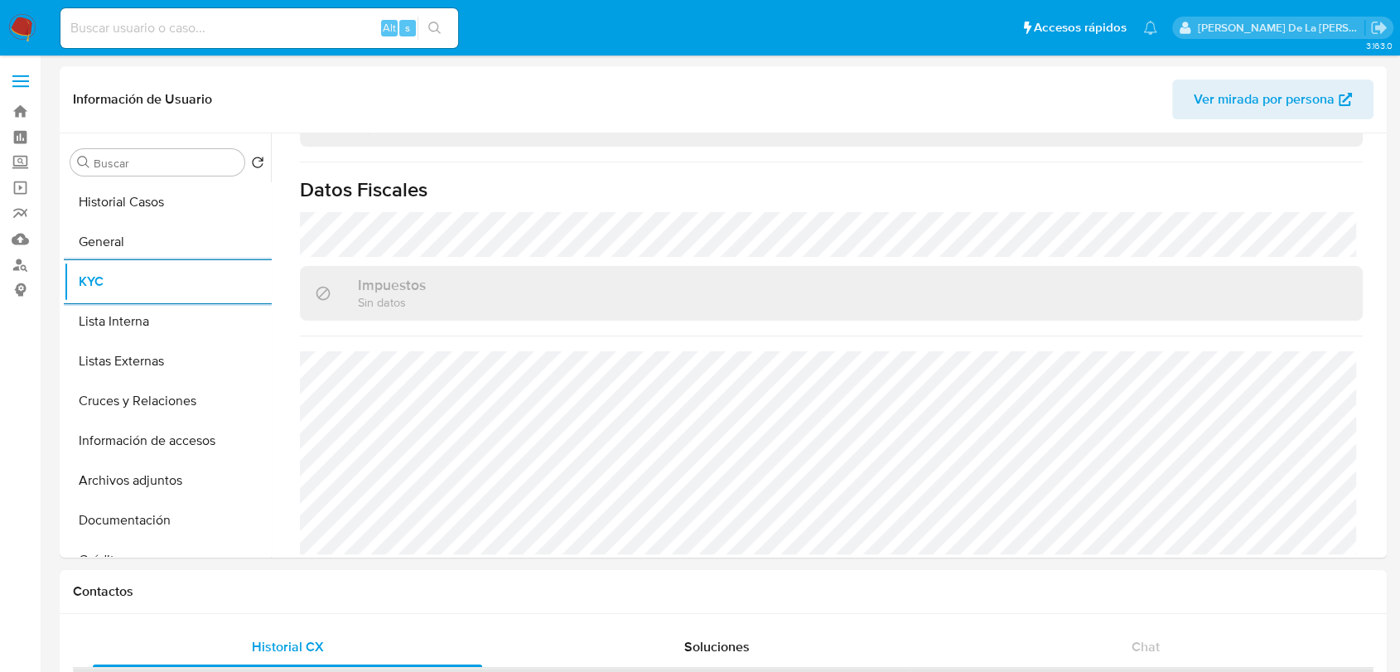
click at [103, 36] on input at bounding box center [259, 28] width 398 height 22
paste input "2098579921"
type input "2098579921"
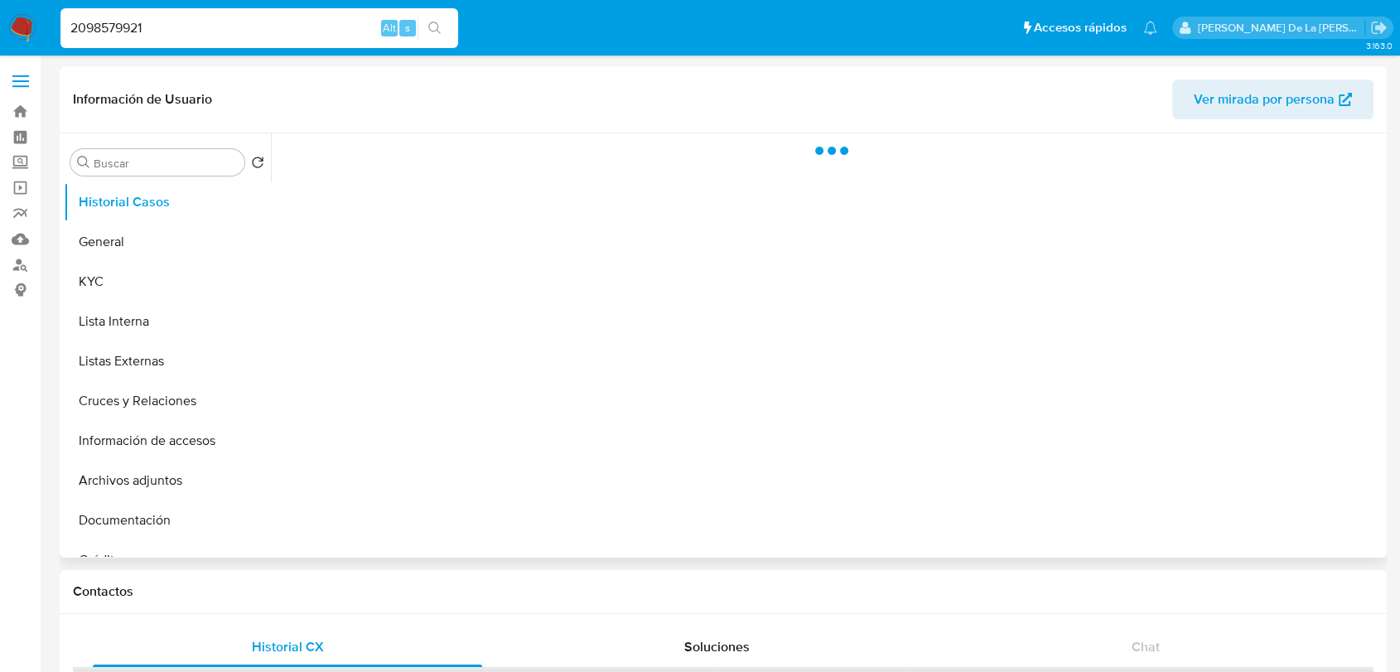
select select "10"
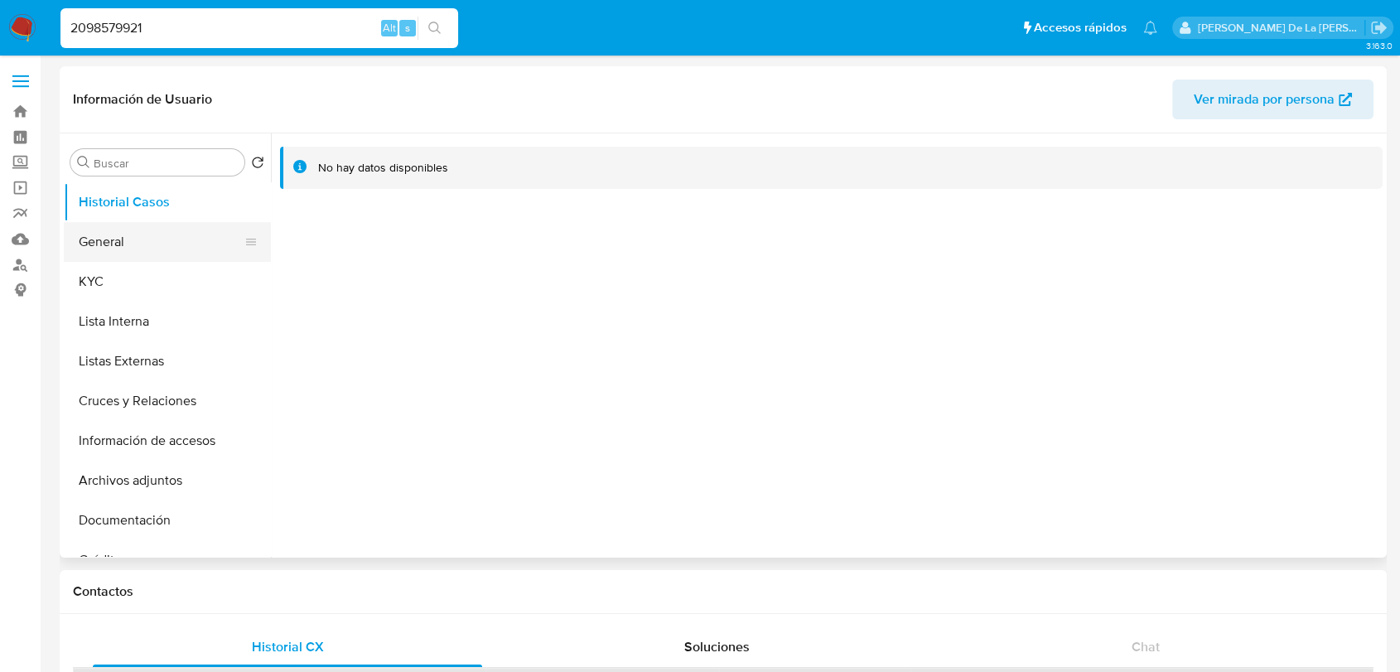
click at [157, 235] on button "General" at bounding box center [161, 242] width 194 height 40
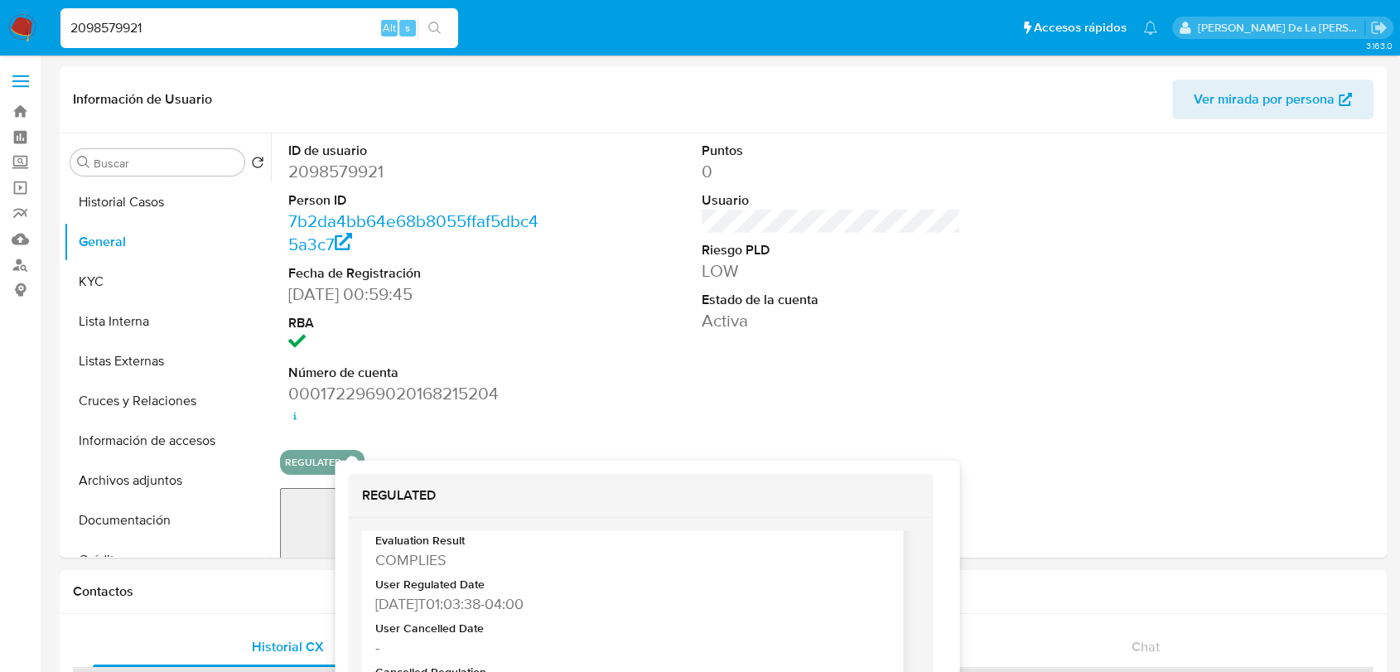
scroll to position [70, 0]
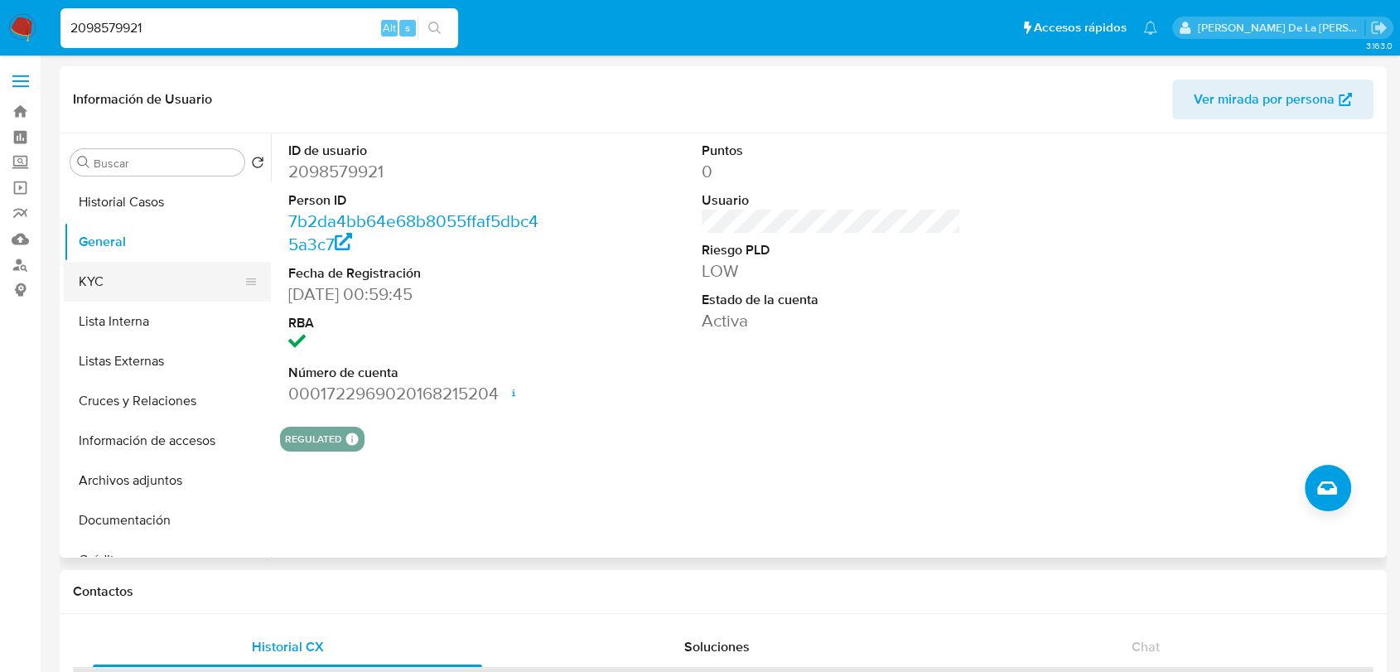
click at [152, 273] on button "KYC" at bounding box center [161, 282] width 194 height 40
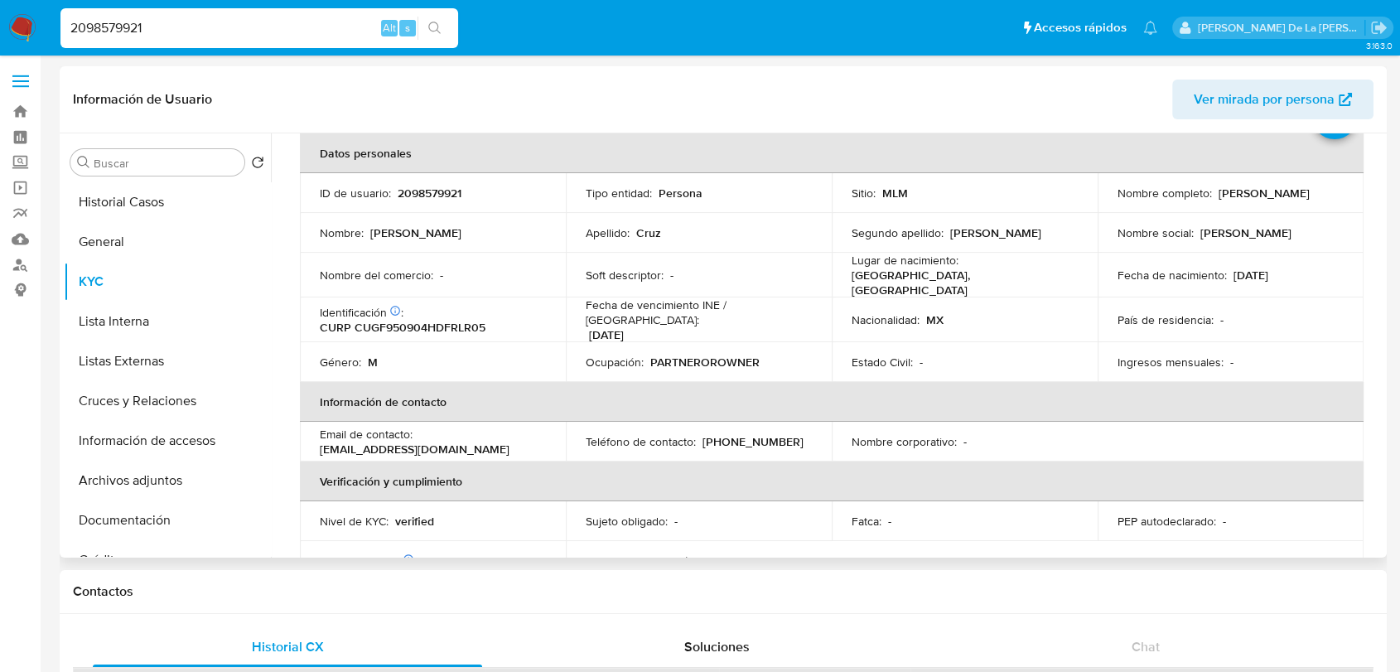
scroll to position [80, 0]
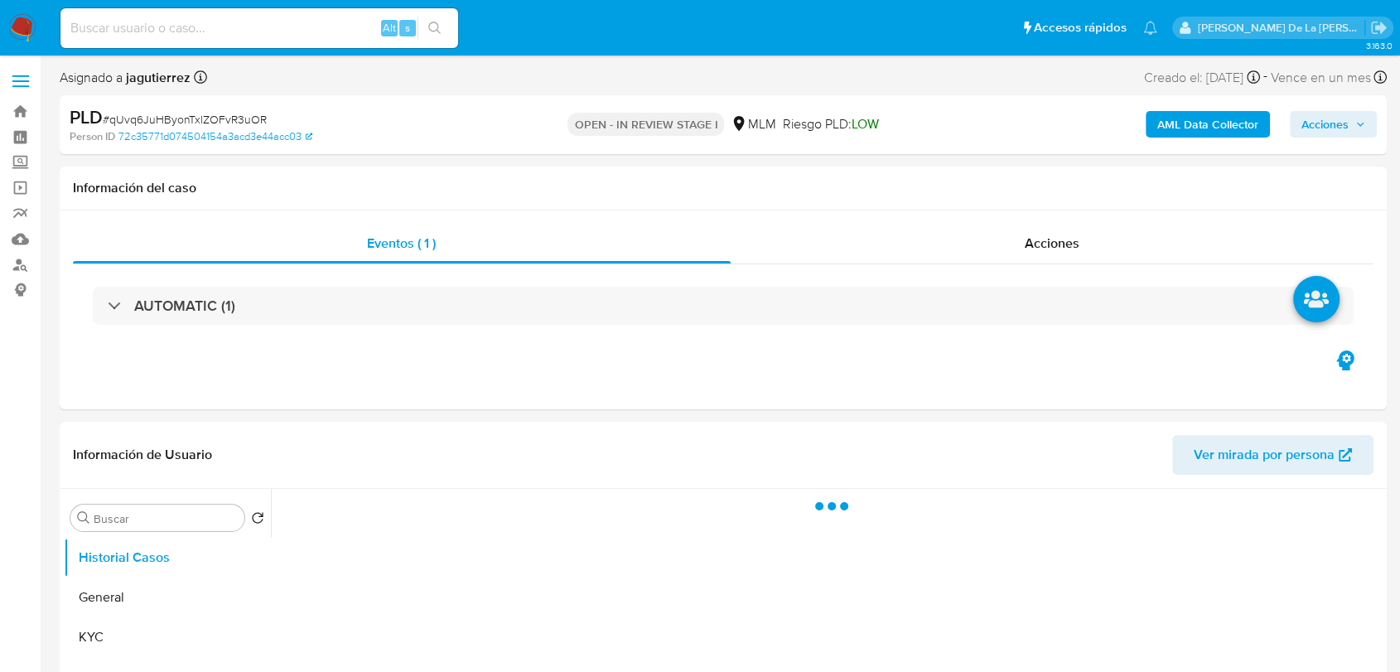
select select "10"
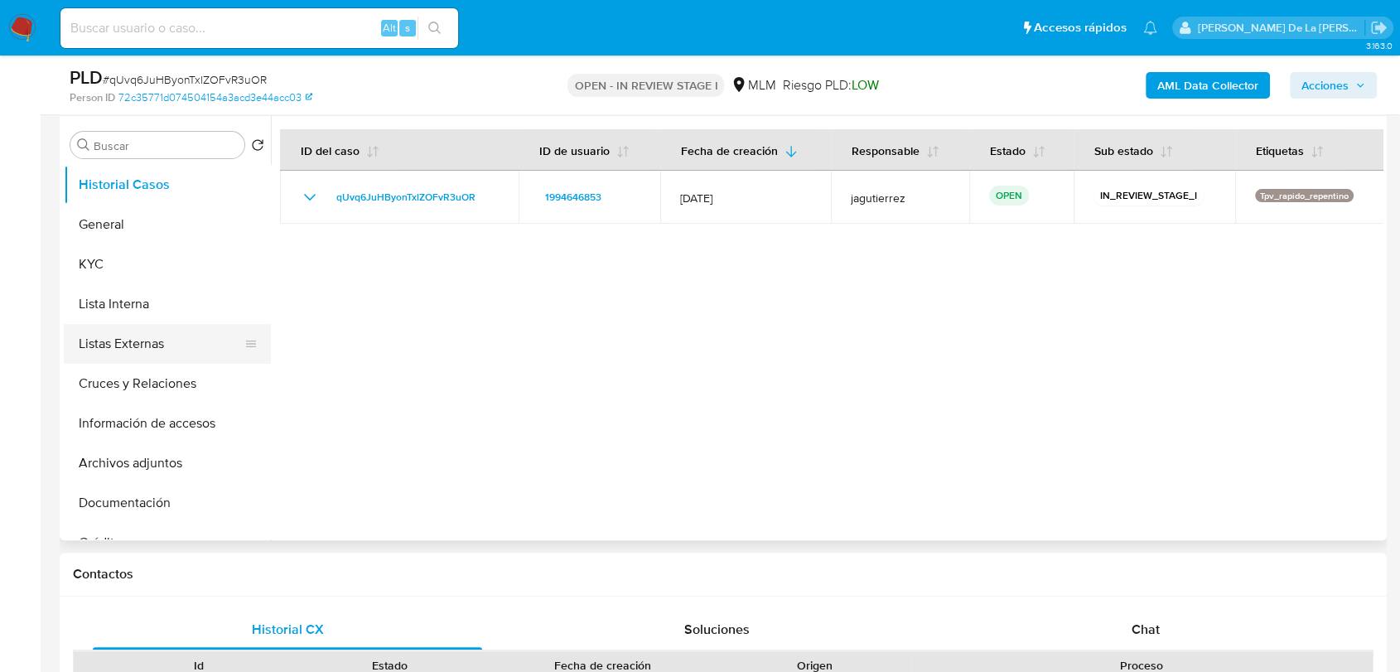
scroll to position [276, 0]
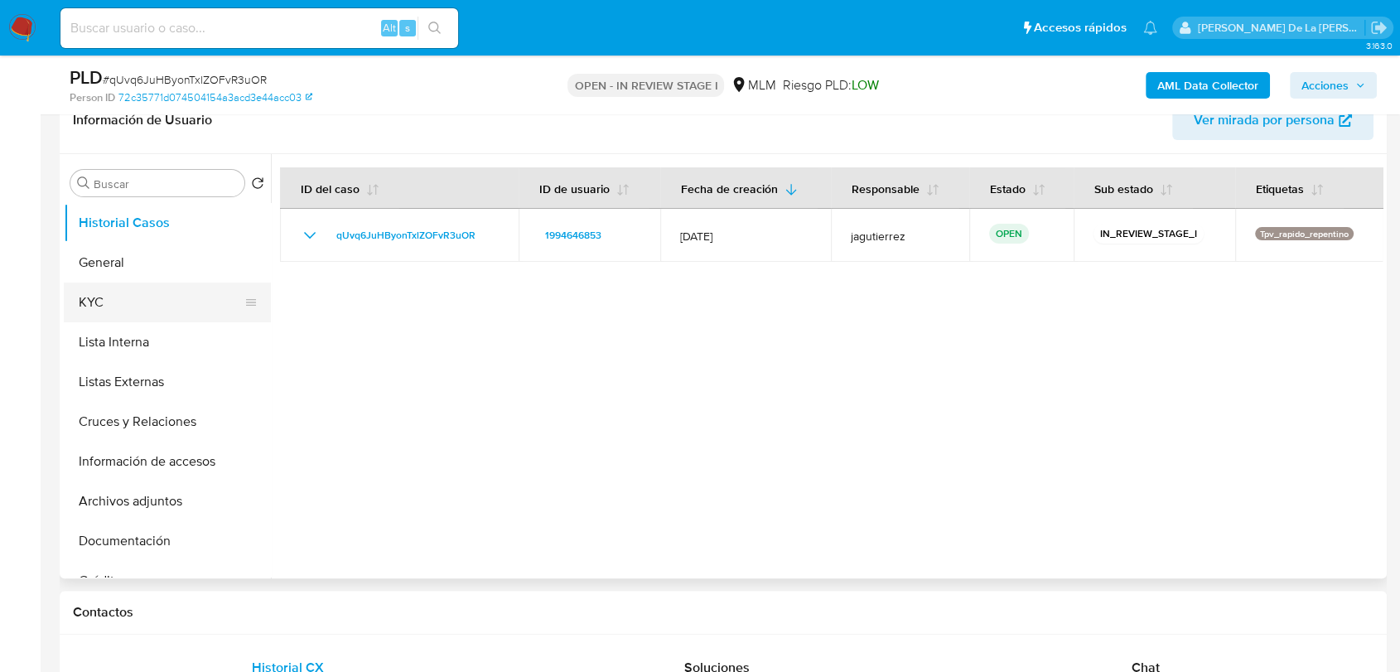
click at [112, 287] on button "KYC" at bounding box center [161, 303] width 194 height 40
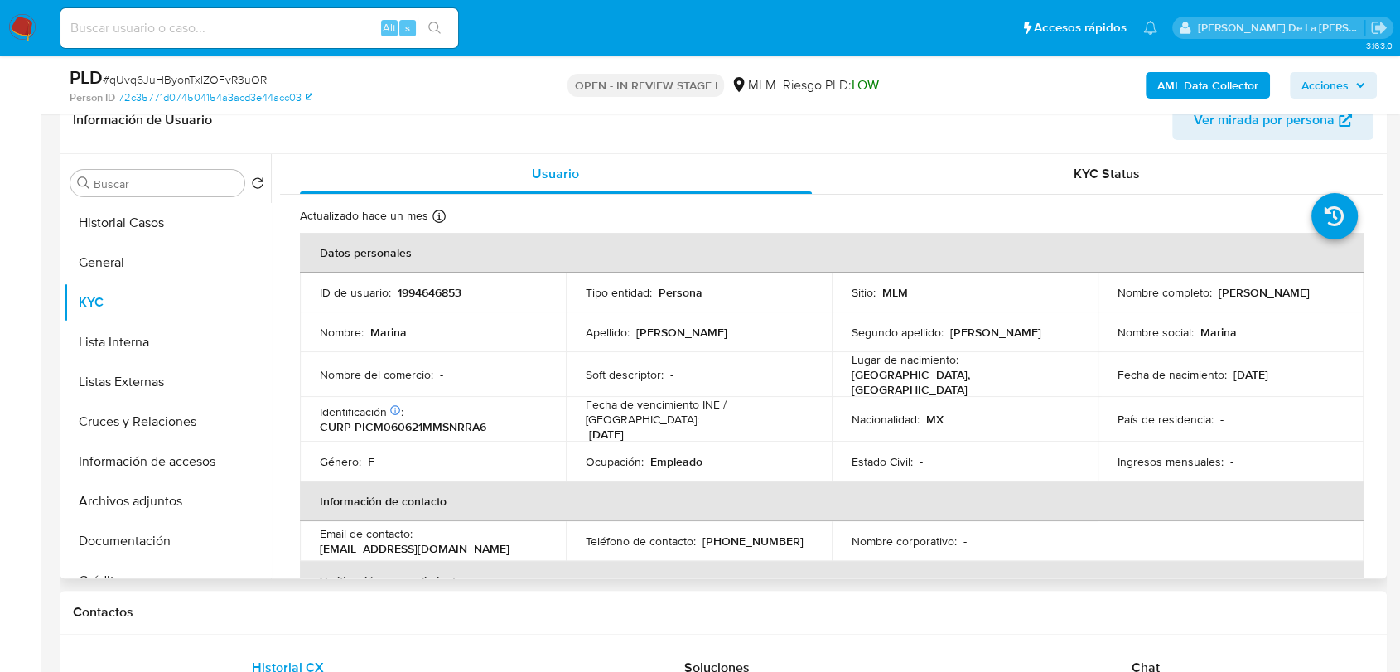
drag, startPoint x: 1320, startPoint y: 294, endPoint x: 1215, endPoint y: 293, distance: 105.2
click at [1215, 293] on div "Nombre completo : [PERSON_NAME]" at bounding box center [1231, 292] width 226 height 15
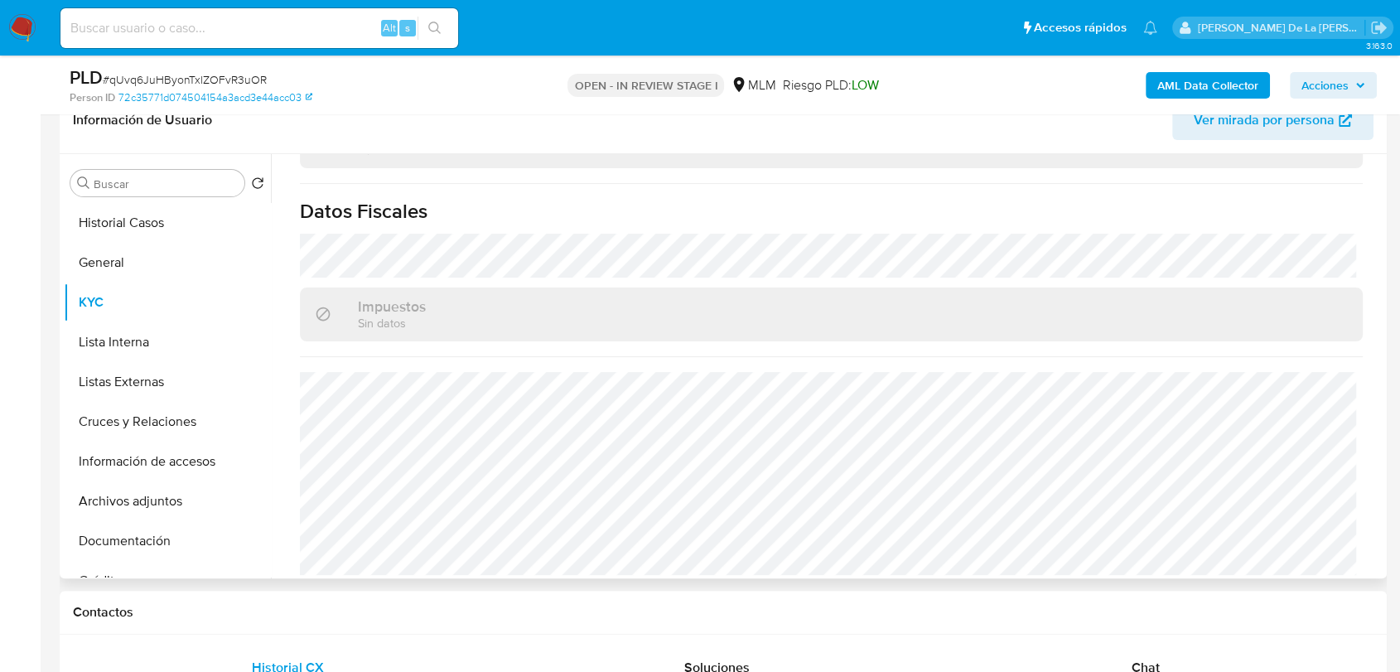
scroll to position [365, 0]
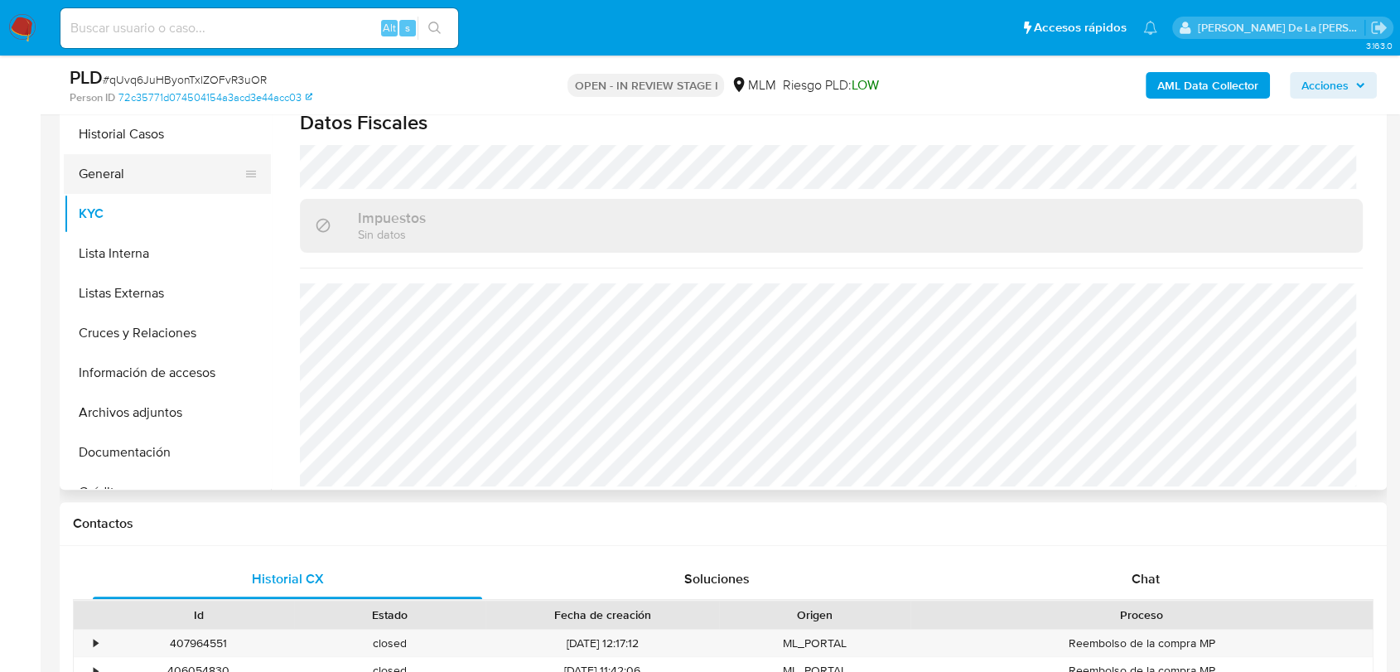
click at [106, 185] on button "General" at bounding box center [161, 174] width 194 height 40
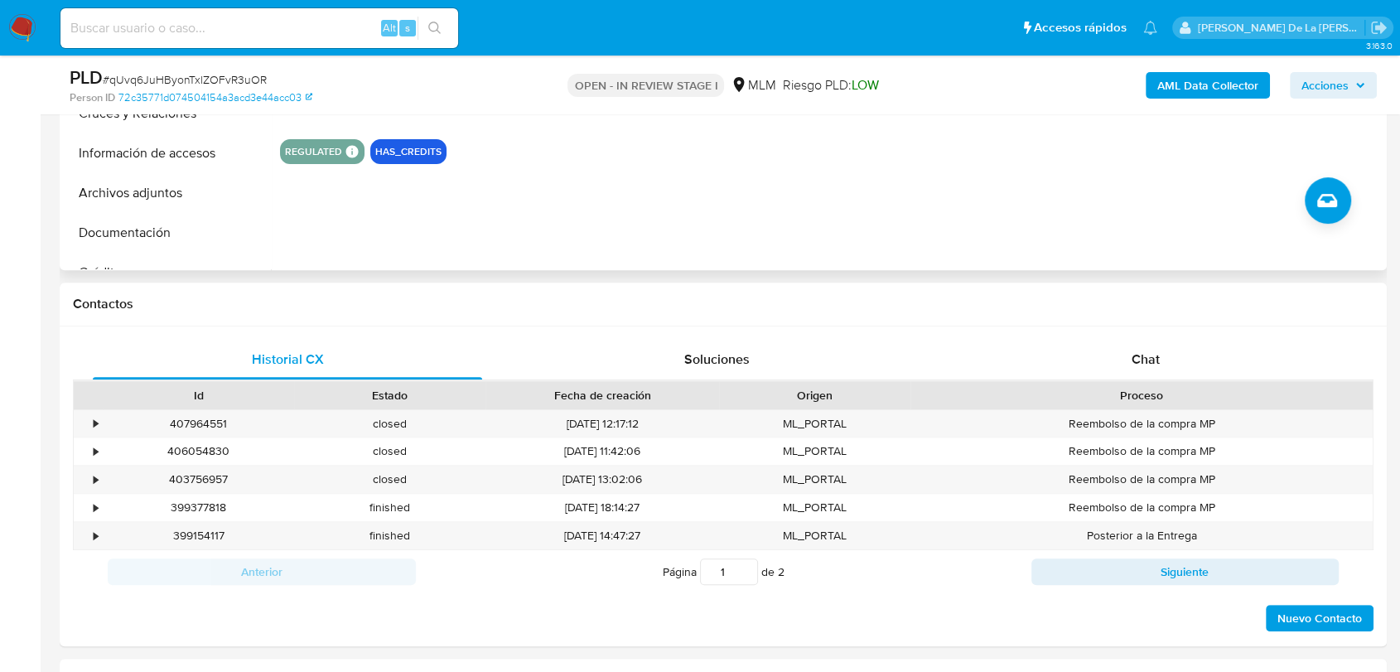
scroll to position [575, 0]
